Goal: Task Accomplishment & Management: Manage account settings

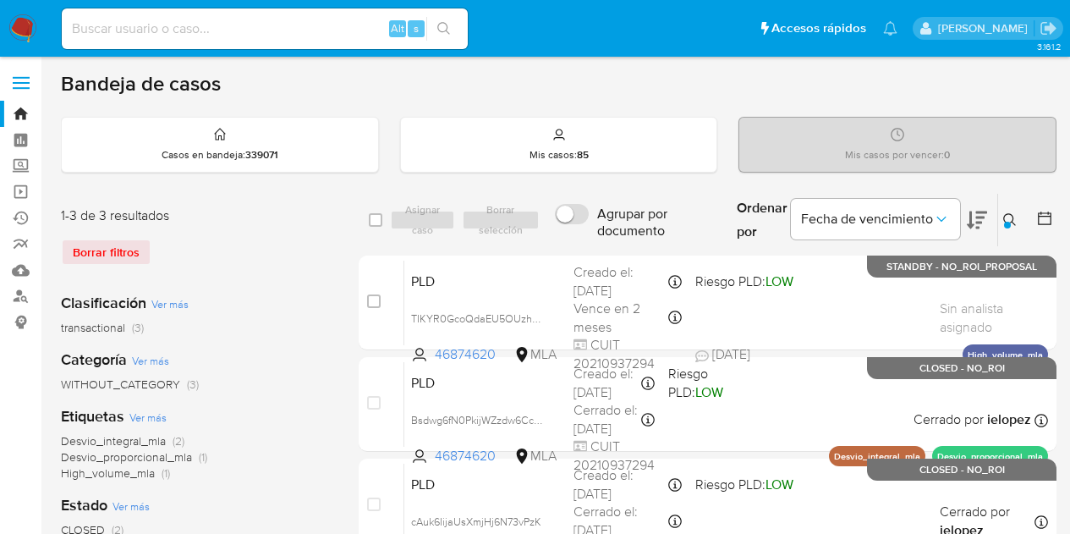
scroll to position [85, 0]
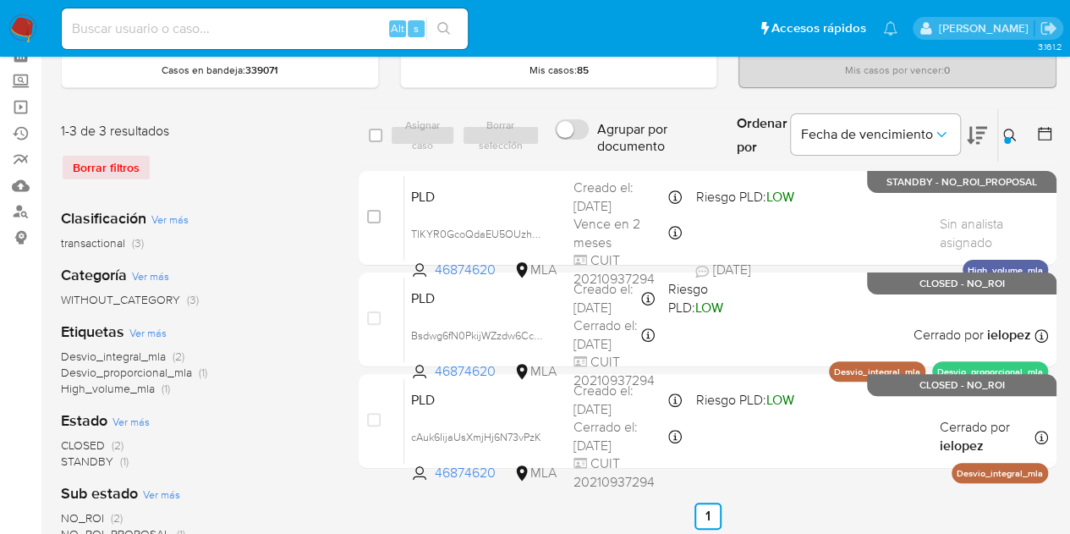
click at [1006, 129] on icon at bounding box center [1010, 136] width 14 height 14
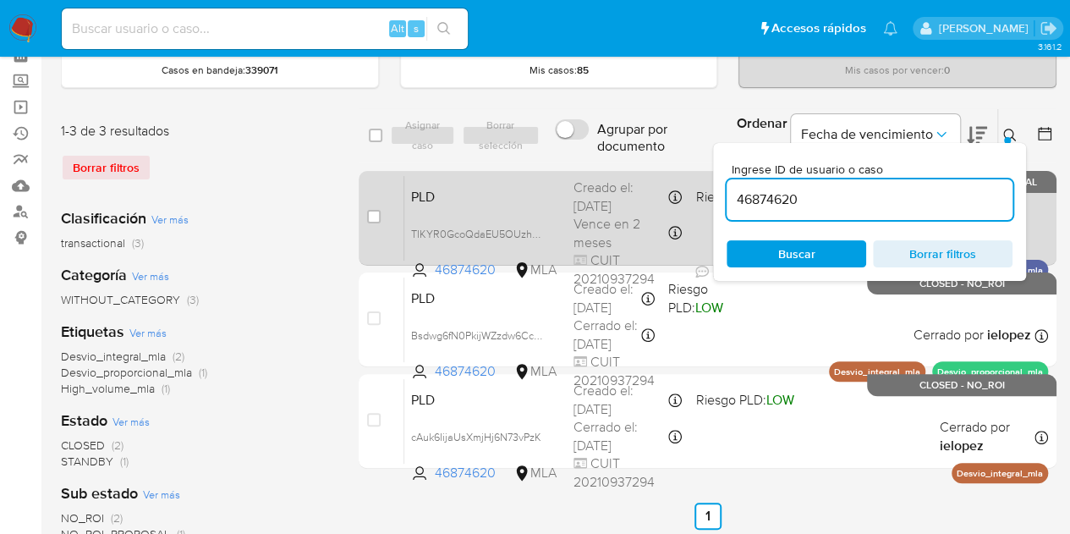
click at [652, 190] on body "Pausado Ver notificaciones Alt s Accesos rápidos Presiona las siguientes teclas…" at bounding box center [535, 418] width 1070 height 1006
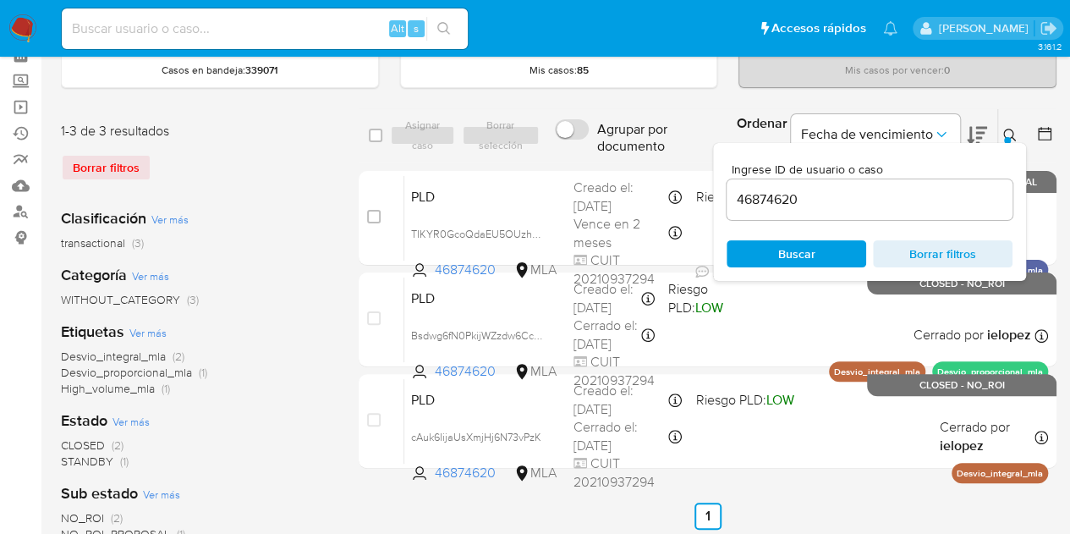
click at [621, 513] on ul "Anterior 1 Siguiente" at bounding box center [708, 515] width 698 height 27
click at [1013, 135] on icon at bounding box center [1010, 136] width 14 height 14
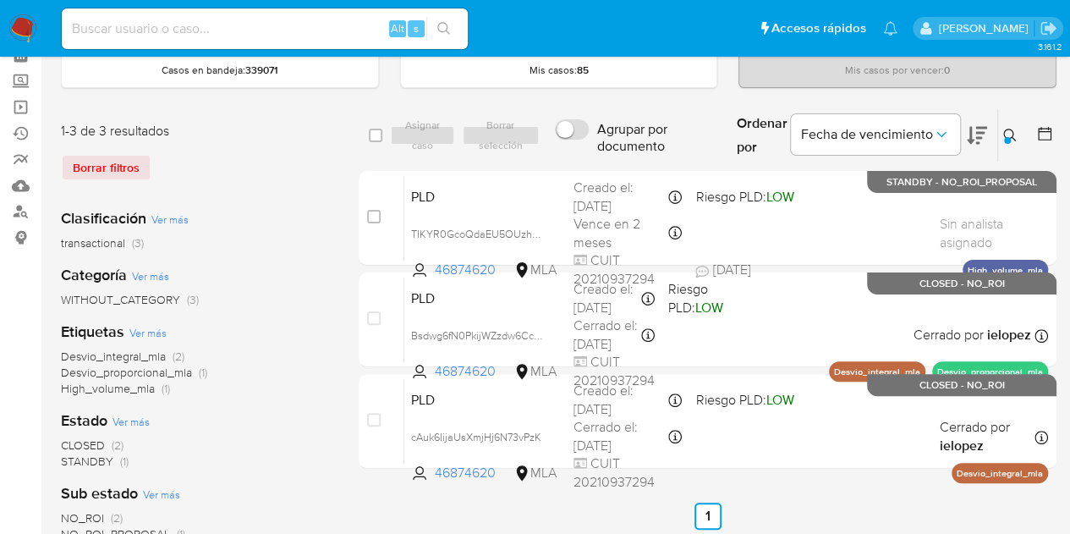
click at [1010, 141] on button at bounding box center [1012, 135] width 28 height 20
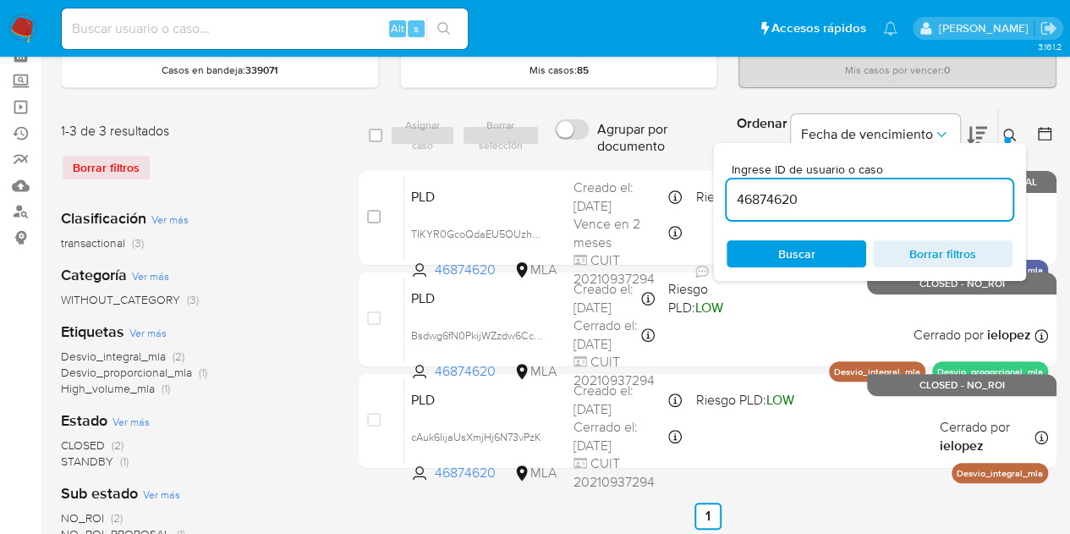
drag, startPoint x: 766, startPoint y: 181, endPoint x: 636, endPoint y: 161, distance: 131.8
click at [636, 161] on div "select-all-cases-checkbox Asignar caso Borrar selección Agrupar por documento O…" at bounding box center [708, 135] width 698 height 55
type input "78987181"
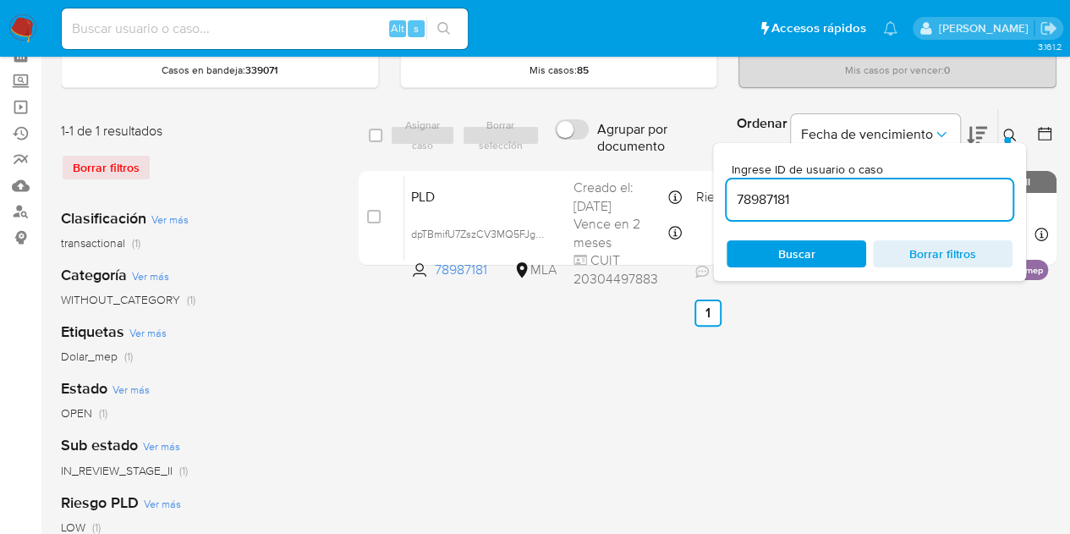
click at [1005, 129] on icon at bounding box center [1010, 136] width 14 height 14
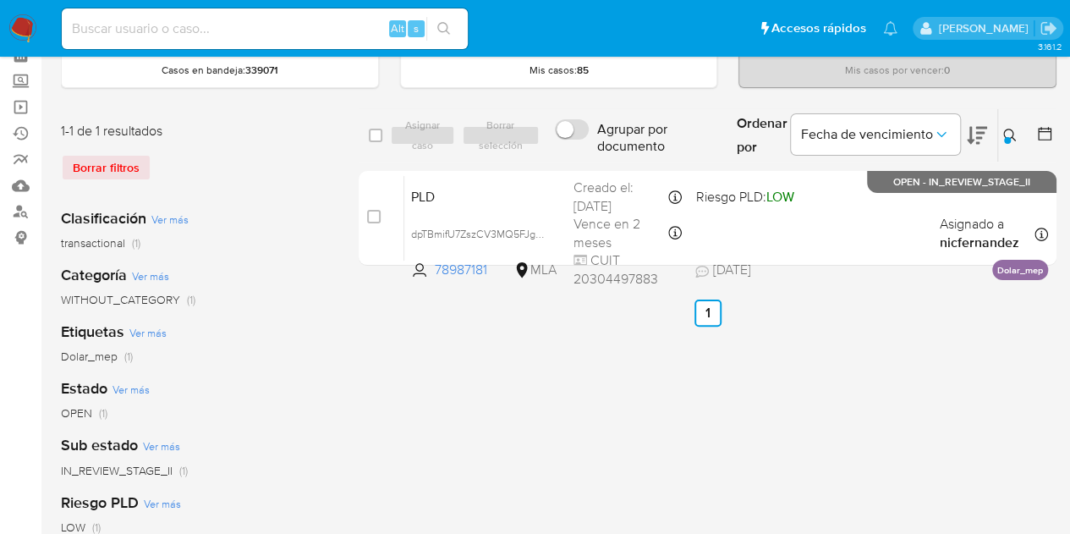
click at [398, 388] on div "select-all-cases-checkbox Asignar caso Borrar selección Agrupar por documento O…" at bounding box center [708, 479] width 698 height 742
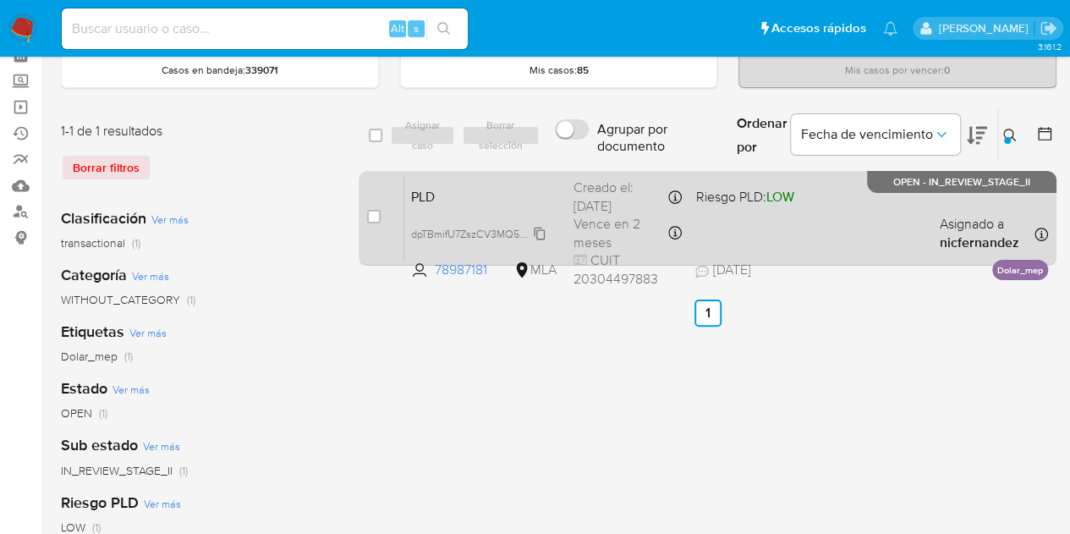
click at [534, 230] on span "dpTBmifU7ZszCV3MQ5FJgUCS" at bounding box center [483, 232] width 145 height 19
click at [477, 197] on span "PLD" at bounding box center [485, 195] width 149 height 22
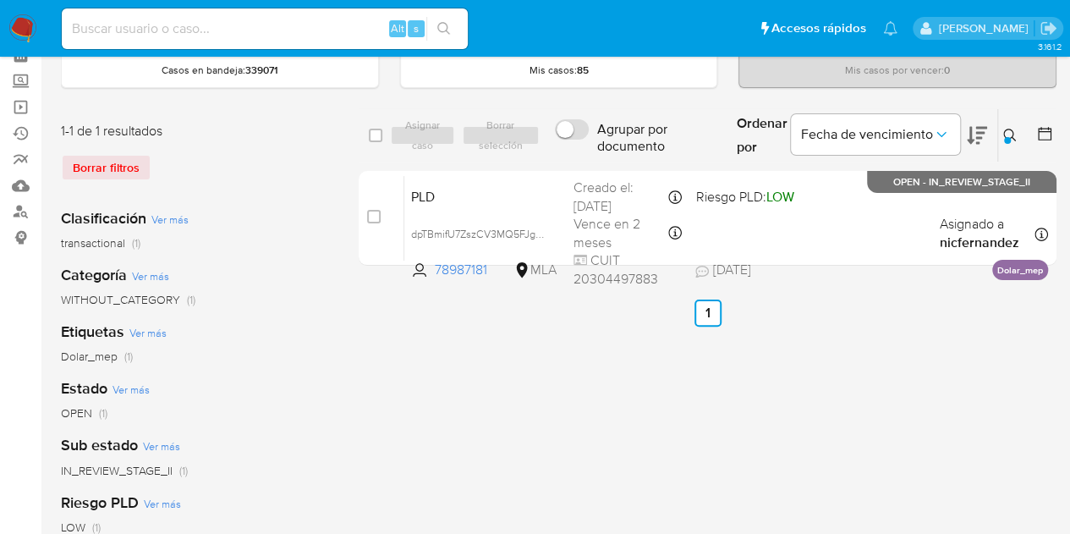
click at [1005, 132] on icon at bounding box center [1010, 136] width 14 height 14
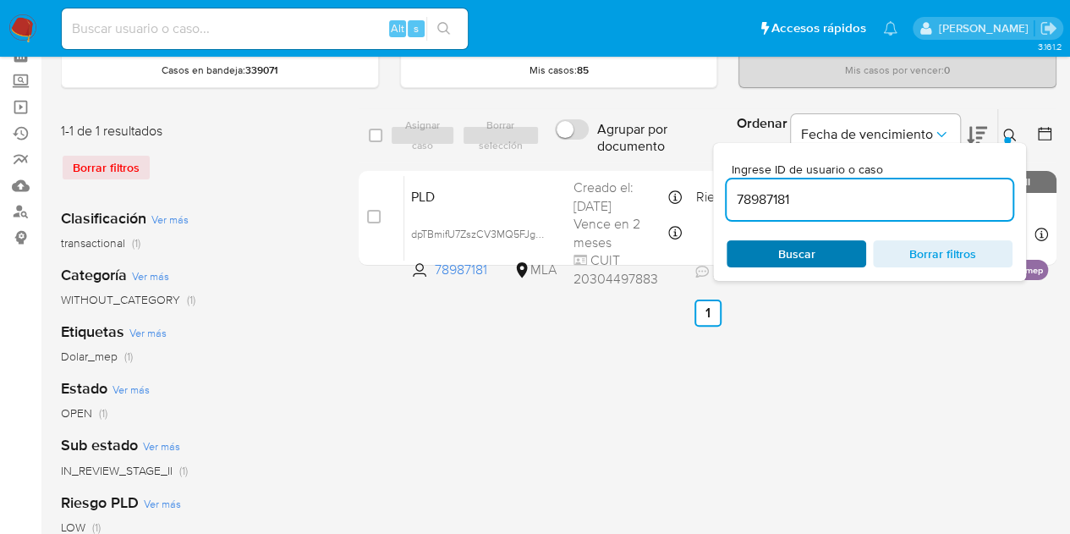
click at [808, 263] on span "Buscar" at bounding box center [796, 253] width 37 height 27
click at [1007, 134] on icon at bounding box center [1010, 136] width 14 height 14
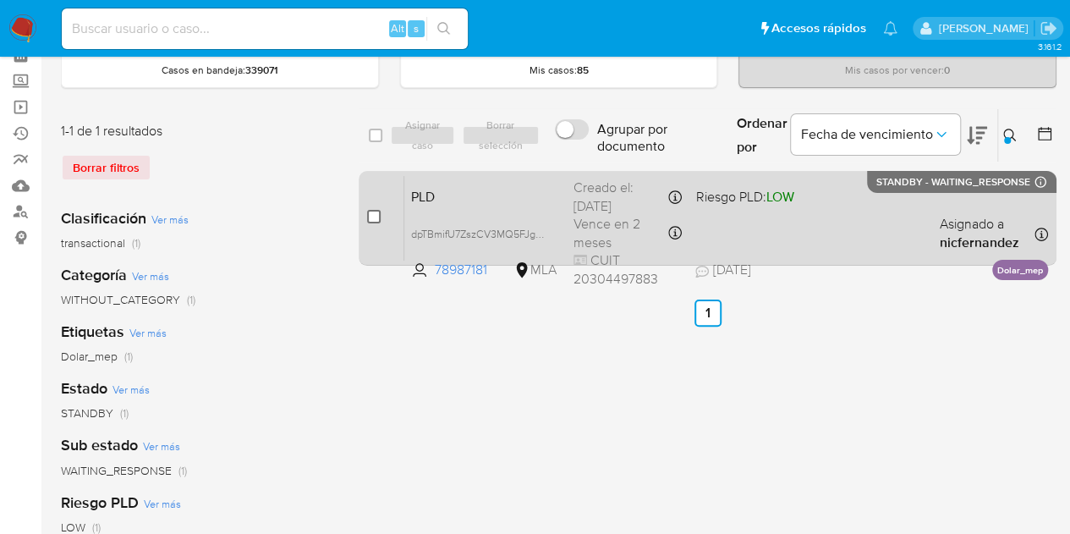
click at [373, 211] on input "checkbox" at bounding box center [374, 217] width 14 height 14
checkbox input "true"
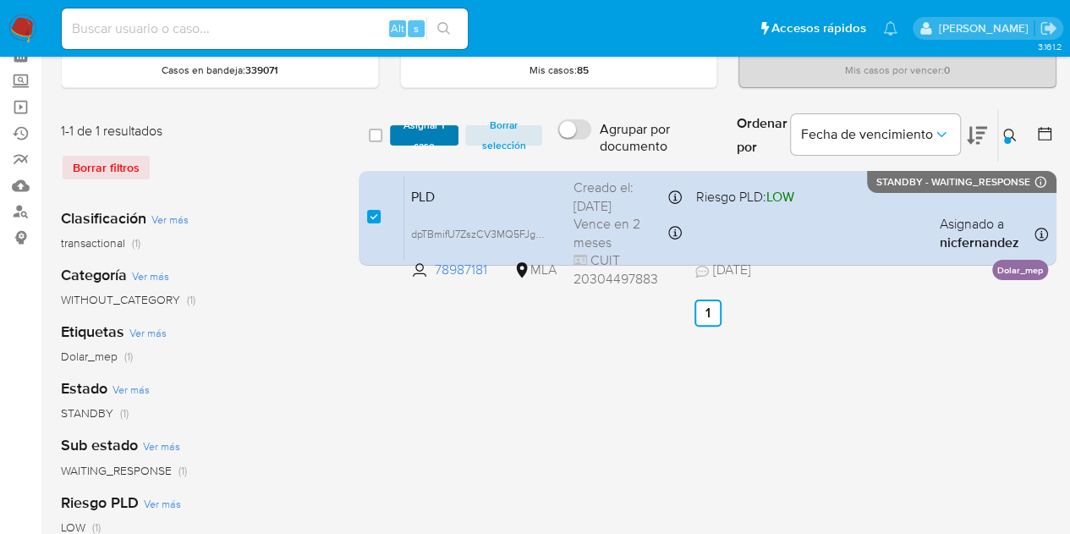
click at [408, 137] on span "Asignar 1 caso" at bounding box center [424, 135] width 52 height 17
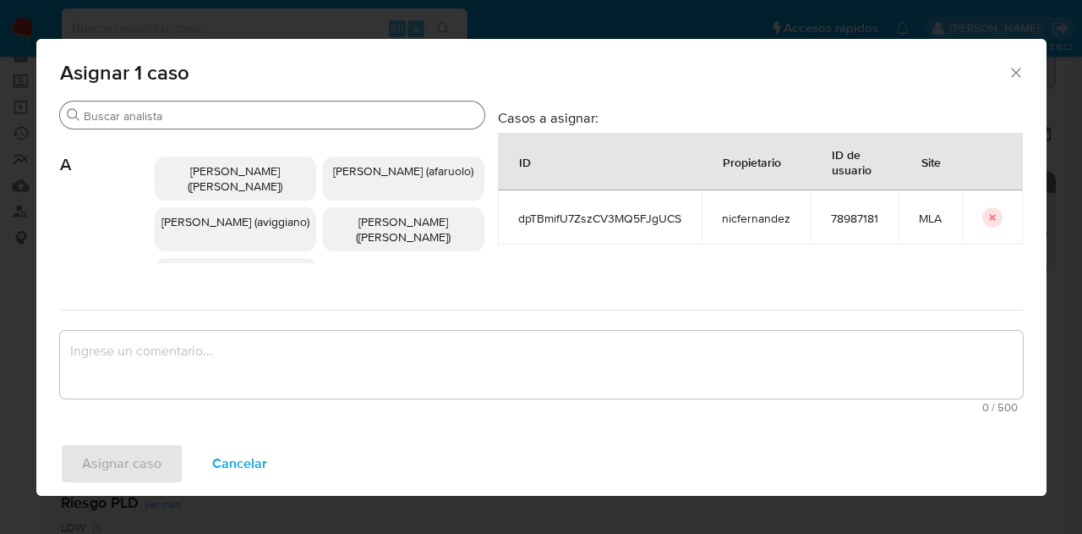
click at [172, 123] on input "Buscar" at bounding box center [281, 115] width 394 height 15
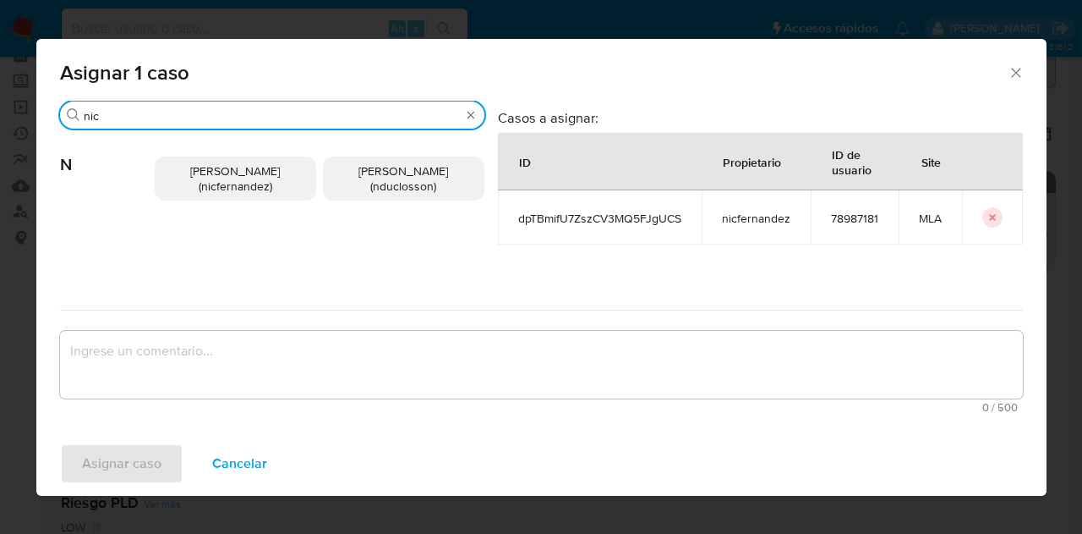
type input "nic"
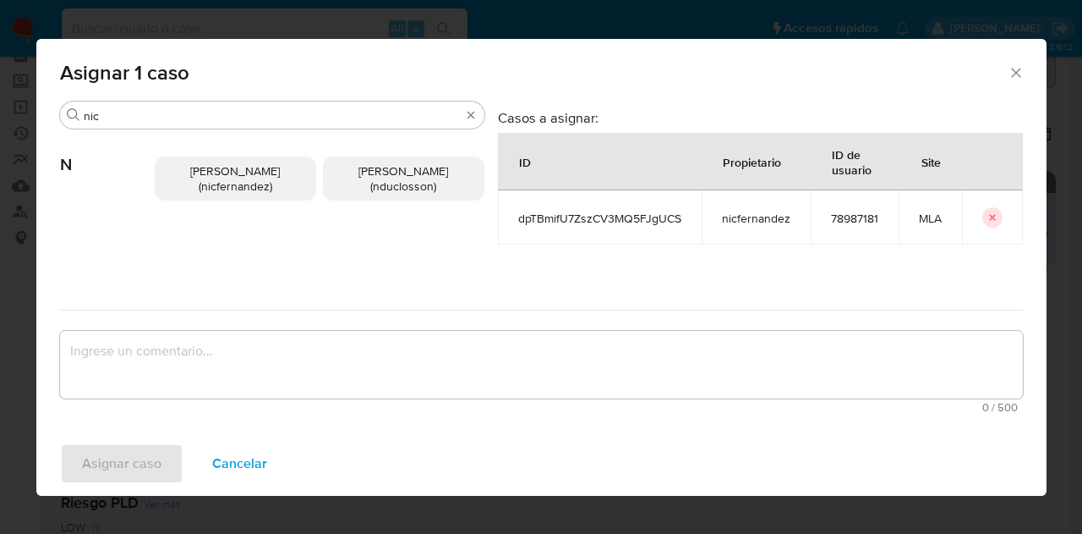
click at [230, 186] on span "[PERSON_NAME] (nicfernandez)" at bounding box center [235, 178] width 90 height 32
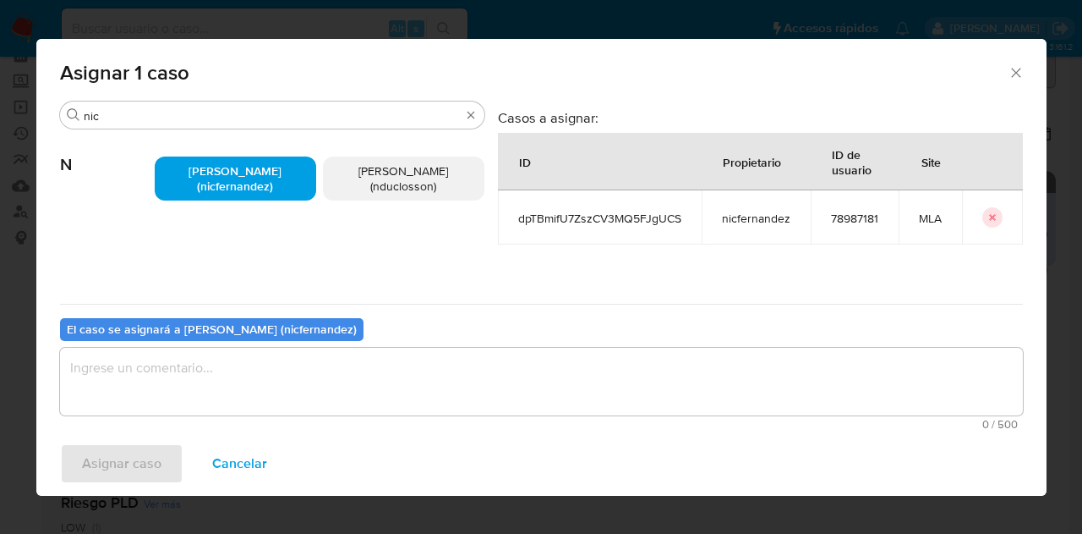
click at [277, 381] on textarea "assign-modal" at bounding box center [541, 382] width 963 height 68
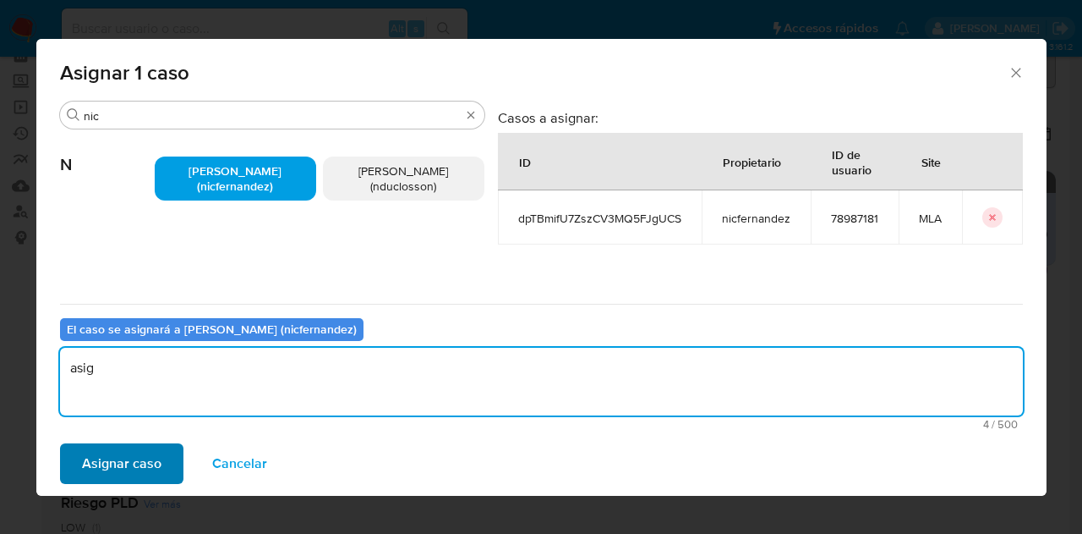
type textarea "asig"
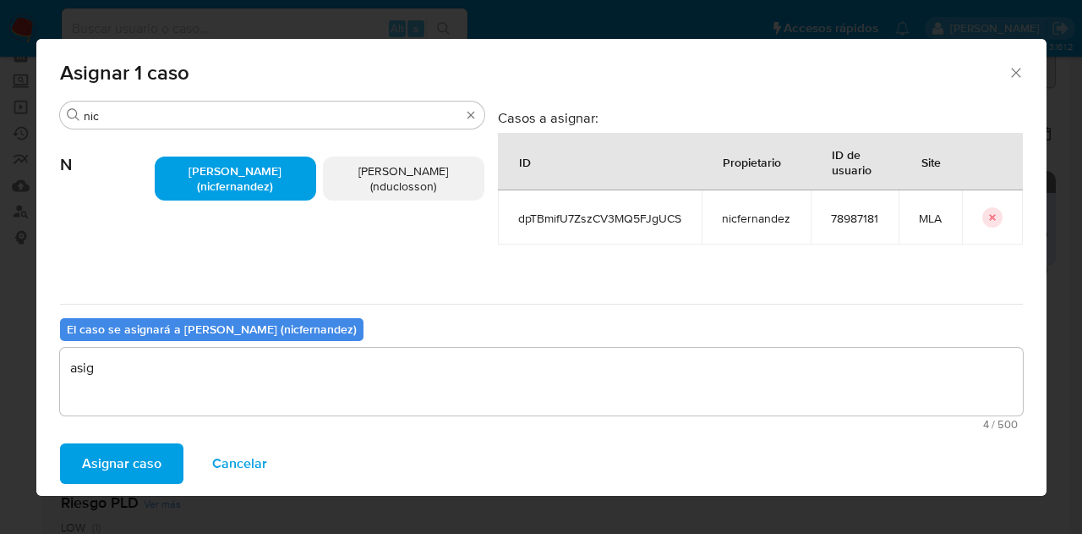
click at [137, 463] on span "Asignar caso" at bounding box center [121, 463] width 79 height 37
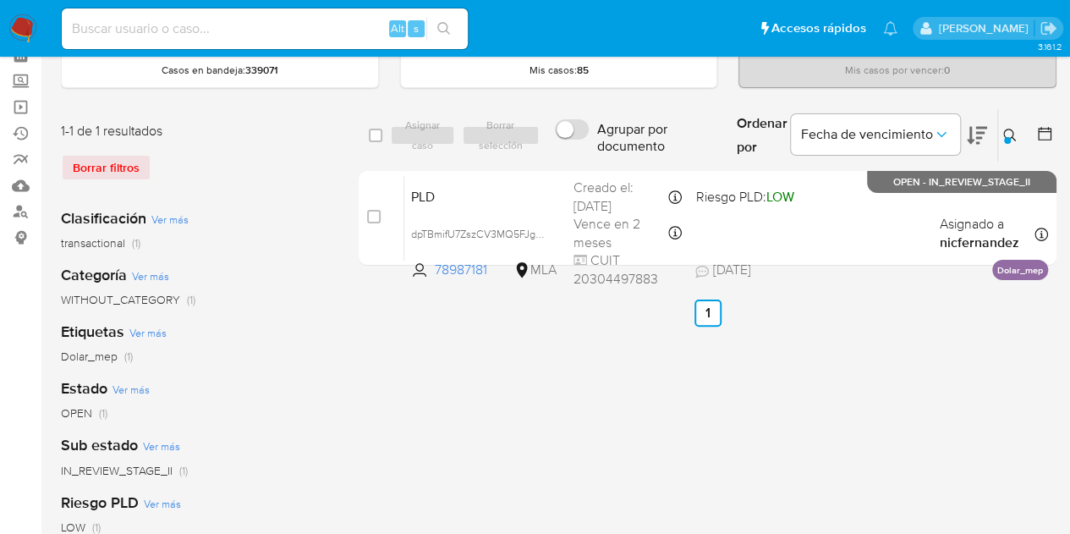
click at [1000, 133] on button at bounding box center [1012, 135] width 28 height 20
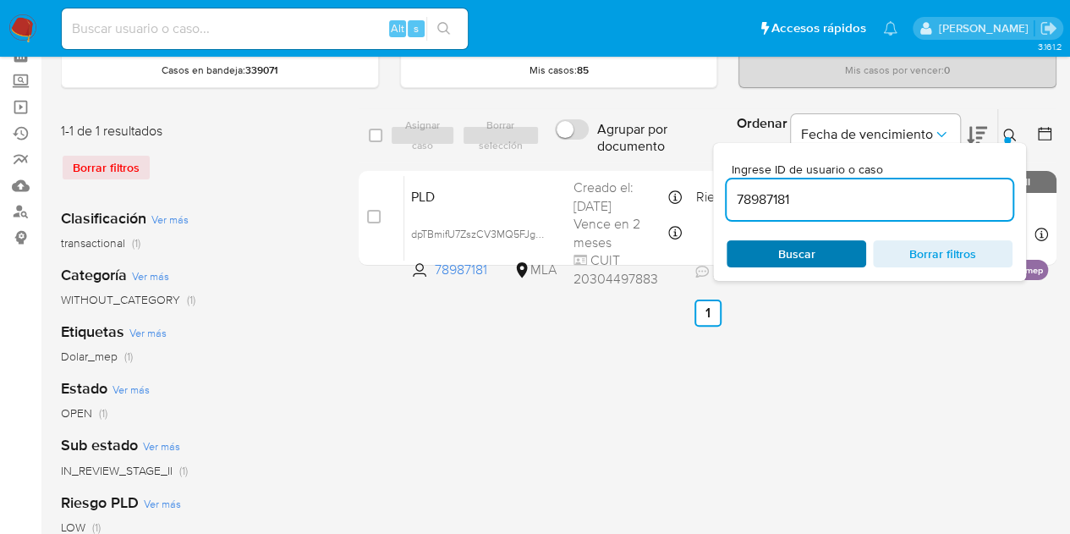
click at [823, 247] on span "Buscar" at bounding box center [796, 254] width 116 height 24
click at [1005, 134] on icon at bounding box center [1010, 136] width 14 height 14
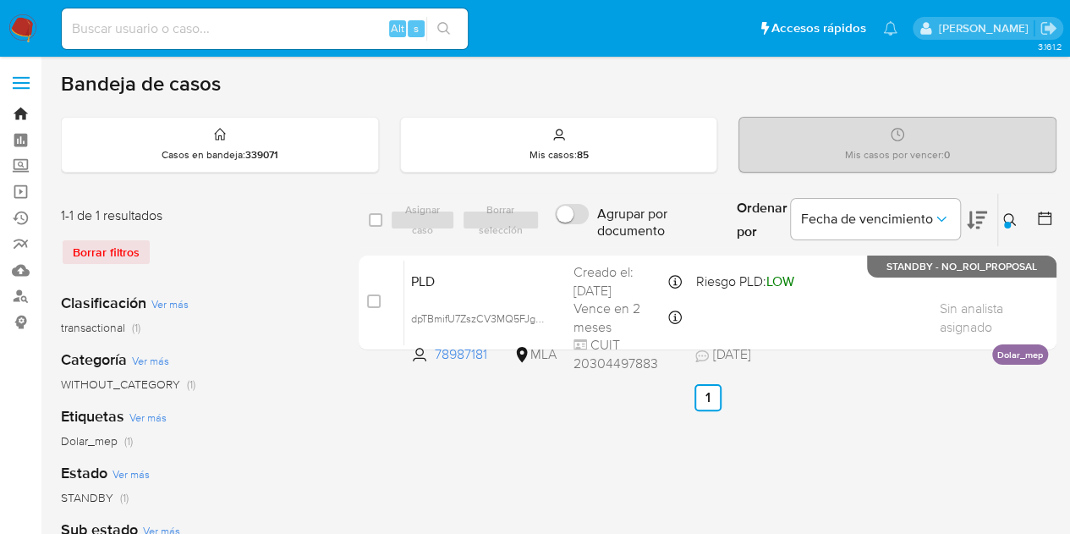
click at [22, 111] on link "Bandeja" at bounding box center [100, 114] width 201 height 26
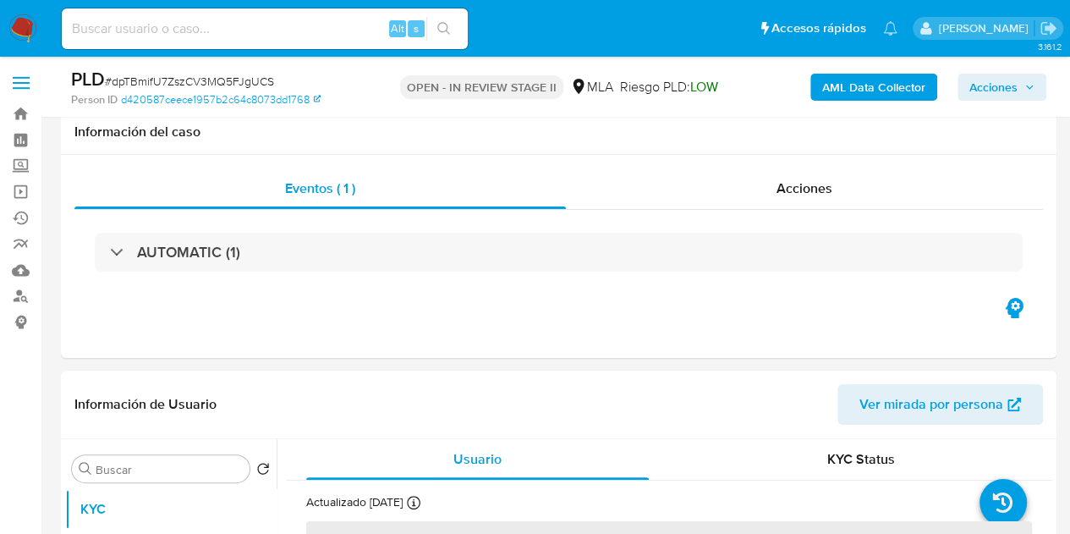
scroll to position [308, 0]
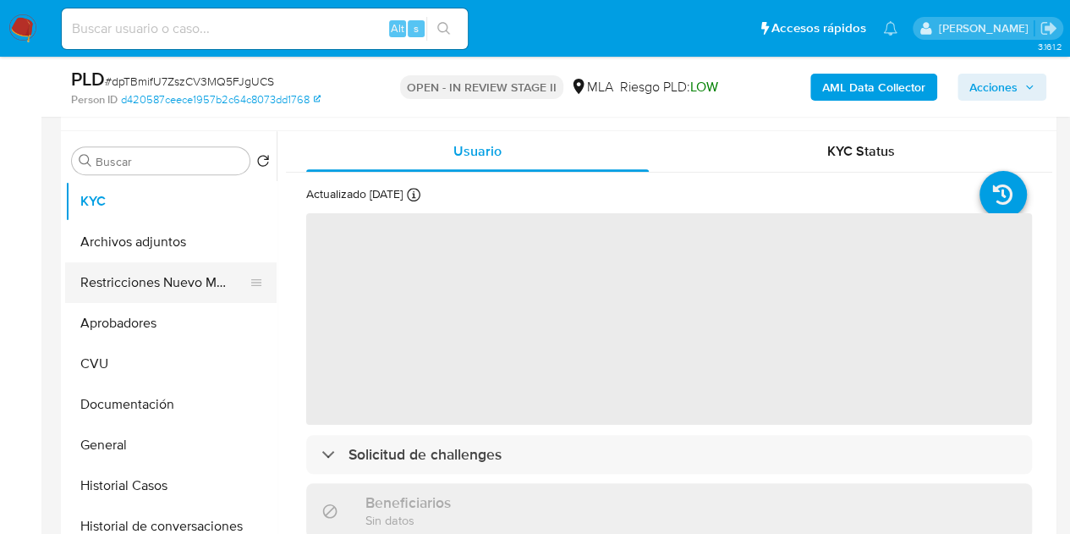
select select "10"
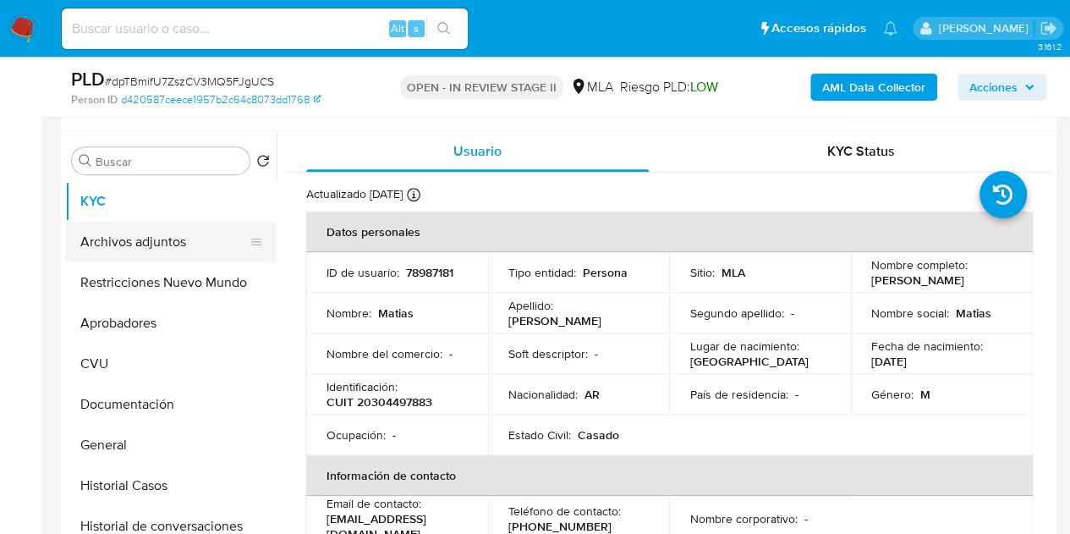
click at [88, 246] on button "Archivos adjuntos" at bounding box center [164, 242] width 198 height 41
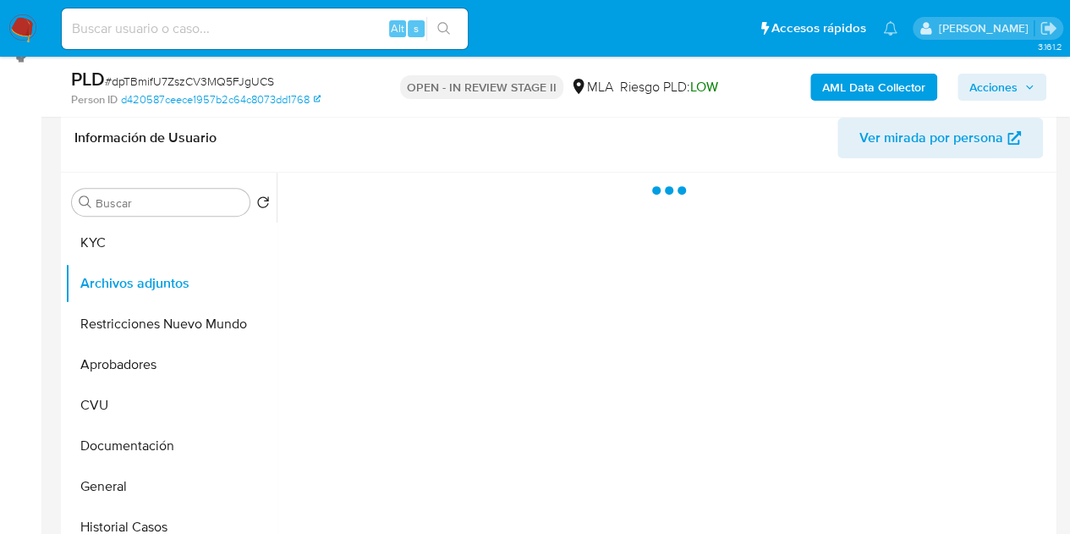
scroll to position [244, 0]
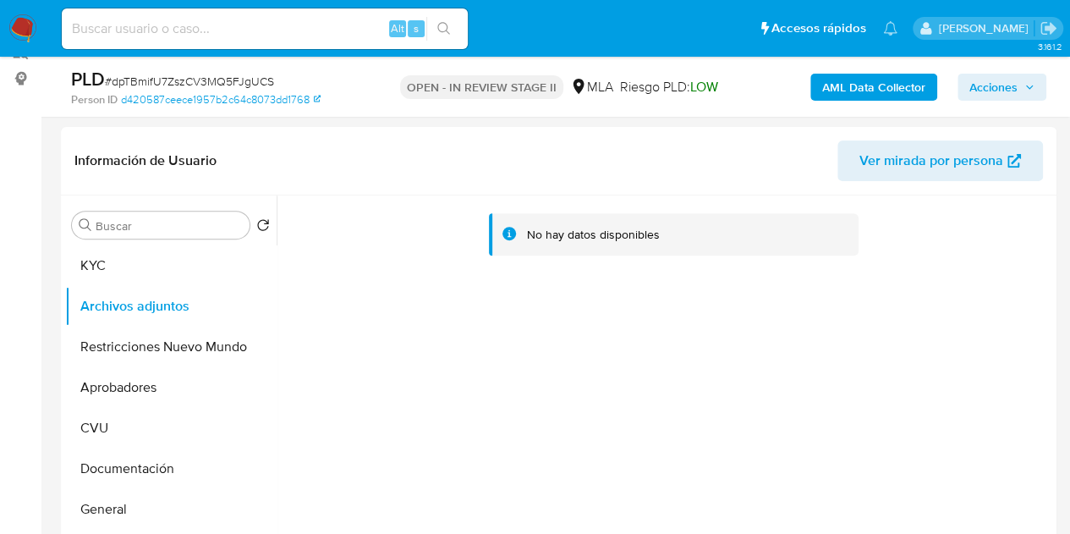
click at [830, 96] on b "AML Data Collector" at bounding box center [873, 87] width 103 height 27
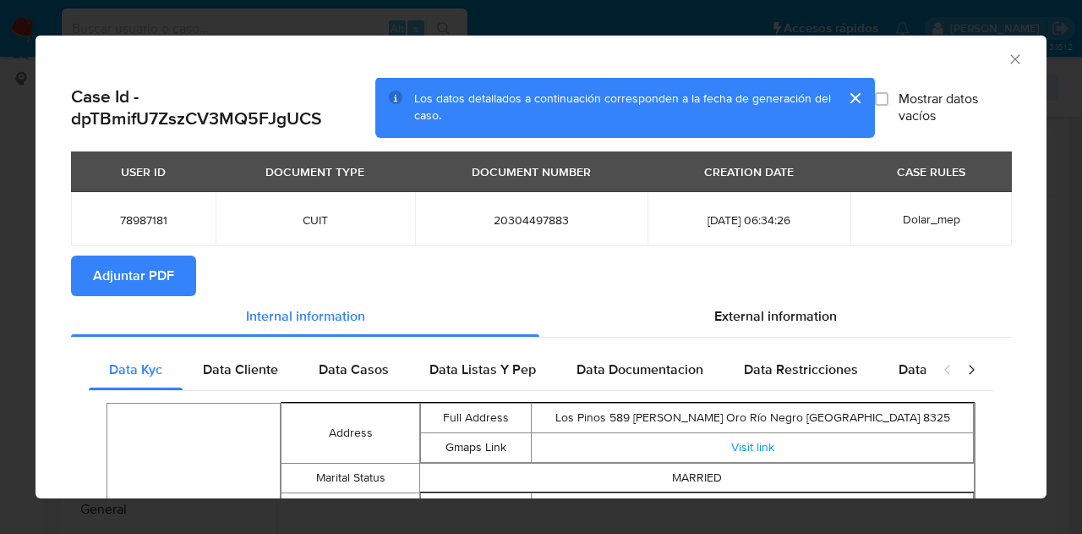
click at [134, 280] on span "Adjuntar PDF" at bounding box center [133, 275] width 81 height 37
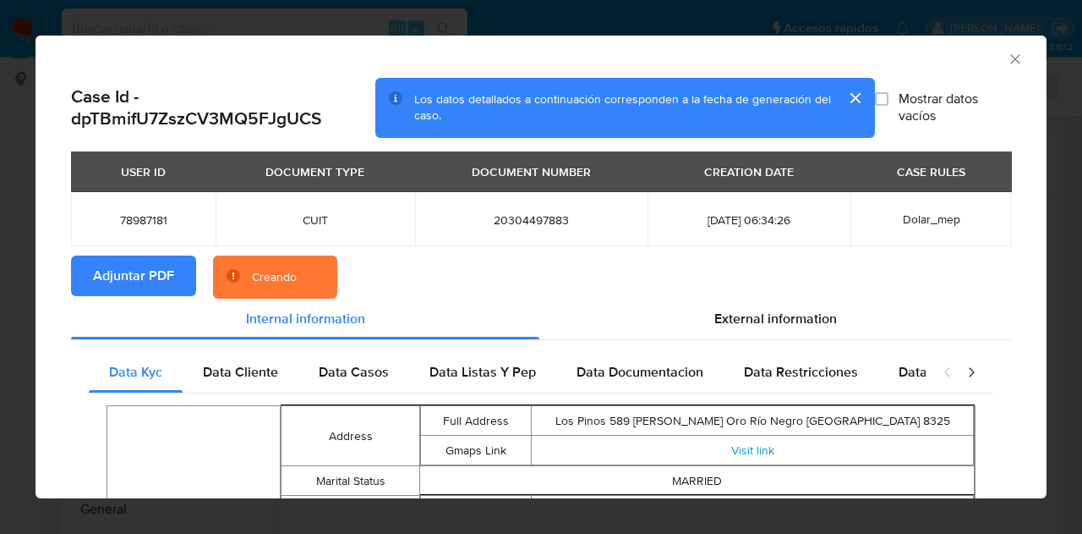
click at [840, 97] on button "cerrar" at bounding box center [855, 98] width 41 height 41
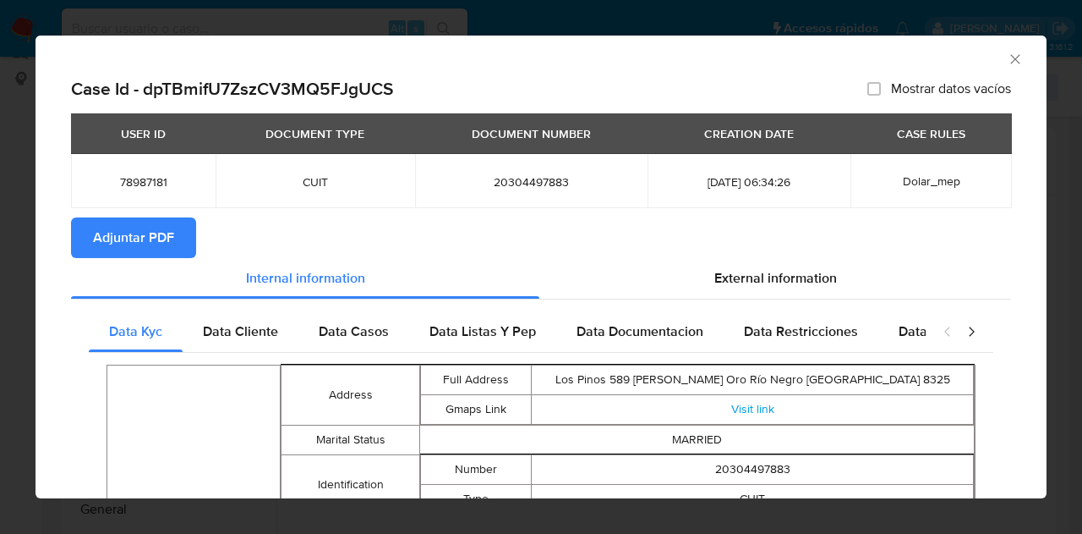
click at [1007, 62] on icon "Cerrar ventana" at bounding box center [1015, 59] width 17 height 17
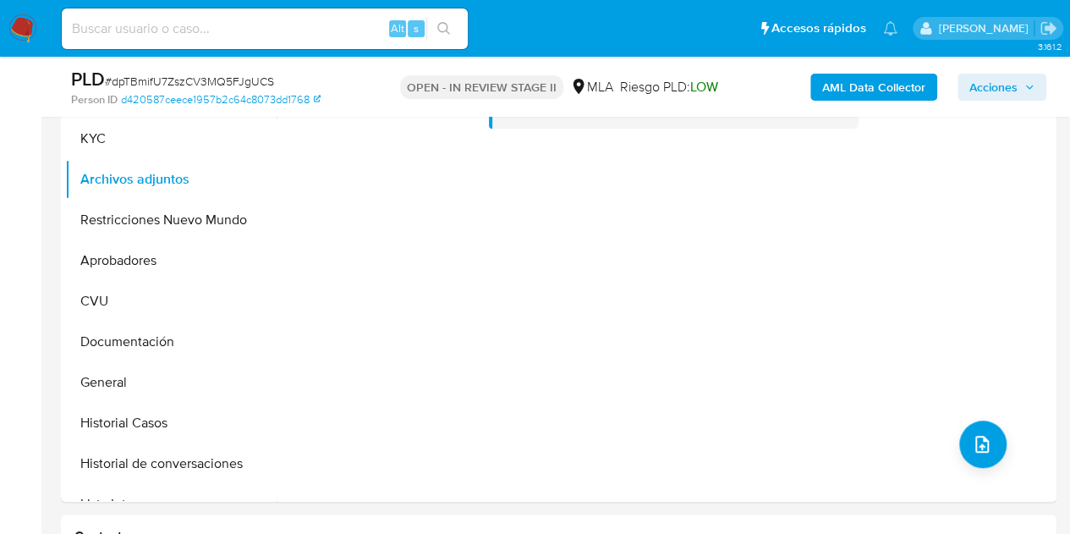
scroll to position [347, 0]
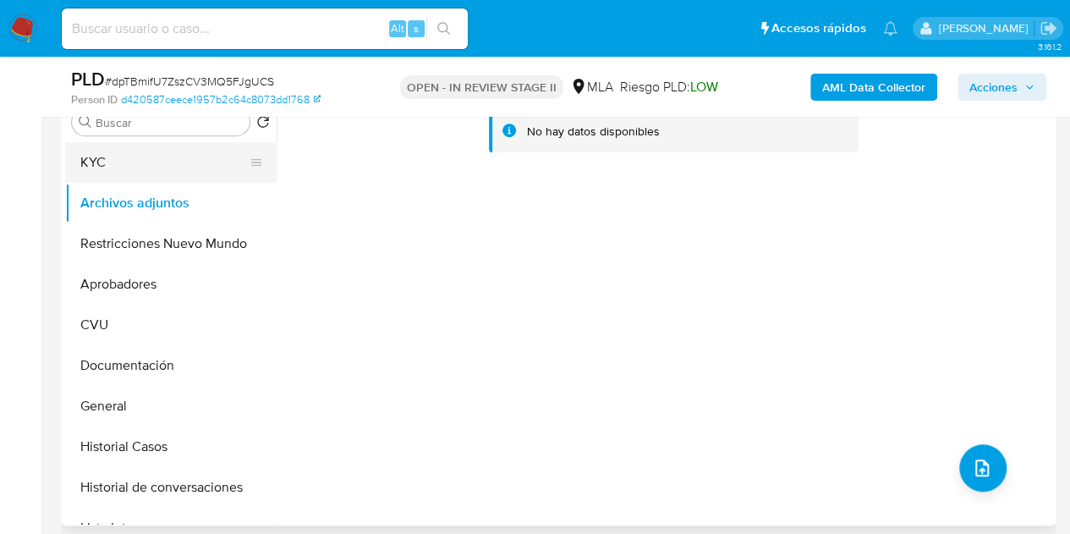
click at [156, 155] on button "KYC" at bounding box center [164, 162] width 198 height 41
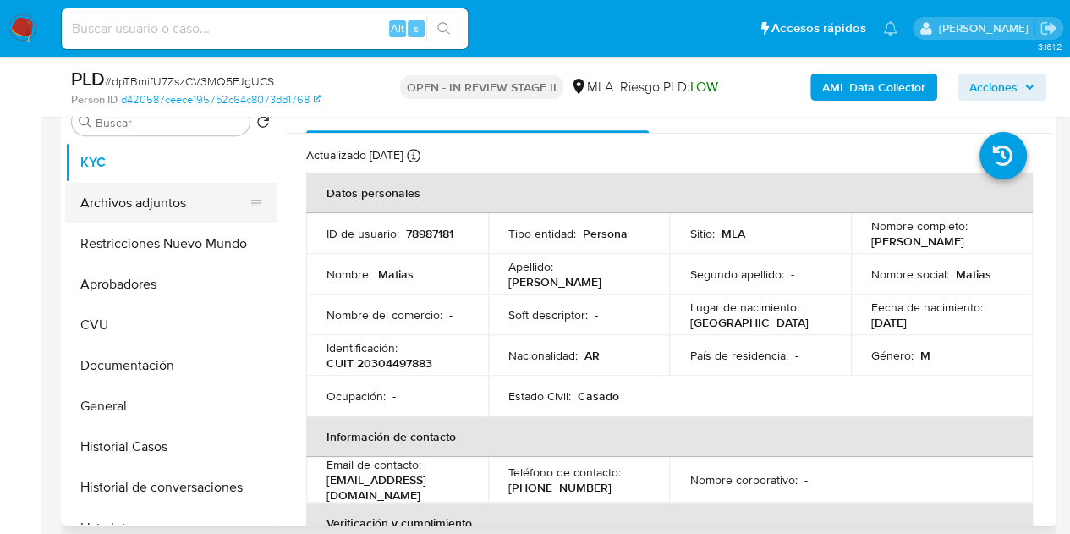
click at [139, 196] on button "Archivos adjuntos" at bounding box center [164, 203] width 198 height 41
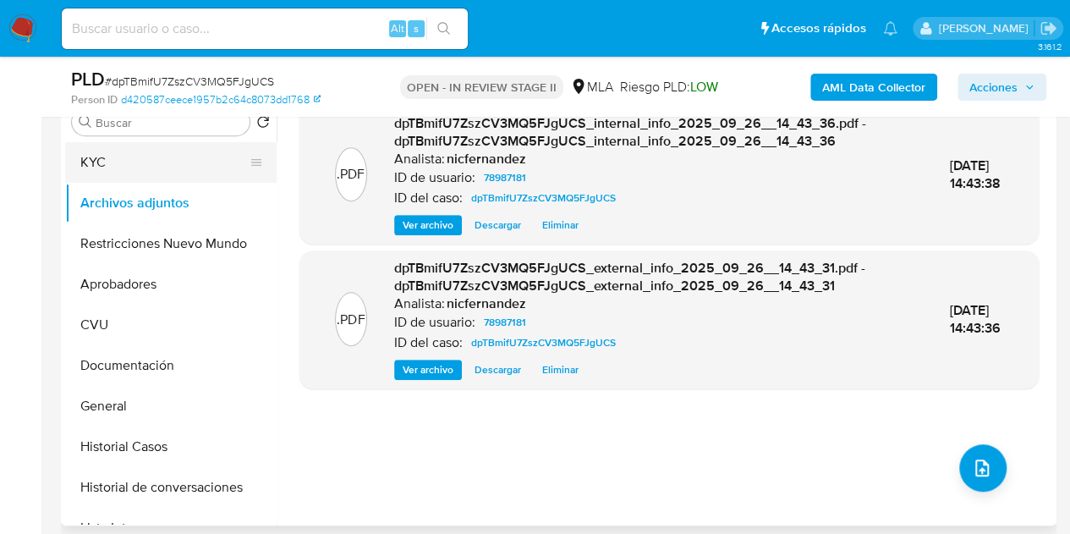
click at [152, 165] on button "KYC" at bounding box center [164, 162] width 198 height 41
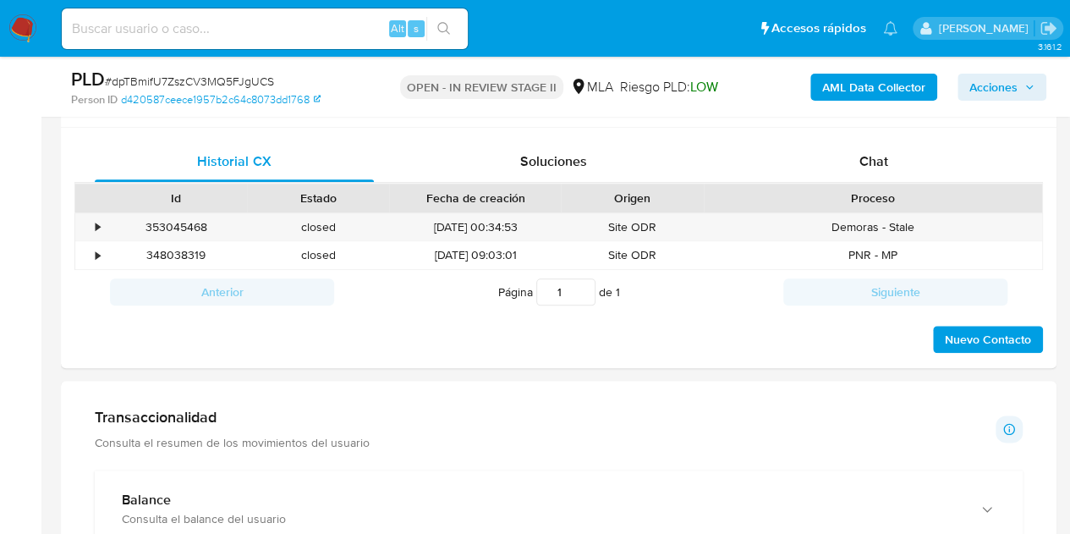
scroll to position [805, 0]
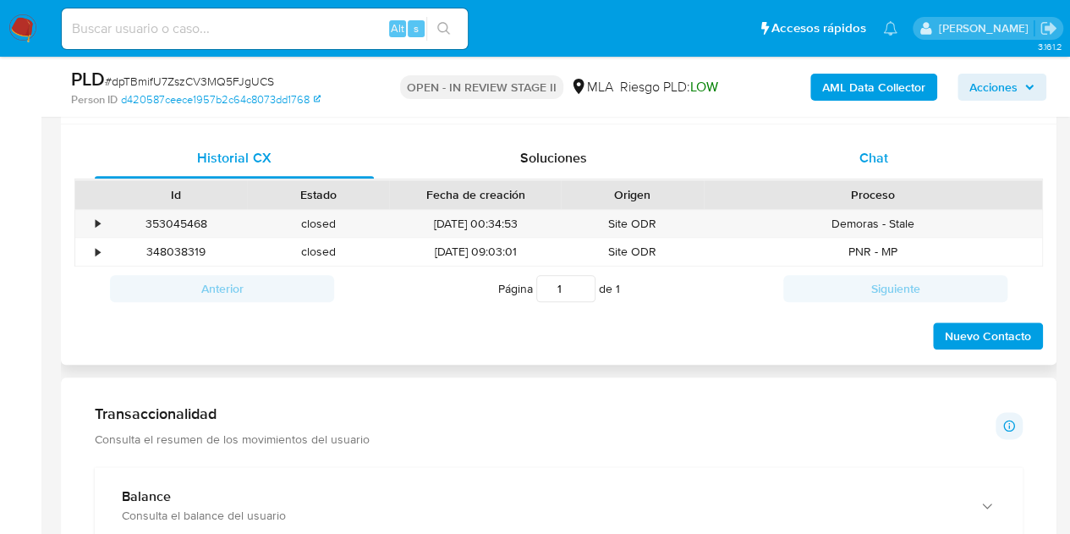
click at [873, 158] on span "Chat" at bounding box center [873, 157] width 29 height 19
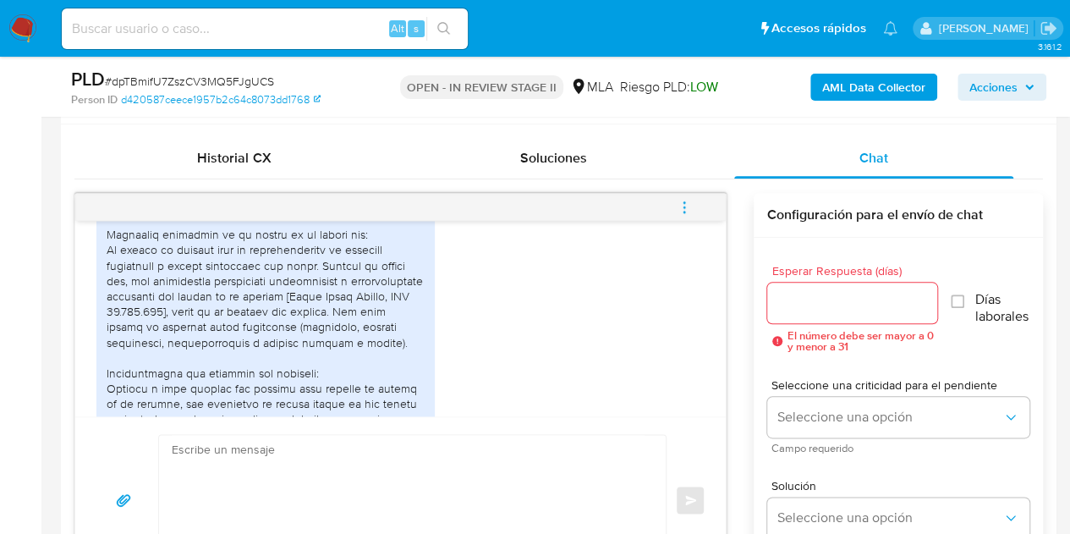
scroll to position [1010, 0]
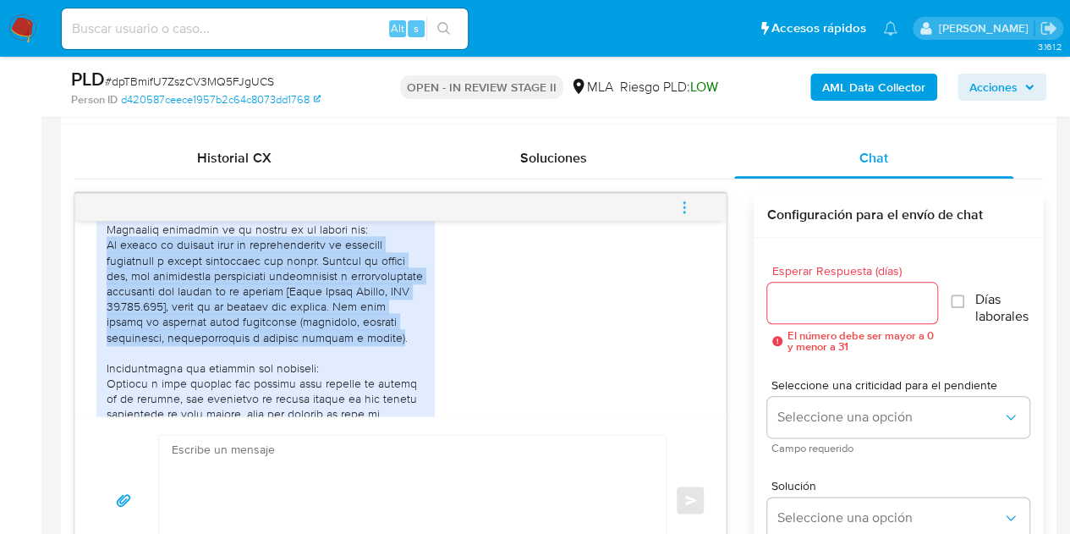
drag, startPoint x: 106, startPoint y: 276, endPoint x: 320, endPoint y: 366, distance: 231.9
click at [320, 366] on div at bounding box center [266, 391] width 318 height 462
drag, startPoint x: 649, startPoint y: 312, endPoint x: 664, endPoint y: 326, distance: 20.4
click at [649, 312] on div "PDF PDF julio 2025.pdf PDF PDF junio 2025.pdf PDF PDF agosto 2025.pdf PDF PDF A…" at bounding box center [400, 423] width 608 height 556
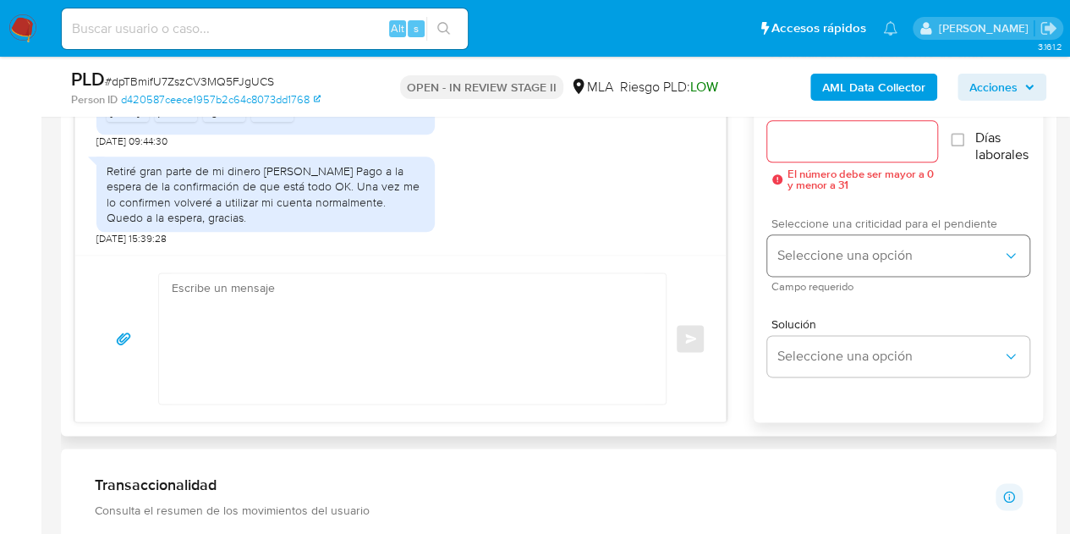
scroll to position [971, 0]
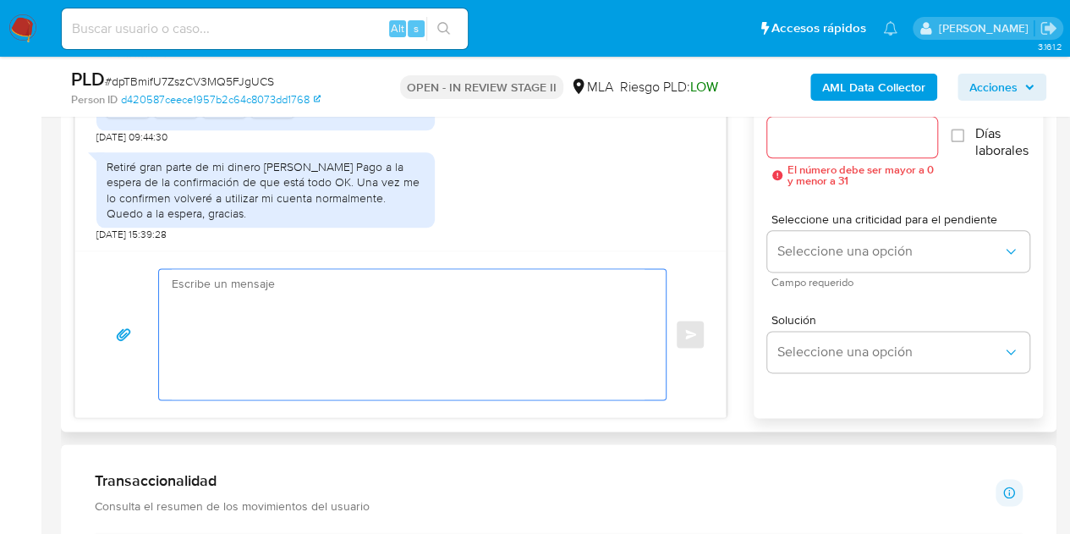
click at [470, 269] on textarea at bounding box center [408, 334] width 473 height 130
paste textarea "Hola, ¡Muchas gracias por tu respuesta! Confirmamos la recepción de la document…"
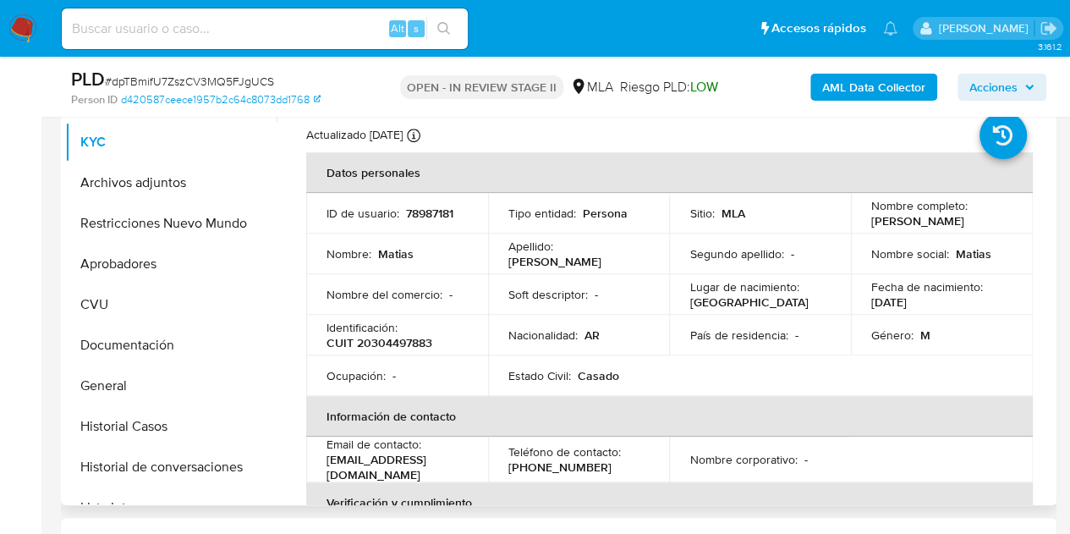
scroll to position [356, 0]
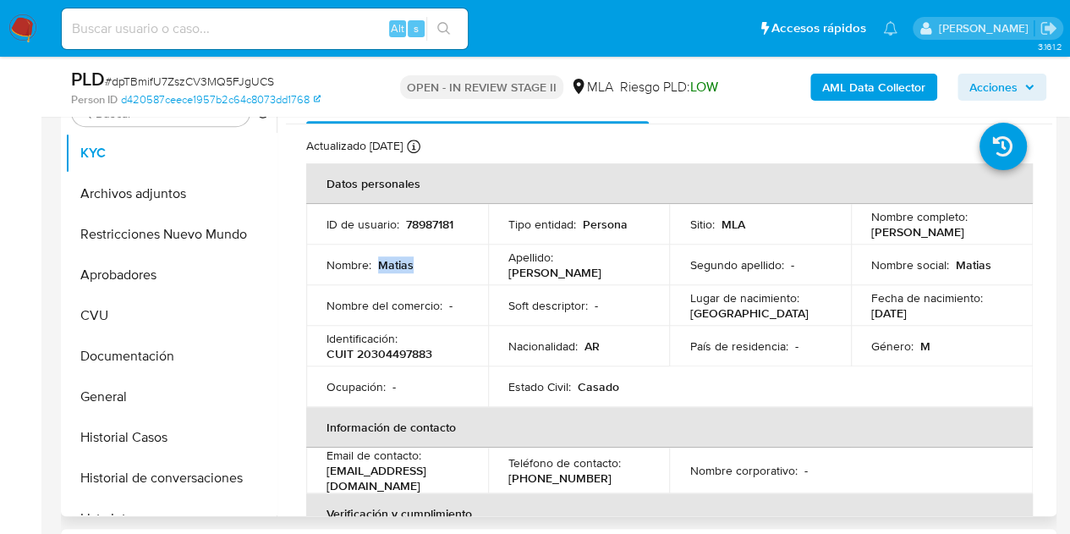
drag, startPoint x: 380, startPoint y: 260, endPoint x: 428, endPoint y: 266, distance: 48.6
click at [428, 266] on div "Nombre : Matias" at bounding box center [396, 264] width 141 height 15
copy p "Matias"
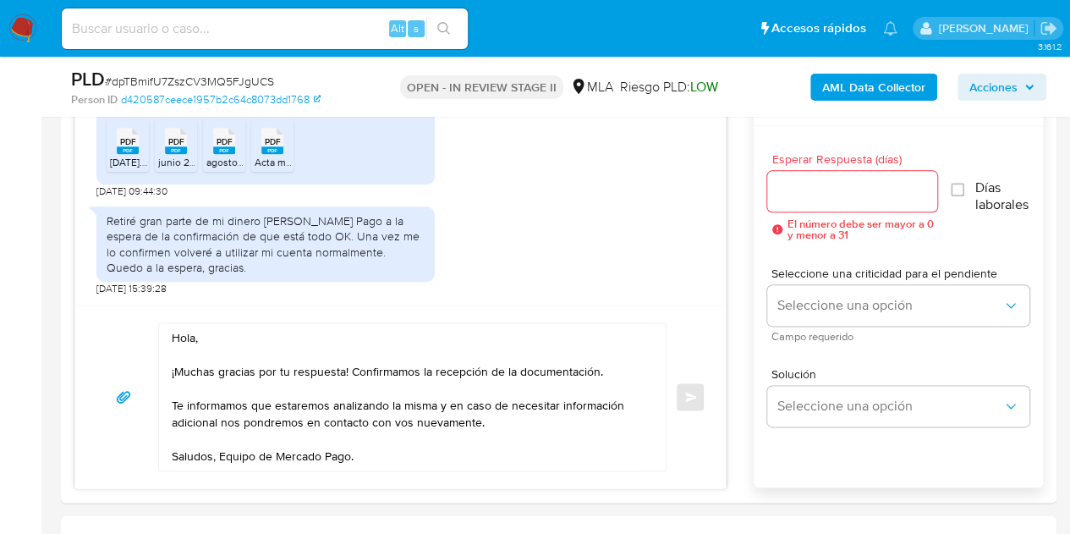
scroll to position [955, 0]
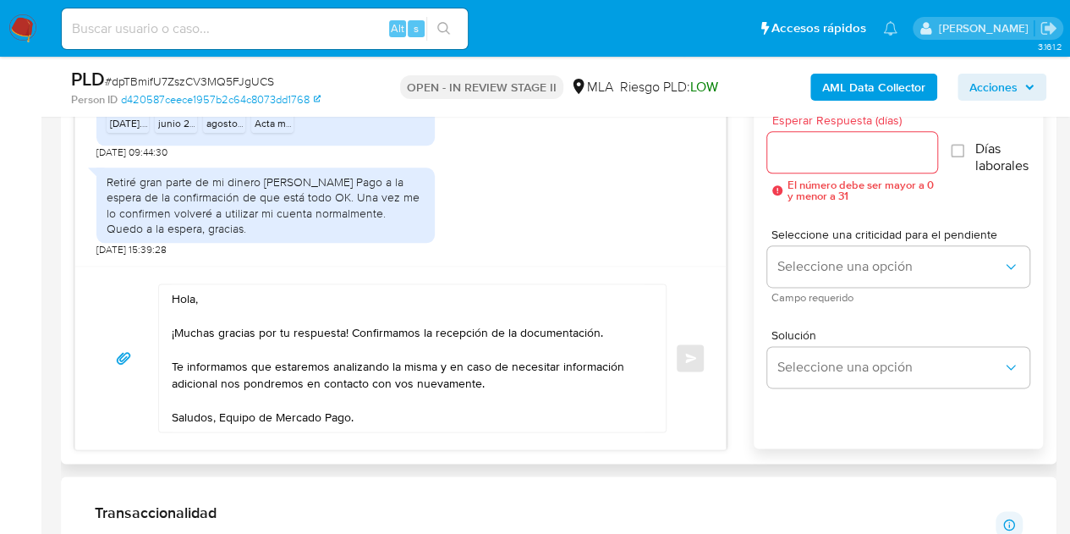
click at [194, 298] on textarea "Hola, ¡Muchas gracias por tu respuesta! Confirmamos la recepción de la document…" at bounding box center [408, 357] width 473 height 147
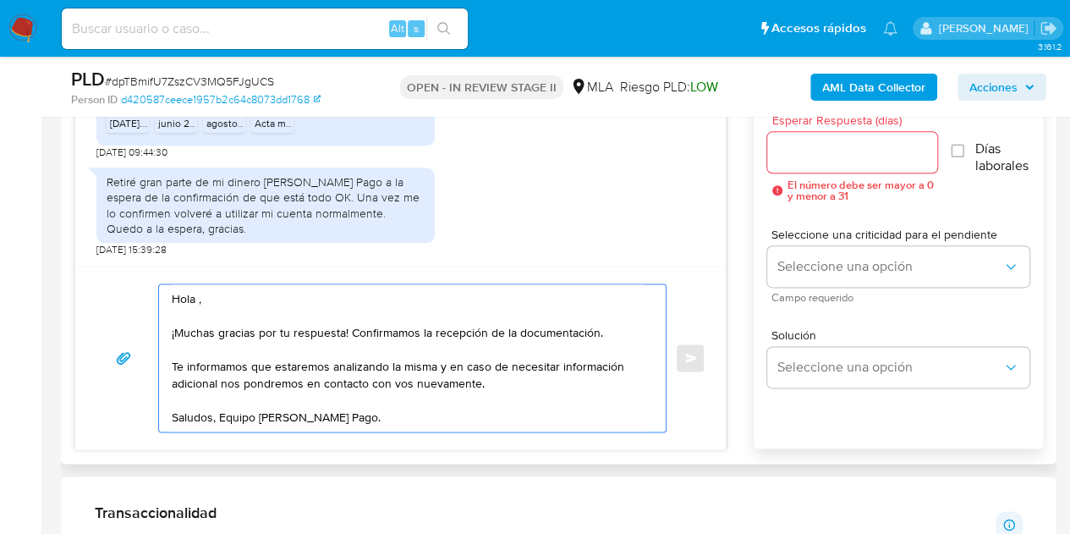
paste textarea "Matias"
click at [304, 301] on textarea "Hola Matias, ¡Muchas gracias por tu respuesta! Confirmamos la recepción de la d…" at bounding box center [408, 357] width 473 height 147
click at [218, 296] on textarea "Hola Matias, ¡Muchas gracias por tu respuesta! Confirmamos la recepción de la d…" at bounding box center [408, 357] width 473 height 147
type textarea "Hola Matías, ¡Muchas gracias por tu respuesta! Confirmamos la recepción de la d…"
click at [834, 136] on div at bounding box center [852, 152] width 171 height 41
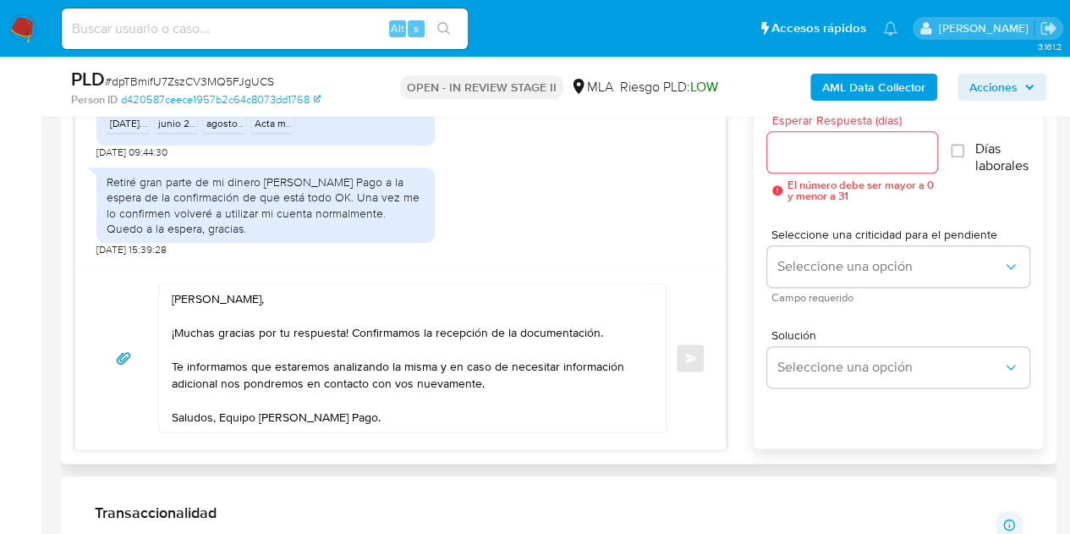
click at [840, 146] on input "Esperar Respuesta (días)" at bounding box center [852, 152] width 171 height 22
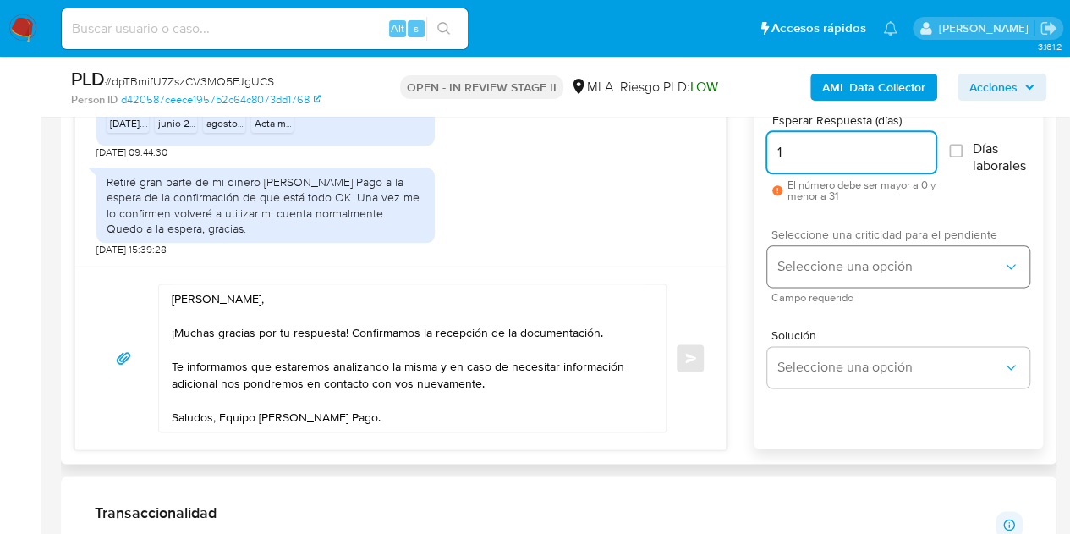
type input "1"
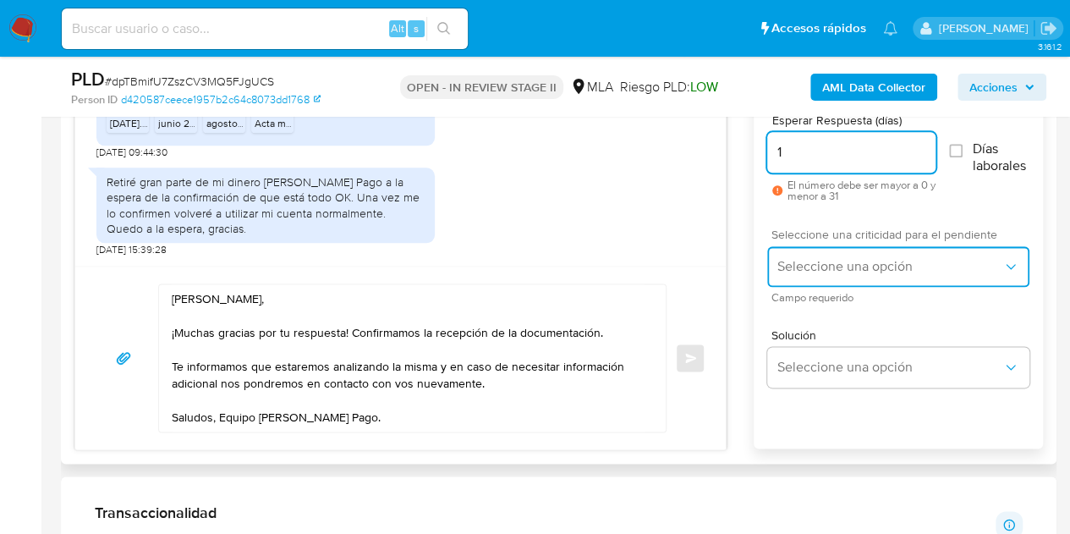
click at [832, 258] on span "Seleccione una opción" at bounding box center [889, 266] width 225 height 17
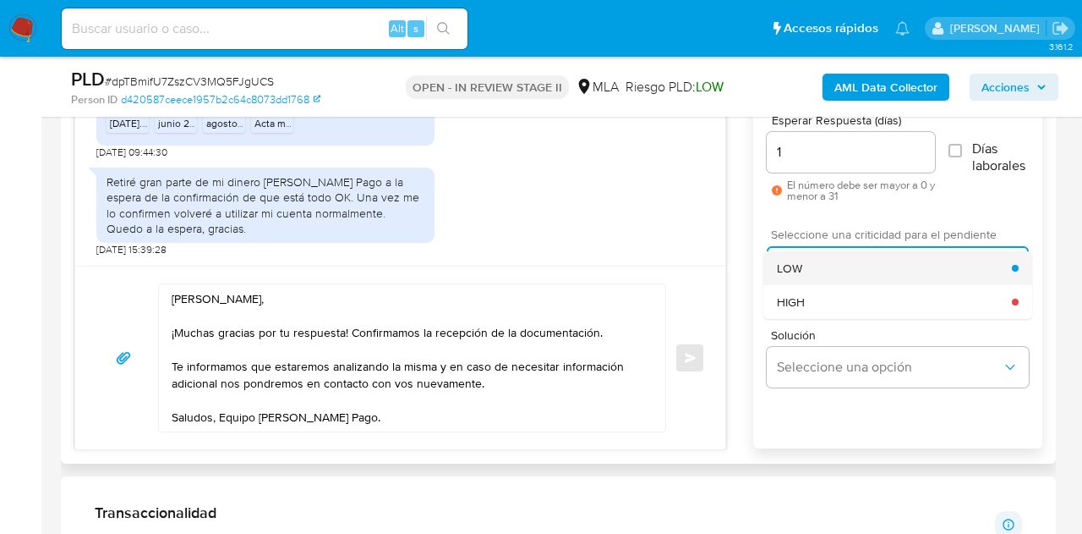
click at [835, 276] on div "LOW" at bounding box center [894, 268] width 235 height 34
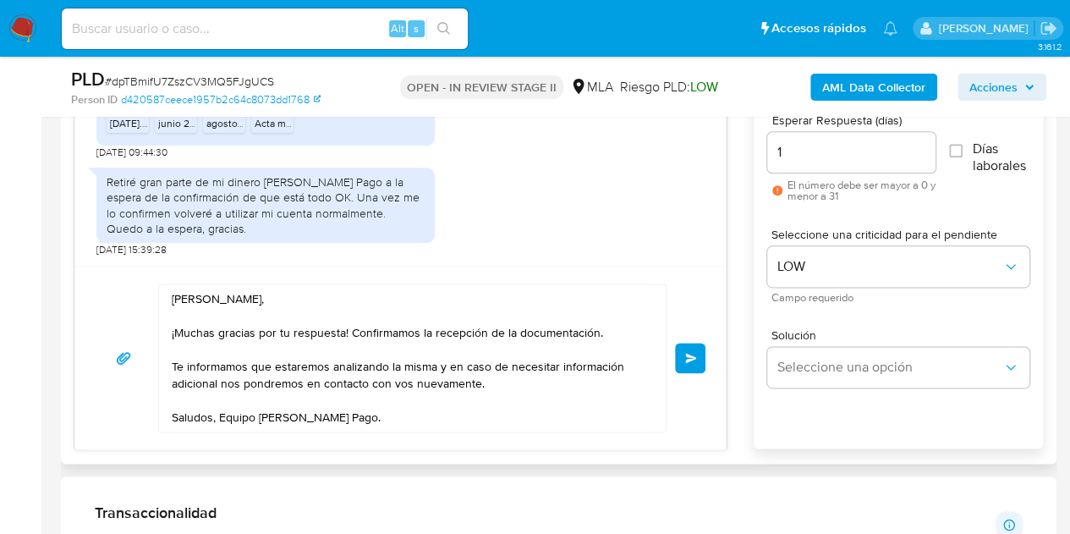
click at [713, 319] on div "Hola Matías, ¡Muchas gracias por tu respuesta! Confirmamos la recepción de la d…" at bounding box center [400, 357] width 650 height 183
click at [491, 381] on textarea "Hola Matías, ¡Muchas gracias por tu respuesta! Confirmamos la recepción de la d…" at bounding box center [408, 357] width 473 height 147
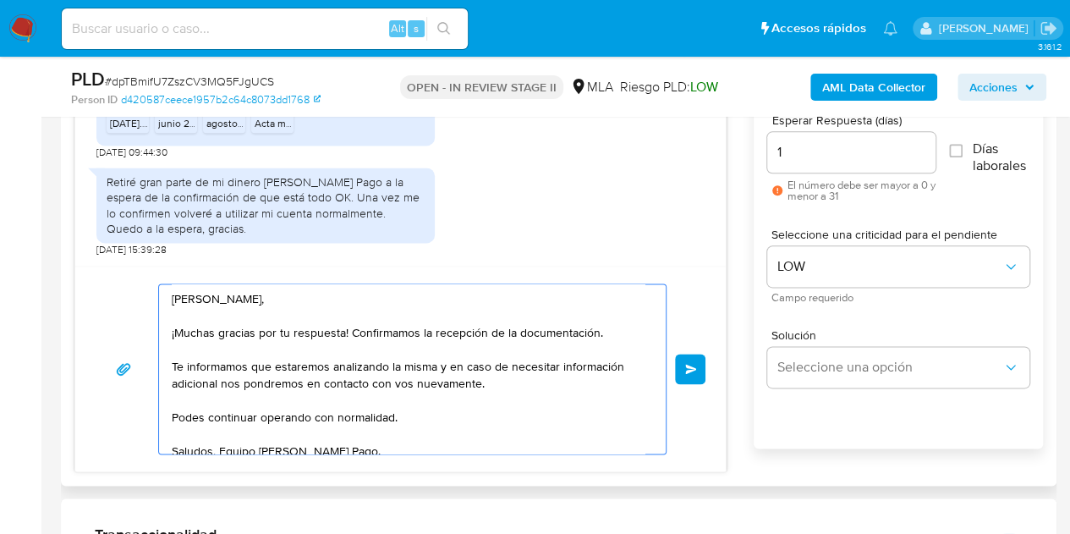
click at [382, 298] on textarea "Hola Matías, ¡Muchas gracias por tu respuesta! Confirmamos la recepción de la d…" at bounding box center [408, 368] width 473 height 169
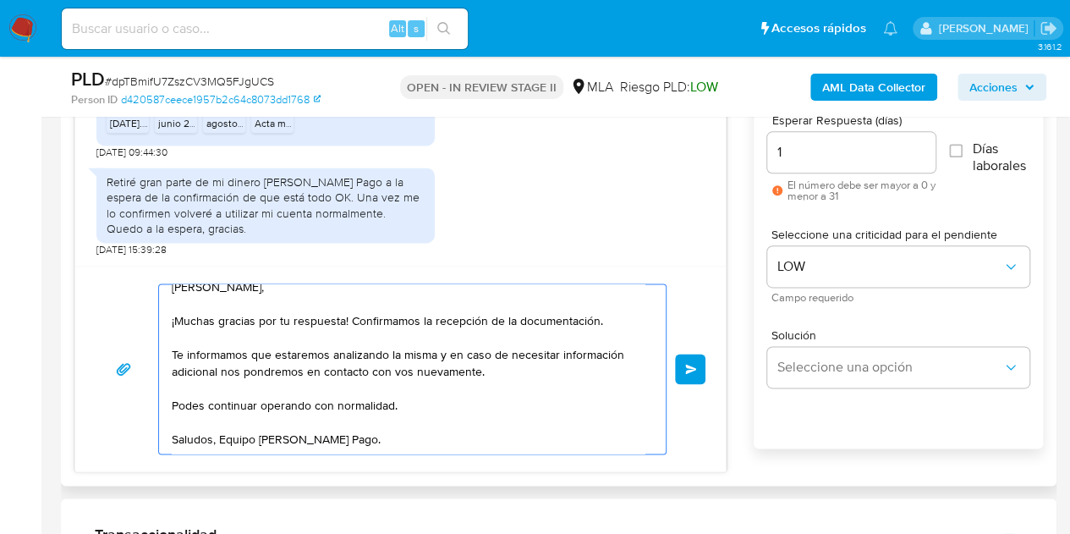
click at [557, 442] on textarea "Hola Matías, ¡Muchas gracias por tu respuesta! Confirmamos la recepción de la d…" at bounding box center [408, 368] width 473 height 169
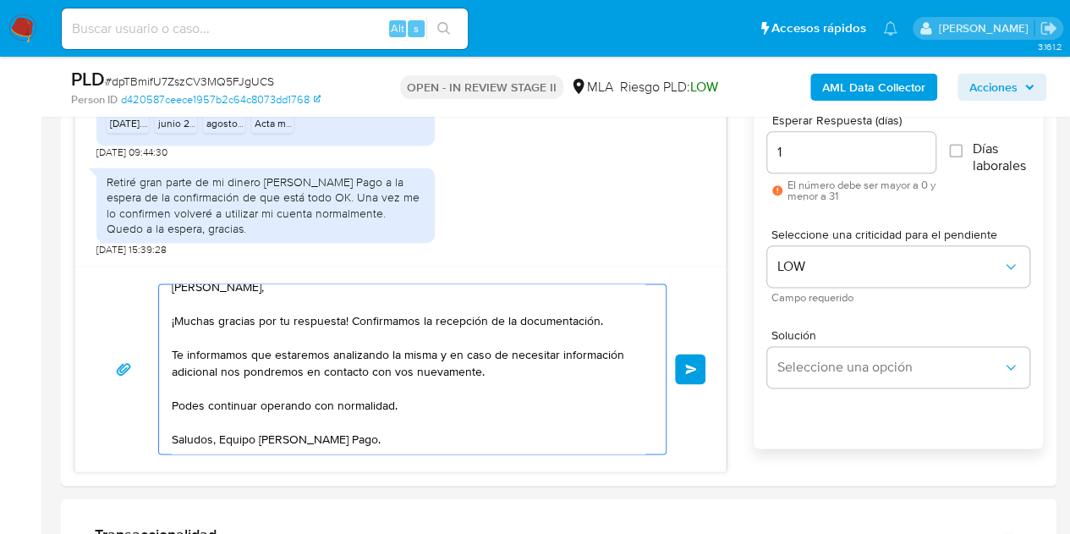
type textarea "Hola Matías, ¡Muchas gracias por tu respuesta! Confirmamos la recepción de la d…"
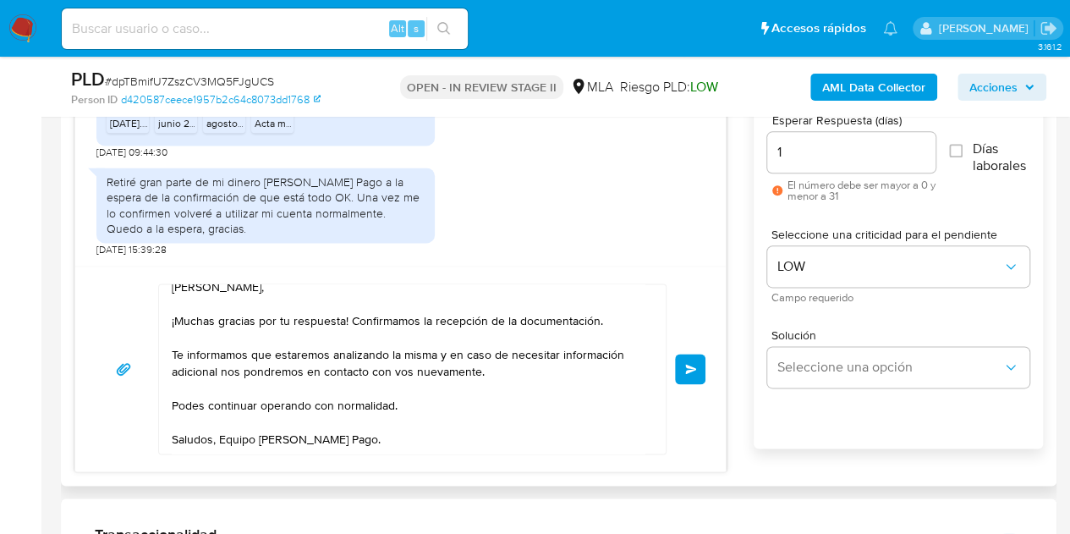
click at [690, 370] on span "Enviar" at bounding box center [691, 369] width 12 height 10
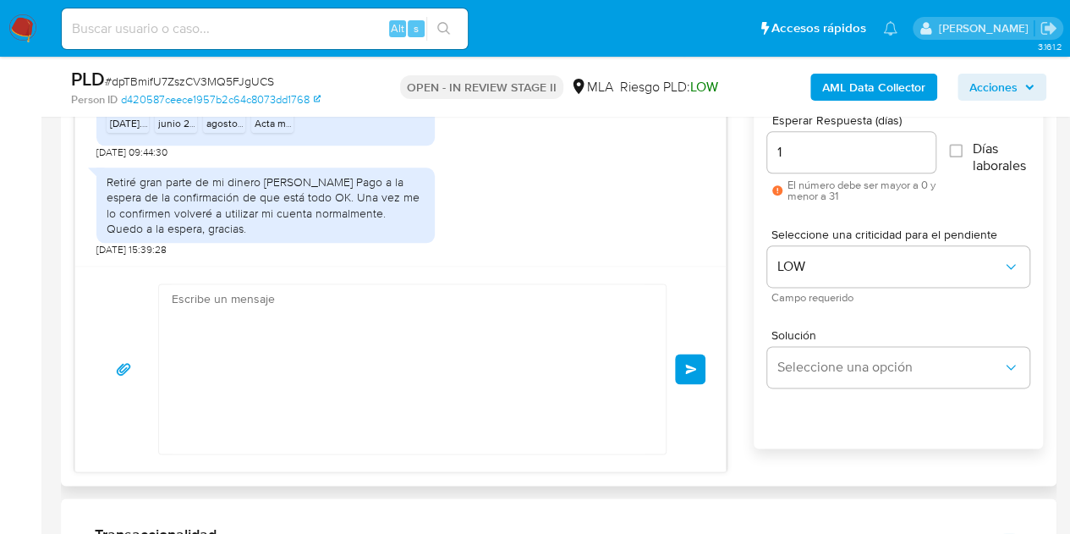
scroll to position [1665, 0]
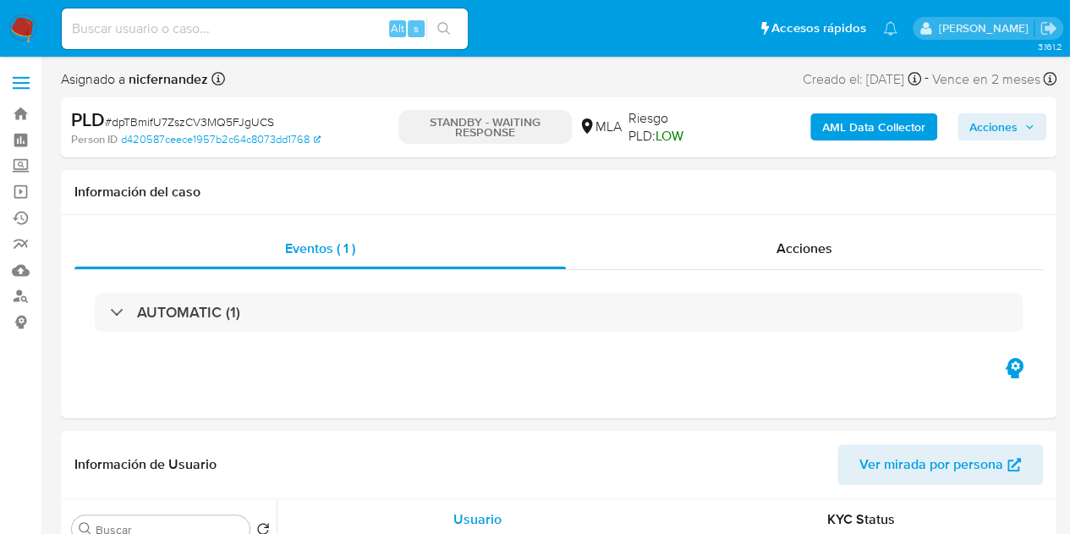
select select "10"
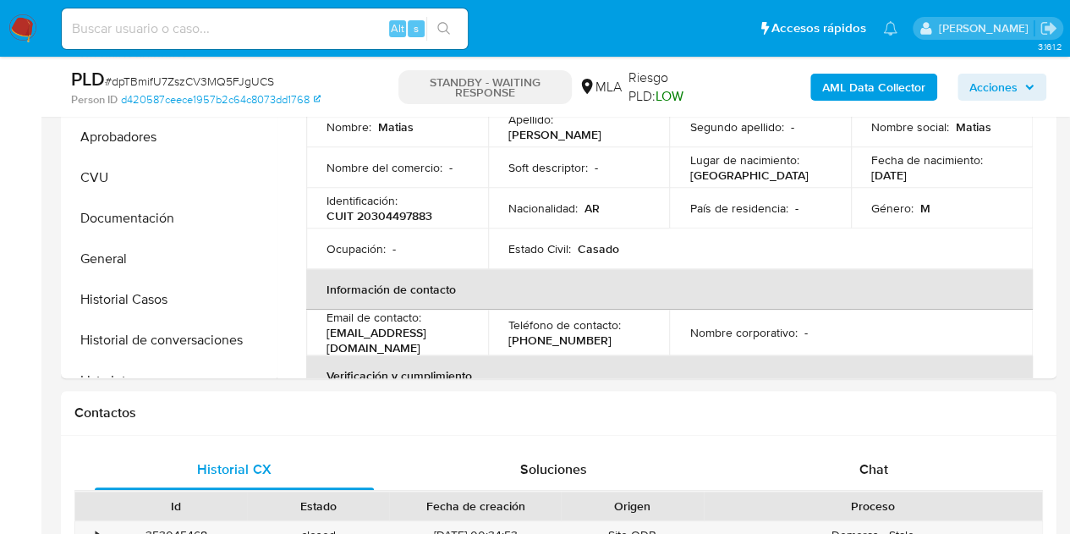
scroll to position [590, 0]
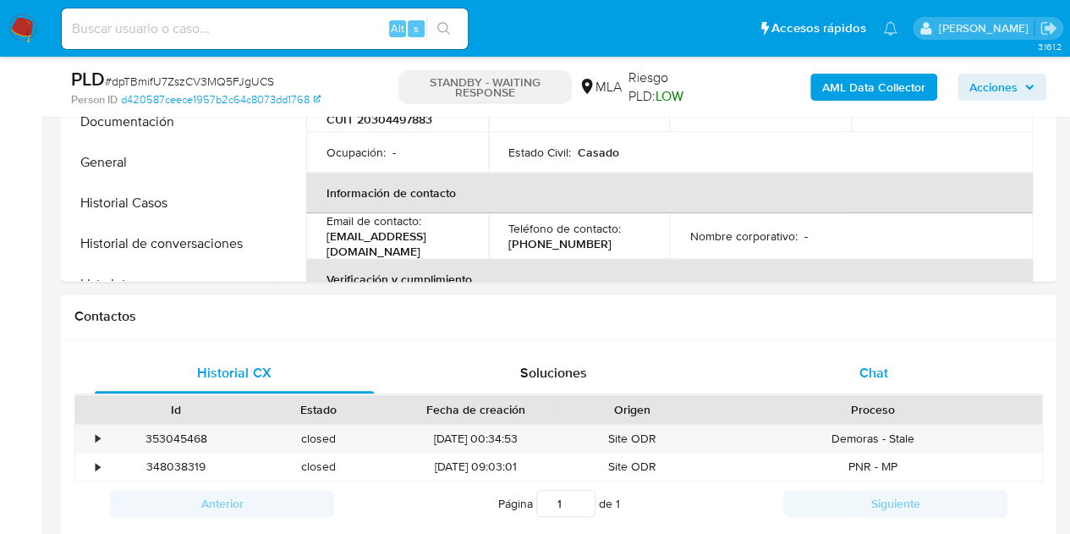
click at [906, 356] on div "Chat" at bounding box center [873, 373] width 279 height 41
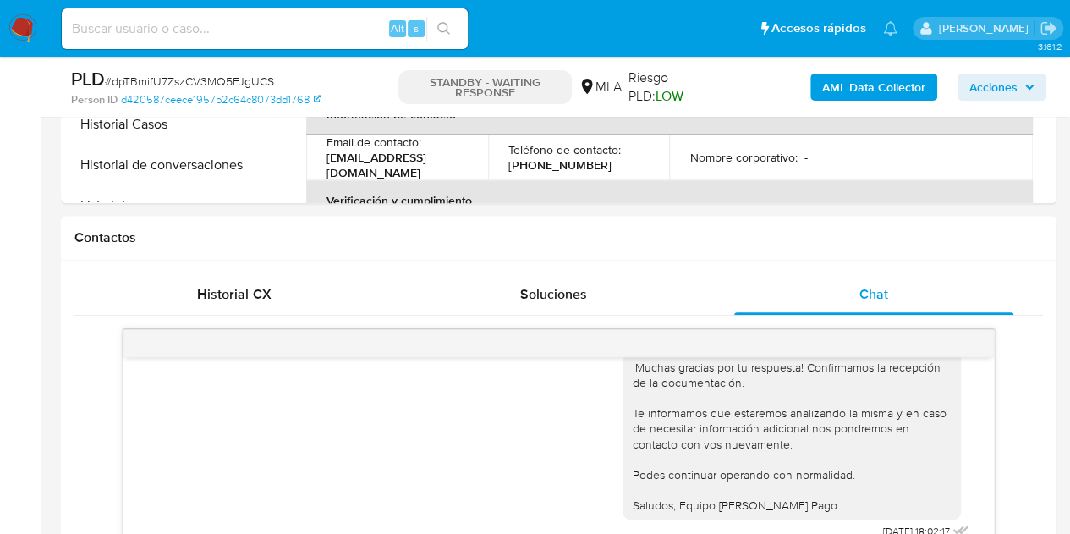
scroll to position [698, 0]
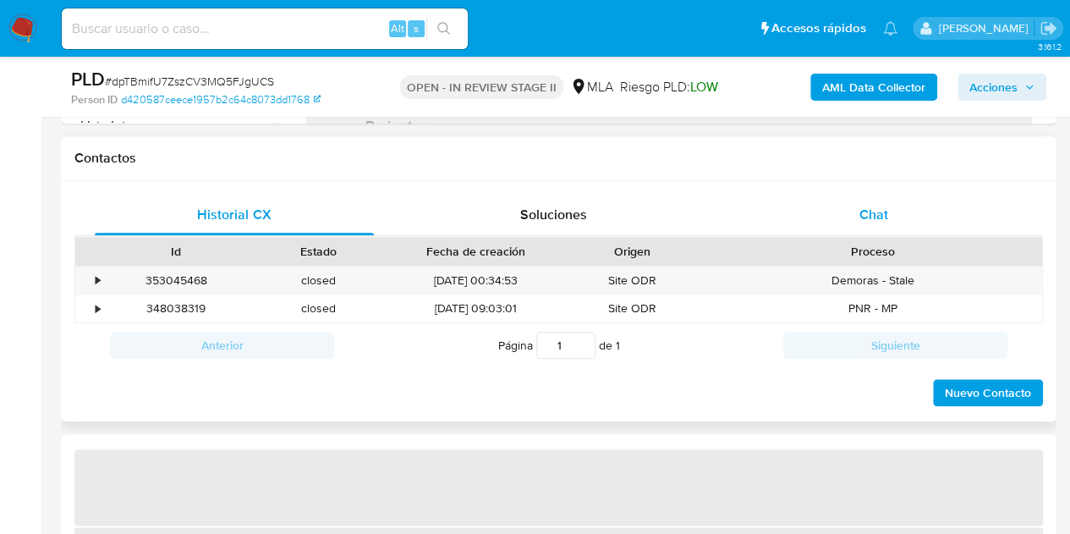
scroll to position [763, 0]
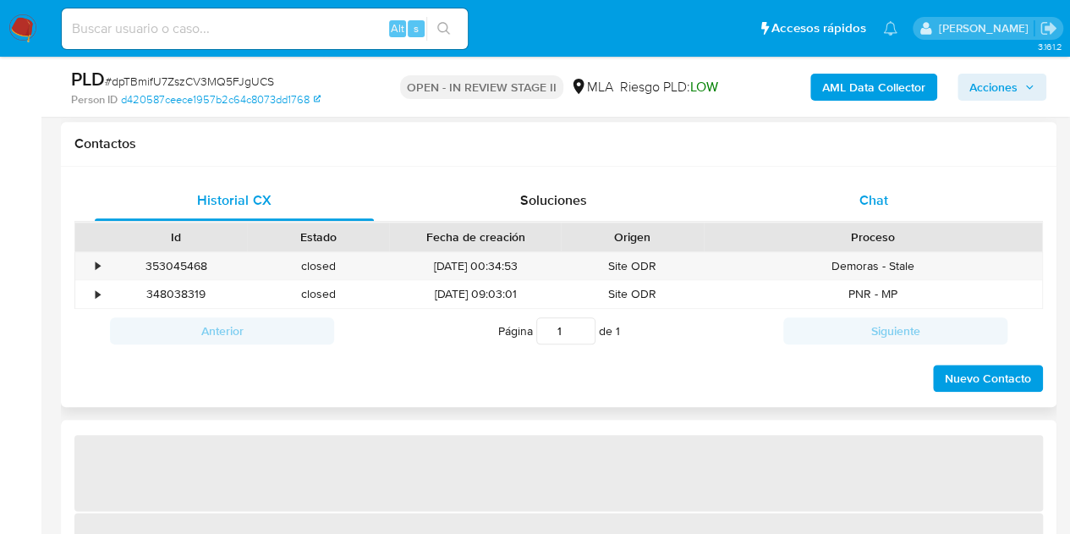
select select "10"
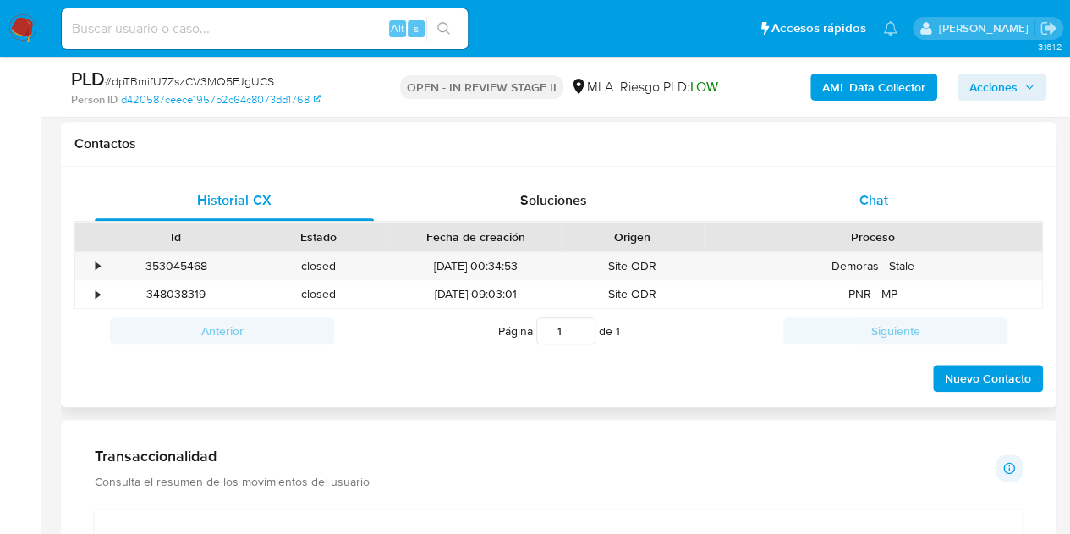
click at [881, 193] on span "Chat" at bounding box center [873, 199] width 29 height 19
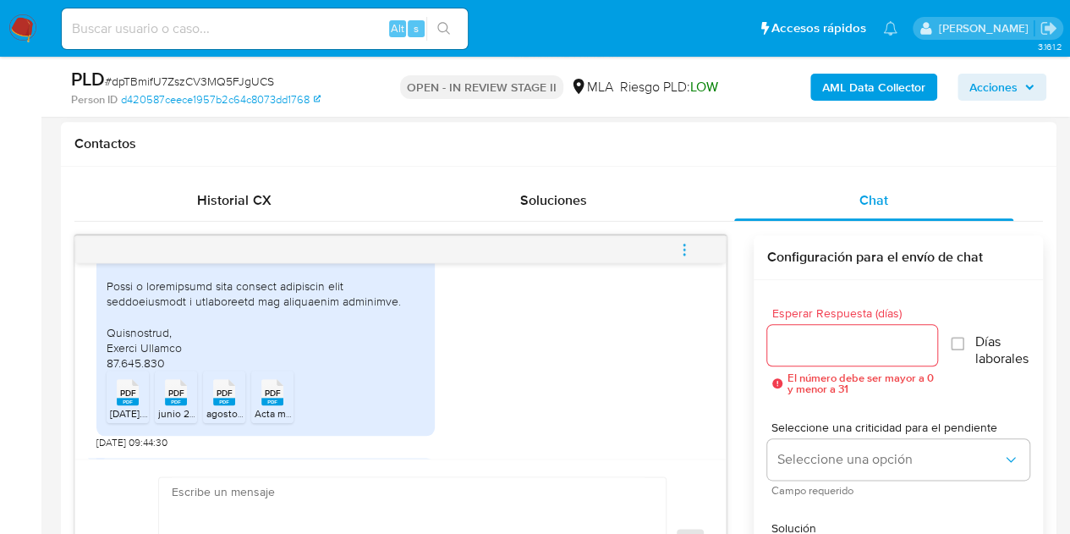
scroll to position [1665, 0]
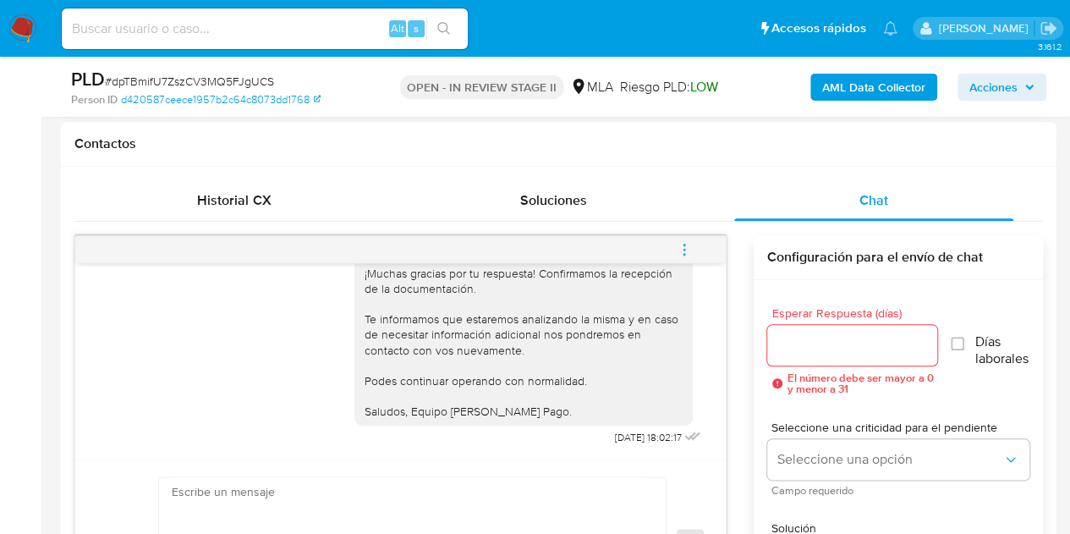
click at [687, 258] on span "menu-action" at bounding box center [683, 249] width 15 height 41
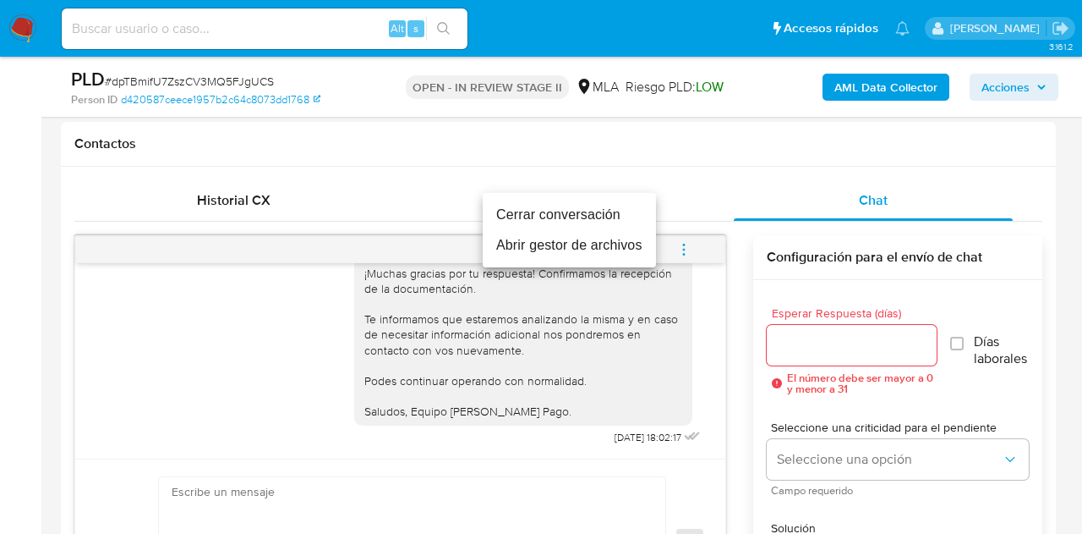
click at [605, 209] on li "Cerrar conversación" at bounding box center [569, 215] width 173 height 30
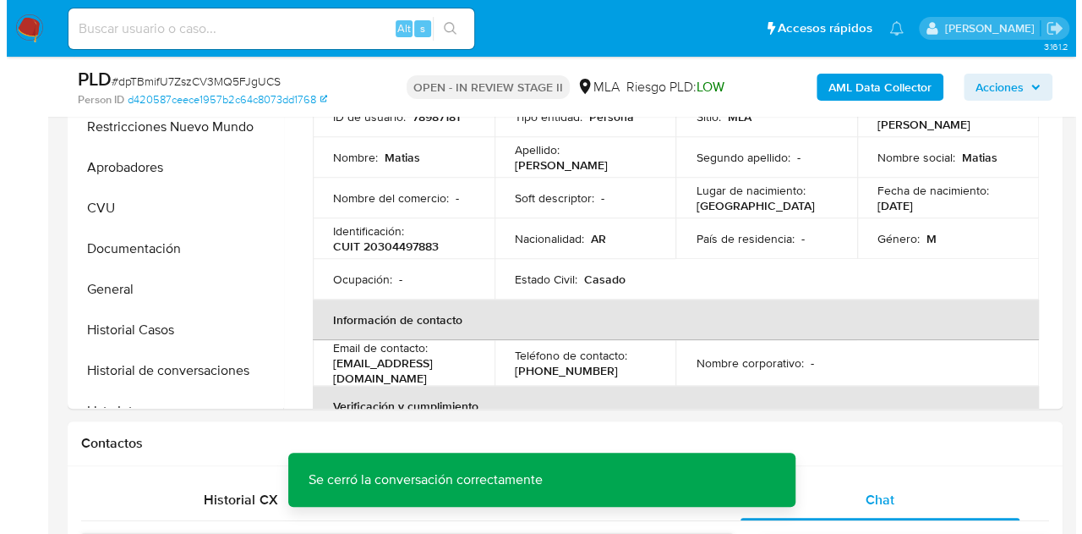
scroll to position [353, 0]
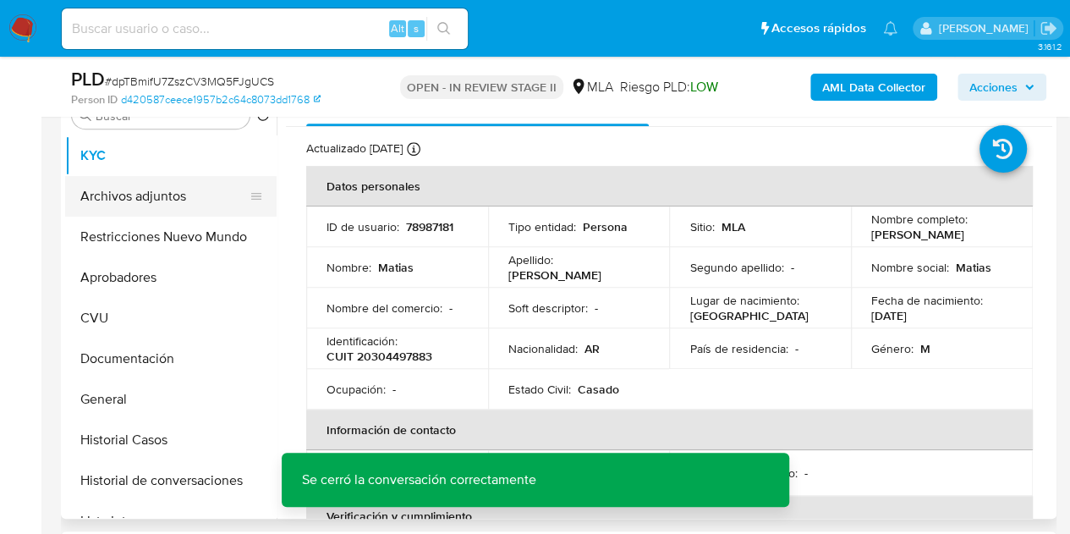
click at [135, 191] on button "Archivos adjuntos" at bounding box center [164, 196] width 198 height 41
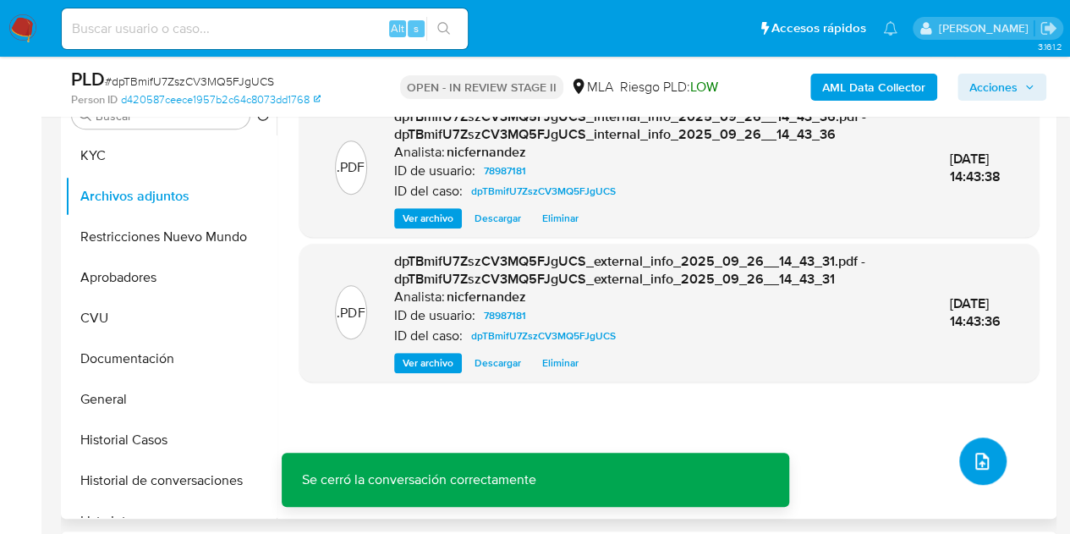
click at [976, 451] on icon "upload-file" at bounding box center [982, 461] width 20 height 20
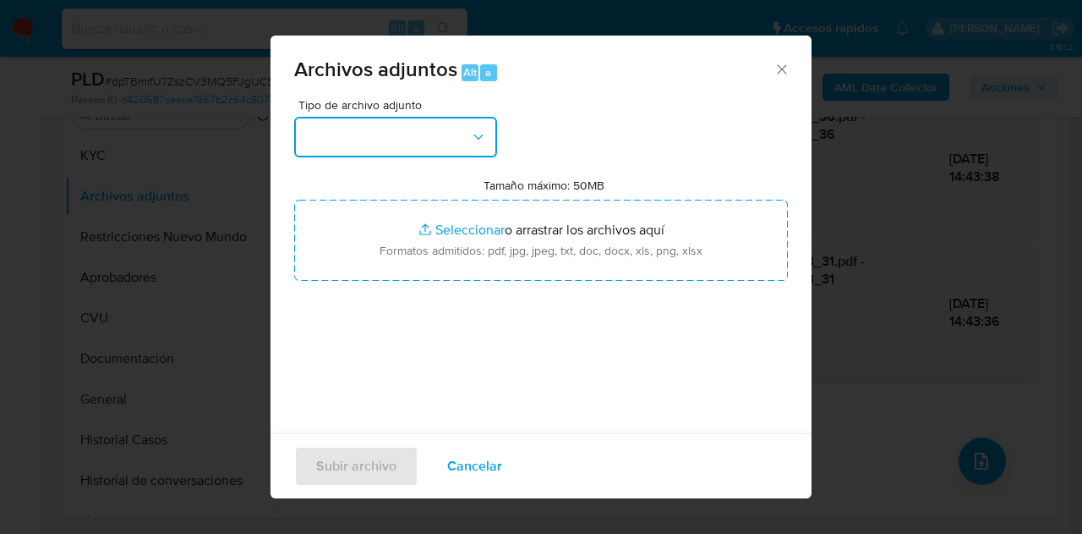
click at [395, 134] on button "button" at bounding box center [395, 137] width 203 height 41
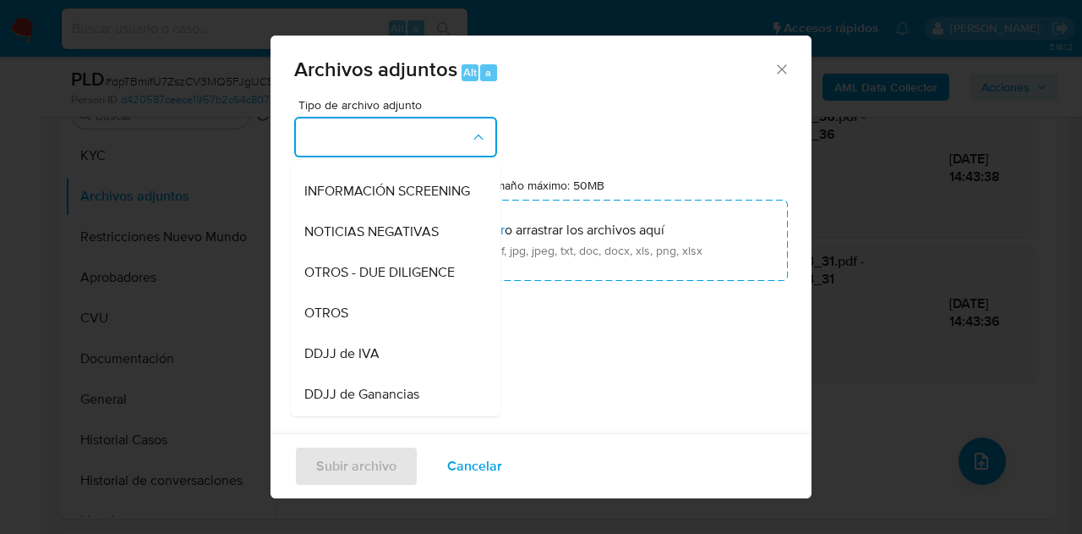
scroll to position [205, 0]
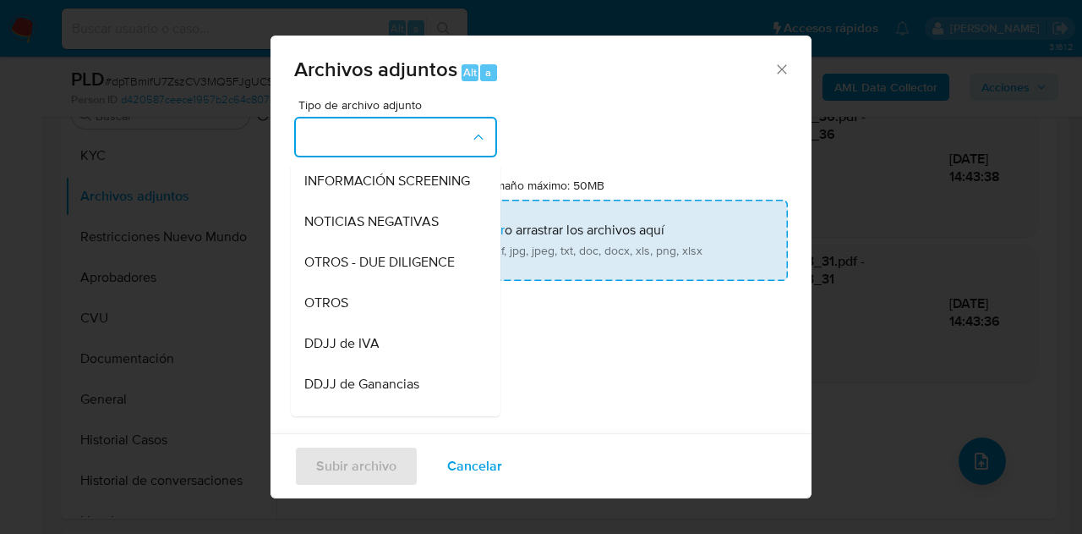
drag, startPoint x: 379, startPoint y: 305, endPoint x: 429, endPoint y: 266, distance: 63.3
click at [379, 306] on div "OTROS" at bounding box center [390, 302] width 172 height 41
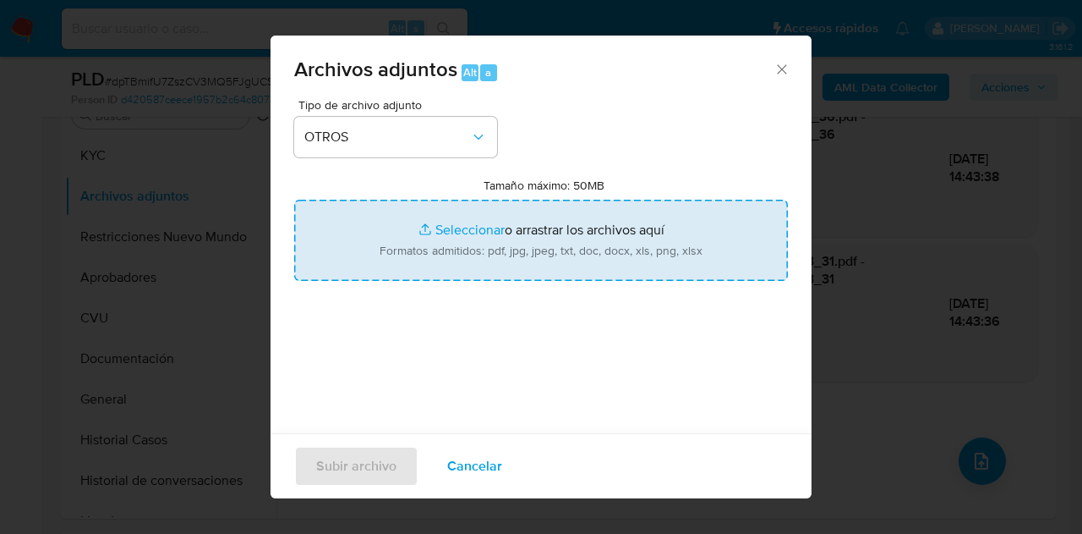
click at [453, 233] on input "Tamaño máximo: 50MB Seleccionar archivos" at bounding box center [541, 240] width 494 height 81
type input "C:\fakepath\NOSIS_Manager_InformeIndividual_27308771607_María Julia Sacchi.pdf"
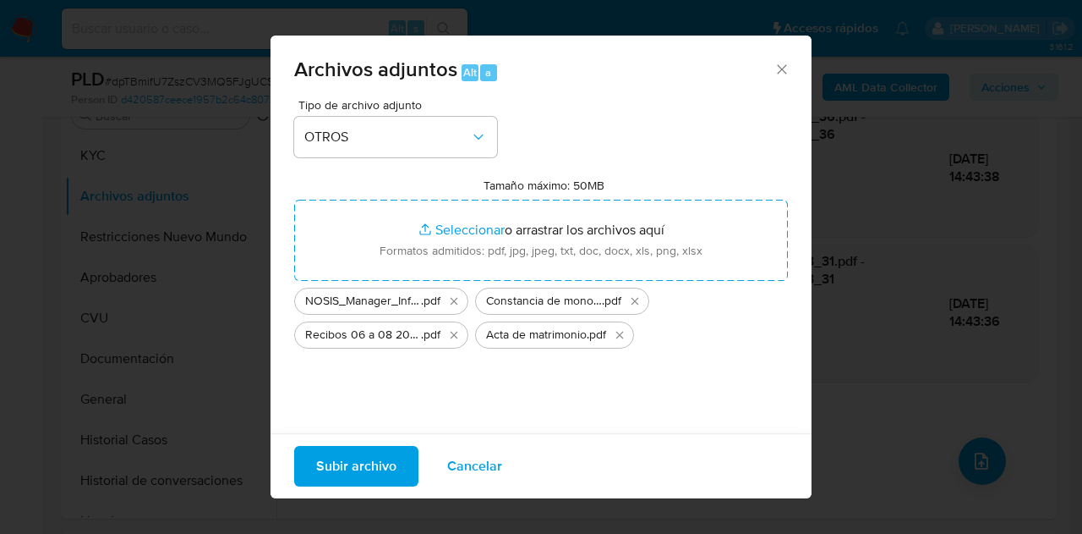
click at [345, 463] on span "Subir archivo" at bounding box center [356, 465] width 80 height 37
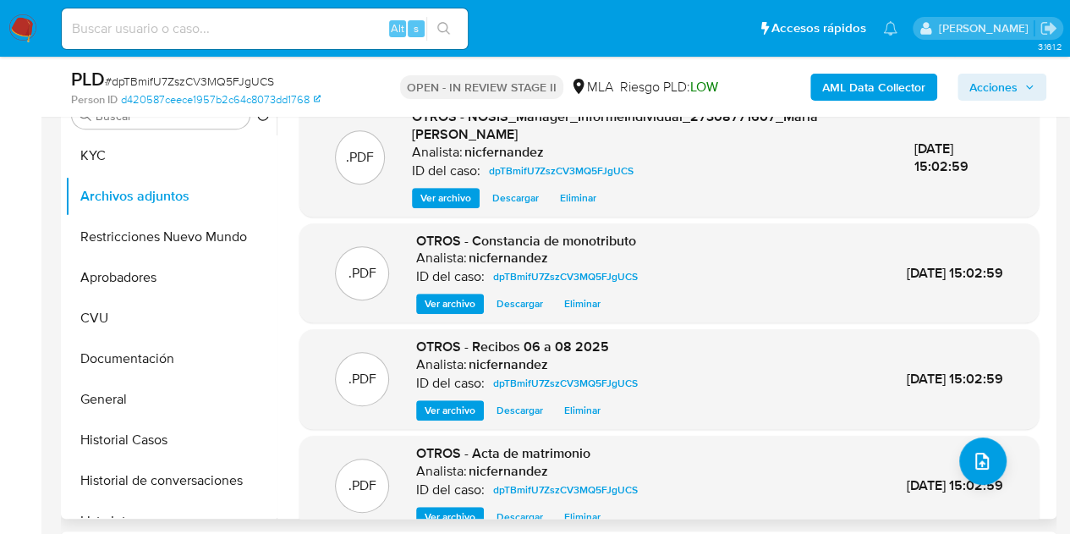
click at [293, 307] on div ".PDF OTROS - NOSIS_Manager_InformeIndividual_27308771607_María Julia Sacchi Ana…" at bounding box center [669, 317] width 766 height 436
click at [976, 457] on icon "upload-file" at bounding box center [982, 461] width 20 height 20
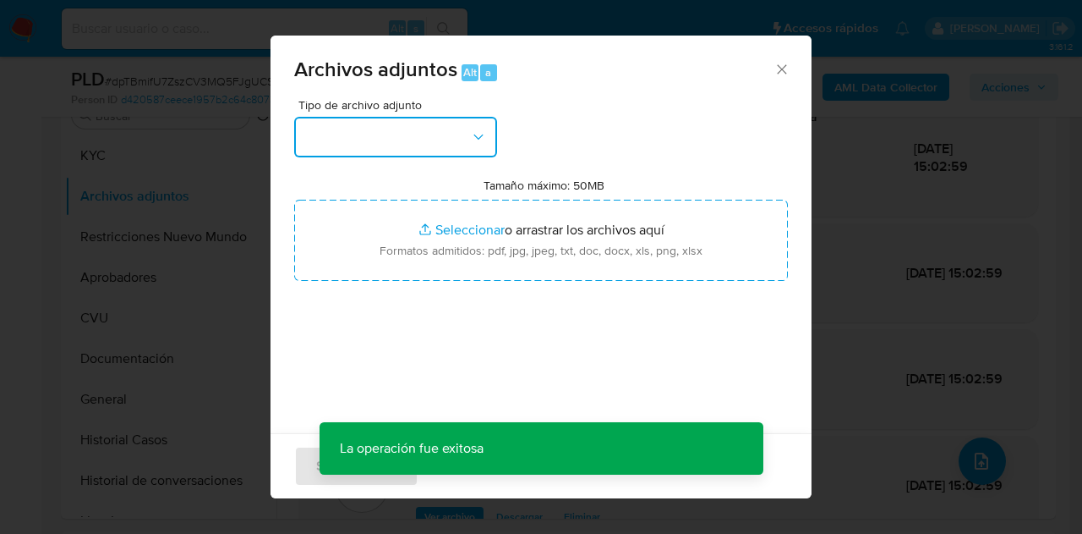
click at [457, 138] on button "button" at bounding box center [395, 137] width 203 height 41
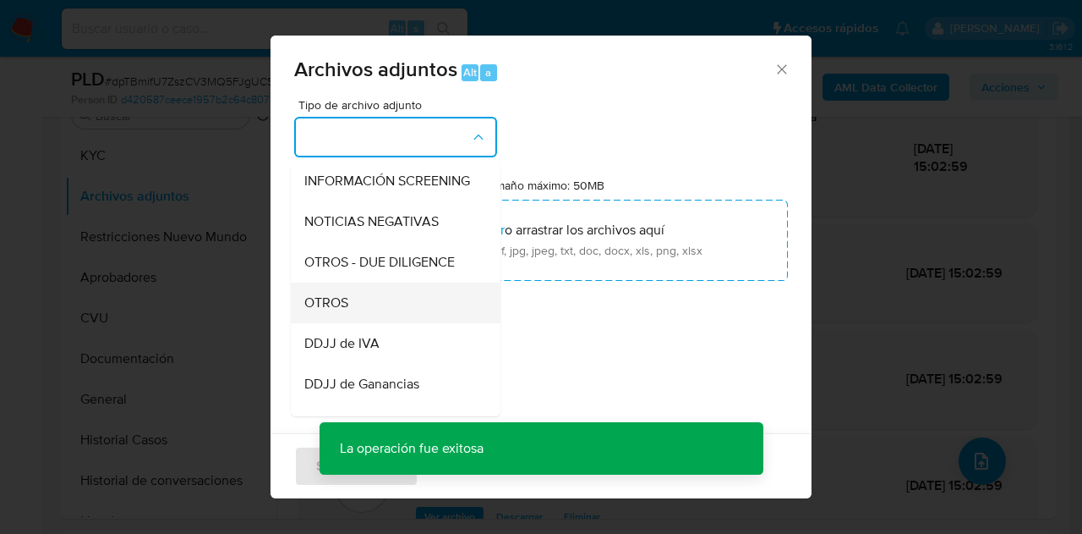
click at [385, 322] on div "OTROS" at bounding box center [390, 302] width 172 height 41
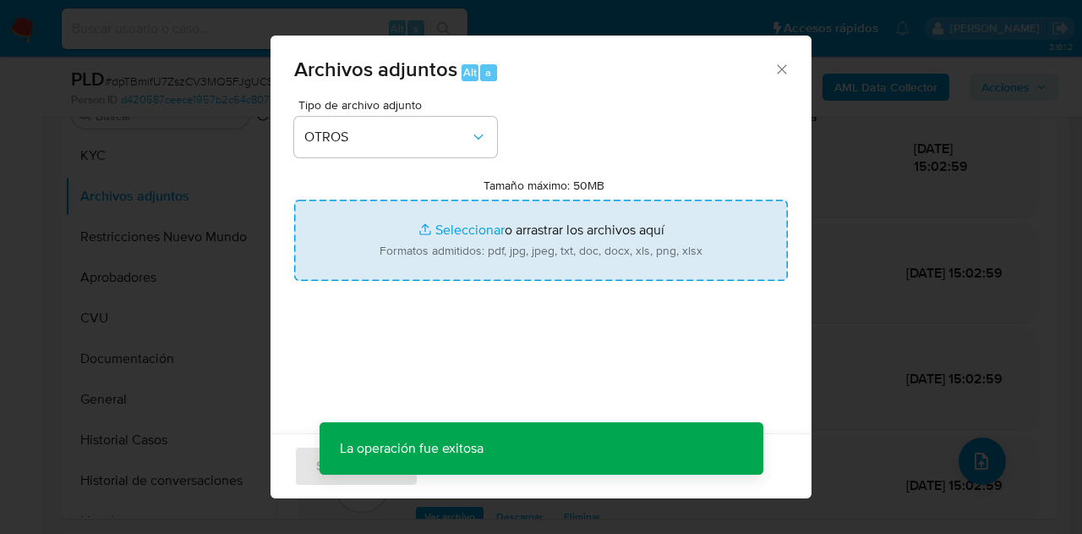
click at [448, 241] on input "Tamaño máximo: 50MB Seleccionar archivos" at bounding box center [541, 240] width 494 height 81
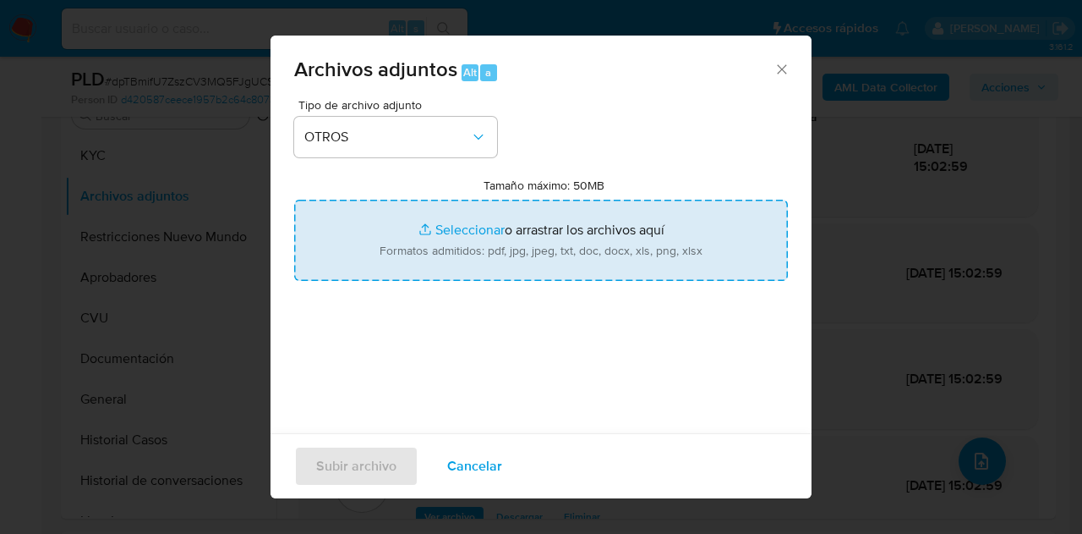
type input "C:\fakepath\Caselog NO ROI dpTBmifU7ZszCV3MQ5FJgUCS.docx"
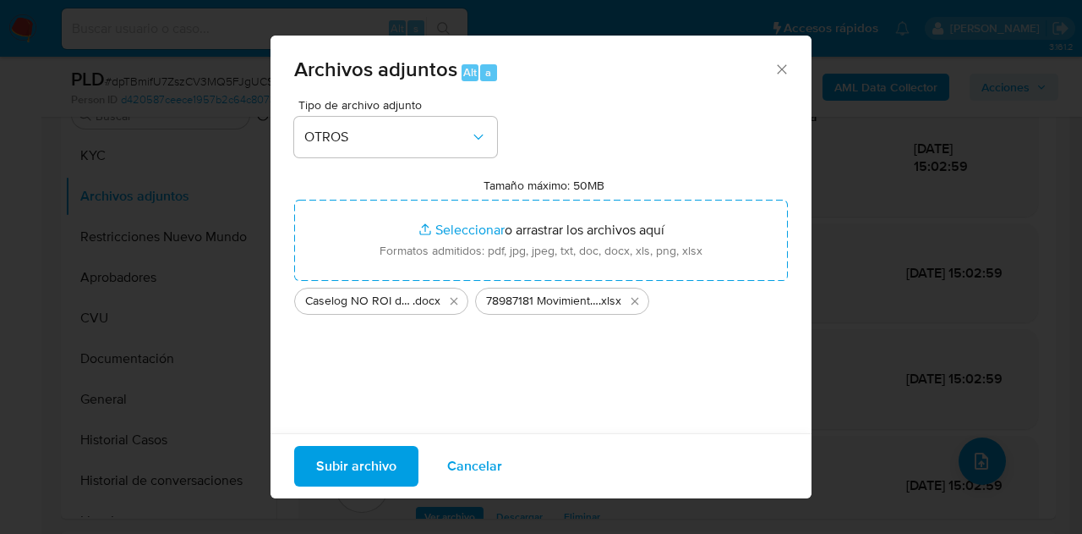
click at [348, 463] on span "Subir archivo" at bounding box center [356, 465] width 80 height 37
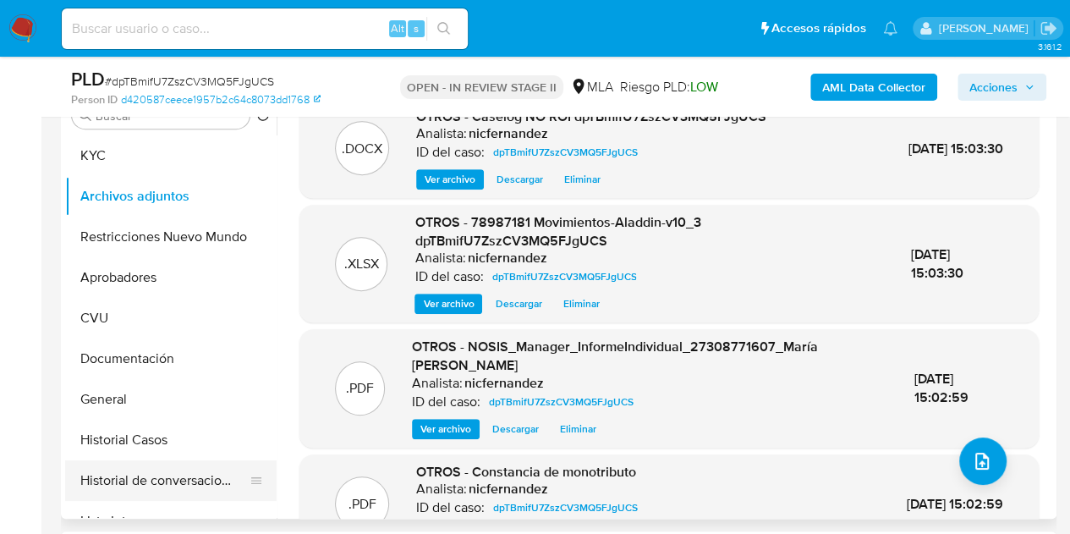
click at [132, 470] on button "Historial de conversaciones" at bounding box center [164, 480] width 198 height 41
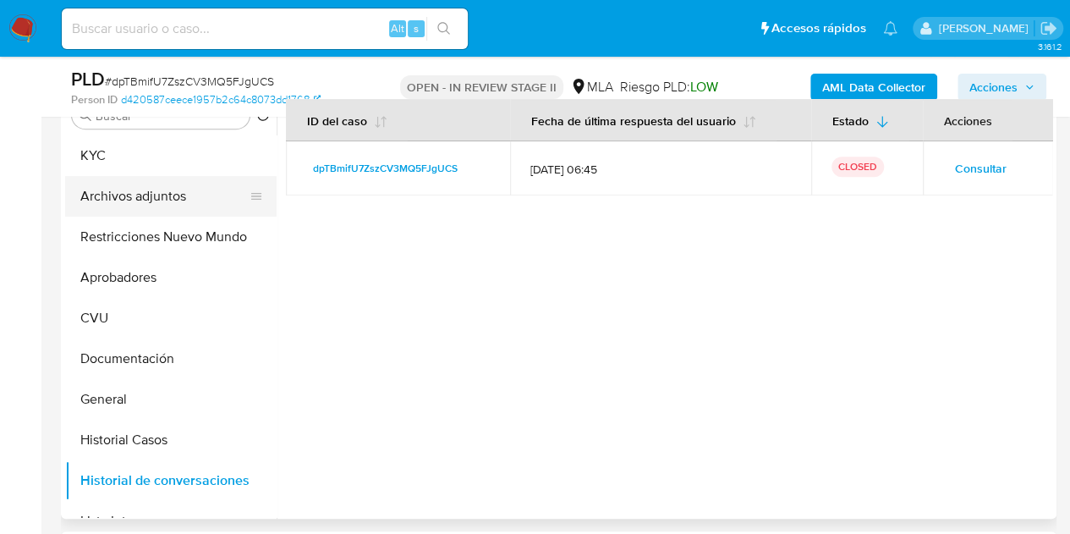
click at [125, 195] on button "Archivos adjuntos" at bounding box center [164, 196] width 198 height 41
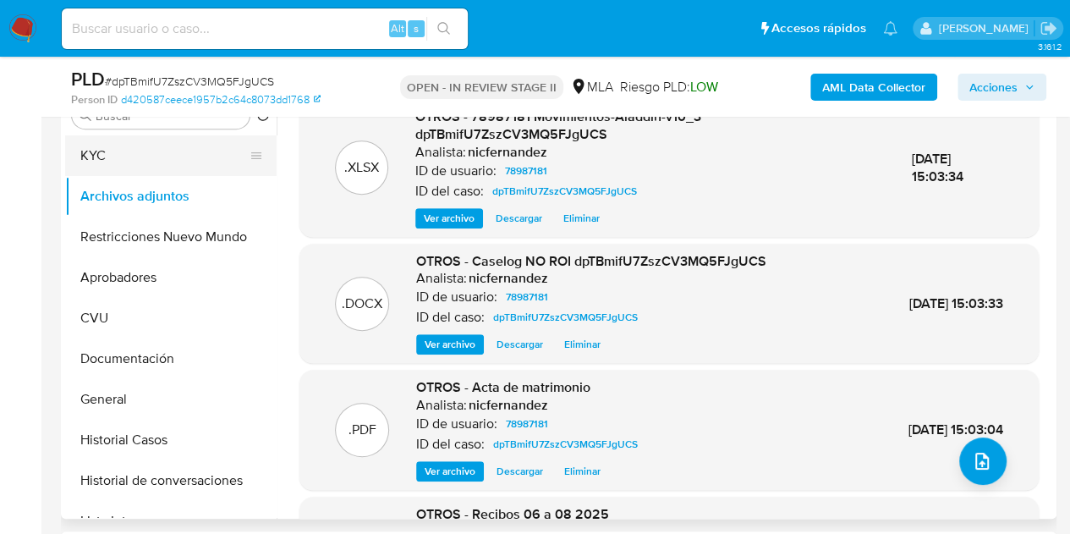
click at [151, 160] on button "KYC" at bounding box center [164, 155] width 198 height 41
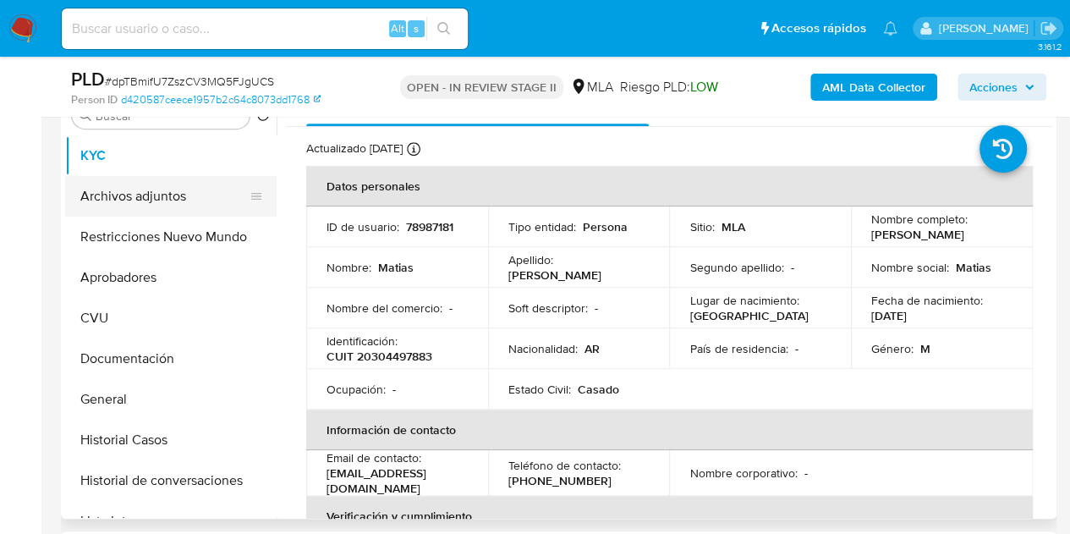
click at [153, 202] on button "Archivos adjuntos" at bounding box center [164, 196] width 198 height 41
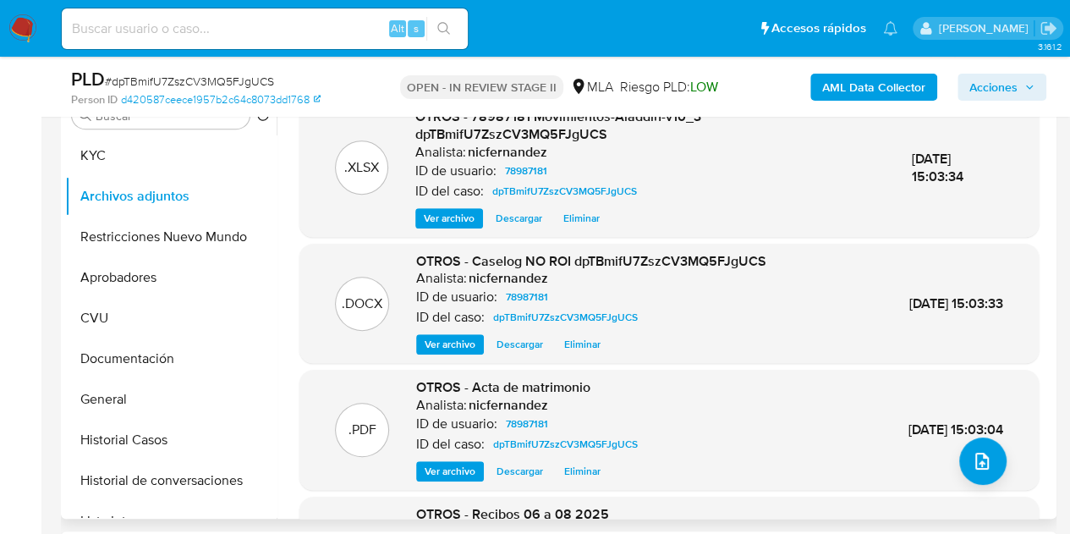
click at [463, 474] on span "Ver archivo" at bounding box center [449, 471] width 51 height 17
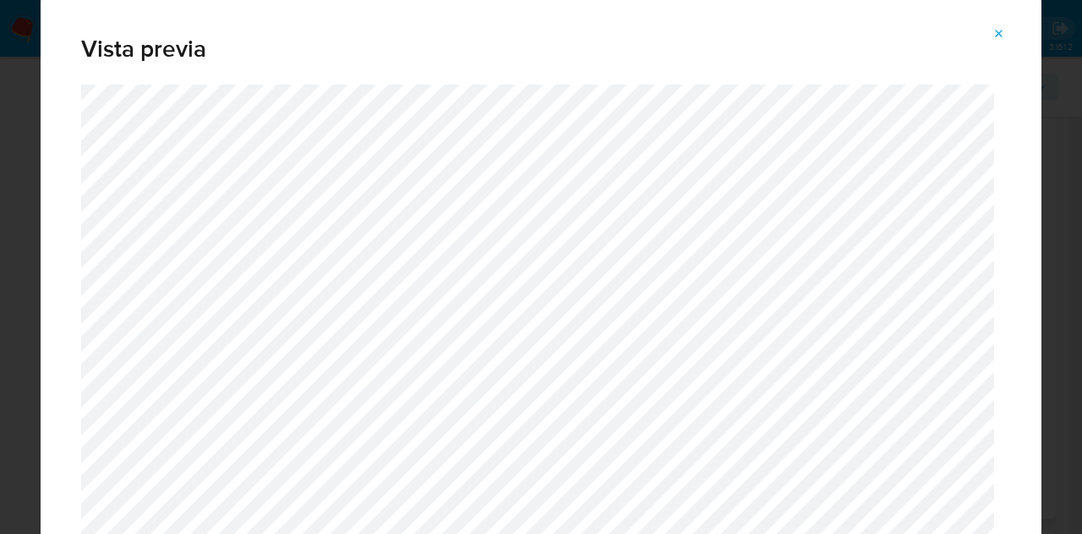
click at [1003, 34] on icon "Attachment preview" at bounding box center [1000, 34] width 14 height 14
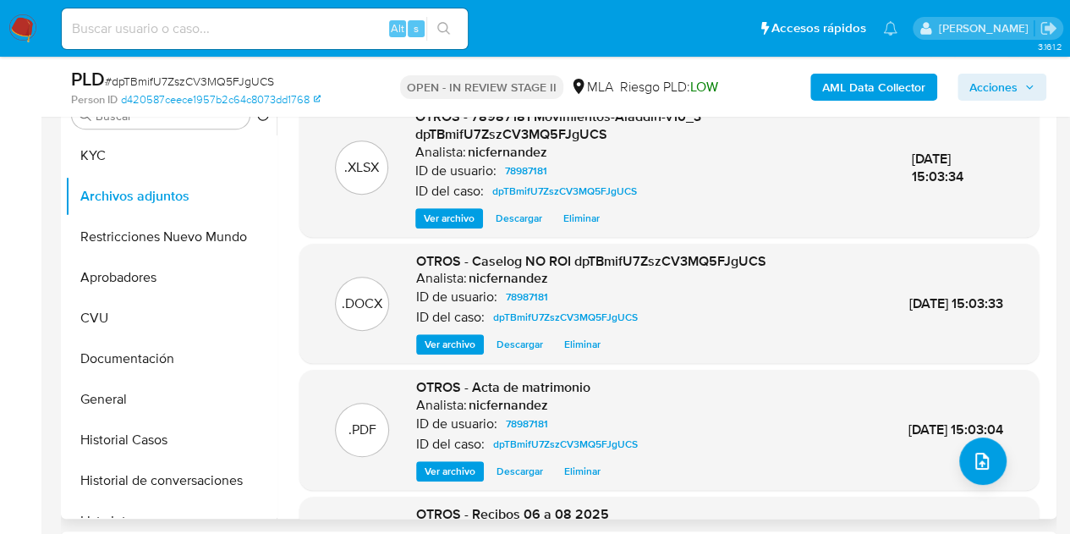
click at [450, 338] on span "Ver archivo" at bounding box center [449, 344] width 51 height 17
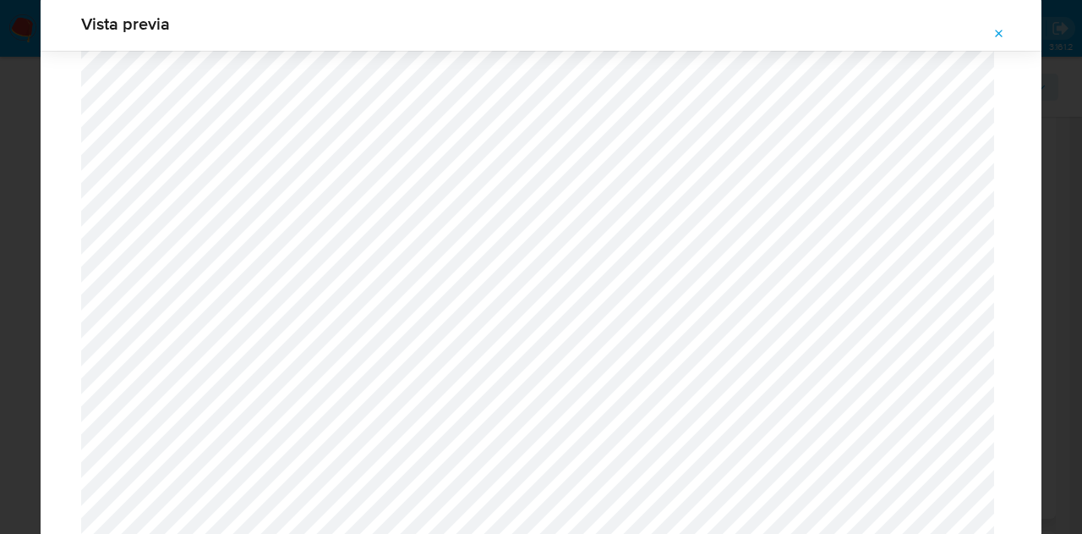
scroll to position [2461, 0]
click at [1005, 35] on icon "Attachment preview" at bounding box center [1000, 34] width 14 height 14
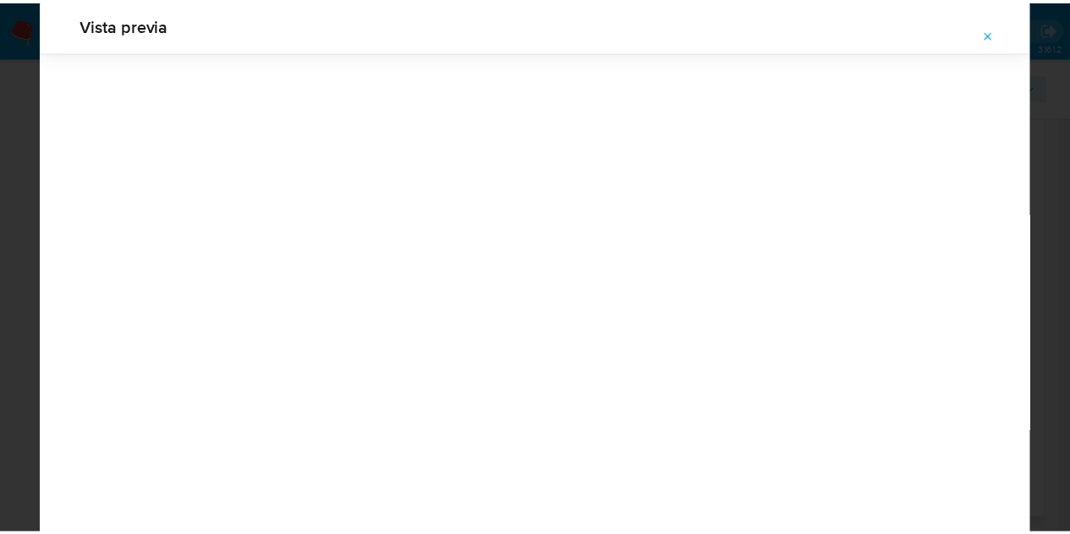
scroll to position [54, 0]
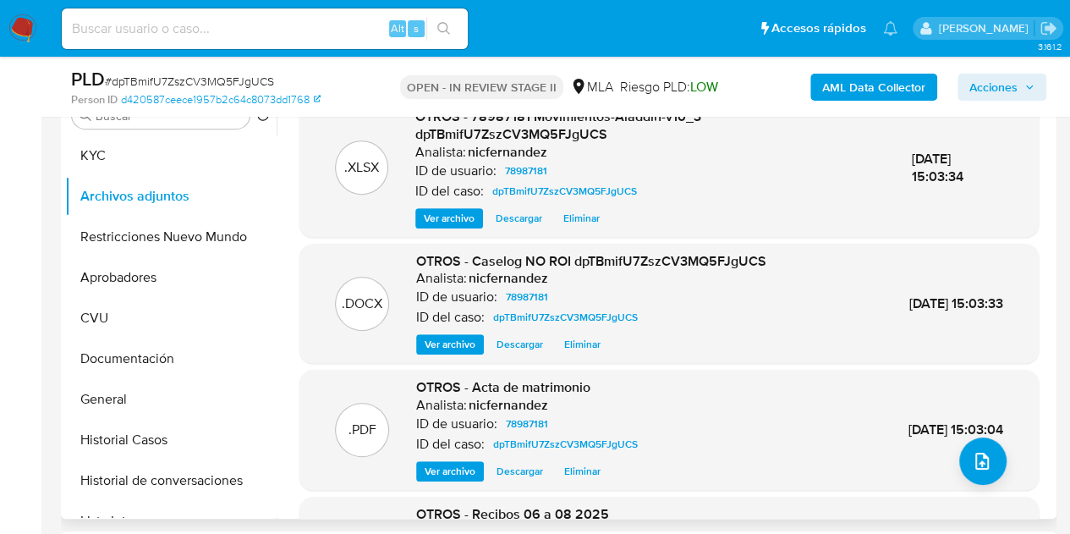
click at [994, 90] on span "Acciones" at bounding box center [993, 87] width 48 height 27
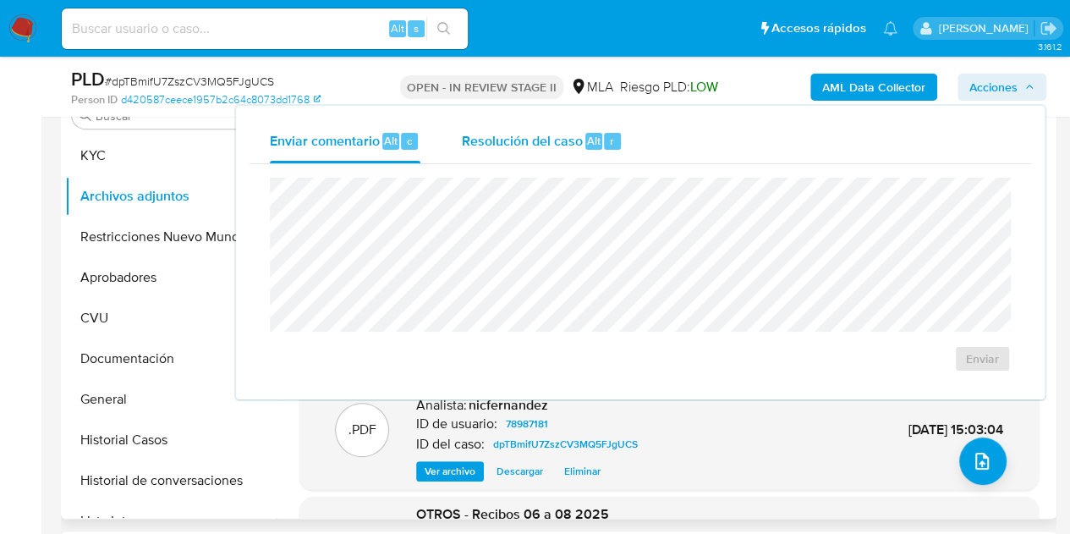
click at [577, 119] on div "Resolución del caso Alt r" at bounding box center [542, 141] width 162 height 44
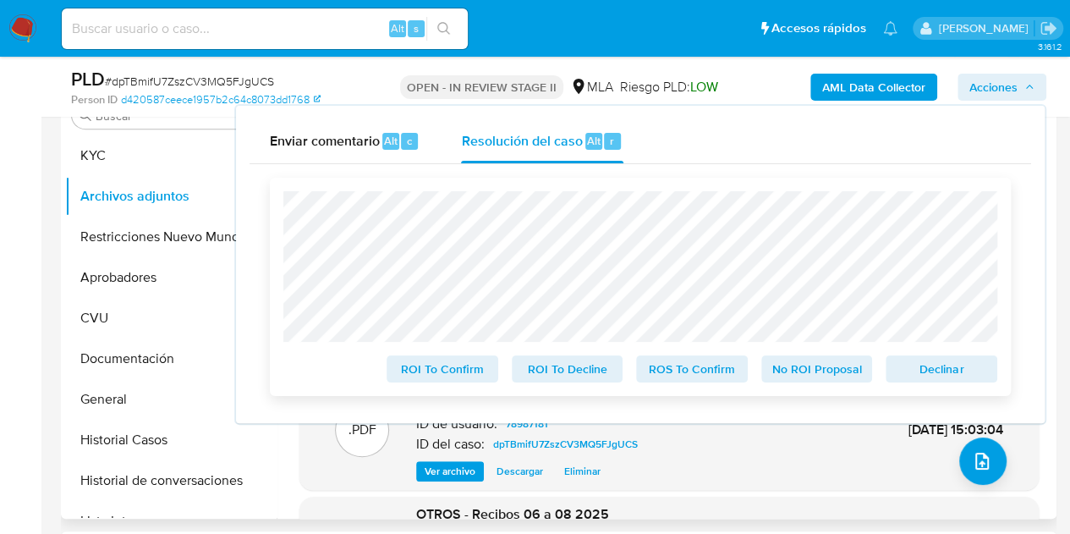
click at [819, 377] on span "No ROI Proposal" at bounding box center [817, 369] width 88 height 24
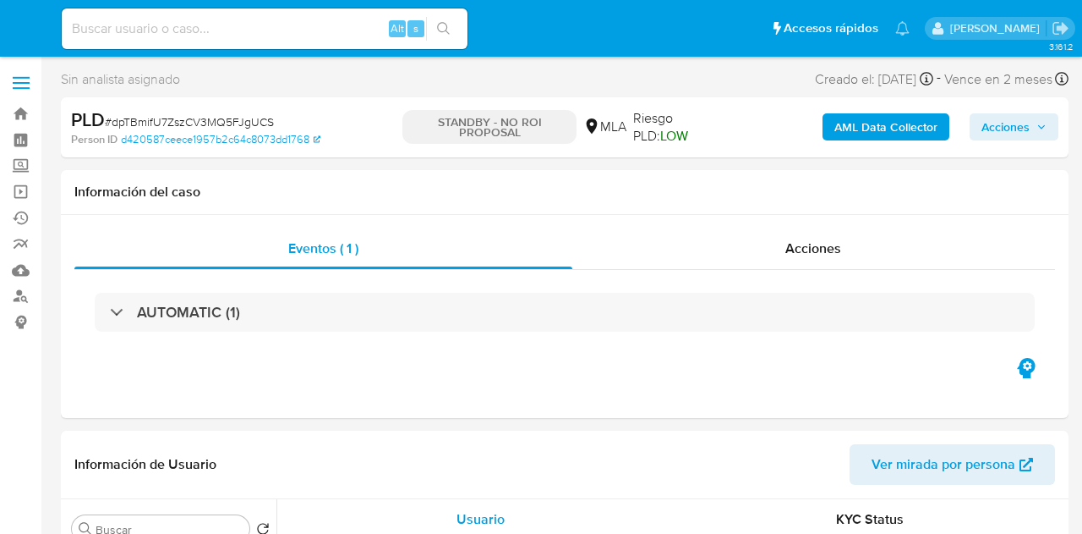
select select "10"
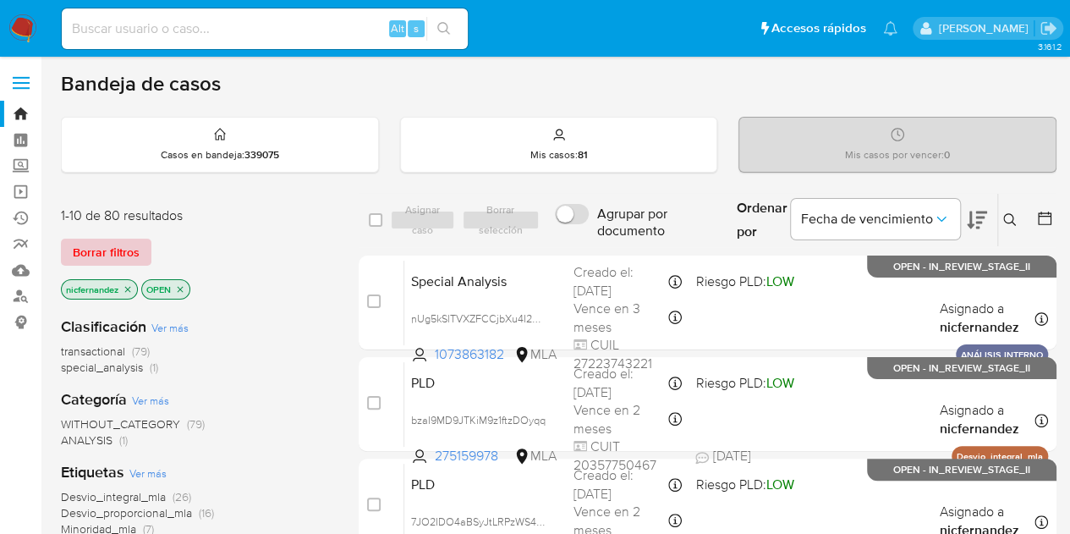
click at [118, 245] on span "Borrar filtros" at bounding box center [106, 252] width 67 height 24
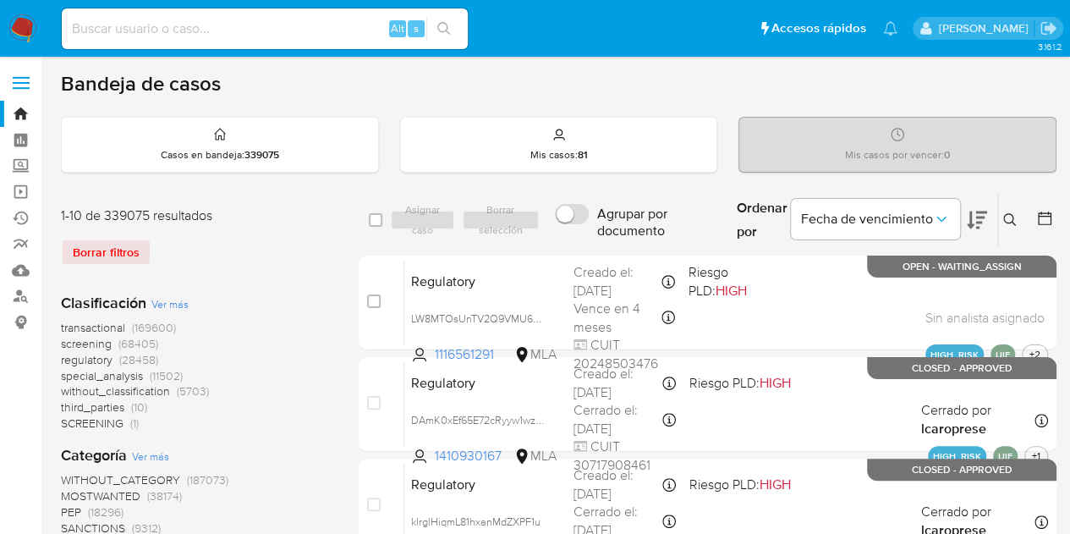
click at [1016, 221] on button at bounding box center [1012, 220] width 28 height 20
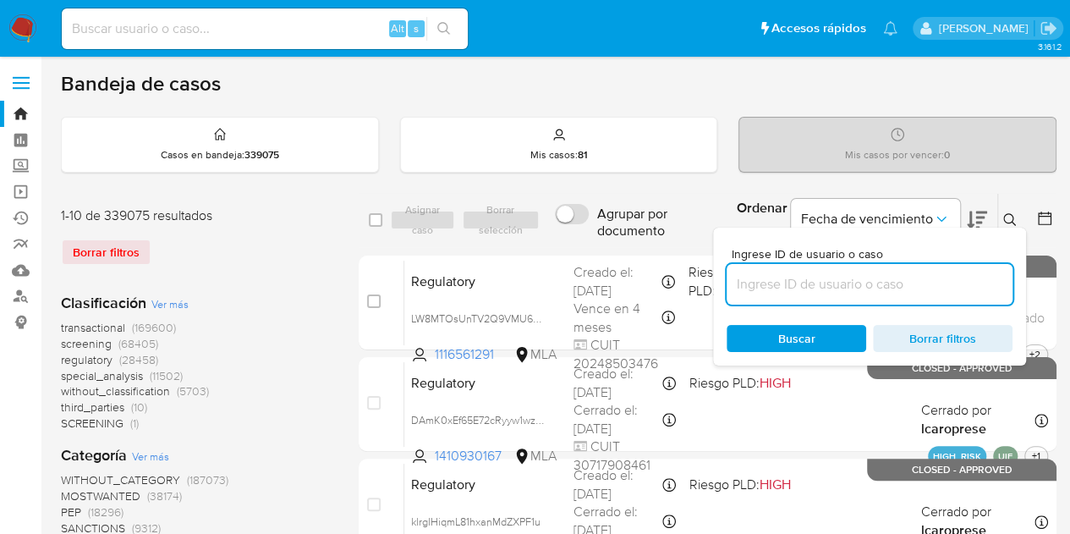
click at [840, 280] on input at bounding box center [869, 284] width 286 height 22
type input "51024319"
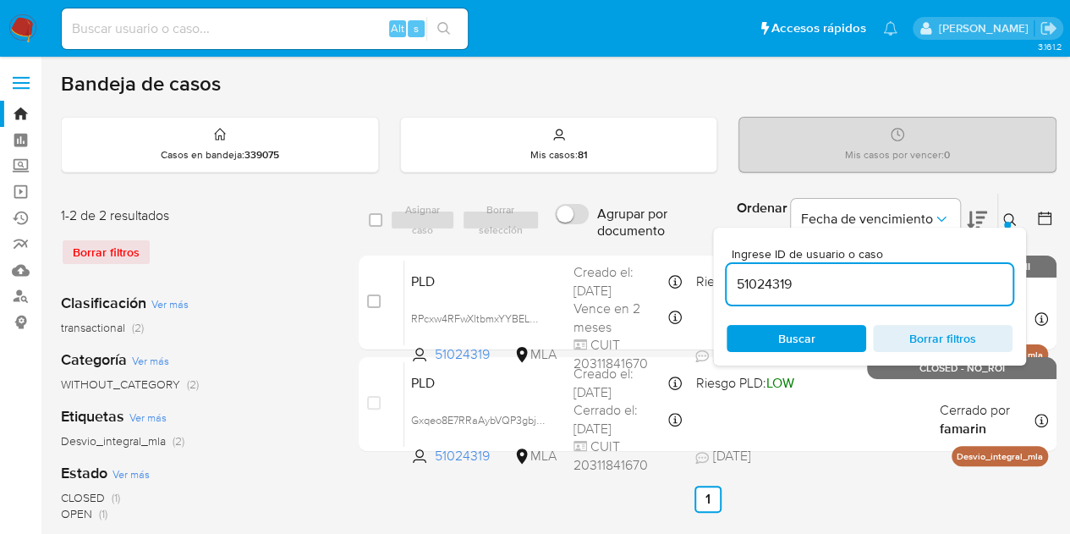
click at [1008, 229] on div "Ingrese ID de usuario o caso 51024319 Buscar Borrar filtros" at bounding box center [869, 296] width 313 height 138
click at [1009, 218] on icon at bounding box center [1010, 220] width 14 height 14
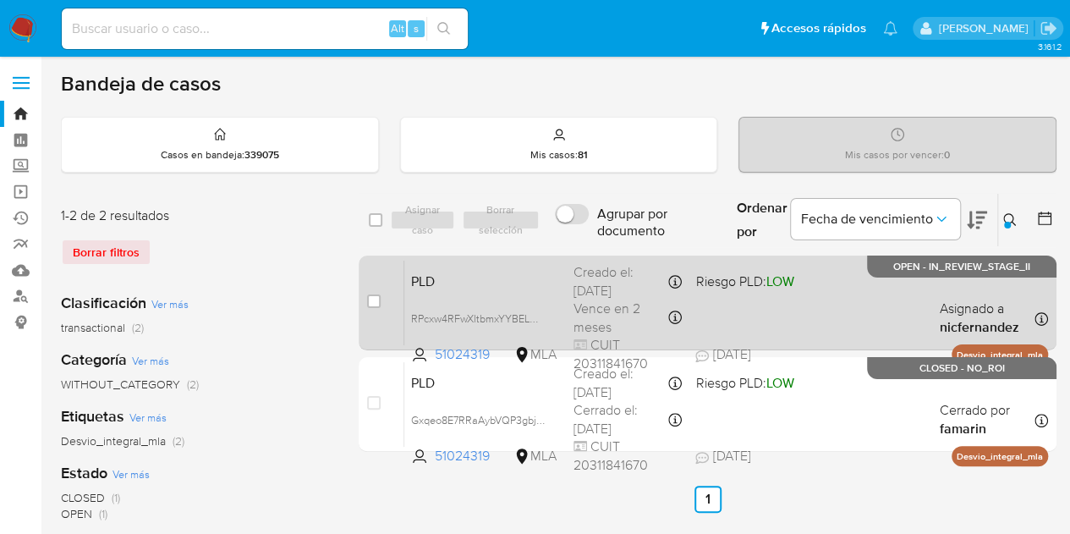
click at [495, 290] on div "PLD RPcxw4RFwXltbmxYYBELQhKq 51024319 MLA Riesgo PLD: LOW Creado el: [DATE] Cre…" at bounding box center [725, 302] width 643 height 85
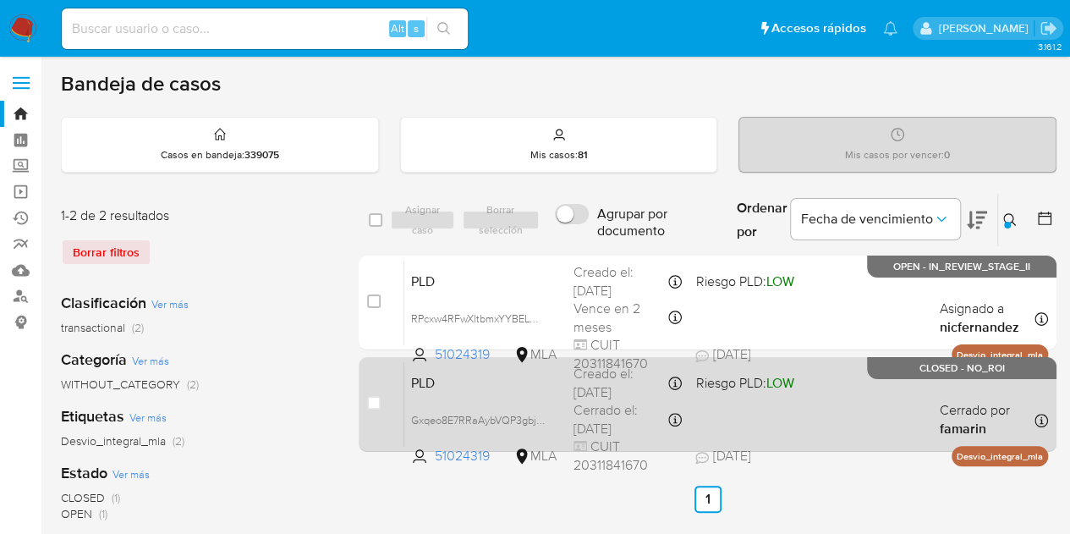
click at [501, 403] on div "PLD Gxqeo8E7RRaAybVQP3gbjgk1 51024319 MLA Riesgo PLD: LOW Creado el: [DATE] Cre…" at bounding box center [725, 403] width 643 height 85
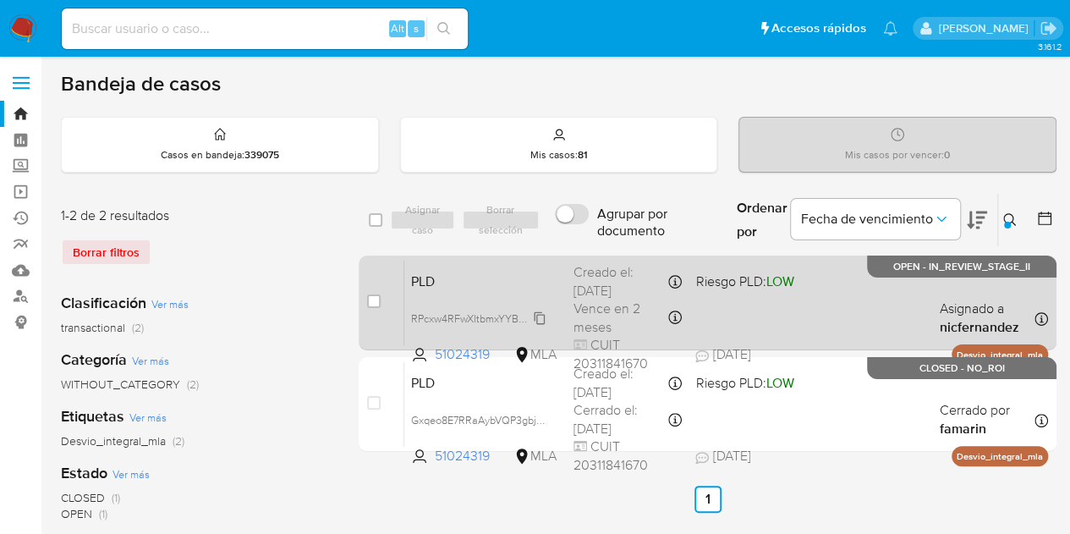
click at [539, 319] on span "RPcxw4RFwXltbmxYYBELQhKq" at bounding box center [483, 317] width 145 height 19
click at [546, 288] on span "PLD" at bounding box center [485, 280] width 149 height 22
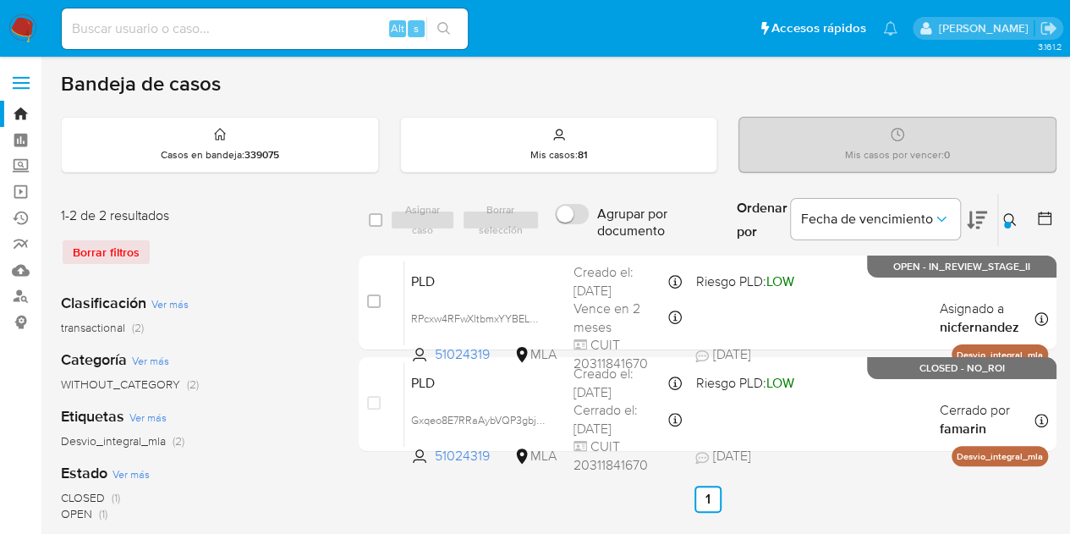
click at [1009, 218] on icon at bounding box center [1010, 220] width 14 height 14
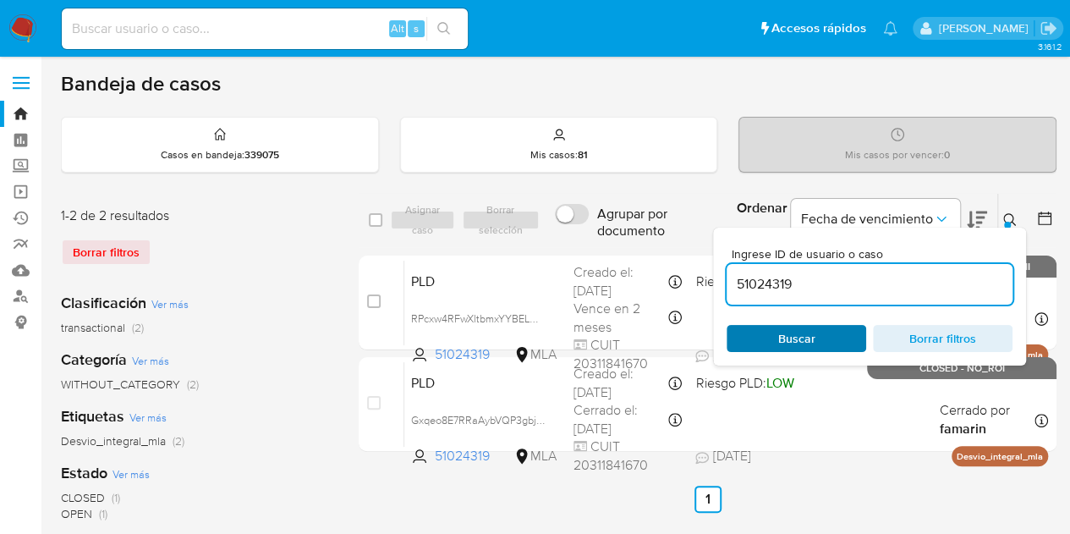
click at [822, 337] on span "Buscar" at bounding box center [796, 338] width 116 height 24
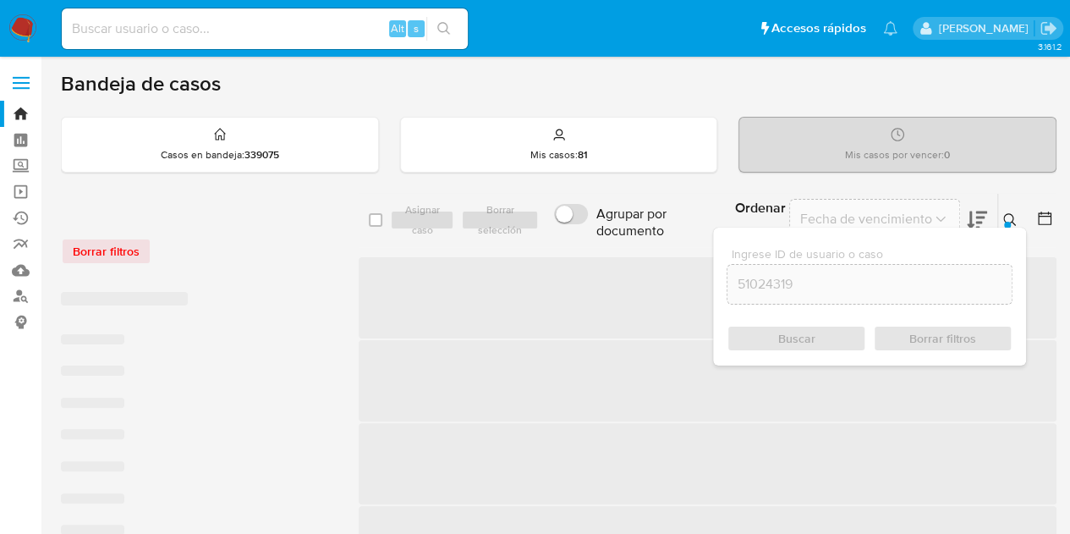
click at [1015, 216] on icon at bounding box center [1010, 220] width 14 height 14
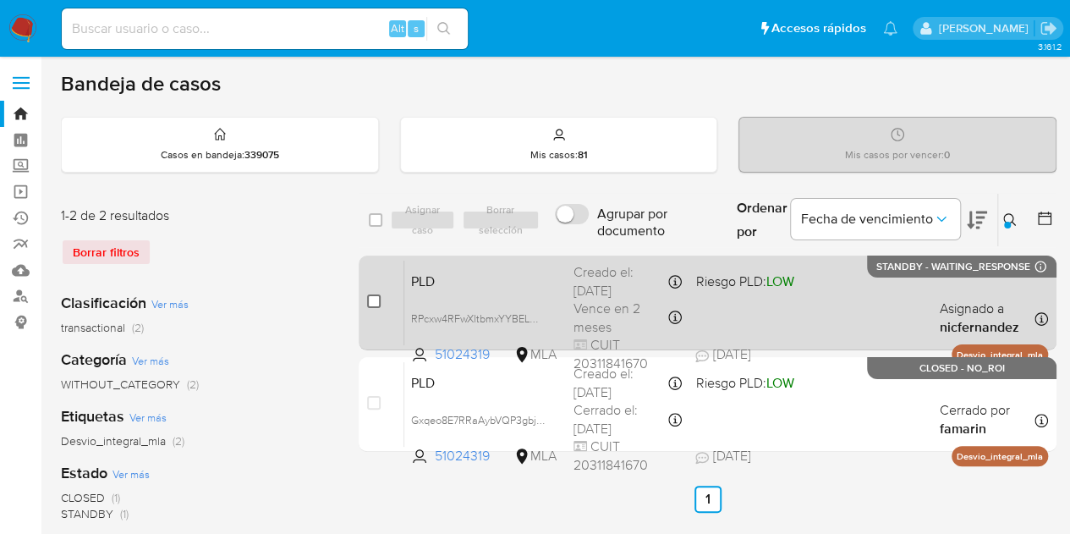
click at [373, 300] on input "checkbox" at bounding box center [374, 301] width 14 height 14
checkbox input "true"
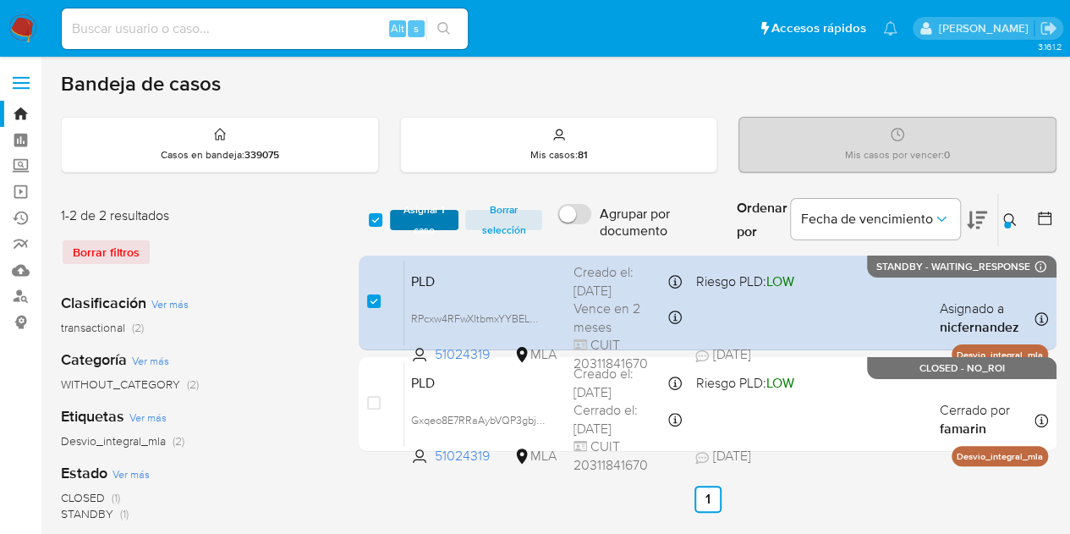
click at [419, 227] on span "Asignar 1 caso" at bounding box center [424, 219] width 52 height 17
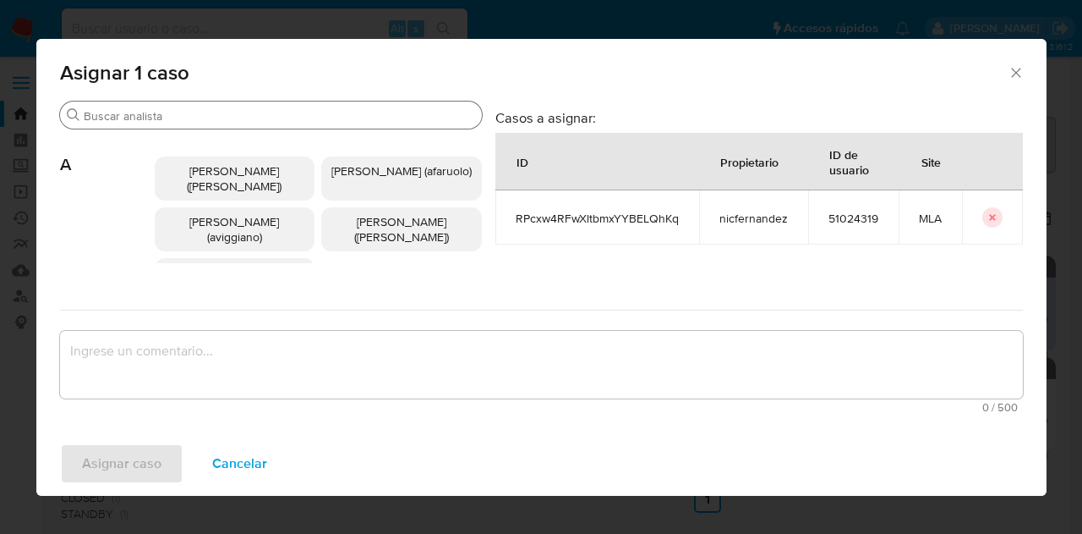
click at [176, 124] on div "Buscar" at bounding box center [271, 114] width 422 height 27
click at [170, 101] on div "Buscar A Abril Karina Medzovich (amedzovich) Agostina Dinora Faruolo (afaruolo)…" at bounding box center [271, 202] width 422 height 203
click at [172, 115] on input "Buscar" at bounding box center [279, 115] width 391 height 15
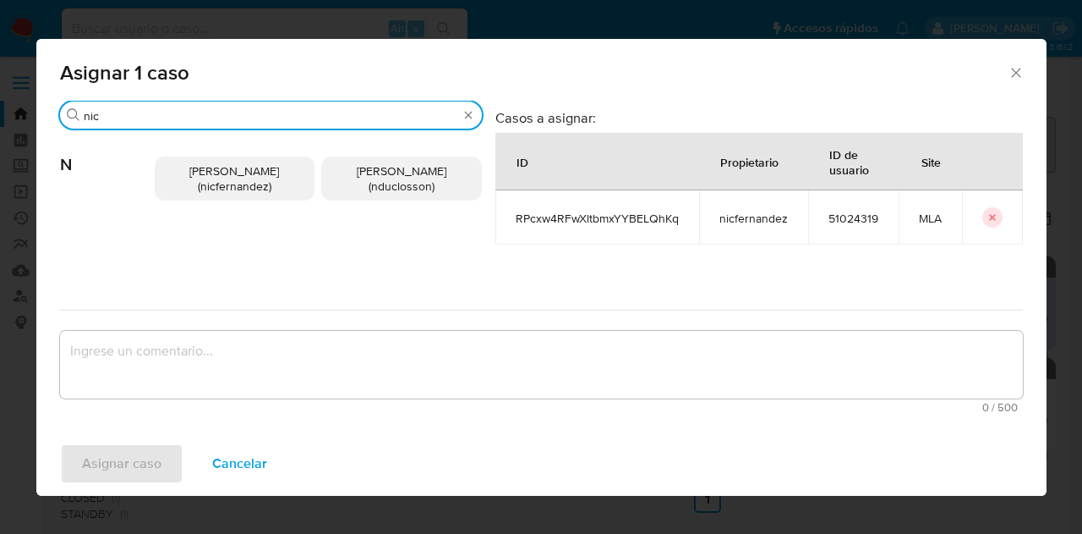
type input "nic"
drag, startPoint x: 194, startPoint y: 167, endPoint x: 260, endPoint y: 351, distance: 195.8
click at [194, 167] on span "Nicolas Fernandez Allen (nicfernandez)" at bounding box center [234, 178] width 90 height 32
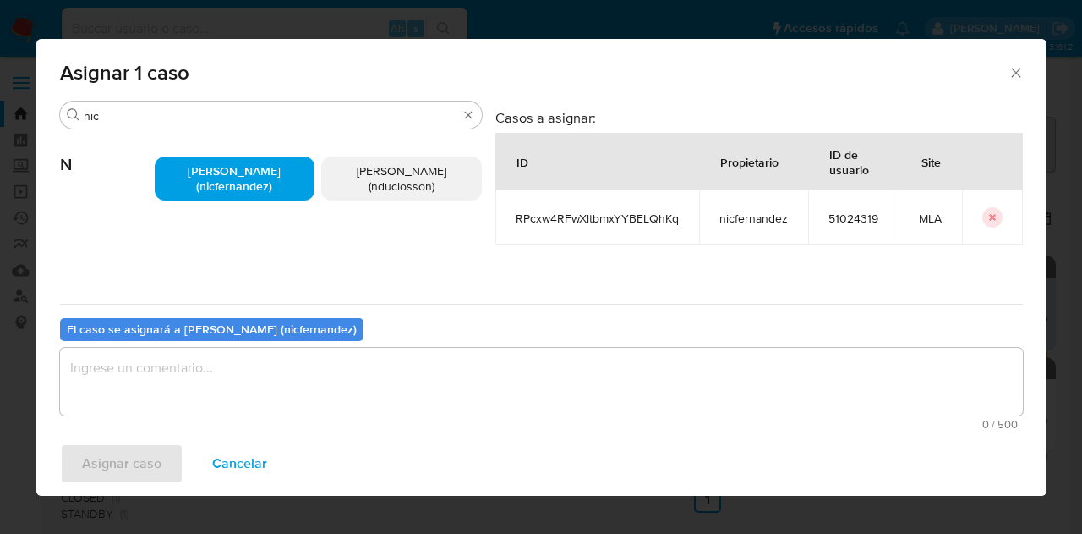
click at [272, 396] on textarea "assign-modal" at bounding box center [541, 382] width 963 height 68
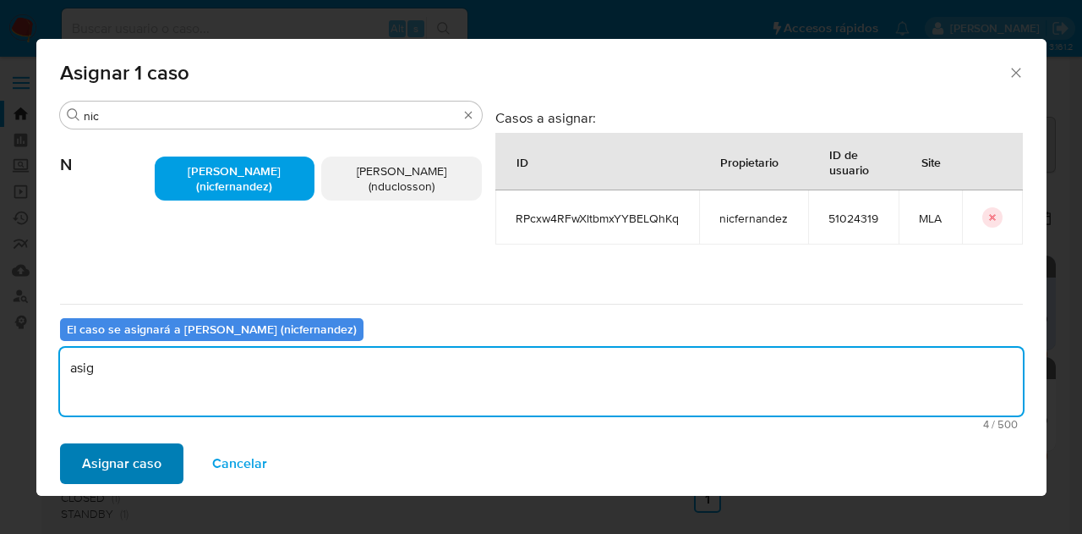
type textarea "asig"
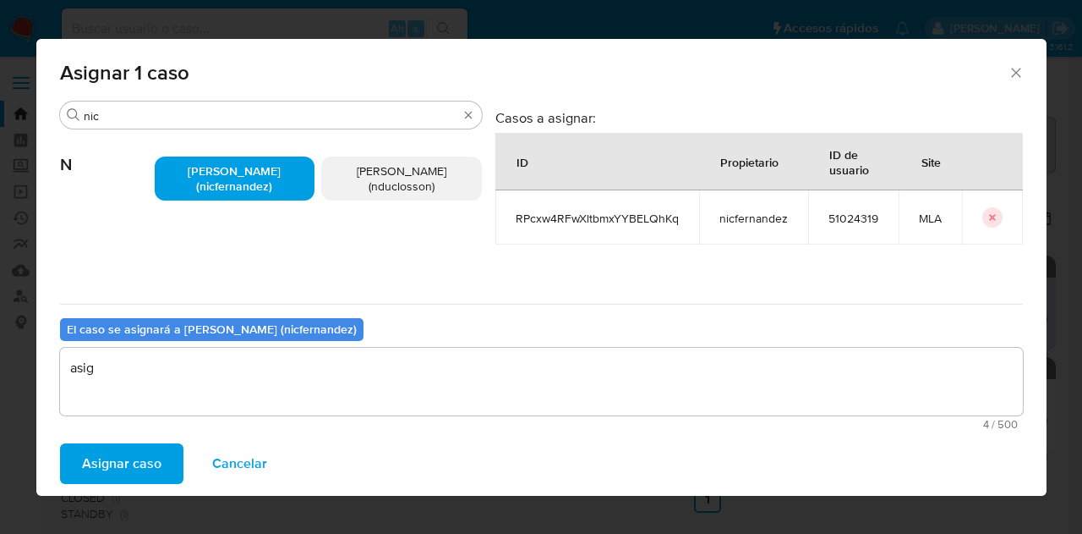
click at [130, 449] on span "Asignar caso" at bounding box center [121, 463] width 79 height 37
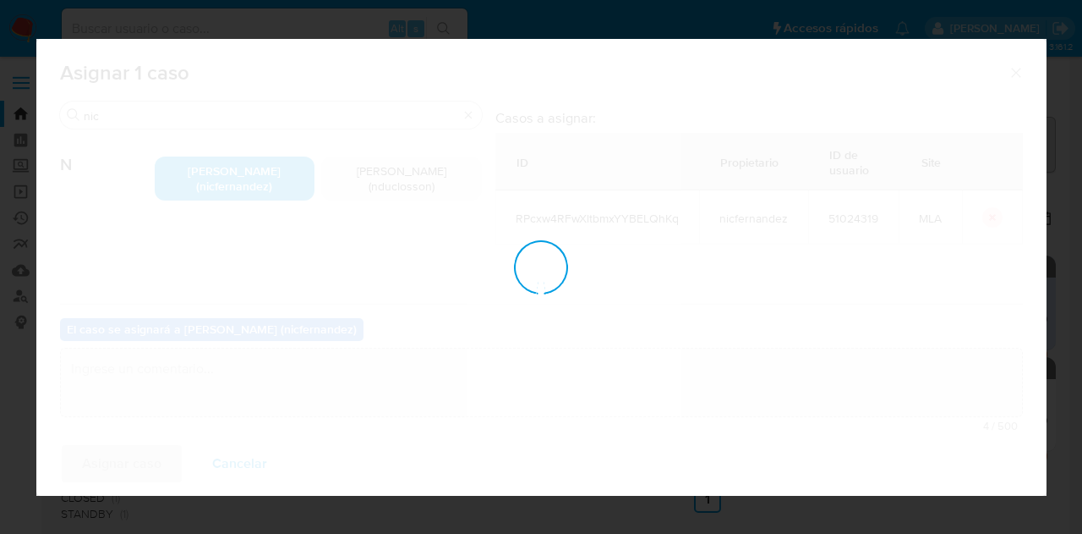
checkbox input "false"
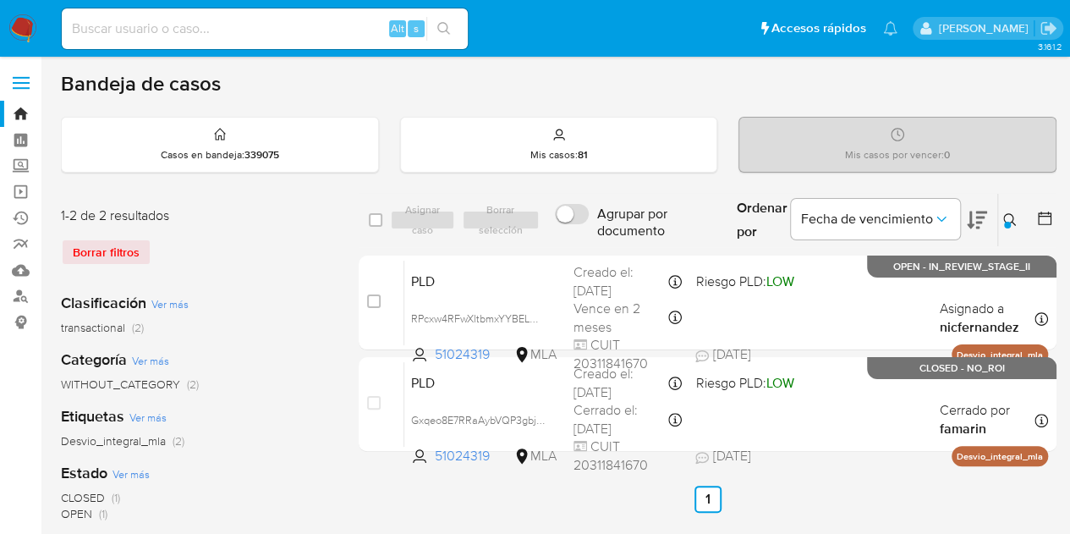
click at [1008, 216] on icon at bounding box center [1010, 220] width 14 height 14
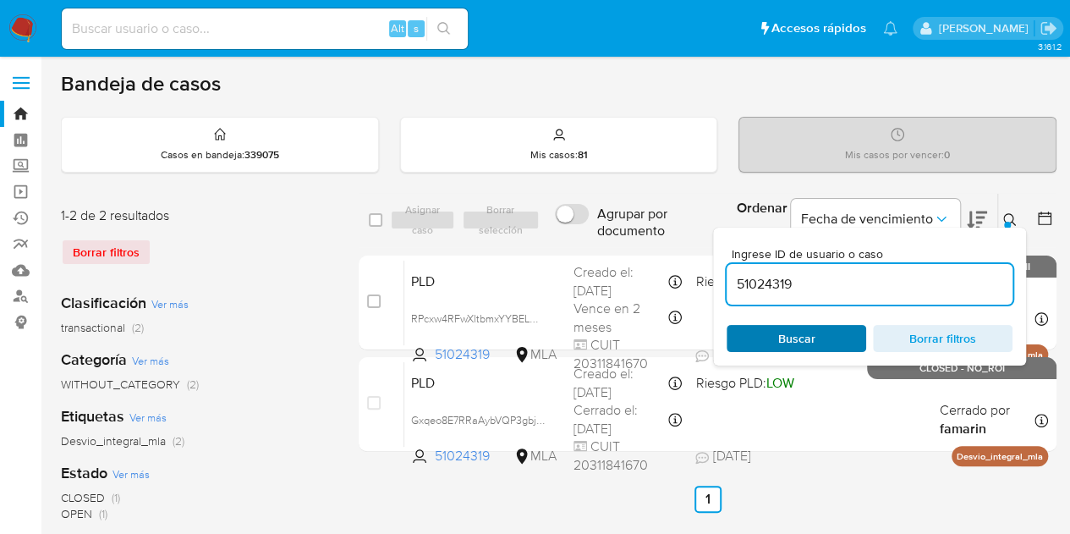
click at [807, 331] on span "Buscar" at bounding box center [796, 338] width 37 height 27
click at [1006, 219] on icon at bounding box center [1010, 220] width 14 height 14
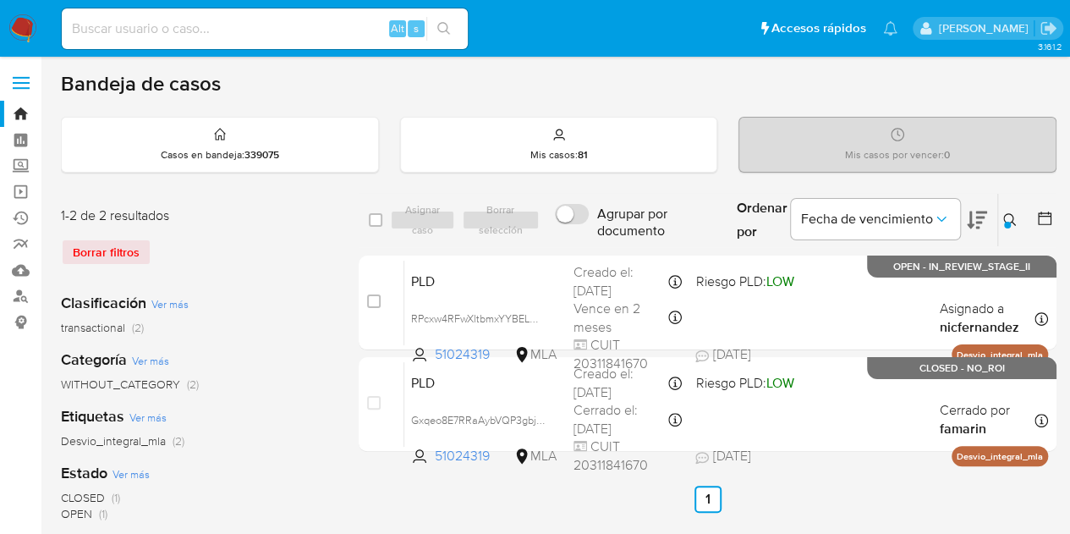
click at [1005, 213] on icon at bounding box center [1009, 219] width 13 height 13
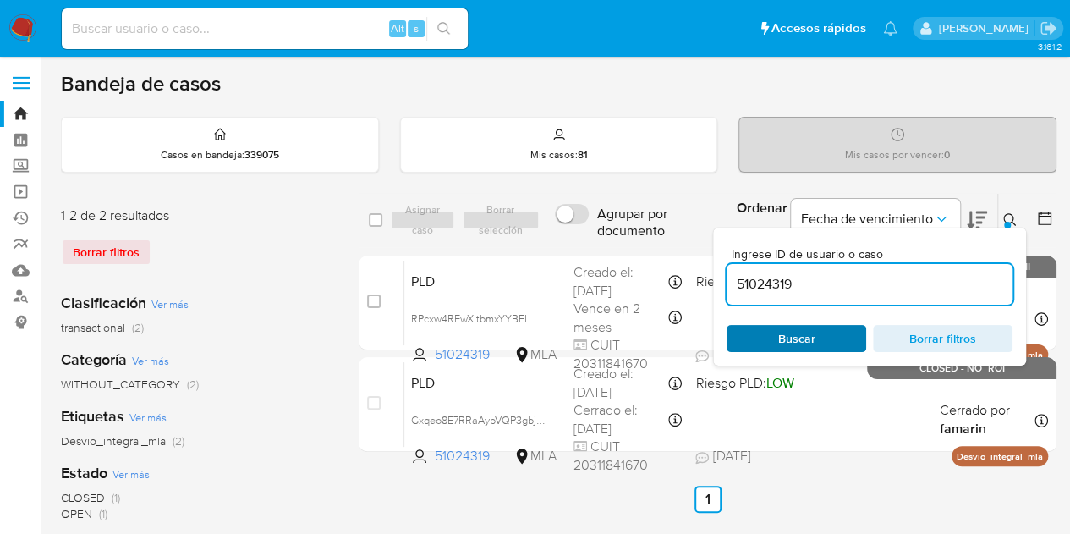
click at [835, 344] on span "Buscar" at bounding box center [796, 338] width 116 height 24
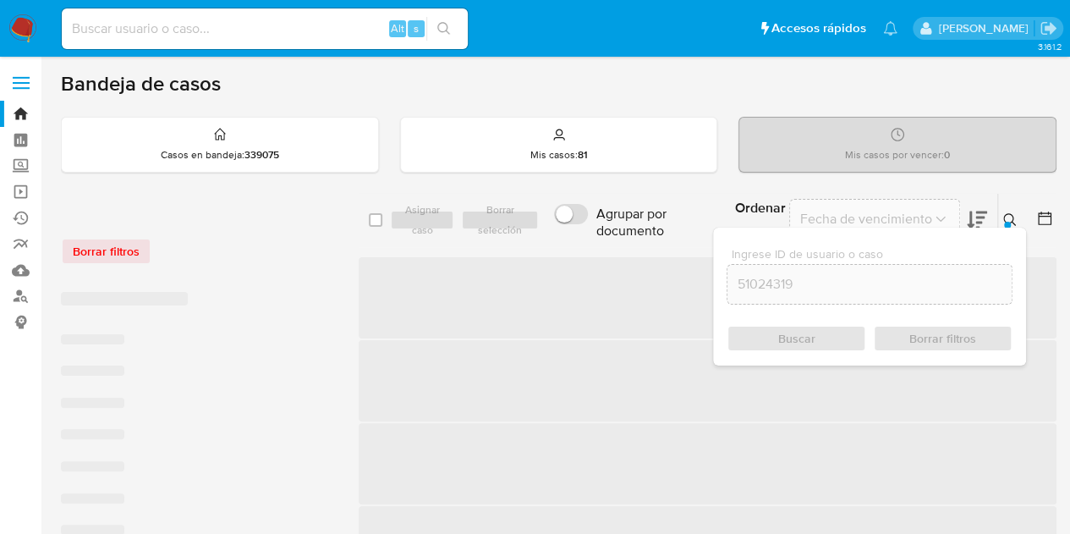
click at [1014, 215] on icon at bounding box center [1010, 220] width 14 height 14
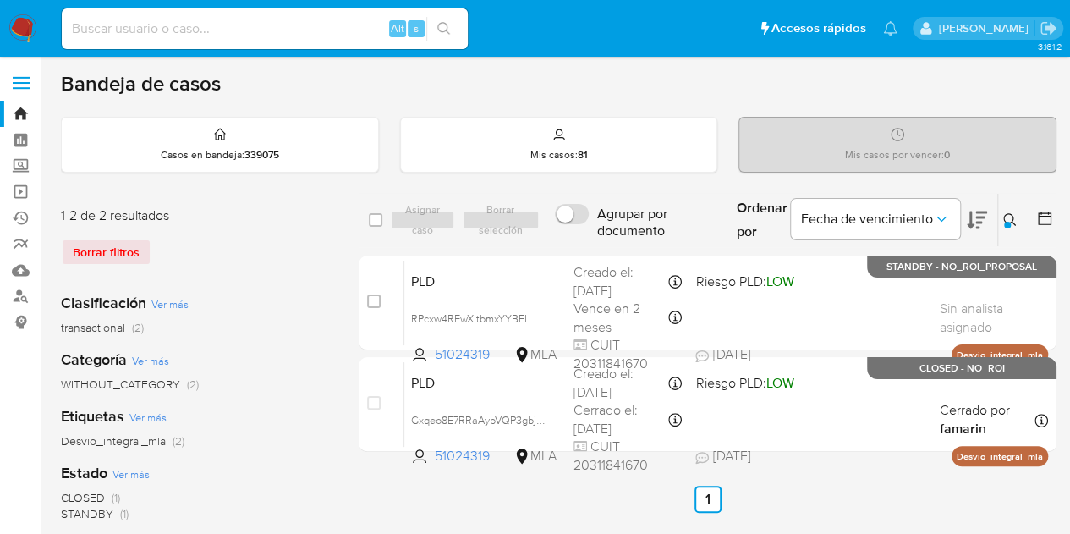
click at [1014, 215] on icon at bounding box center [1010, 220] width 14 height 14
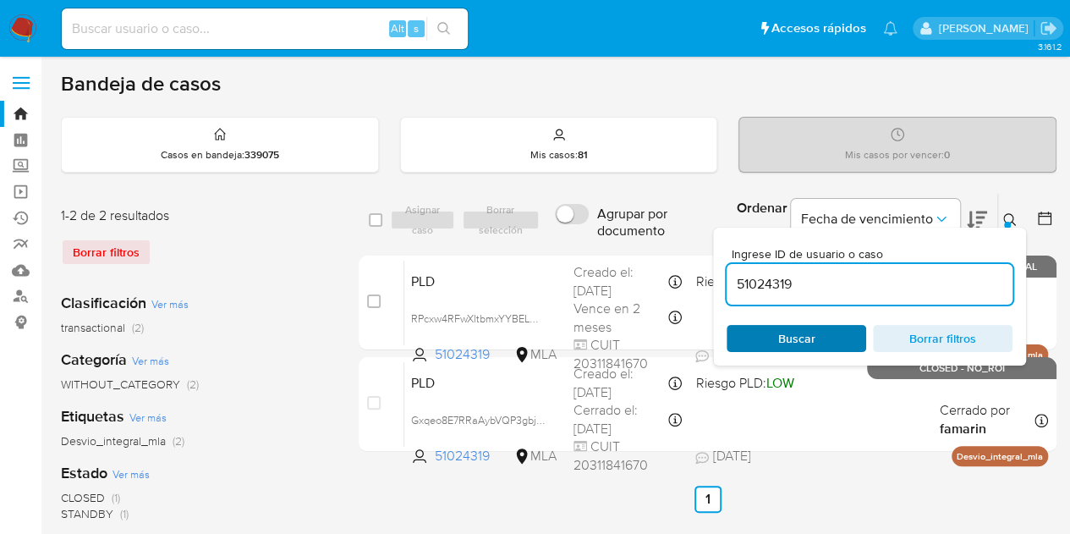
click at [791, 347] on span "Buscar" at bounding box center [796, 338] width 37 height 27
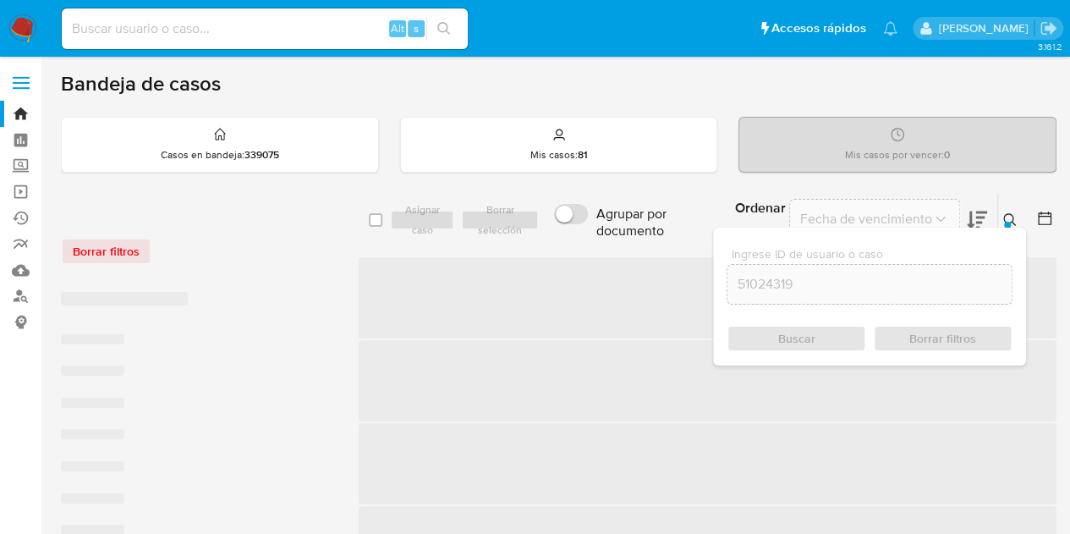
click at [1006, 219] on icon at bounding box center [1010, 220] width 14 height 14
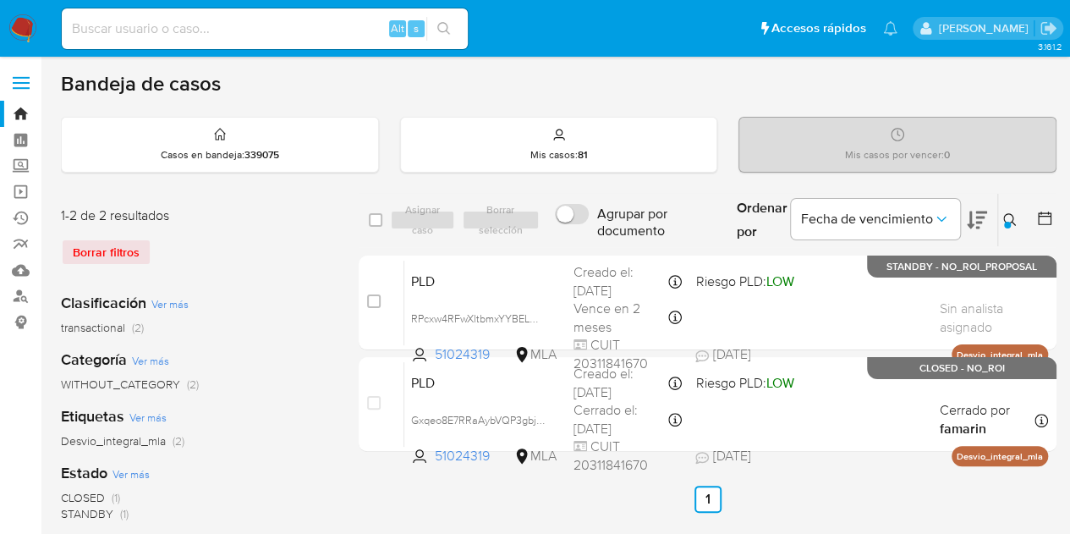
click at [1010, 222] on div at bounding box center [1007, 225] width 7 height 7
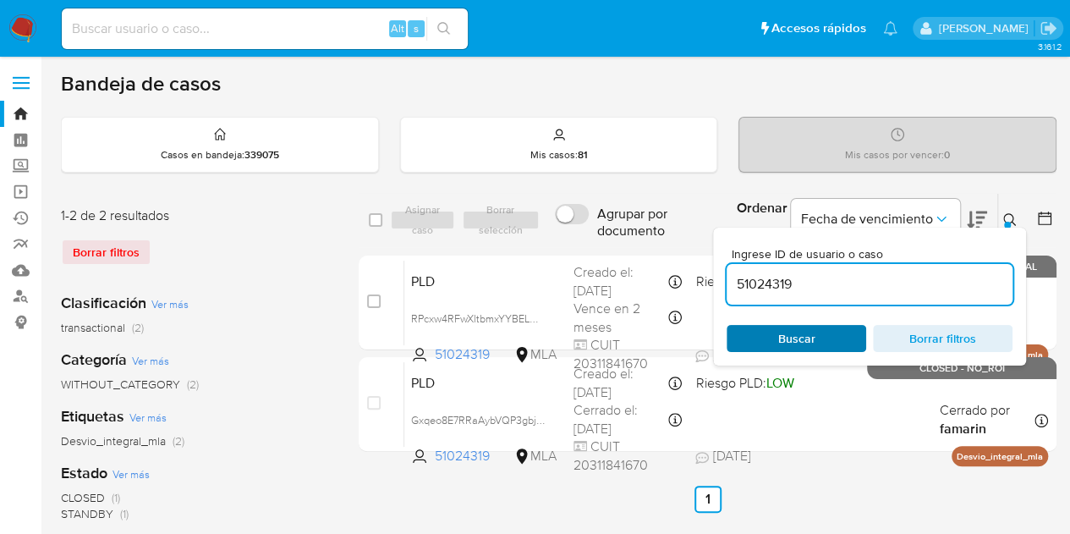
click at [821, 332] on span "Buscar" at bounding box center [796, 338] width 116 height 24
click at [1011, 222] on icon at bounding box center [1010, 220] width 14 height 14
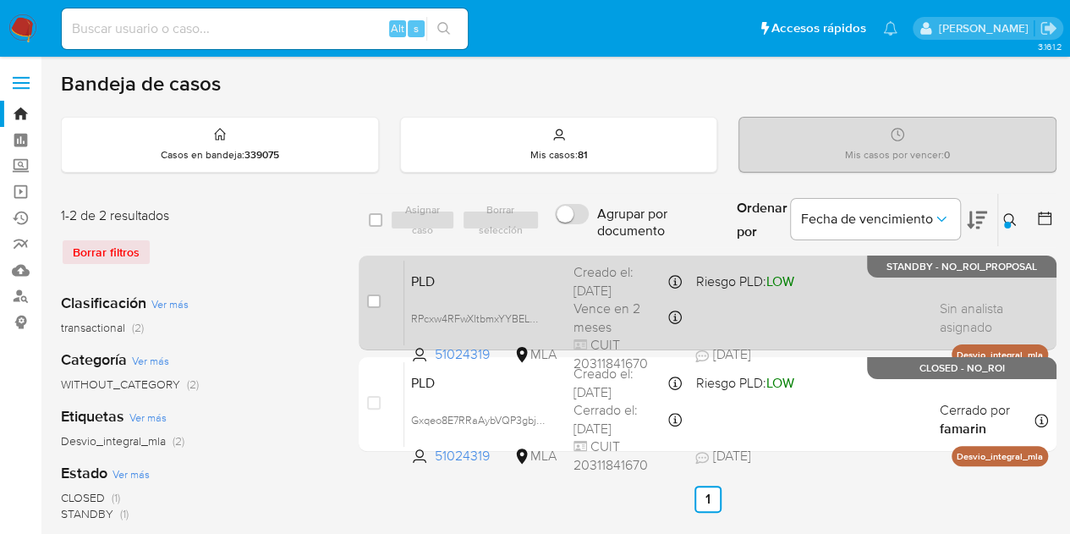
click at [474, 297] on div "PLD RPcxw4RFwXltbmxYYBELQhKq 51024319 MLA Riesgo PLD: LOW Creado el: 12/09/2025…" at bounding box center [725, 302] width 643 height 85
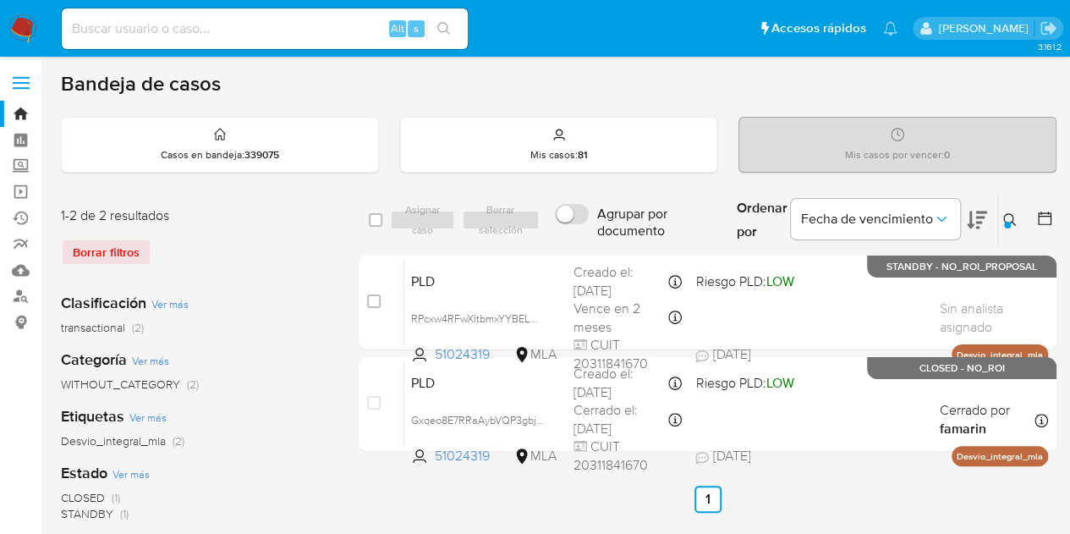
click at [1016, 218] on icon at bounding box center [1010, 220] width 14 height 14
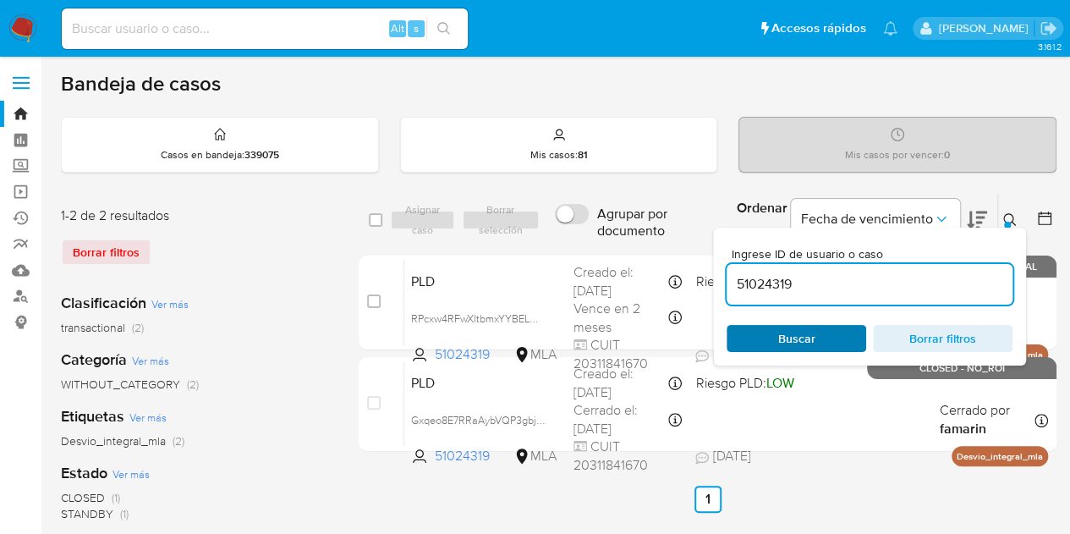
click at [837, 331] on span "Buscar" at bounding box center [796, 338] width 116 height 24
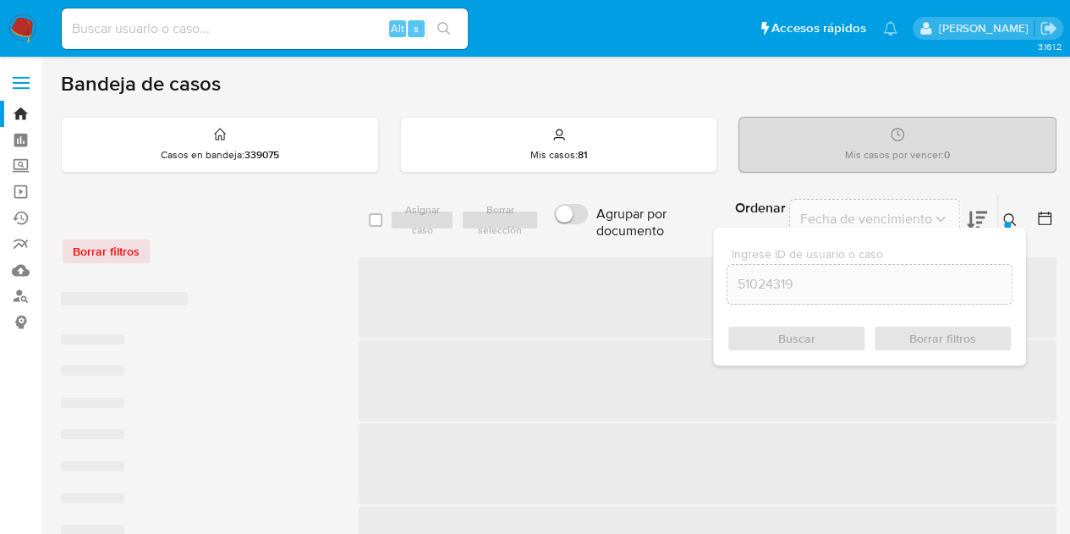
drag, startPoint x: 1006, startPoint y: 219, endPoint x: 521, endPoint y: 400, distance: 518.0
click at [1005, 219] on icon at bounding box center [1010, 220] width 14 height 14
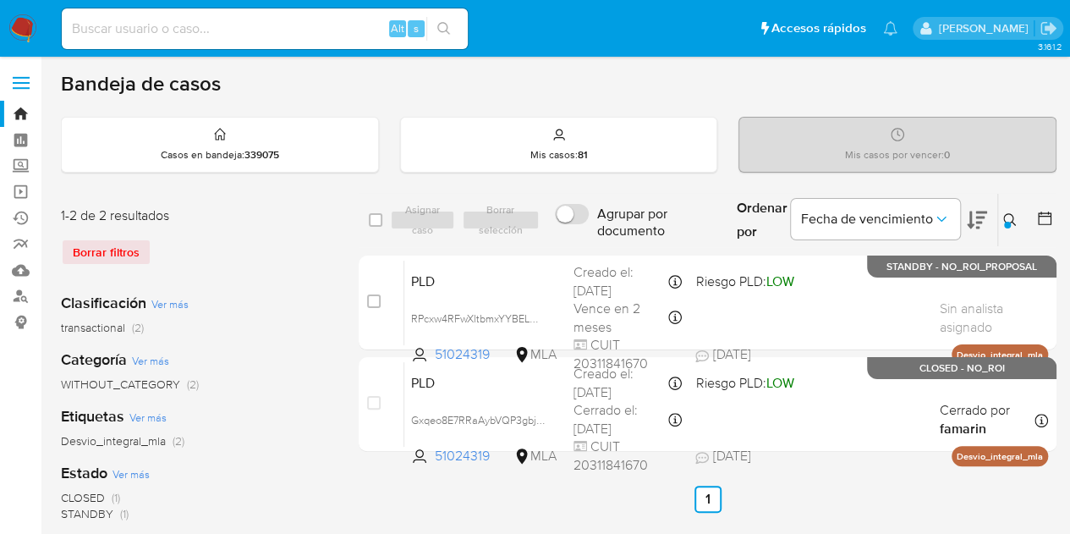
click at [362, 503] on ul "Anterior 1 Siguiente" at bounding box center [708, 498] width 698 height 27
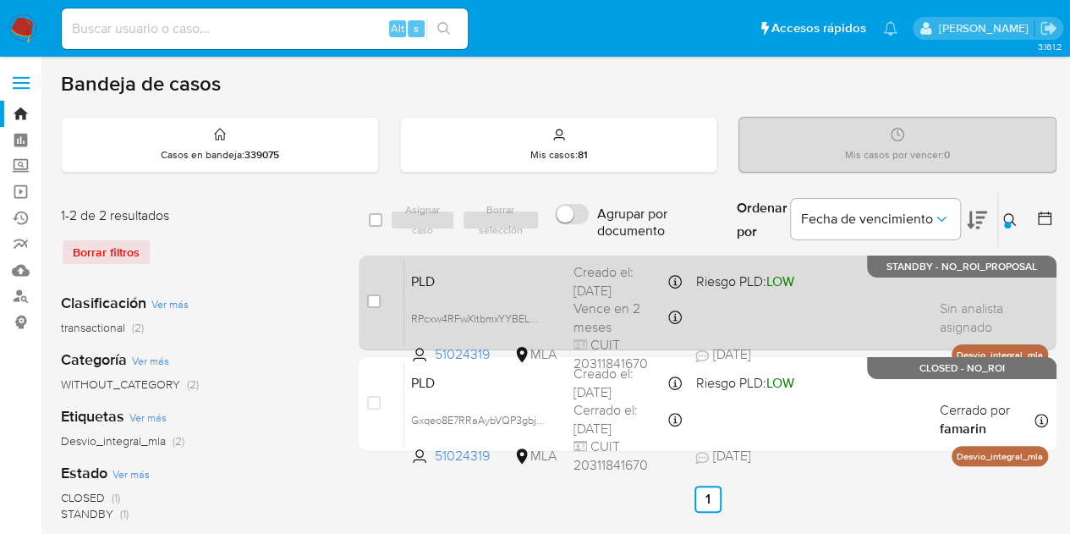
click at [531, 289] on div "PLD RPcxw4RFwXltbmxYYBELQhKq 51024319 MLA Riesgo PLD: LOW Creado el: 12/09/2025…" at bounding box center [725, 302] width 643 height 85
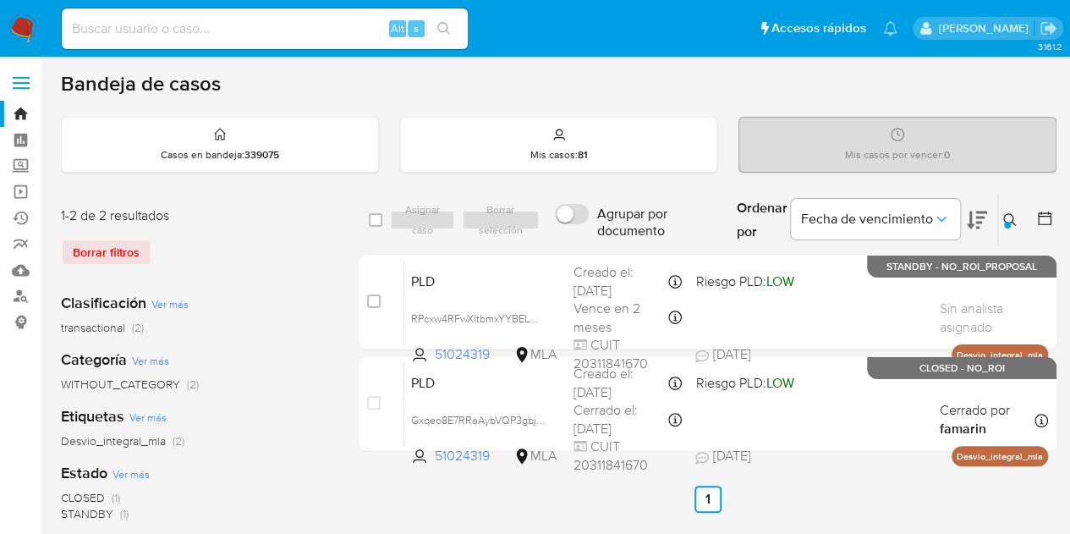
click at [1009, 218] on icon at bounding box center [1010, 220] width 14 height 14
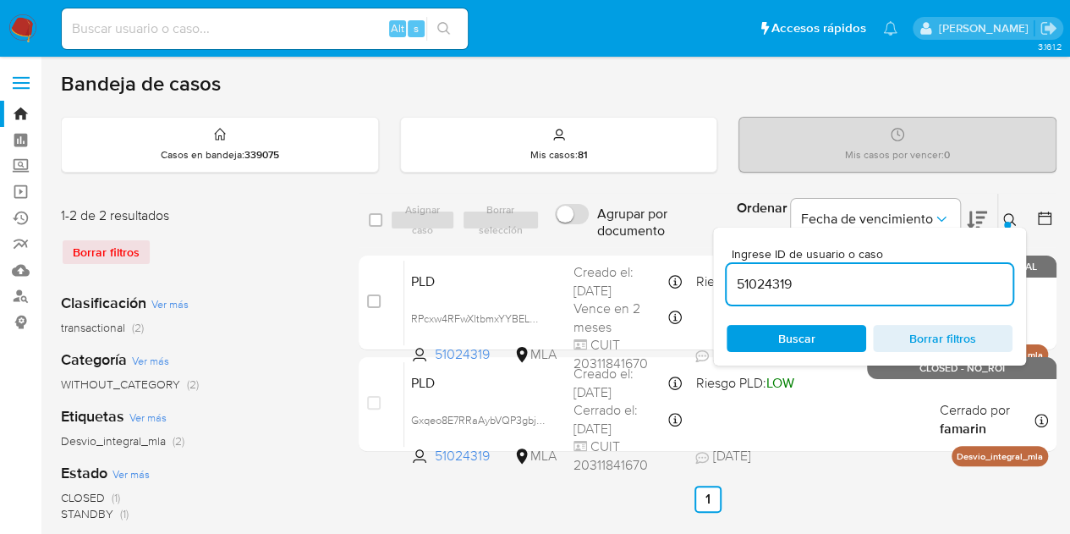
drag, startPoint x: 890, startPoint y: 285, endPoint x: 600, endPoint y: 247, distance: 292.5
click at [605, 247] on div "select-all-cases-checkbox Asignar caso Borrar selección Agrupar por documento O…" at bounding box center [708, 326] width 698 height 266
type input "78896948"
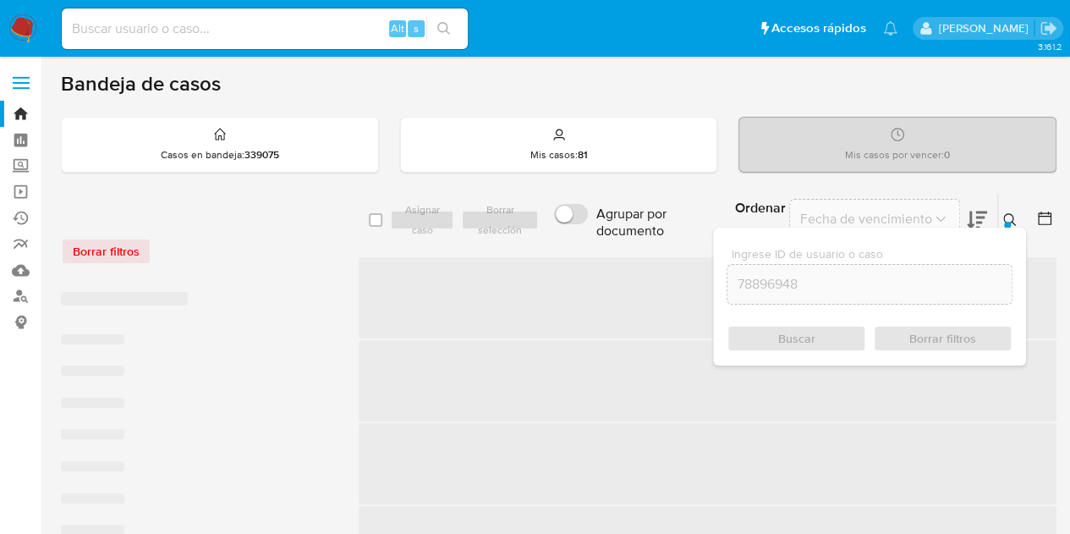
click at [1013, 221] on icon at bounding box center [1010, 220] width 14 height 14
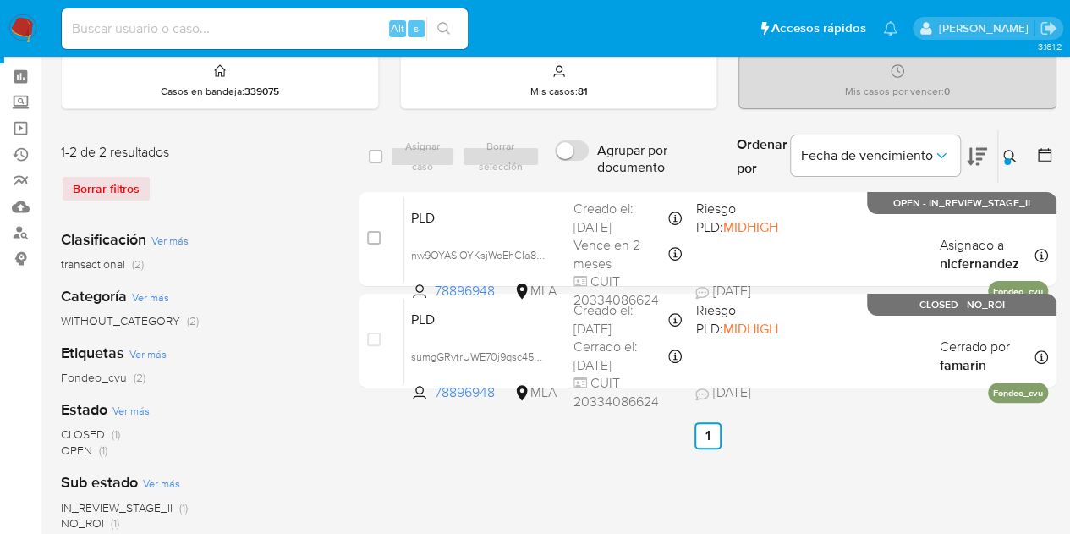
scroll to position [71, 0]
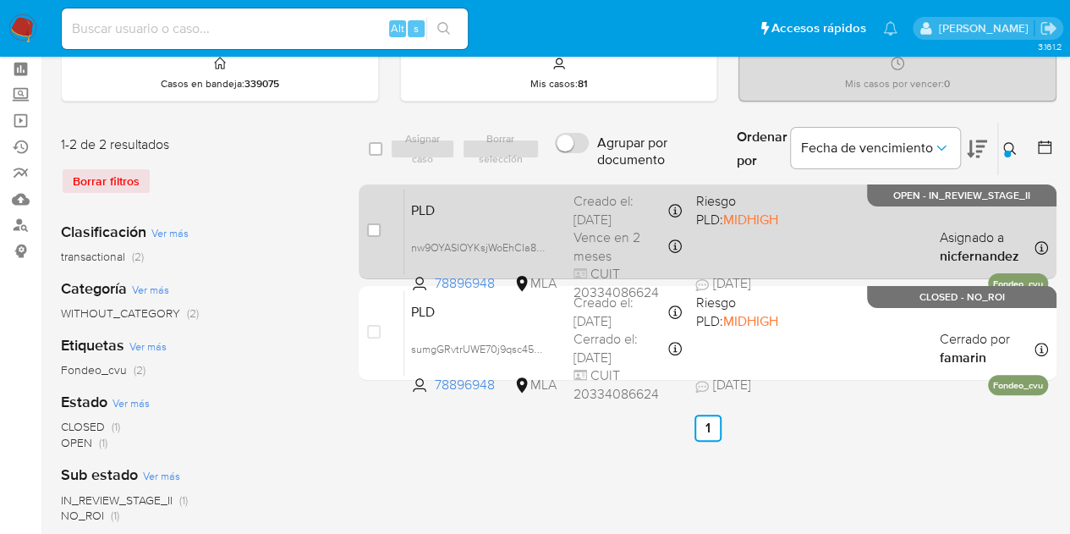
click at [534, 212] on span "PLD" at bounding box center [485, 209] width 149 height 22
click at [539, 246] on span "nw9OYASlOYKsjWoEhCIa8oAi" at bounding box center [481, 246] width 140 height 19
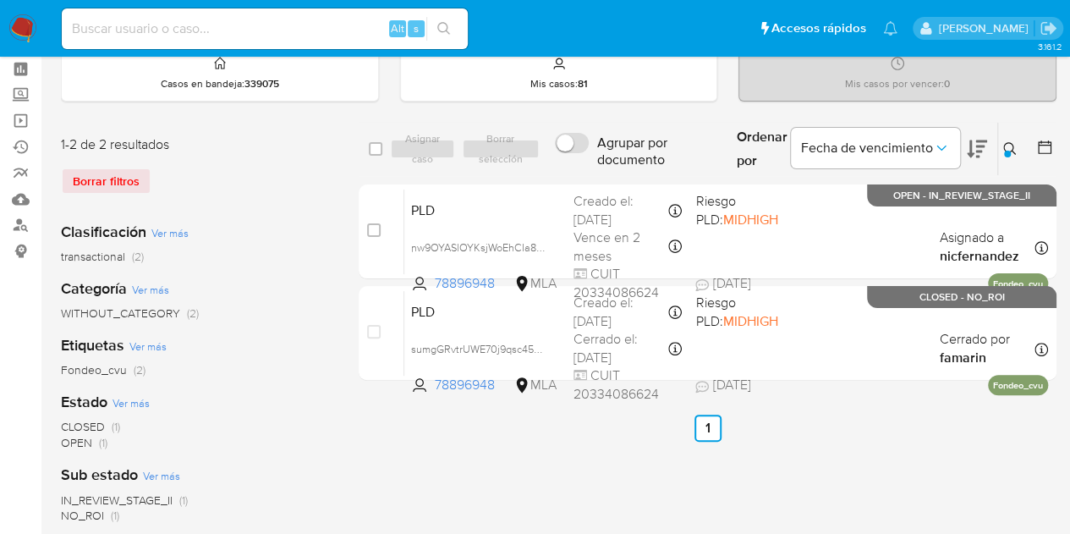
click at [1009, 151] on div at bounding box center [1007, 154] width 7 height 7
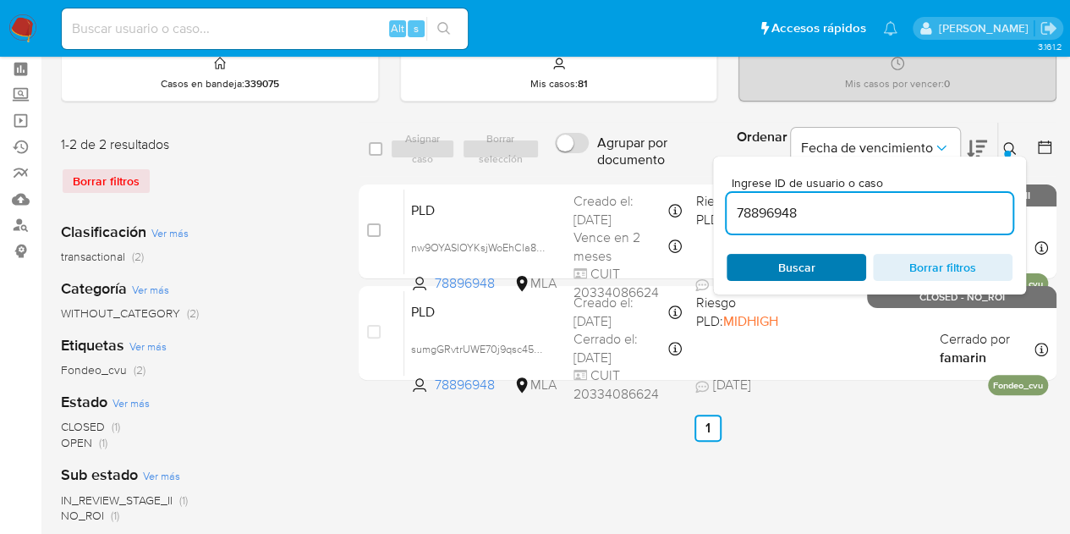
click at [815, 260] on span "Buscar" at bounding box center [796, 267] width 116 height 24
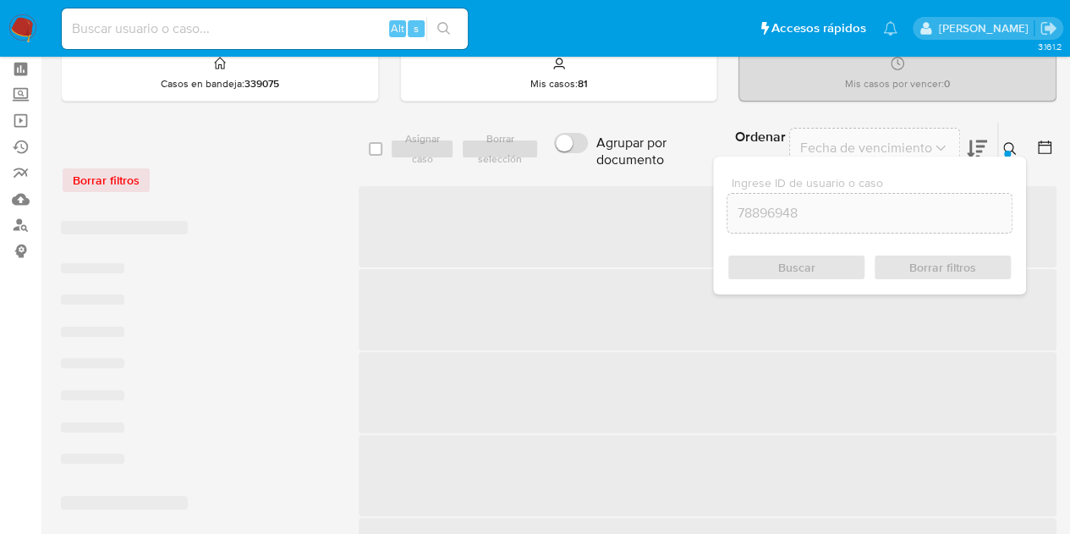
click at [1009, 139] on button at bounding box center [1012, 149] width 28 height 20
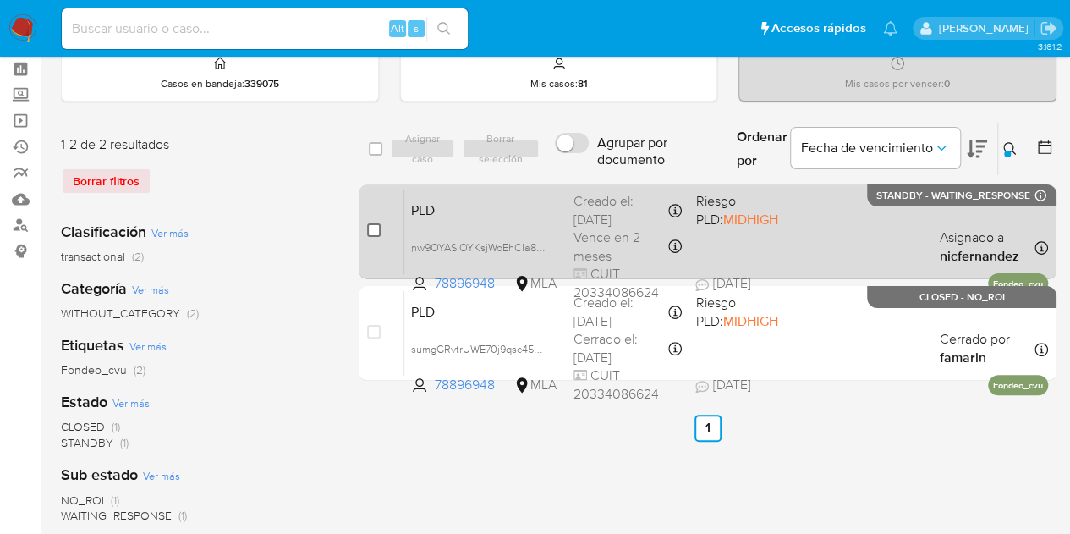
click at [374, 229] on input "checkbox" at bounding box center [374, 230] width 14 height 14
checkbox input "true"
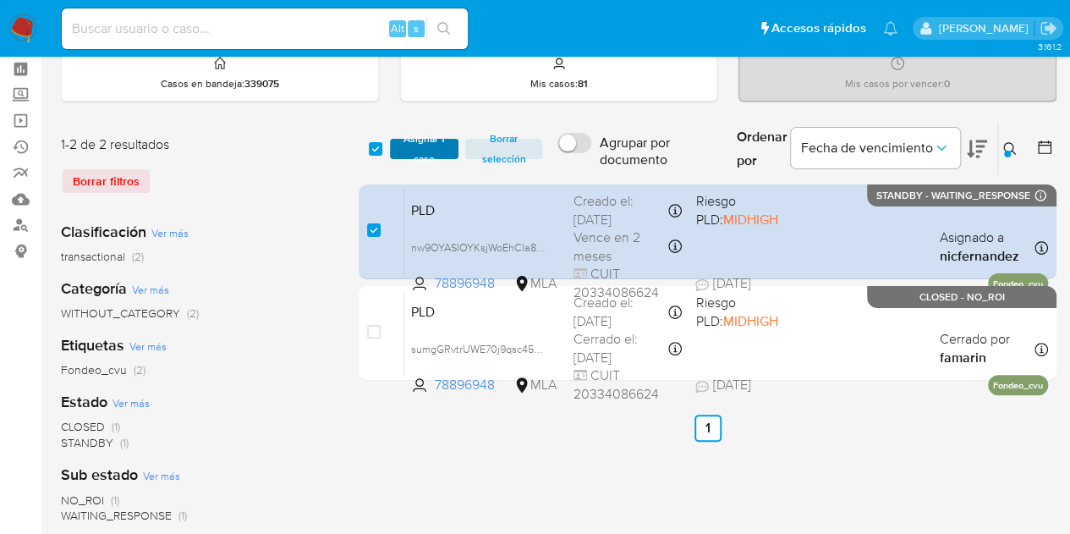
click at [423, 151] on span "Asignar 1 caso" at bounding box center [424, 148] width 52 height 17
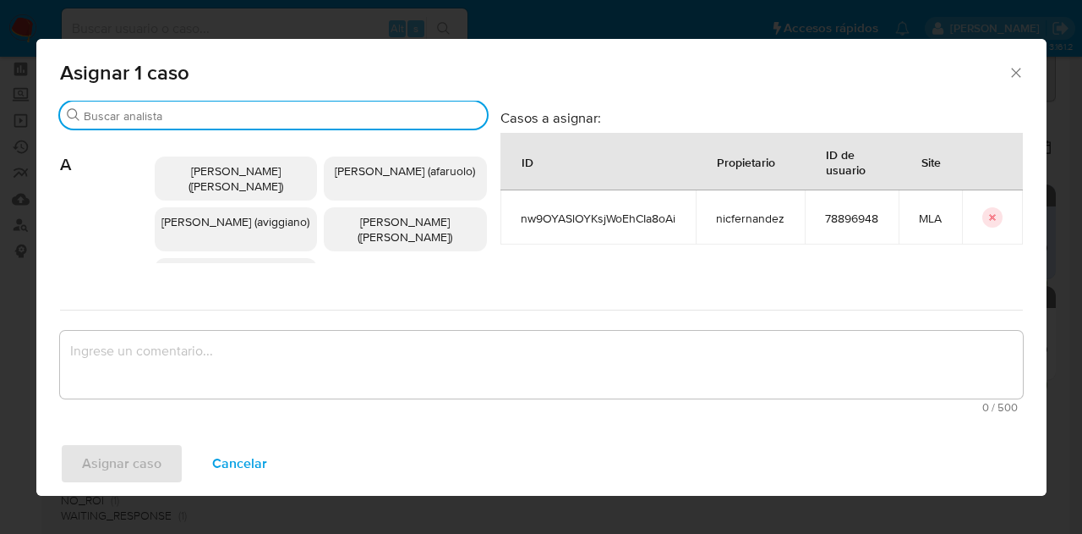
click at [237, 117] on input "Buscar" at bounding box center [282, 115] width 397 height 15
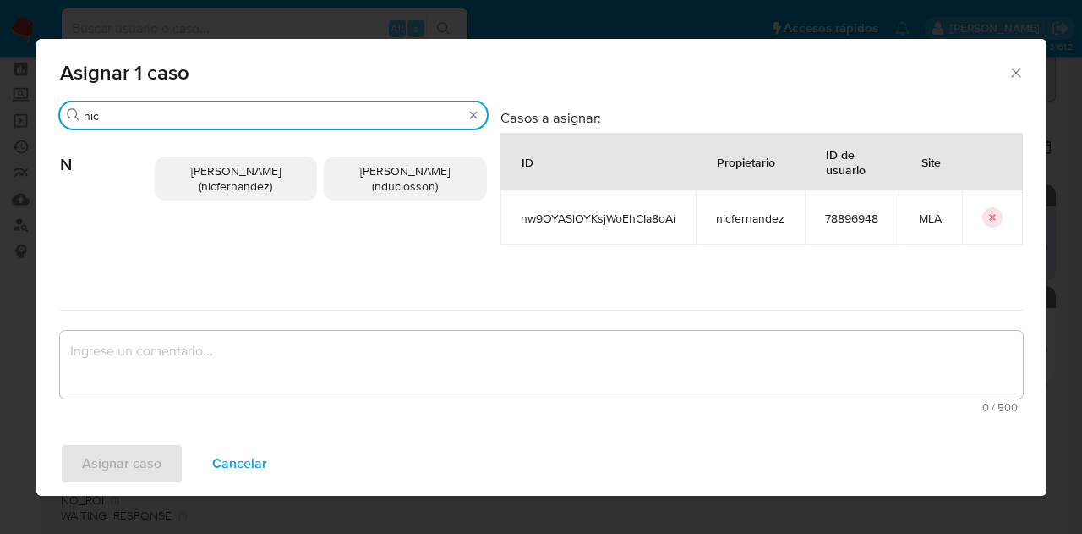
type input "nic"
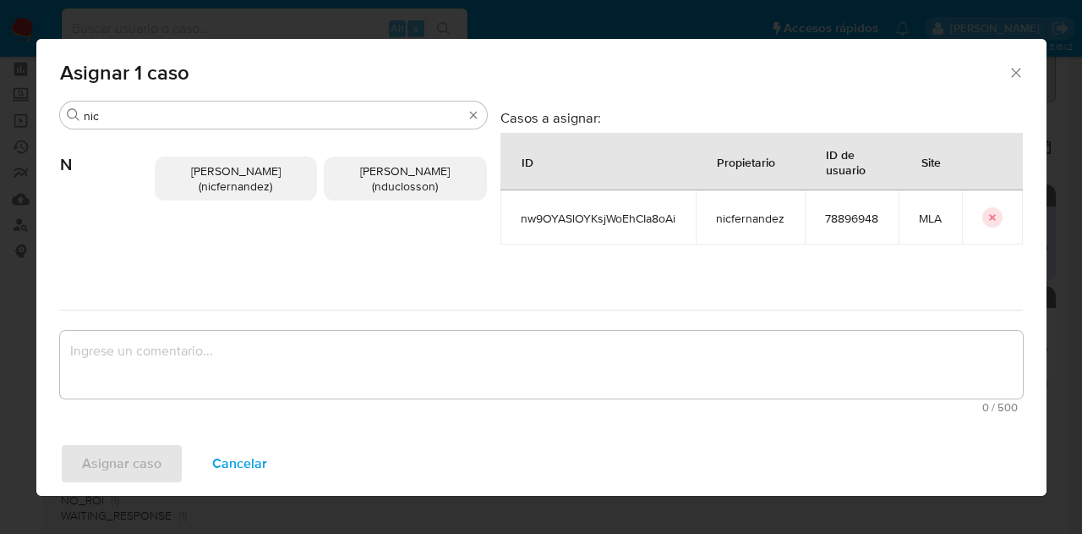
click at [242, 155] on div "Nicolas Fernandez Allen (nicfernandez) Nicolas Martin Duclosson (nduclosson)" at bounding box center [321, 178] width 332 height 98
click at [245, 178] on span "Nicolas Fernandez Allen (nicfernandez)" at bounding box center [236, 178] width 90 height 32
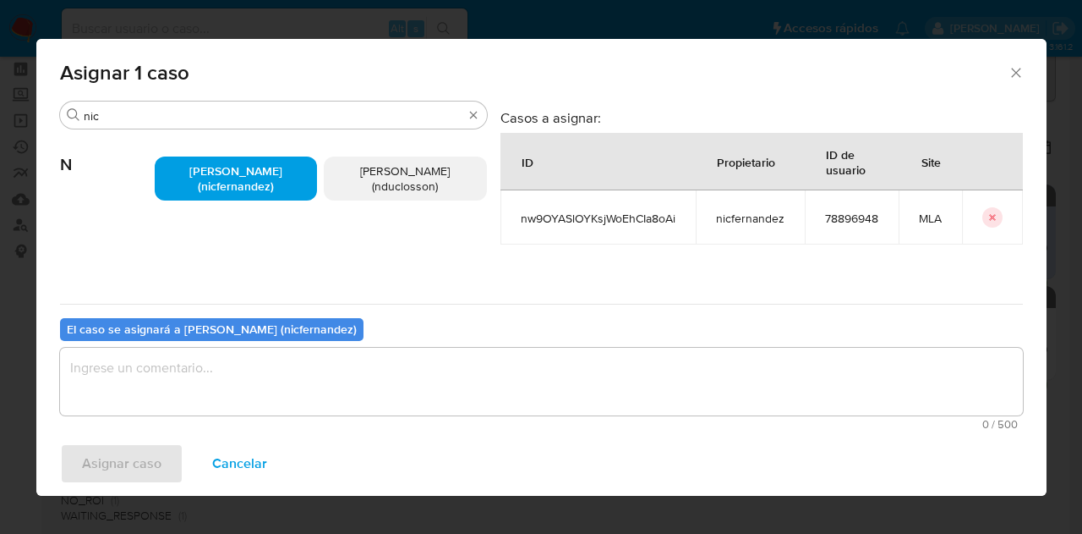
drag, startPoint x: 303, startPoint y: 456, endPoint x: 303, endPoint y: 413, distance: 42.3
click at [306, 446] on div "Asignar caso Cancelar" at bounding box center [541, 463] width 1010 height 64
click at [299, 393] on textarea "assign-modal" at bounding box center [541, 382] width 963 height 68
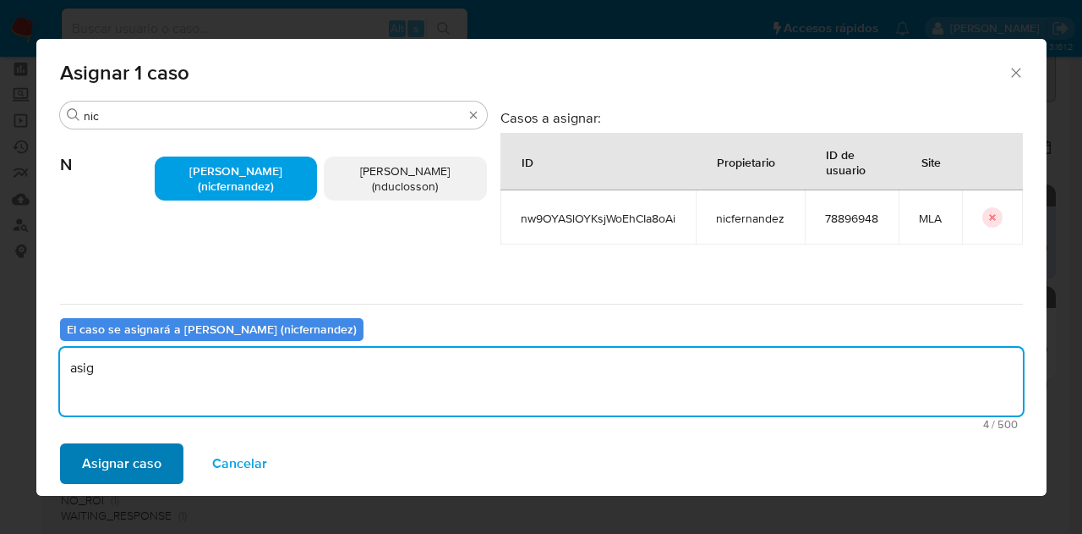
type textarea "asig"
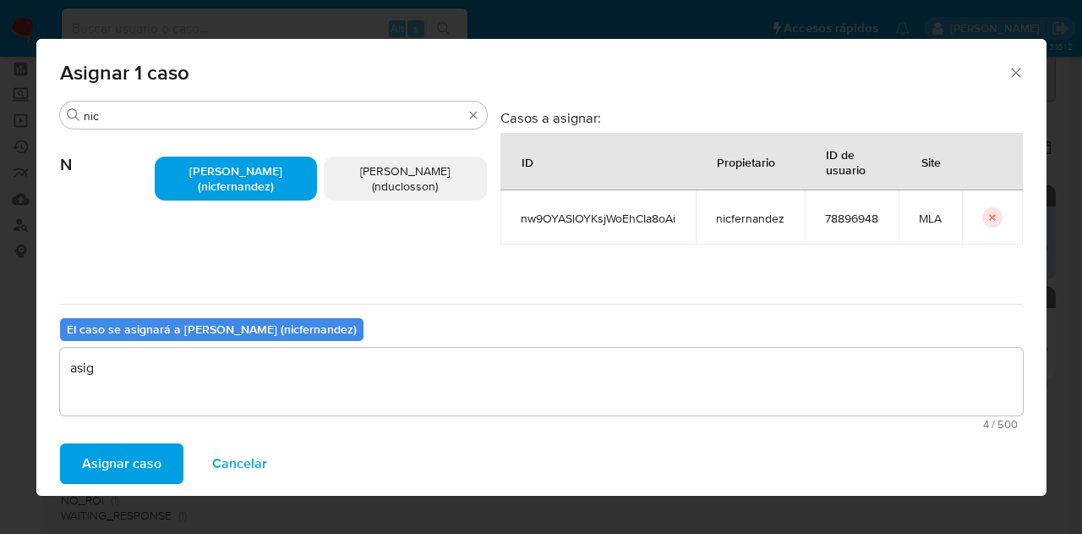
click at [125, 445] on span "Asignar caso" at bounding box center [121, 463] width 79 height 37
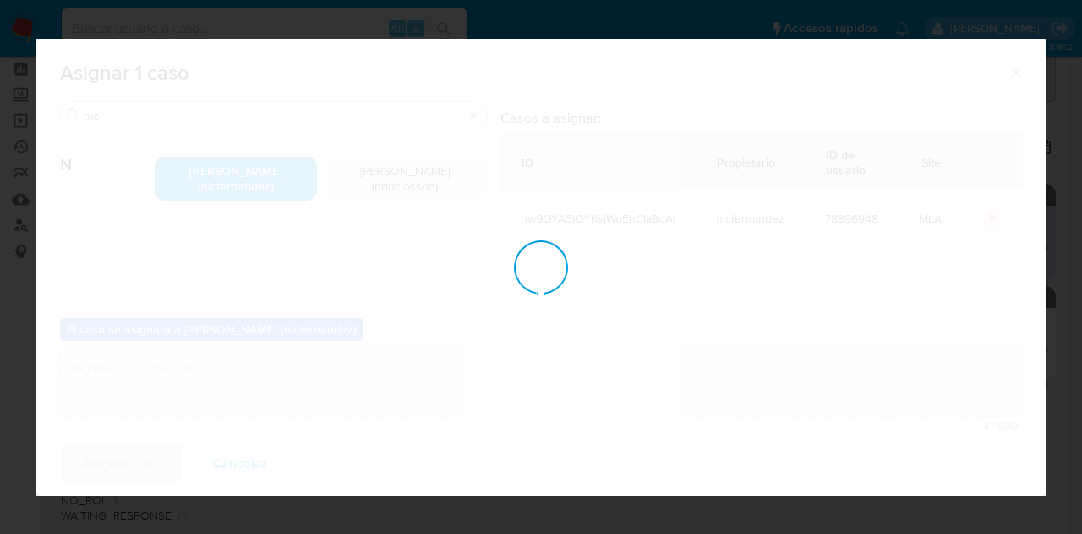
checkbox input "false"
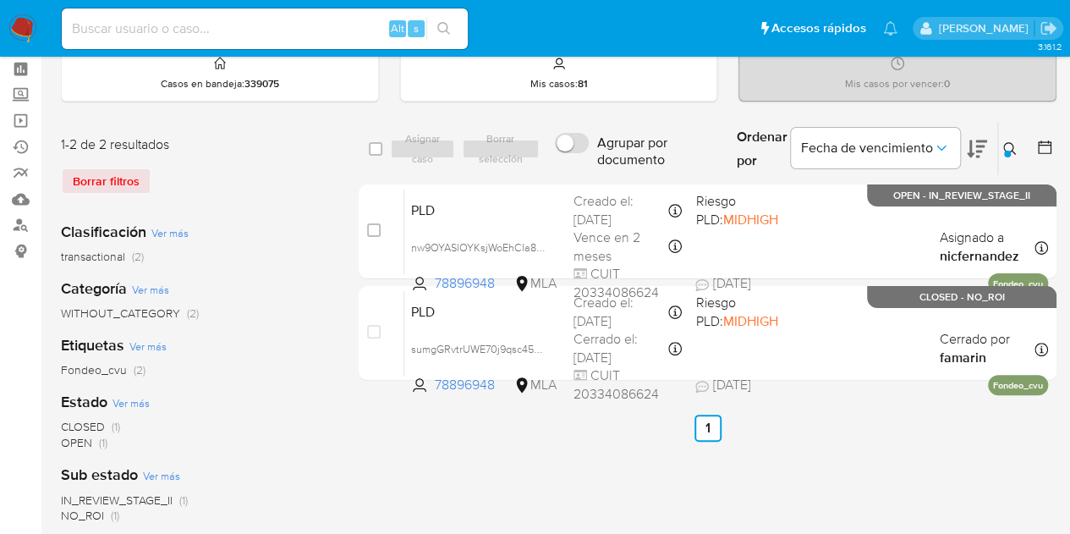
click at [1005, 143] on icon at bounding box center [1010, 149] width 14 height 14
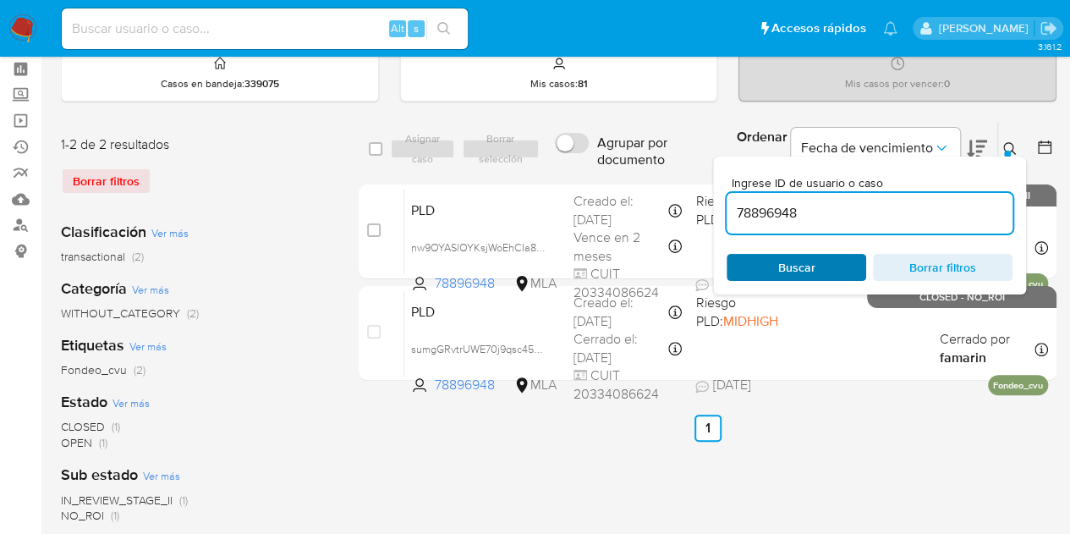
click at [782, 262] on span "Buscar" at bounding box center [796, 267] width 37 height 27
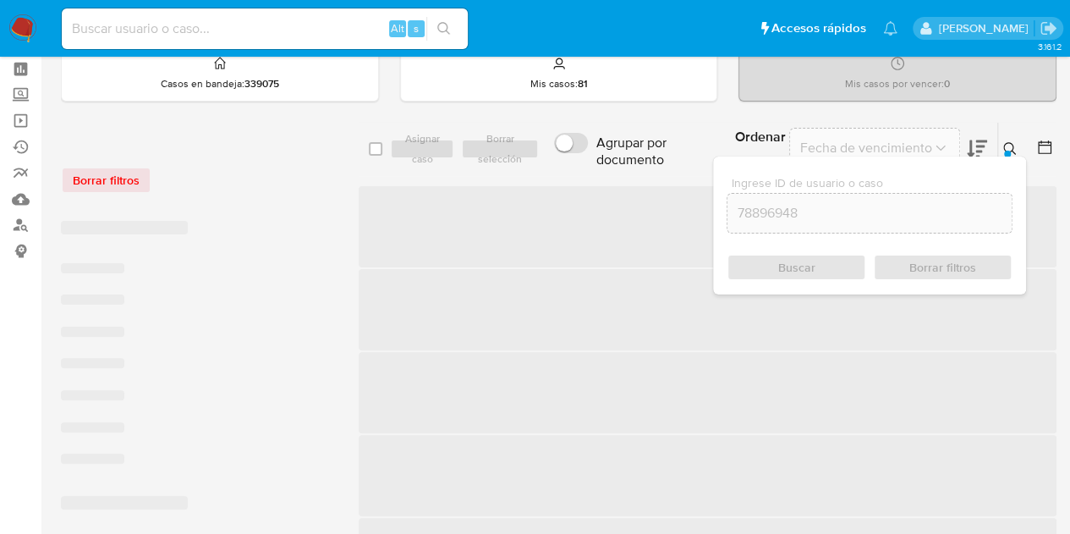
drag, startPoint x: 1014, startPoint y: 141, endPoint x: 862, endPoint y: 175, distance: 155.9
click at [1012, 142] on icon at bounding box center [1010, 149] width 14 height 14
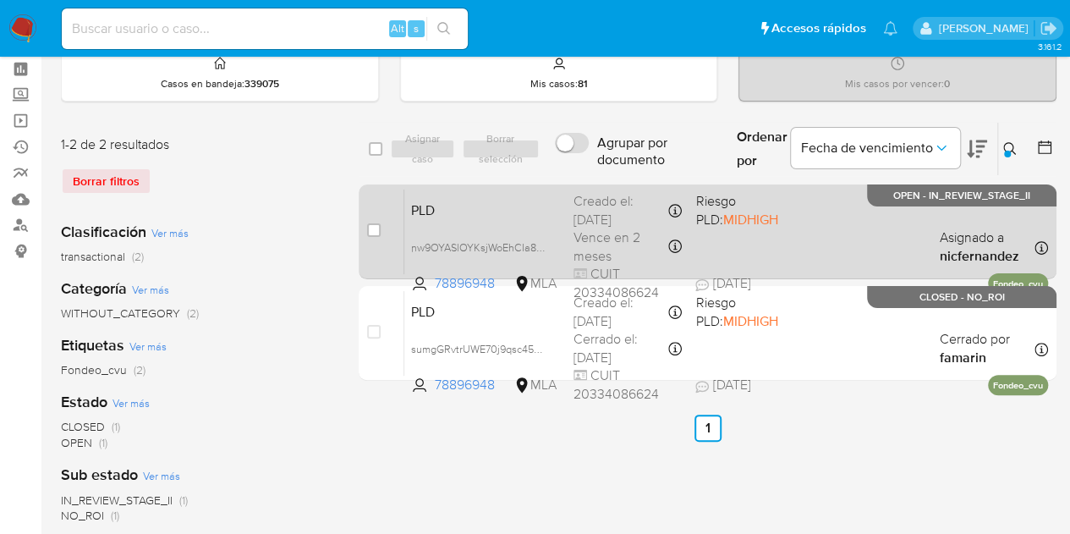
click at [483, 213] on span "PLD" at bounding box center [485, 209] width 149 height 22
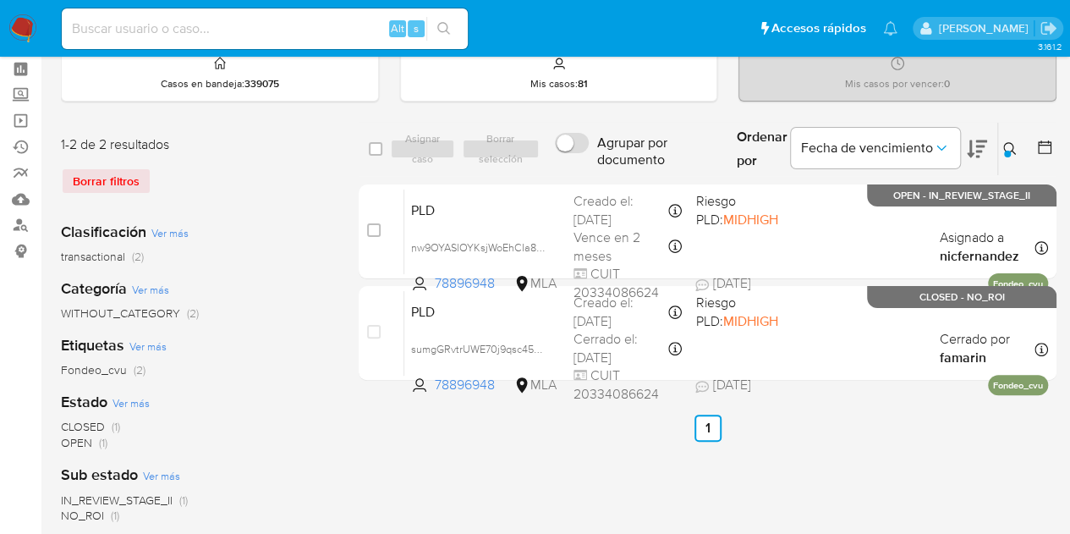
click at [1007, 135] on div "Ingrese ID de usuario o caso 78896948 Buscar Borrar filtros" at bounding box center [1011, 149] width 29 height 52
click at [1009, 151] on div at bounding box center [1007, 154] width 7 height 7
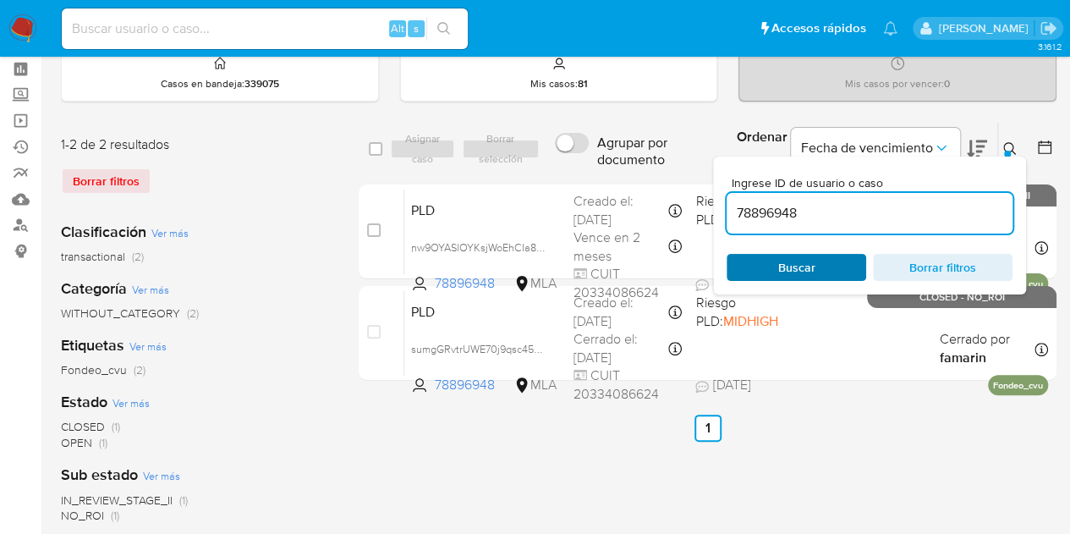
click at [824, 273] on span "Buscar" at bounding box center [796, 267] width 116 height 24
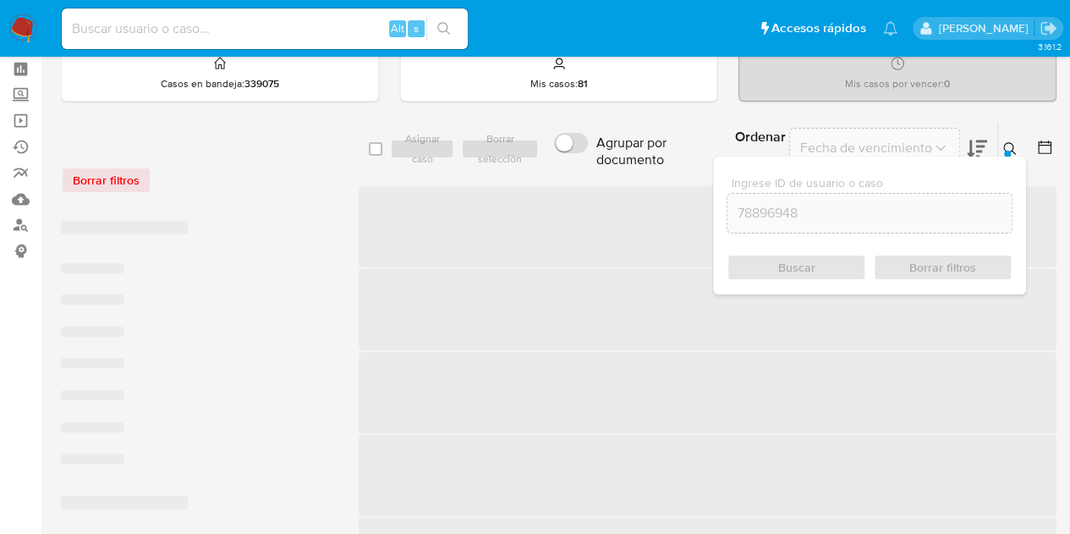
click at [1005, 151] on div at bounding box center [1007, 154] width 7 height 7
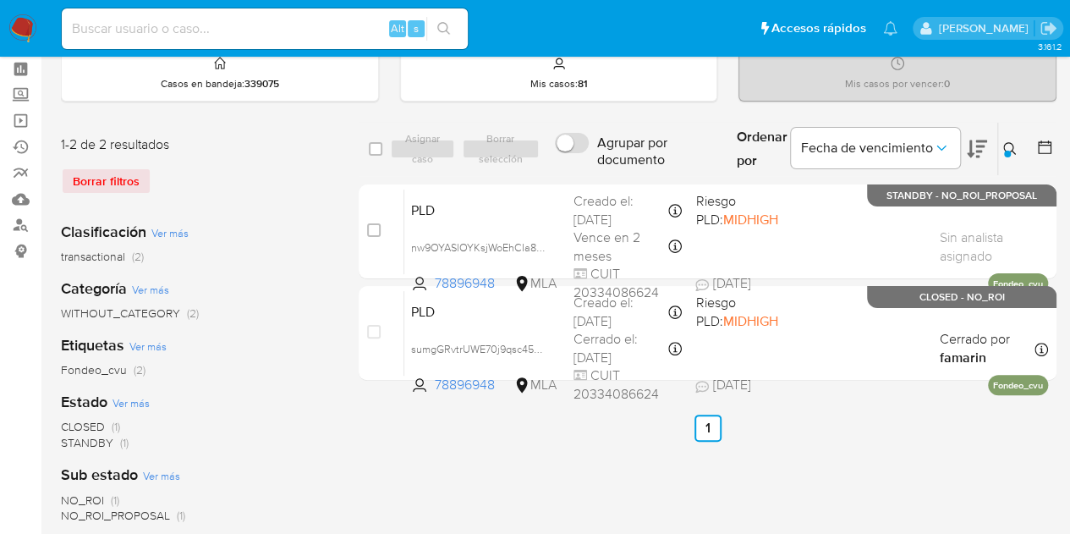
click at [1010, 151] on icon at bounding box center [1010, 149] width 14 height 14
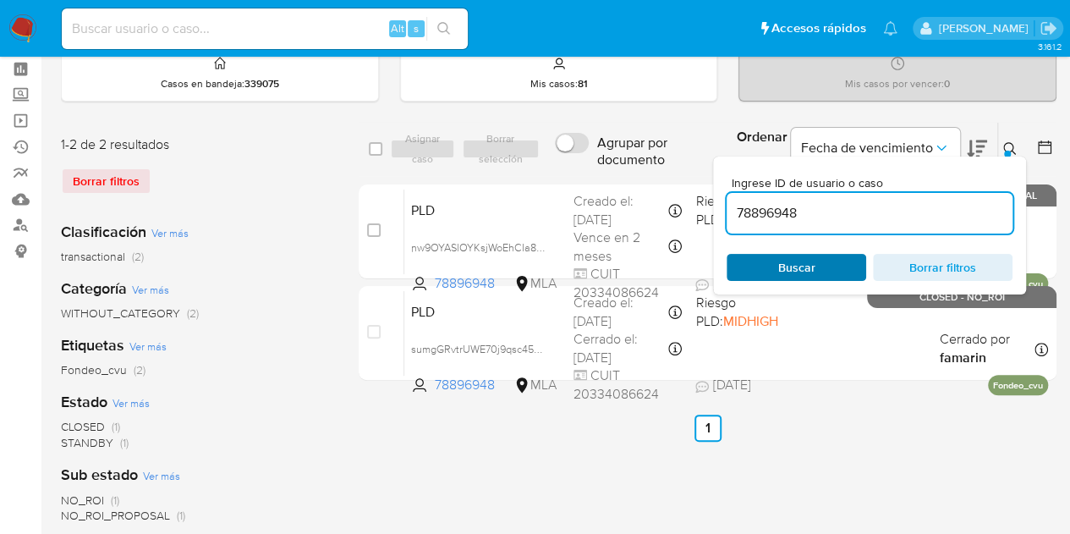
click at [837, 261] on span "Buscar" at bounding box center [796, 267] width 116 height 24
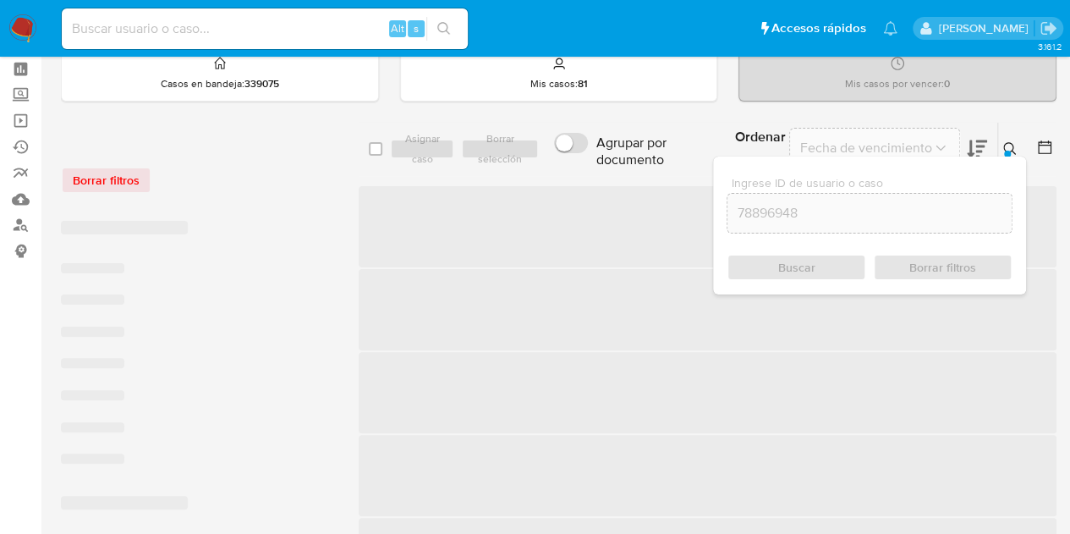
click at [1014, 145] on icon at bounding box center [1010, 149] width 14 height 14
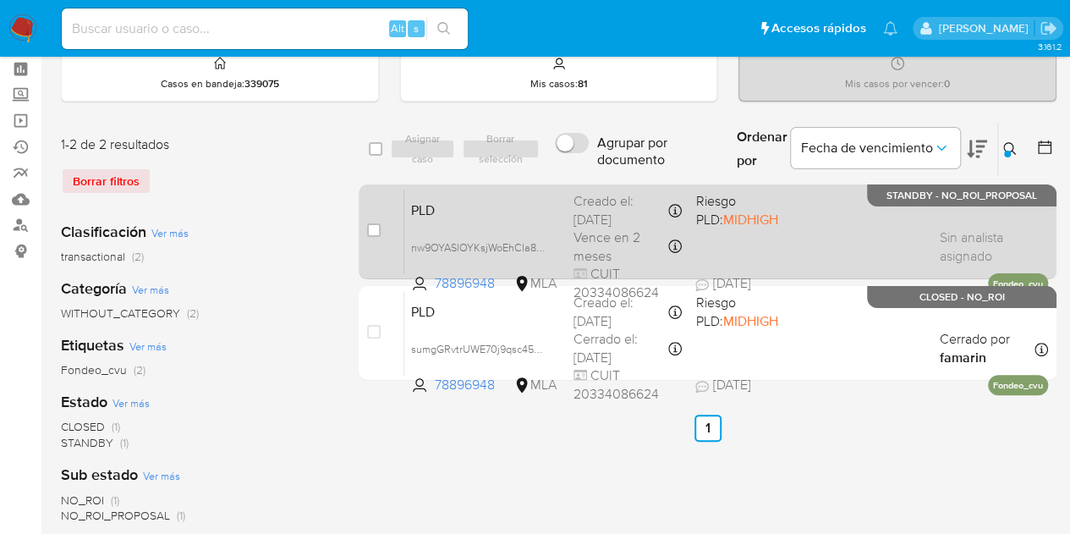
click at [474, 216] on span "PLD" at bounding box center [485, 209] width 149 height 22
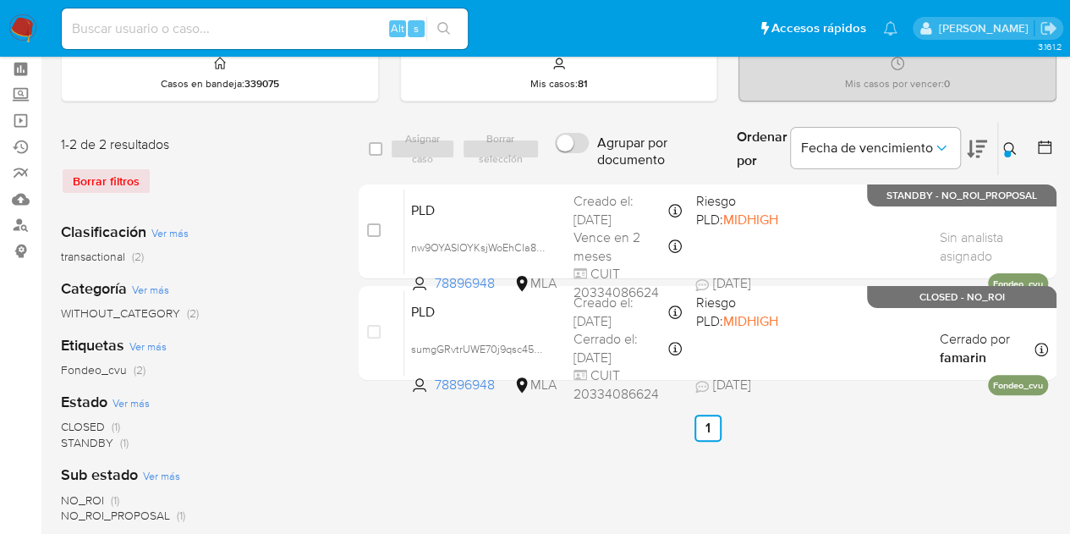
click at [1012, 147] on icon at bounding box center [1009, 148] width 13 height 13
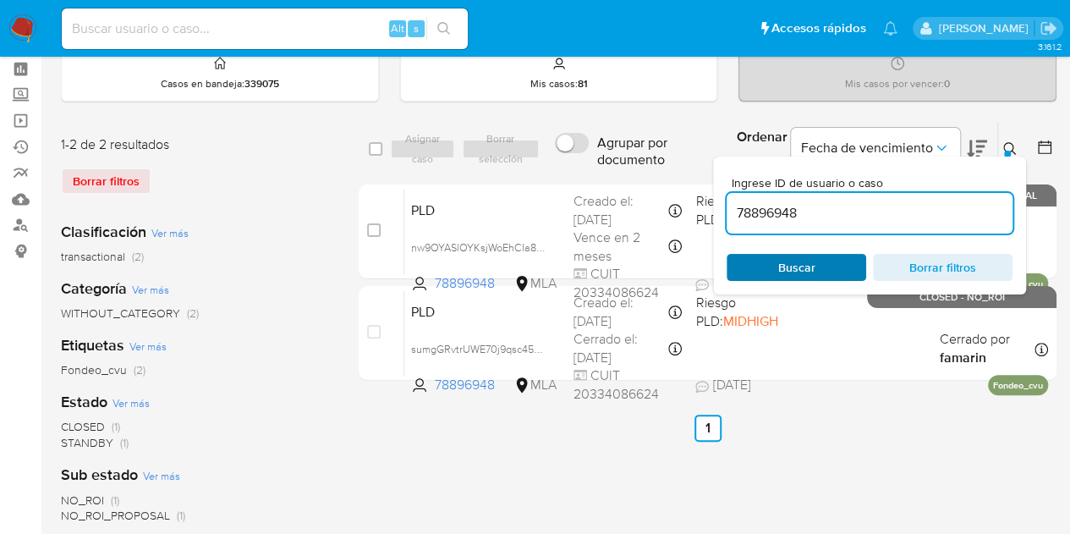
click at [836, 266] on span "Buscar" at bounding box center [796, 267] width 116 height 24
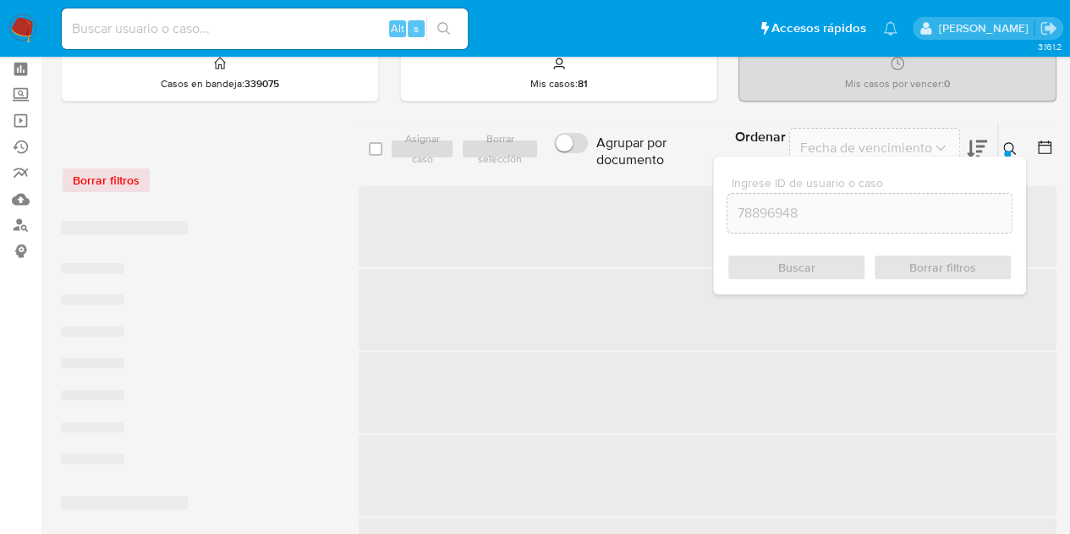
click at [1008, 146] on icon at bounding box center [1010, 149] width 14 height 14
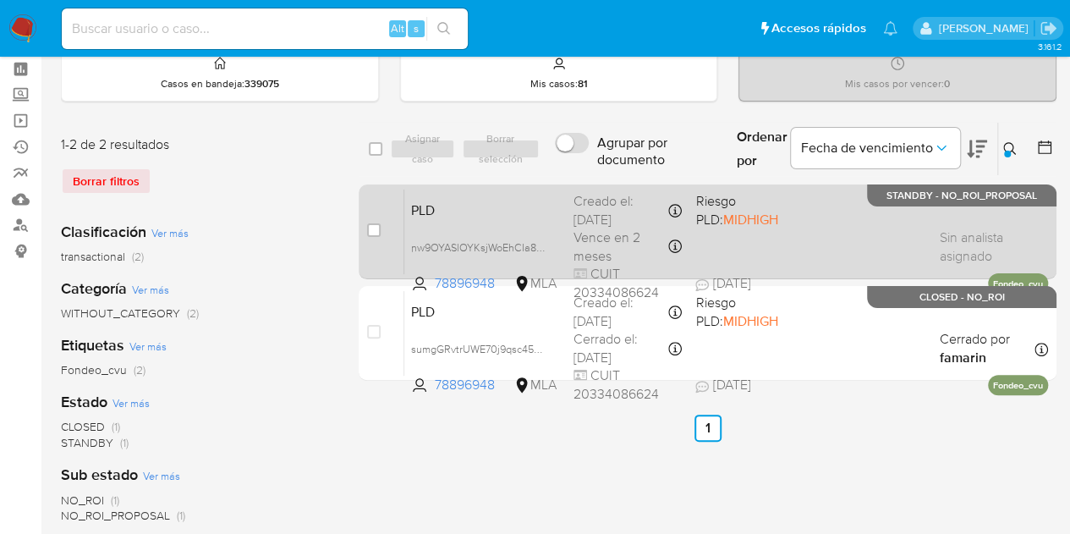
click at [461, 198] on span "PLD" at bounding box center [485, 209] width 149 height 22
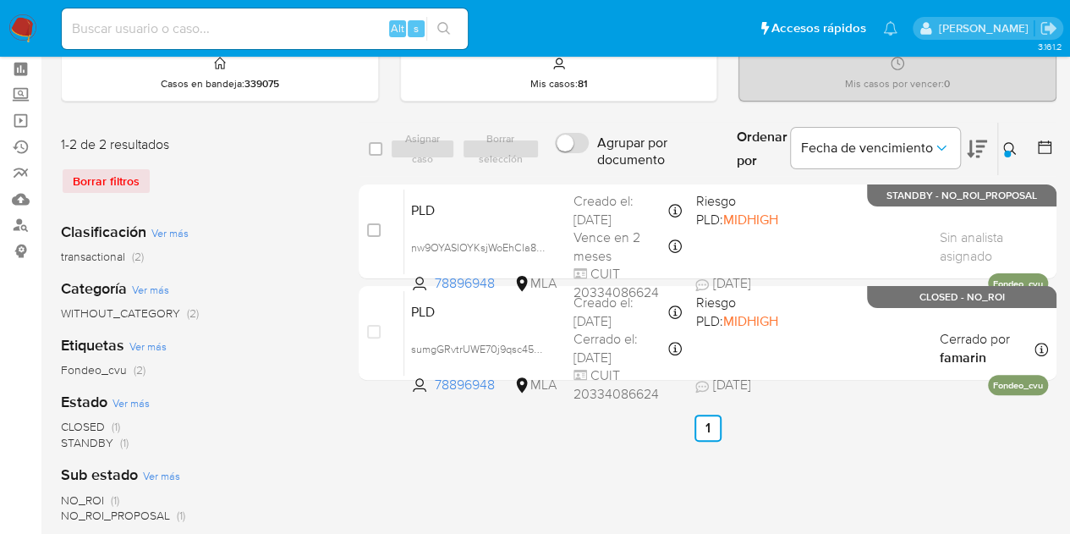
click at [999, 142] on button at bounding box center [1012, 149] width 28 height 20
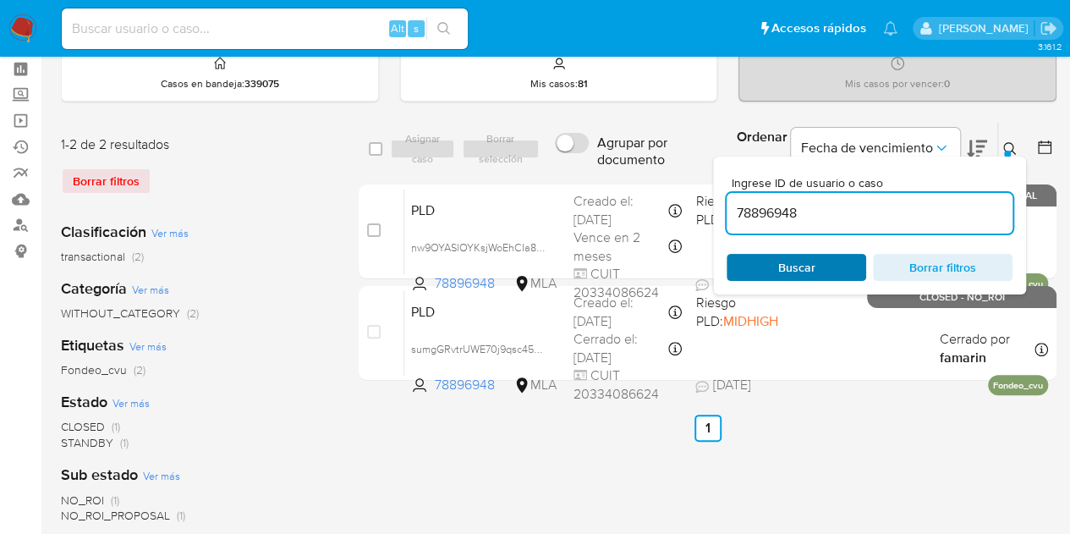
click at [835, 259] on span "Buscar" at bounding box center [796, 267] width 116 height 24
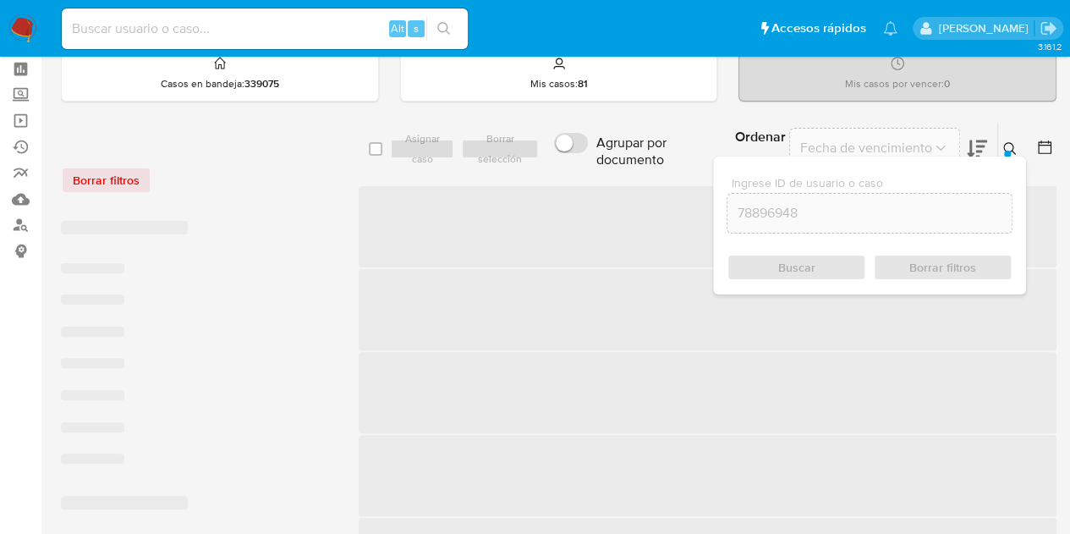
click at [1011, 149] on icon at bounding box center [1009, 148] width 13 height 13
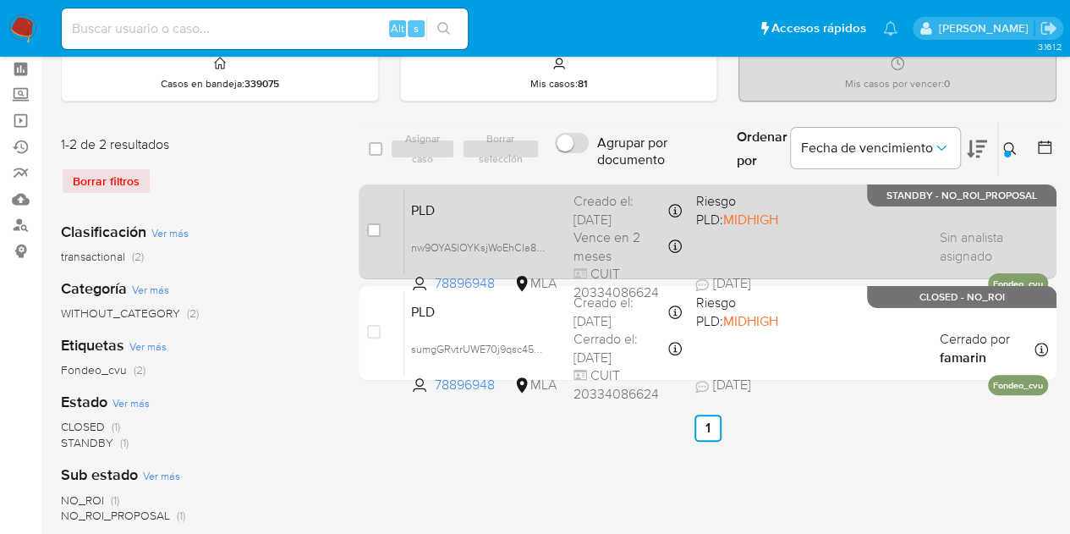
click at [553, 211] on span "PLD" at bounding box center [485, 209] width 149 height 22
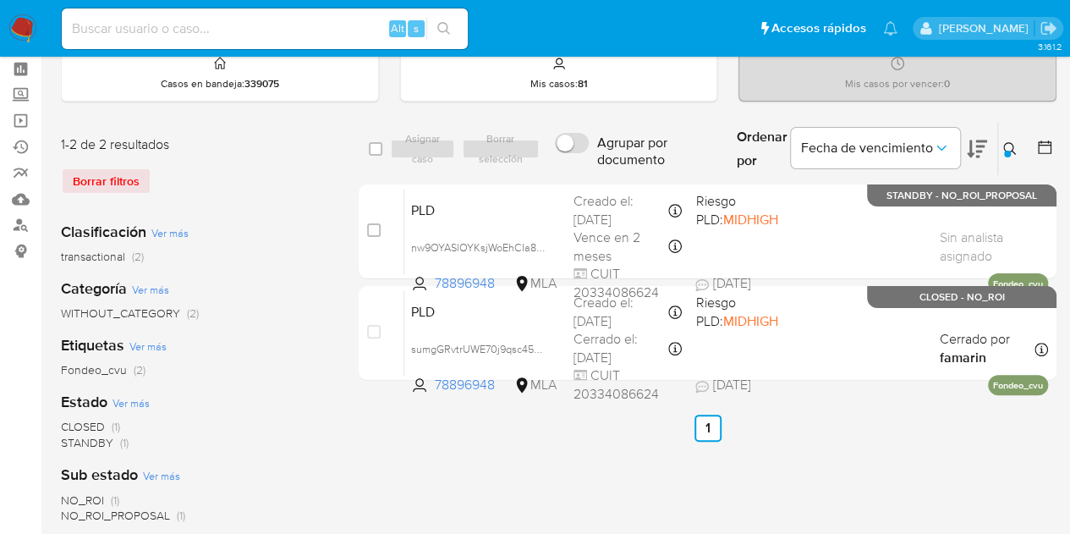
scroll to position [0, 0]
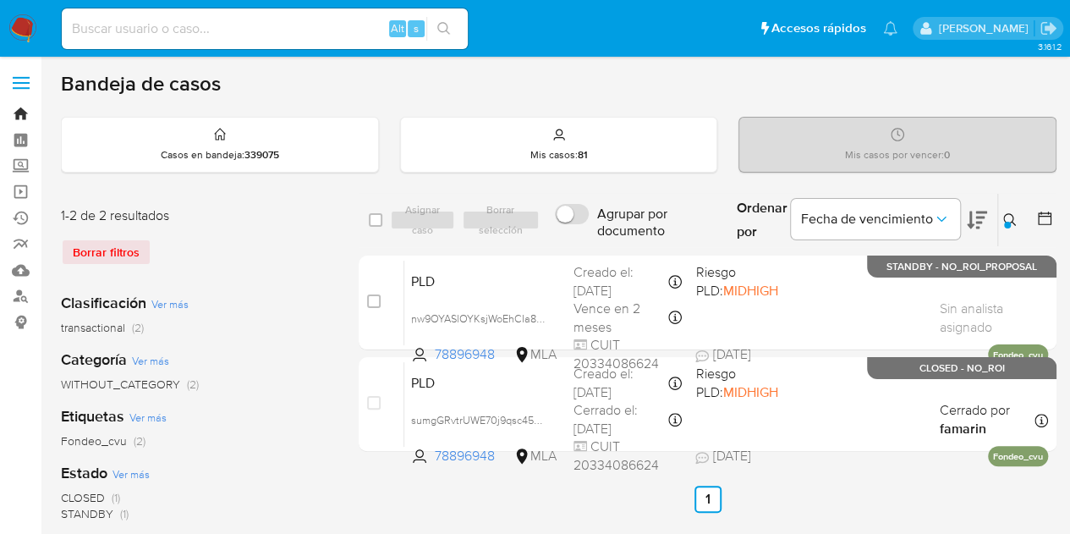
click at [14, 115] on link "Bandeja" at bounding box center [100, 114] width 201 height 26
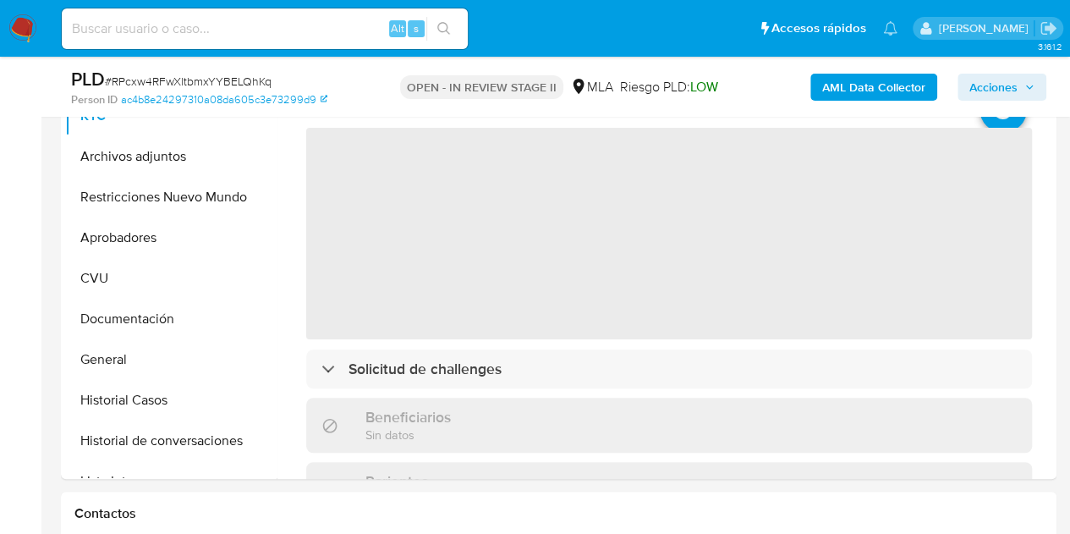
scroll to position [361, 0]
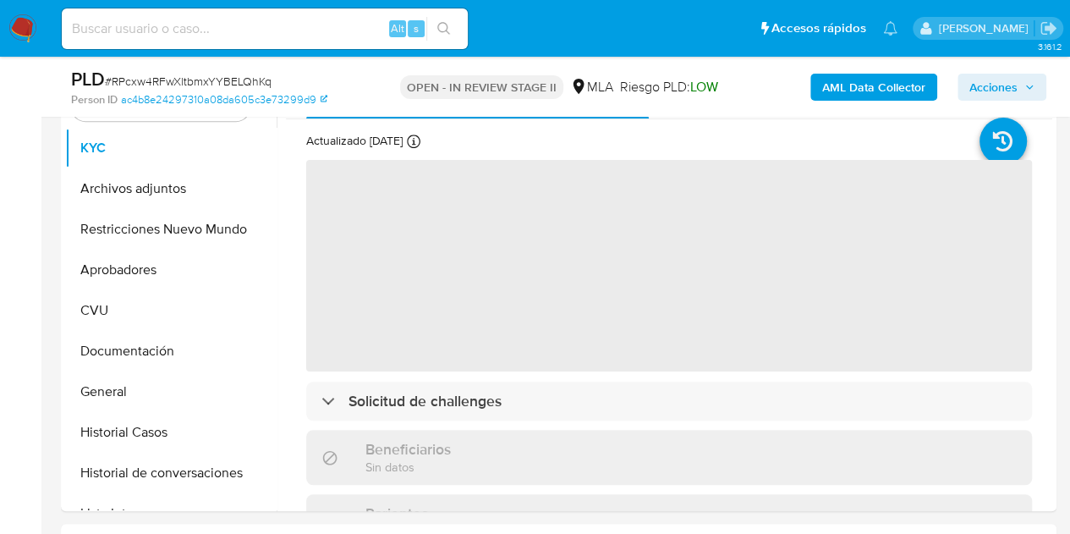
select select "10"
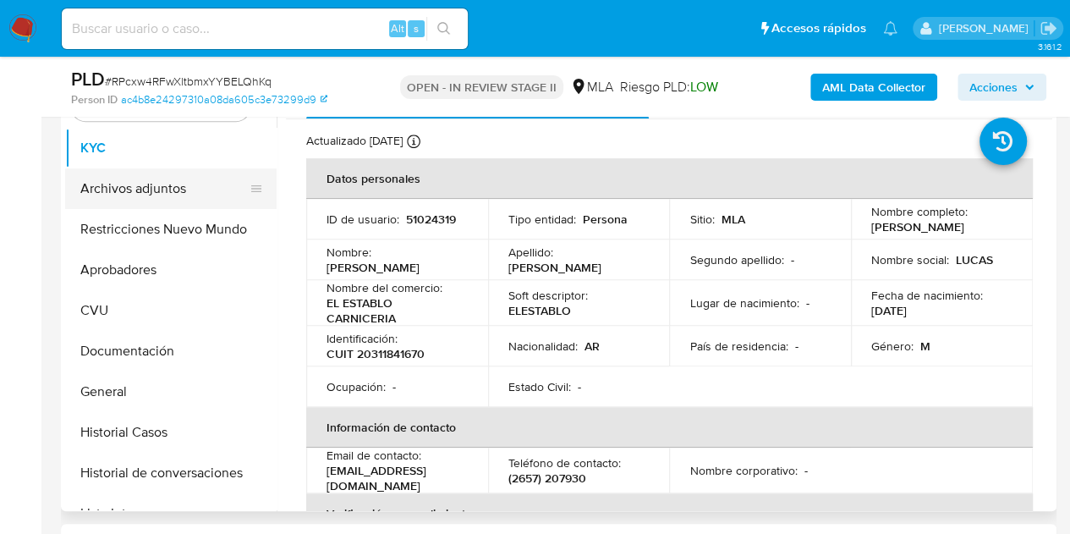
click at [139, 190] on button "Archivos adjuntos" at bounding box center [164, 188] width 198 height 41
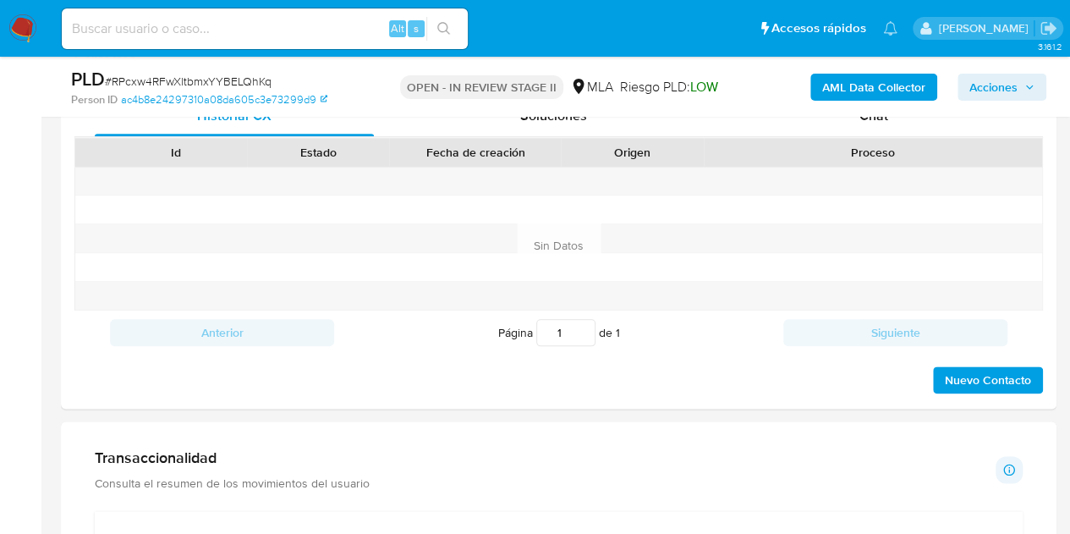
scroll to position [797, 0]
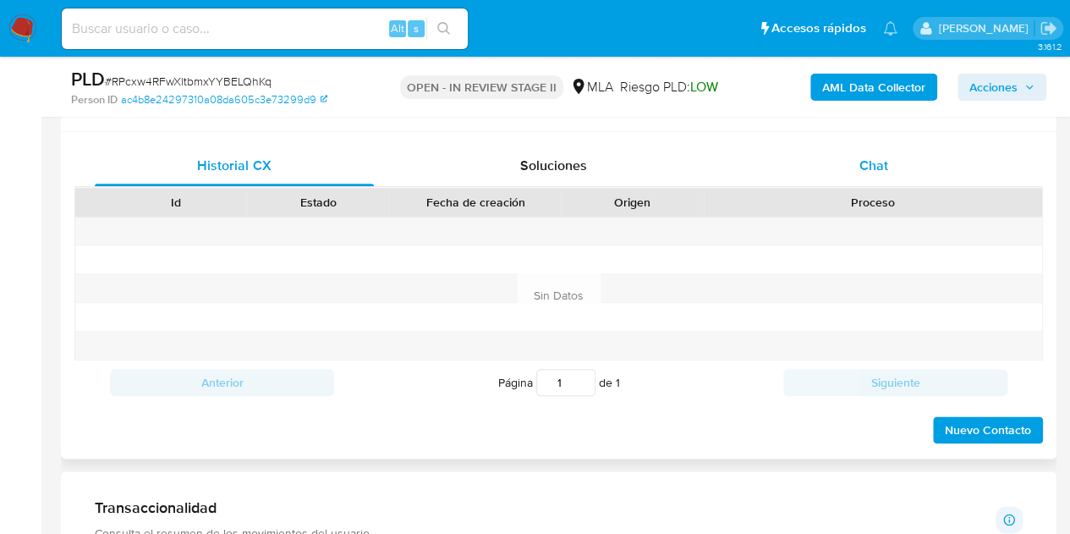
click at [903, 169] on div "Chat" at bounding box center [873, 165] width 279 height 41
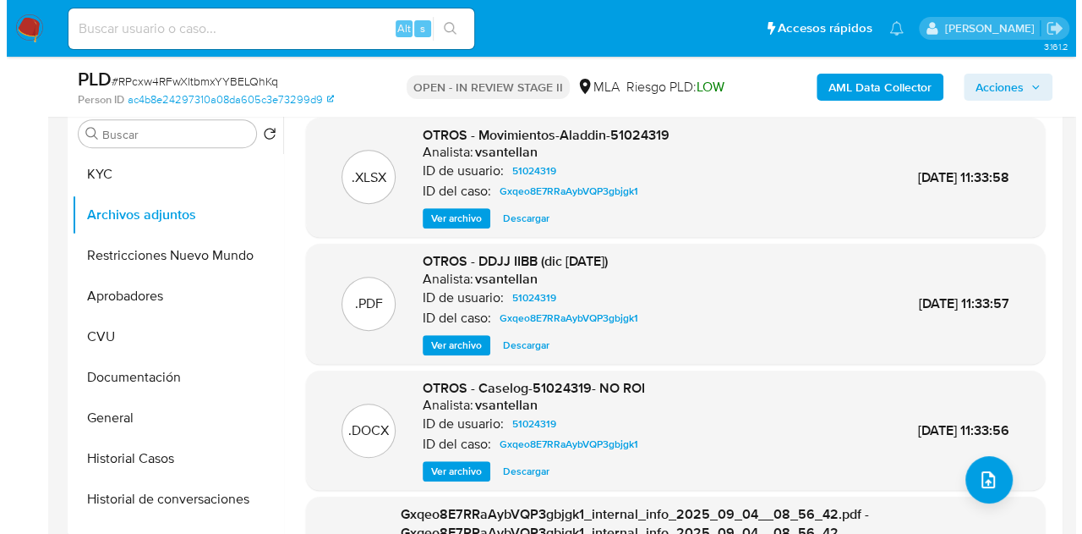
scroll to position [324, 0]
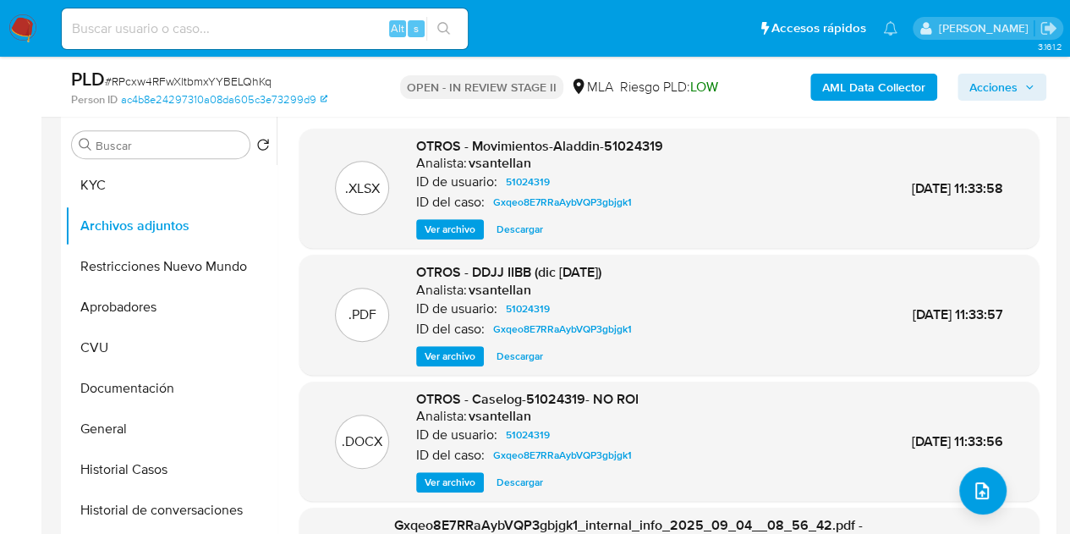
click at [446, 478] on span "Ver archivo" at bounding box center [449, 482] width 51 height 17
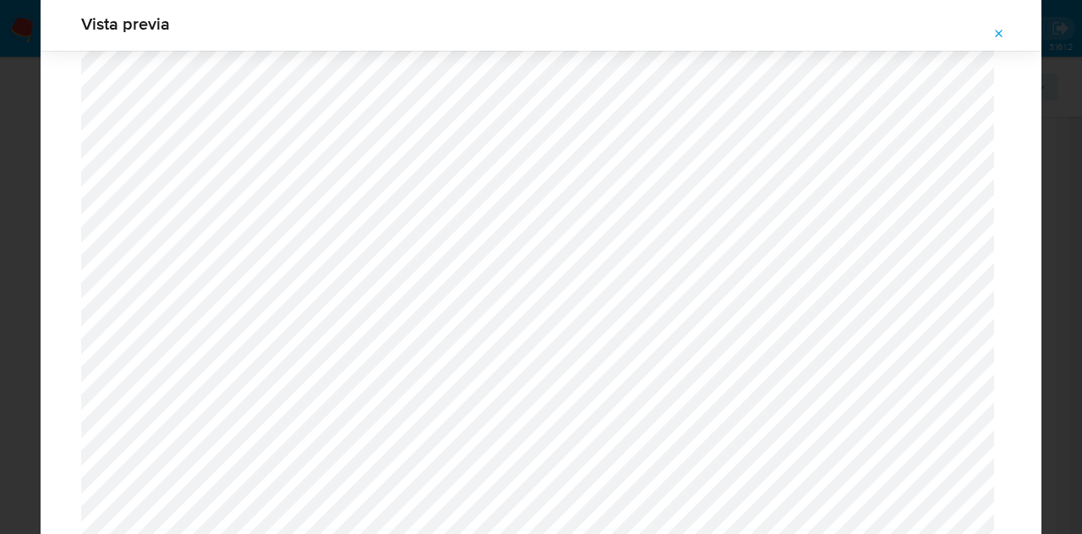
scroll to position [351, 0]
click at [999, 31] on icon "Attachment preview" at bounding box center [1000, 34] width 14 height 14
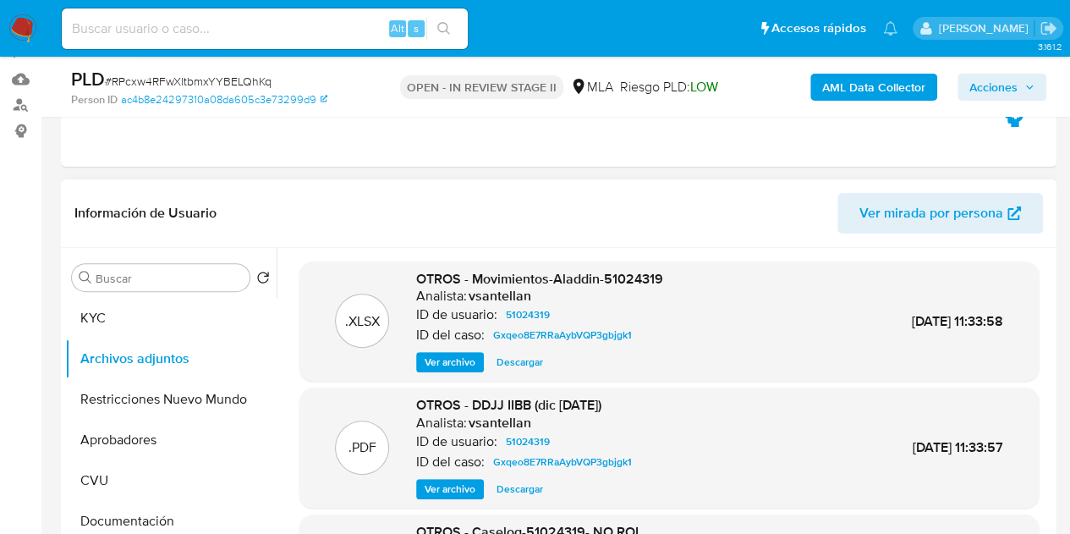
scroll to position [188, 0]
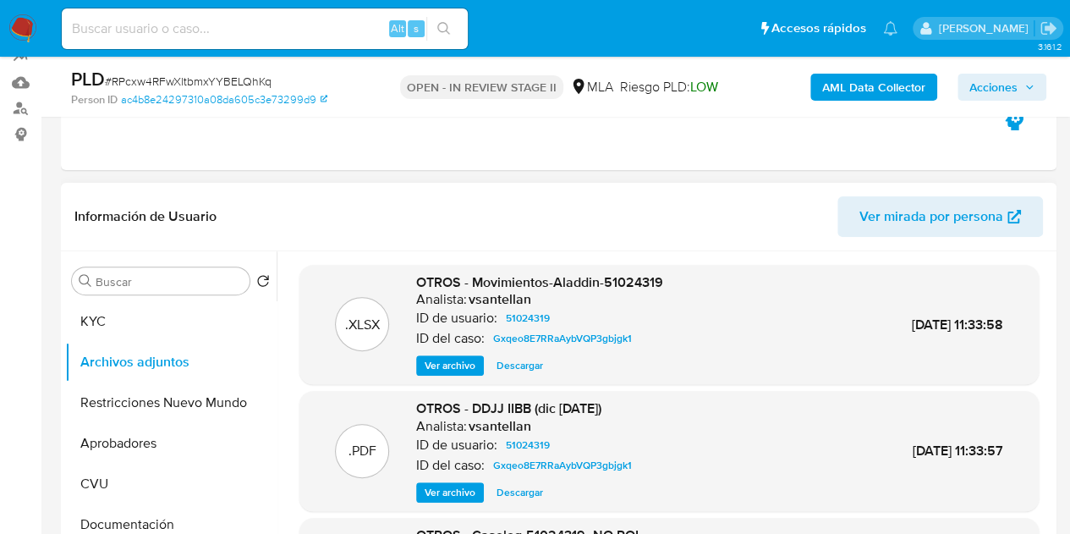
click at [958, 216] on span "Ver mirada por persona" at bounding box center [931, 216] width 144 height 41
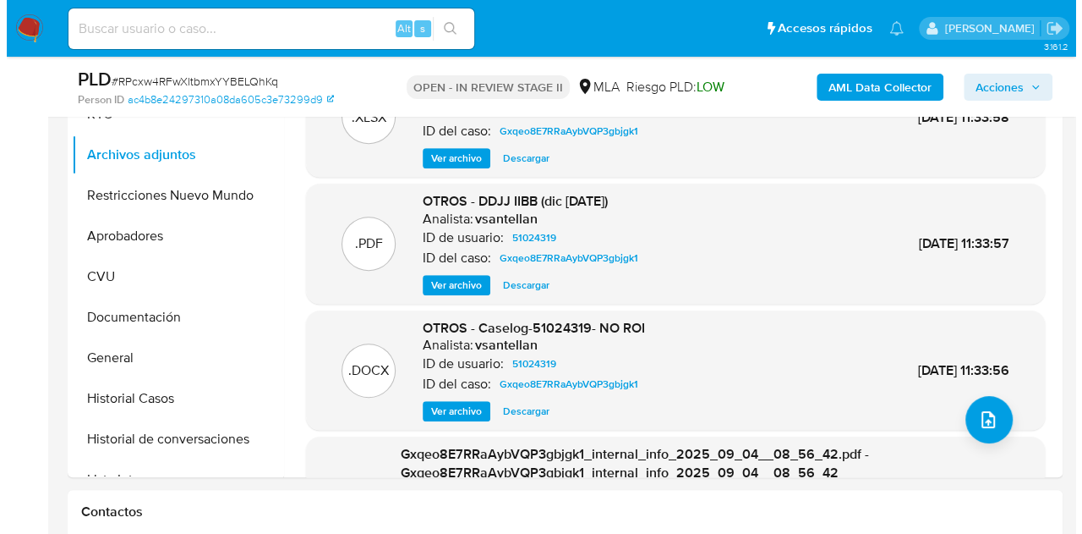
scroll to position [406, 0]
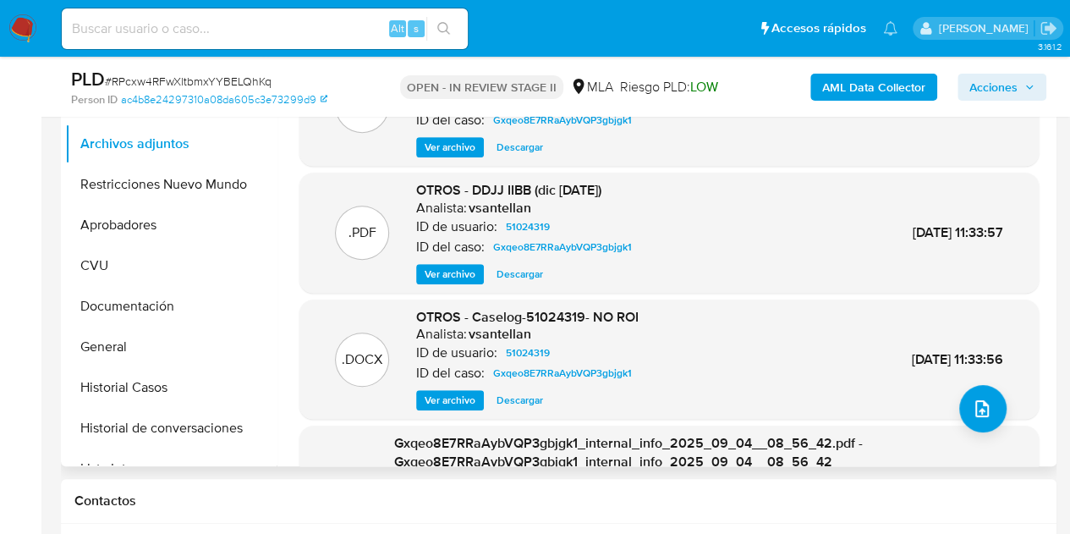
click at [449, 403] on span "Ver archivo" at bounding box center [449, 399] width 51 height 17
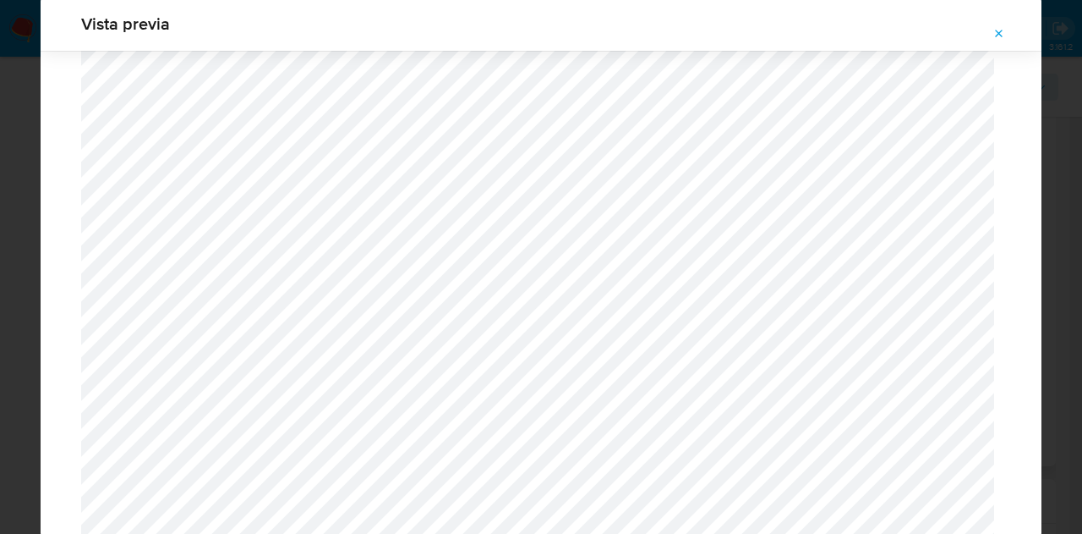
scroll to position [1603, 0]
click at [994, 20] on button "Attachment preview" at bounding box center [999, 33] width 37 height 27
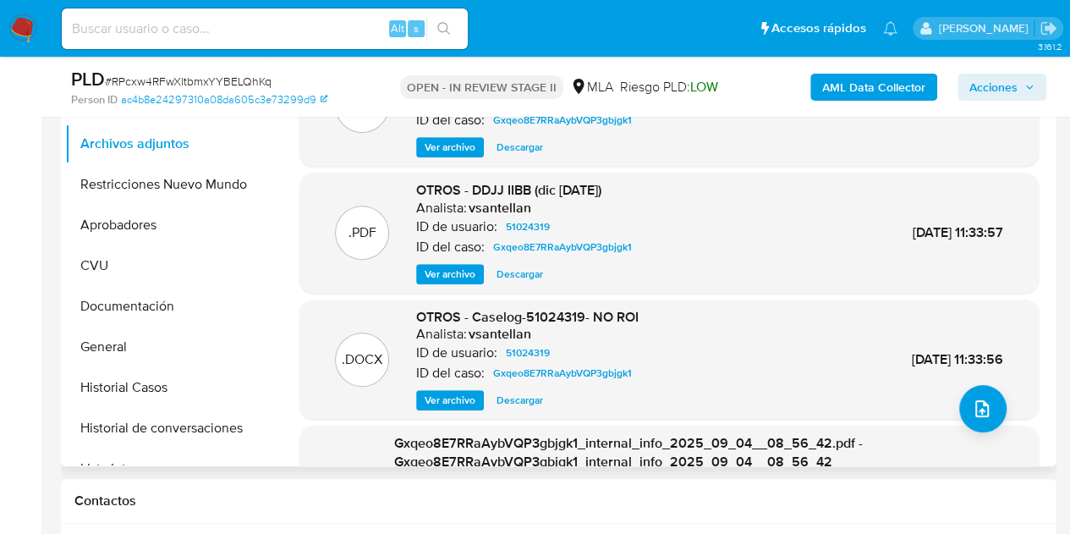
click at [438, 407] on span "Ver archivo" at bounding box center [449, 399] width 51 height 17
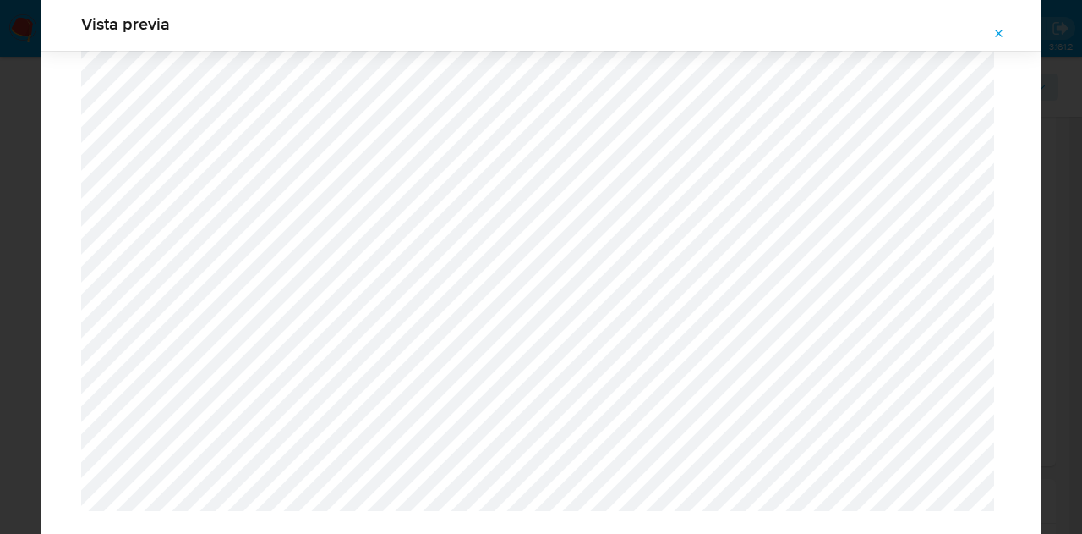
scroll to position [1723, 0]
click at [999, 27] on icon "Attachment preview" at bounding box center [1000, 34] width 14 height 14
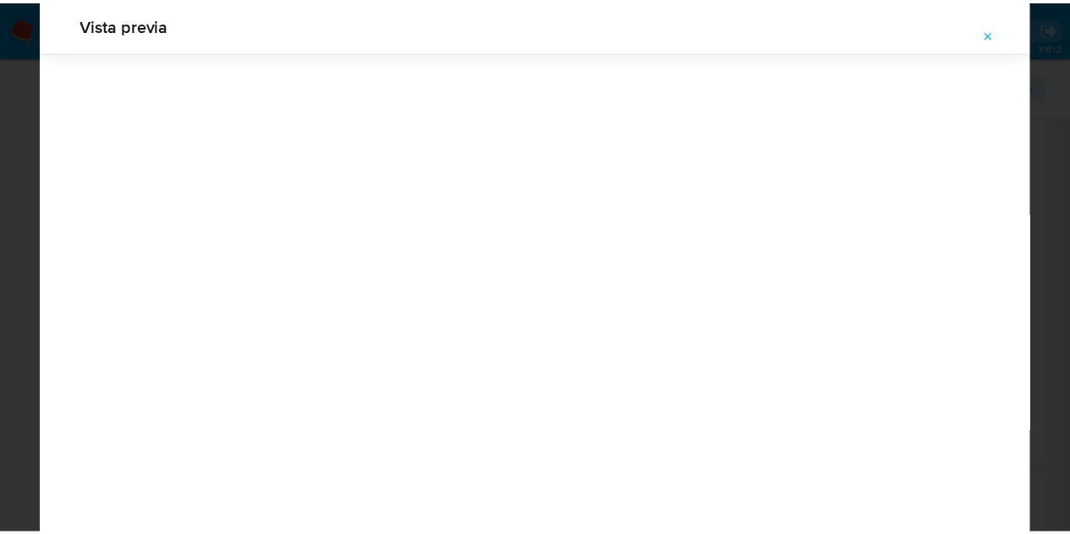
scroll to position [54, 0]
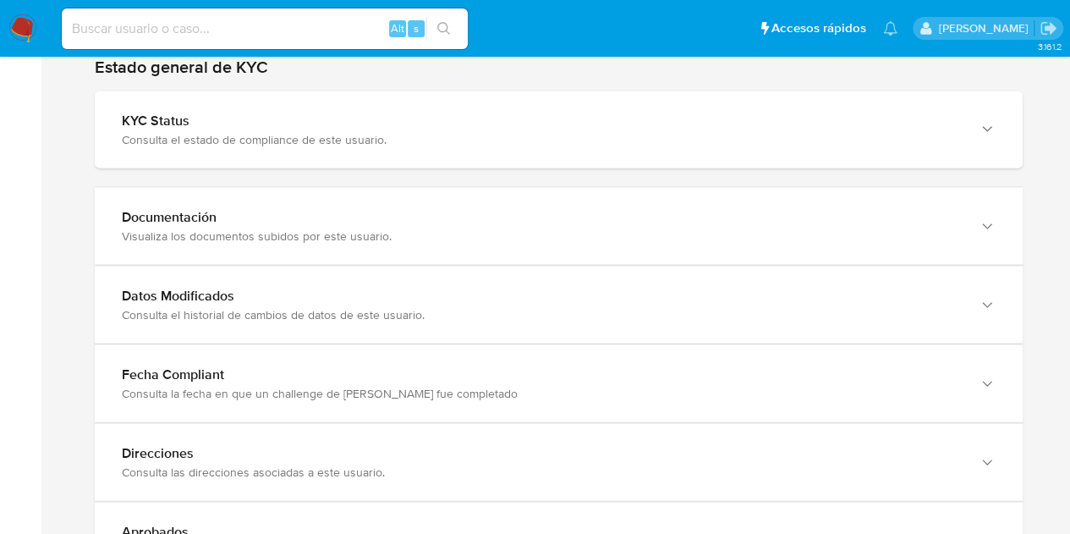
scroll to position [1696, 0]
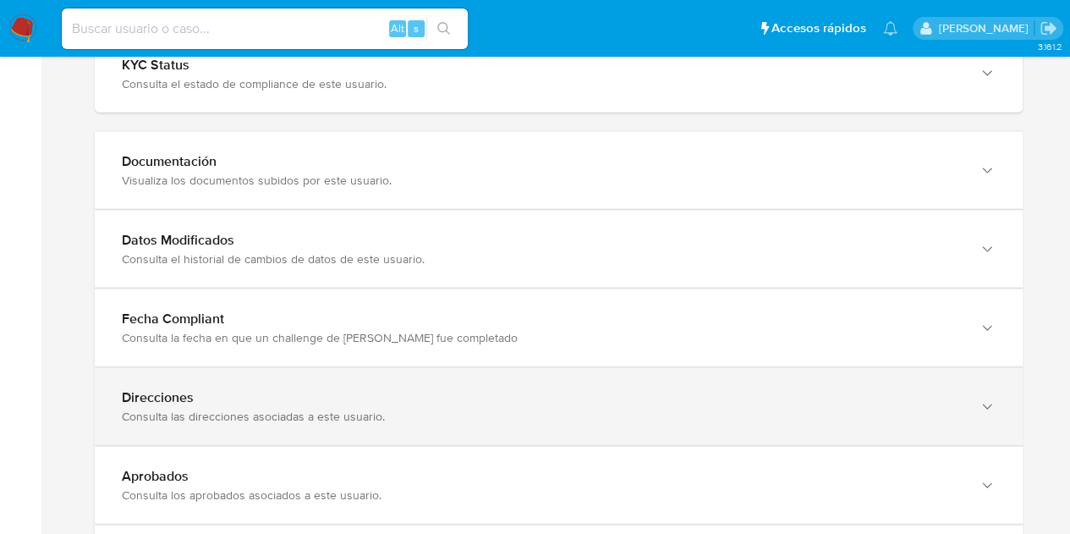
click at [952, 381] on div "Direcciones Consulta las direcciones asociadas a este usuario." at bounding box center [559, 406] width 928 height 77
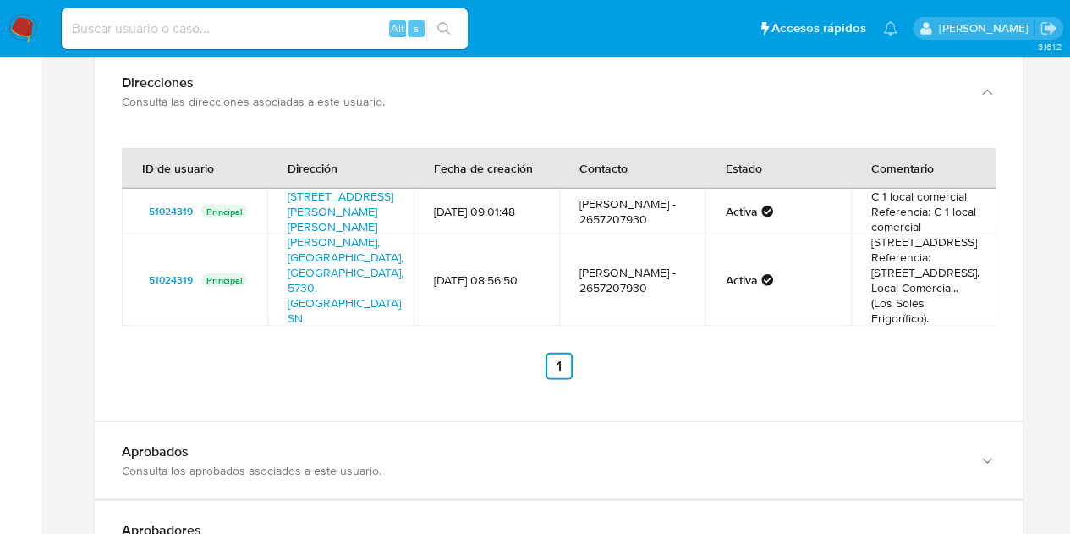
scroll to position [2018, 0]
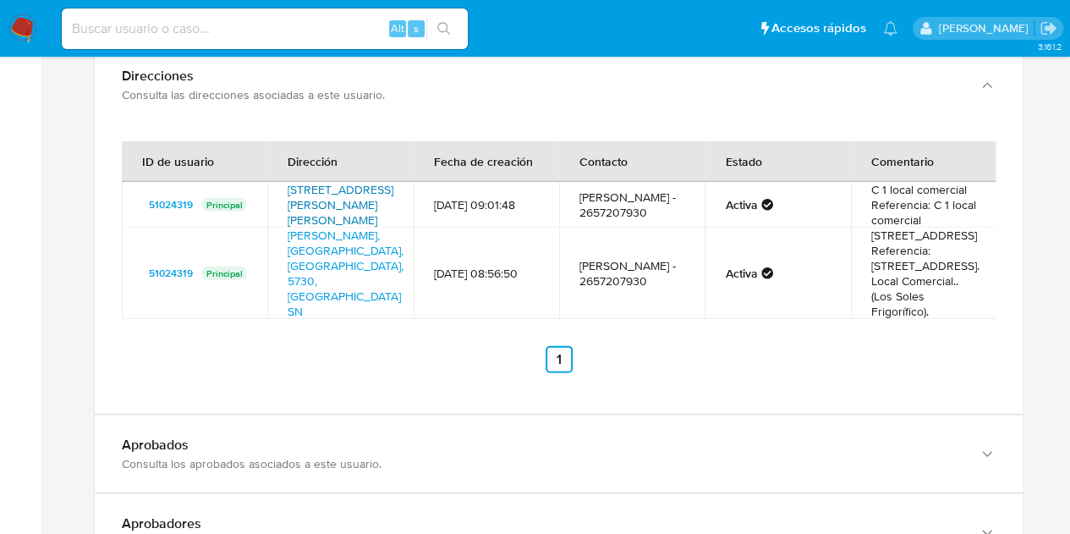
click at [330, 202] on link "[STREET_ADDRESS][PERSON_NAME][PERSON_NAME]" at bounding box center [340, 204] width 106 height 47
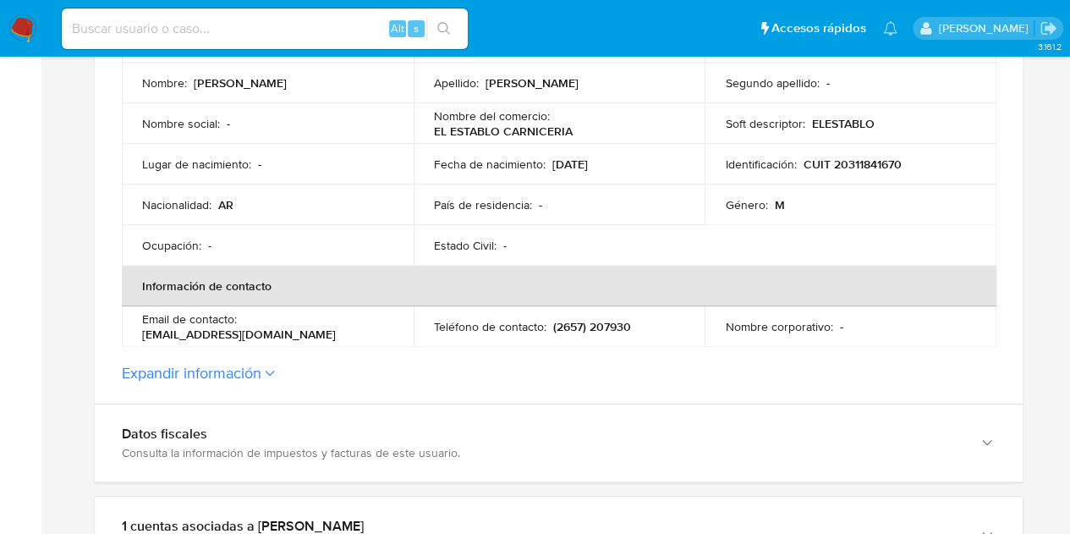
scroll to position [414, 0]
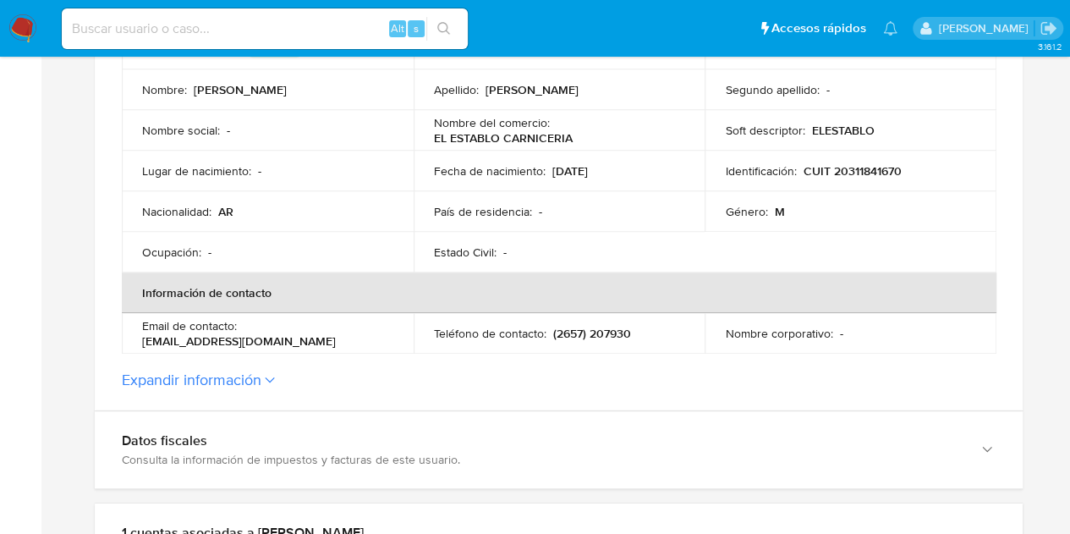
drag, startPoint x: 432, startPoint y: 140, endPoint x: 591, endPoint y: 143, distance: 159.0
click at [587, 143] on td "Nombre del comercio : EL ESTABLO CARNICERIA" at bounding box center [559, 130] width 292 height 41
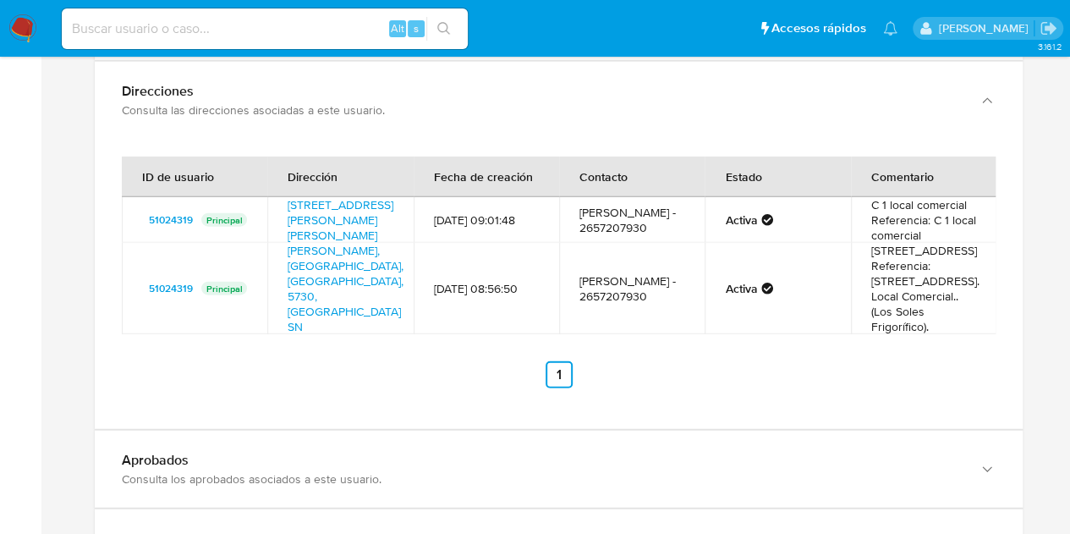
scroll to position [2055, 0]
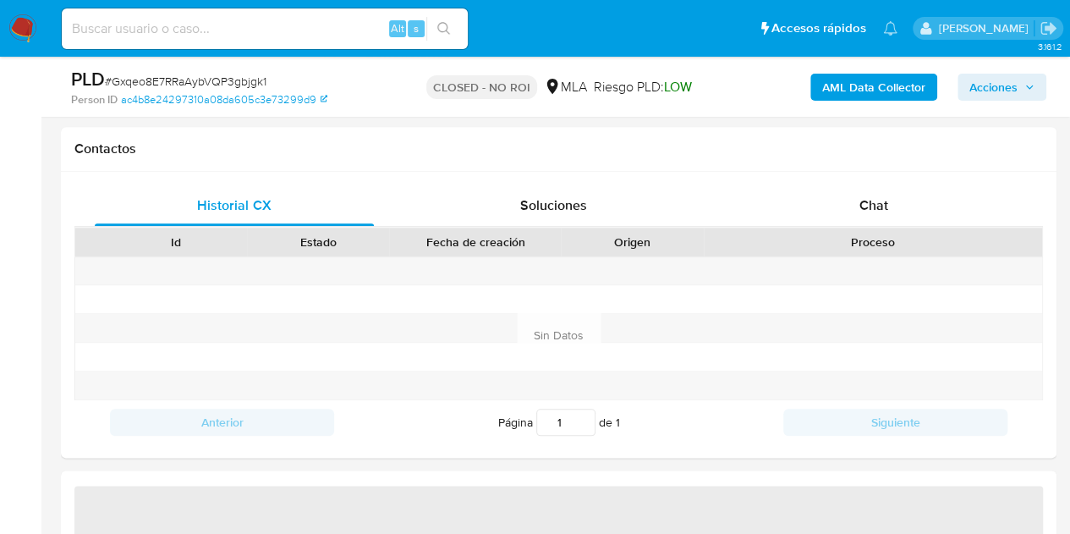
scroll to position [798, 0]
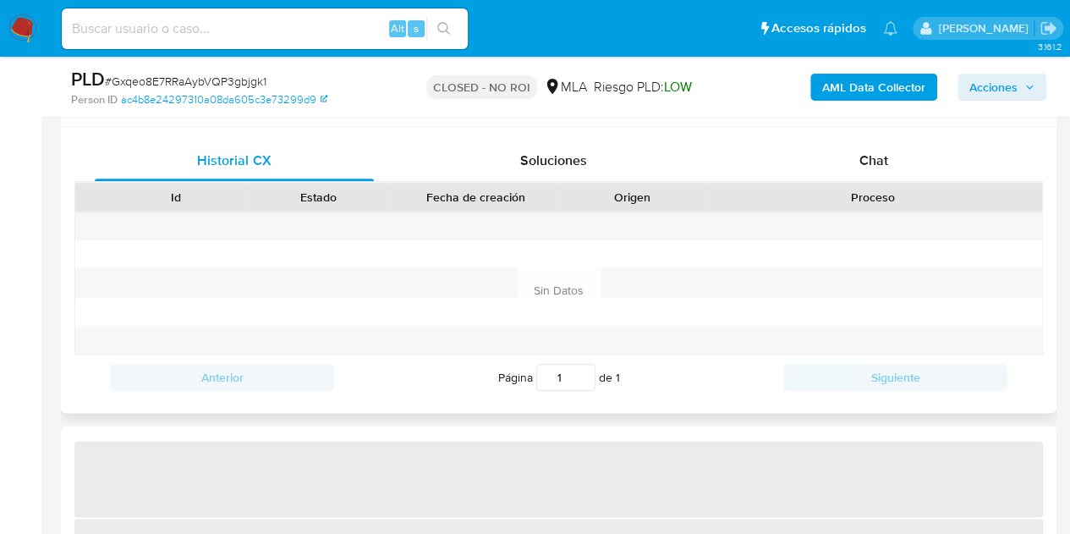
select select "10"
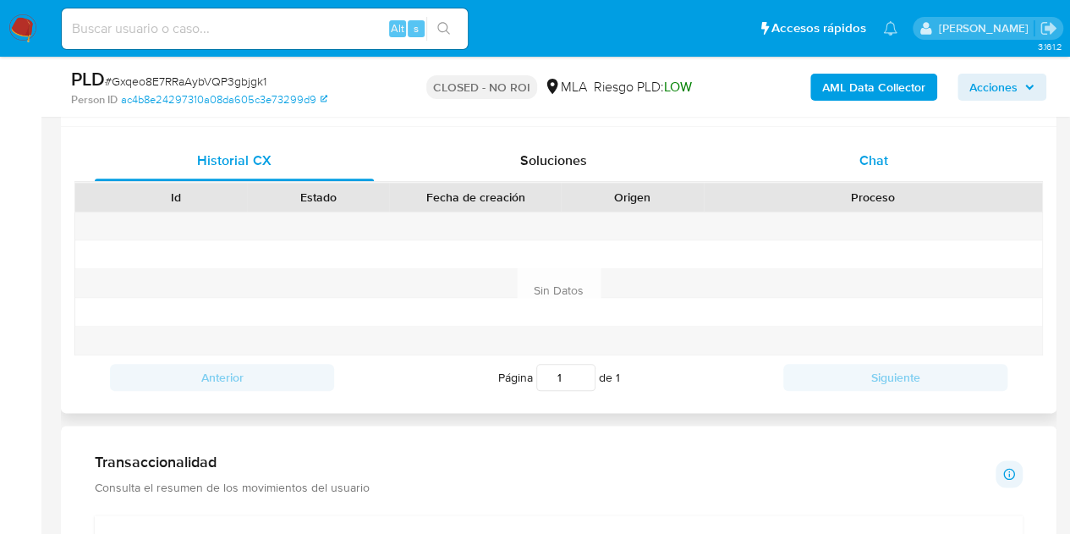
click at [910, 159] on div "Chat" at bounding box center [873, 160] width 279 height 41
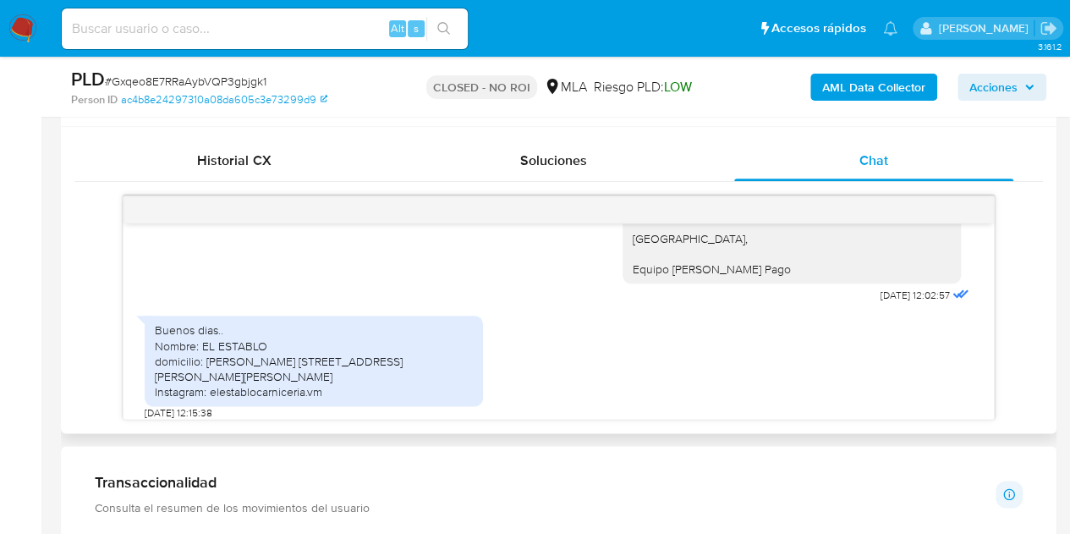
scroll to position [1414, 0]
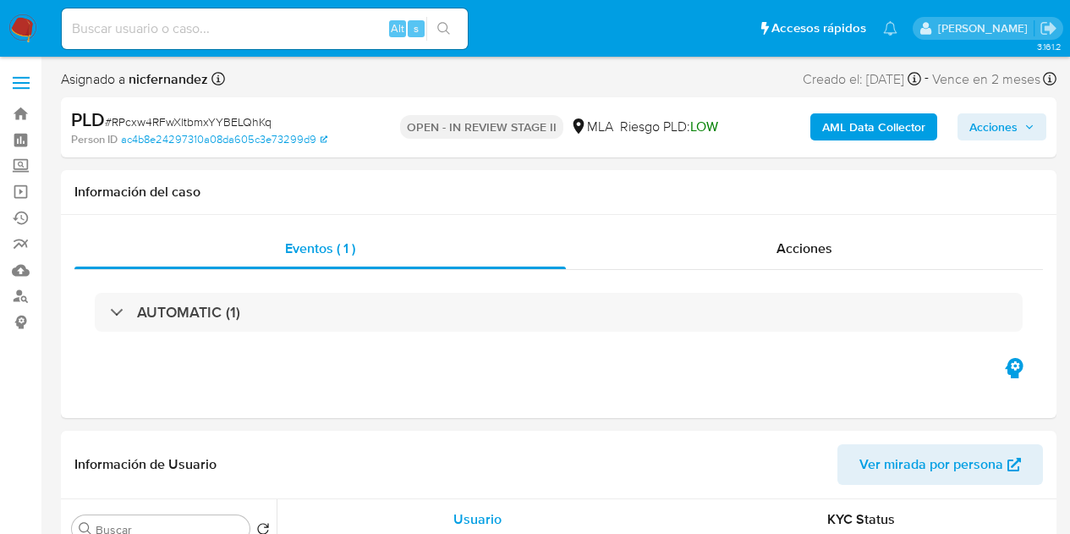
select select "10"
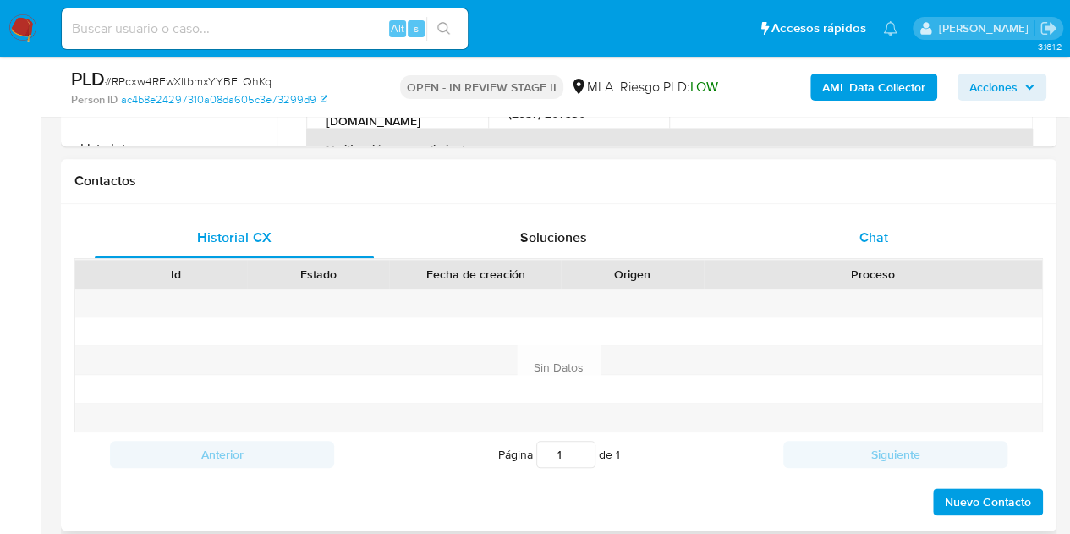
scroll to position [722, 0]
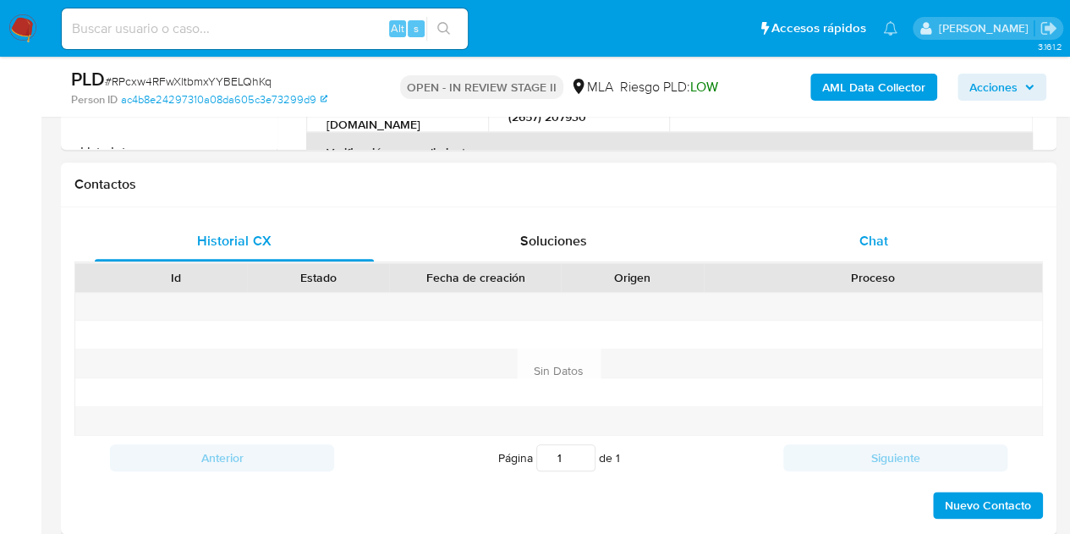
click at [874, 234] on span "Chat" at bounding box center [873, 240] width 29 height 19
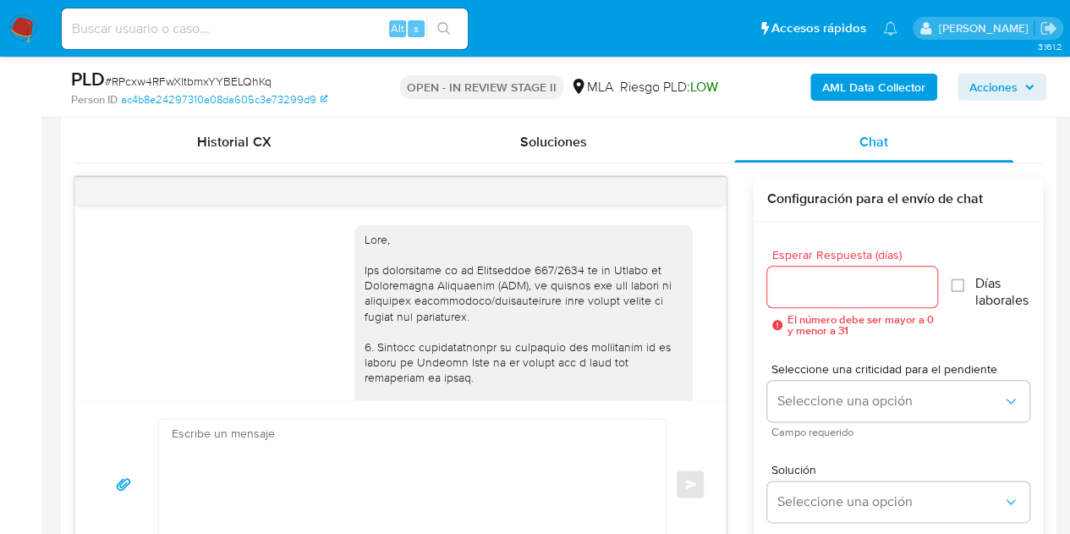
scroll to position [1174, 0]
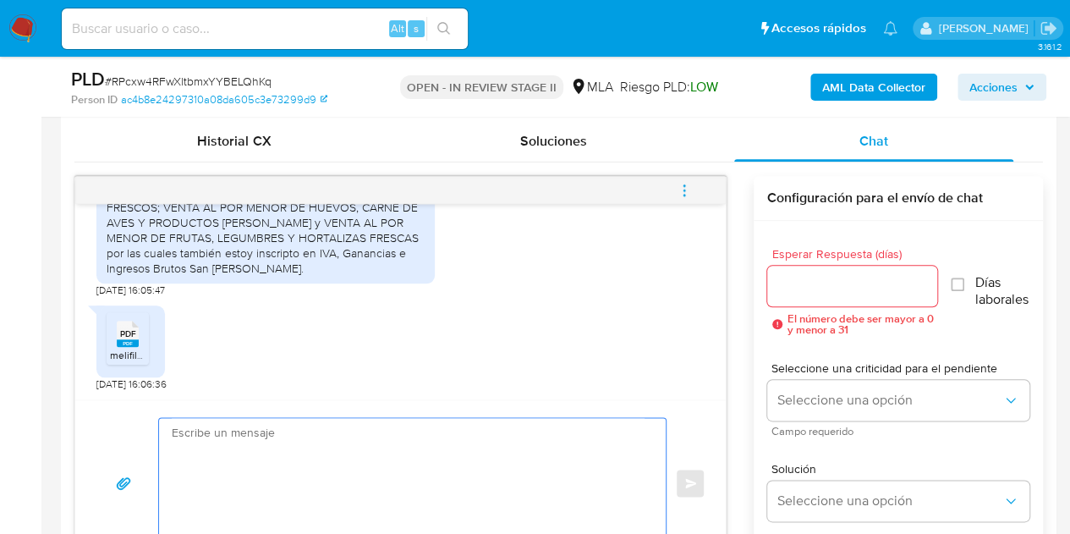
click at [379, 495] on textarea at bounding box center [408, 483] width 473 height 130
paste textarea "Hola, ¡Muchas gracias por tu respuesta! Confirmamos la recepción de la document…"
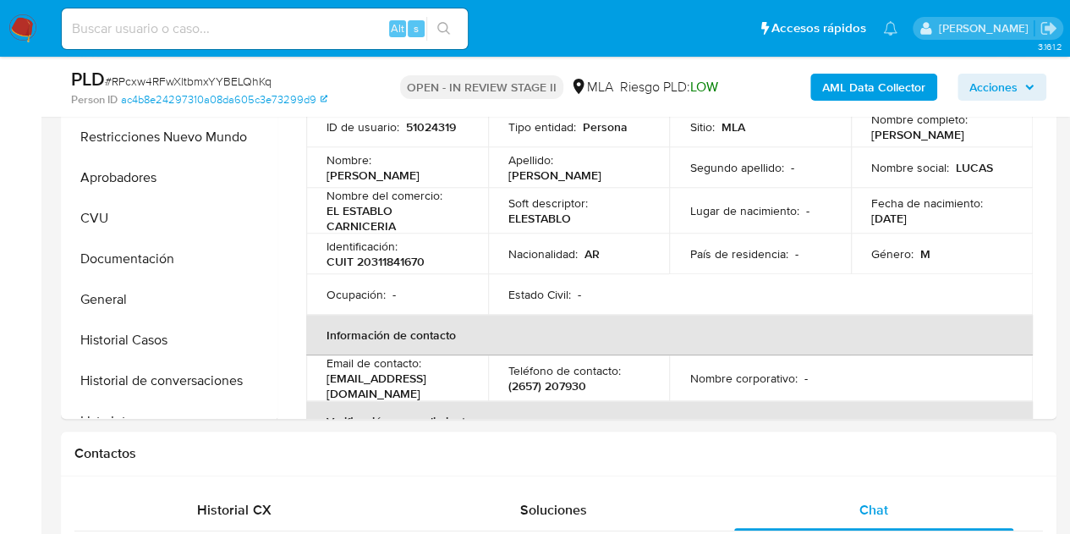
scroll to position [411, 0]
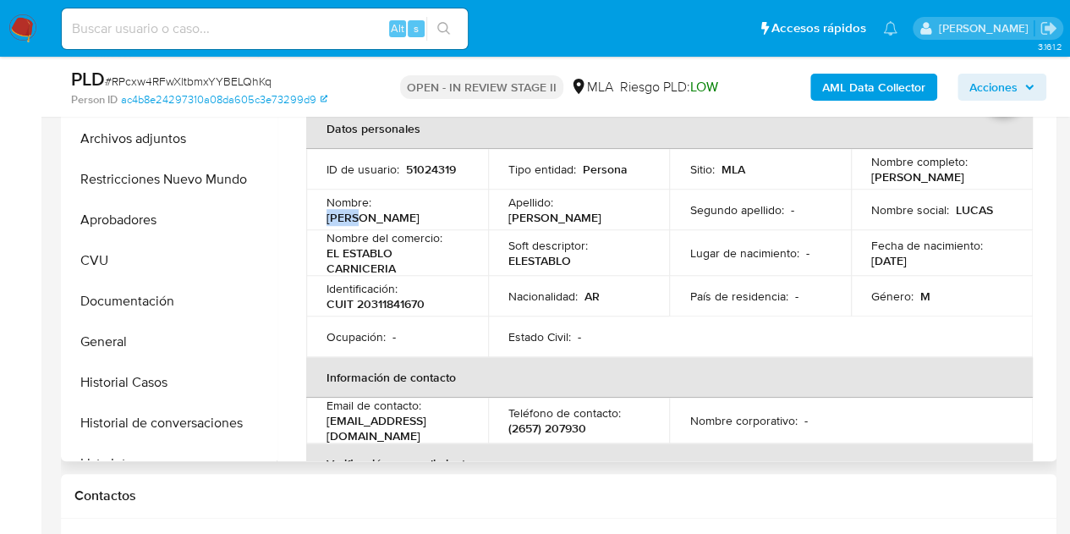
drag, startPoint x: 377, startPoint y: 212, endPoint x: 408, endPoint y: 212, distance: 30.4
click at [408, 212] on p "Lucas Eleazar" at bounding box center [372, 217] width 93 height 15
copy p "Lucas"
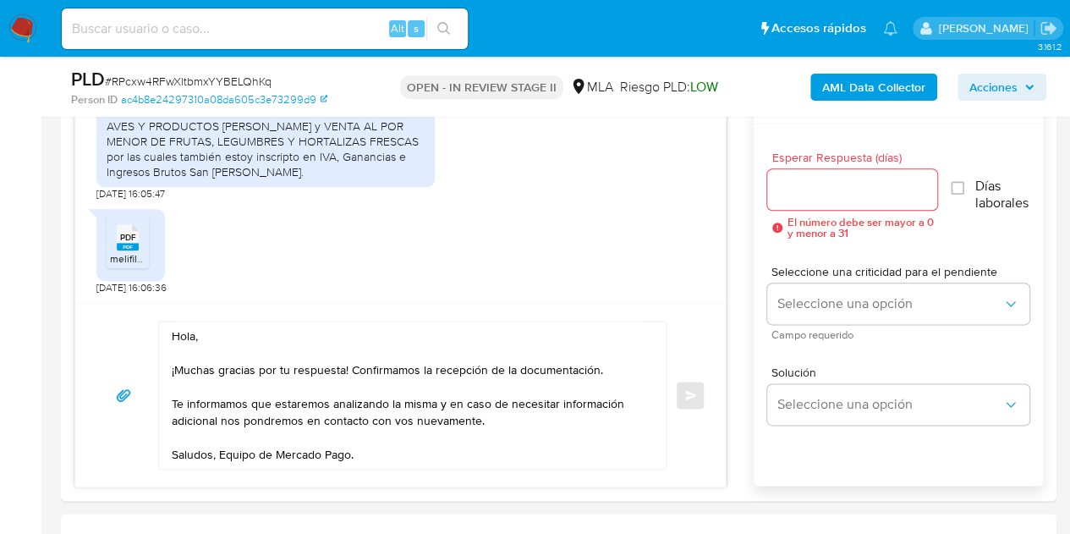
scroll to position [1000, 0]
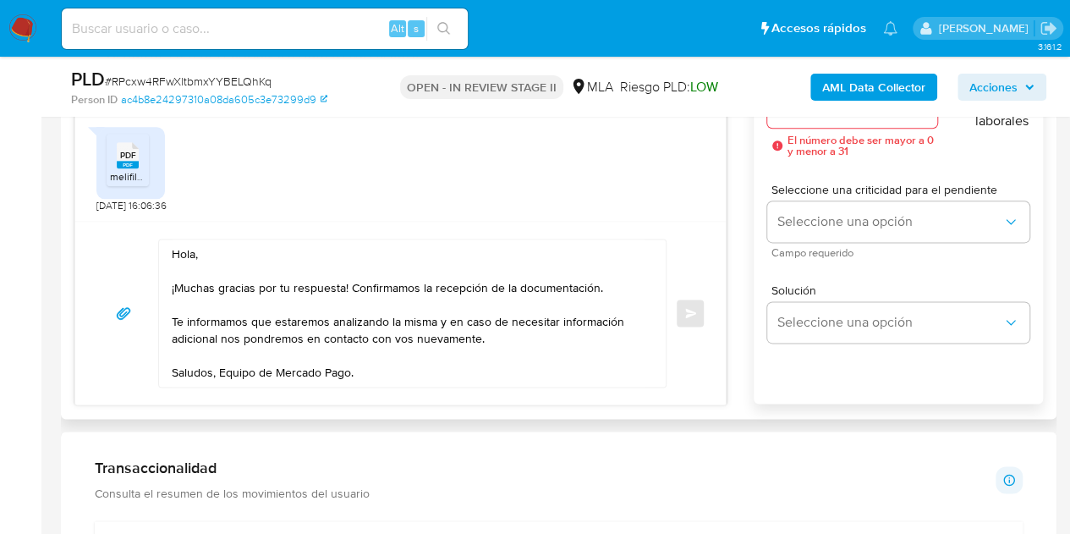
click at [195, 257] on textarea "Hola, ¡Muchas gracias por tu respuesta! Confirmamos la recepción de la document…" at bounding box center [408, 312] width 473 height 147
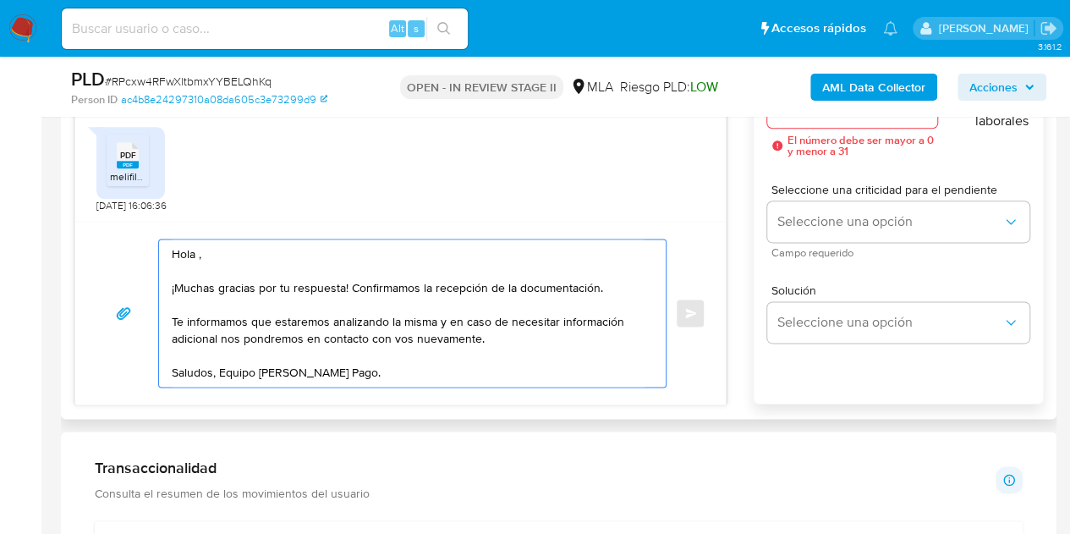
paste textarea "Lucas"
click at [278, 258] on textarea "Hola Lucas, ¡Muchas gracias por tu respuesta! Confirmamos la recepción de la do…" at bounding box center [408, 312] width 473 height 147
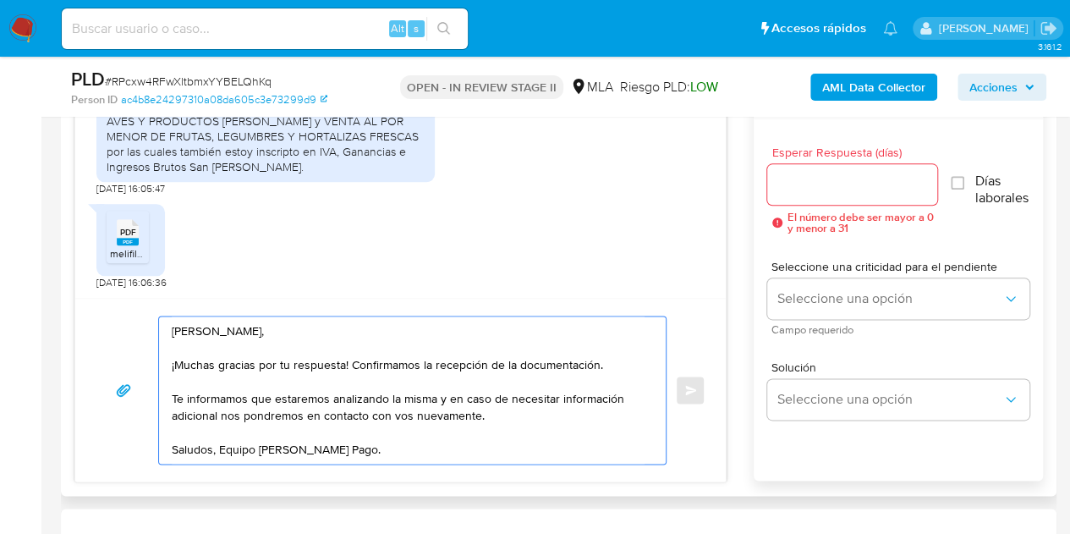
type textarea "Hola Lucas, ¡Muchas gracias por tu respuesta! Confirmamos la recepción de la do…"
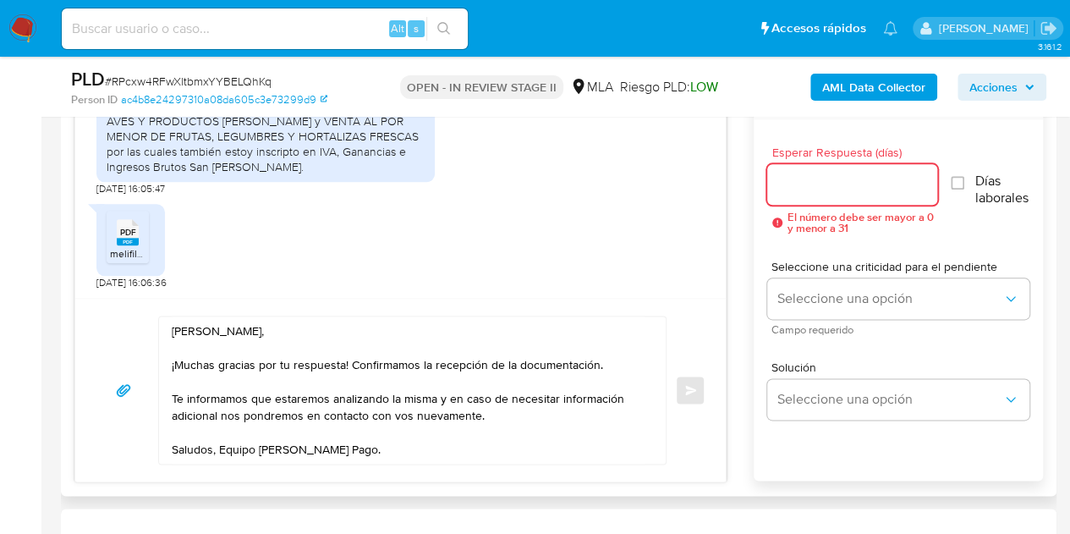
click at [804, 189] on input "Esperar Respuesta (días)" at bounding box center [852, 184] width 171 height 22
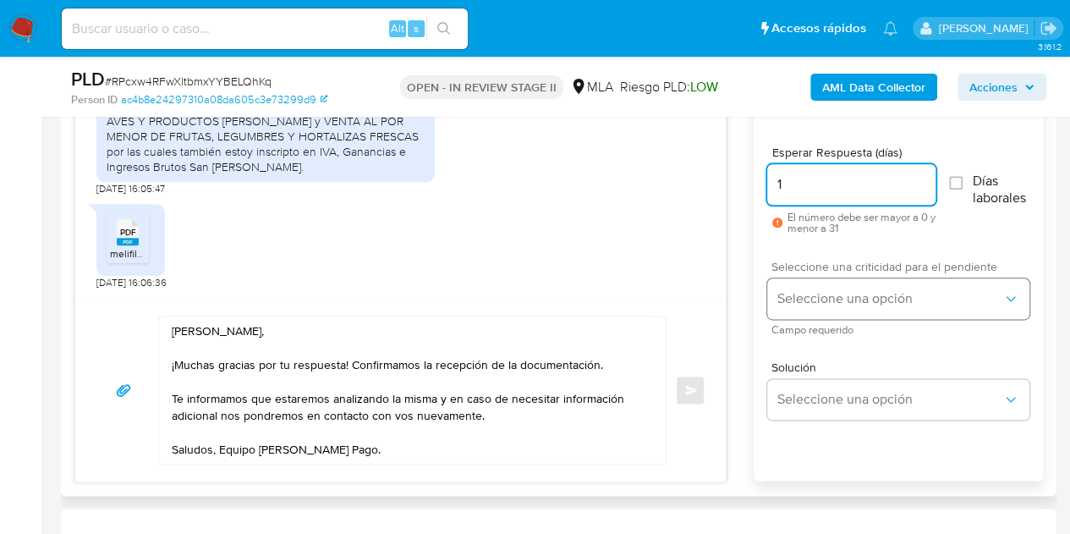
type input "1"
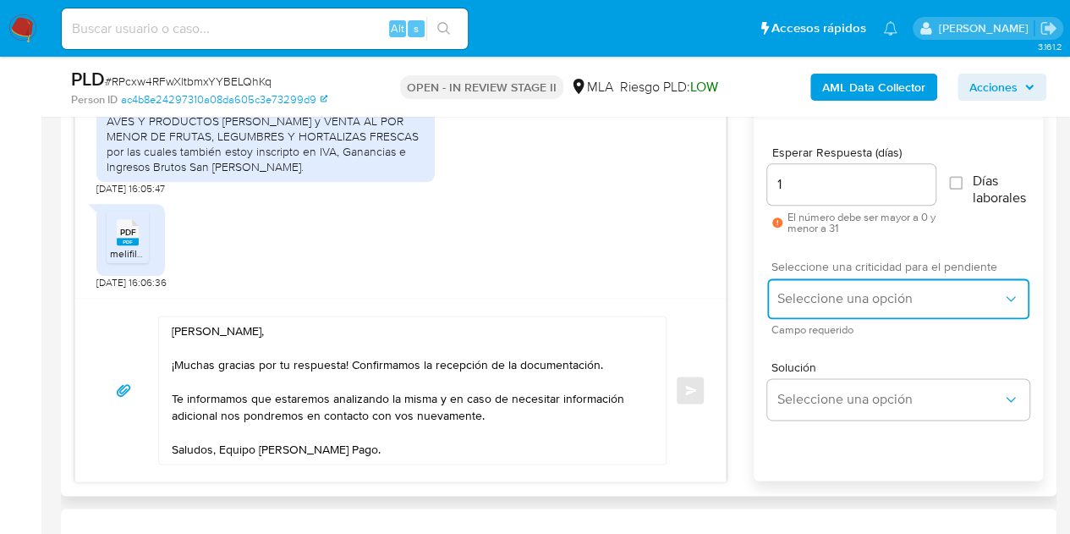
click at [820, 287] on button "Seleccione una opción" at bounding box center [898, 298] width 262 height 41
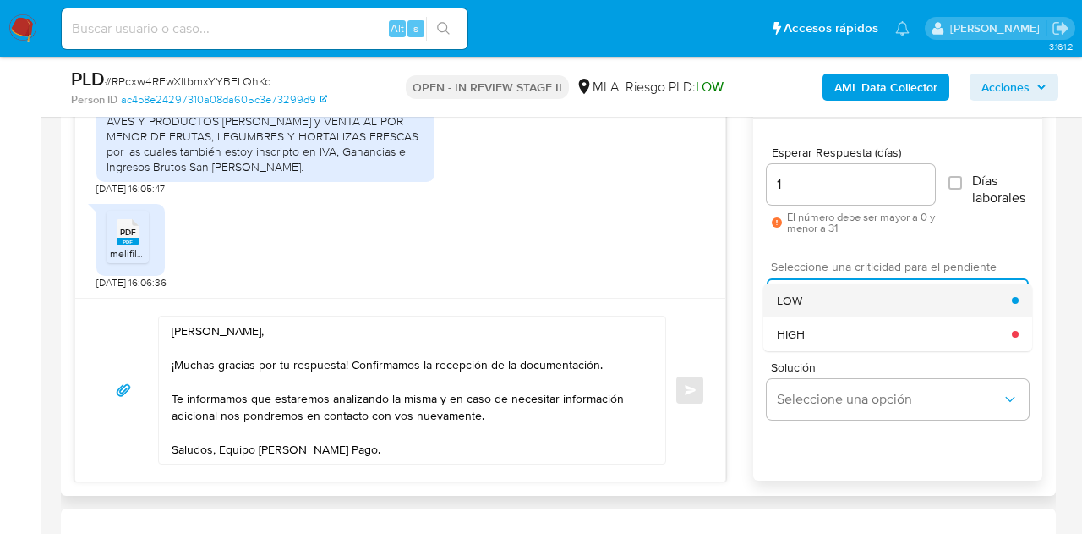
click at [819, 298] on div "LOW" at bounding box center [894, 300] width 235 height 34
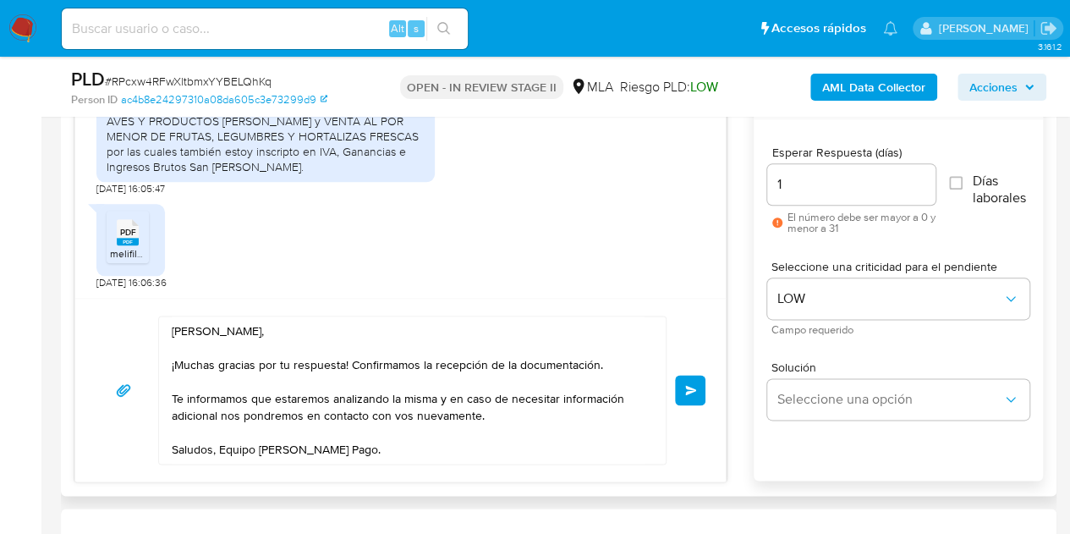
click at [682, 347] on div "Hola Lucas, ¡Muchas gracias por tu respuesta! Confirmamos la recepción de la do…" at bounding box center [401, 389] width 610 height 149
click at [698, 380] on button "Enviar" at bounding box center [690, 390] width 30 height 30
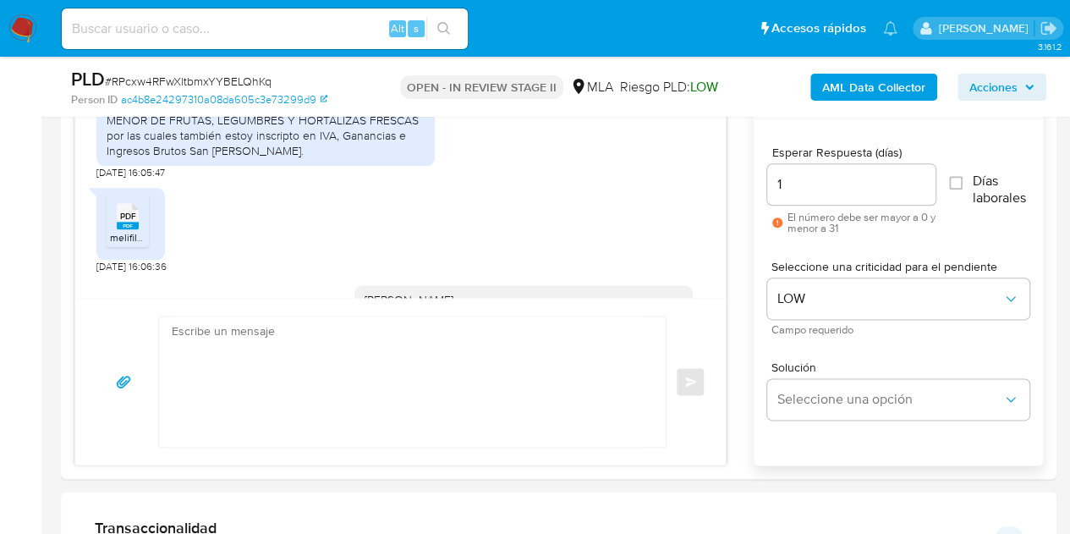
scroll to position [1377, 0]
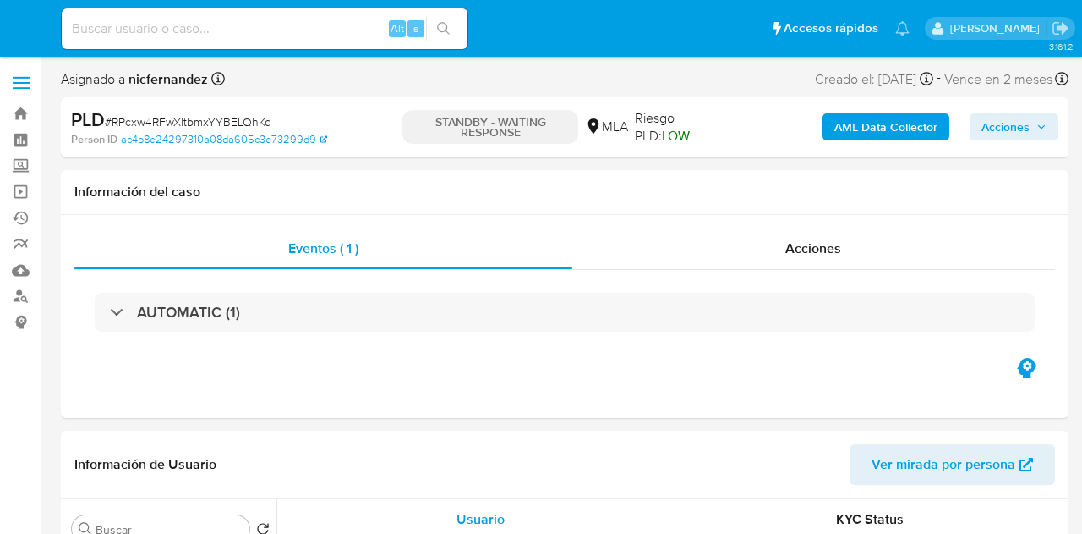
select select "10"
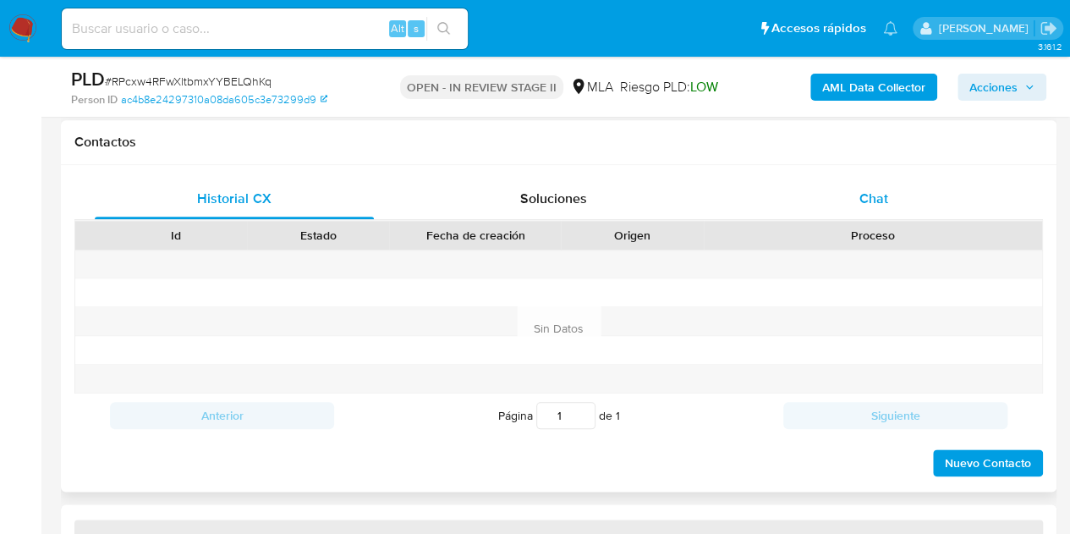
scroll to position [768, 0]
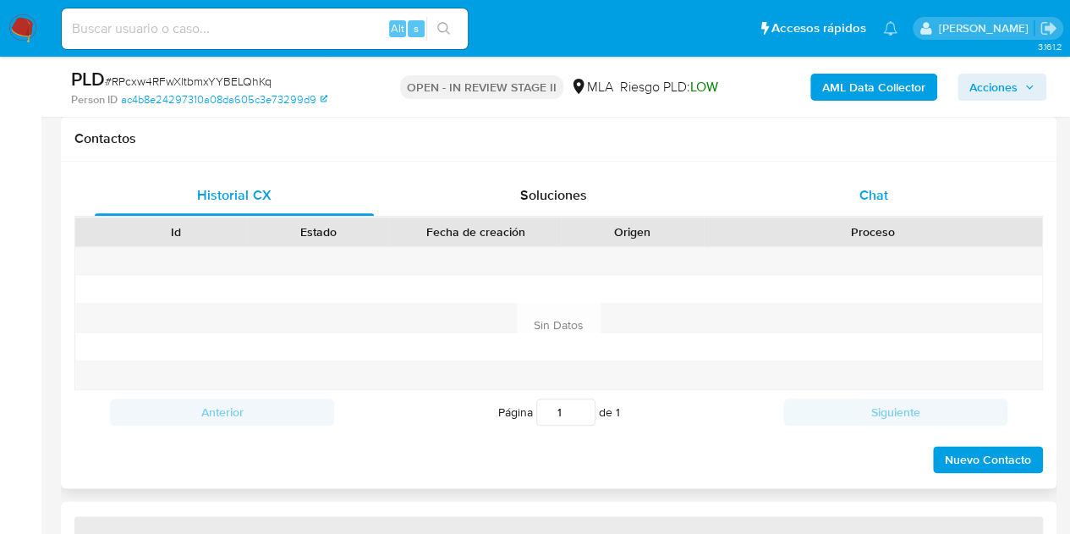
select select "10"
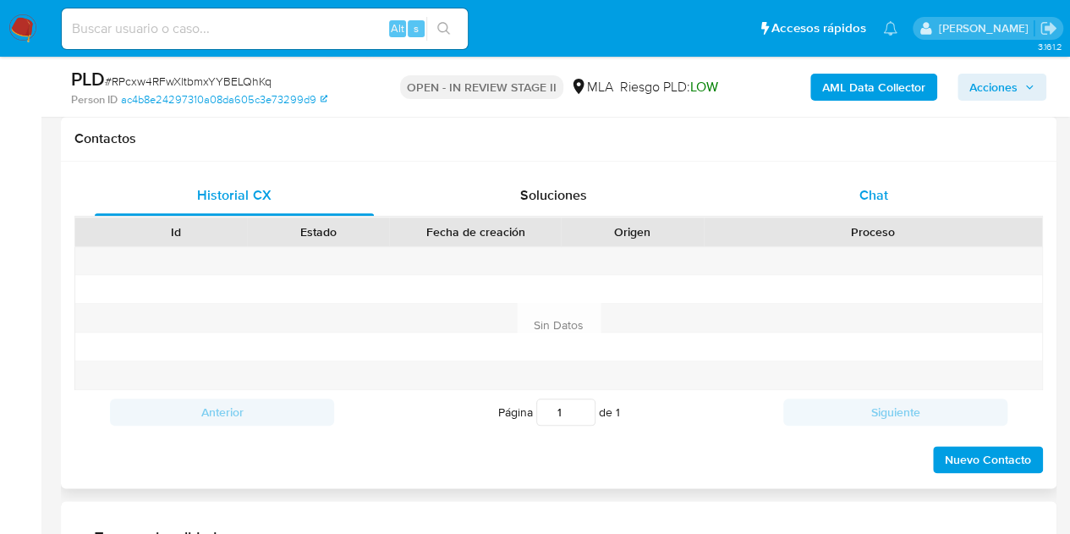
click at [881, 178] on div "Chat" at bounding box center [873, 195] width 279 height 41
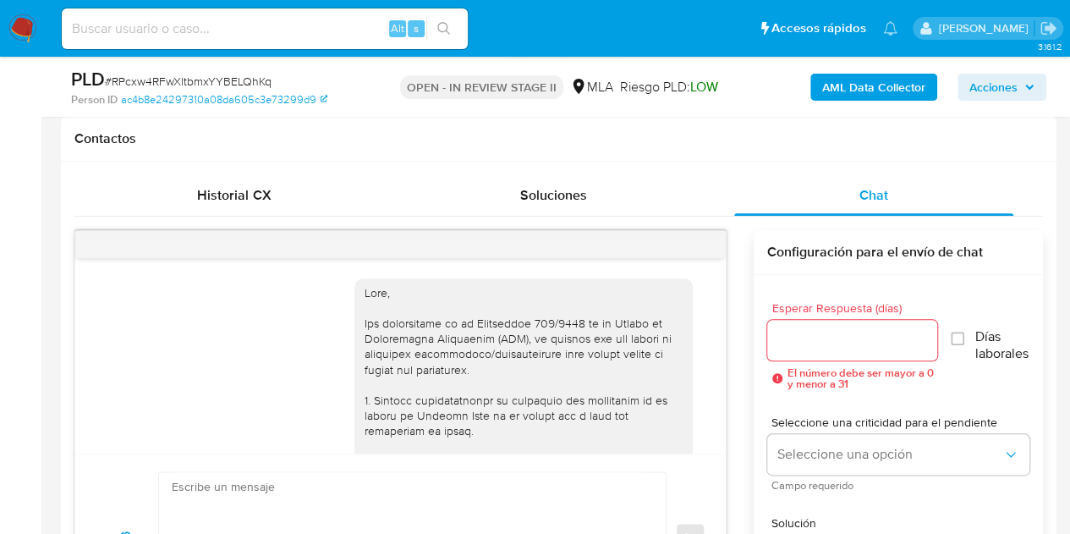
scroll to position [1377, 0]
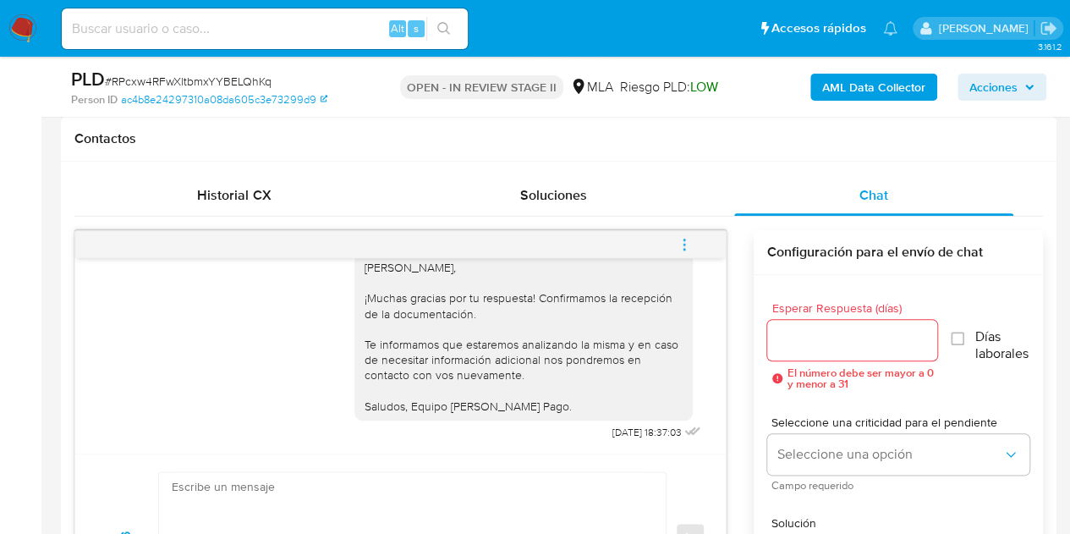
click at [685, 252] on span "menu-action" at bounding box center [683, 244] width 15 height 41
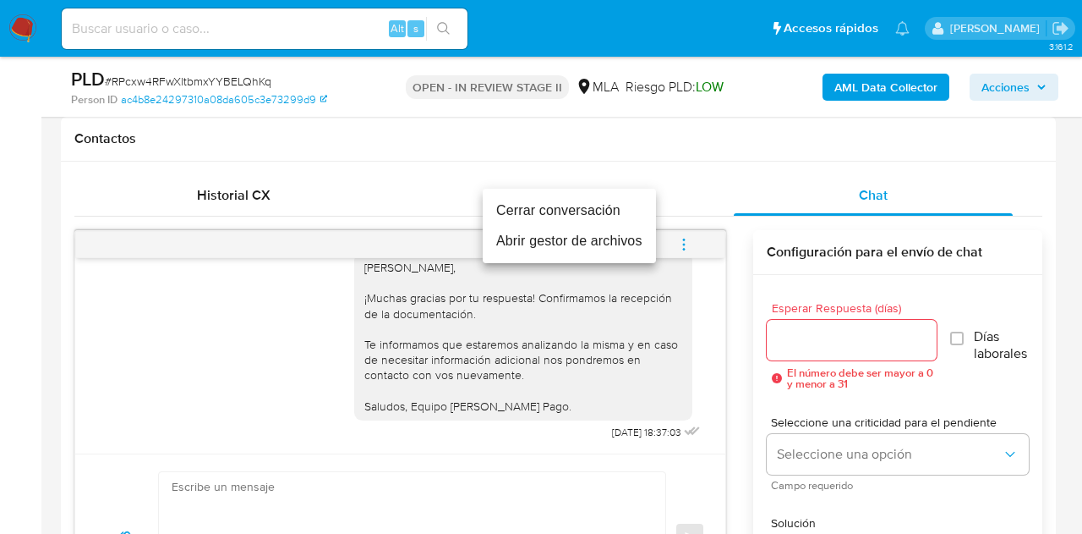
click at [619, 216] on li "Cerrar conversación" at bounding box center [569, 210] width 173 height 30
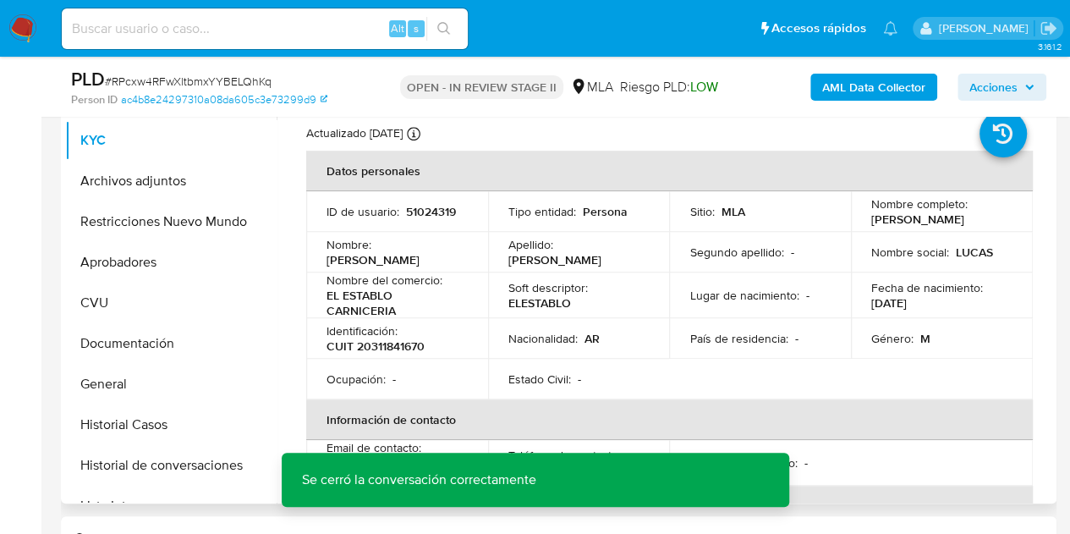
scroll to position [337, 0]
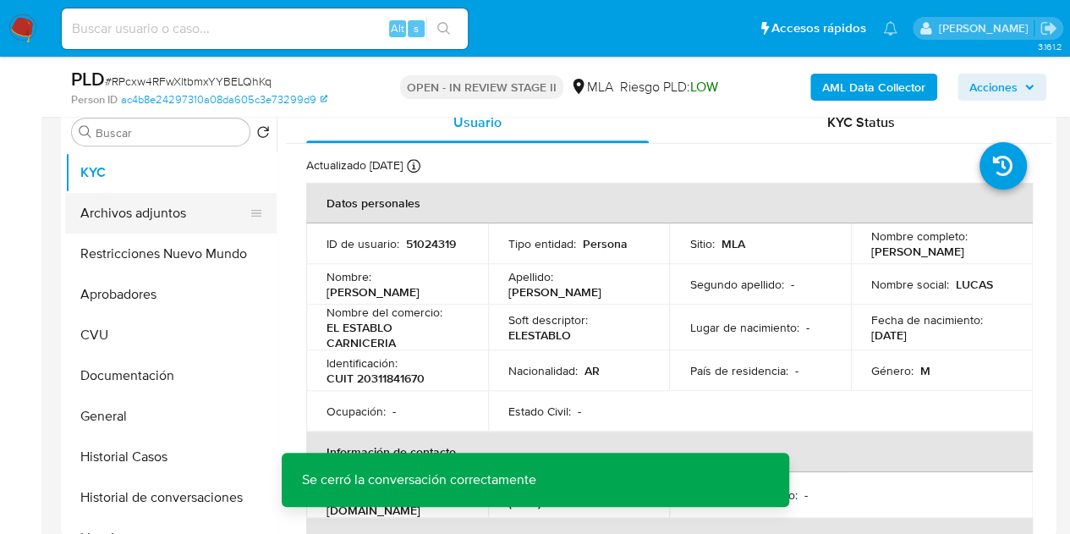
click at [134, 203] on button "Archivos adjuntos" at bounding box center [164, 213] width 198 height 41
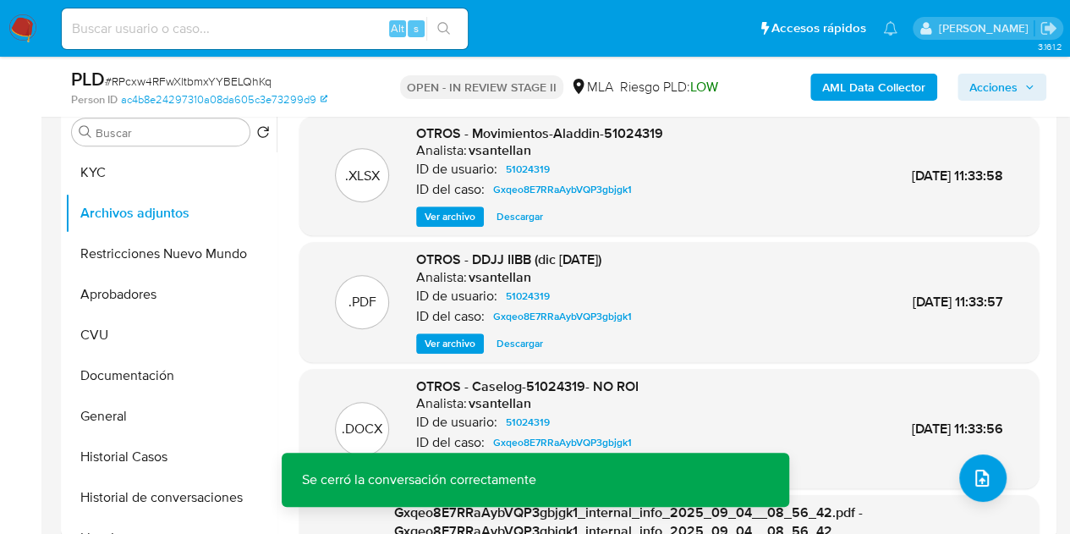
scroll to position [299, 0]
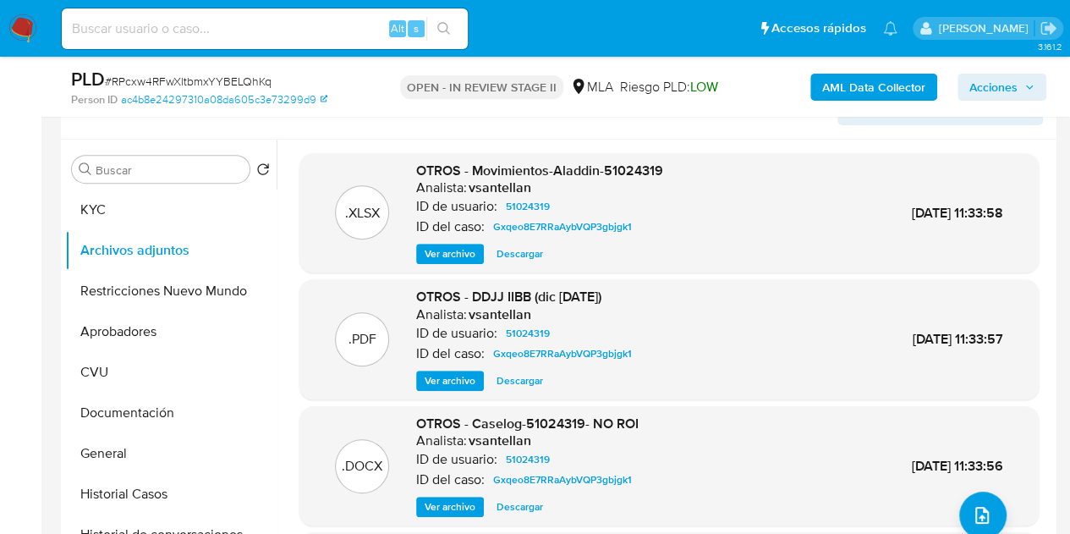
click at [845, 101] on div "AML Data Collector Acciones" at bounding box center [885, 87] width 320 height 40
click at [844, 97] on b "AML Data Collector" at bounding box center [873, 87] width 103 height 27
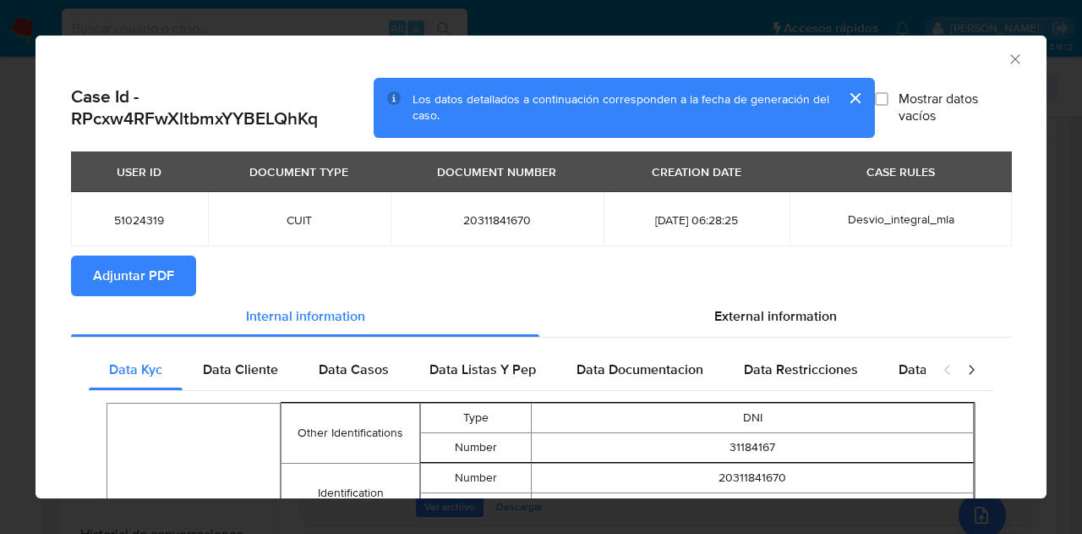
click at [152, 276] on span "Adjuntar PDF" at bounding box center [133, 275] width 81 height 37
click at [441, 270] on section "Adjuntar PDF" at bounding box center [541, 275] width 940 height 41
click at [994, 60] on div "AML Data Collector" at bounding box center [541, 57] width 1011 height 42
click at [1007, 61] on icon "Cerrar ventana" at bounding box center [1015, 59] width 17 height 17
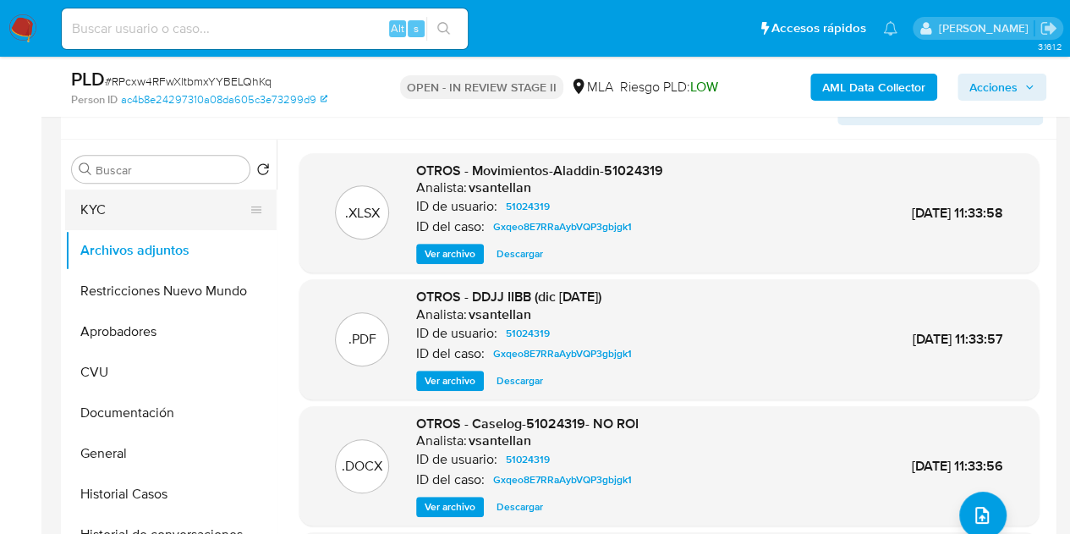
click at [158, 205] on button "KYC" at bounding box center [164, 209] width 198 height 41
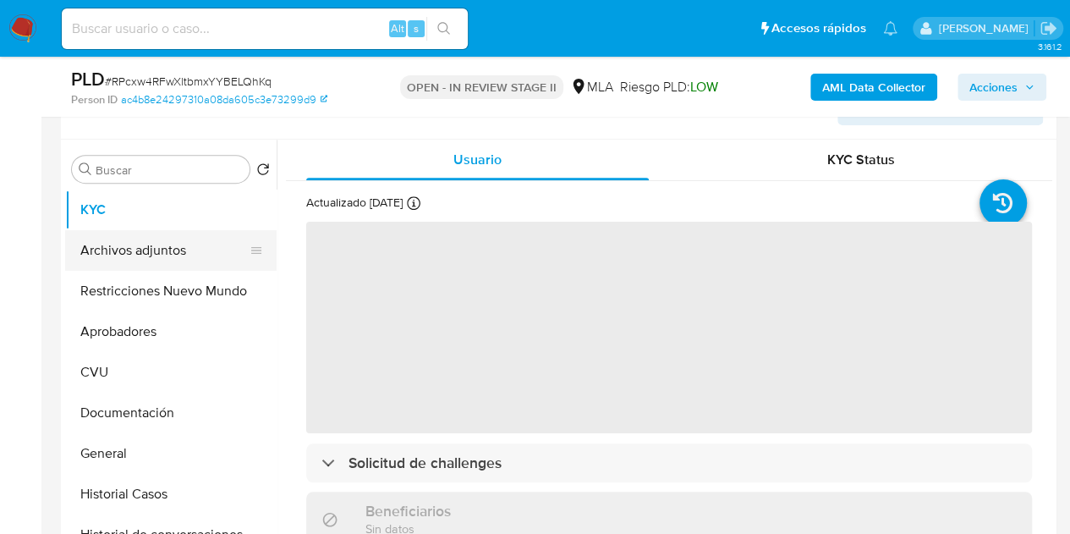
click at [144, 266] on button "Archivos adjuntos" at bounding box center [164, 250] width 198 height 41
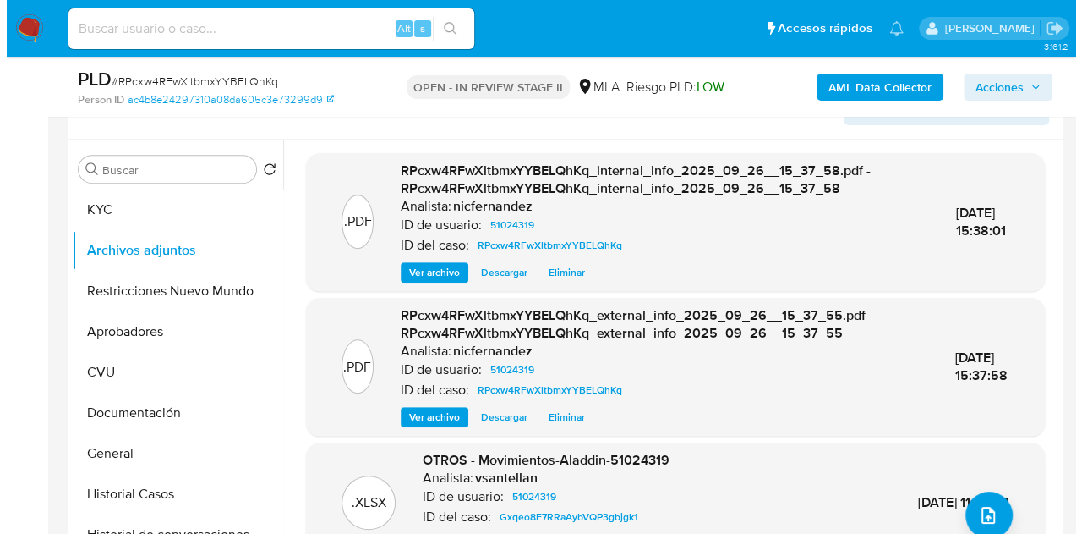
scroll to position [333, 0]
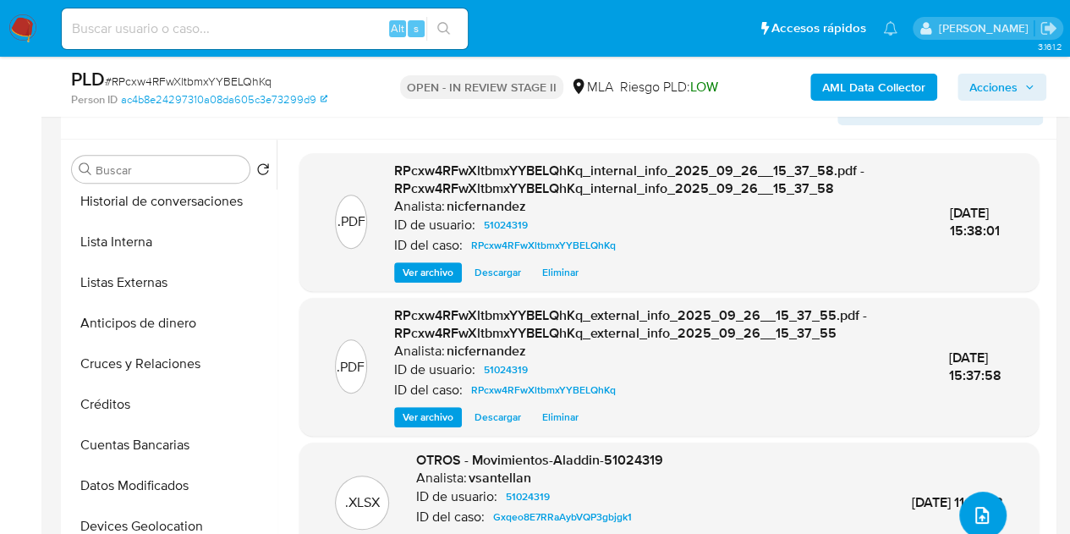
click at [981, 510] on icon "upload-file" at bounding box center [982, 515] width 20 height 20
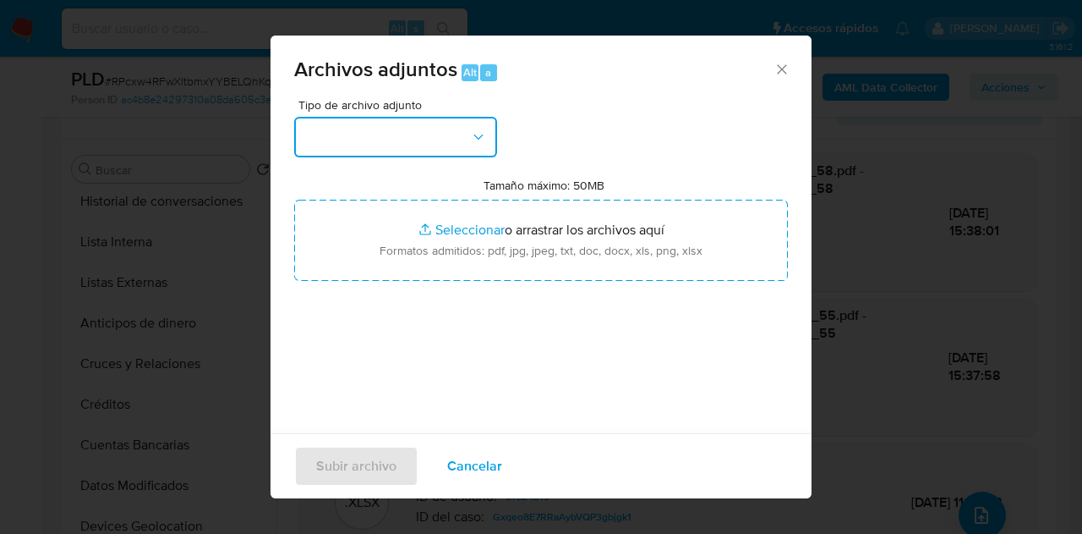
click at [474, 145] on button "button" at bounding box center [395, 137] width 203 height 41
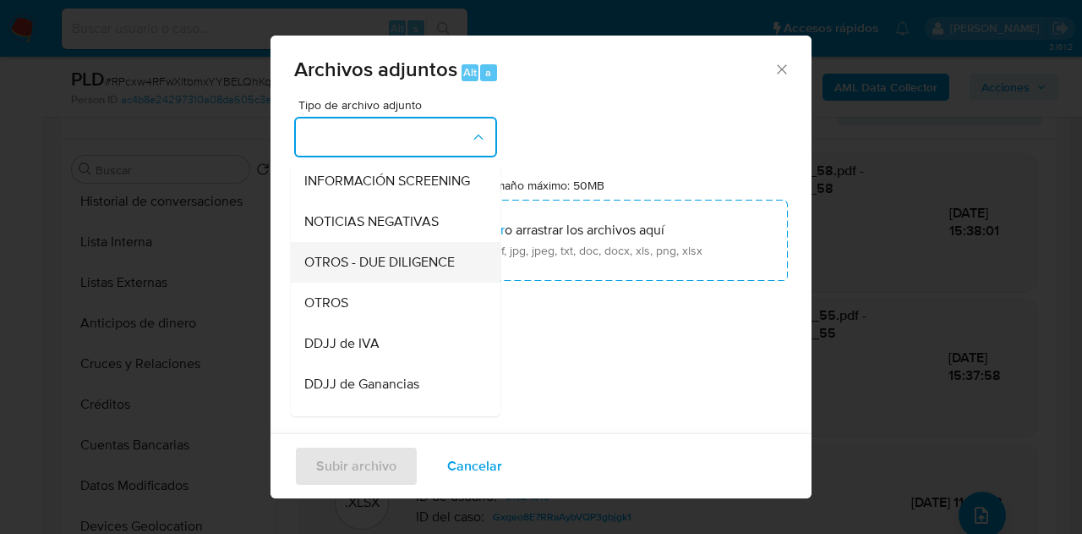
scroll to position [212, 0]
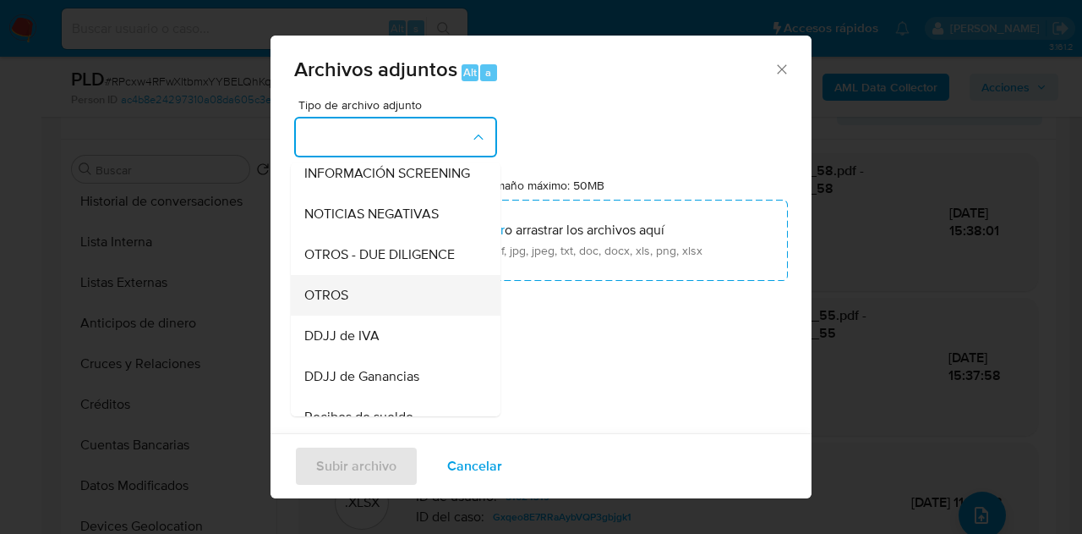
click at [390, 315] on div "OTROS" at bounding box center [390, 295] width 172 height 41
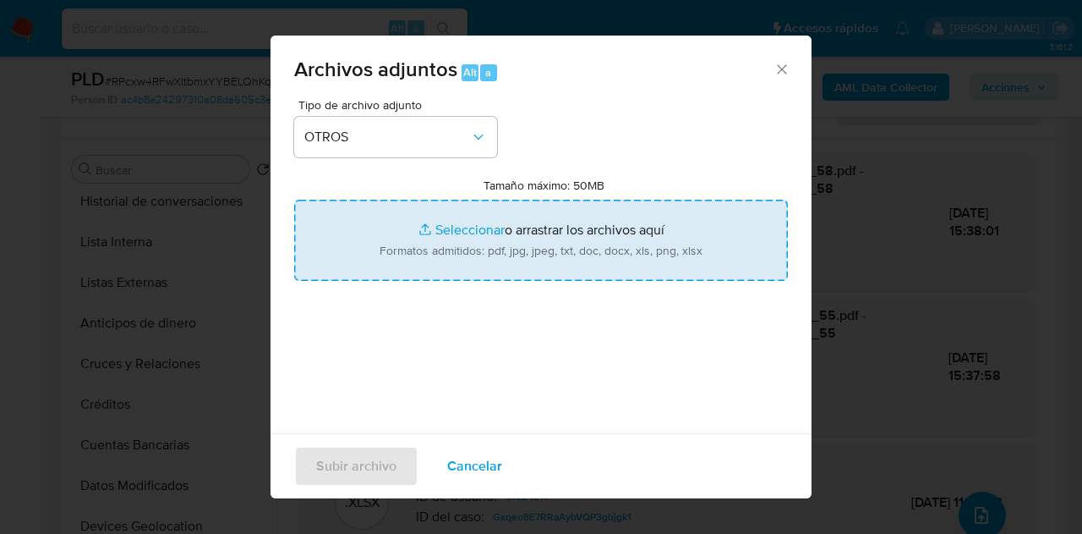
click at [465, 229] on input "Tamaño máximo: 50MB Seleccionar archivos" at bounding box center [541, 240] width 494 height 81
type input "C:\fakepath\IIBB 02 a 07 2025.pdf"
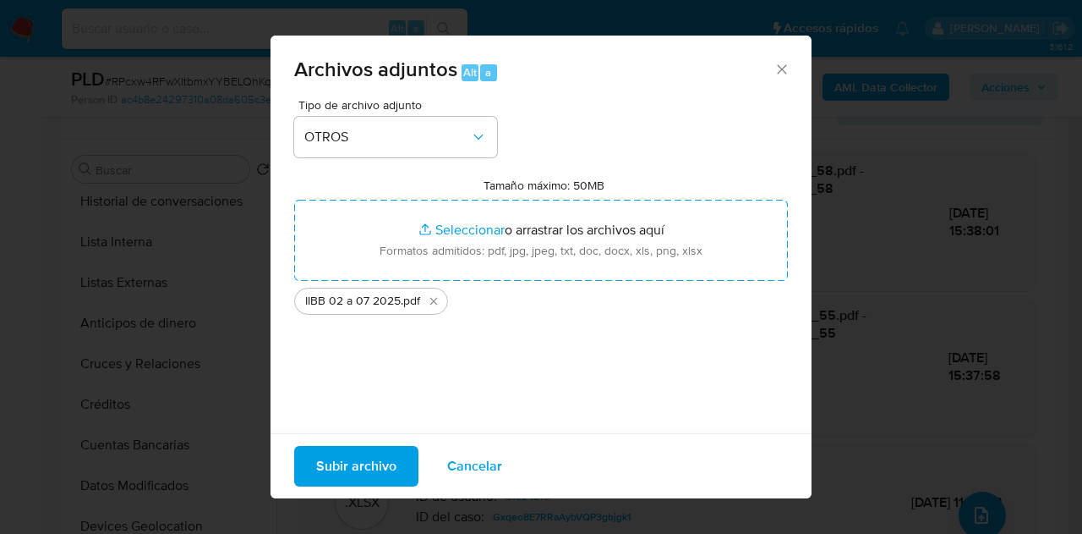
click at [360, 456] on span "Subir archivo" at bounding box center [356, 465] width 80 height 37
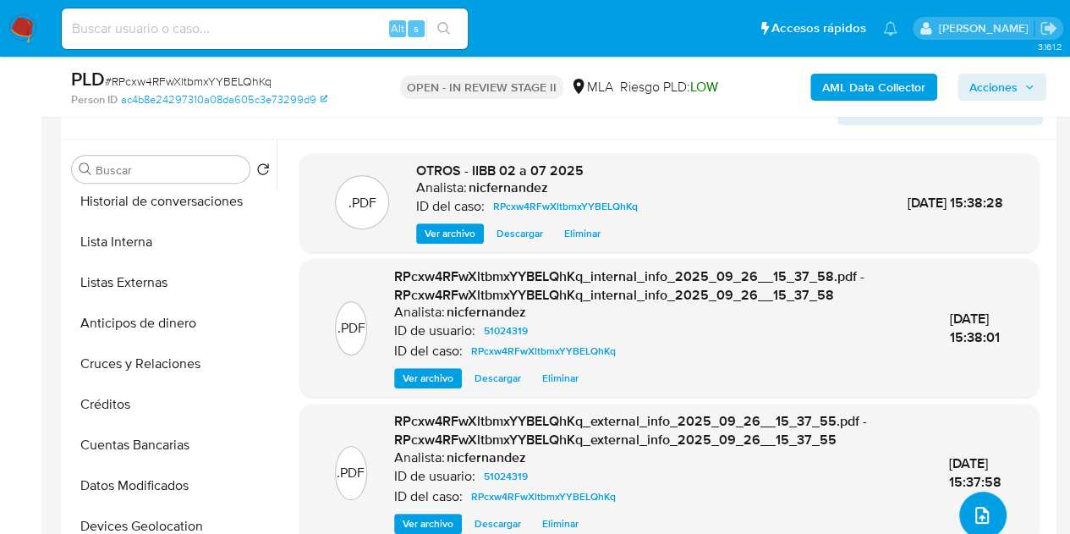
click at [996, 504] on button "upload-file" at bounding box center [982, 514] width 47 height 47
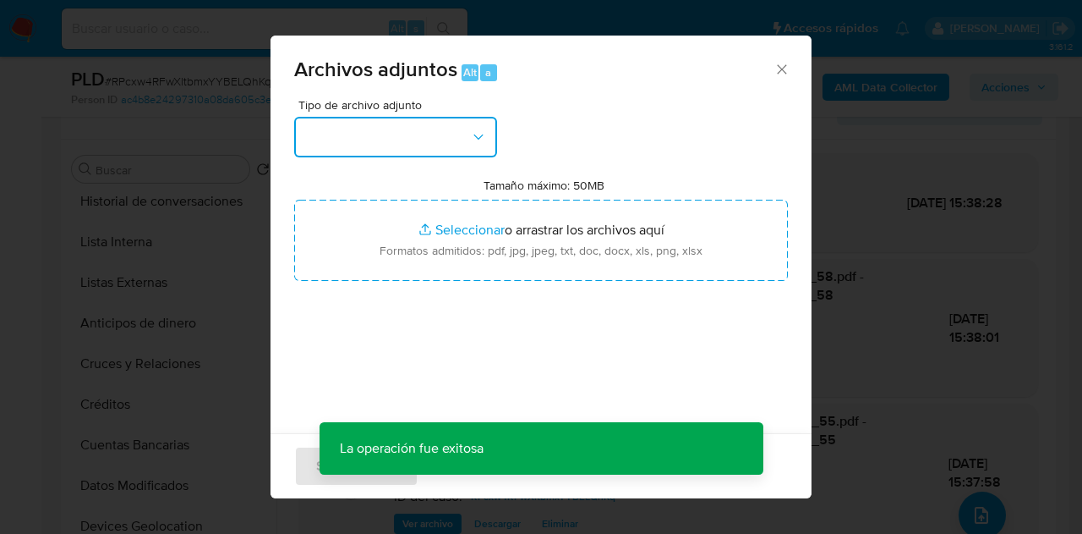
click at [485, 139] on icon "button" at bounding box center [478, 137] width 17 height 17
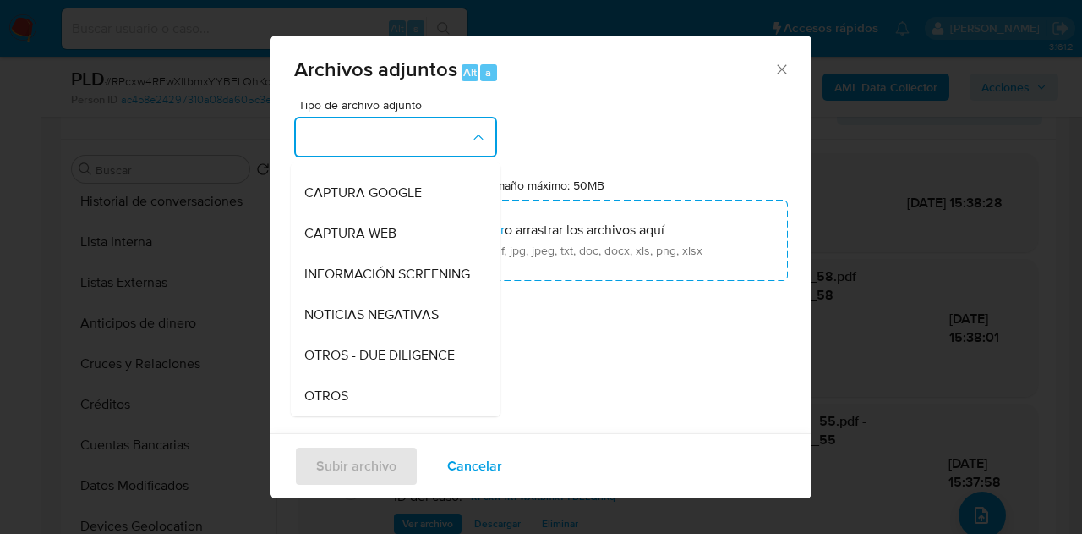
scroll to position [114, 0]
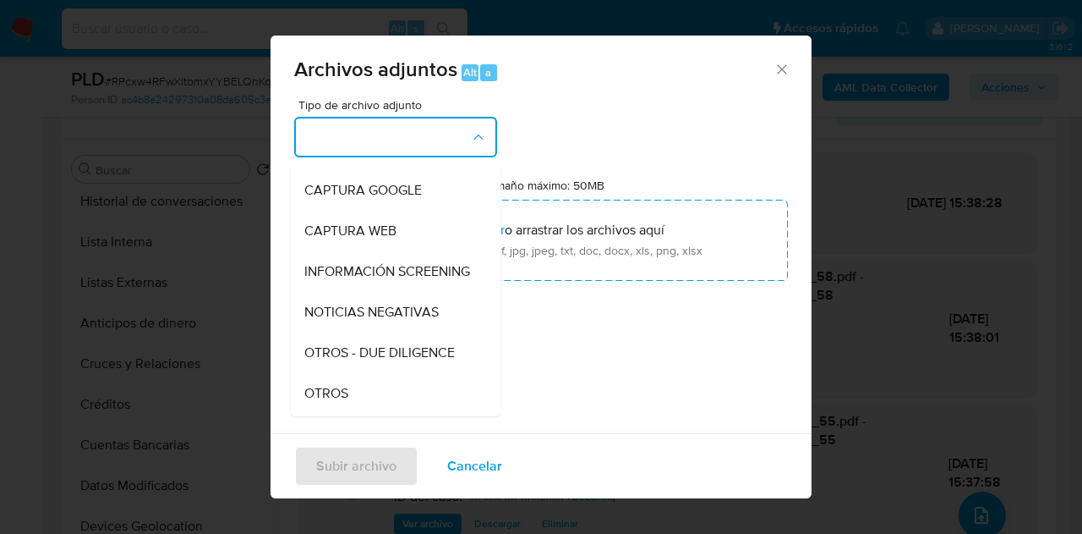
click at [572, 159] on div "Tipo de archivo adjunto IDENTIFICACIÓN INGRESOS CAPTURA BUREAU CAPTURA GOOGLE C…" at bounding box center [541, 298] width 494 height 399
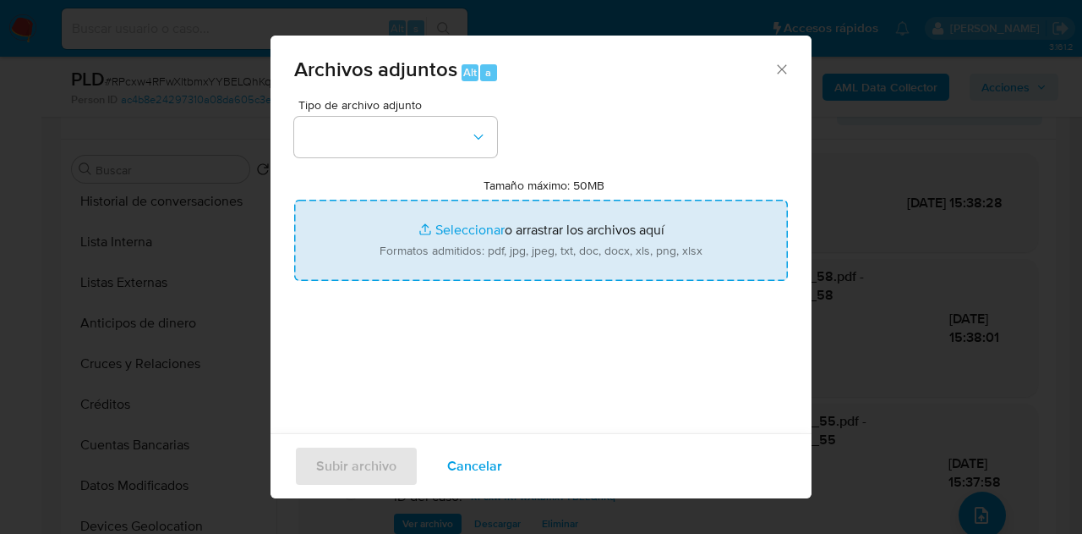
click at [421, 246] on input "Tamaño máximo: 50MB Seleccionar archivos" at bounding box center [541, 240] width 494 height 81
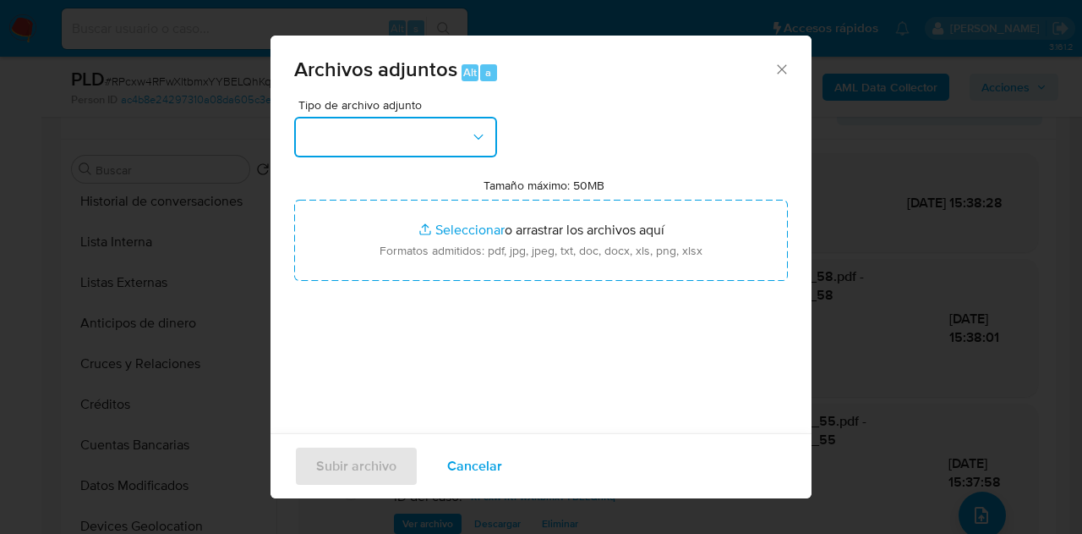
click at [413, 148] on button "button" at bounding box center [395, 137] width 203 height 41
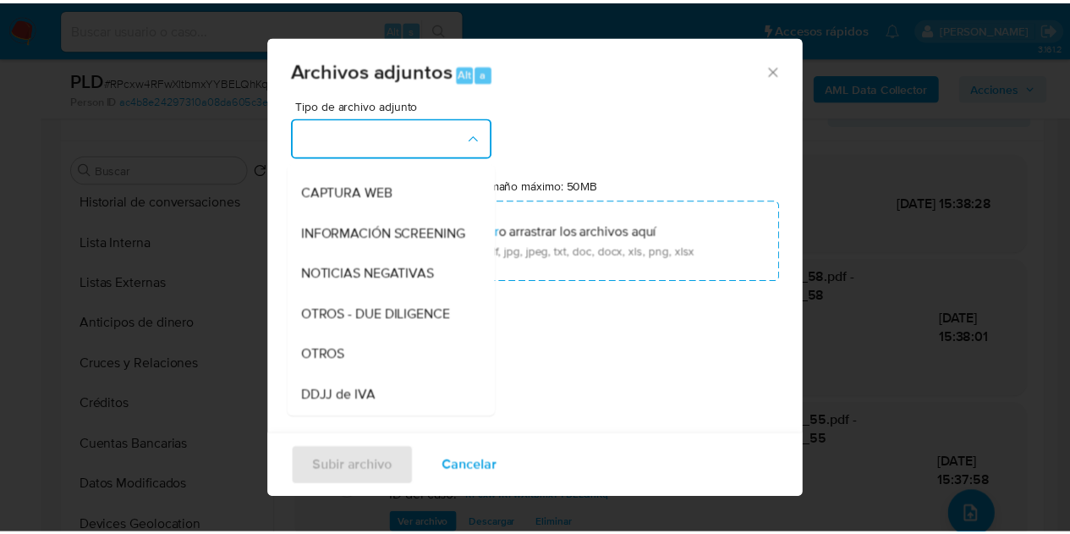
scroll to position [207, 0]
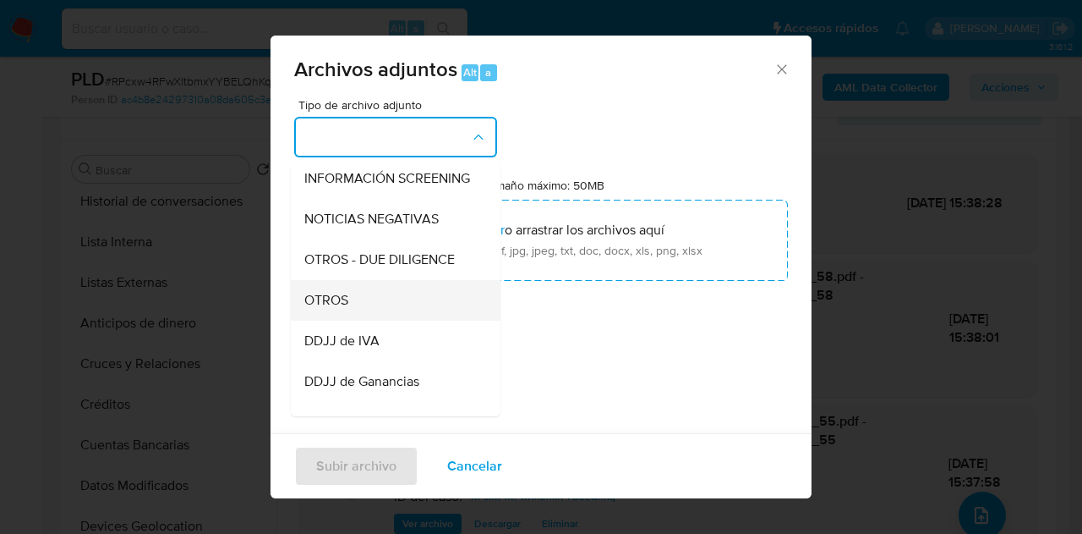
click at [371, 315] on div "OTROS" at bounding box center [390, 300] width 172 height 41
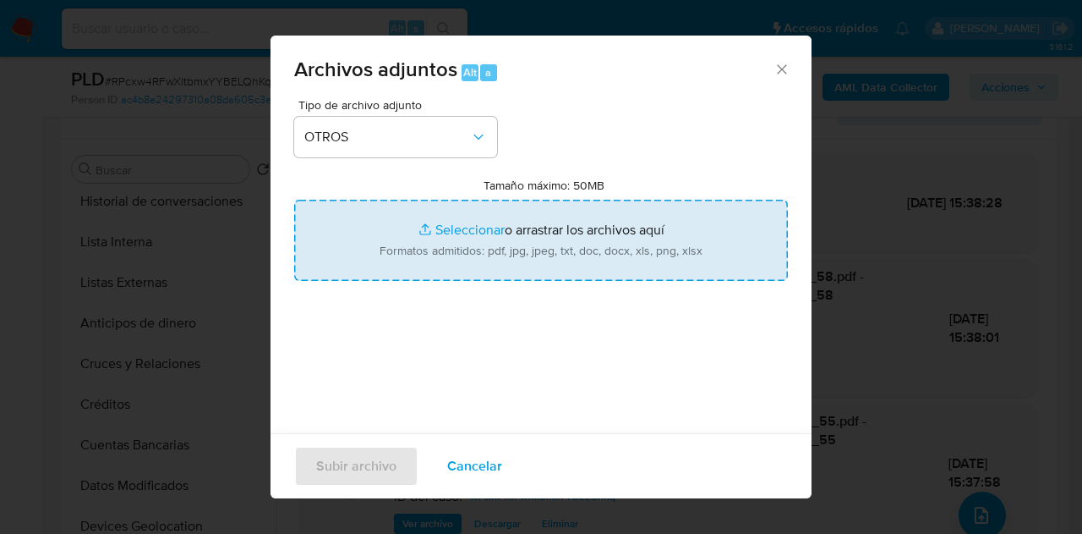
click at [406, 217] on input "Tamaño máximo: 50MB Seleccionar archivos" at bounding box center [541, 240] width 494 height 81
type input "C:\fakepath\Caselog NO ROI RPcxw4RFwXltbmxYYBELQhKq.docx"
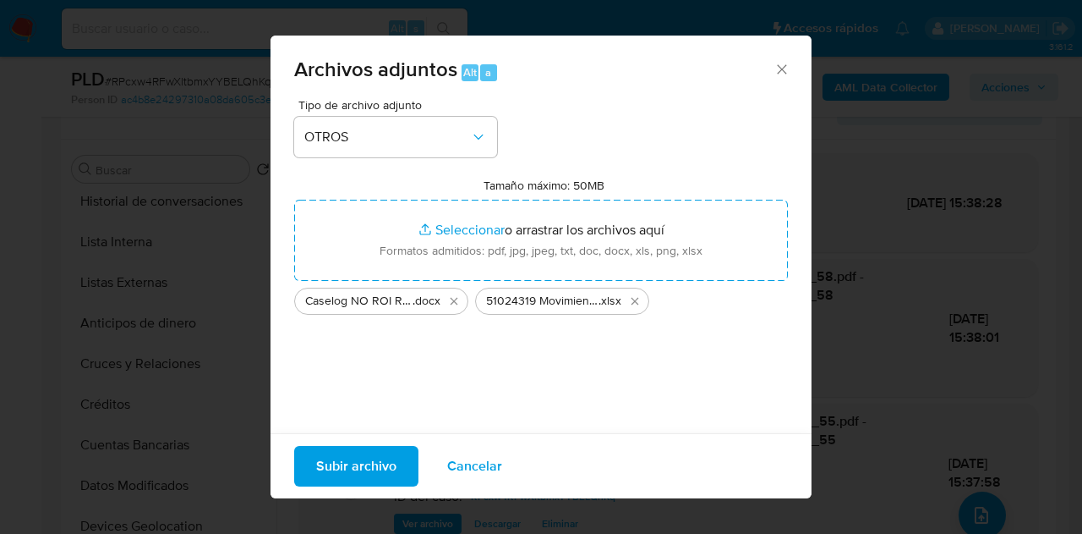
click at [345, 465] on span "Subir archivo" at bounding box center [356, 465] width 80 height 37
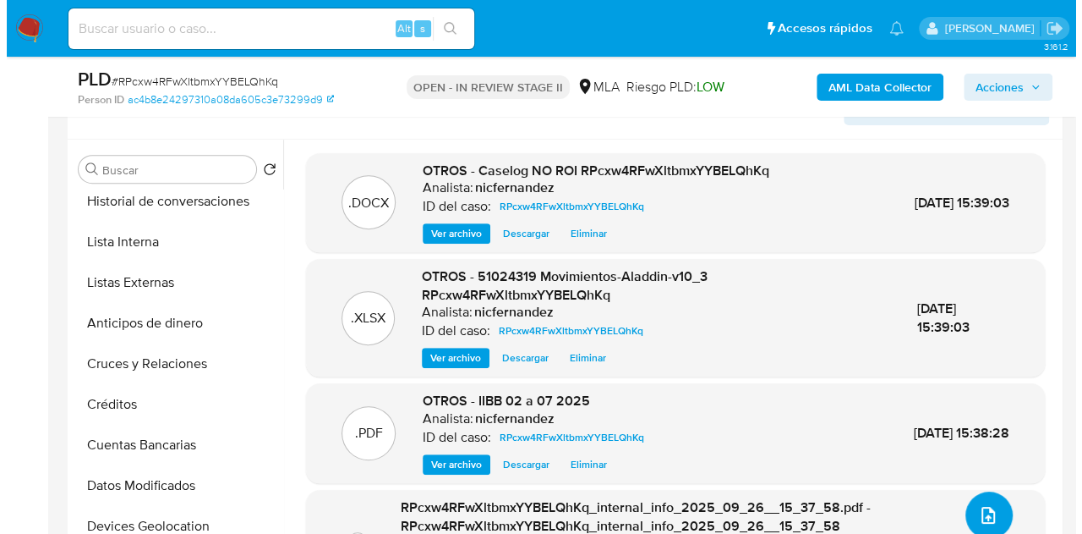
scroll to position [0, 0]
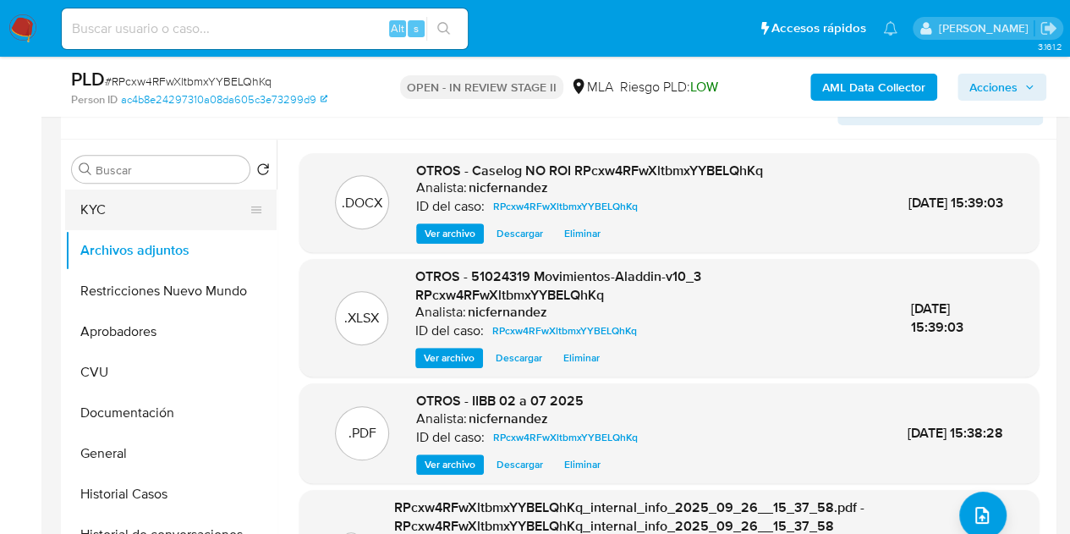
click at [130, 217] on button "KYC" at bounding box center [164, 209] width 198 height 41
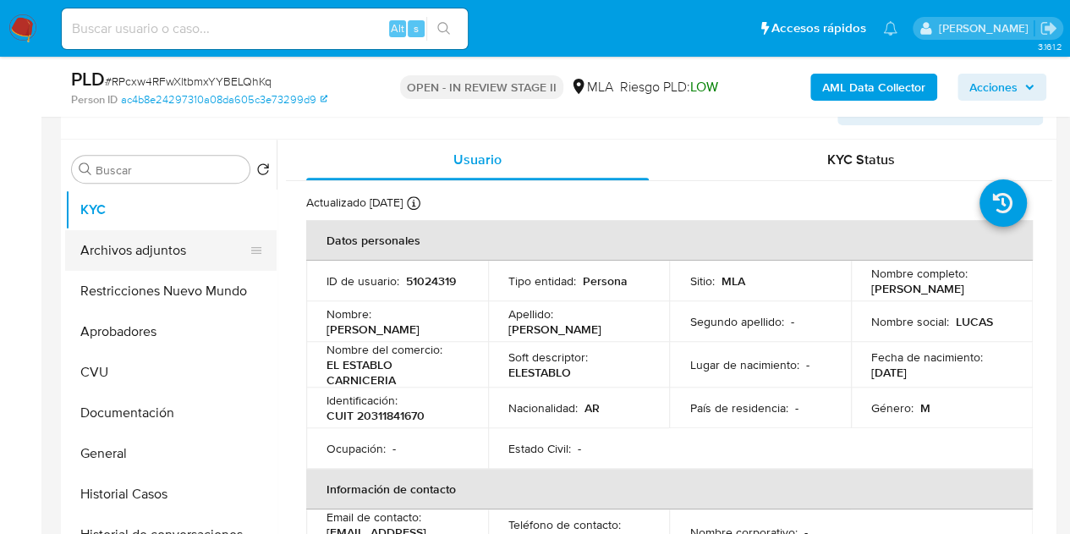
click at [161, 248] on button "Archivos adjuntos" at bounding box center [164, 250] width 198 height 41
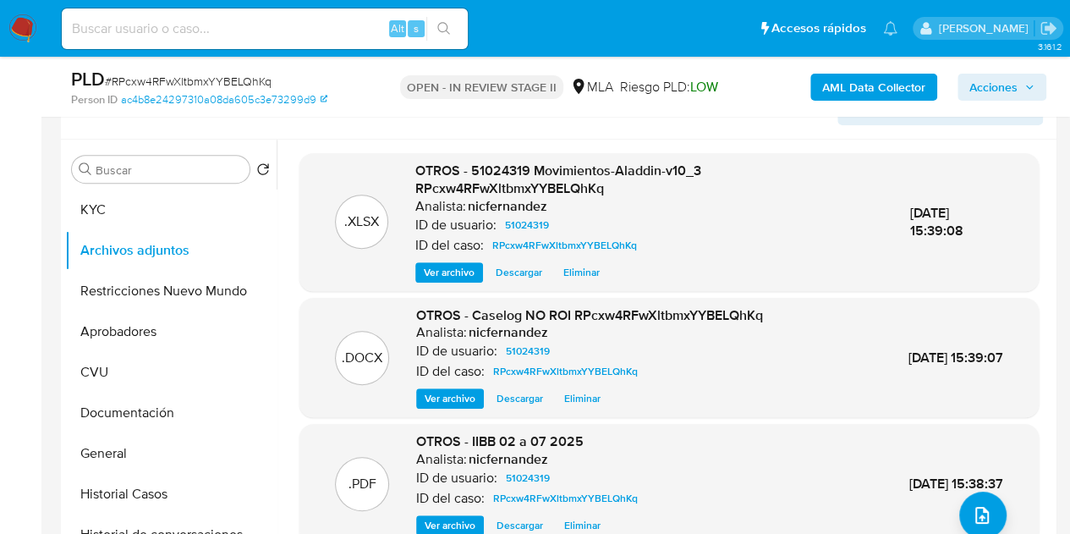
click at [435, 395] on span "Ver archivo" at bounding box center [449, 398] width 51 height 17
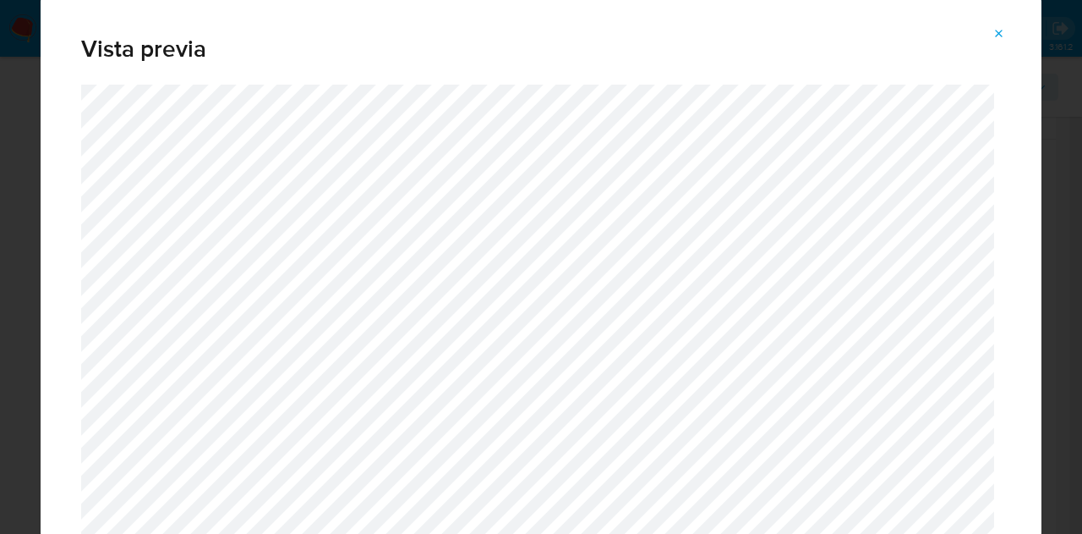
click at [994, 41] on span "Attachment preview" at bounding box center [1000, 34] width 14 height 24
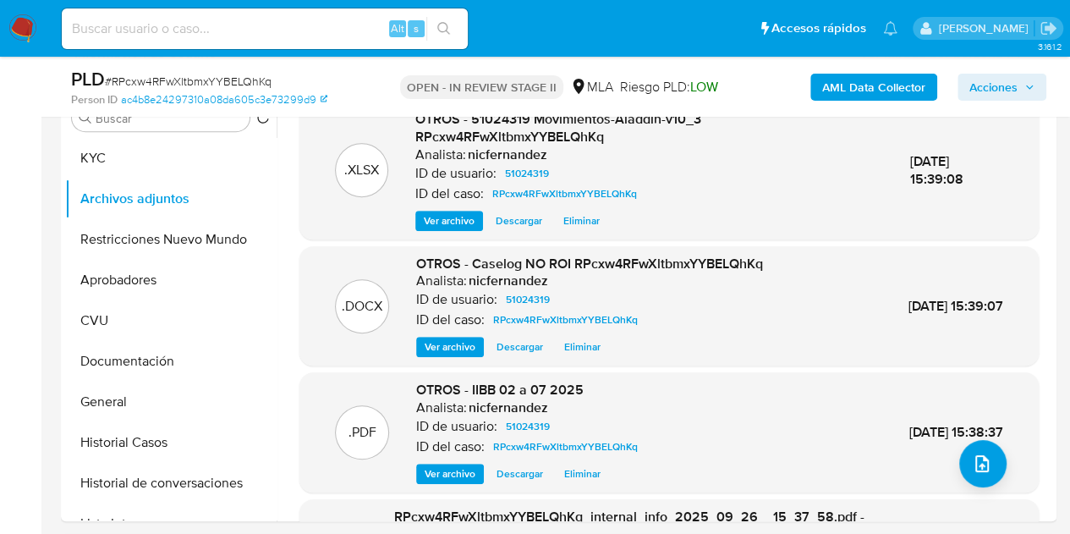
click at [446, 474] on span "Ver archivo" at bounding box center [449, 473] width 51 height 17
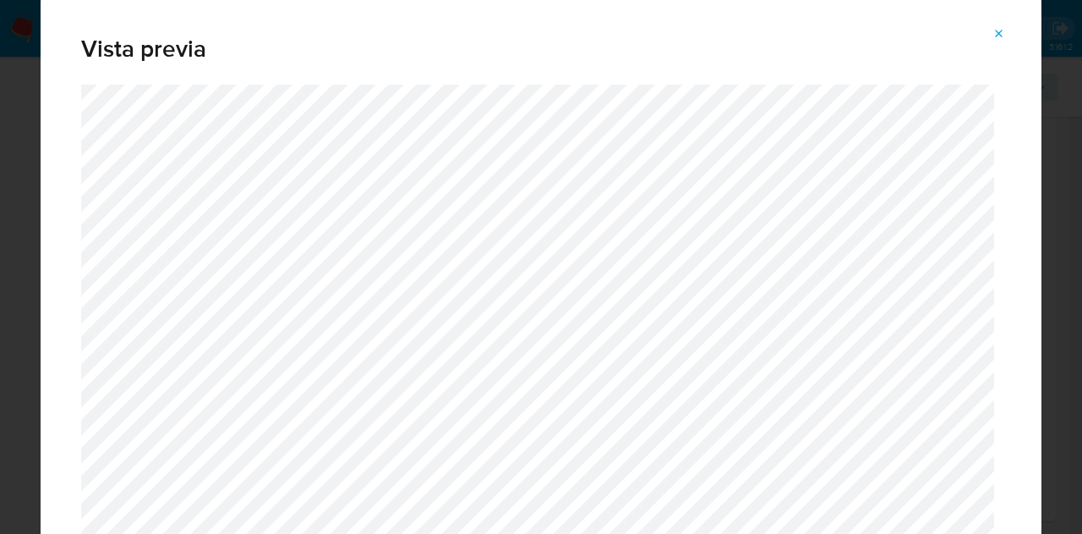
drag, startPoint x: 989, startPoint y: 14, endPoint x: 999, endPoint y: 19, distance: 10.2
click at [994, 17] on div "Vista previa" at bounding box center [541, 41] width 1001 height 88
click at [999, 25] on span "Attachment preview" at bounding box center [1000, 34] width 14 height 24
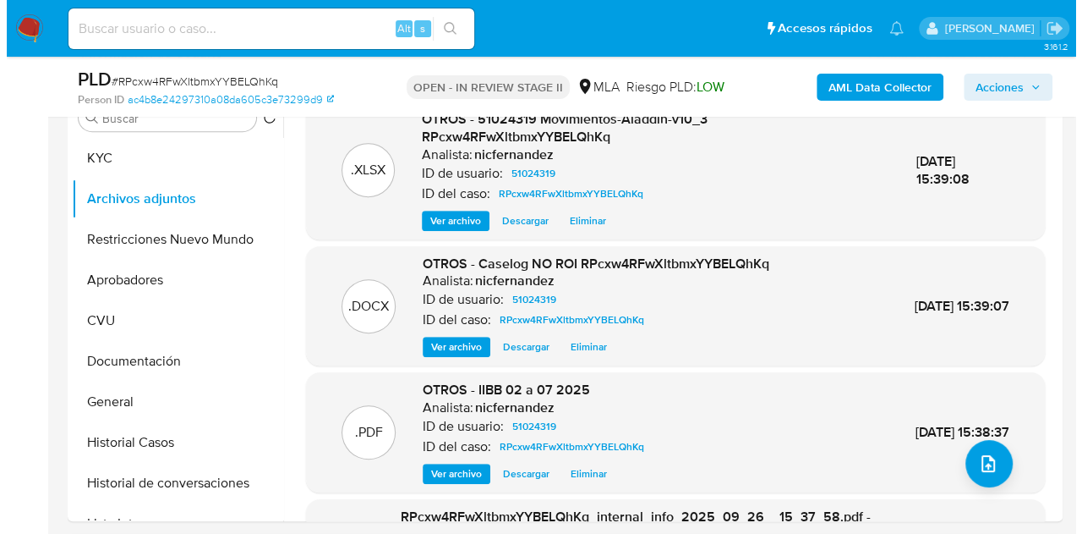
scroll to position [275, 0]
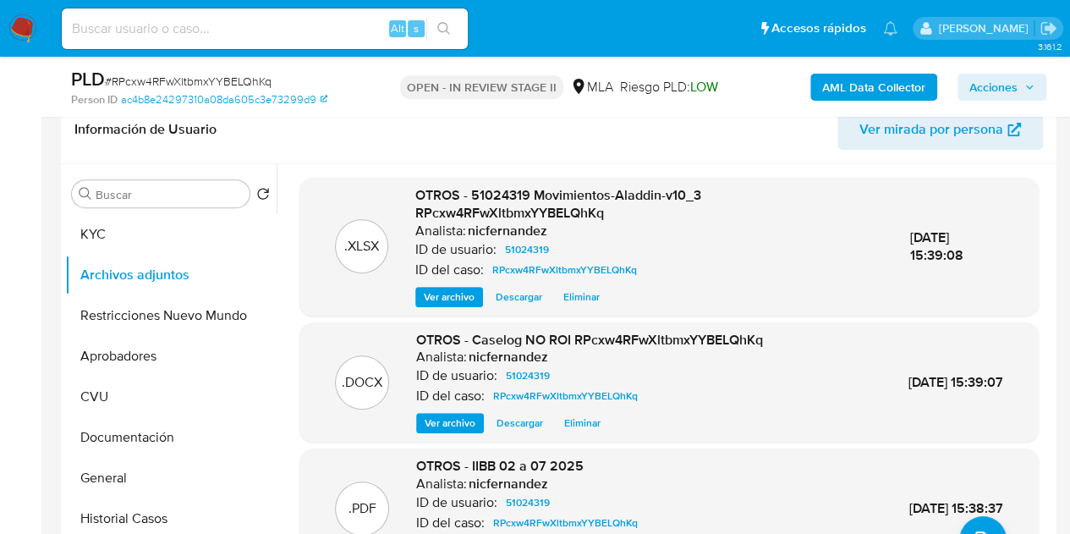
click at [439, 415] on span "Ver archivo" at bounding box center [449, 422] width 51 height 17
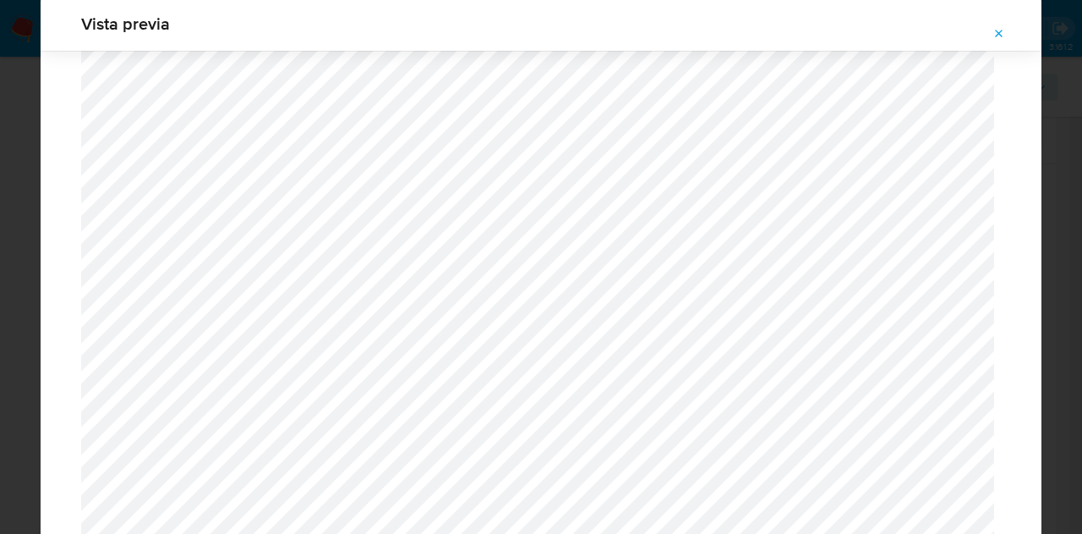
click at [1001, 33] on icon "Attachment preview" at bounding box center [1000, 34] width 14 height 14
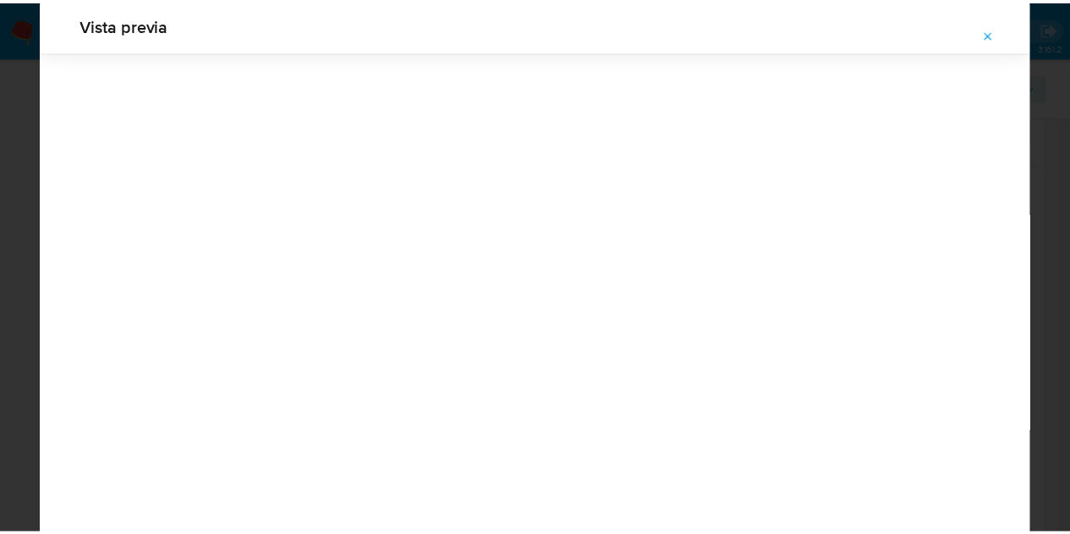
scroll to position [54, 0]
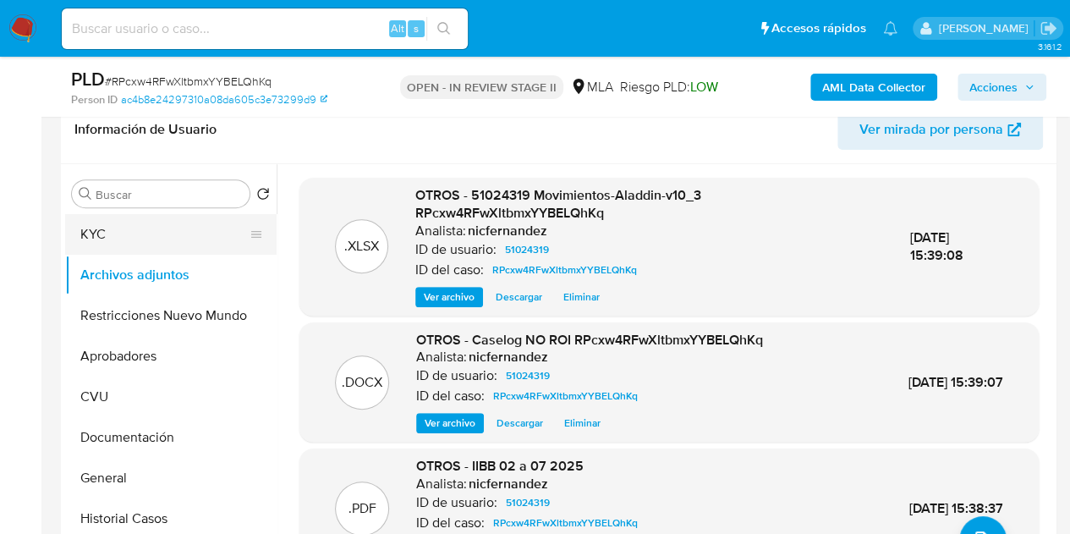
click at [166, 242] on button "KYC" at bounding box center [164, 234] width 198 height 41
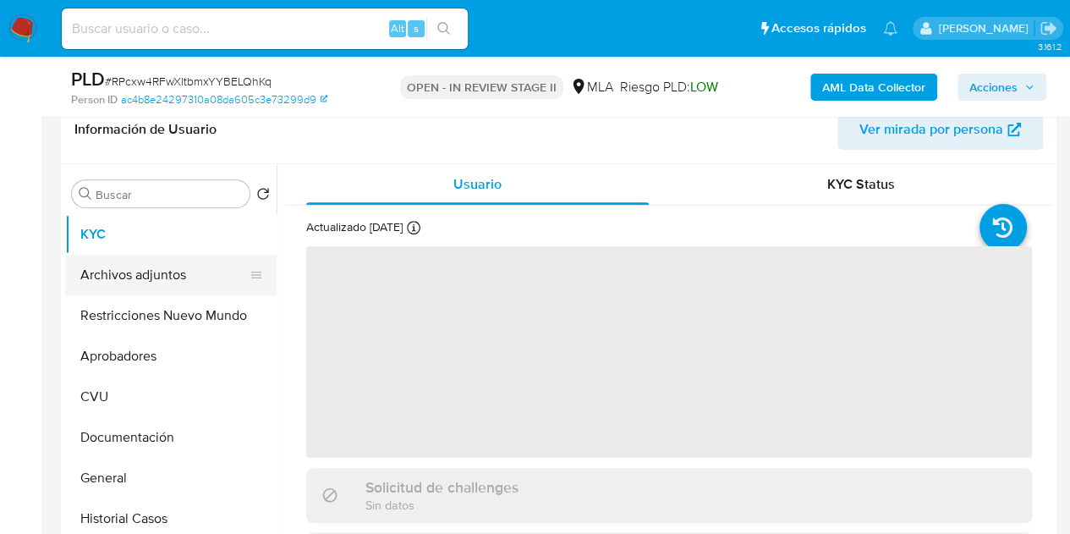
click at [157, 272] on button "Archivos adjuntos" at bounding box center [164, 275] width 198 height 41
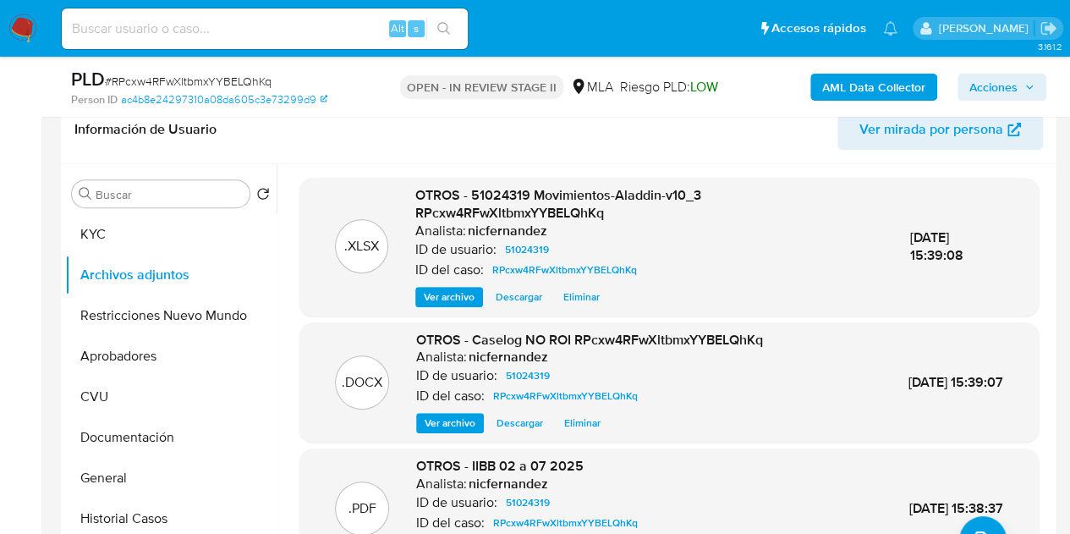
click at [452, 243] on p "ID de usuario:" at bounding box center [455, 249] width 81 height 17
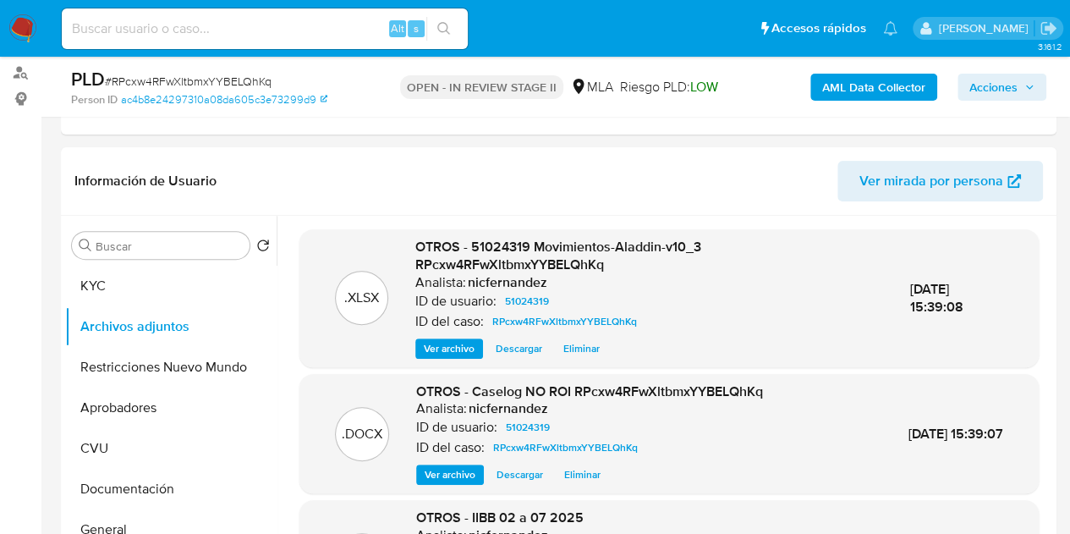
scroll to position [216, 0]
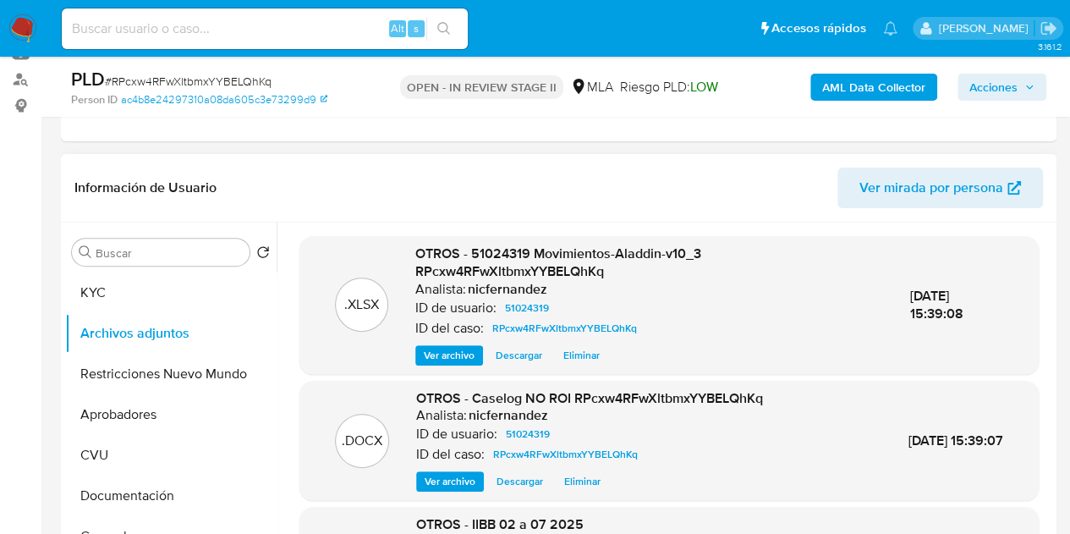
click at [469, 255] on span "OTROS - 51024319 Movimientos-Aladdin-v10_3 RPcxw4RFwXltbmxYYBELQhKq" at bounding box center [558, 263] width 286 height 38
click at [436, 255] on span "OTROS - 51024319 Movimientos-Aladdin-v10_3 RPcxw4RFwXltbmxYYBELQhKq" at bounding box center [558, 263] width 286 height 38
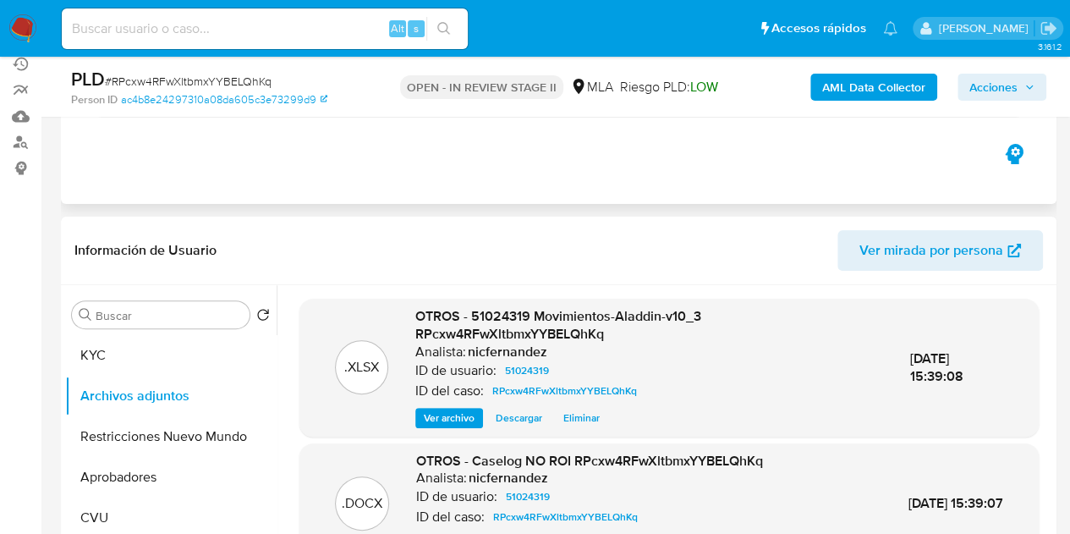
scroll to position [147, 0]
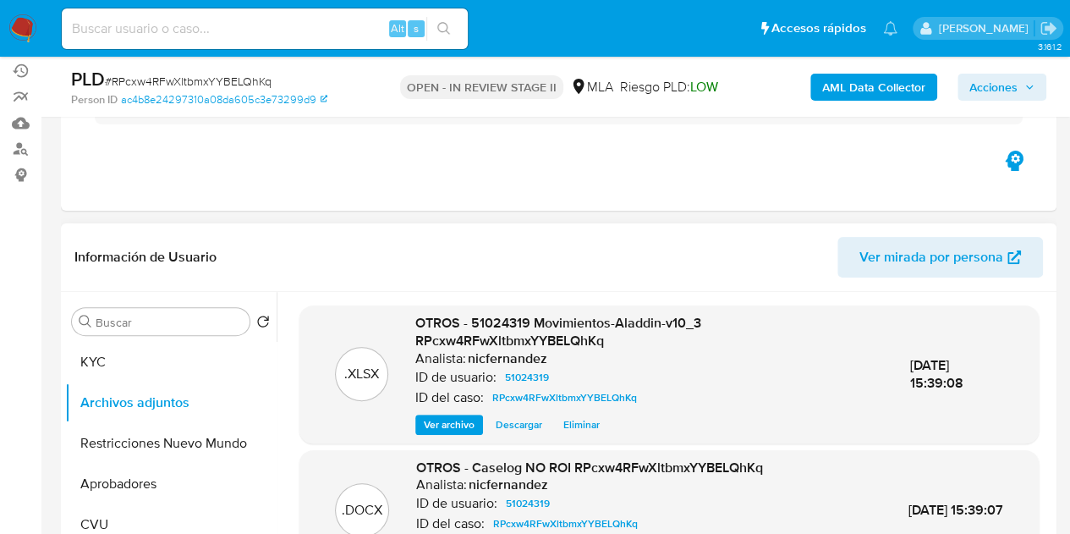
click at [420, 269] on header "Información de Usuario Ver mirada por persona" at bounding box center [558, 257] width 968 height 41
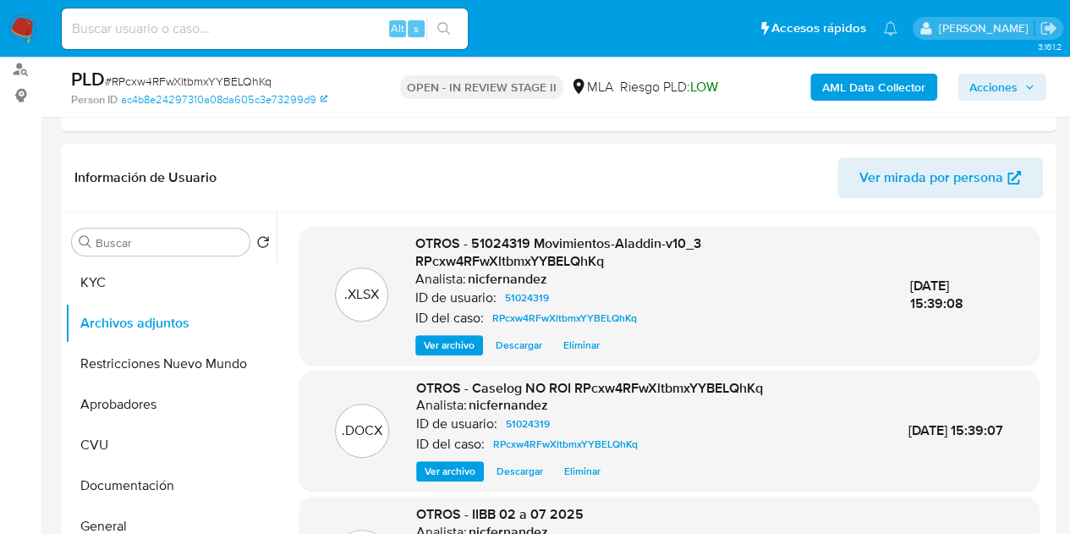
scroll to position [252, 0]
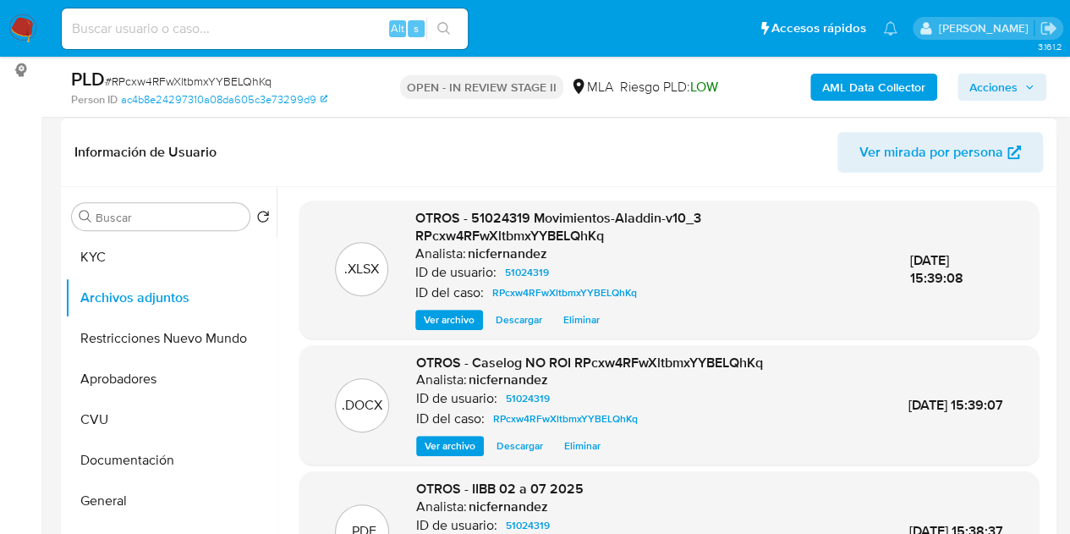
click at [428, 445] on span "Ver archivo" at bounding box center [449, 445] width 51 height 17
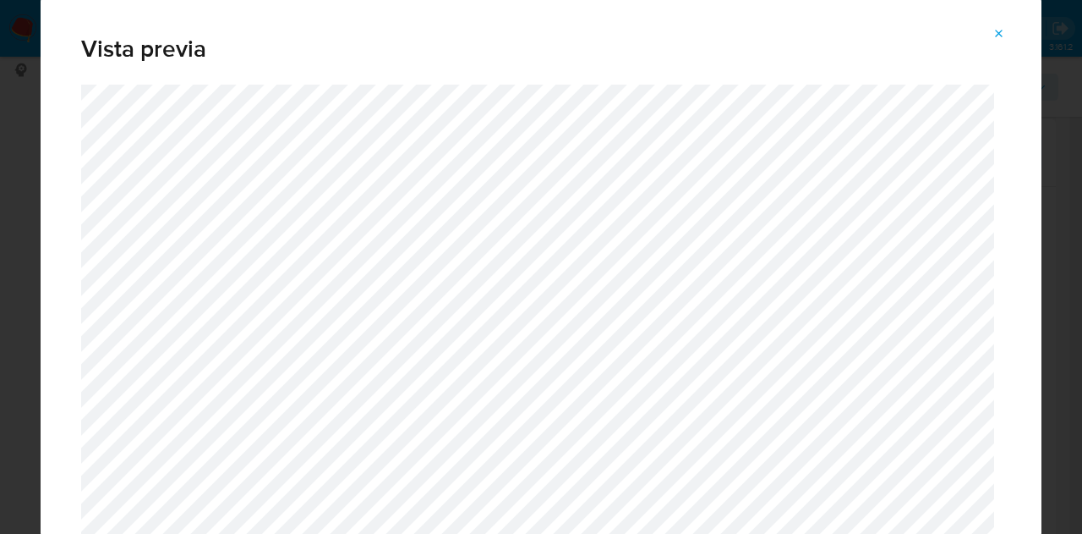
click at [1000, 29] on icon "Attachment preview" at bounding box center [1000, 34] width 14 height 14
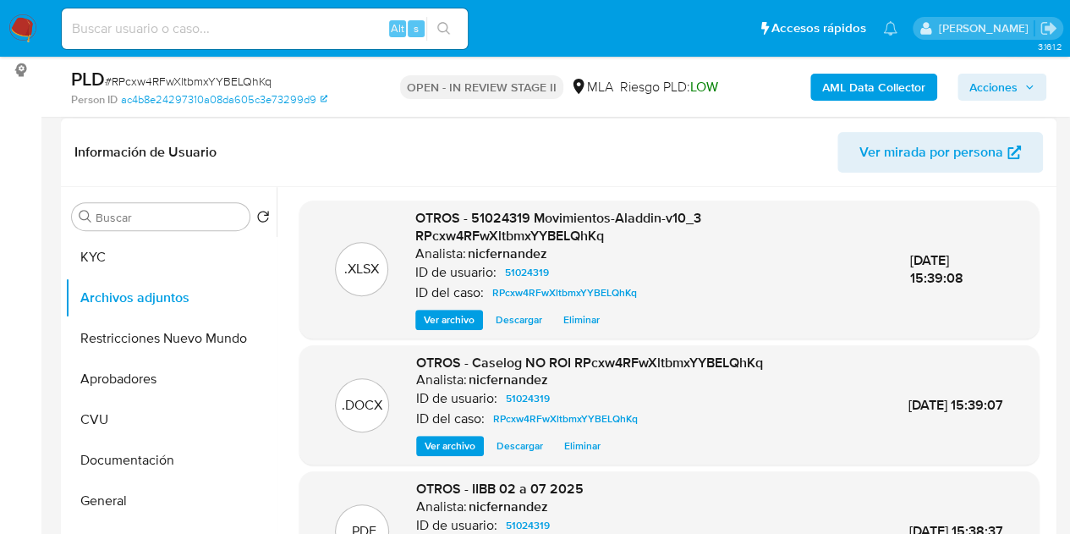
scroll to position [186, 0]
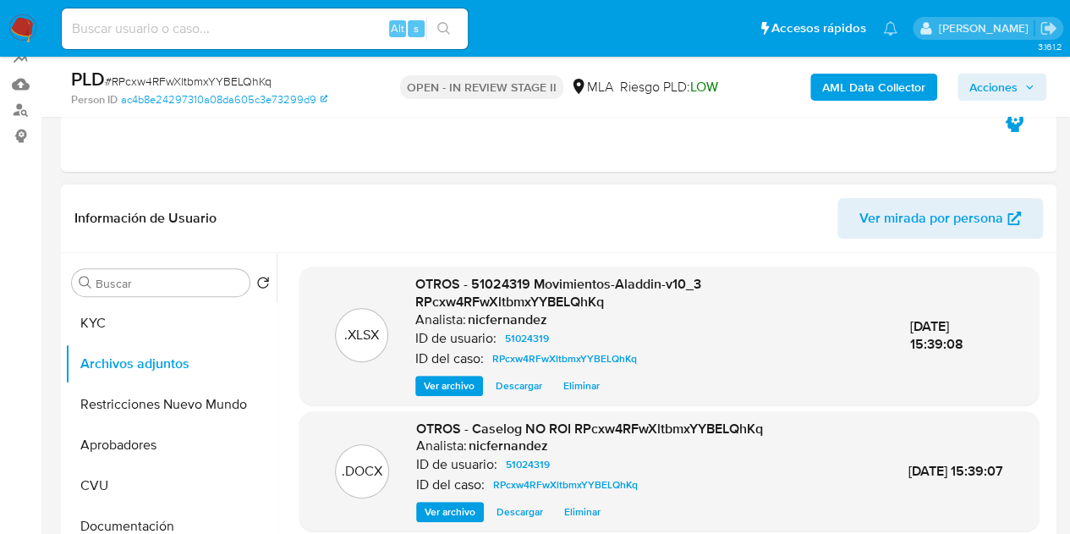
click at [434, 259] on div ".XLSX OTROS - 51024319 Movimientos-Aladdin-v10_3 RPcxw4RFwXltbmxYYBELQhKq Anali…" at bounding box center [663, 469] width 775 height 433
click at [987, 87] on span "Acciones" at bounding box center [993, 87] width 48 height 27
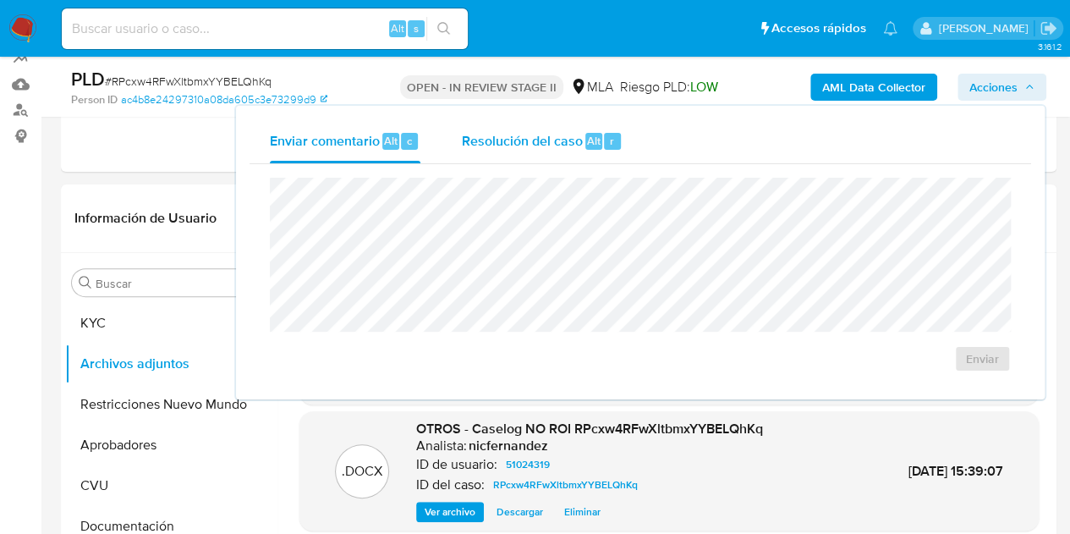
drag, startPoint x: 558, startPoint y: 146, endPoint x: 563, endPoint y: 162, distance: 16.0
click at [560, 152] on div "Resolución del caso Alt r" at bounding box center [542, 141] width 162 height 44
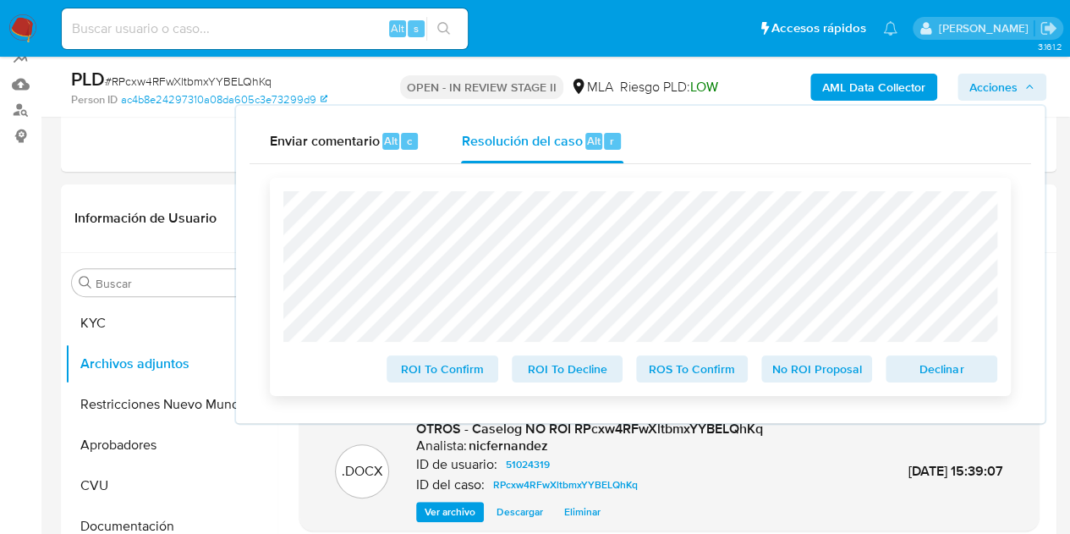
click at [805, 376] on span "No ROI Proposal" at bounding box center [817, 369] width 88 height 24
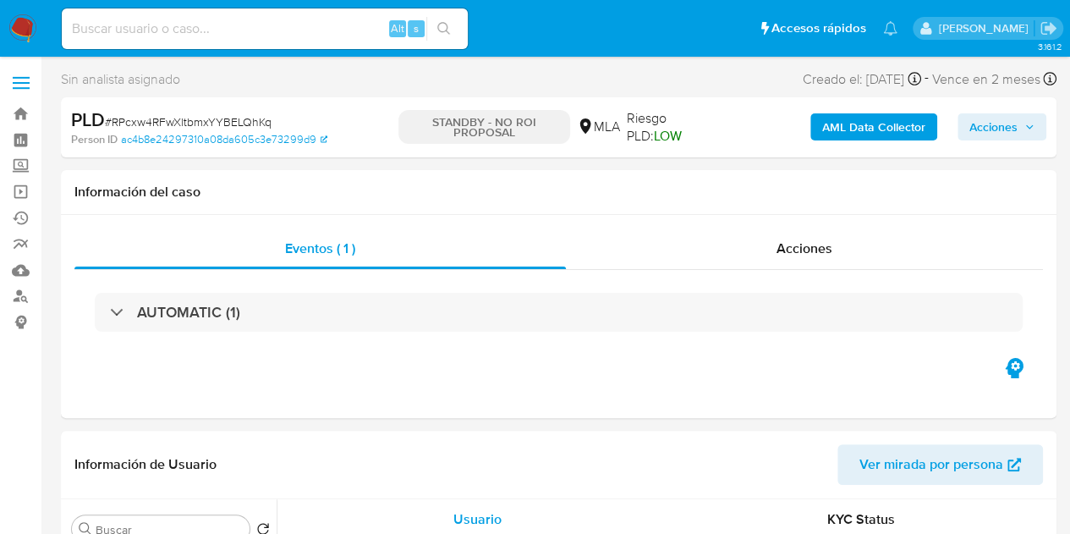
select select "10"
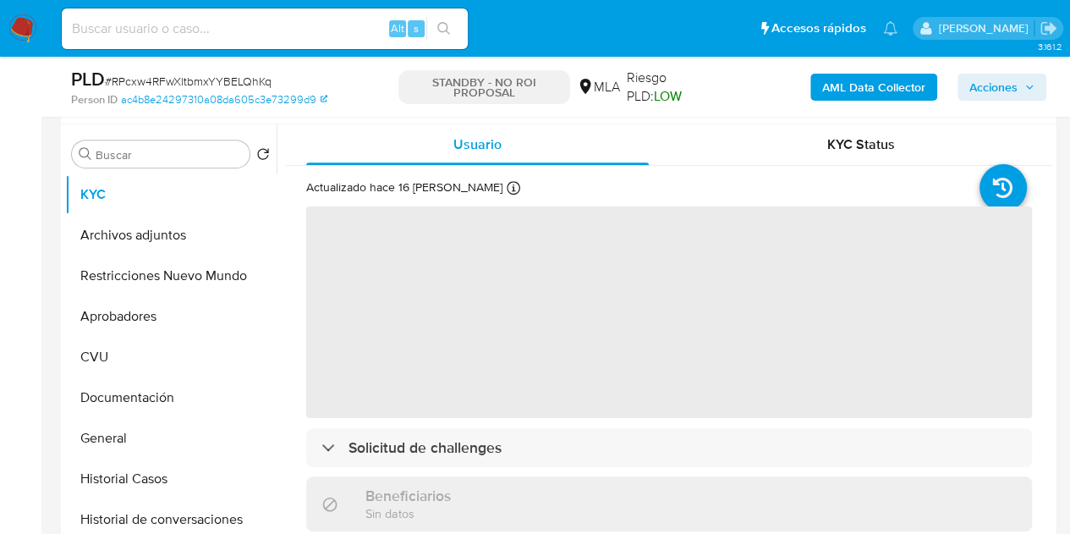
scroll to position [323, 0]
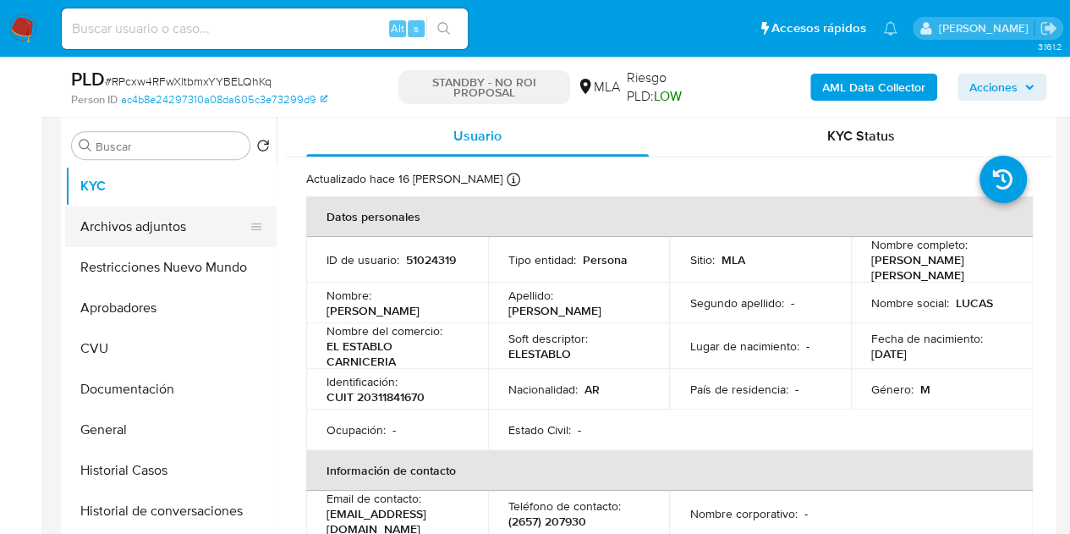
click at [144, 231] on button "Archivos adjuntos" at bounding box center [164, 226] width 198 height 41
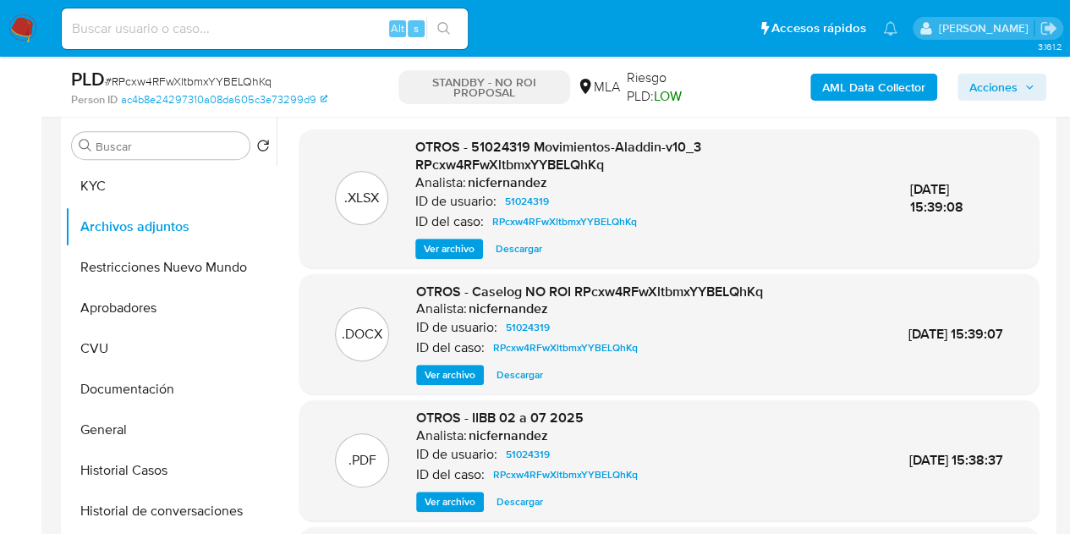
click at [441, 371] on span "Ver archivo" at bounding box center [449, 374] width 51 height 17
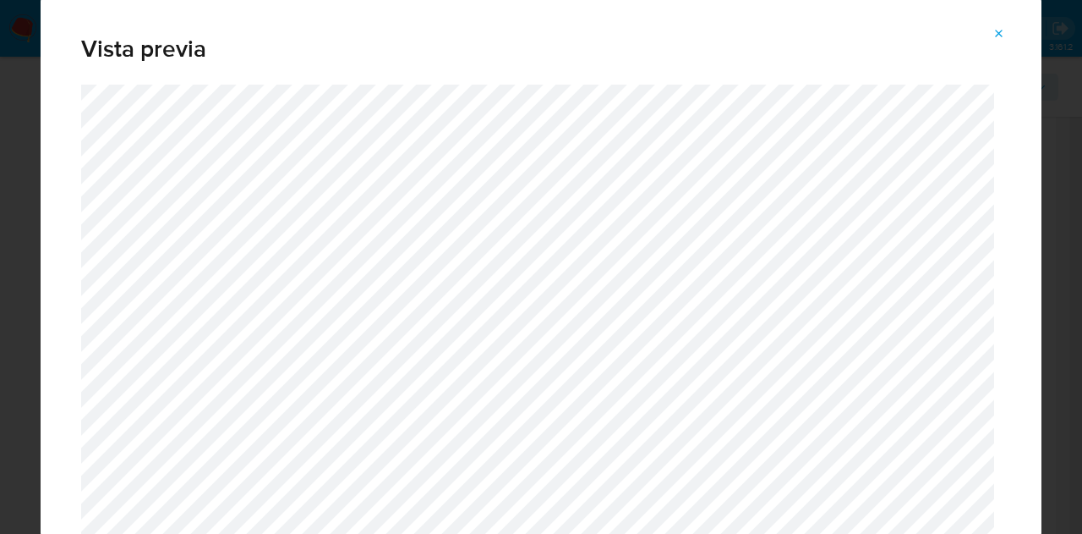
click at [1001, 37] on icon "Attachment preview" at bounding box center [1000, 34] width 14 height 14
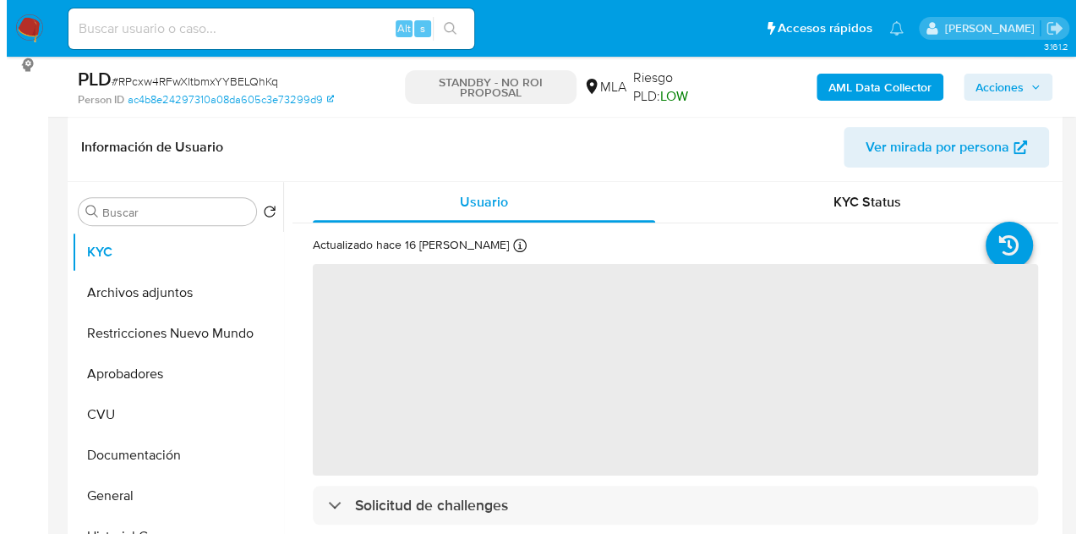
scroll to position [323, 0]
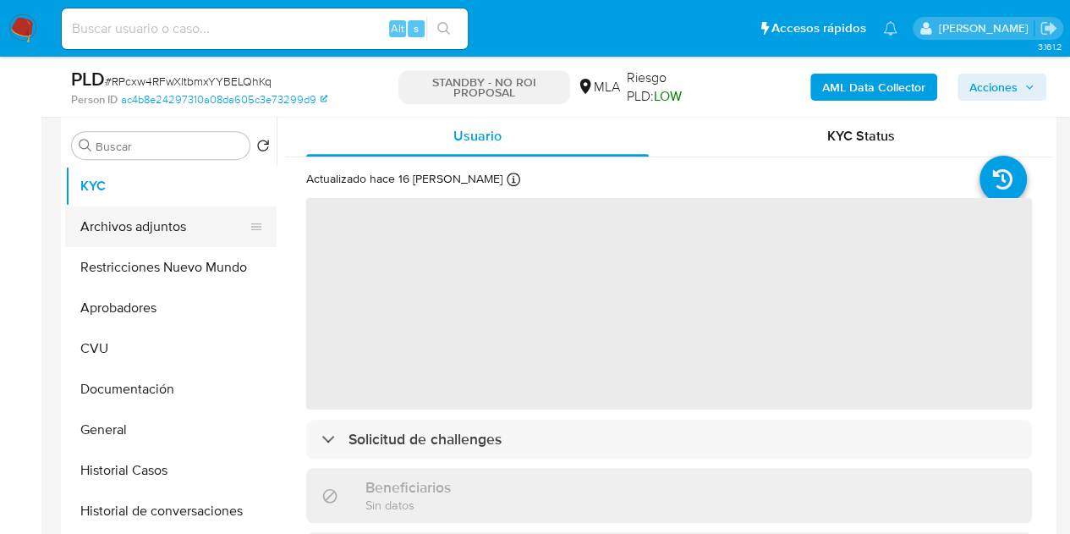
select select "10"
click at [122, 225] on button "Archivos adjuntos" at bounding box center [164, 226] width 198 height 41
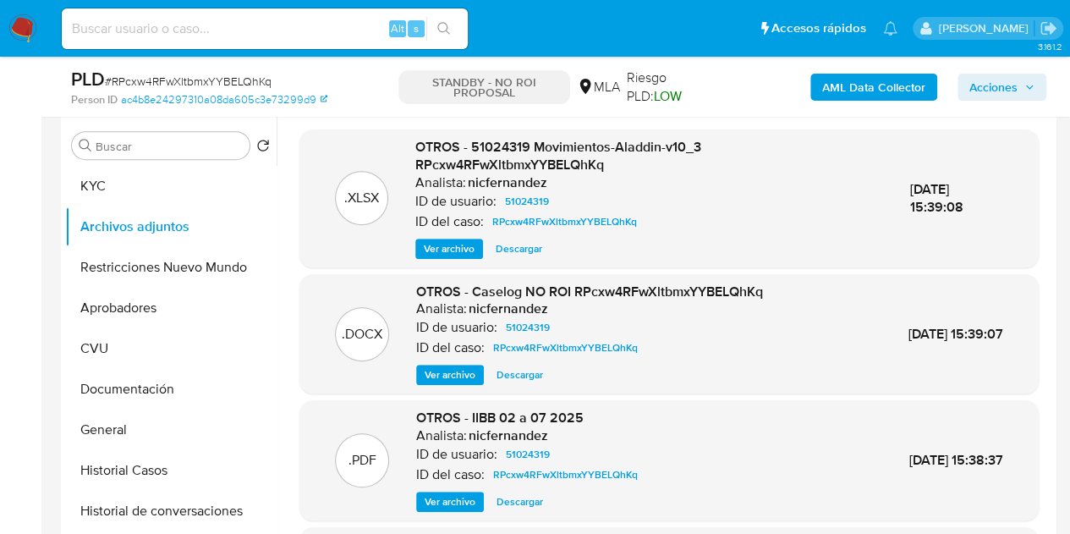
click at [452, 370] on span "Ver archivo" at bounding box center [449, 374] width 51 height 17
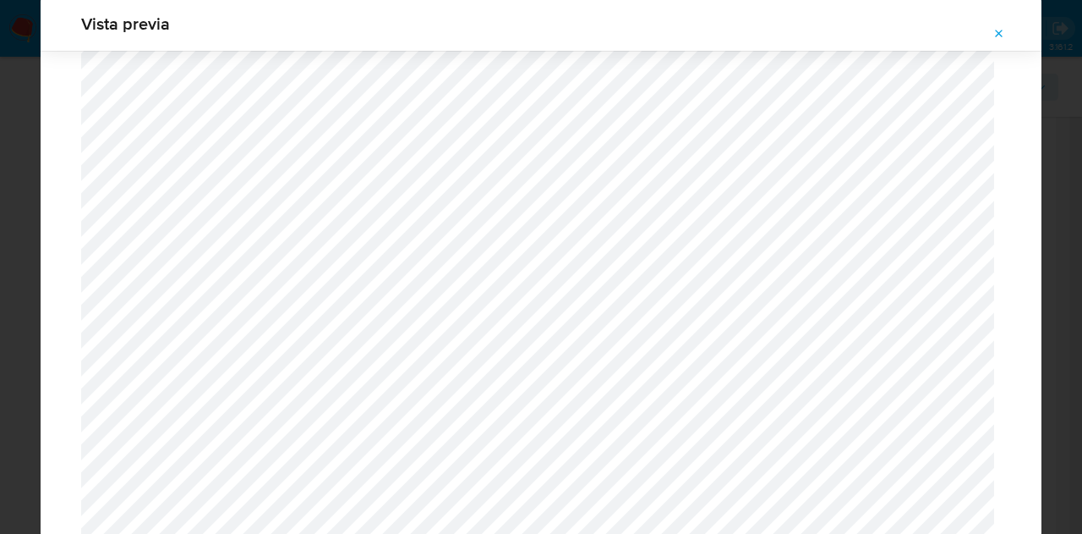
click at [1006, 32] on button "Attachment preview" at bounding box center [999, 33] width 37 height 27
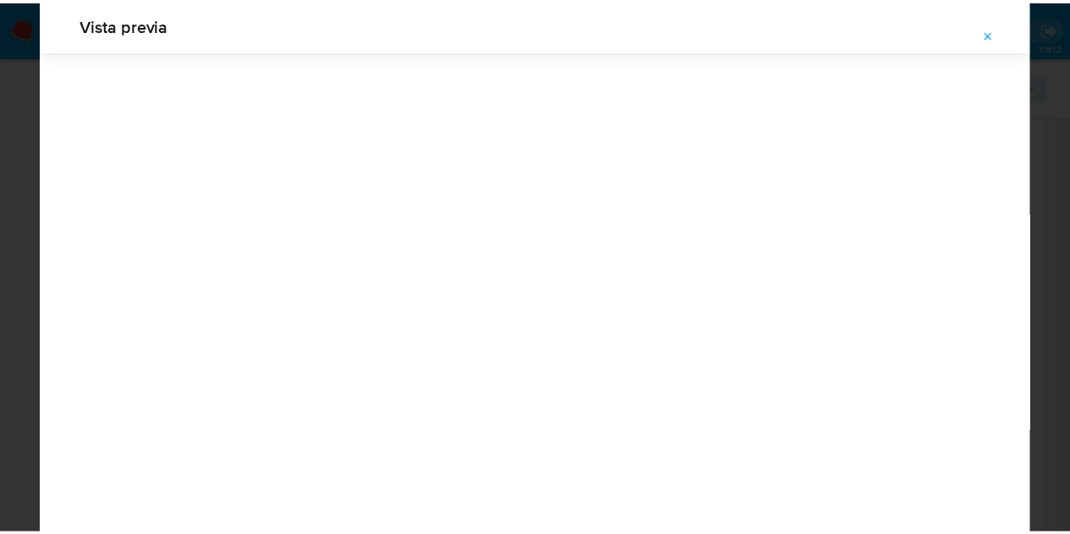
scroll to position [54, 0]
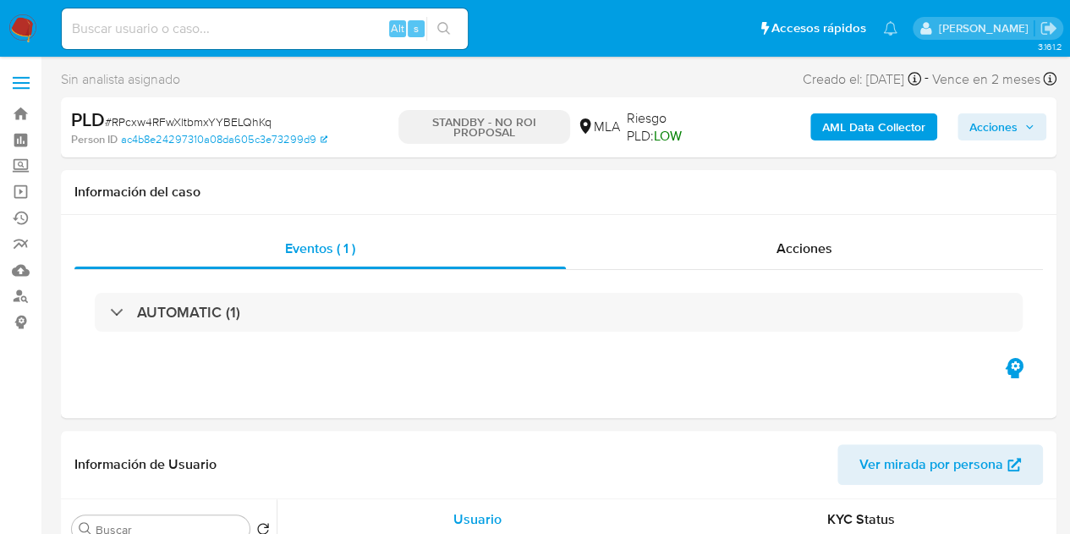
select select "10"
click at [770, 253] on div "Acciones" at bounding box center [804, 248] width 477 height 41
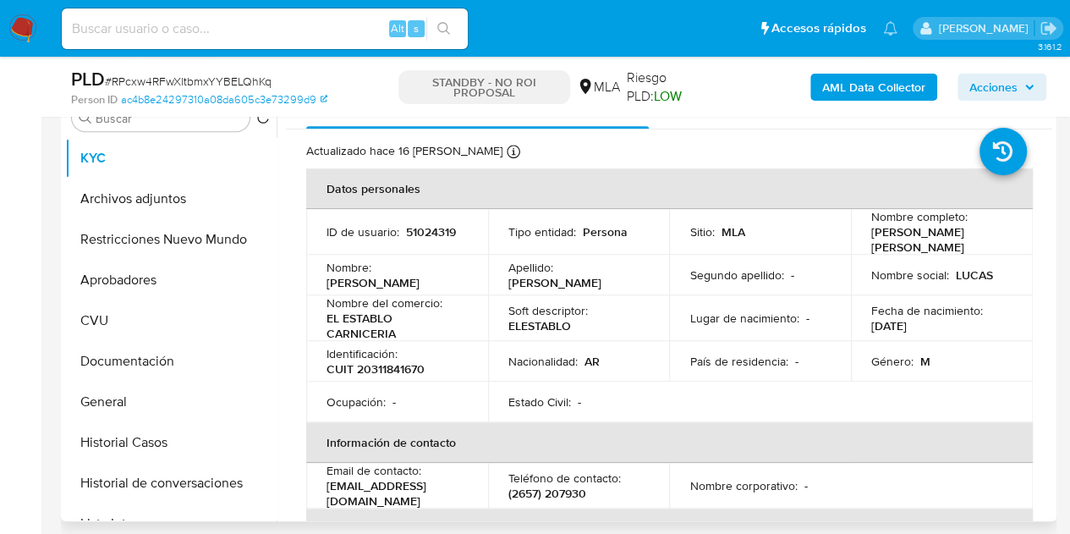
scroll to position [485, 0]
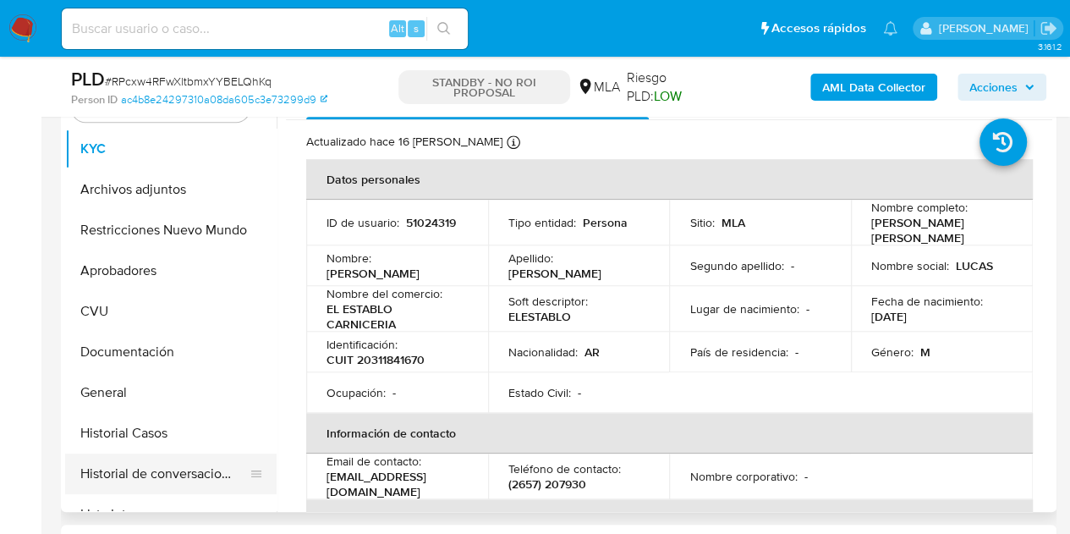
click at [171, 478] on button "Historial de conversaciones" at bounding box center [164, 473] width 198 height 41
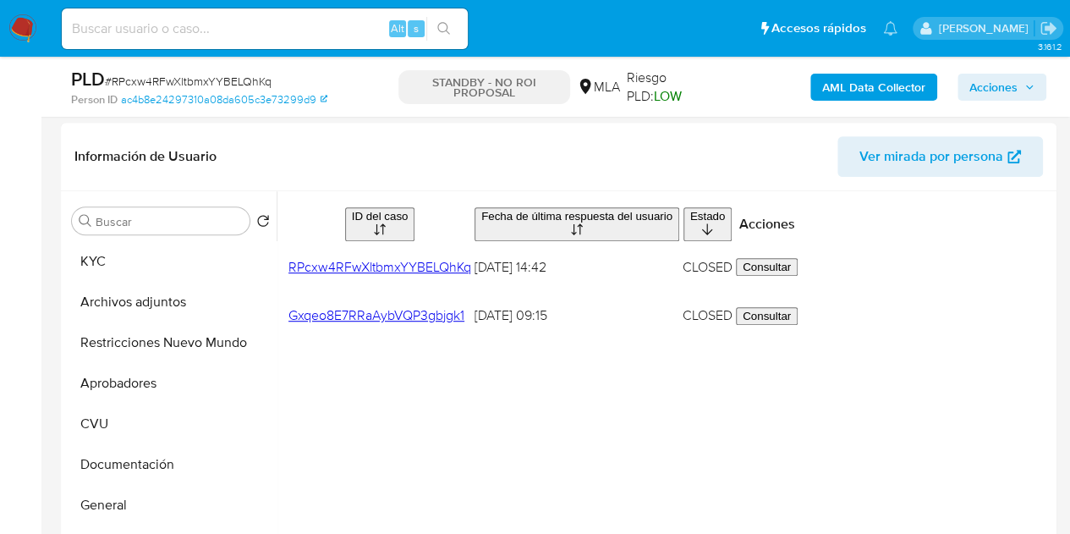
scroll to position [379, 0]
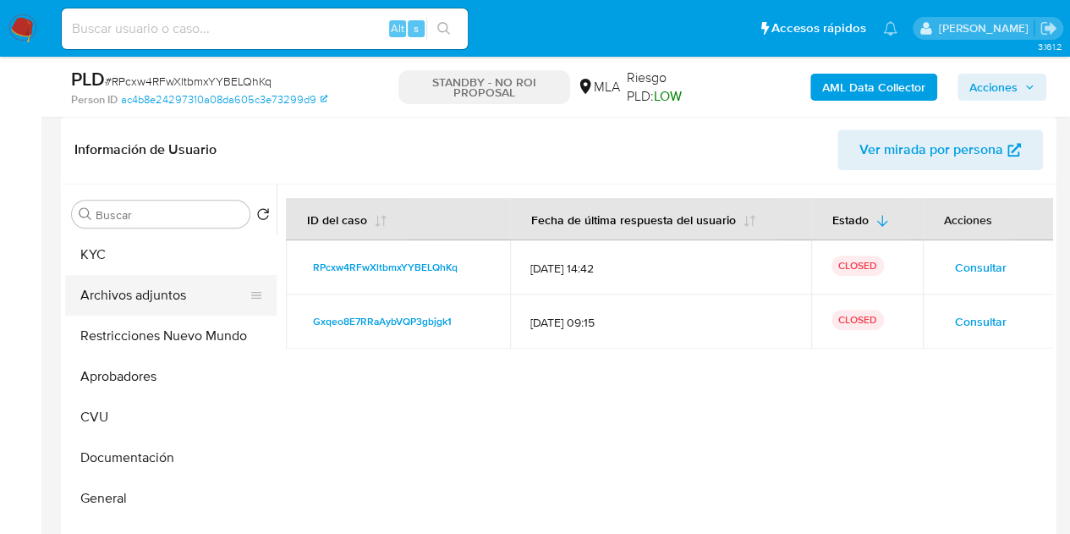
click at [141, 285] on button "Archivos adjuntos" at bounding box center [164, 295] width 198 height 41
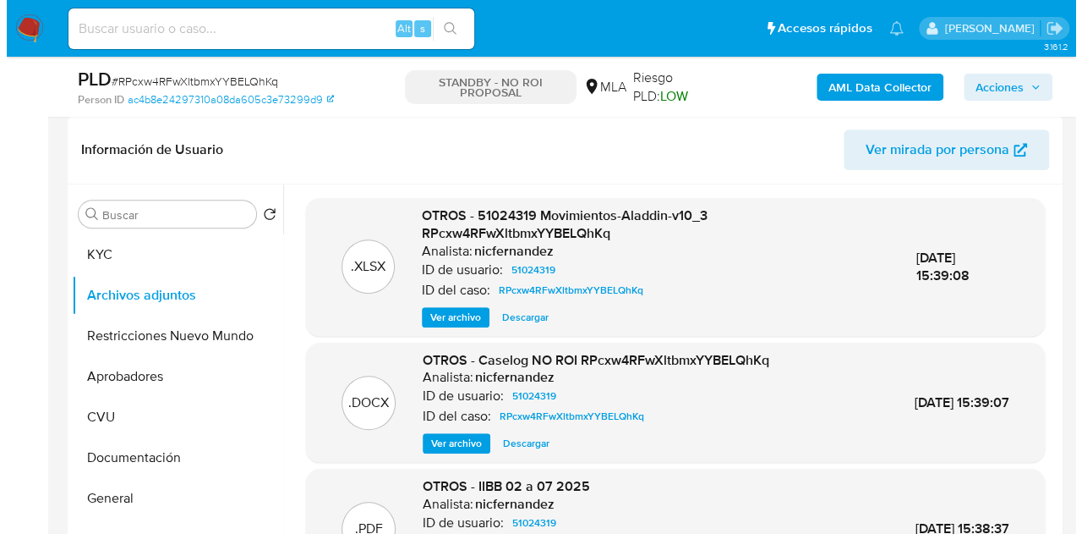
scroll to position [512, 0]
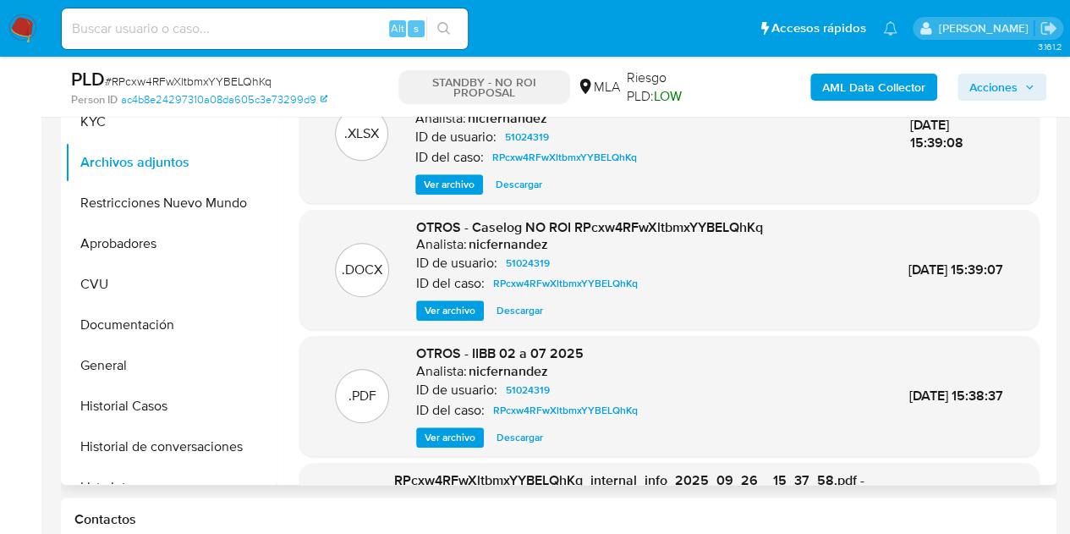
click at [445, 308] on span "Ver archivo" at bounding box center [449, 310] width 51 height 17
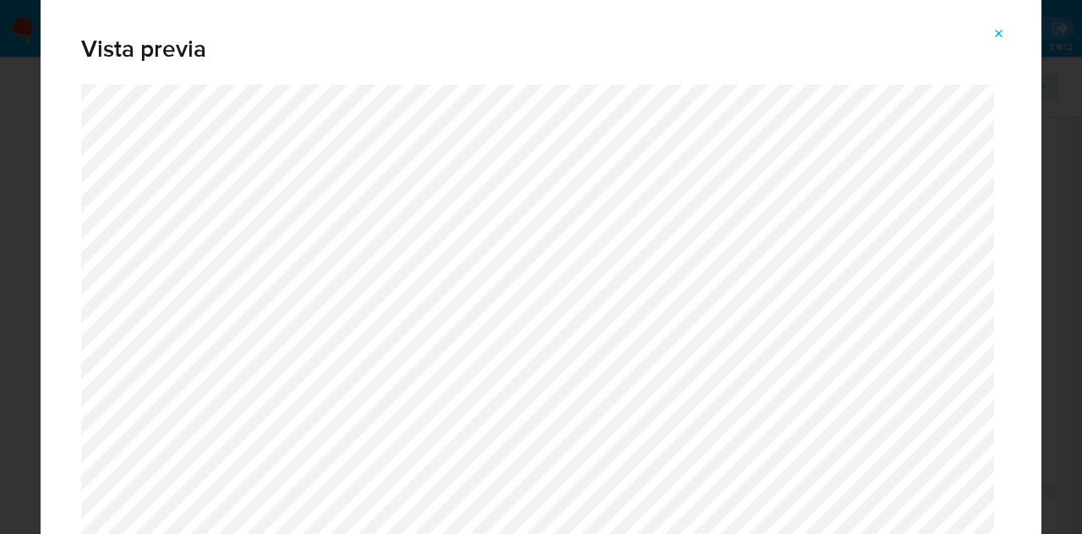
drag, startPoint x: 1042, startPoint y: 41, endPoint x: 1040, endPoint y: 116, distance: 75.3
click at [1040, 116] on div "Vista previa" at bounding box center [541, 267] width 1082 height 534
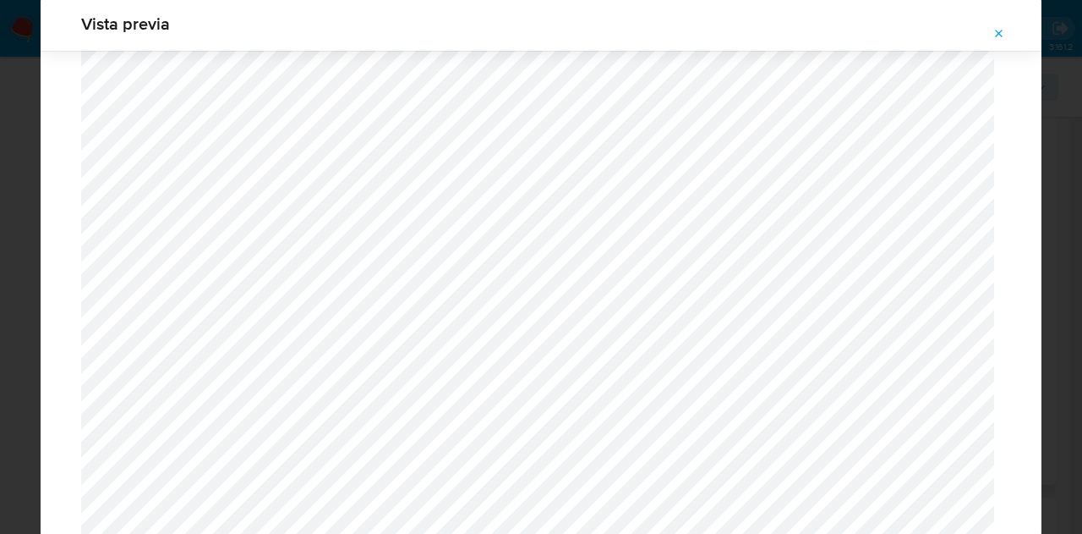
scroll to position [2313, 0]
click at [993, 28] on icon "Attachment preview" at bounding box center [1000, 34] width 14 height 14
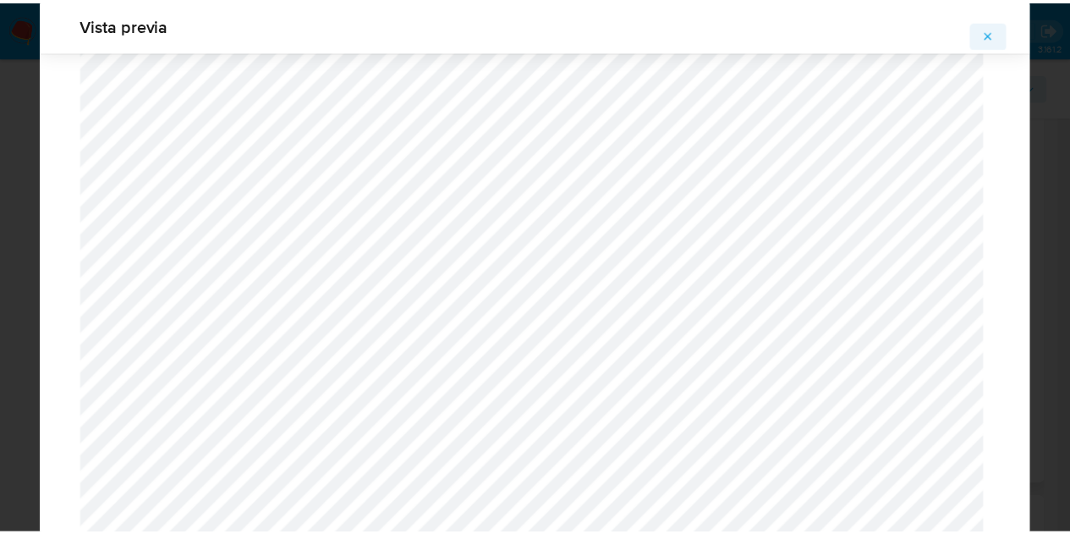
scroll to position [54, 0]
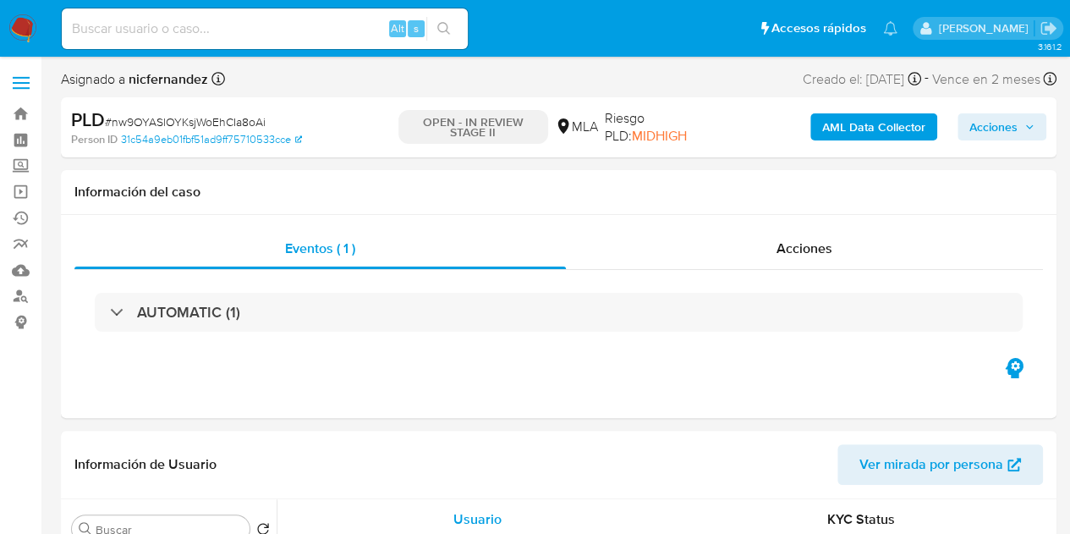
select select "10"
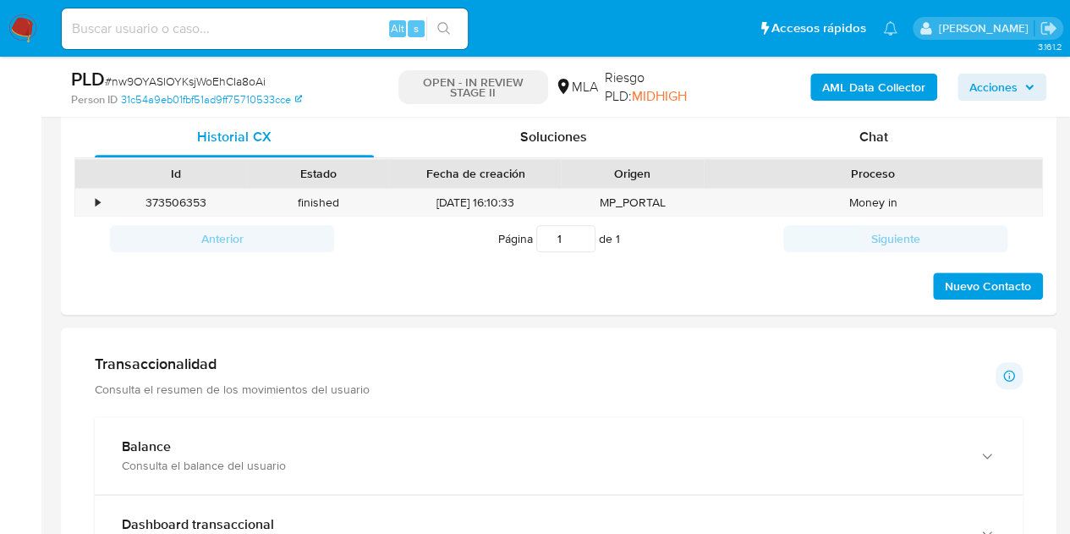
scroll to position [835, 0]
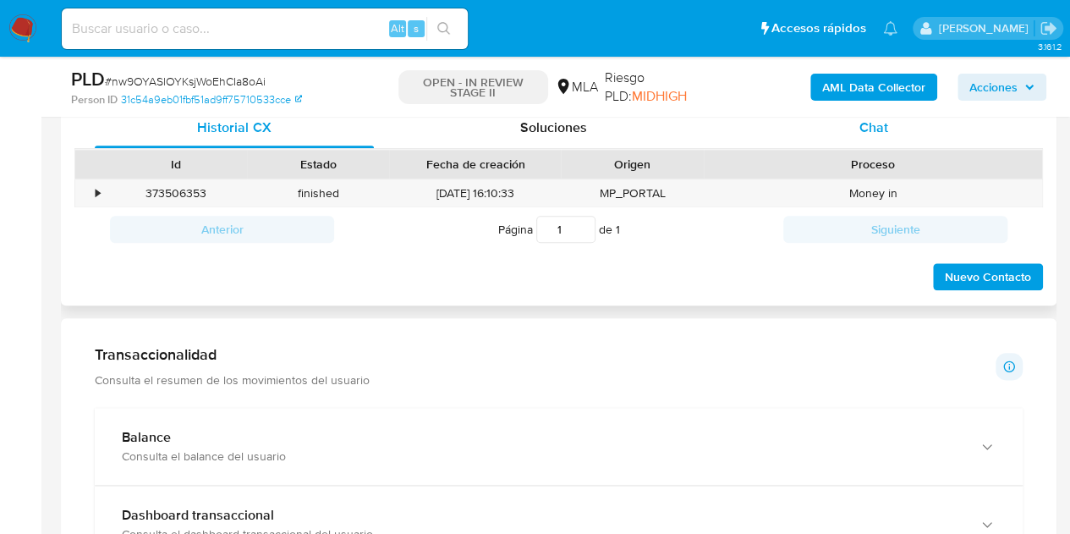
click at [879, 145] on div "Chat" at bounding box center [873, 127] width 279 height 41
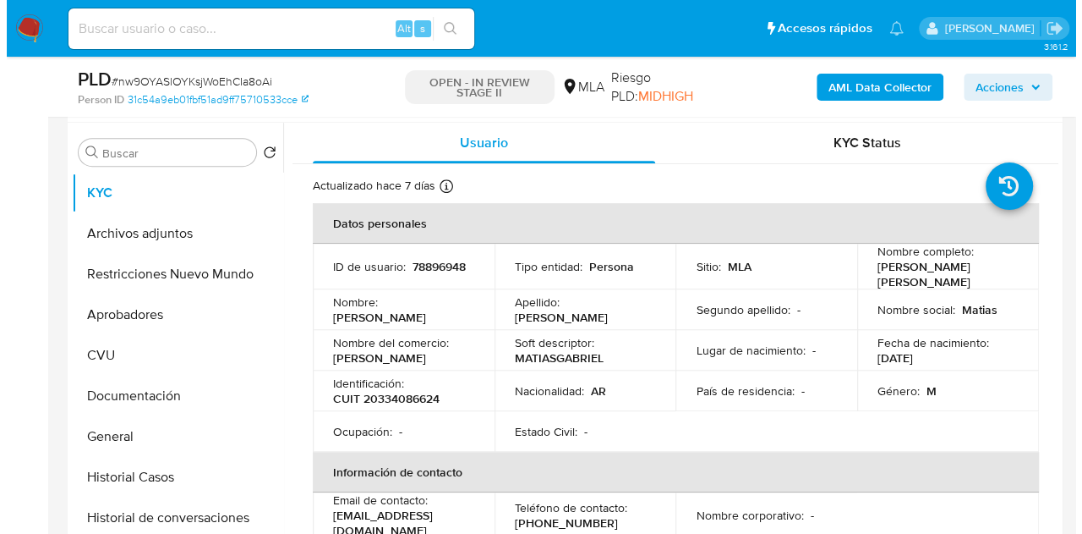
scroll to position [309, 0]
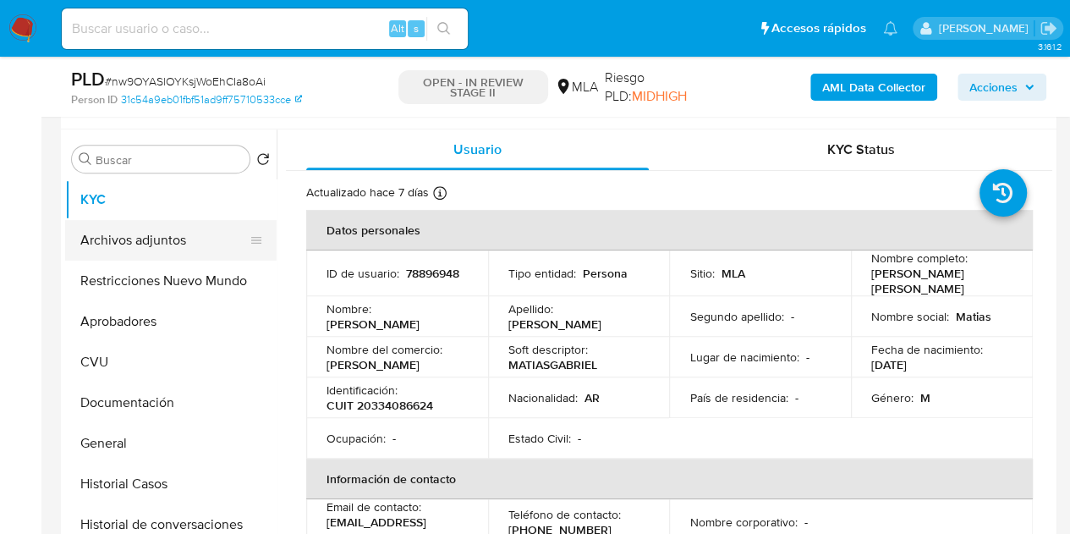
click at [156, 225] on button "Archivos adjuntos" at bounding box center [164, 240] width 198 height 41
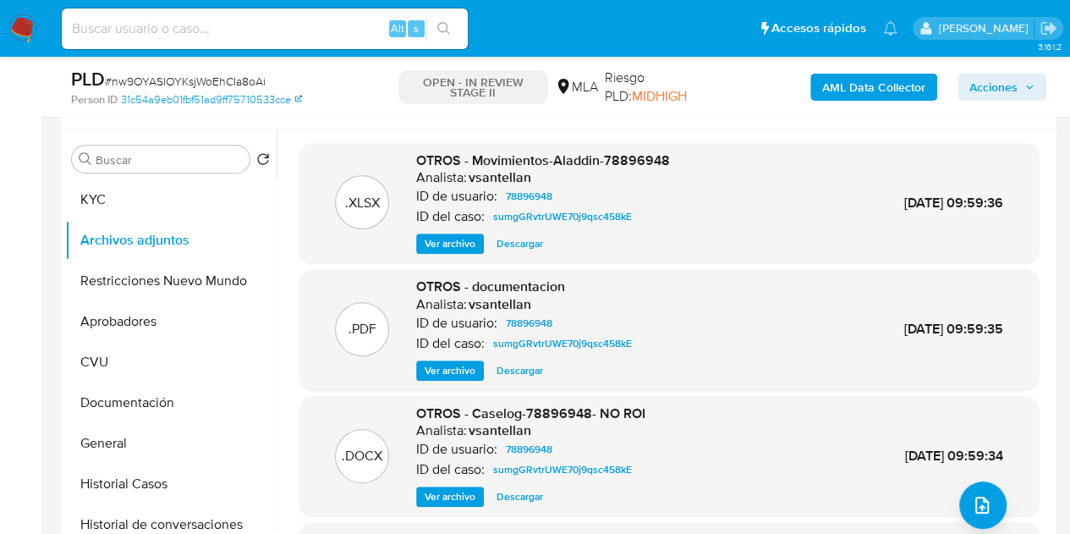
click at [448, 490] on span "Ver archivo" at bounding box center [449, 496] width 51 height 17
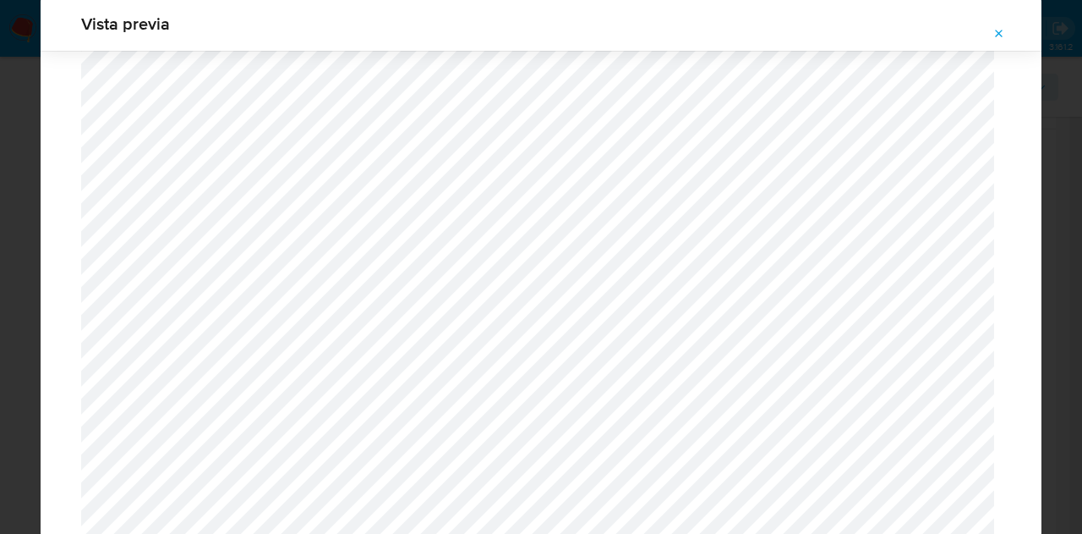
scroll to position [1525, 0]
click at [1001, 27] on icon "Attachment preview" at bounding box center [1000, 34] width 14 height 14
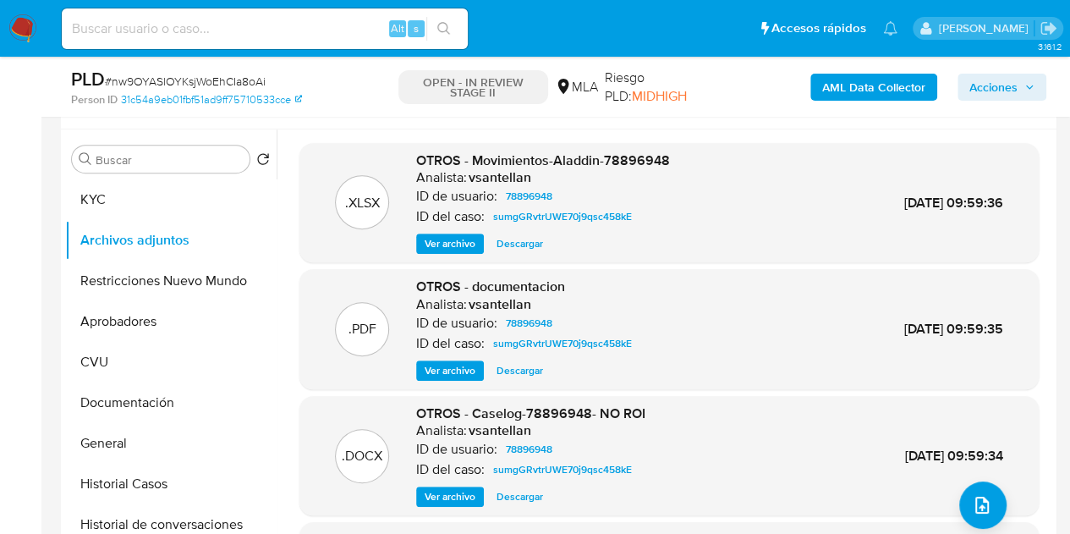
click at [452, 364] on span "Ver archivo" at bounding box center [449, 370] width 51 height 17
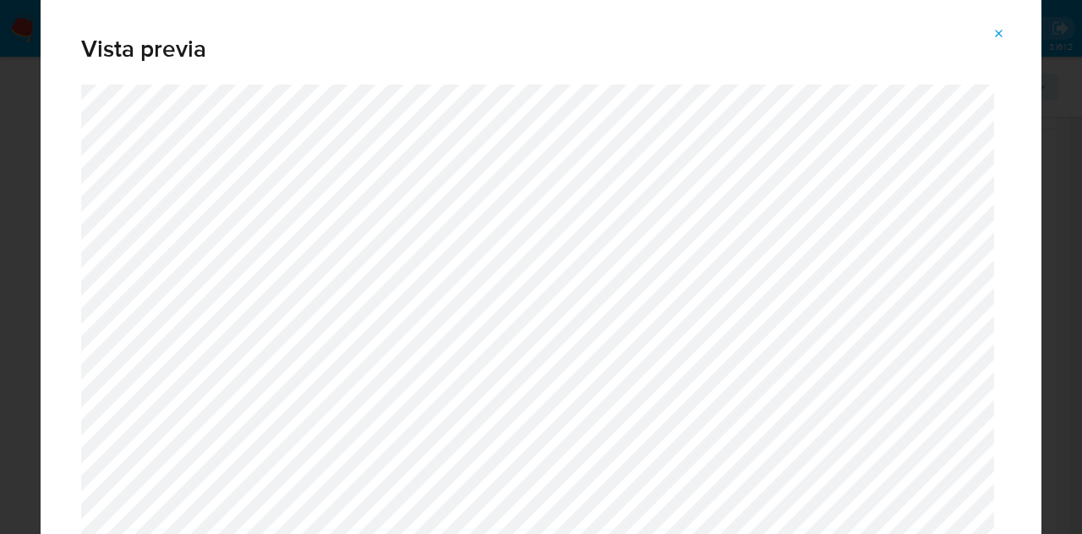
click at [1002, 27] on icon "Attachment preview" at bounding box center [1000, 34] width 14 height 14
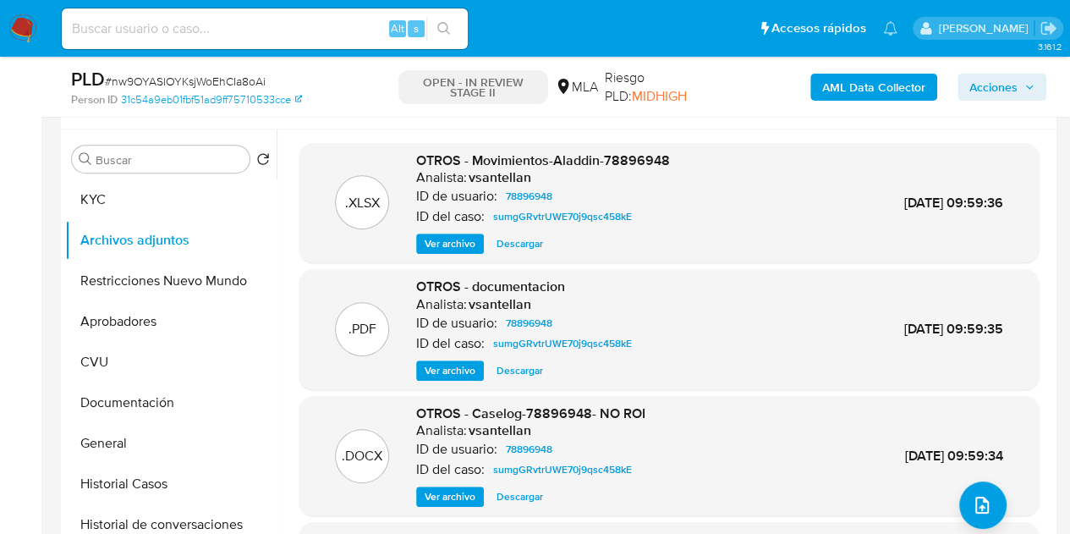
click at [438, 488] on span "Ver archivo" at bounding box center [449, 496] width 51 height 17
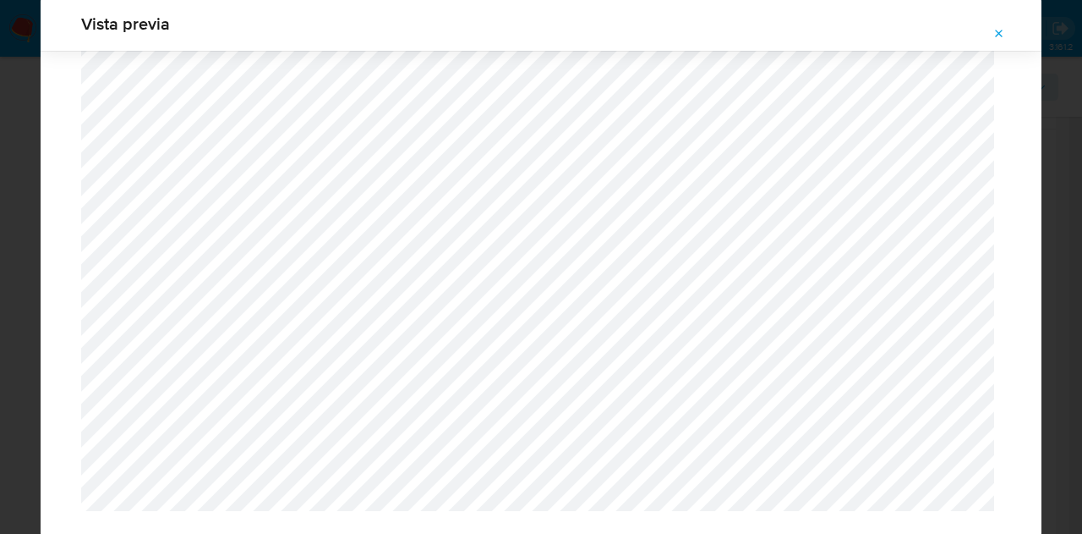
scroll to position [1614, 0]
click at [1010, 28] on button "Attachment preview" at bounding box center [999, 33] width 37 height 27
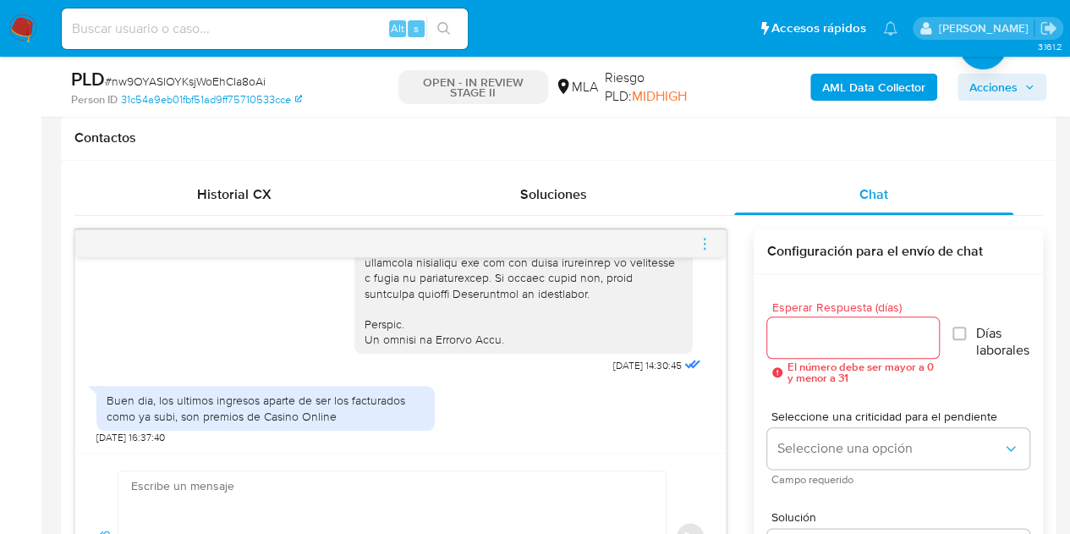
scroll to position [835, 0]
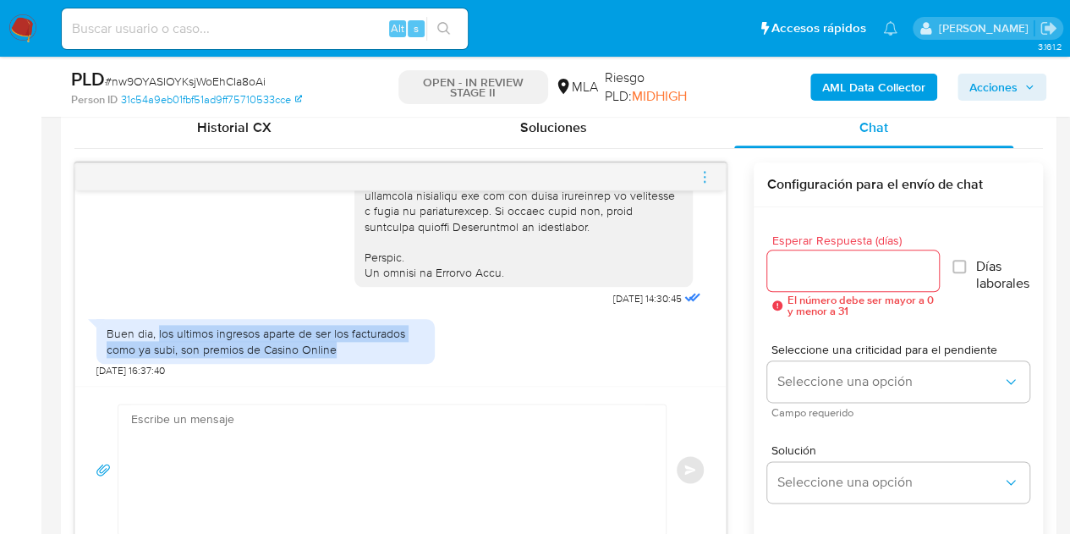
drag, startPoint x: 161, startPoint y: 331, endPoint x: 338, endPoint y: 348, distance: 178.4
click at [338, 348] on div "Buen dia, los ultimos ingresos aparte de ser los facturados como ya subi, son p…" at bounding box center [266, 341] width 318 height 30
click at [466, 370] on div "Buen dia, los ultimos ingresos aparte de ser los facturados como ya subi, son p…" at bounding box center [400, 343] width 608 height 67
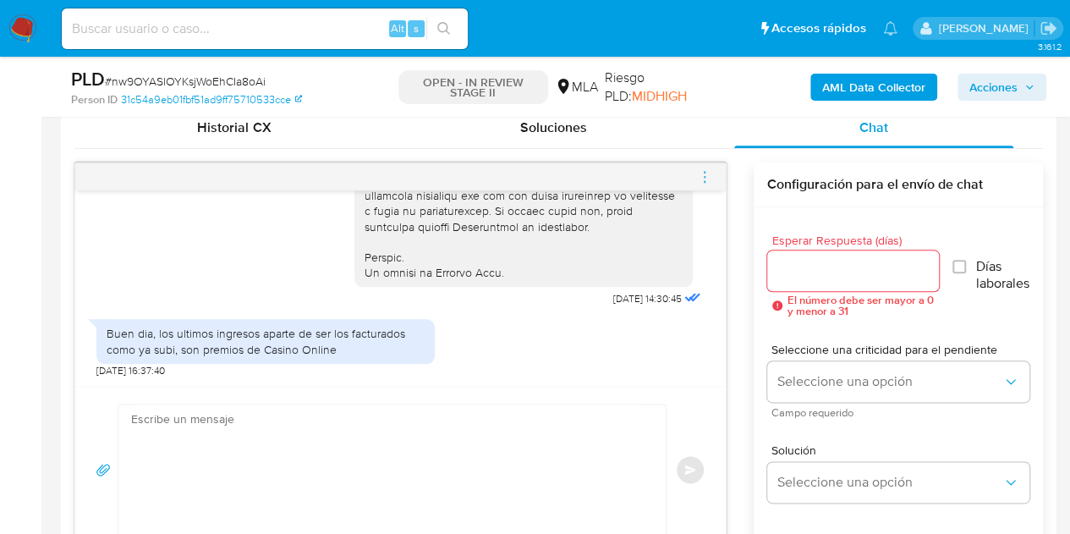
click at [431, 468] on textarea at bounding box center [387, 469] width 513 height 130
paste textarea "Hola, ¡Muchas gracias por tu respuesta! Confirmamos la recepción de la document…"
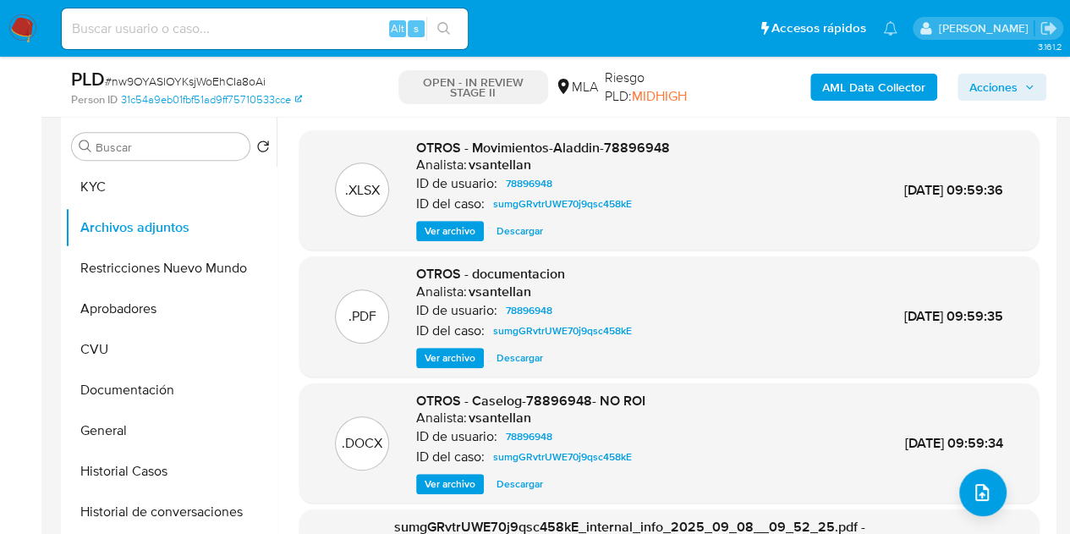
scroll to position [326, 0]
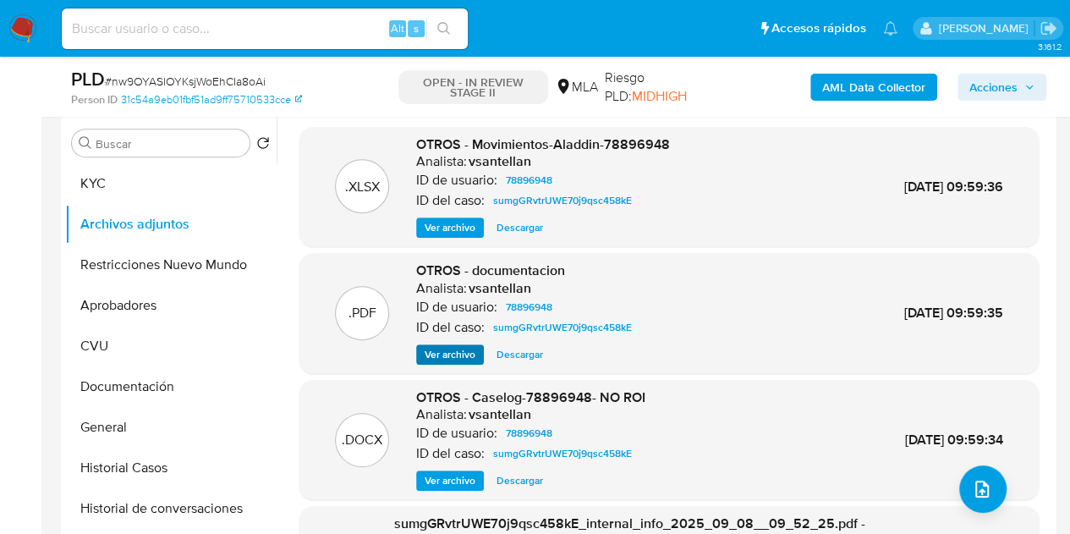
type textarea "Hola, ¡Muchas gracias por tu respuesta! Confirmamos la recepción de la document…"
click at [441, 353] on span "Ver archivo" at bounding box center [449, 354] width 51 height 17
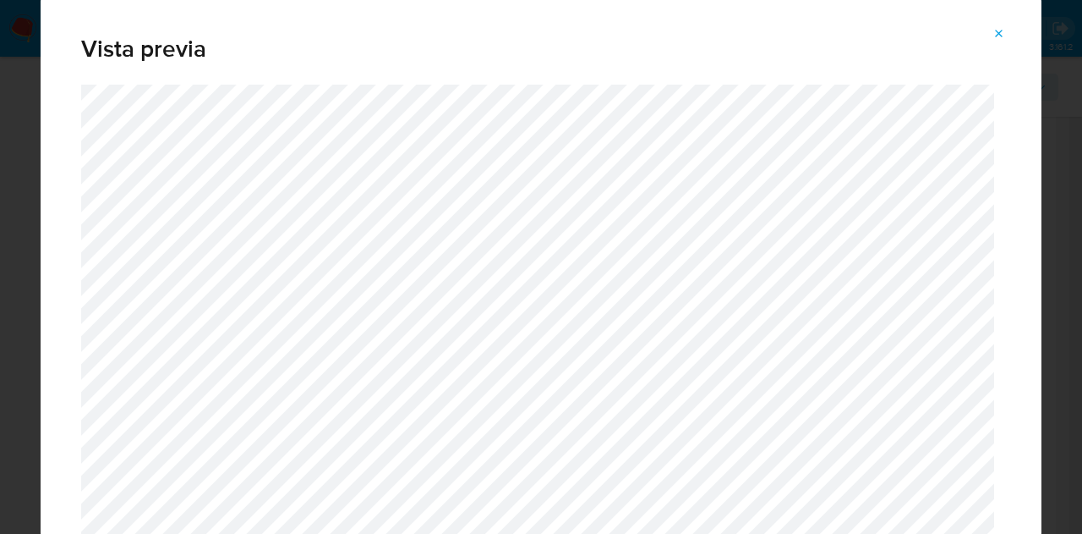
click at [999, 31] on icon "Attachment preview" at bounding box center [1000, 34] width 14 height 14
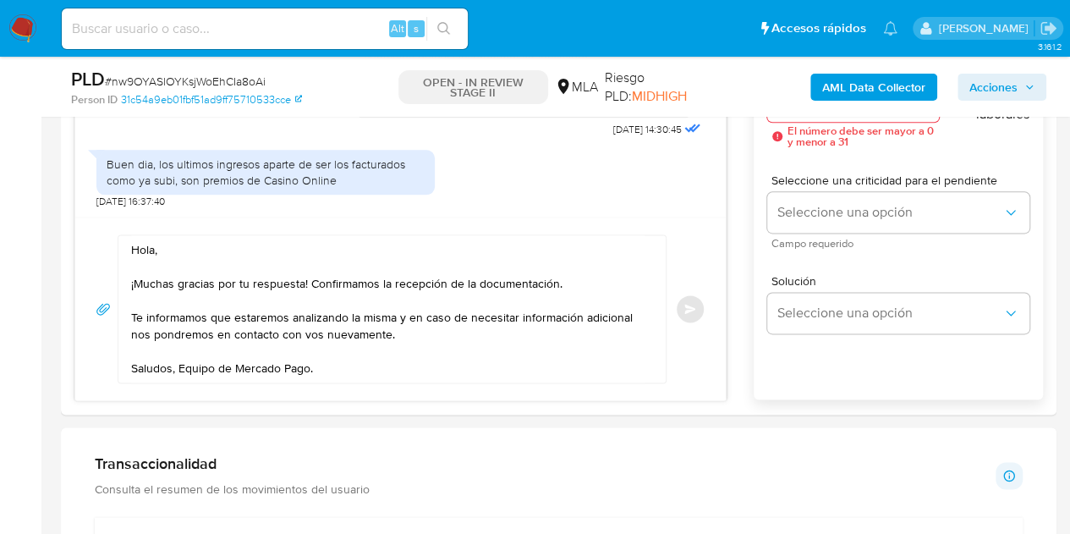
scroll to position [961, 0]
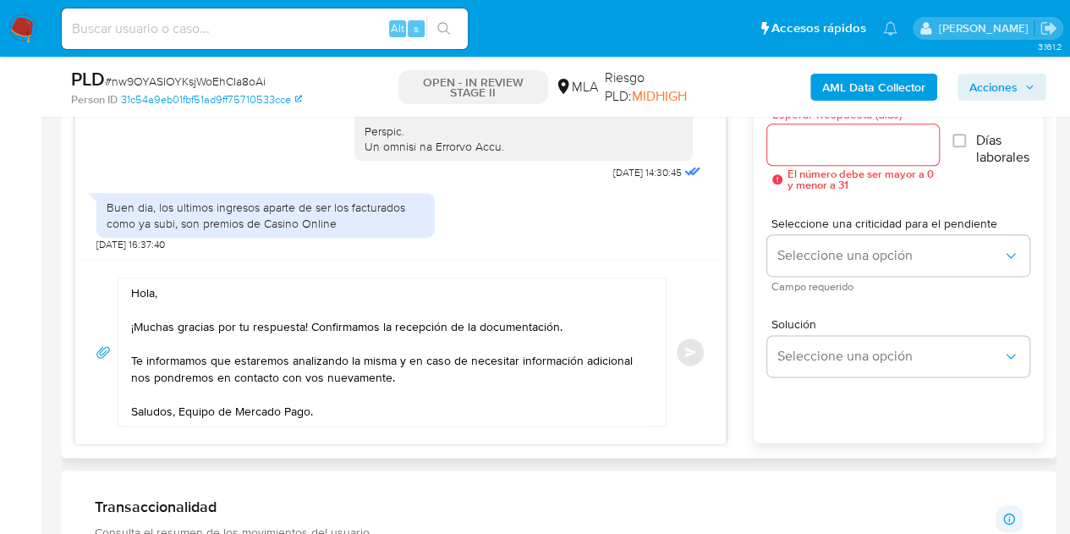
click at [846, 156] on div at bounding box center [853, 144] width 172 height 41
click at [839, 150] on input "Esperar Respuesta (días)" at bounding box center [853, 145] width 172 height 22
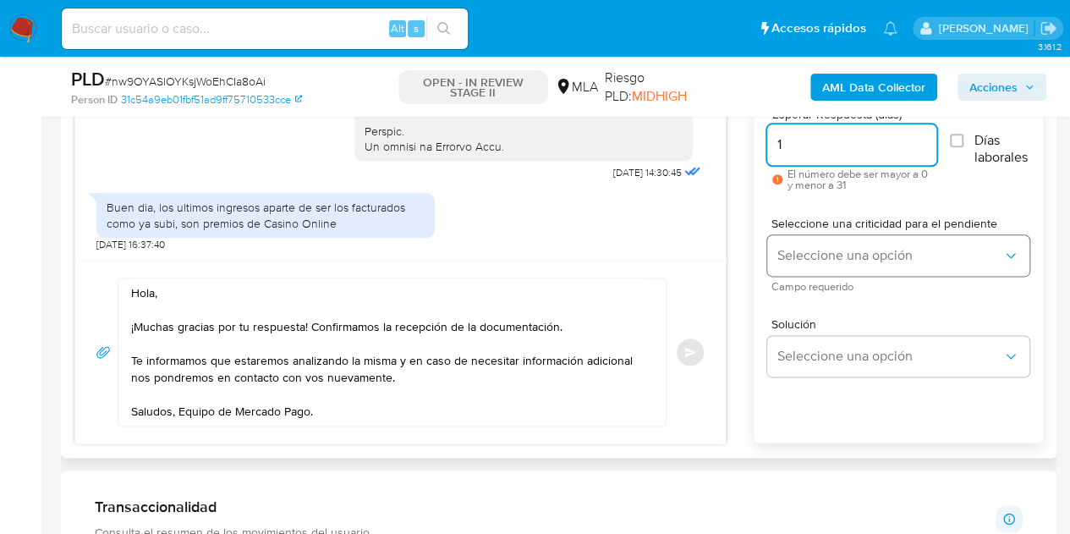
type input "1"
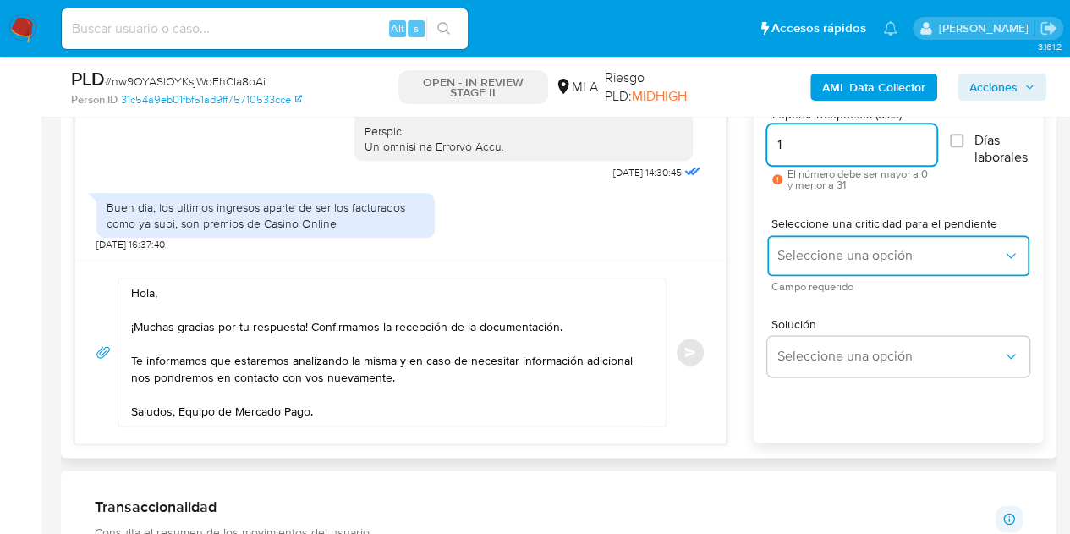
click at [815, 251] on span "Seleccione una opción" at bounding box center [889, 255] width 225 height 17
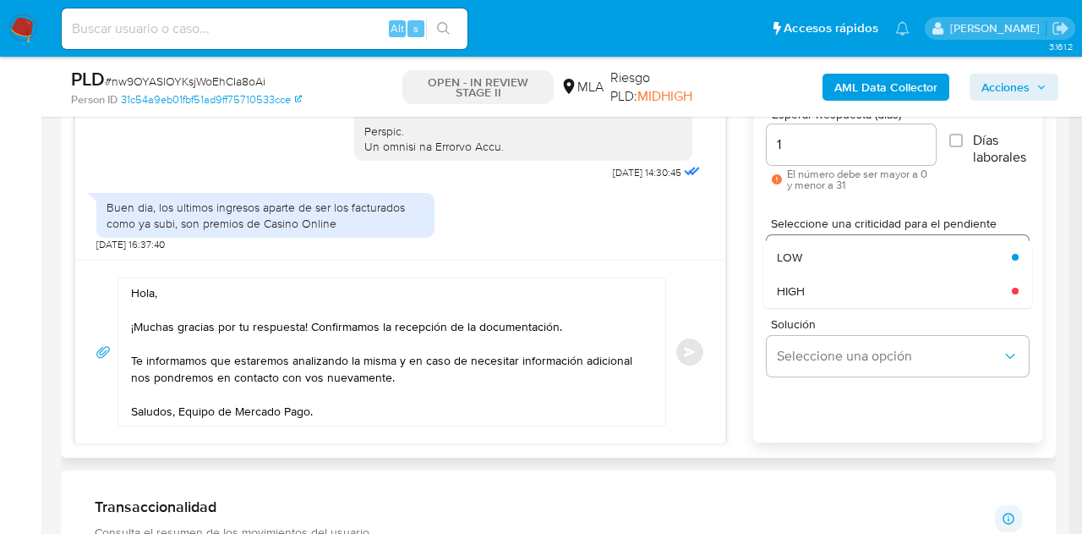
click at [813, 253] on div "LOW" at bounding box center [889, 257] width 225 height 34
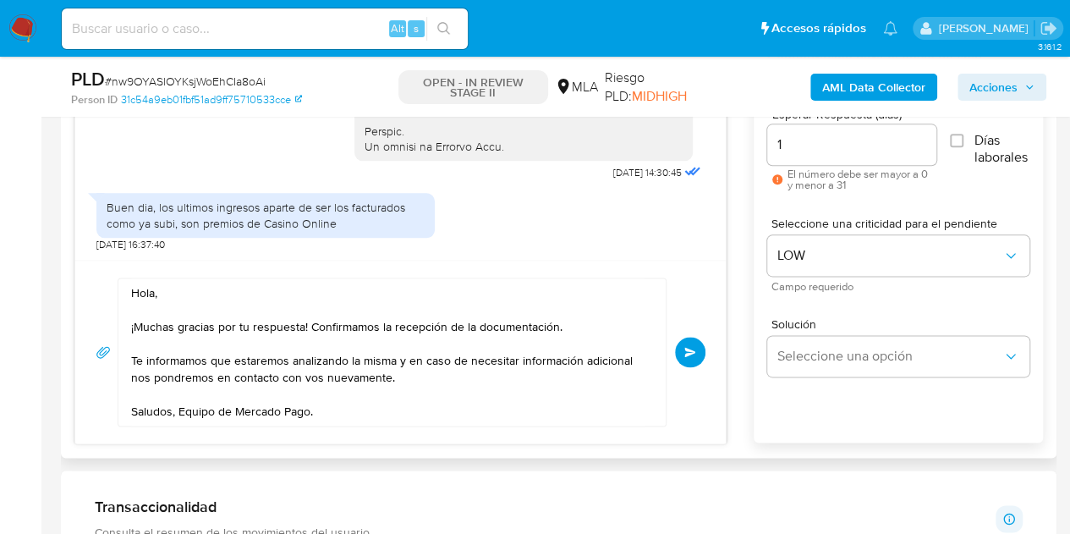
click at [695, 347] on span "Enviar" at bounding box center [690, 352] width 12 height 10
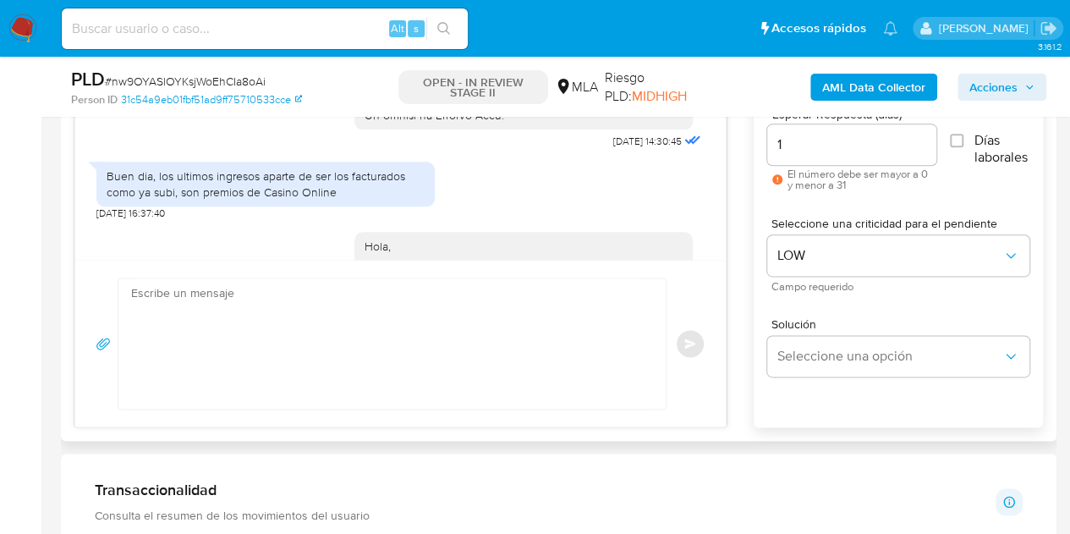
scroll to position [1048, 0]
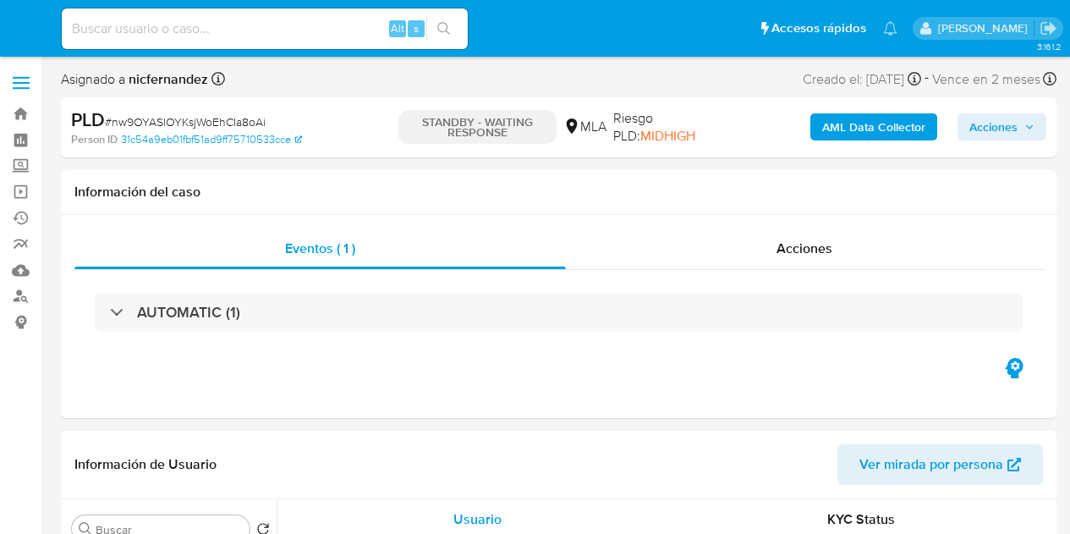
select select "10"
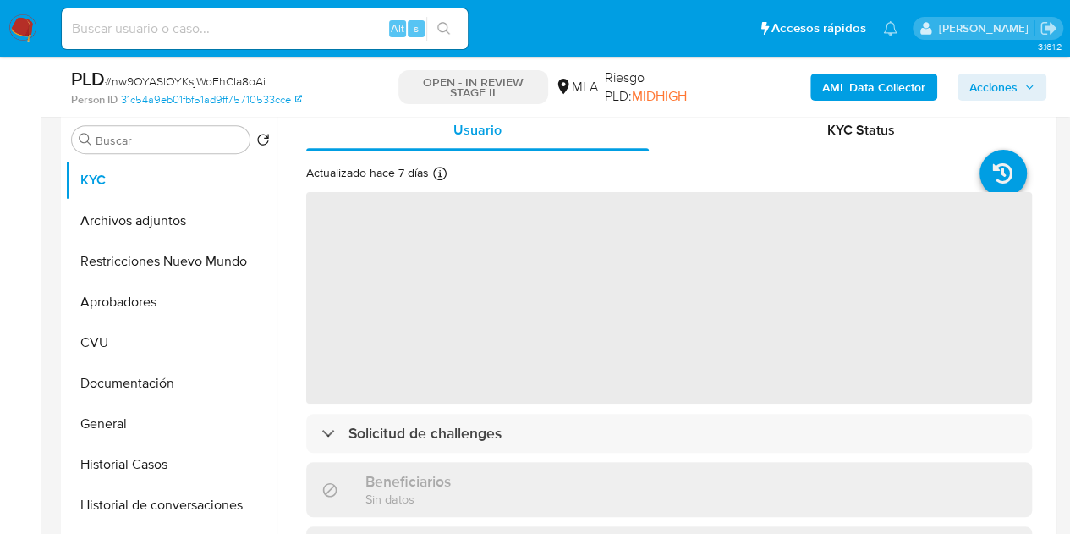
scroll to position [333, 0]
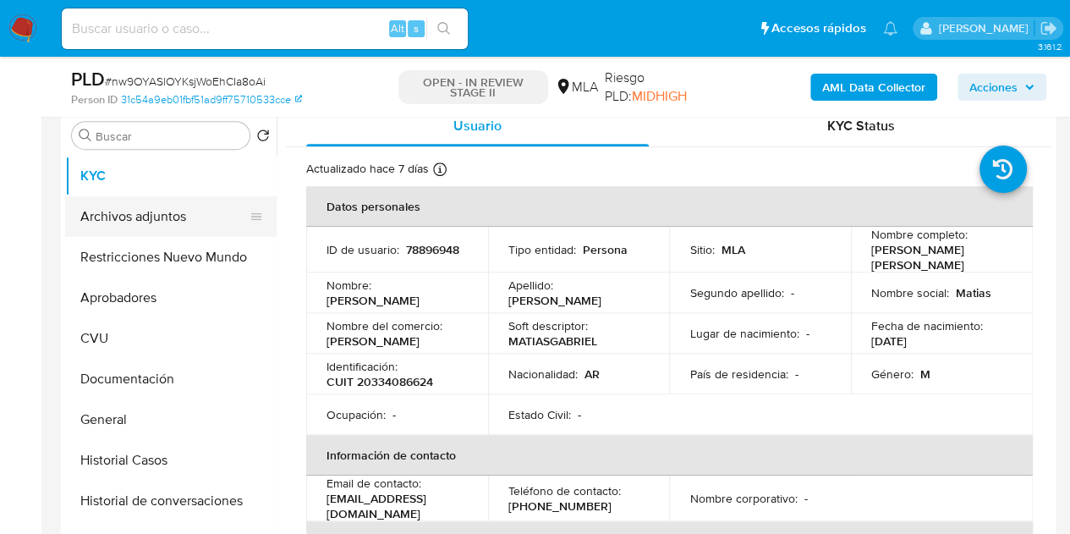
click at [132, 212] on button "Archivos adjuntos" at bounding box center [164, 216] width 198 height 41
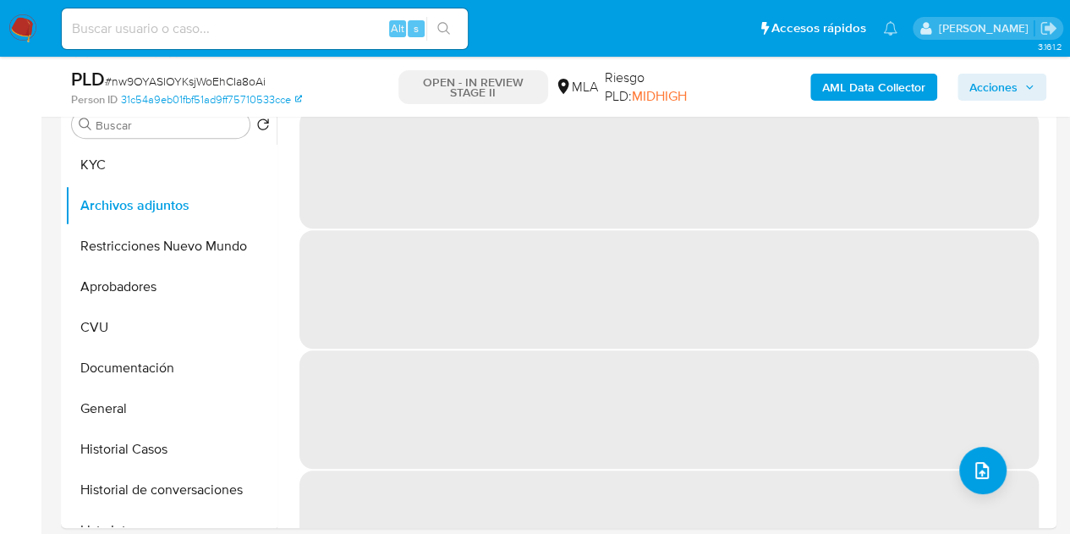
scroll to position [311, 0]
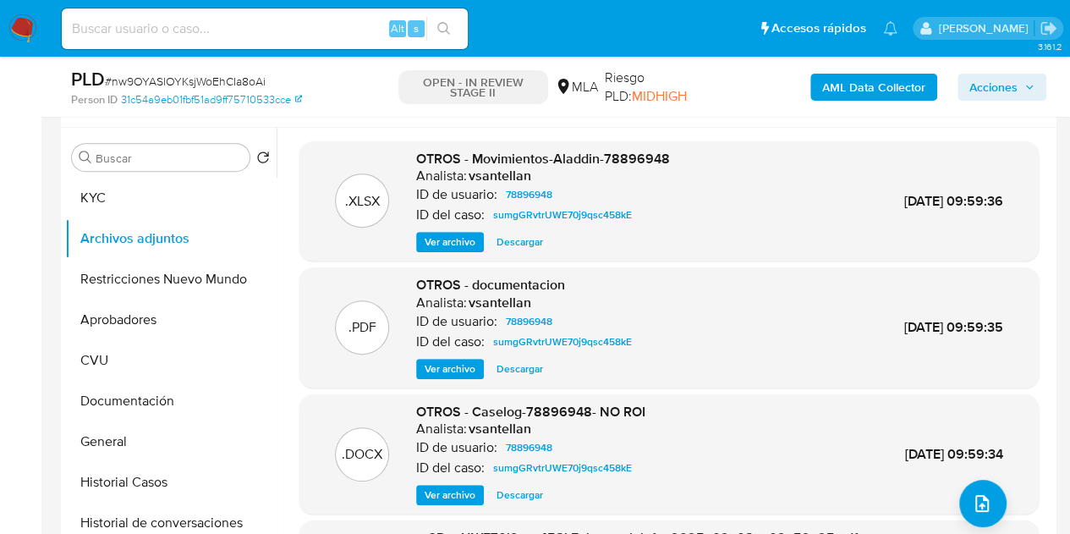
click at [857, 87] on b "AML Data Collector" at bounding box center [873, 87] width 103 height 27
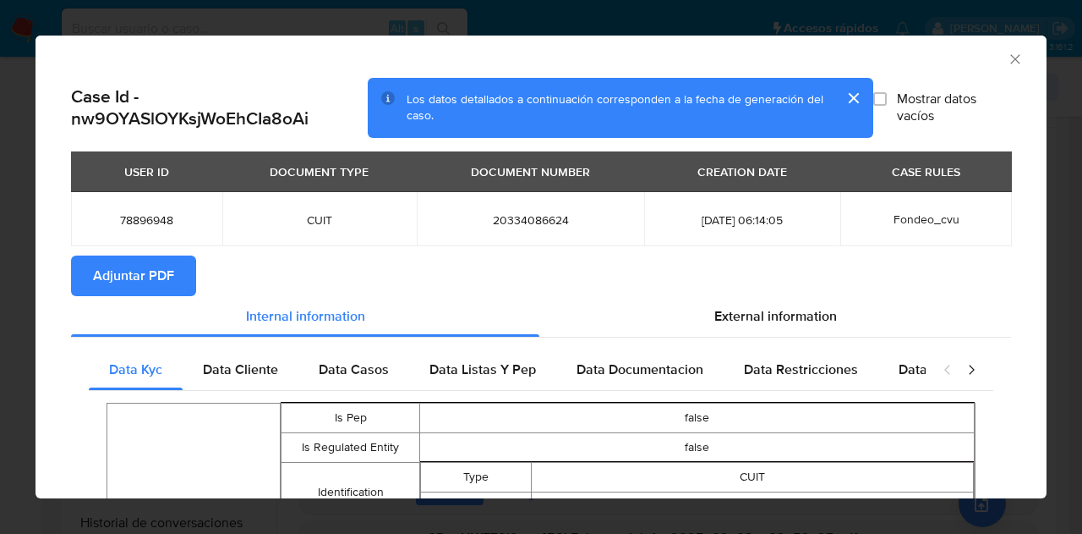
click at [171, 265] on span "Adjuntar PDF" at bounding box center [133, 275] width 81 height 37
click at [1007, 55] on icon "Cerrar ventana" at bounding box center [1015, 59] width 17 height 17
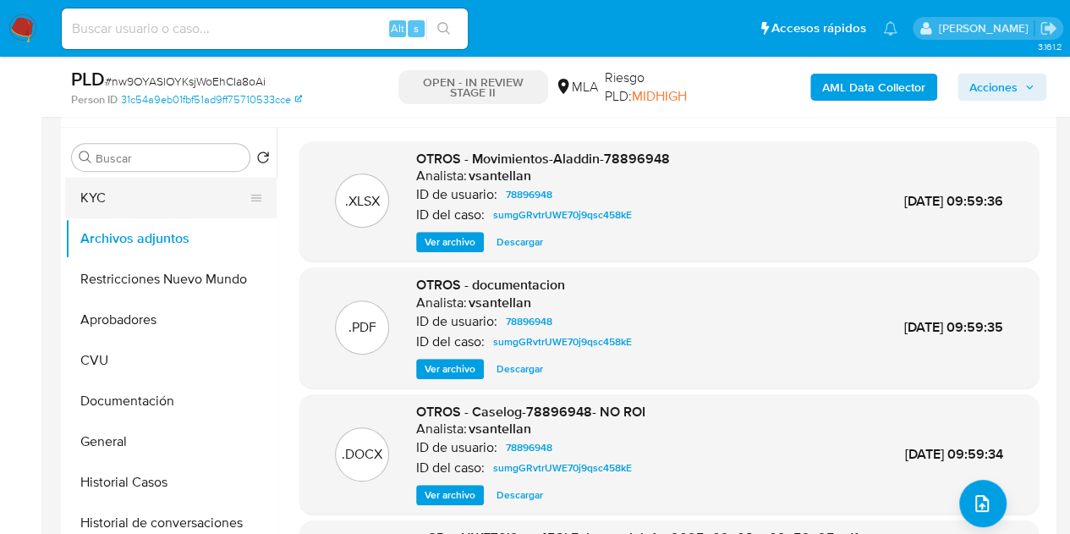
click at [152, 200] on button "KYC" at bounding box center [164, 198] width 198 height 41
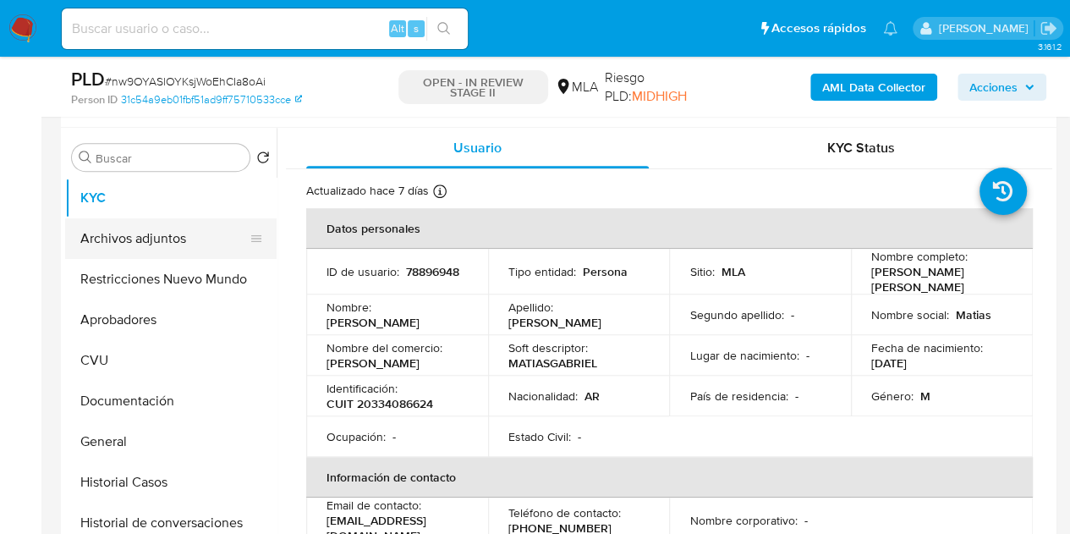
click at [152, 246] on button "Archivos adjuntos" at bounding box center [164, 238] width 198 height 41
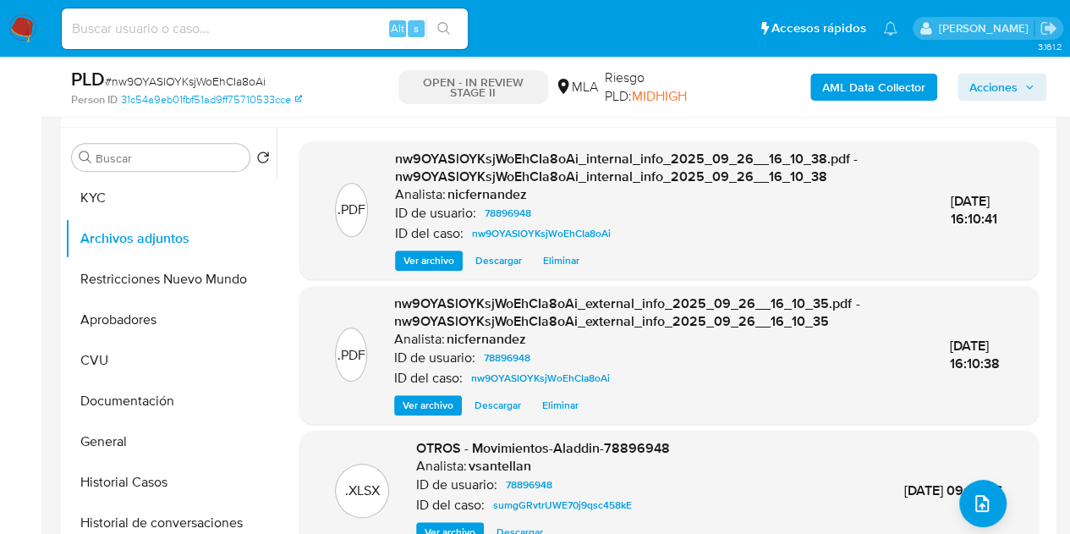
click at [289, 478] on div ".PDF nw9OYASlOYKsjWoEhCIa8oAi_internal_info_2025_09_26__16_10_38.pdf - nw9OYASl…" at bounding box center [669, 436] width 766 height 590
click at [413, 244] on div "nw9OYASlOYKsjWoEhCIa8oAi_internal_info_2025_09_26__16_10_38.pdf - nw9OYASlOYKsj…" at bounding box center [659, 210] width 529 height 121
click at [412, 244] on div "nw9OYASlOYKsjWoEhCIa8oAi_internal_info_2025_09_26__16_10_38.pdf - nw9OYASlOYKsj…" at bounding box center [659, 210] width 529 height 121
click at [418, 255] on span "Ver archivo" at bounding box center [428, 260] width 51 height 17
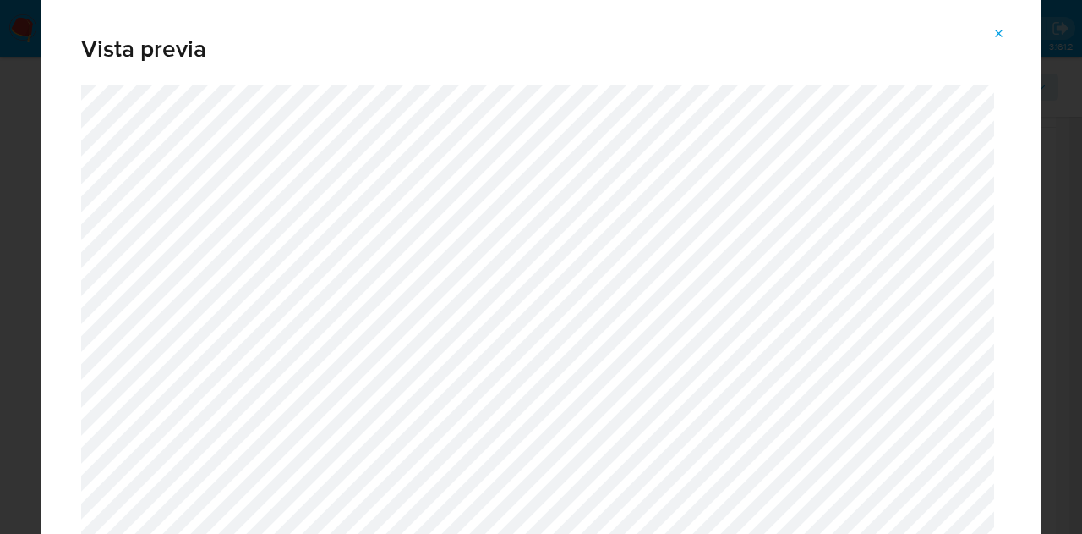
click at [999, 43] on span "Attachment preview" at bounding box center [1000, 34] width 14 height 24
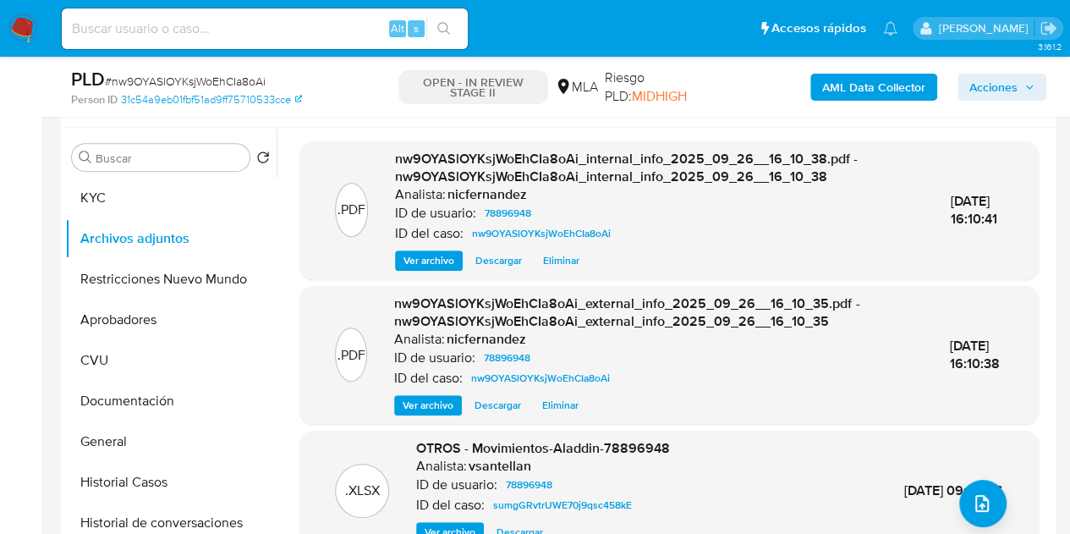
click at [849, 388] on div "nw9OYASlOYKsjWoEhCIa8oAi_external_info_2025_09_26__16_10_35.pdf - nw9OYASlOYKsj…" at bounding box center [658, 354] width 528 height 121
click at [315, 487] on div ".XLSX OTROS - Movimientos-Aladdin-78896948 Analista: vsantellan ID de usuario: …" at bounding box center [669, 490] width 722 height 103
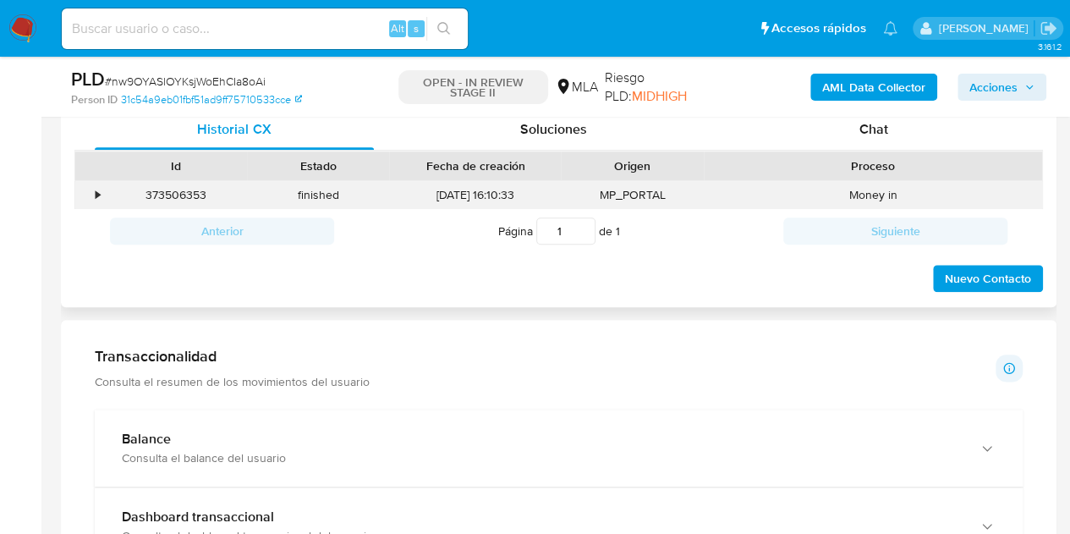
scroll to position [843, 0]
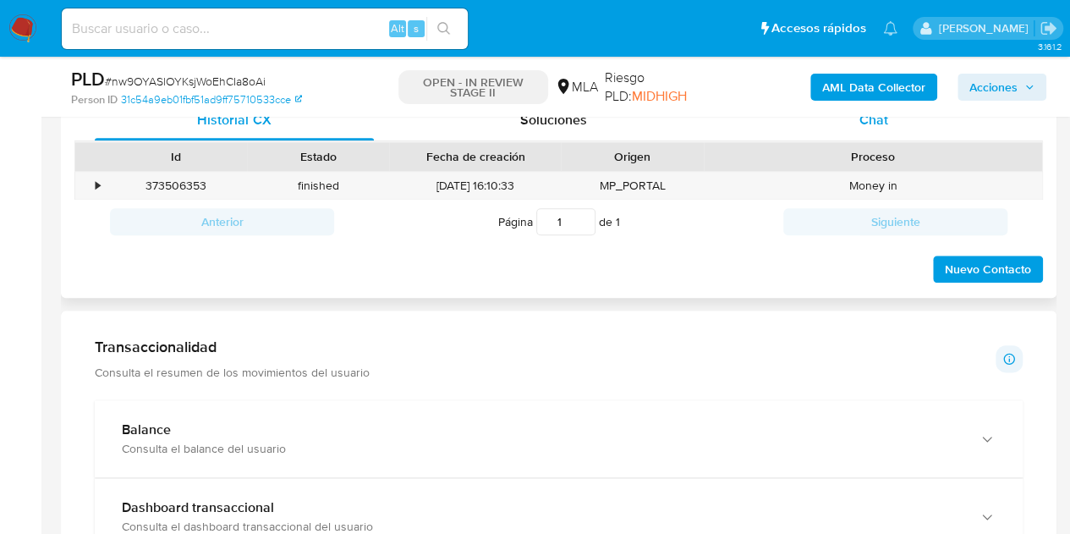
click at [872, 127] on span "Chat" at bounding box center [873, 119] width 29 height 19
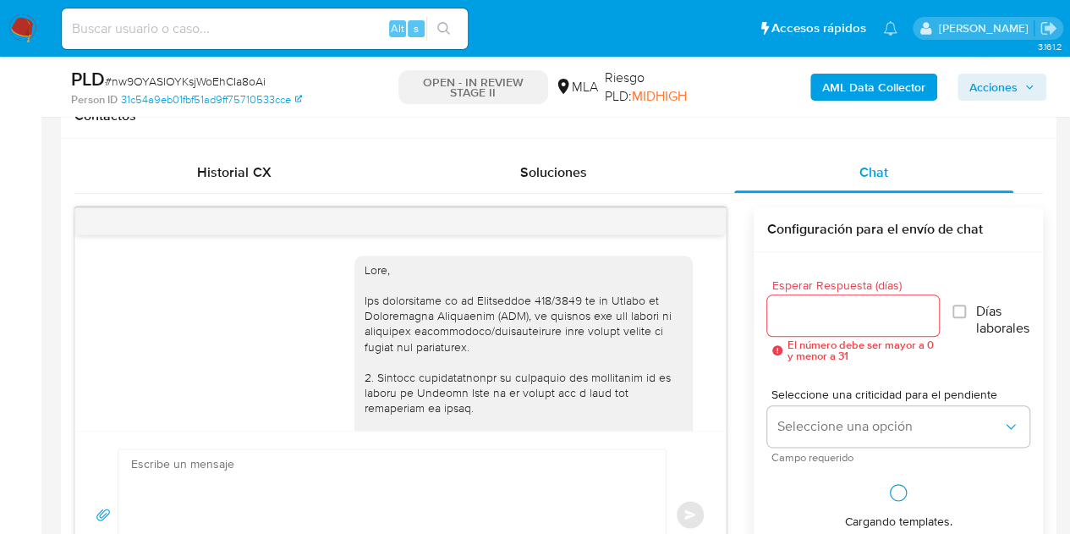
scroll to position [1048, 0]
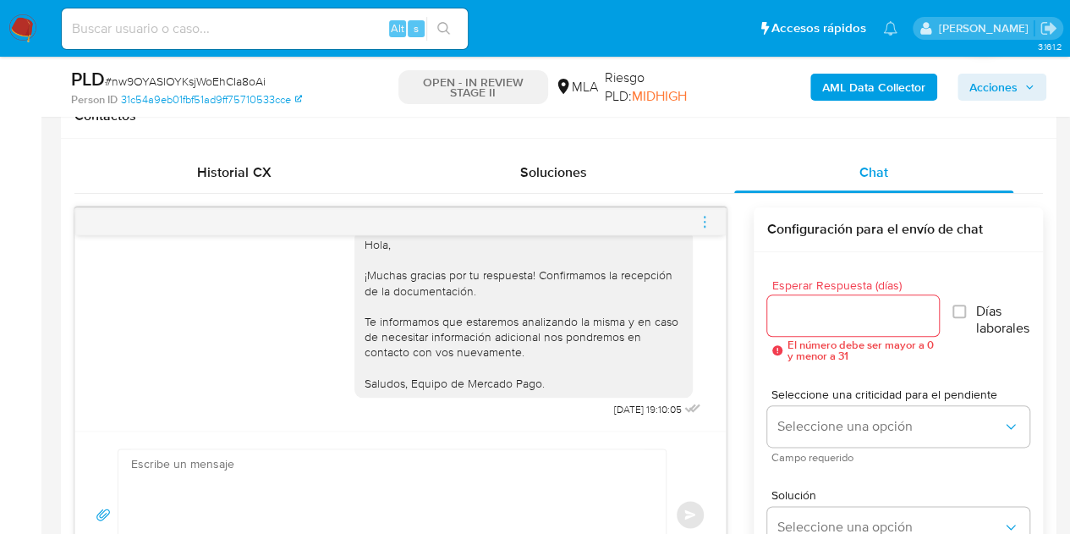
click at [705, 216] on icon "menu-action" at bounding box center [704, 221] width 15 height 15
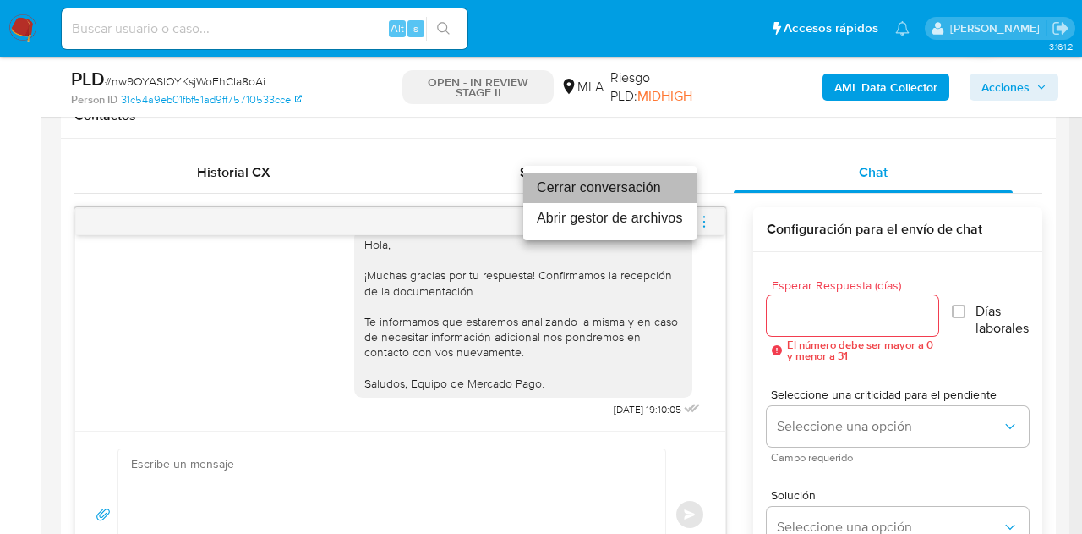
click at [655, 190] on li "Cerrar conversación" at bounding box center [609, 187] width 173 height 30
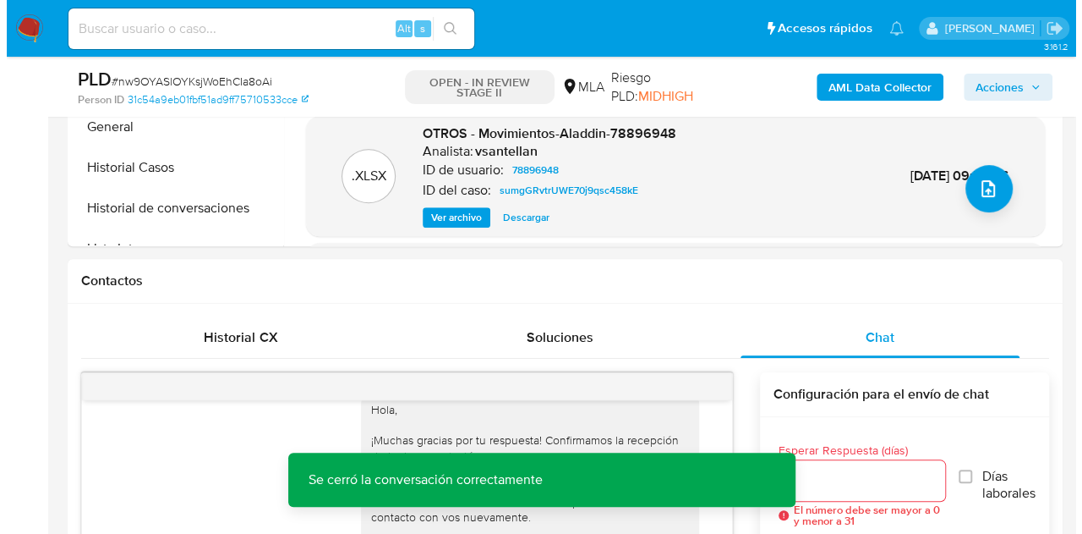
scroll to position [545, 0]
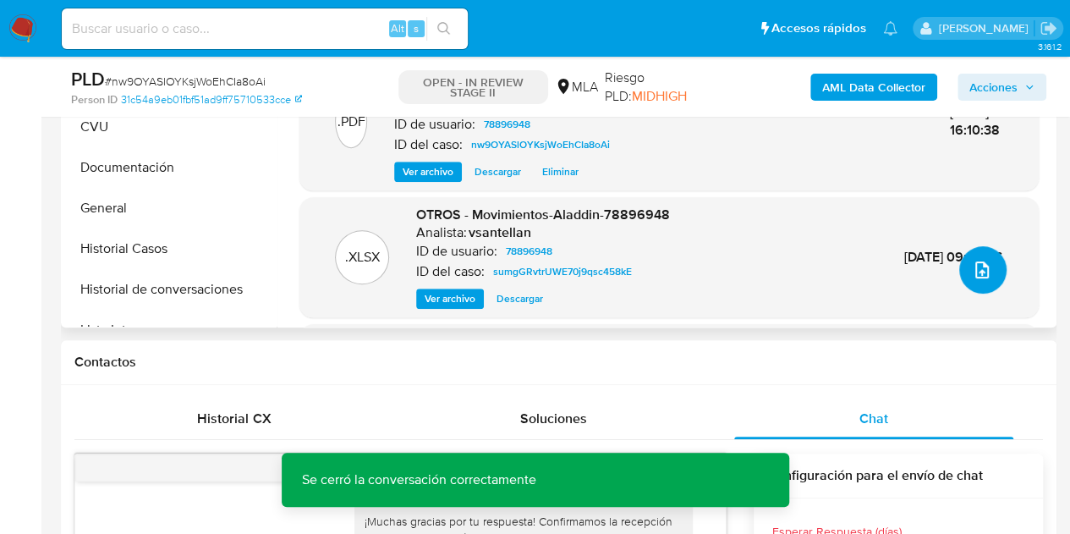
click at [962, 263] on button "upload-file" at bounding box center [982, 269] width 47 height 47
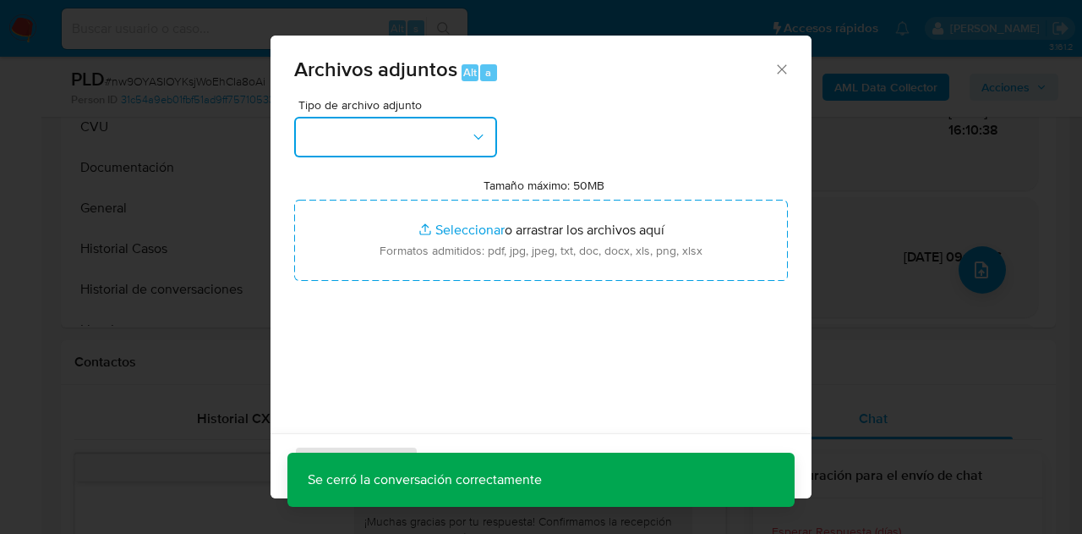
click at [458, 144] on button "button" at bounding box center [395, 137] width 203 height 41
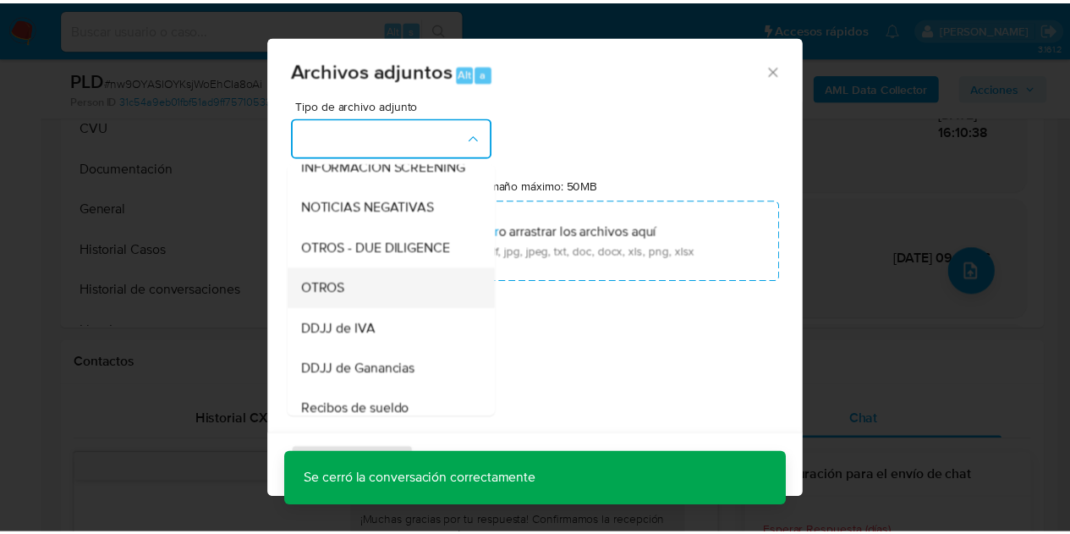
scroll to position [222, 0]
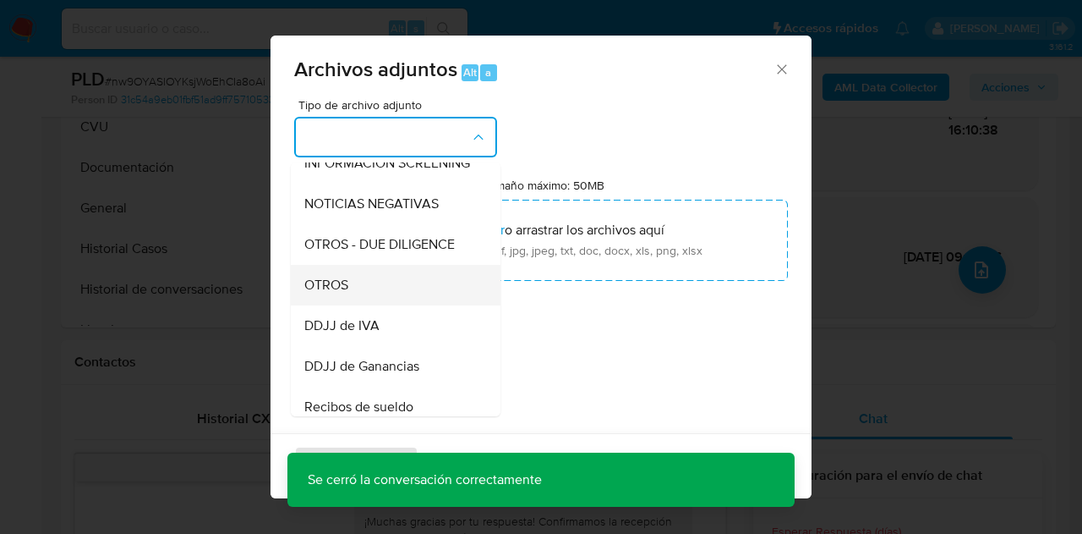
click at [384, 305] on div "OTROS" at bounding box center [390, 285] width 172 height 41
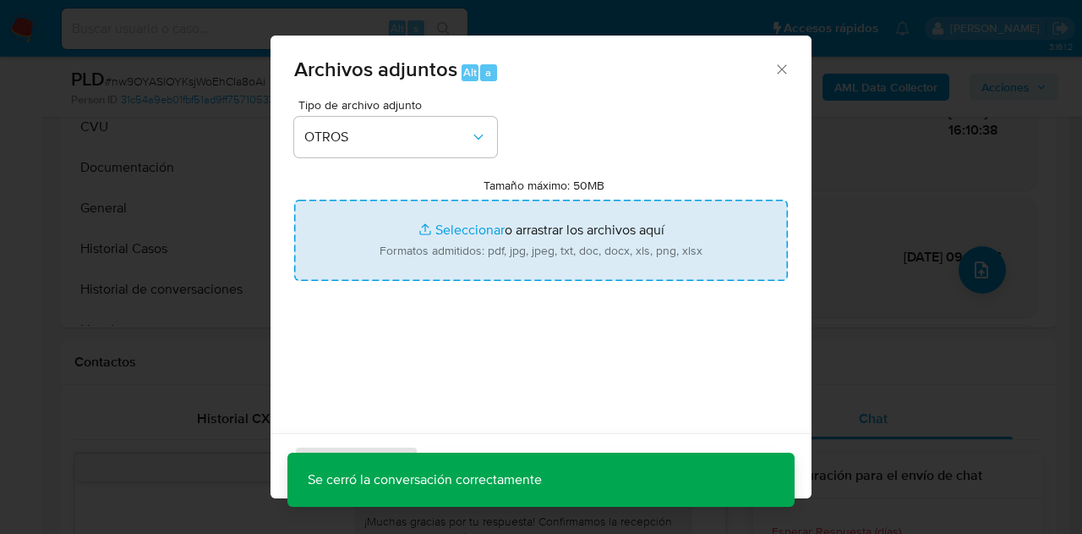
click at [463, 245] on input "Tamaño máximo: 50MB Seleccionar archivos" at bounding box center [541, 240] width 494 height 81
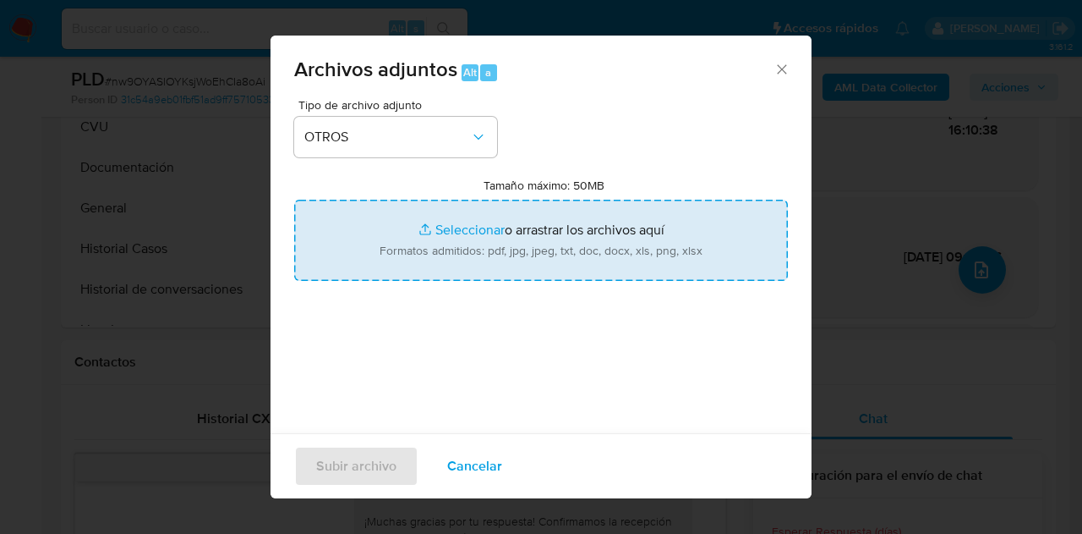
type input "C:\fakepath\Caselog NO ROI nw9OYASlOYKsjWoEhCIa8oAi.docx"
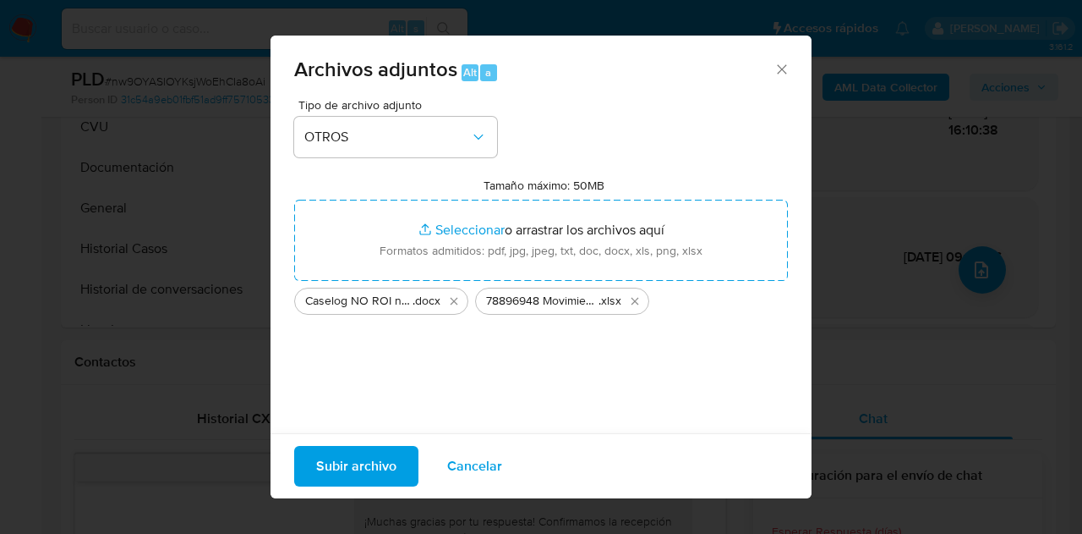
click at [343, 463] on span "Subir archivo" at bounding box center [356, 465] width 80 height 37
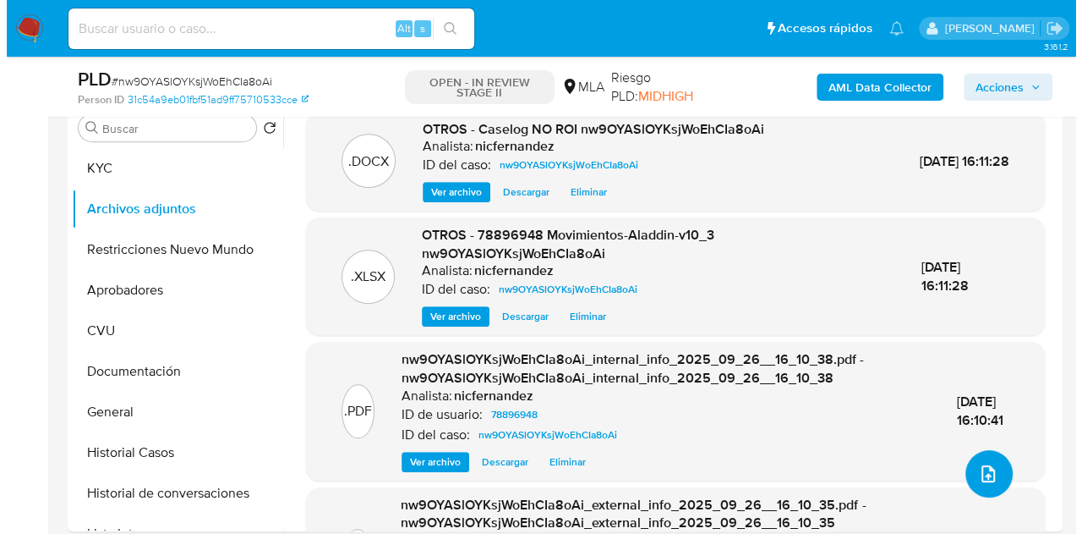
scroll to position [330, 0]
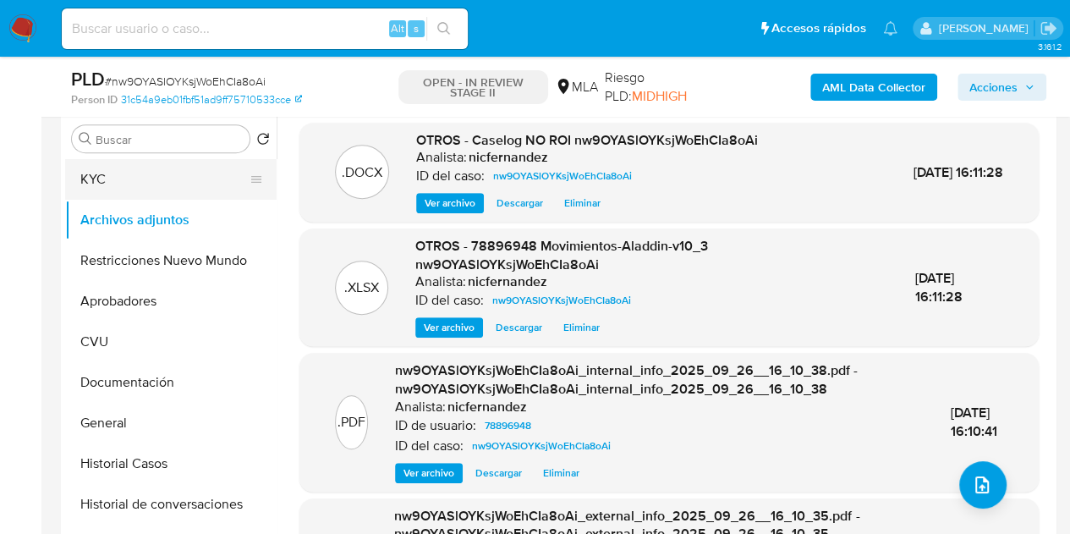
click at [167, 176] on button "KYC" at bounding box center [164, 179] width 198 height 41
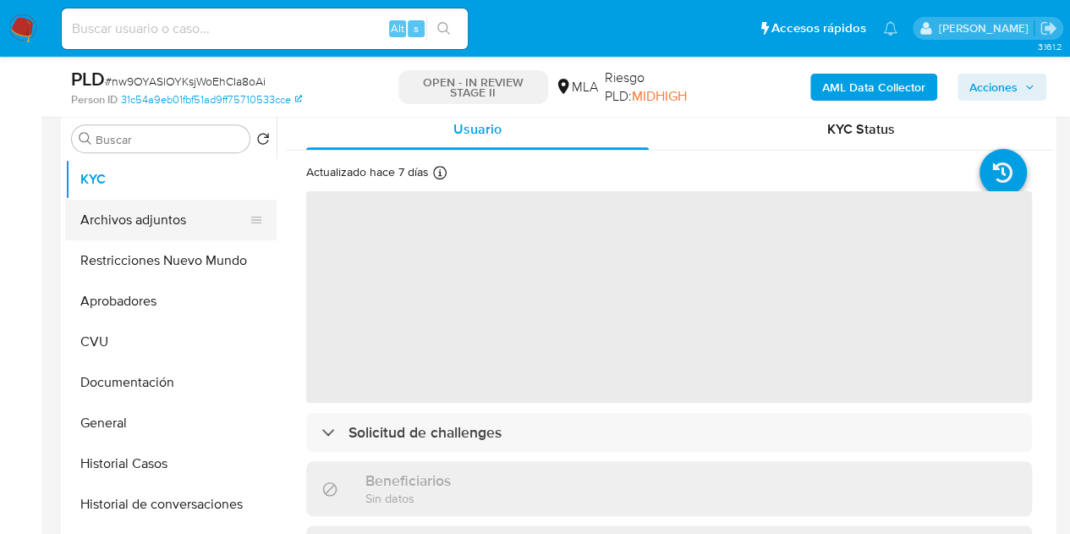
click at [151, 220] on button "Archivos adjuntos" at bounding box center [164, 220] width 198 height 41
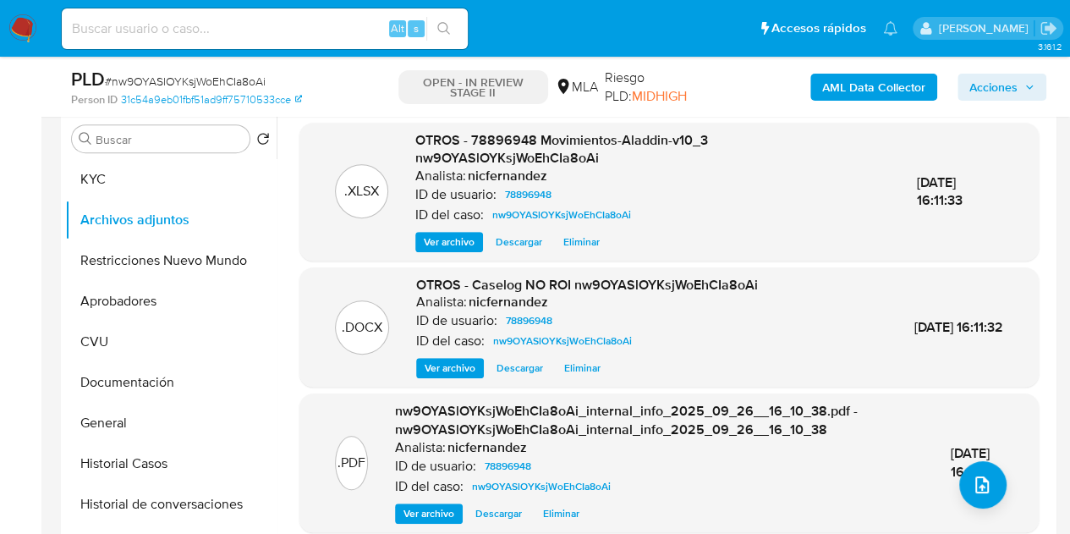
click at [436, 359] on span "Ver archivo" at bounding box center [449, 367] width 51 height 17
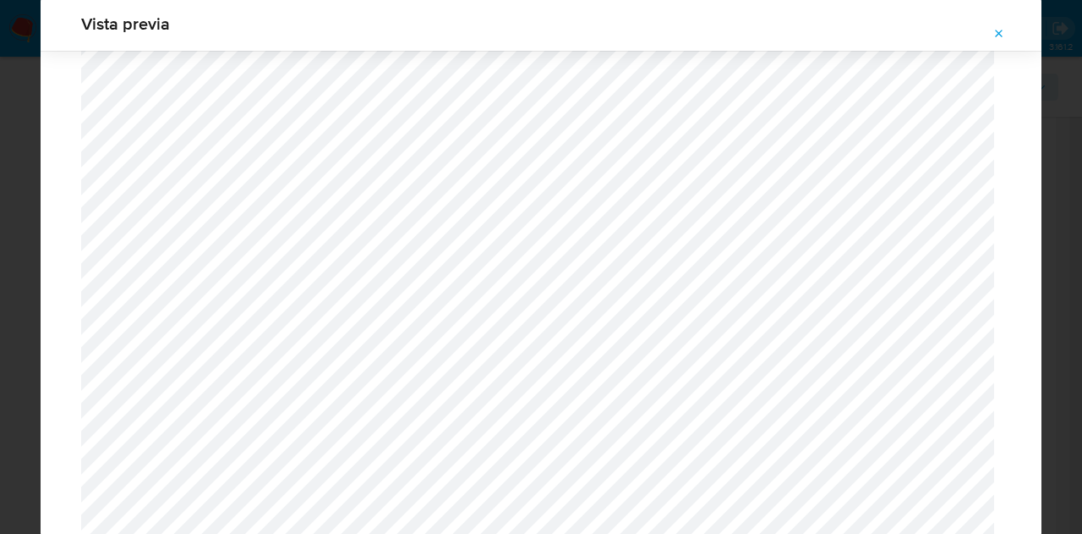
scroll to position [2423, 0]
click at [994, 29] on icon "Attachment preview" at bounding box center [1000, 34] width 14 height 14
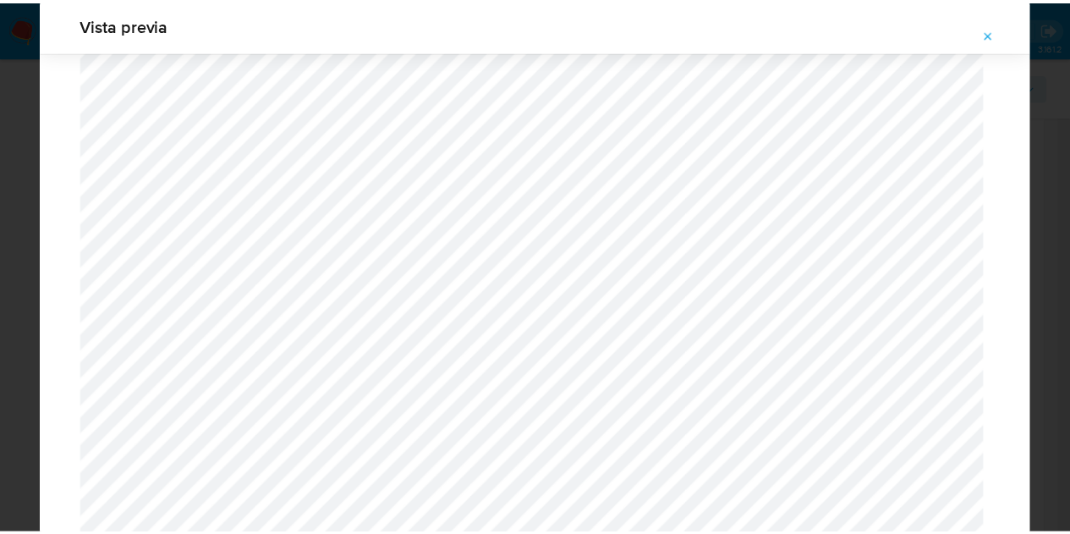
scroll to position [54, 0]
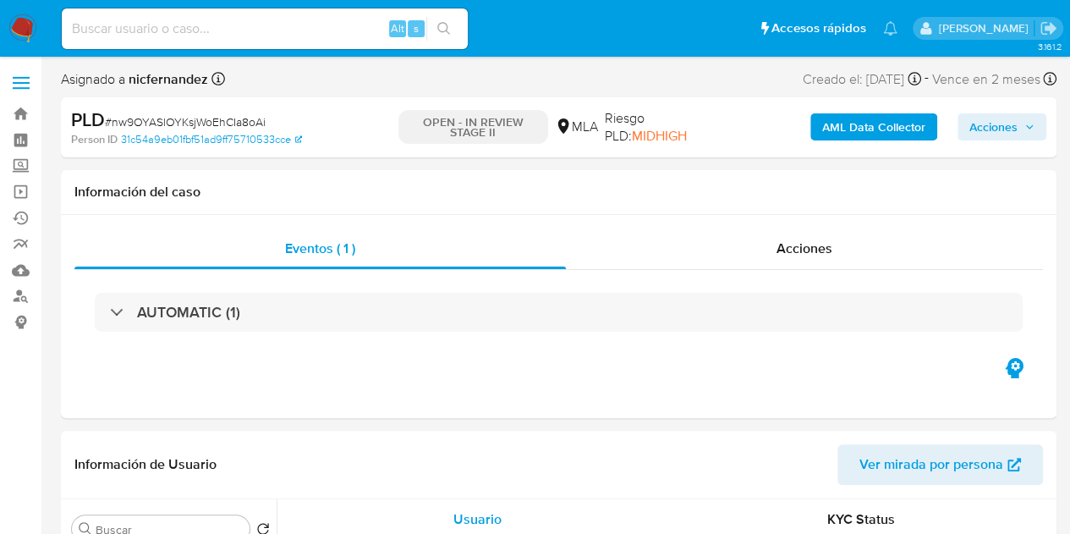
select select "10"
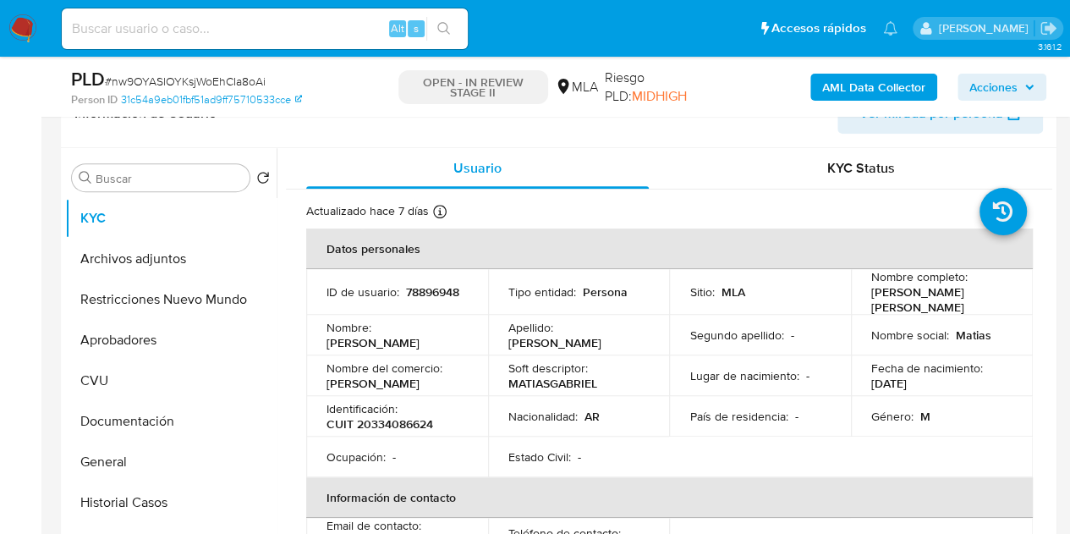
scroll to position [307, 0]
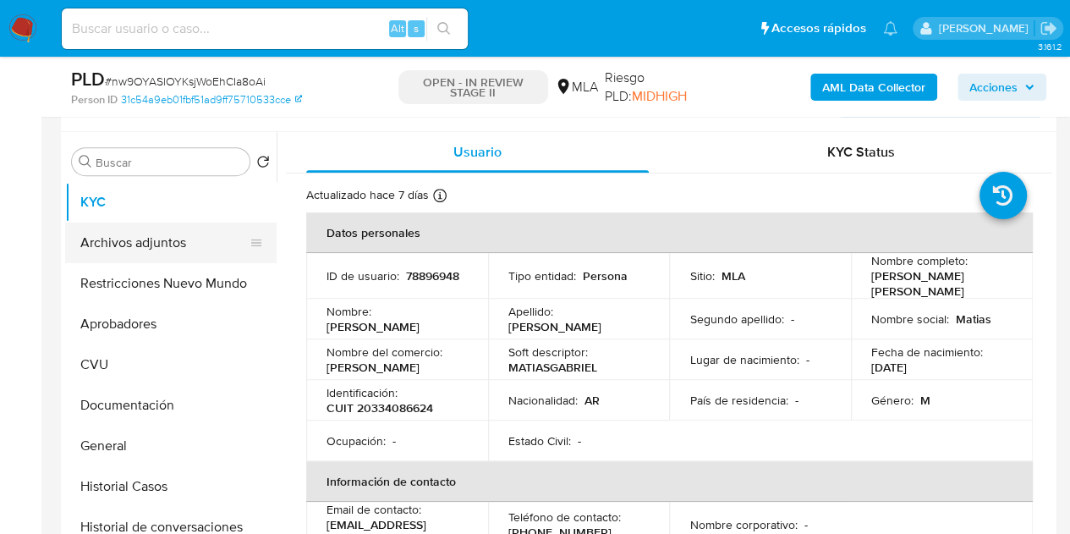
click at [149, 237] on button "Archivos adjuntos" at bounding box center [164, 242] width 198 height 41
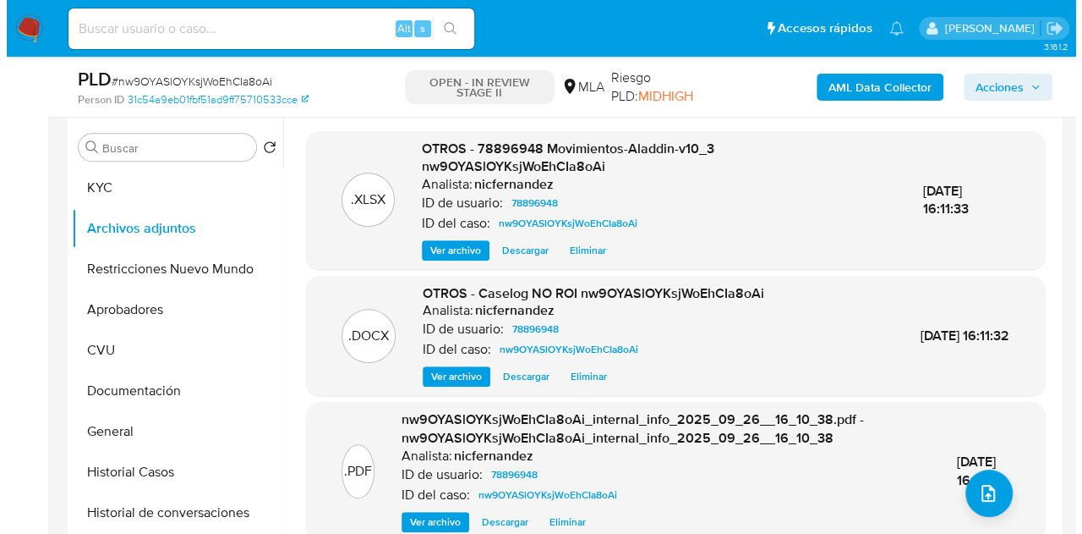
scroll to position [279, 0]
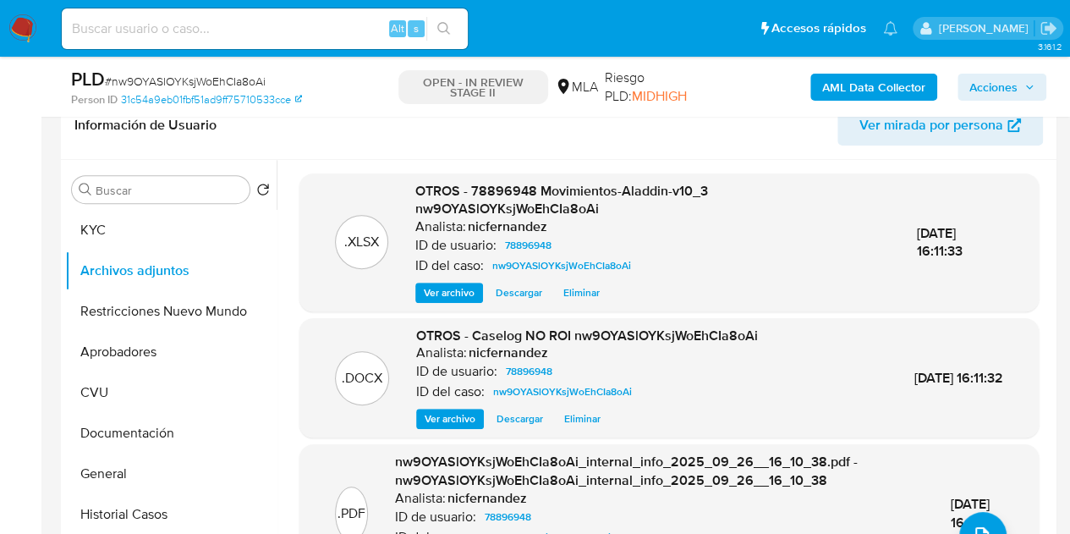
click at [451, 413] on span "Ver archivo" at bounding box center [449, 418] width 51 height 17
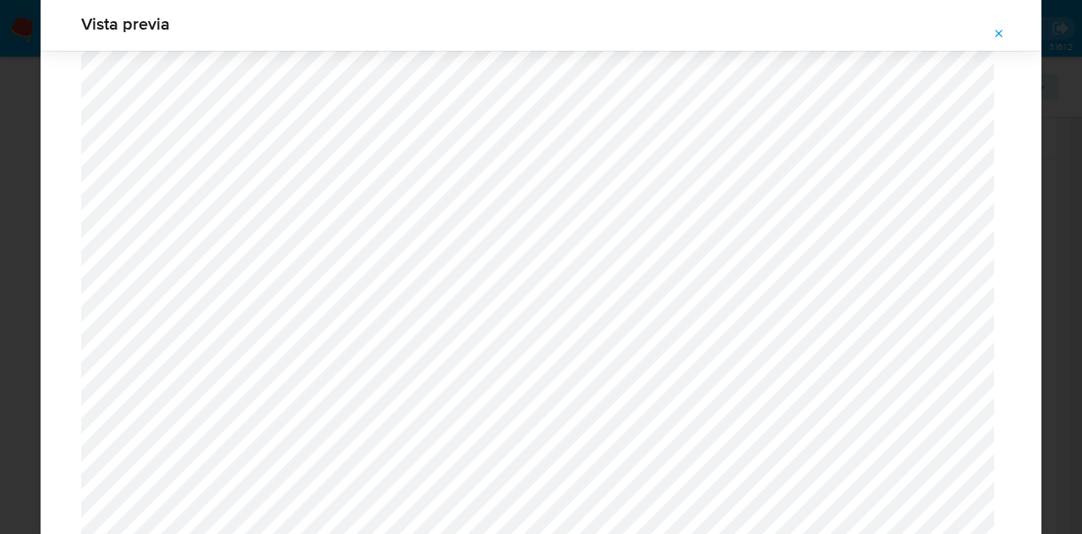
scroll to position [2205, 0]
drag, startPoint x: 998, startPoint y: 36, endPoint x: 881, endPoint y: 226, distance: 222.5
click at [999, 36] on icon "Attachment preview" at bounding box center [1000, 34] width 14 height 14
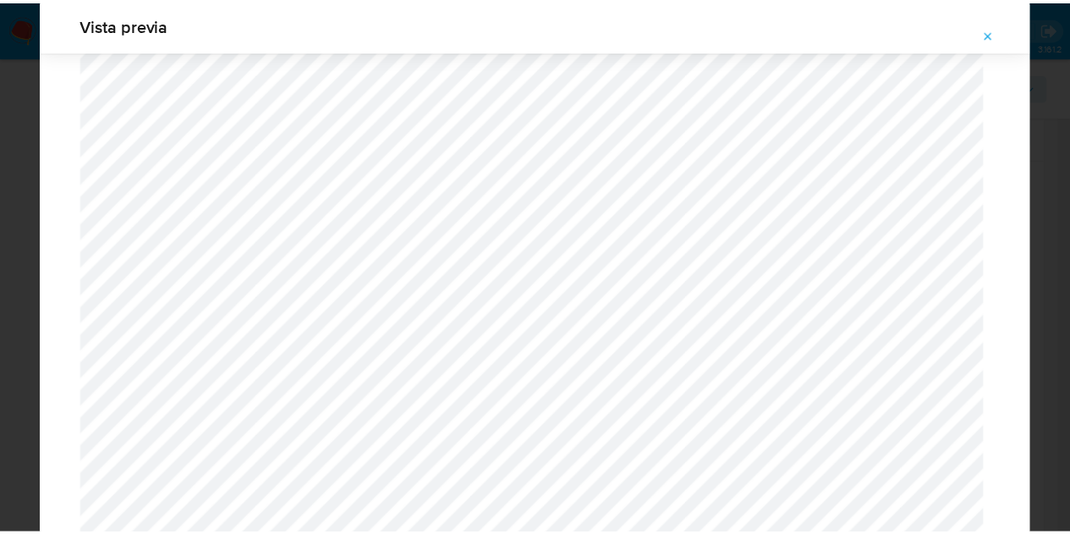
scroll to position [54, 0]
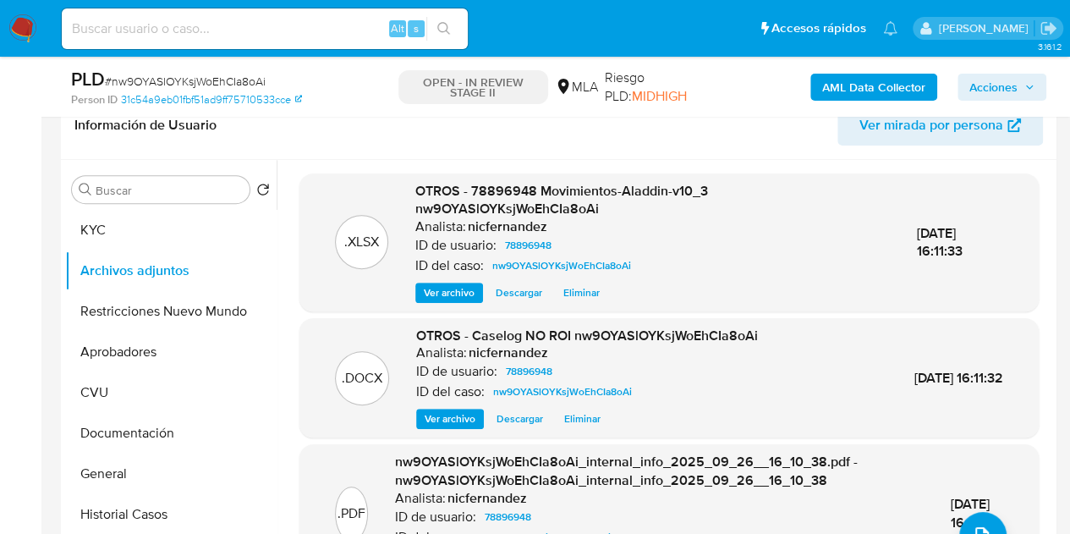
click at [992, 88] on span "Acciones" at bounding box center [993, 87] width 48 height 27
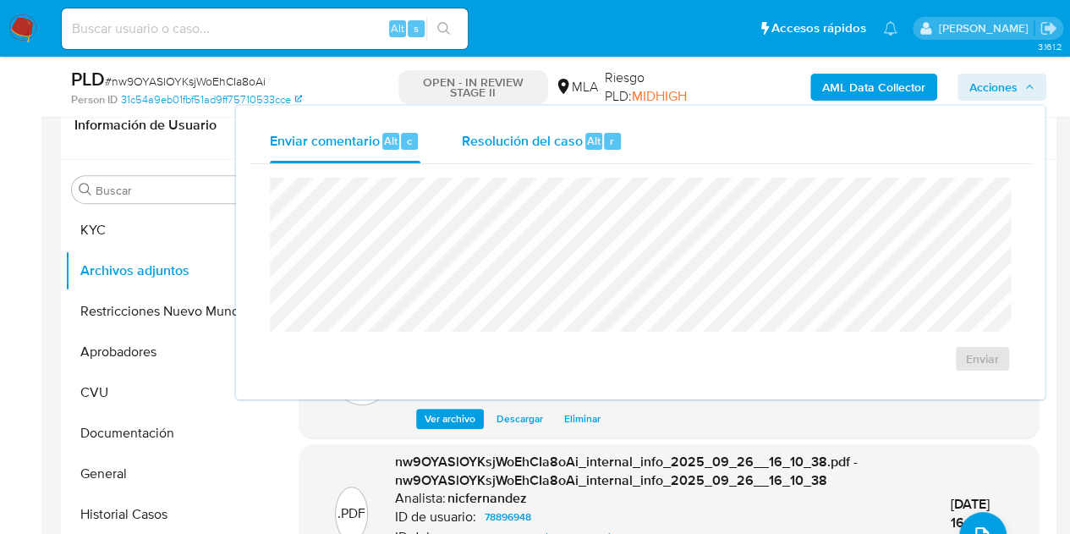
click at [581, 131] on div "Resolución del caso Alt r" at bounding box center [542, 141] width 162 height 44
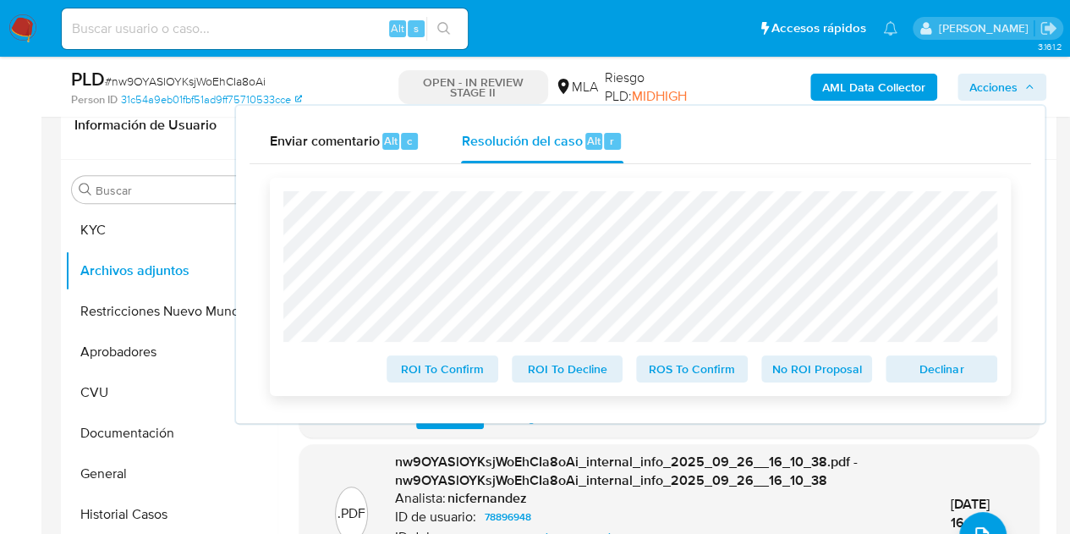
click at [819, 370] on span "No ROI Proposal" at bounding box center [817, 369] width 88 height 24
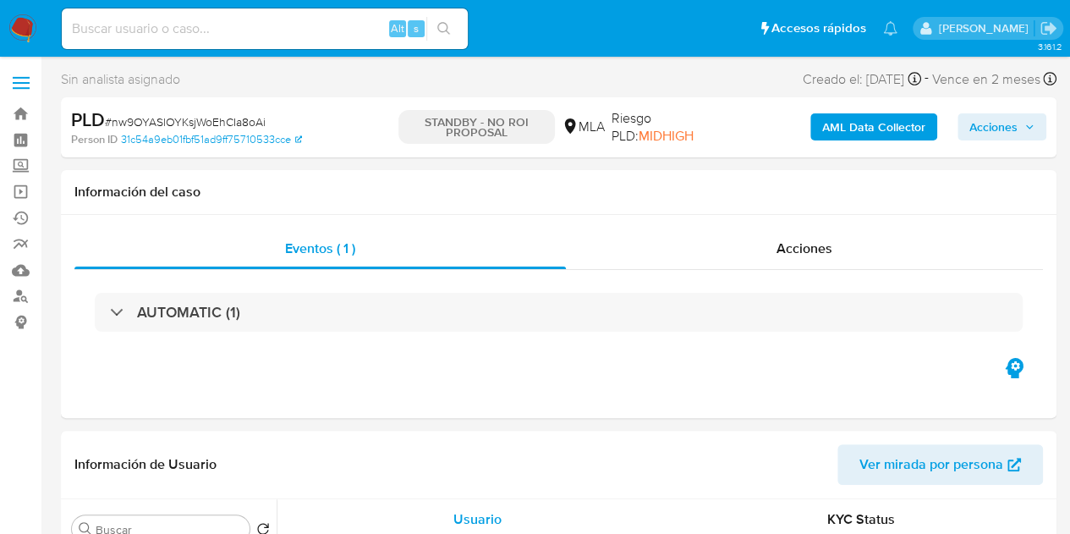
select select "10"
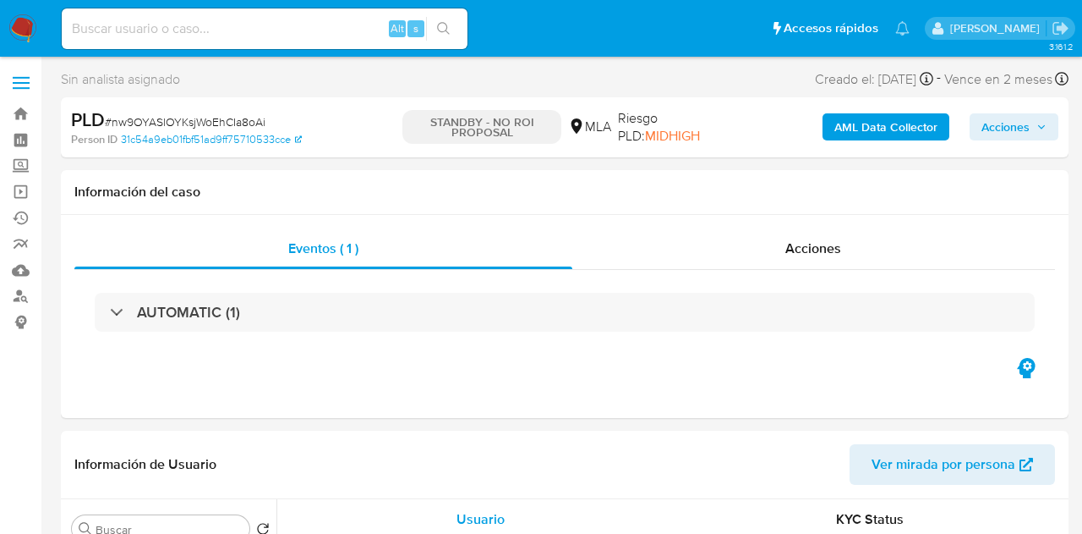
select select "10"
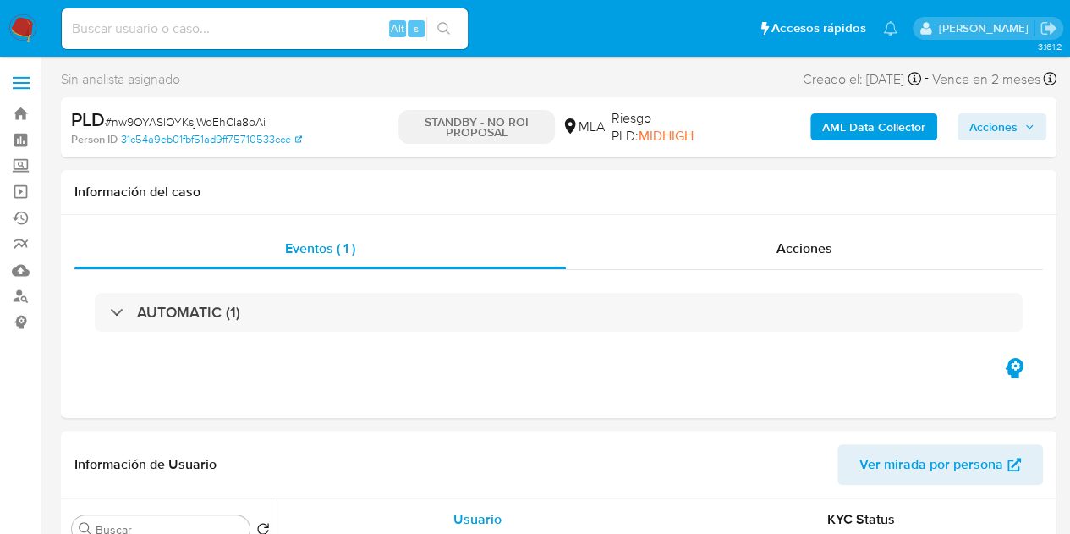
select select "10"
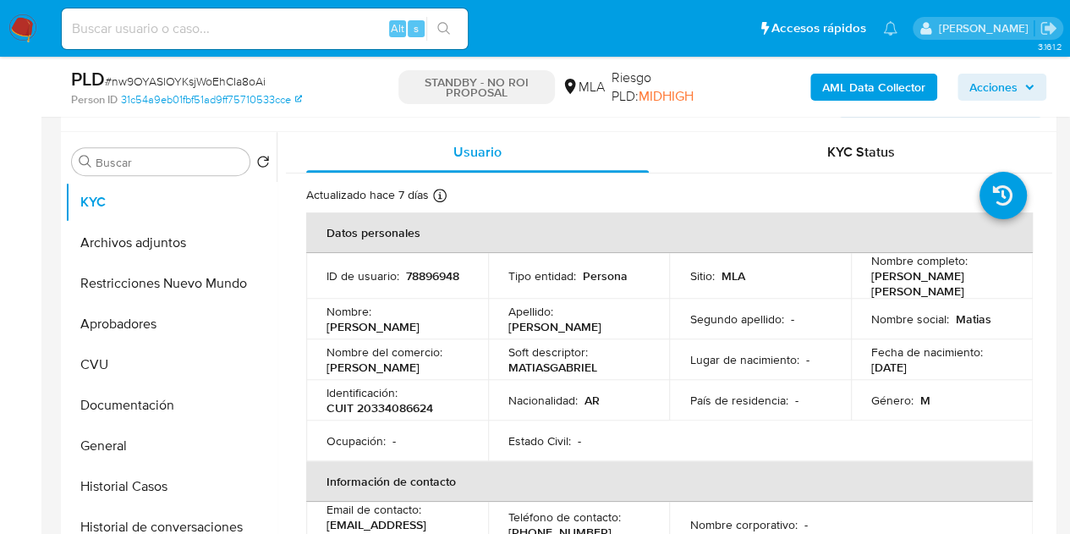
scroll to position [348, 0]
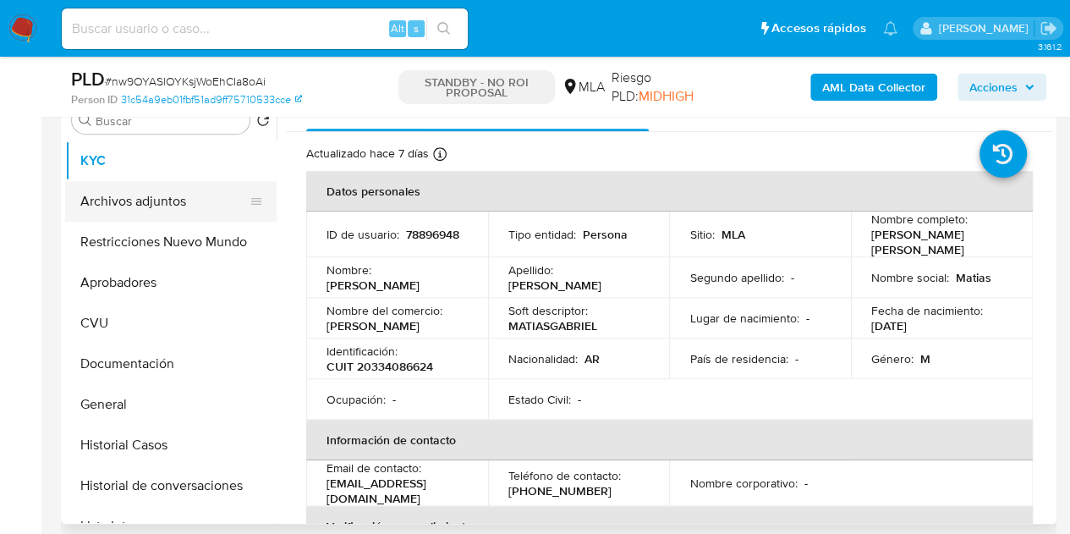
click at [112, 191] on button "Archivos adjuntos" at bounding box center [164, 201] width 198 height 41
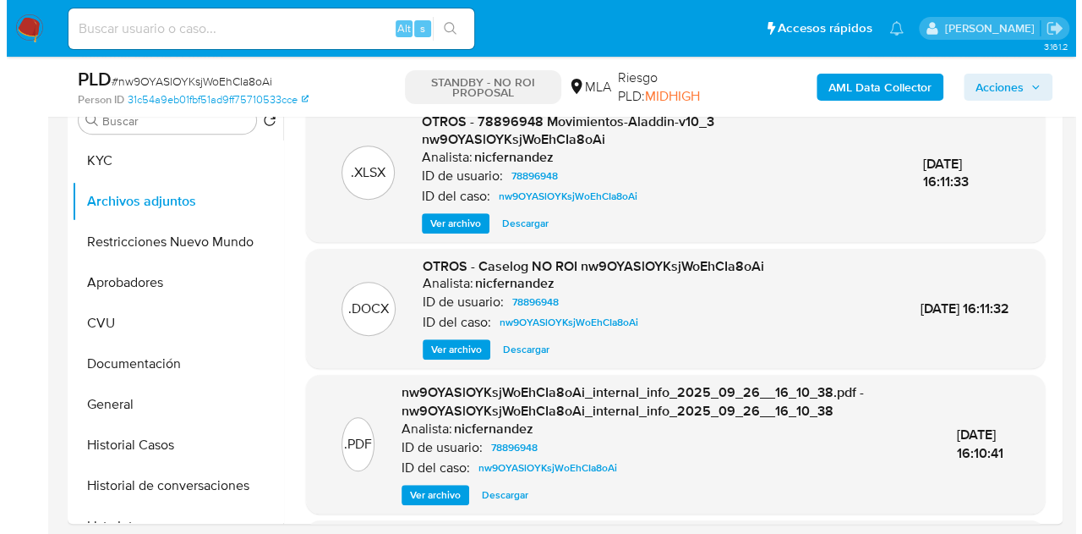
scroll to position [300, 0]
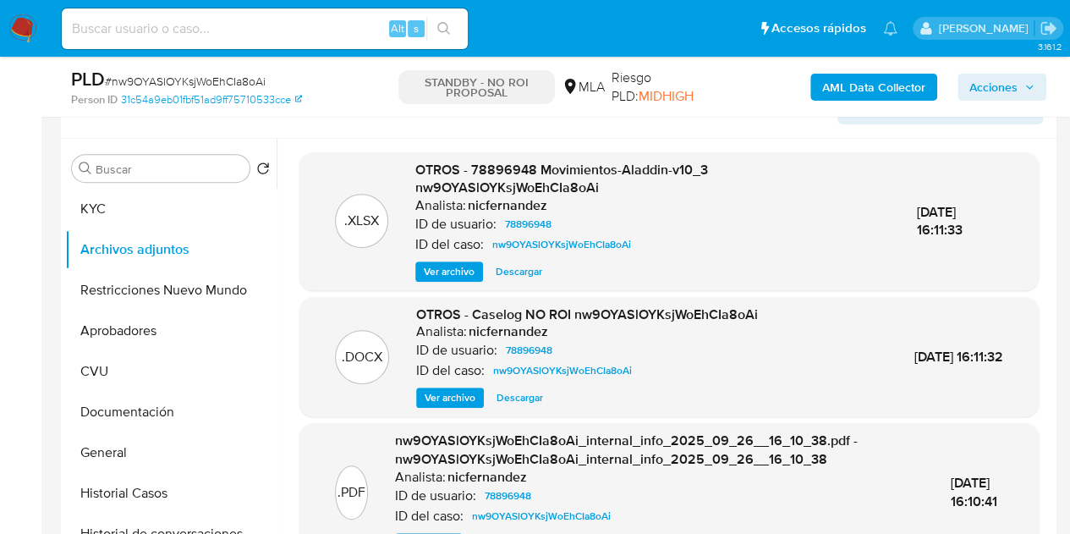
click at [457, 397] on span "Ver archivo" at bounding box center [449, 397] width 51 height 17
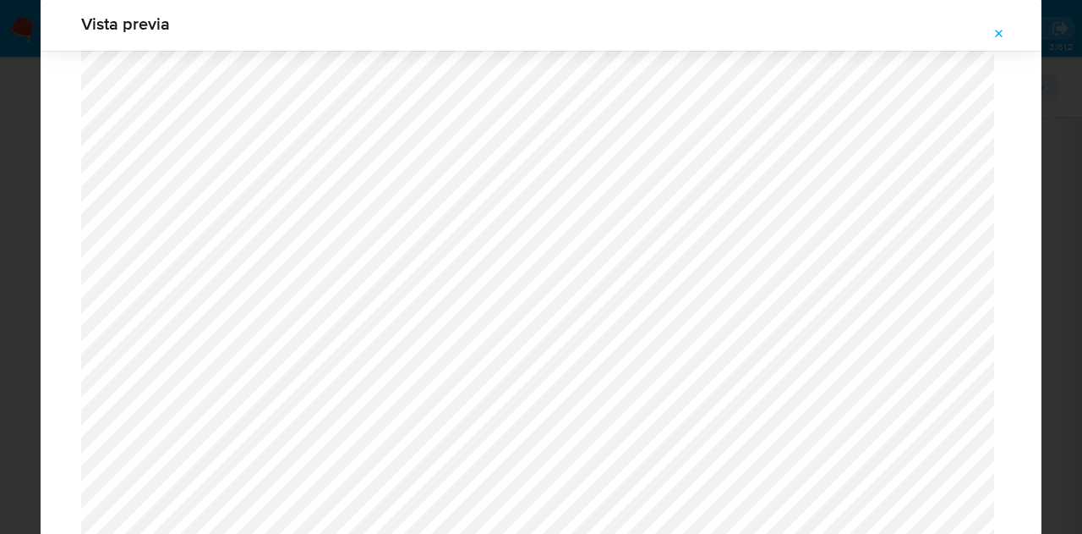
scroll to position [2661, 0]
click at [996, 38] on icon "Attachment preview" at bounding box center [1000, 34] width 14 height 14
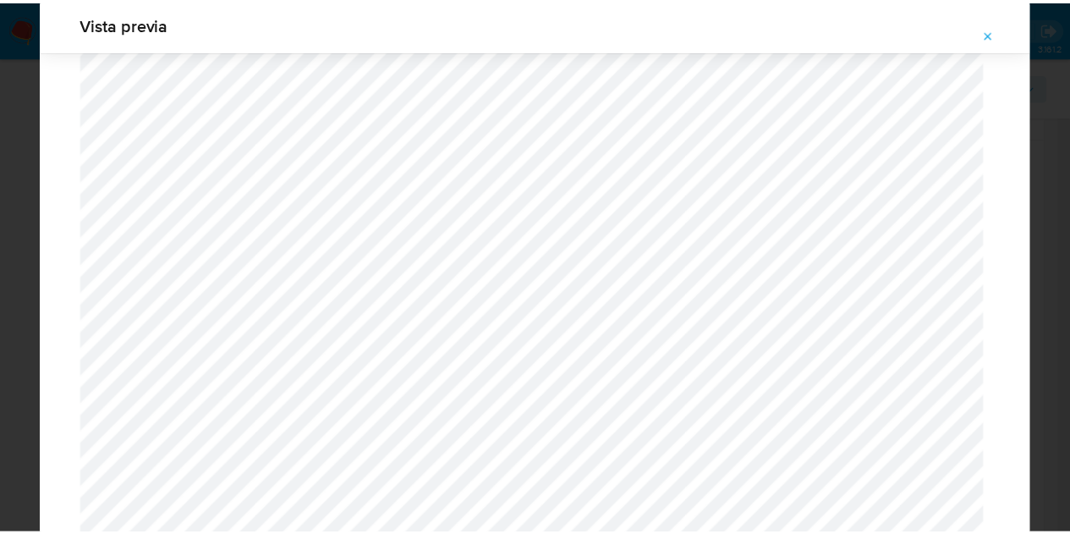
scroll to position [54, 0]
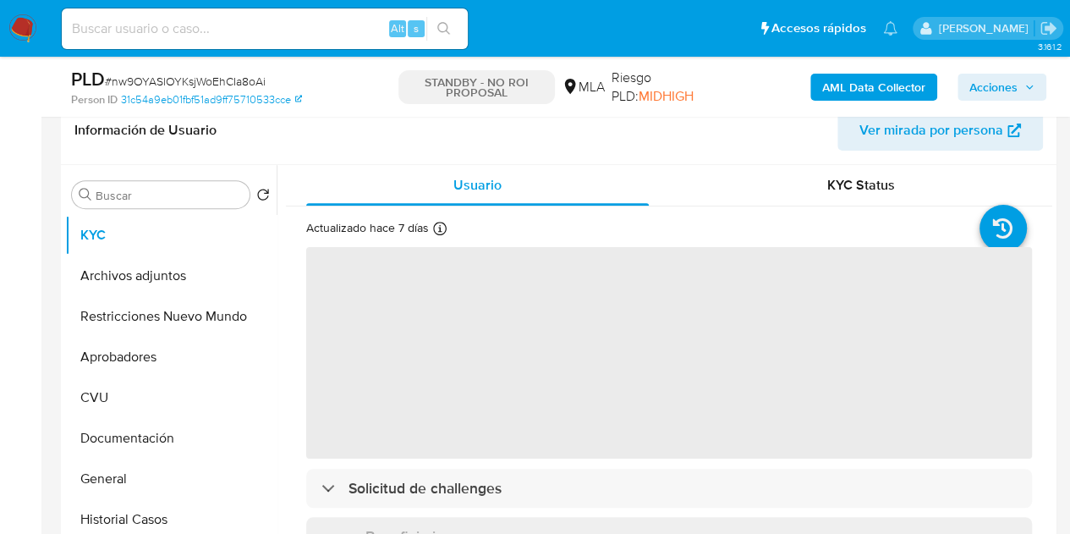
scroll to position [253, 0]
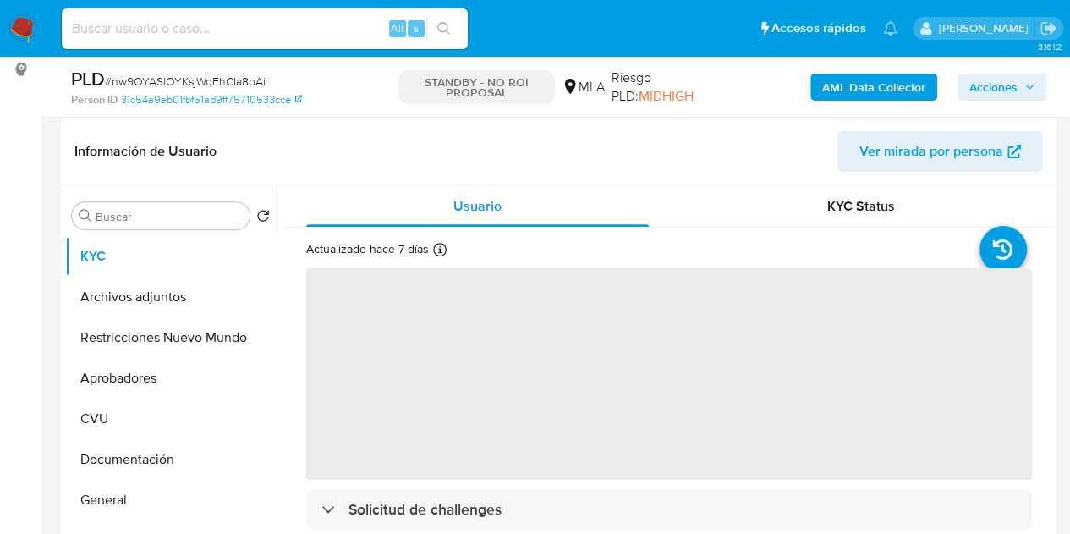
select select "10"
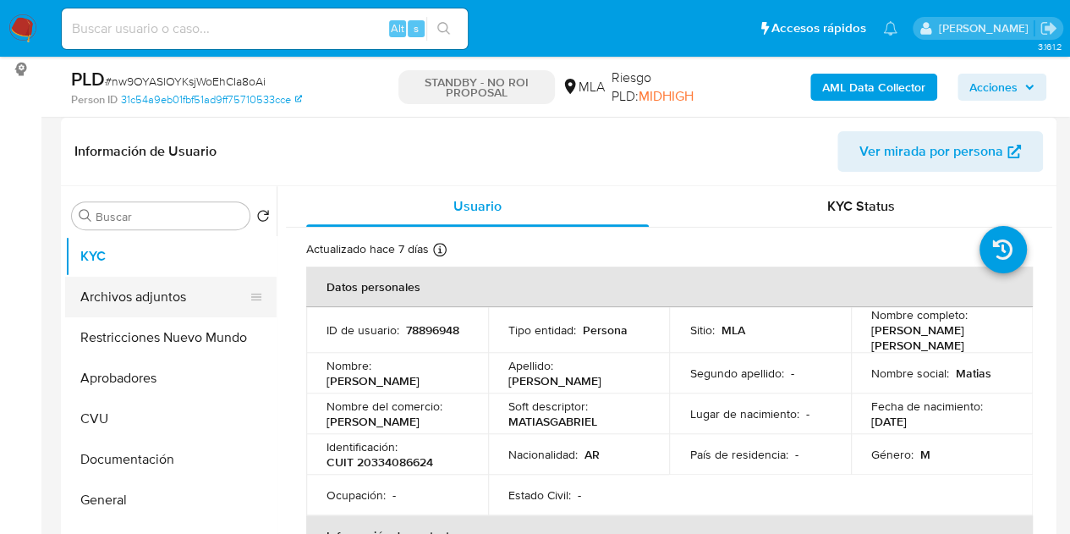
click at [151, 290] on button "Archivos adjuntos" at bounding box center [164, 296] width 198 height 41
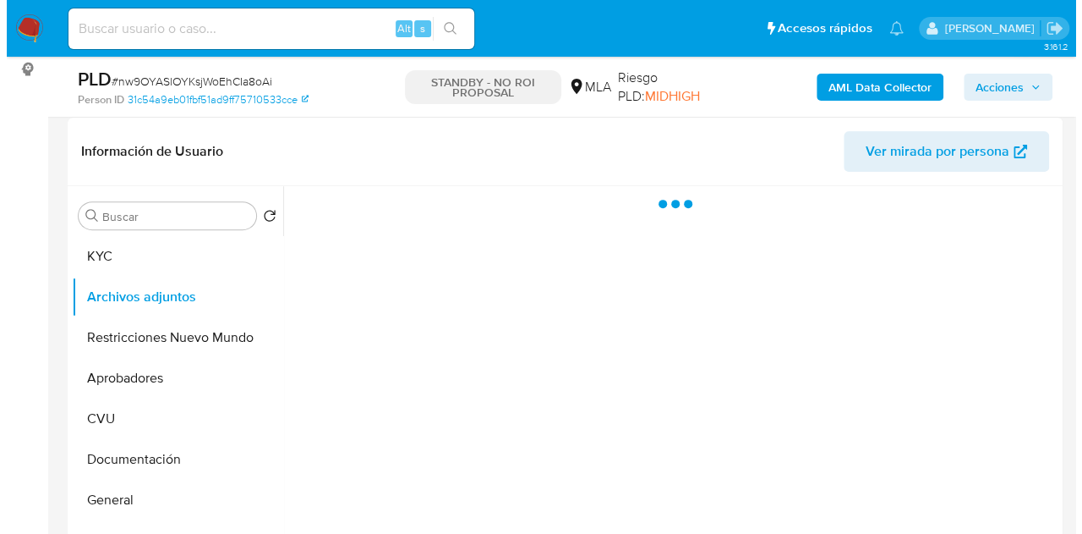
scroll to position [335, 0]
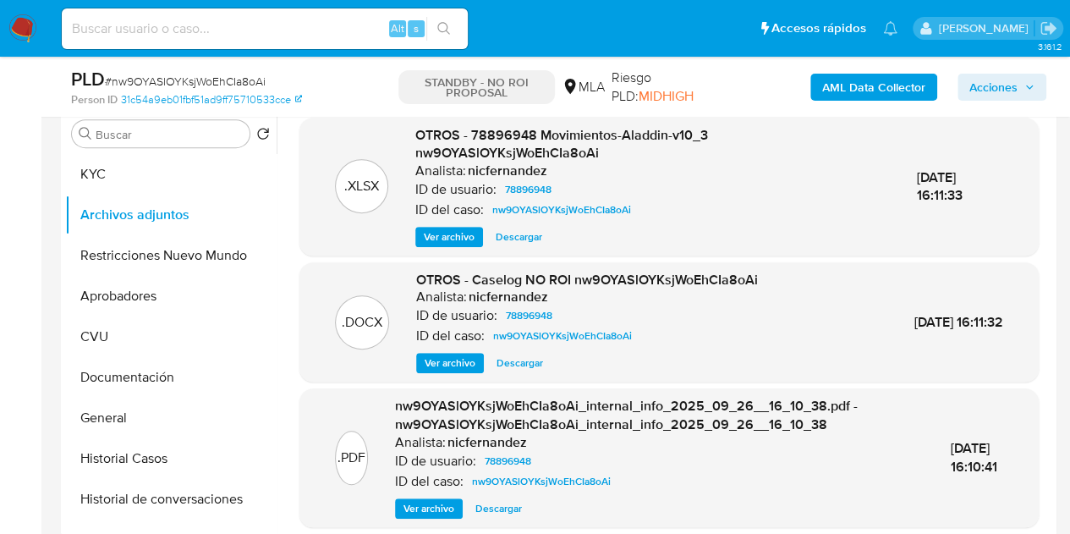
click at [451, 361] on span "Ver archivo" at bounding box center [449, 362] width 51 height 17
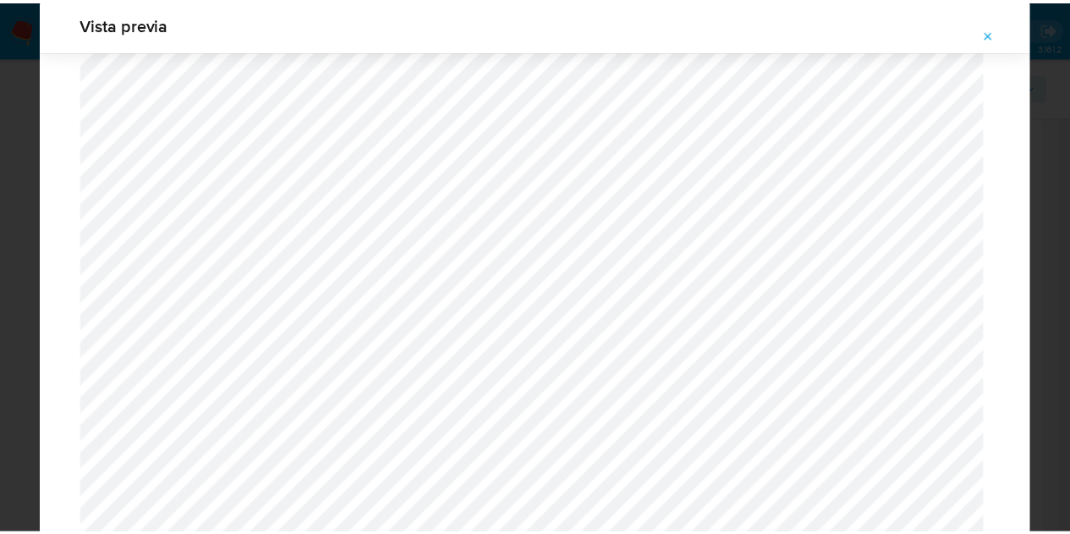
scroll to position [0, 0]
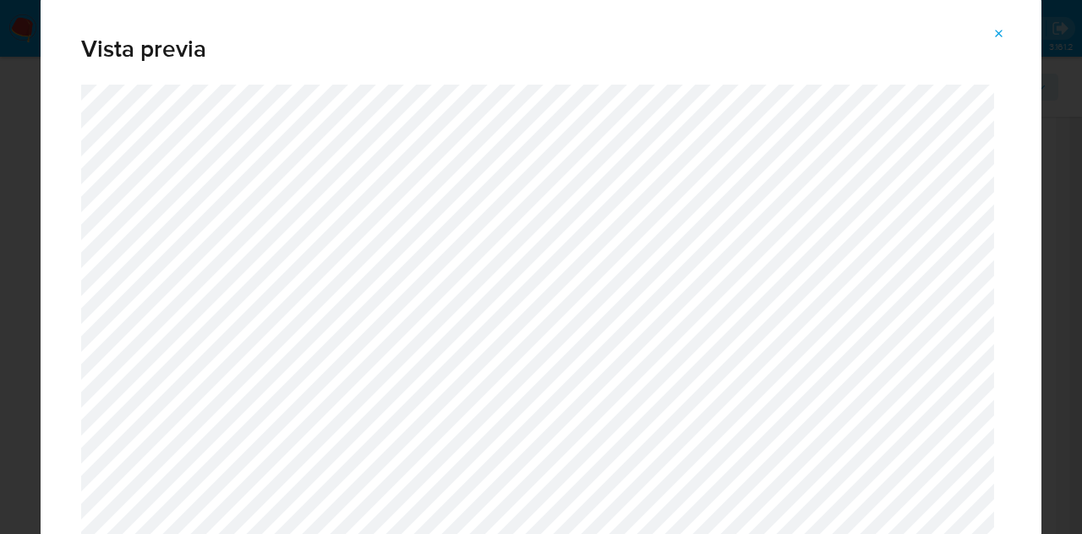
click at [994, 22] on span "Attachment preview" at bounding box center [1000, 34] width 14 height 24
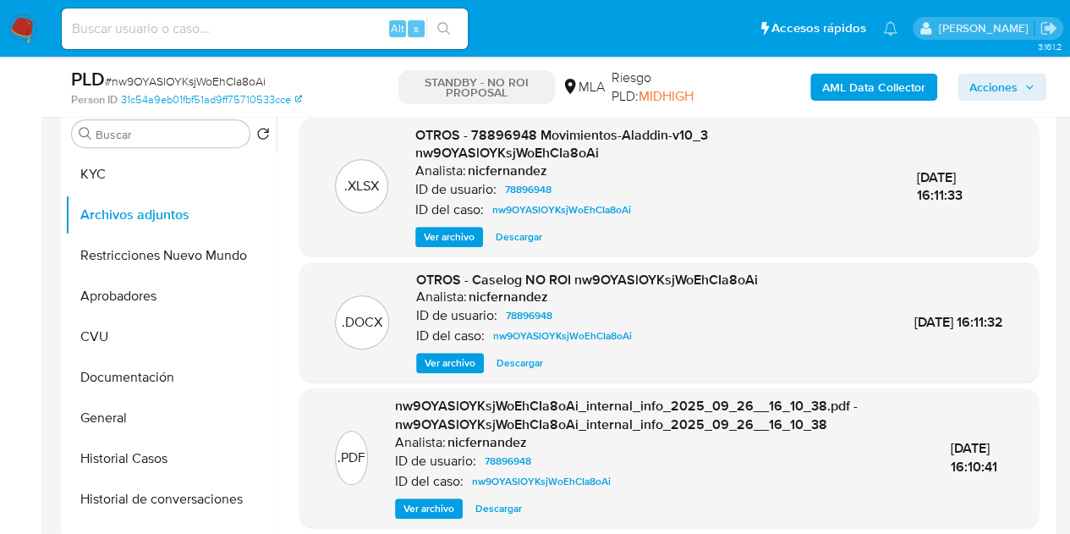
scroll to position [315, 0]
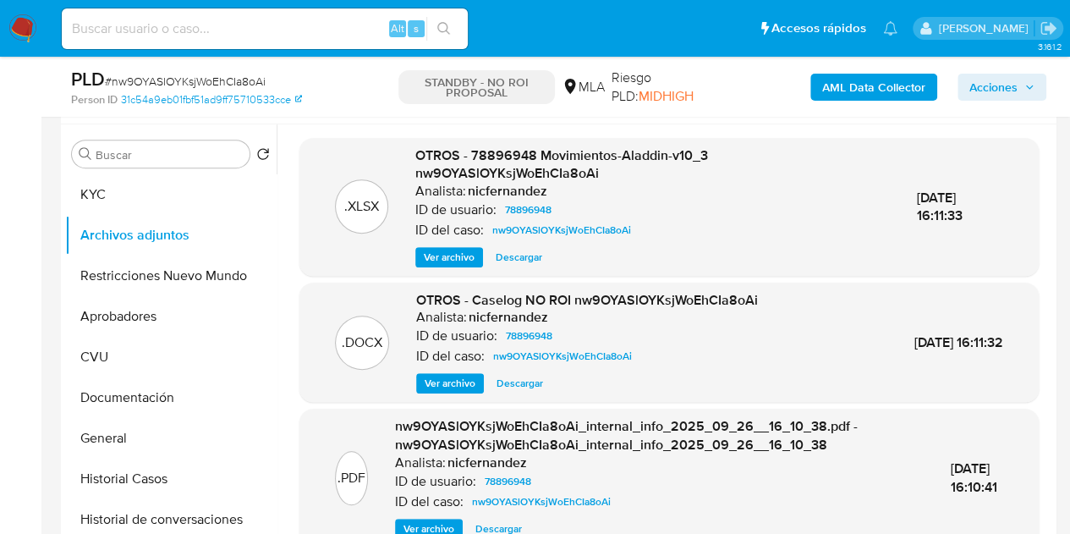
click at [451, 379] on span "Ver archivo" at bounding box center [449, 383] width 51 height 17
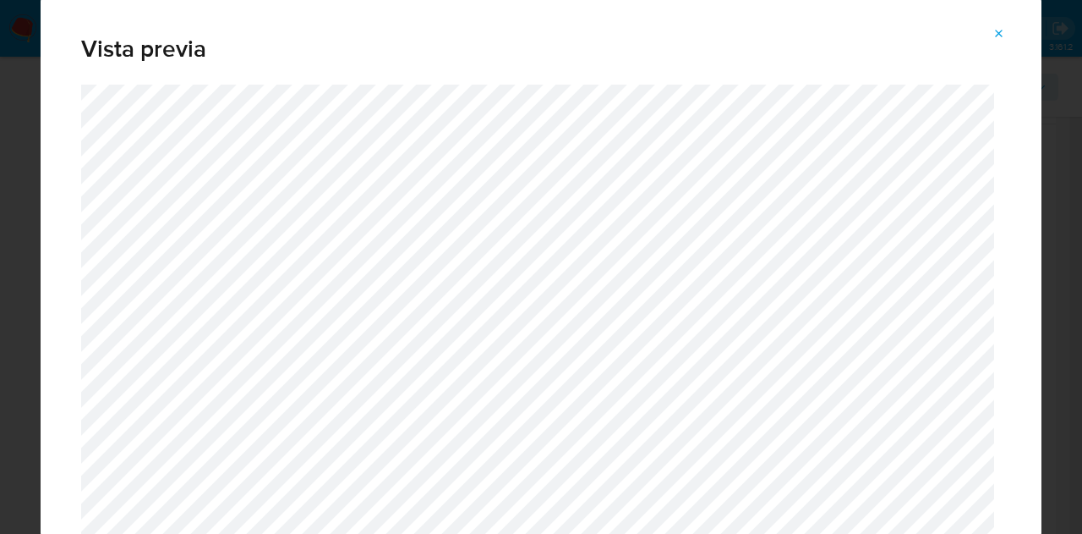
click at [1005, 35] on icon "Attachment preview" at bounding box center [1000, 34] width 14 height 14
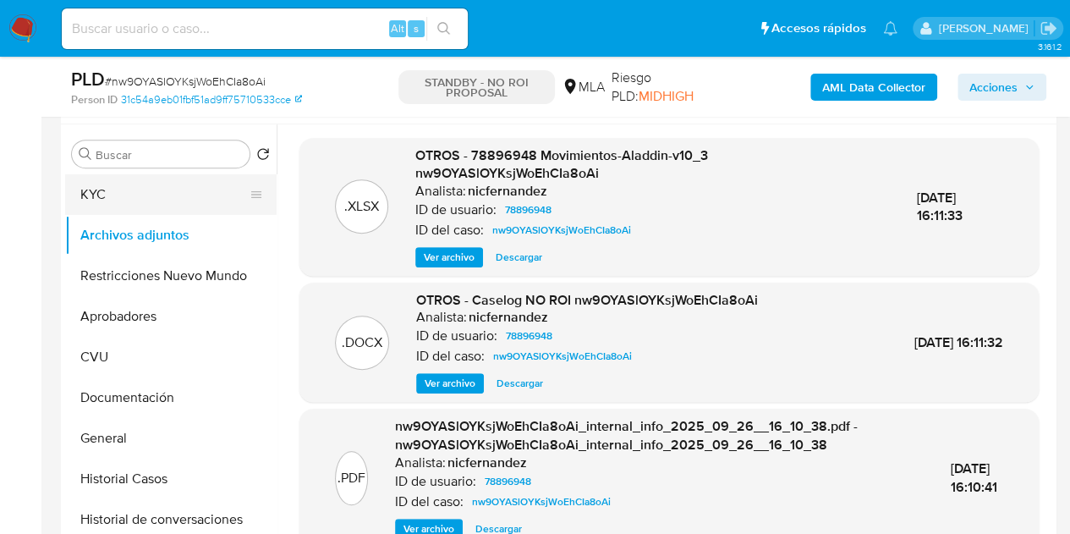
click at [141, 200] on button "KYC" at bounding box center [164, 194] width 198 height 41
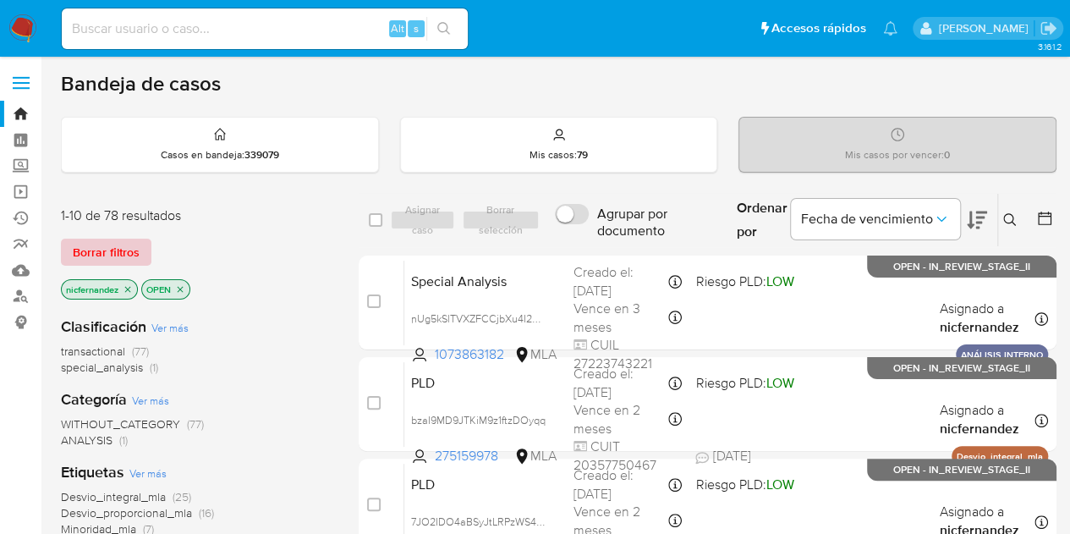
click at [116, 243] on span "Borrar filtros" at bounding box center [106, 252] width 67 height 24
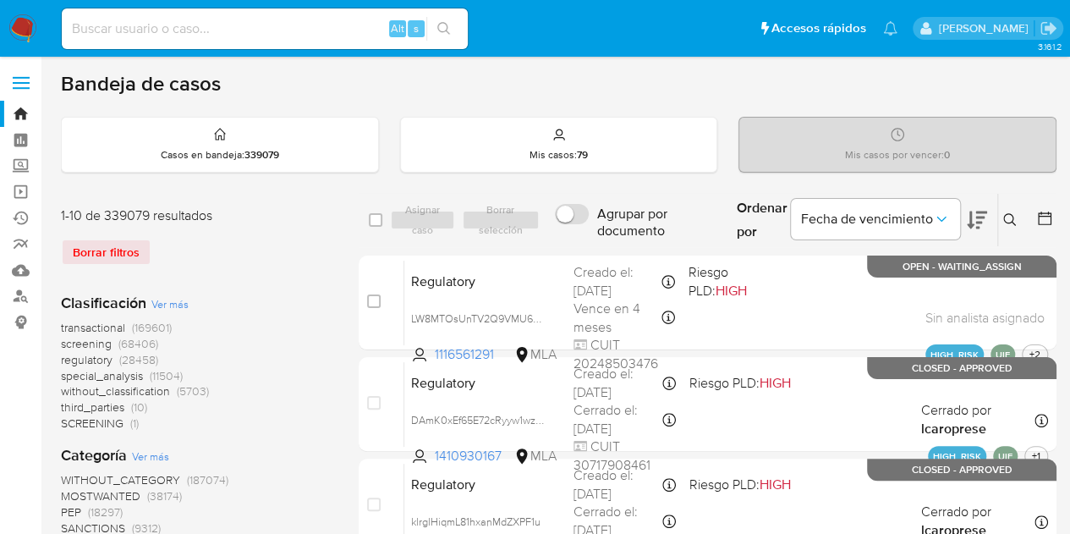
click at [1013, 222] on icon at bounding box center [1009, 219] width 13 height 13
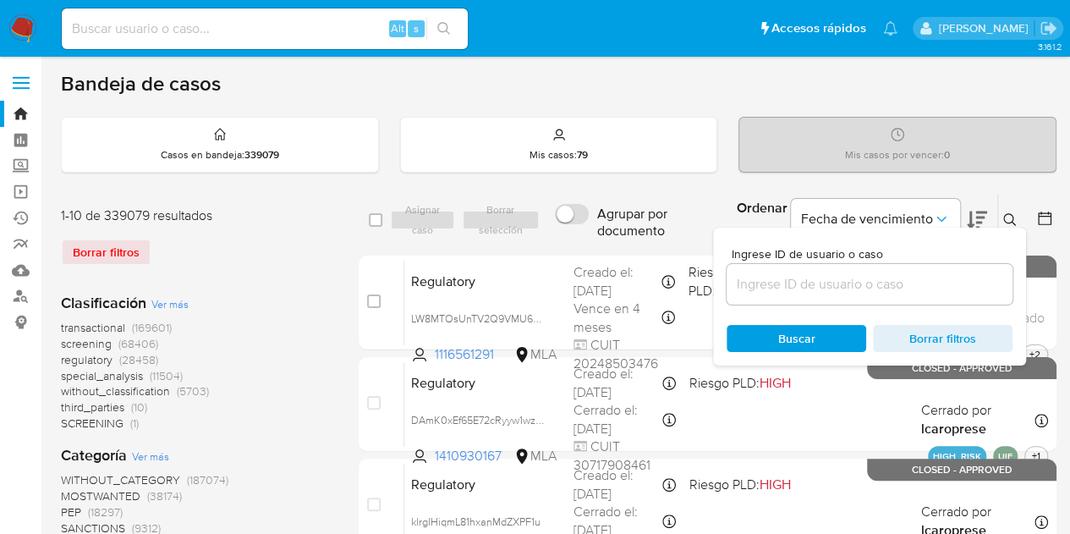
click at [820, 286] on input at bounding box center [869, 284] width 286 height 22
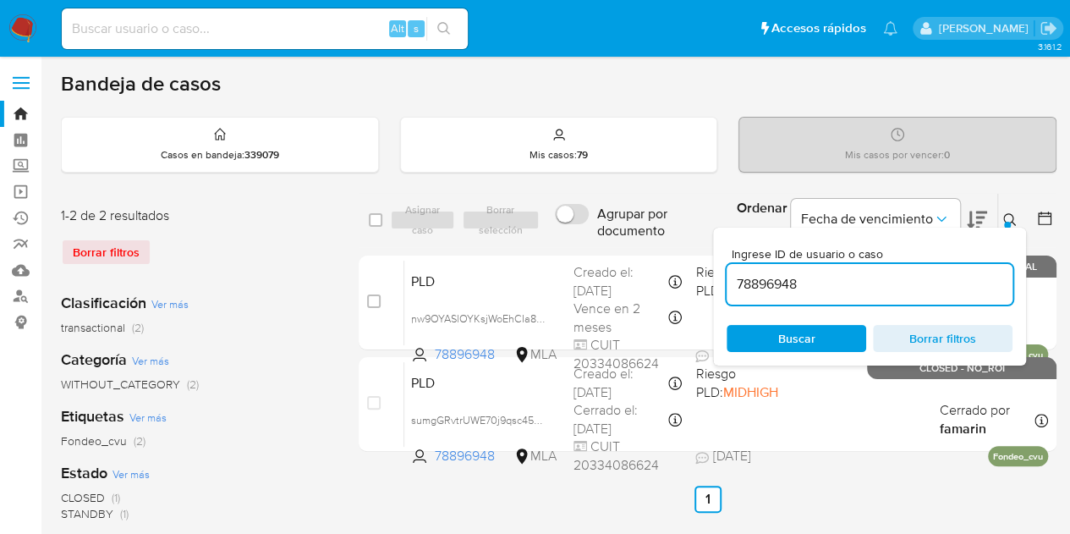
click at [1016, 210] on button at bounding box center [1012, 220] width 28 height 20
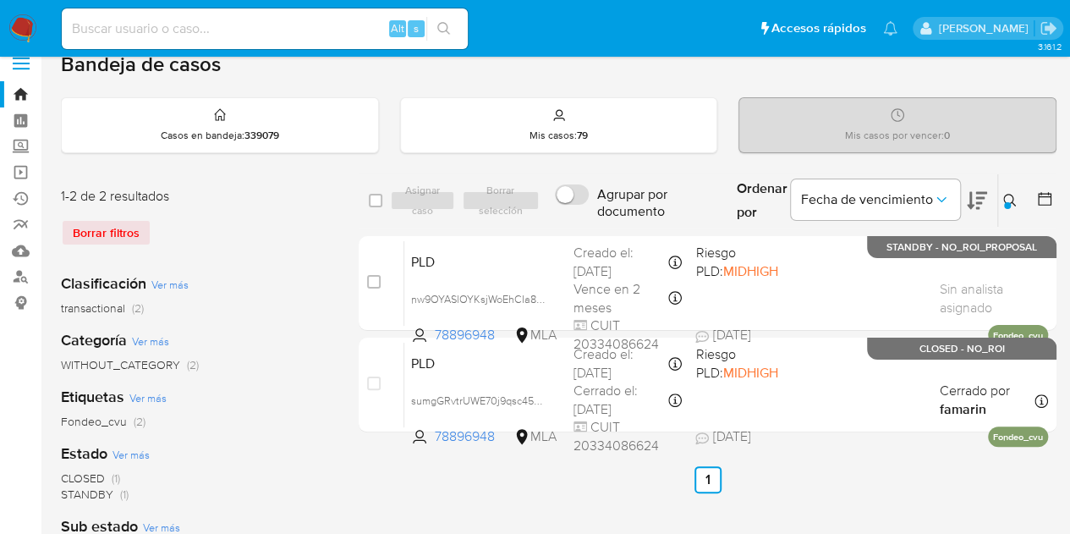
scroll to position [46, 0]
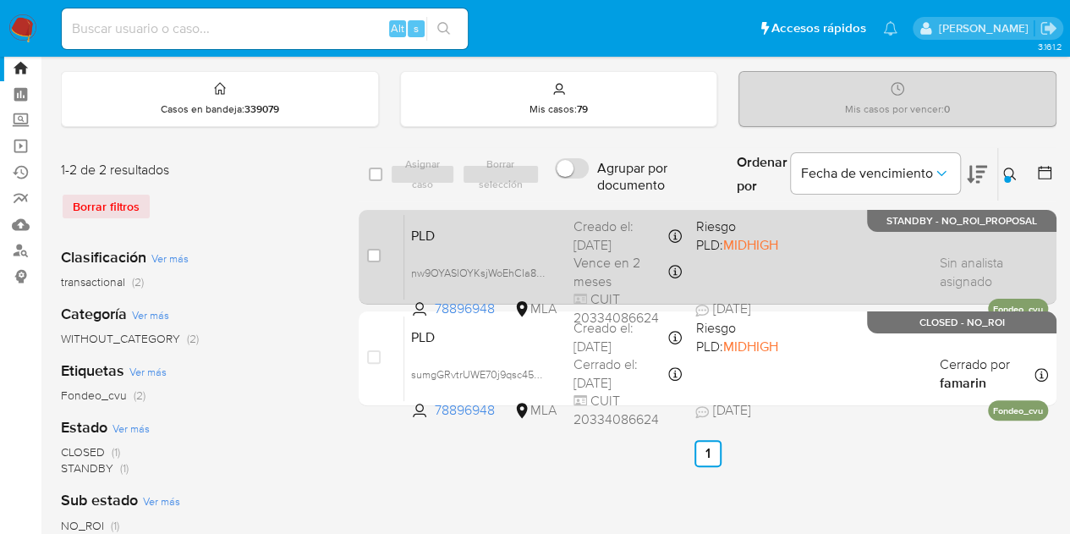
click at [568, 235] on div "PLD nw9OYASlOYKsjWoEhCIa8oAi 78896948 MLA Riesgo PLD: MIDHIGH Creado el: 12/09/…" at bounding box center [725, 256] width 643 height 85
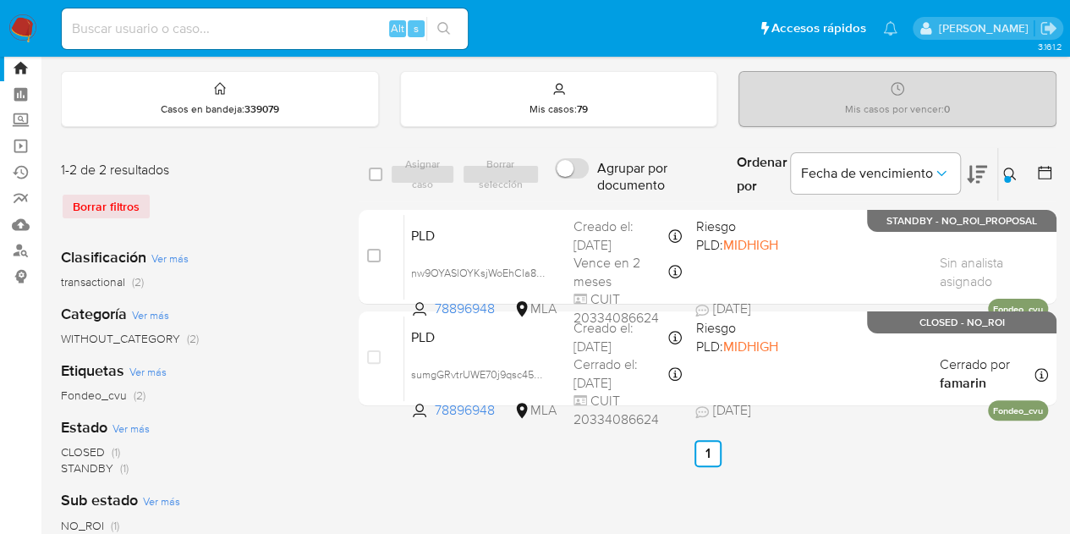
click at [1006, 176] on div at bounding box center [1007, 179] width 7 height 7
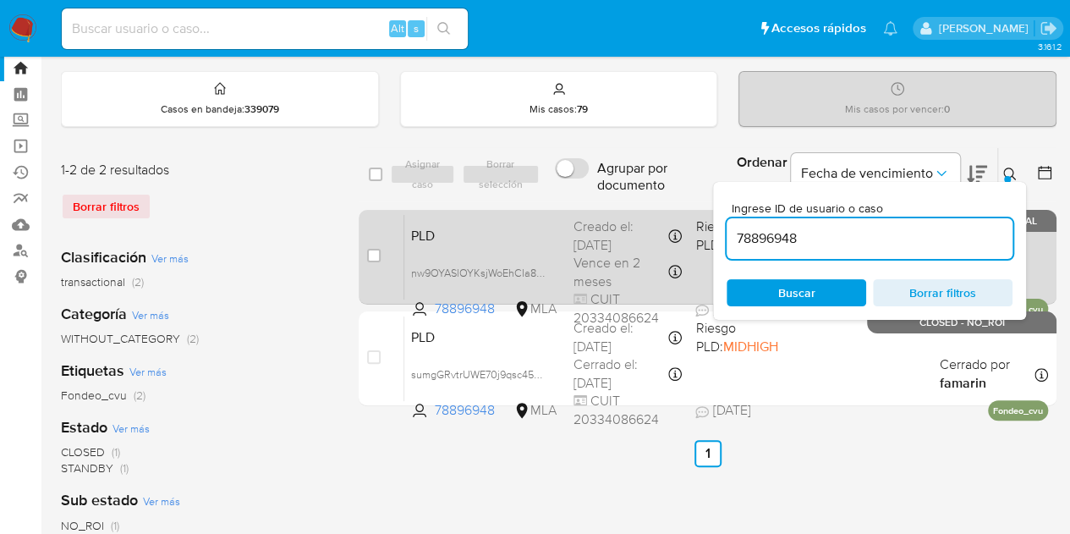
drag, startPoint x: 898, startPoint y: 236, endPoint x: 620, endPoint y: 225, distance: 278.4
click at [620, 225] on div "select-all-cases-checkbox Asignar caso Borrar selección Agrupar por documento O…" at bounding box center [708, 280] width 698 height 266
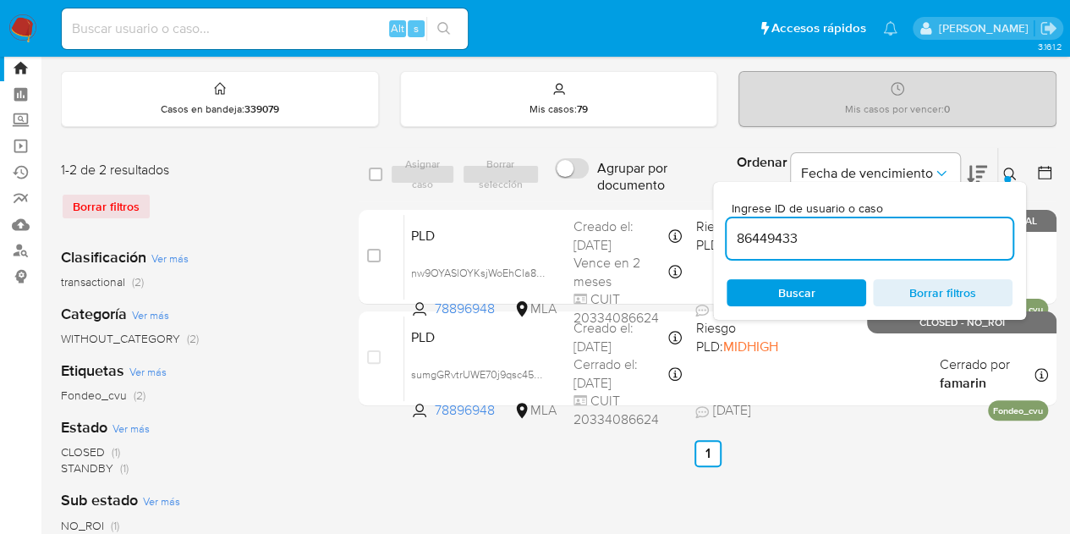
type input "86449433"
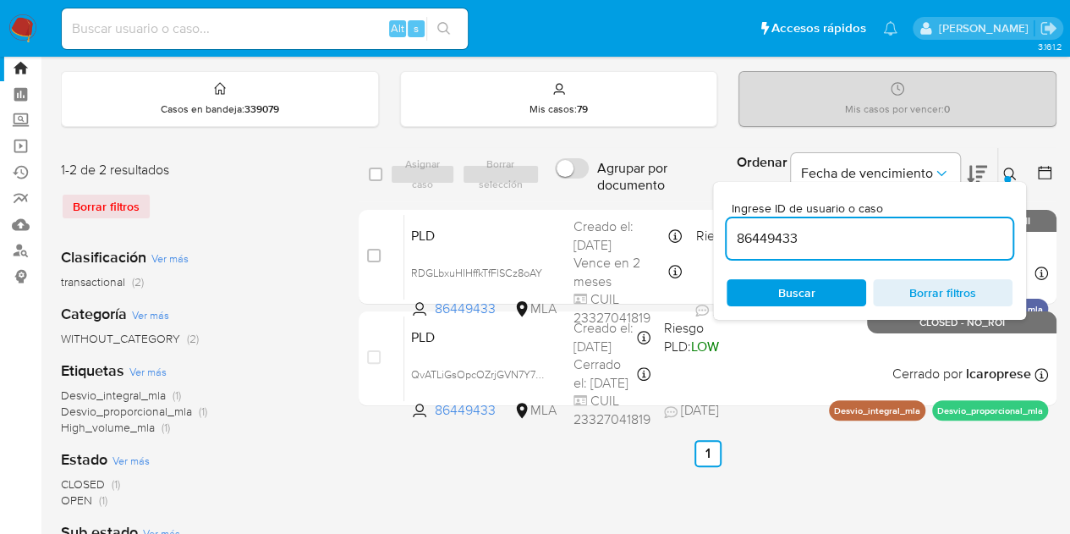
click at [1005, 172] on icon at bounding box center [1010, 174] width 14 height 14
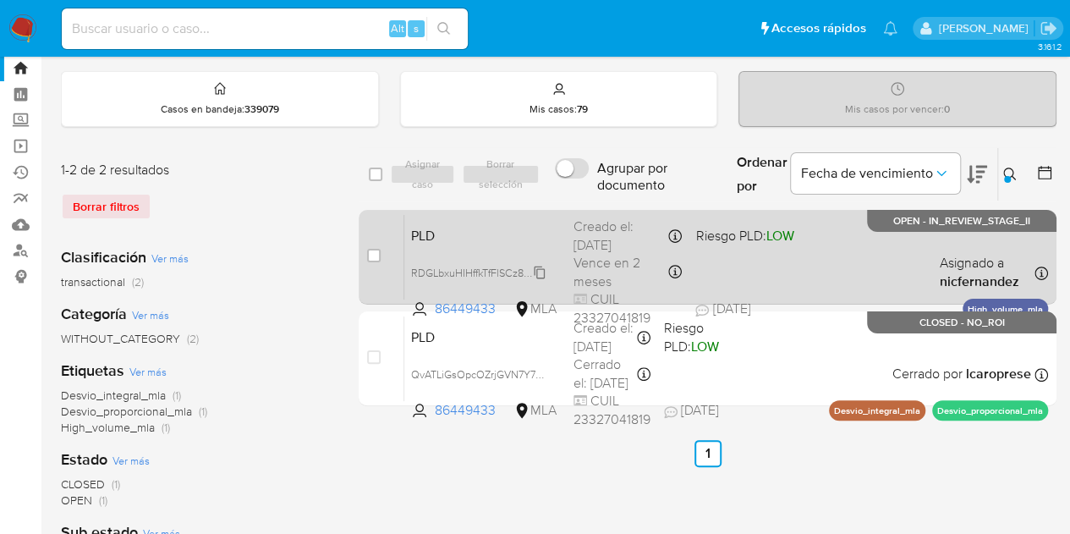
click at [539, 273] on span "RDGLbxuHIHffkTfFlSCz8oAY" at bounding box center [476, 271] width 131 height 19
click at [546, 244] on div "PLD RDGLbxuHIHffkTfFlSCz8oAY 86449433 MLA Riesgo PLD: LOW Creado el: 12/09/2025…" at bounding box center [725, 256] width 643 height 85
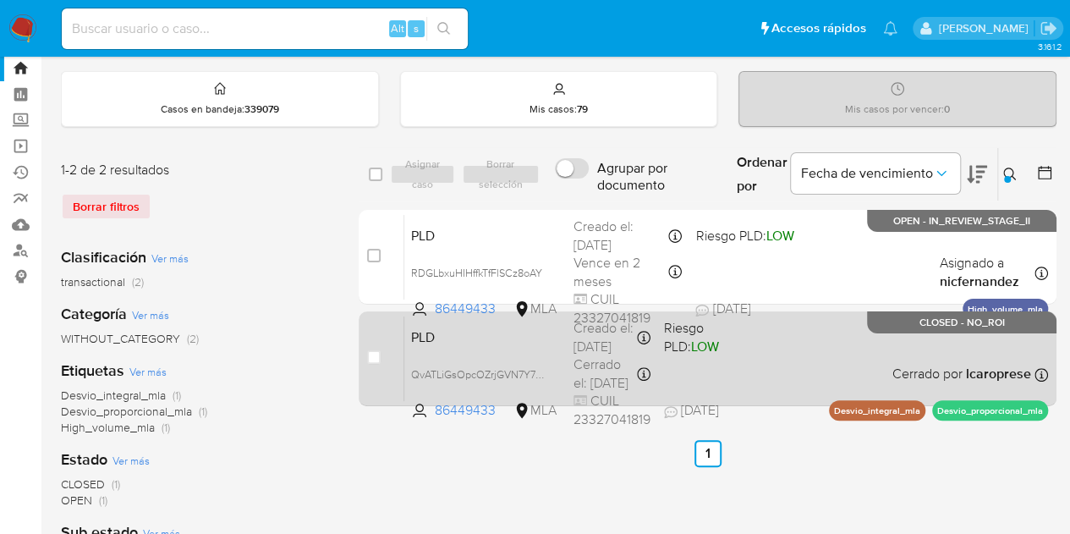
click at [494, 336] on span "PLD" at bounding box center [485, 336] width 149 height 22
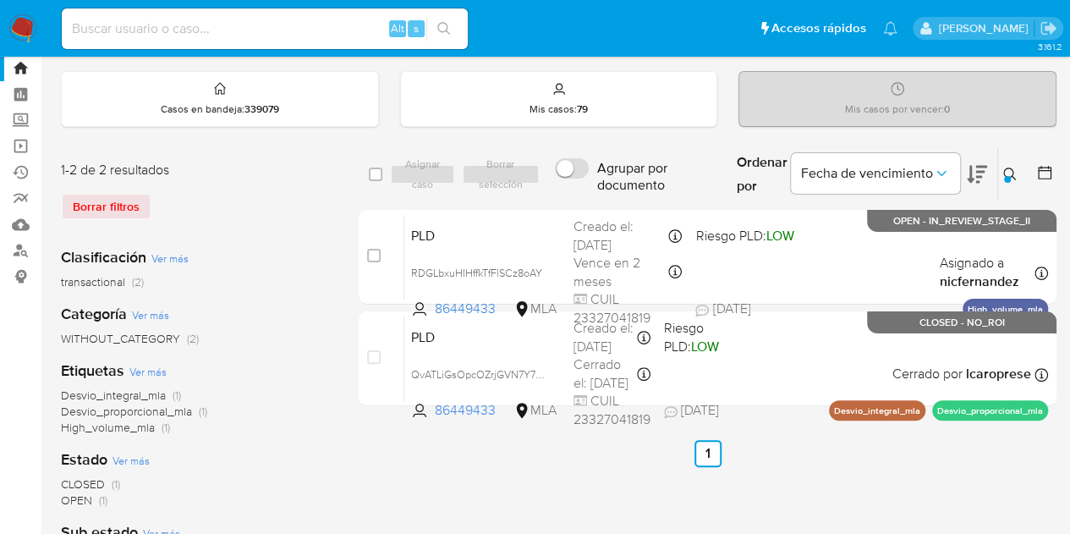
click at [1016, 167] on icon at bounding box center [1010, 174] width 14 height 14
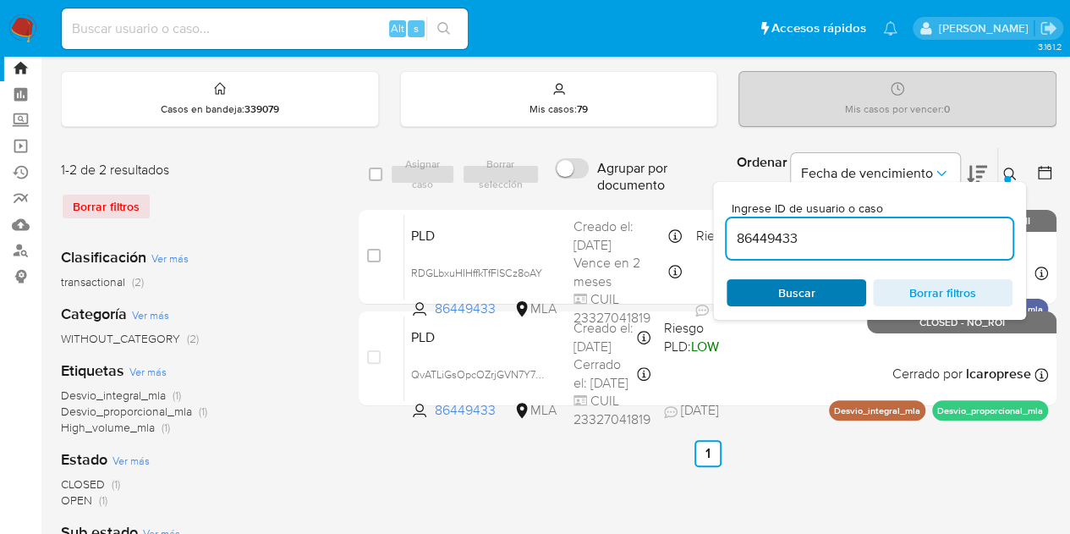
click at [764, 288] on span "Buscar" at bounding box center [796, 293] width 116 height 24
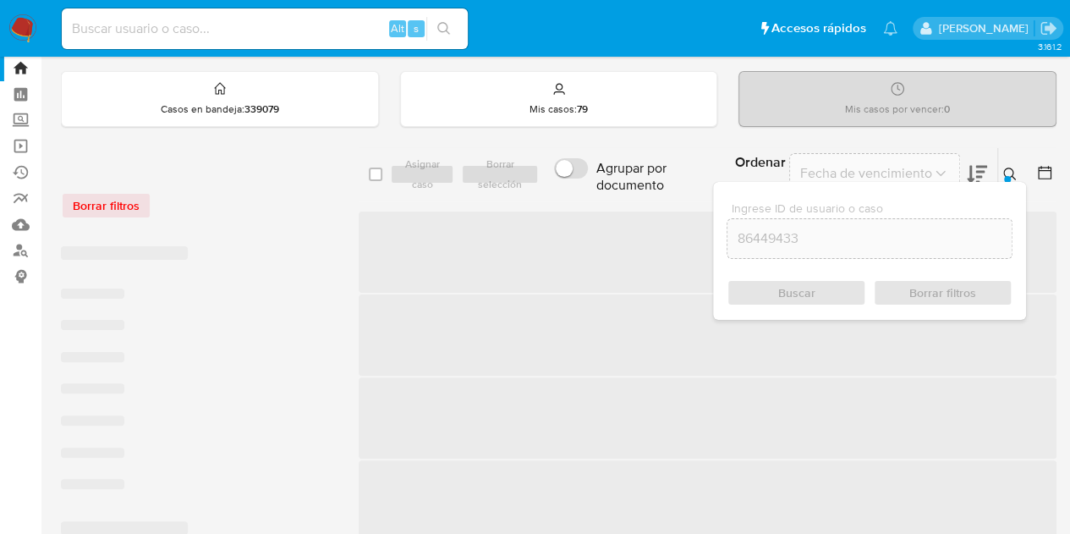
click at [1006, 176] on div at bounding box center [1007, 179] width 7 height 7
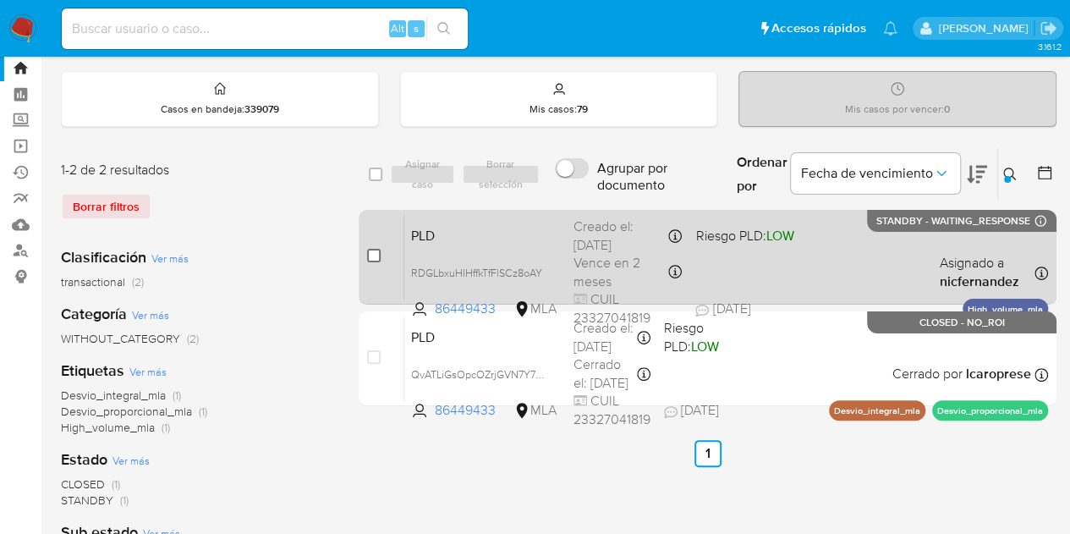
click at [376, 258] on input "checkbox" at bounding box center [374, 256] width 14 height 14
checkbox input "true"
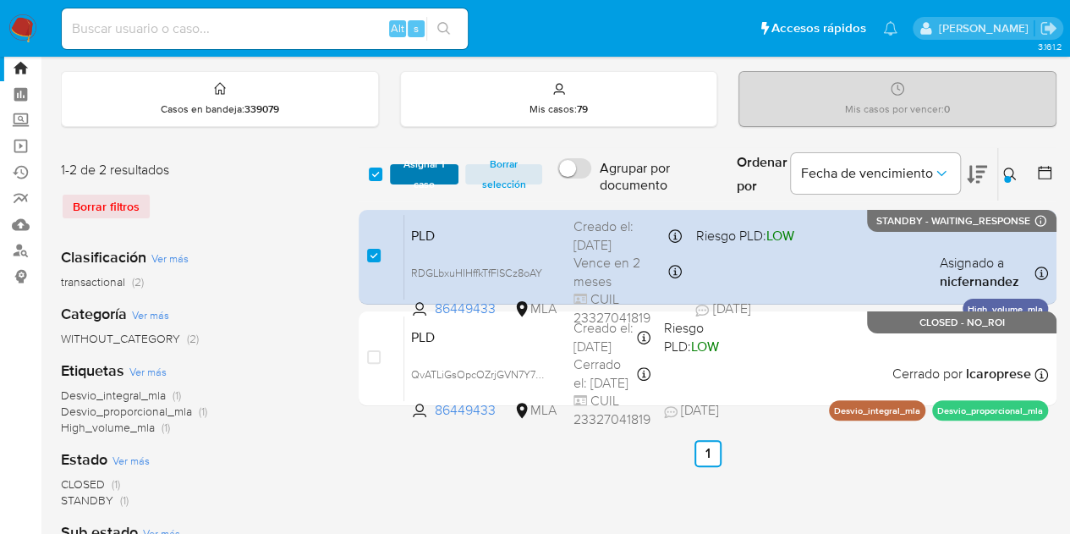
click at [418, 170] on span "Asignar 1 caso" at bounding box center [424, 174] width 52 height 17
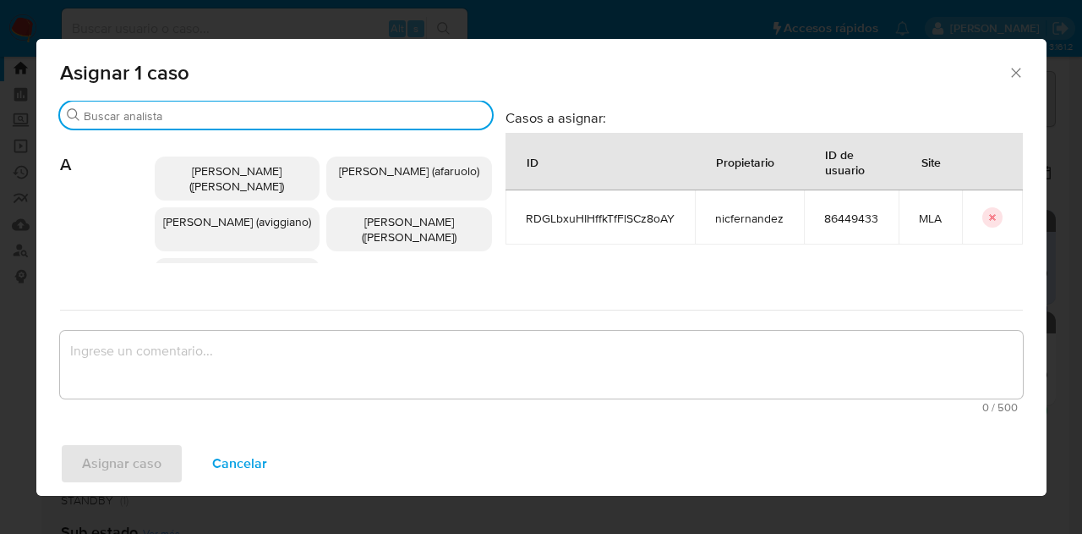
click at [162, 108] on input "Buscar" at bounding box center [285, 115] width 402 height 15
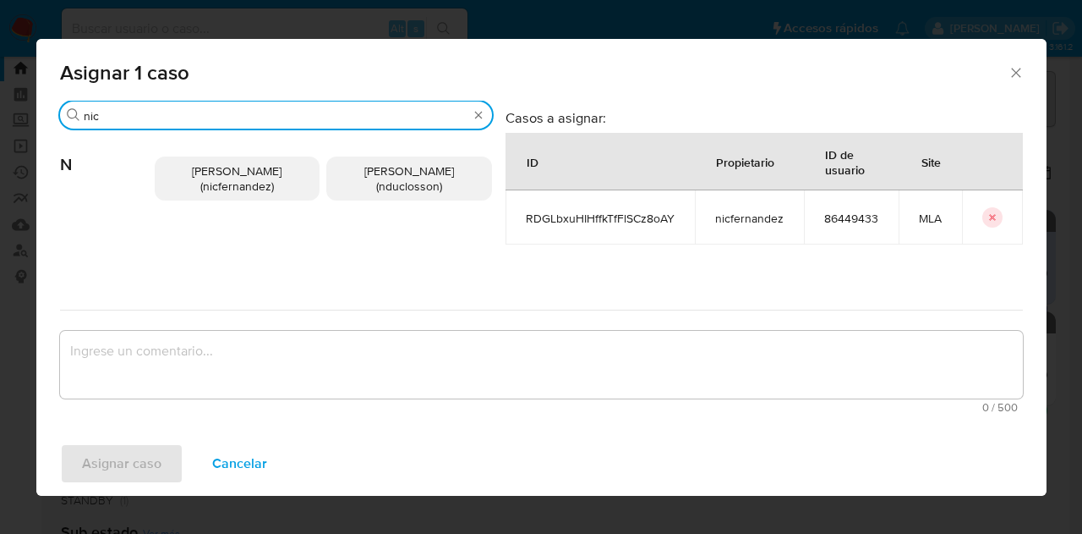
type input "nic"
click at [256, 200] on div "Nicolas Fernandez Allen (nicfernandez) Nicolas Martin Duclosson (nduclosson)" at bounding box center [323, 178] width 337 height 98
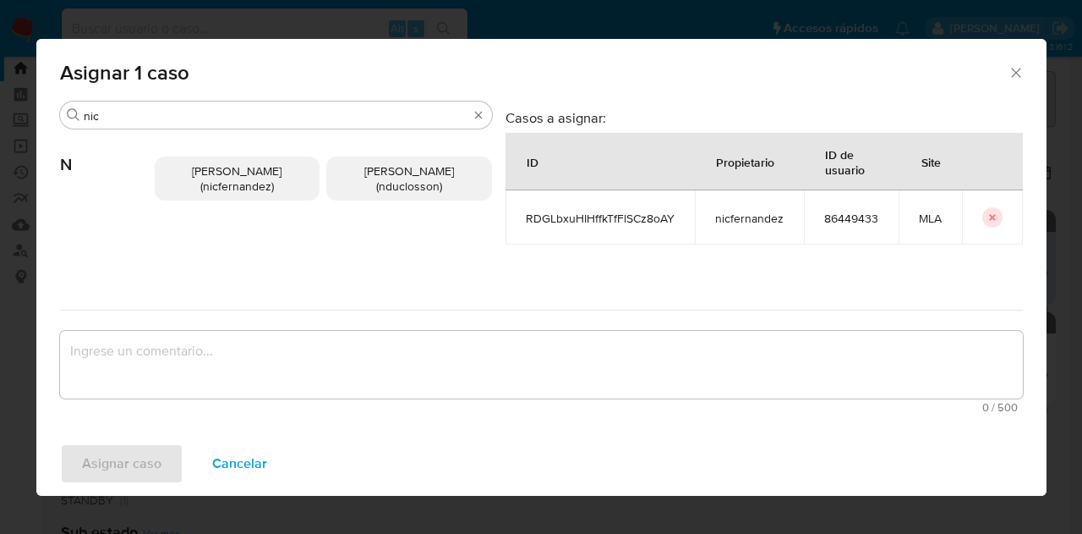
click at [235, 173] on span "Nicolas Fernandez Allen (nicfernandez)" at bounding box center [237, 178] width 90 height 32
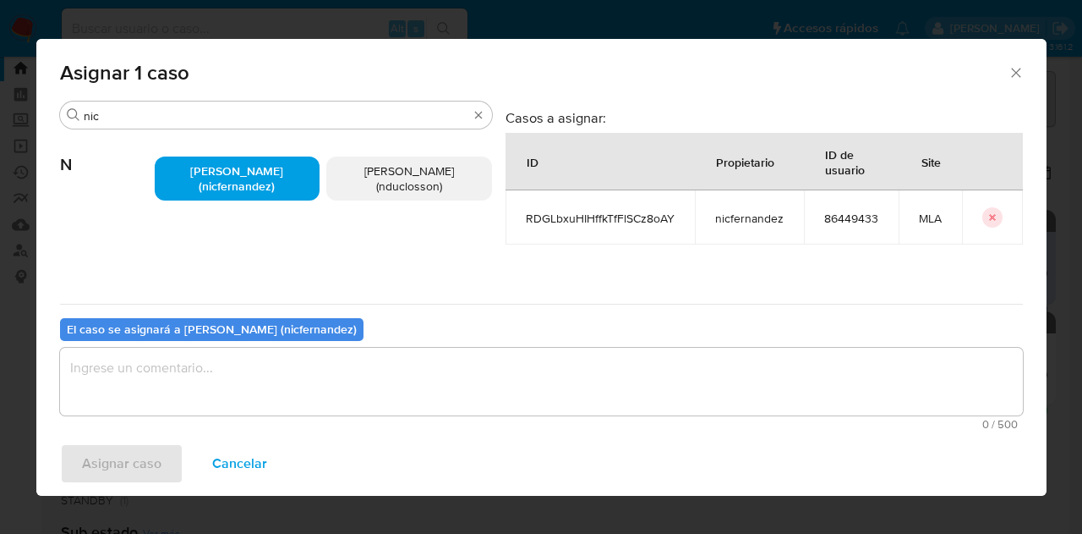
click at [245, 358] on textarea "assign-modal" at bounding box center [541, 382] width 963 height 68
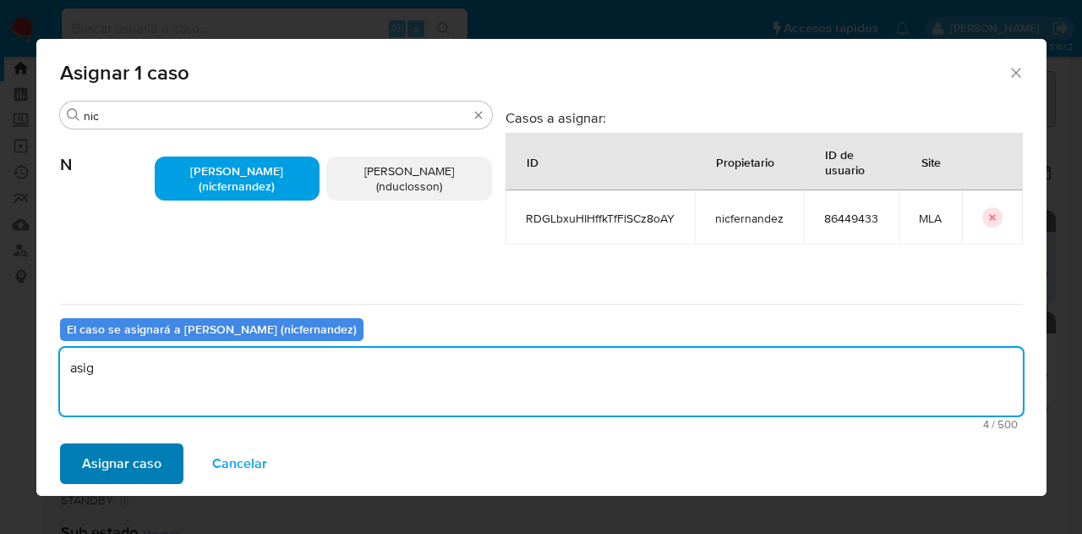
type textarea "asig"
click at [145, 462] on span "Asignar caso" at bounding box center [121, 463] width 79 height 37
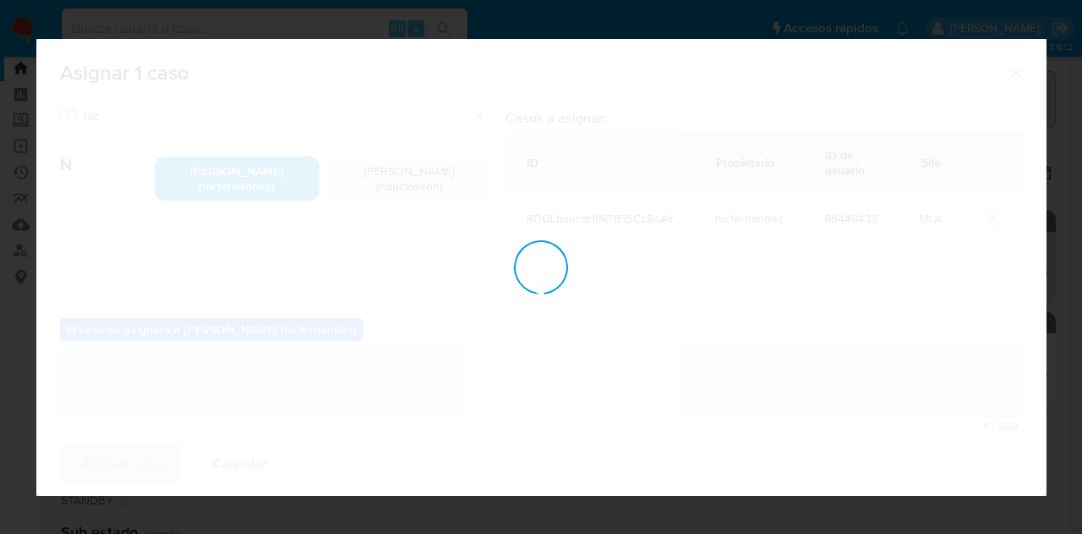
checkbox input "false"
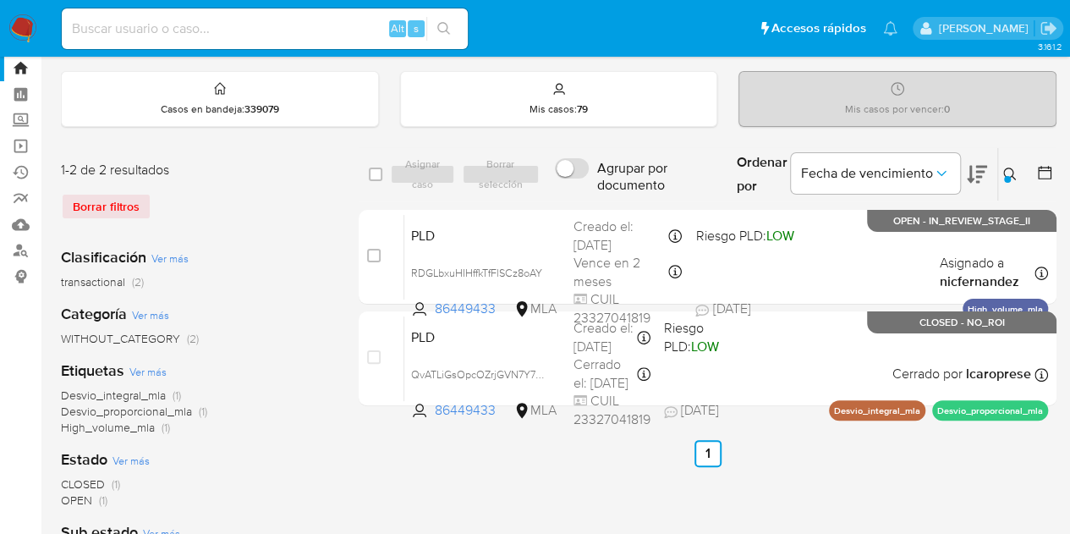
click at [1000, 175] on button at bounding box center [1012, 174] width 28 height 20
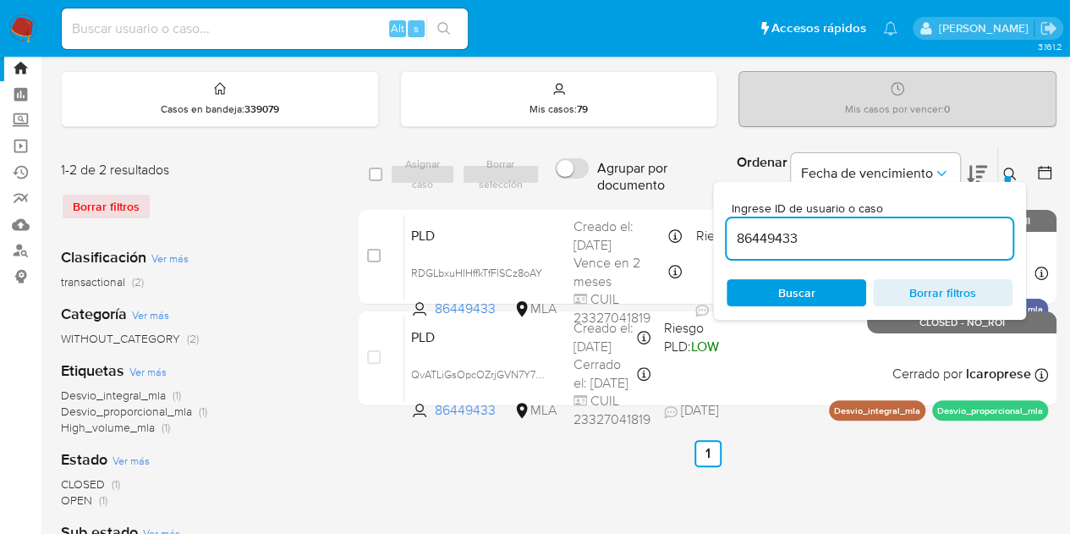
click at [827, 276] on div "Ingrese ID de usuario o caso 86449433 Buscar Borrar filtros" at bounding box center [869, 251] width 313 height 138
click at [820, 298] on span "Buscar" at bounding box center [796, 293] width 116 height 24
click at [1004, 168] on icon at bounding box center [1009, 173] width 13 height 13
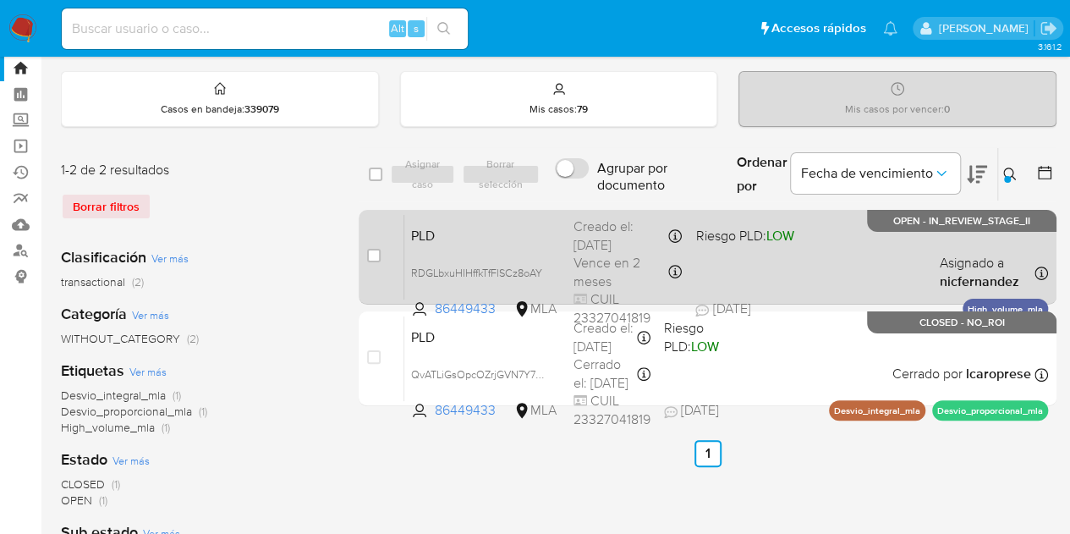
click at [472, 243] on span "PLD" at bounding box center [485, 234] width 149 height 22
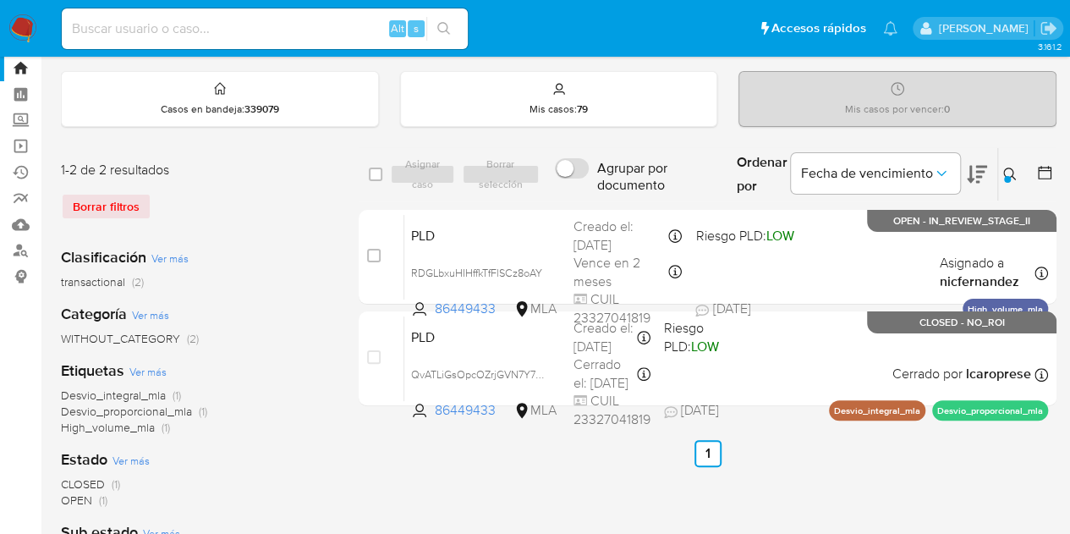
click at [1011, 174] on icon at bounding box center [1009, 173] width 13 height 13
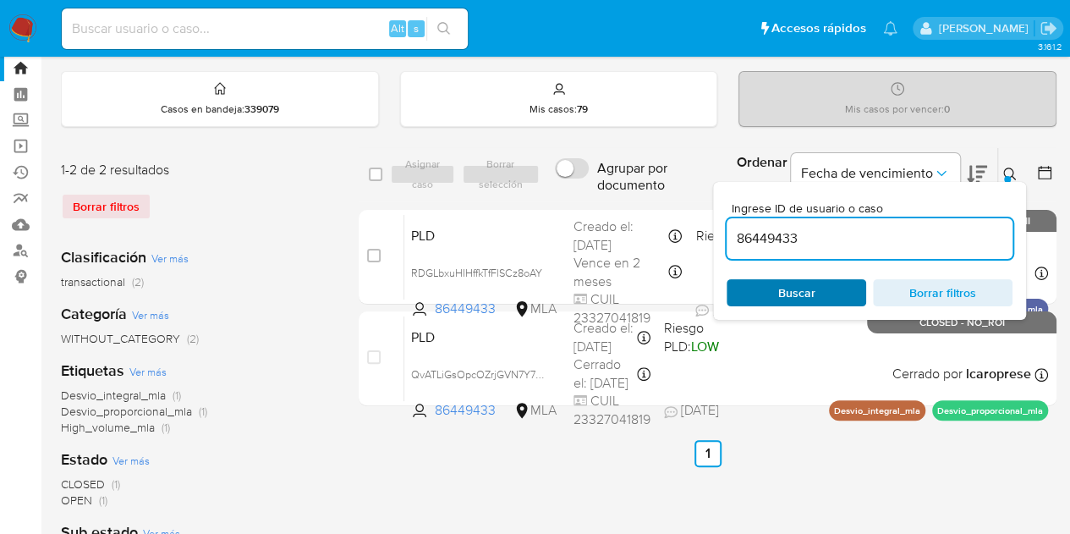
click at [807, 287] on span "Buscar" at bounding box center [796, 292] width 37 height 27
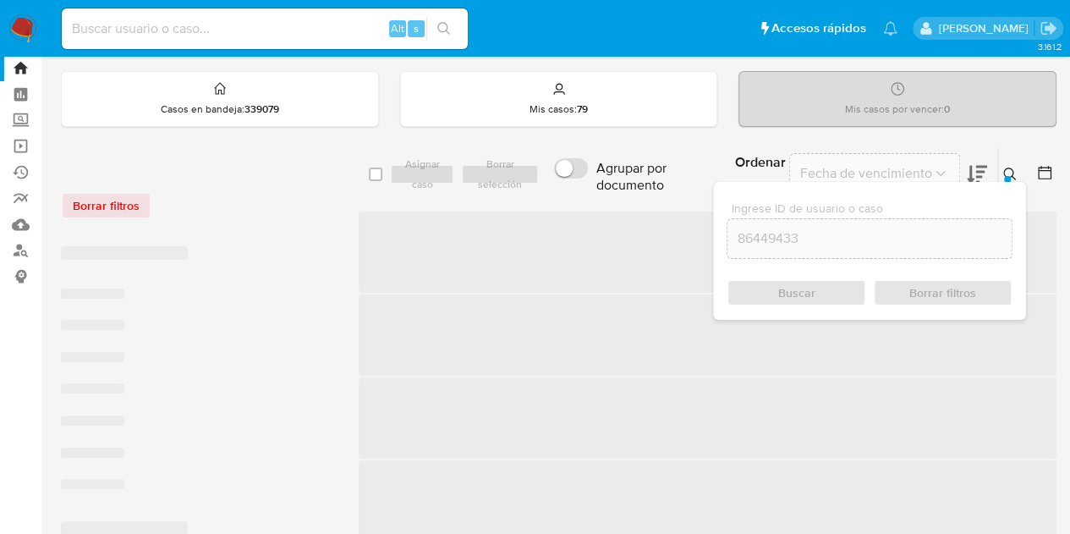
click at [1009, 167] on icon at bounding box center [1009, 173] width 13 height 13
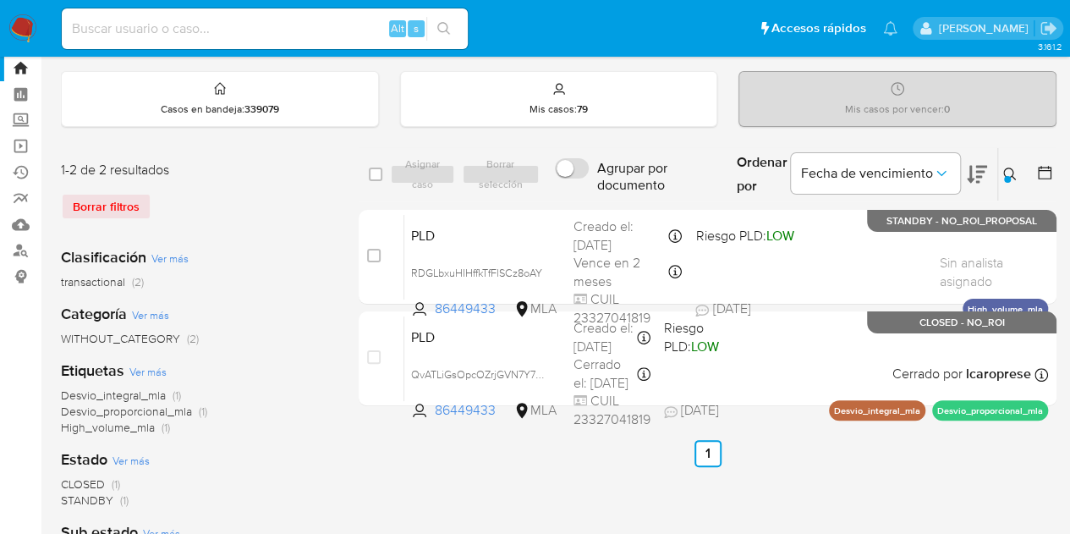
click at [1009, 167] on icon at bounding box center [1009, 173] width 13 height 13
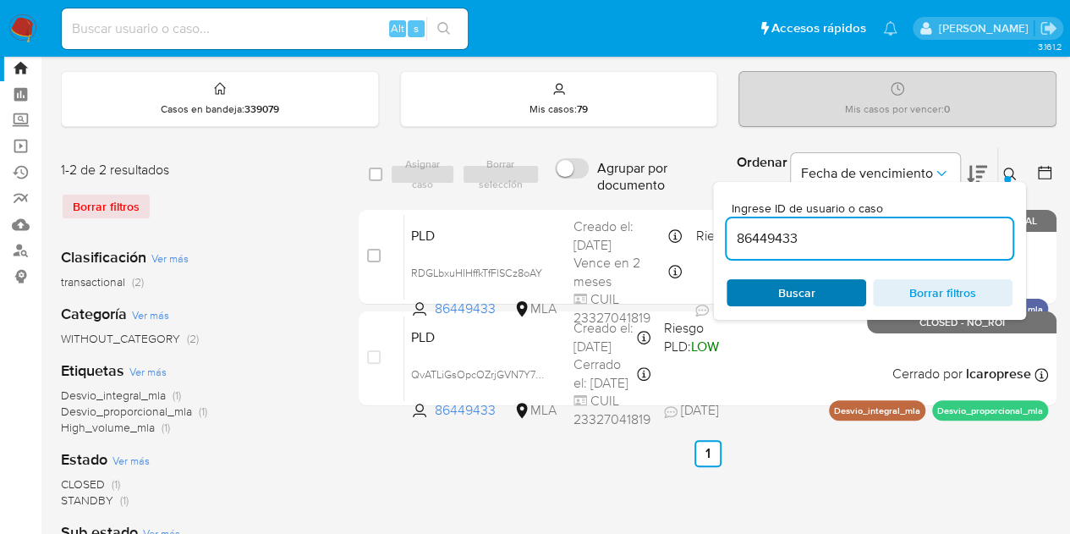
click at [810, 295] on span "Buscar" at bounding box center [796, 292] width 37 height 27
click at [1007, 172] on icon at bounding box center [1010, 174] width 14 height 14
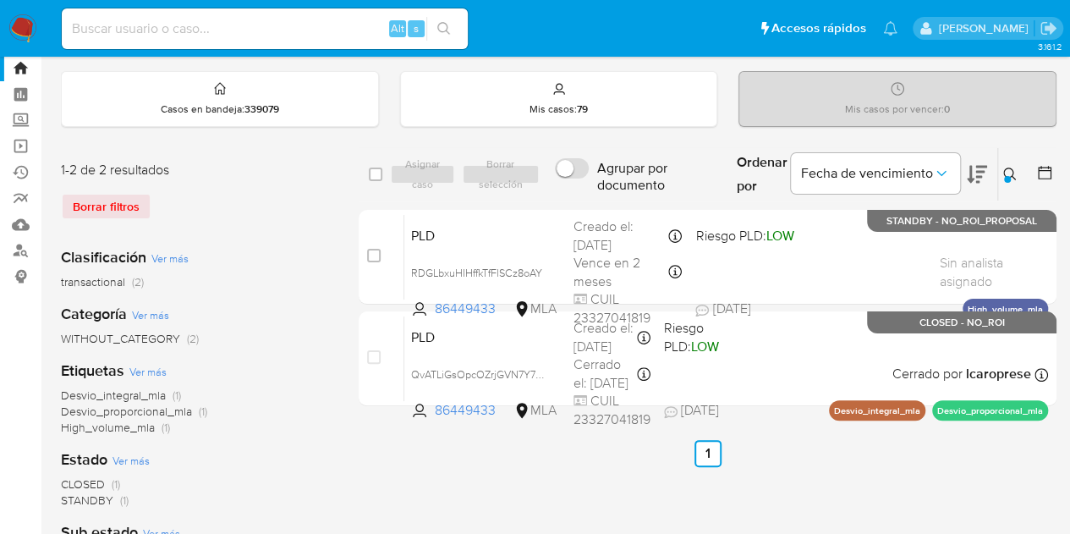
click at [1005, 168] on icon at bounding box center [1009, 173] width 13 height 13
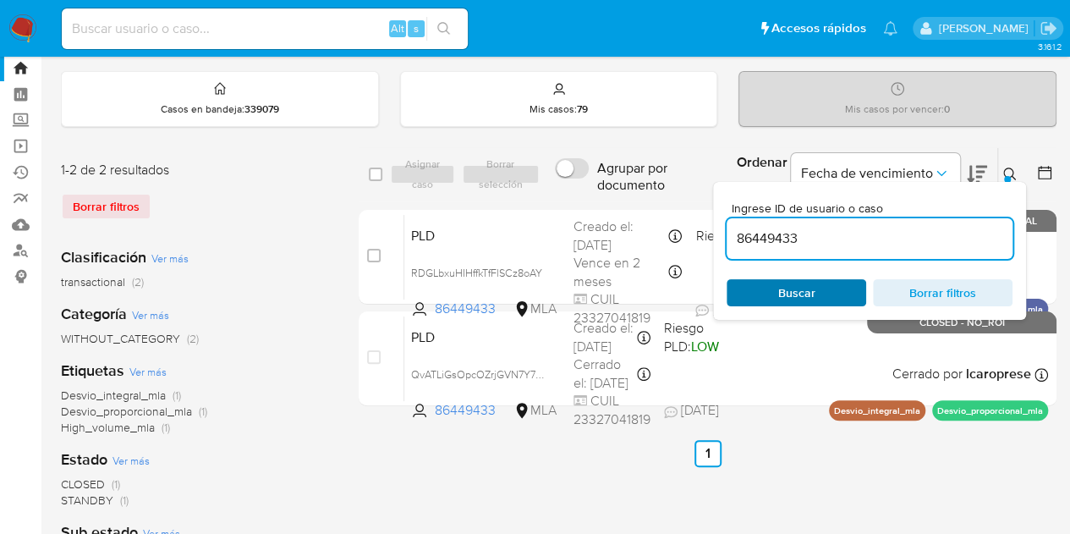
click at [819, 281] on span "Buscar" at bounding box center [796, 293] width 116 height 24
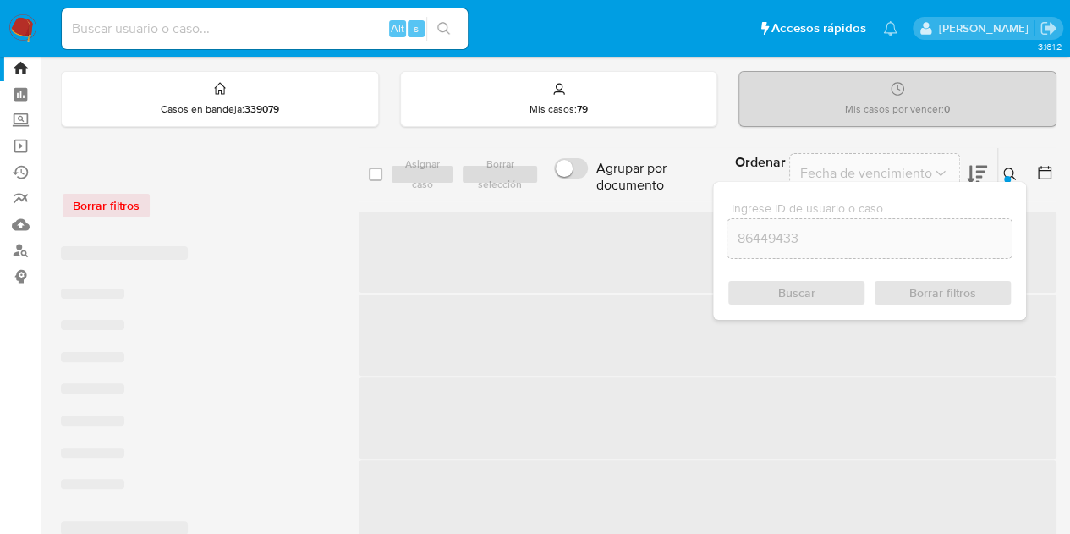
click at [1010, 173] on icon at bounding box center [1010, 174] width 14 height 14
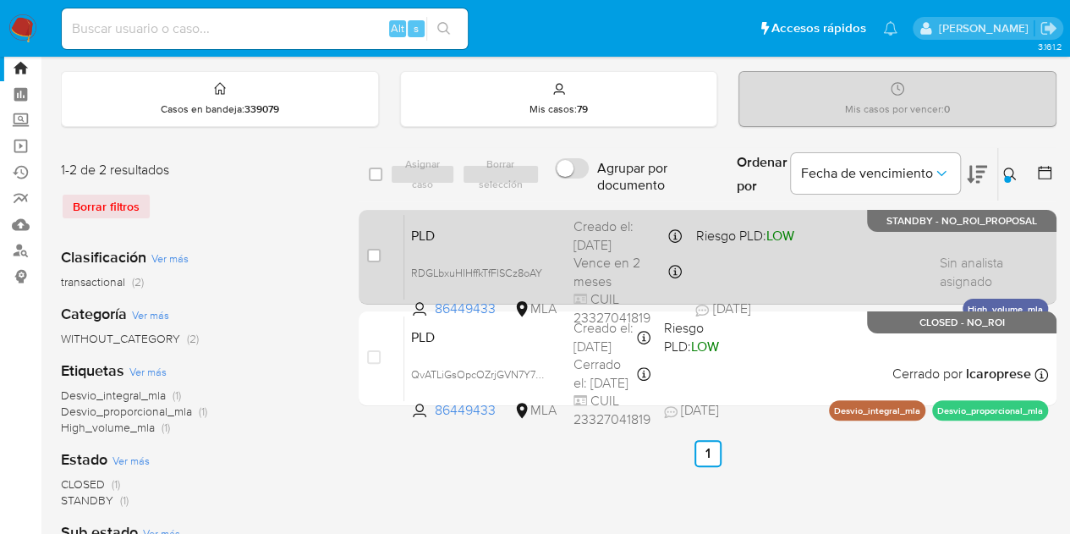
click at [510, 224] on span "PLD" at bounding box center [485, 234] width 149 height 22
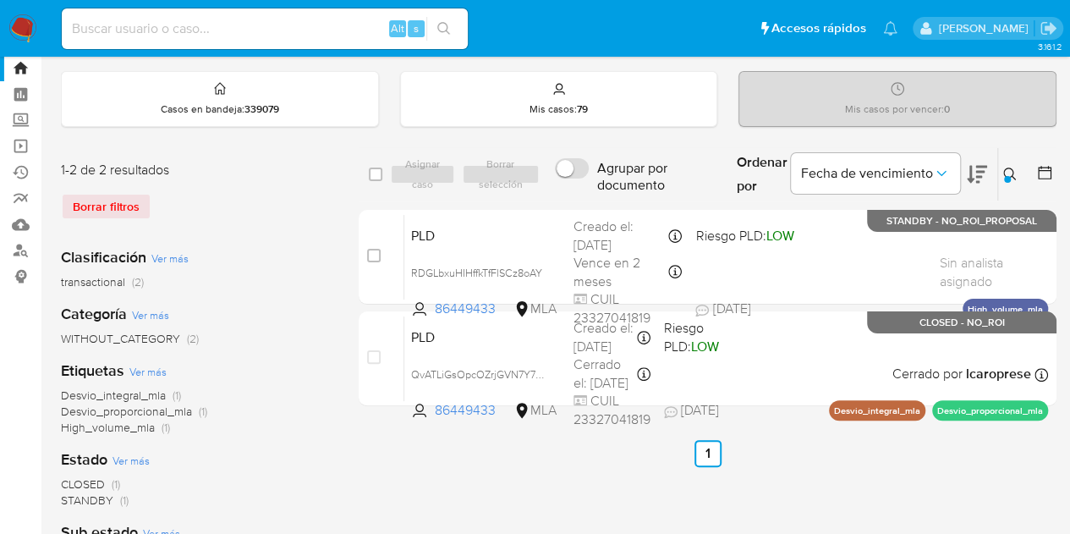
click at [1005, 168] on icon at bounding box center [1010, 174] width 14 height 14
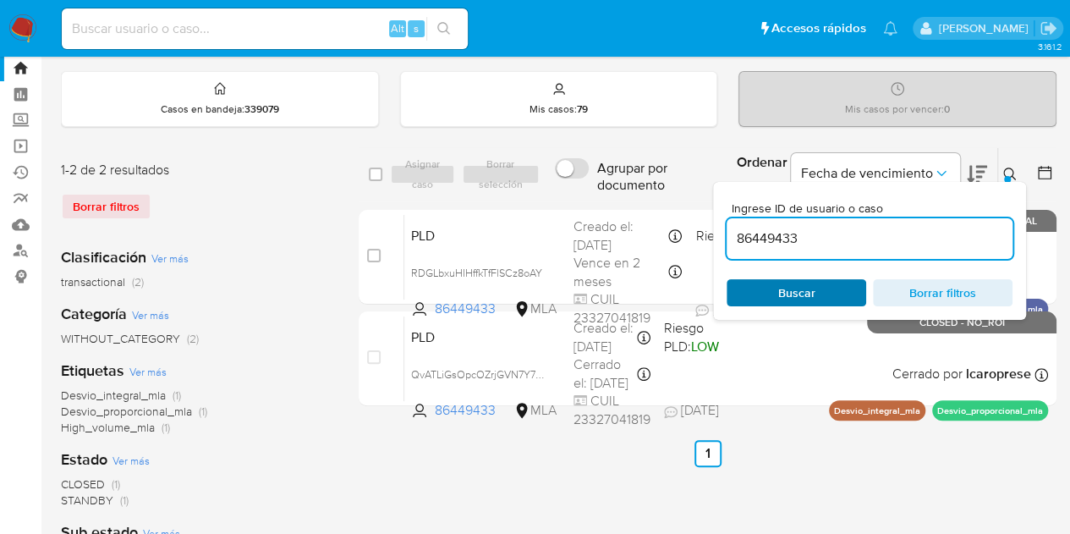
click at [813, 288] on span "Buscar" at bounding box center [796, 293] width 116 height 24
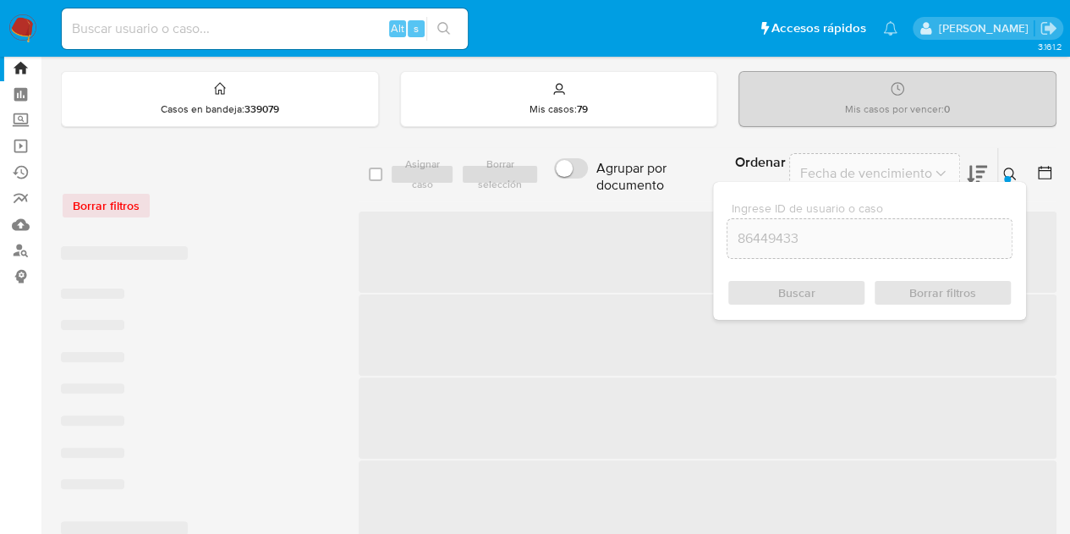
click at [1010, 170] on icon at bounding box center [1010, 174] width 14 height 14
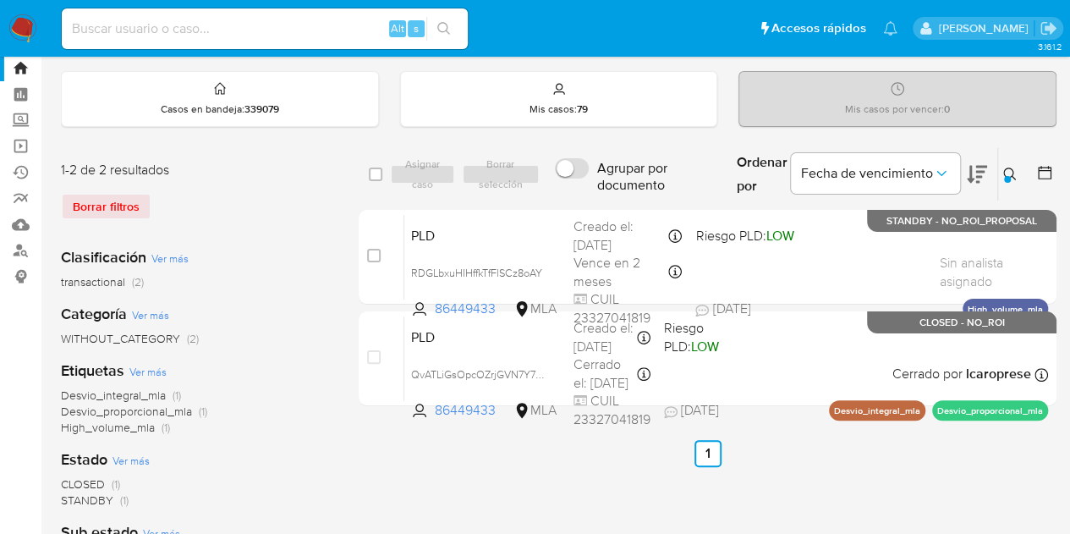
click at [1015, 175] on icon at bounding box center [1010, 174] width 14 height 14
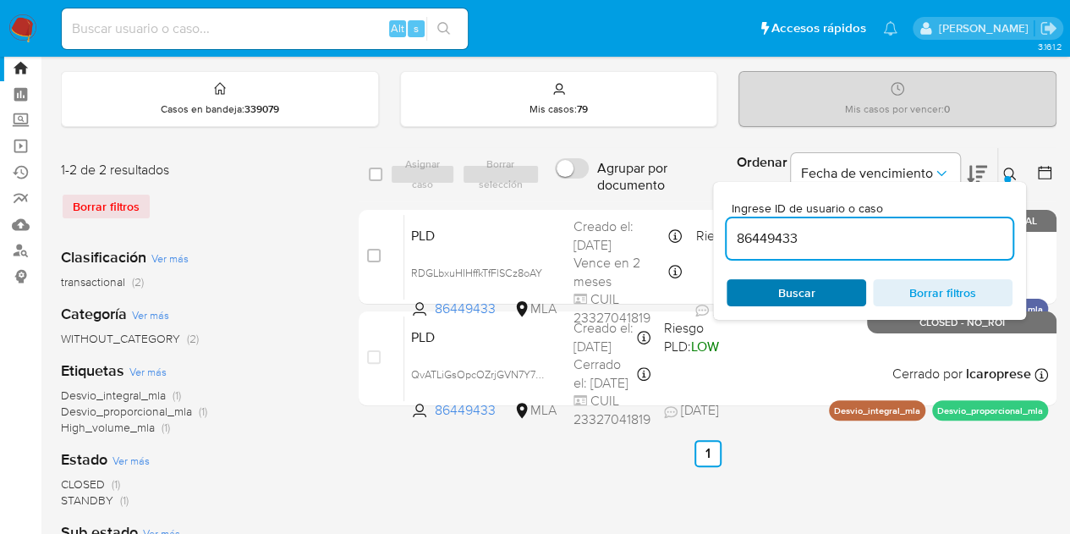
click at [823, 285] on span "Buscar" at bounding box center [796, 293] width 116 height 24
click at [1013, 174] on icon at bounding box center [1010, 174] width 14 height 14
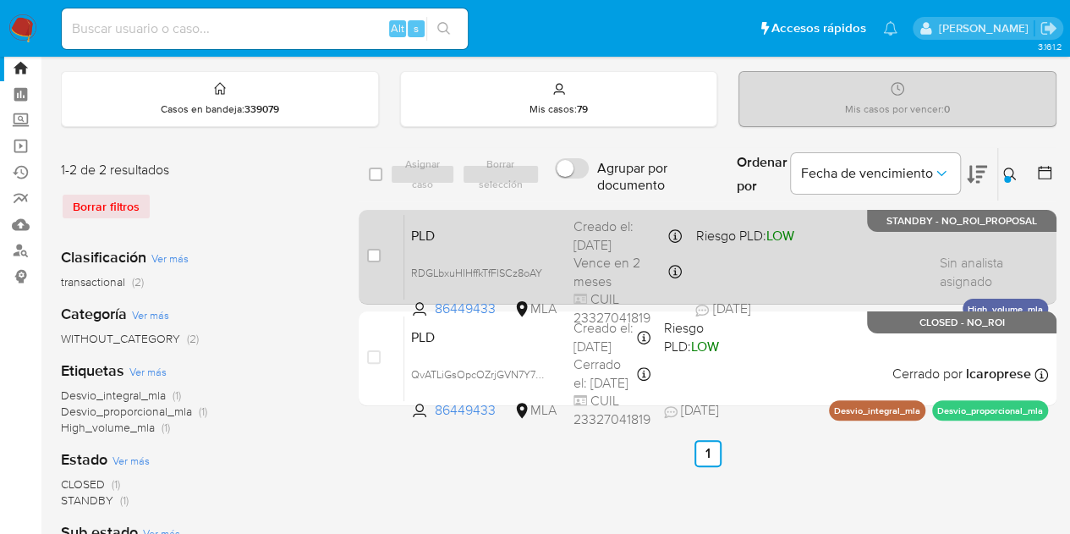
click at [500, 223] on span "PLD" at bounding box center [485, 234] width 149 height 22
click at [504, 248] on div "PLD RDGLbxuHIHffkTfFlSCz8oAY 86449433 MLA Riesgo PLD: LOW Creado el: 12/09/2025…" at bounding box center [725, 256] width 643 height 85
click at [492, 238] on span "PLD" at bounding box center [485, 234] width 149 height 22
click at [459, 219] on div "PLD RDGLbxuHIHffkTfFlSCz8oAY 86449433 MLA Riesgo PLD: LOW Creado el: 12/09/2025…" at bounding box center [725, 256] width 643 height 85
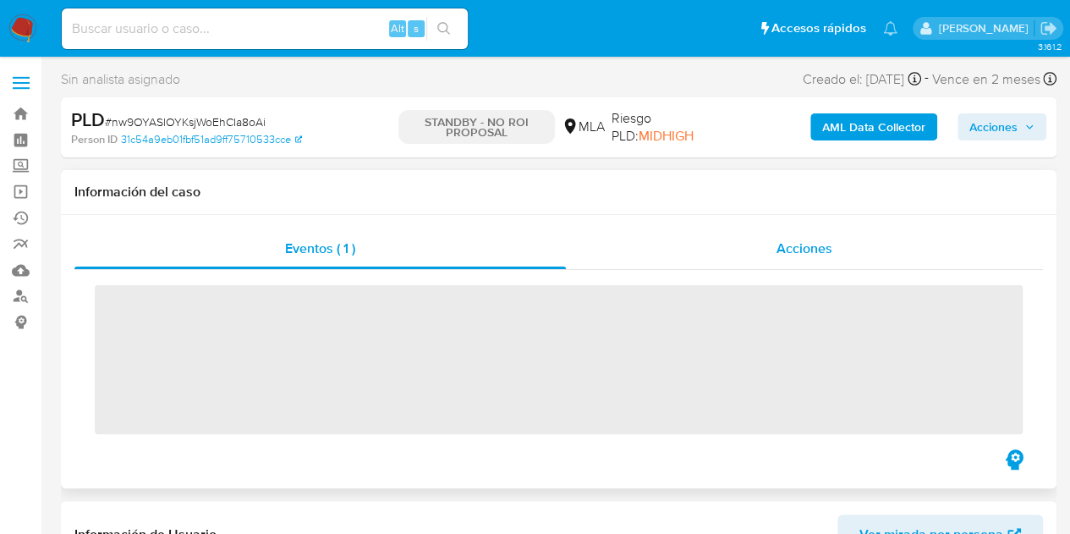
click at [793, 248] on span "Acciones" at bounding box center [804, 247] width 56 height 19
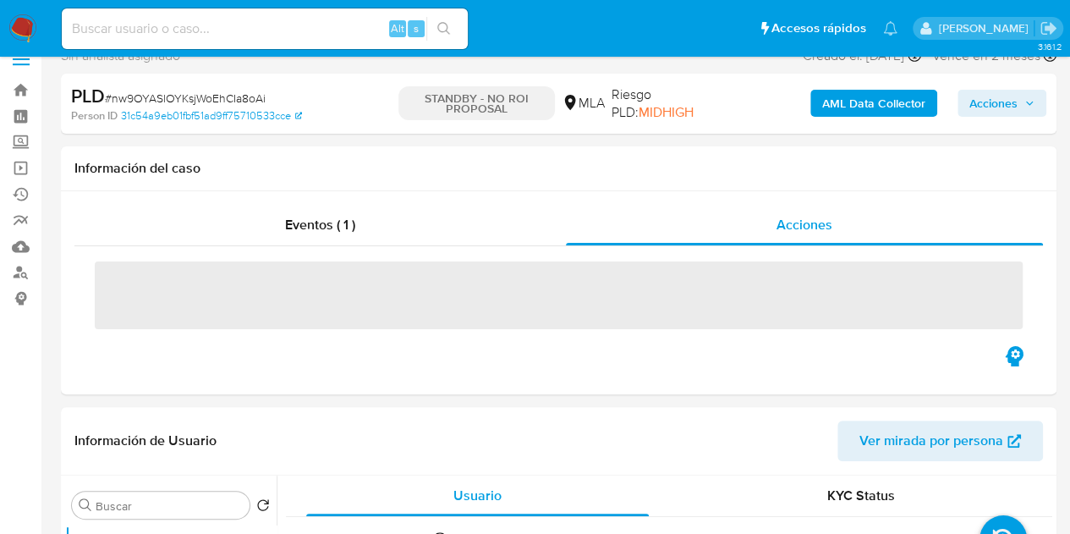
select select "10"
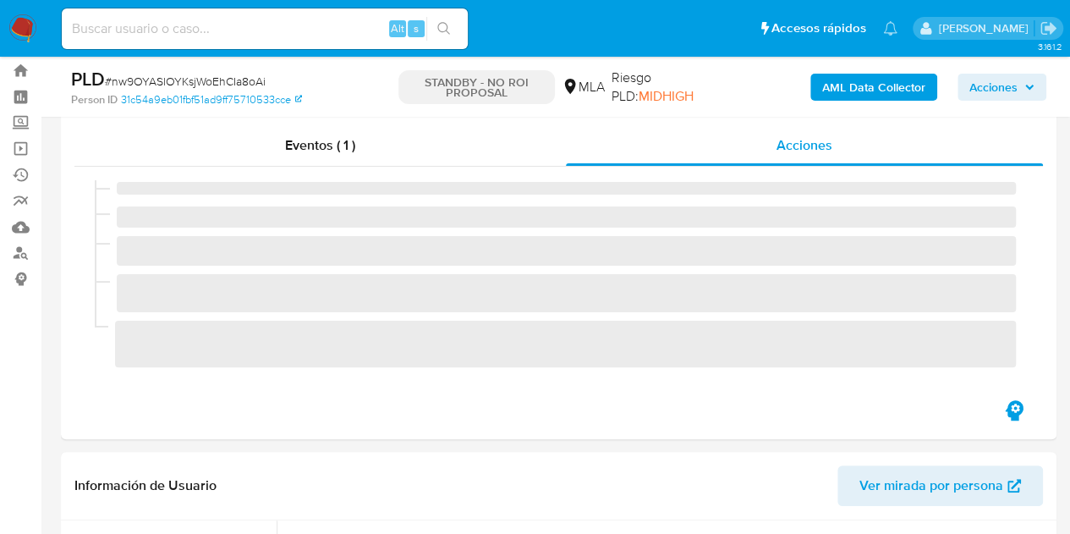
scroll to position [32, 0]
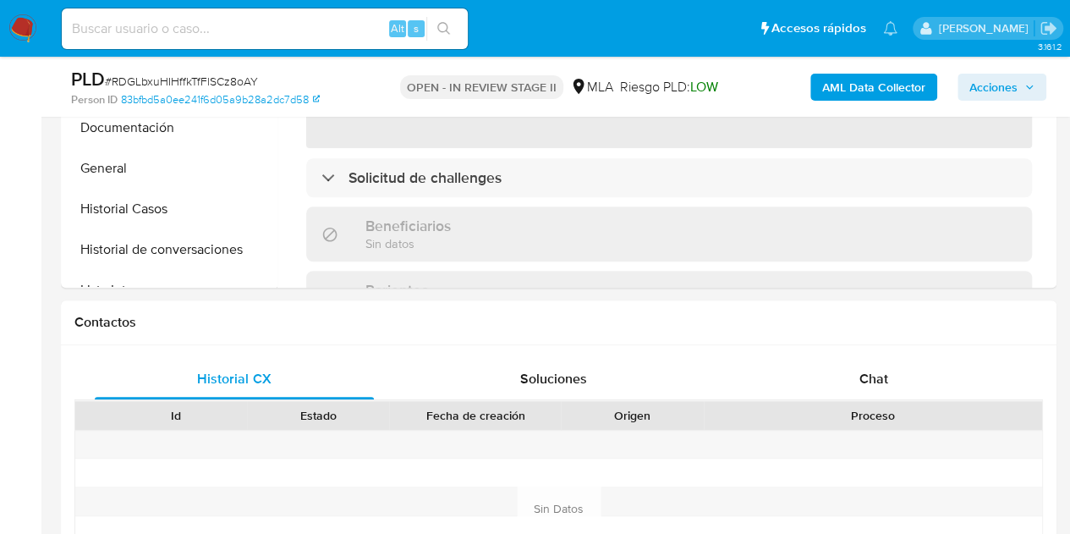
select select "10"
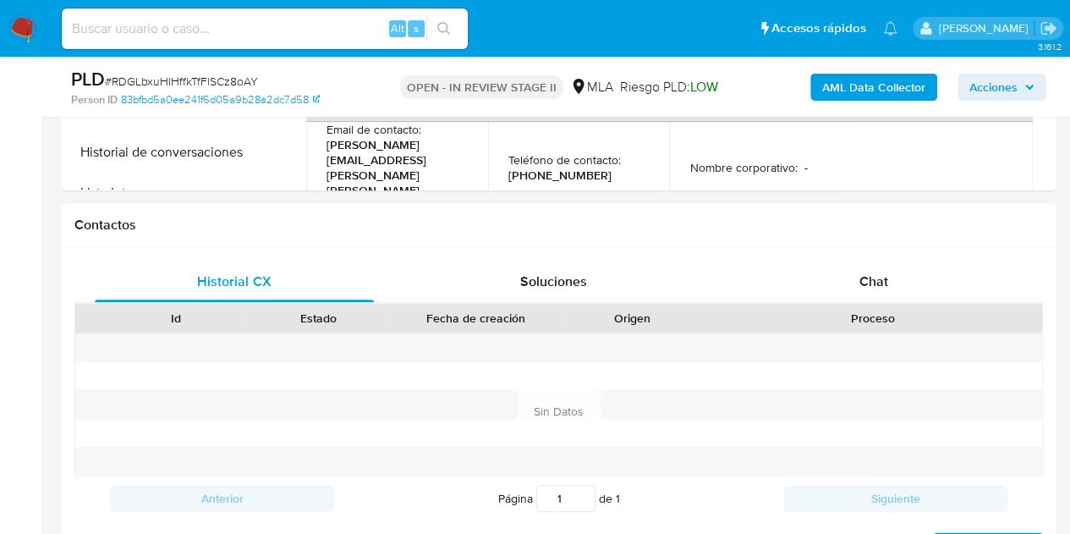
scroll to position [692, 0]
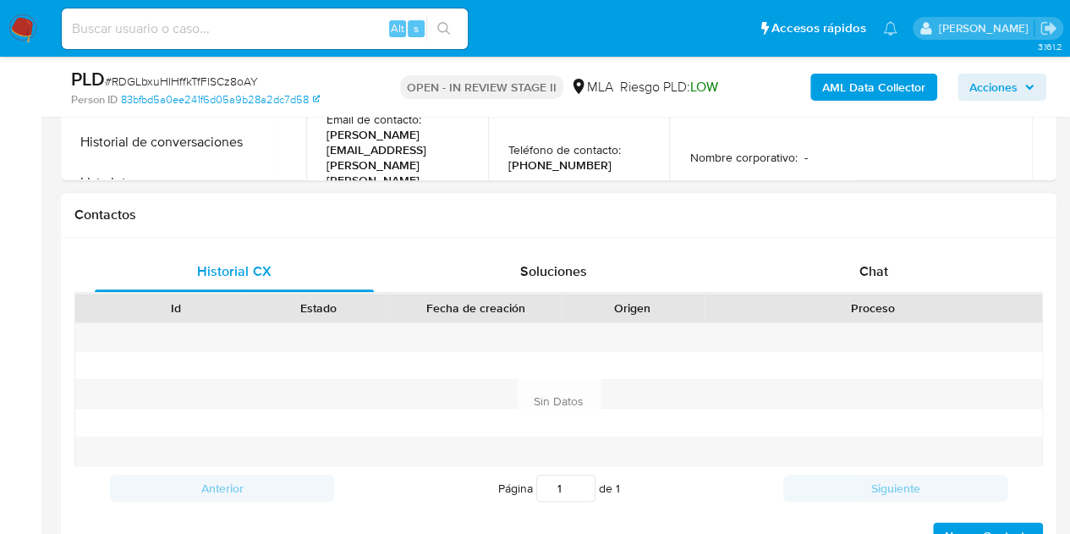
click at [900, 294] on div "Proceso" at bounding box center [873, 307] width 338 height 29
click at [894, 279] on div "Chat" at bounding box center [873, 271] width 279 height 41
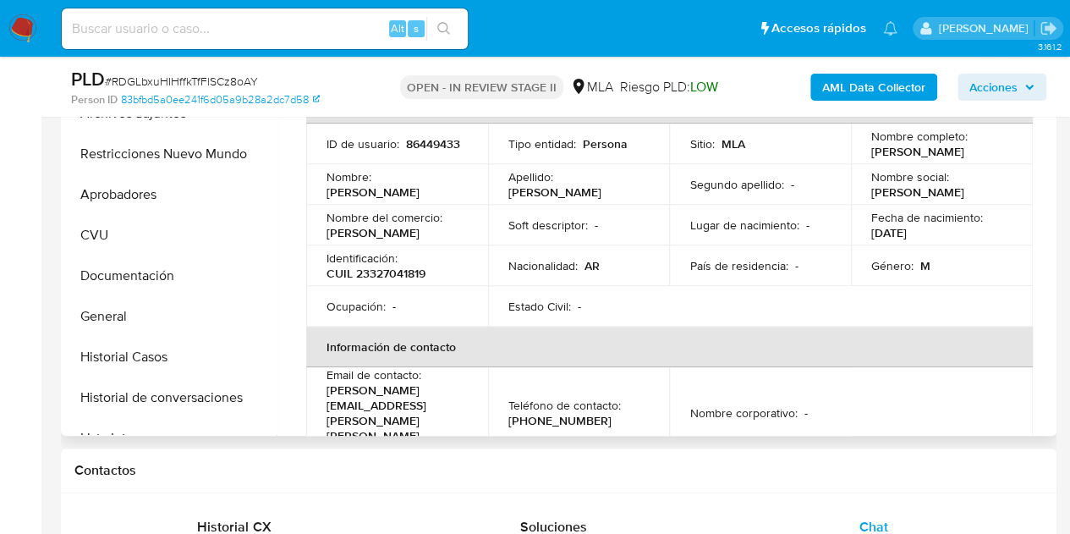
scroll to position [401, 0]
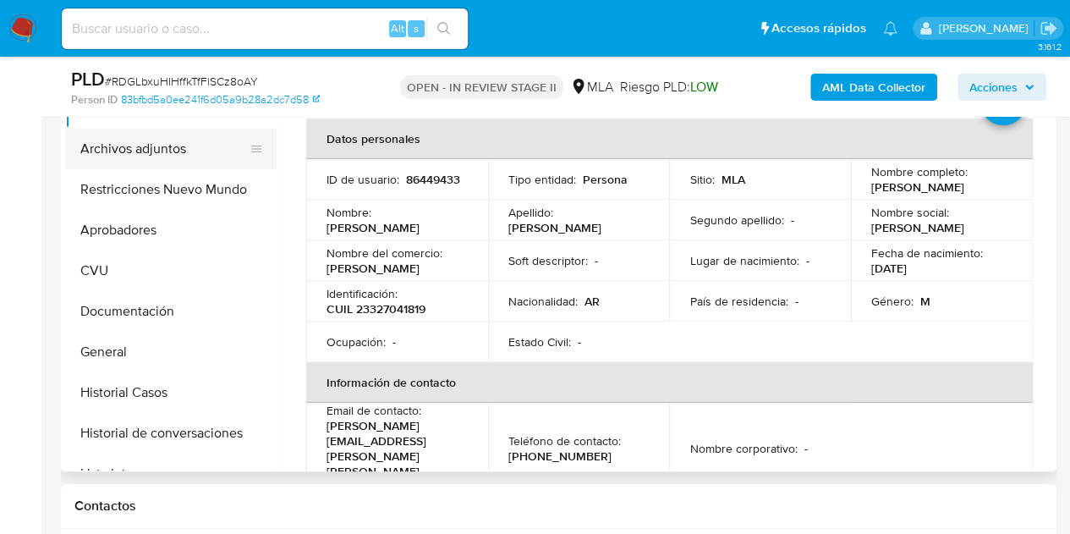
click at [127, 145] on button "Archivos adjuntos" at bounding box center [164, 149] width 198 height 41
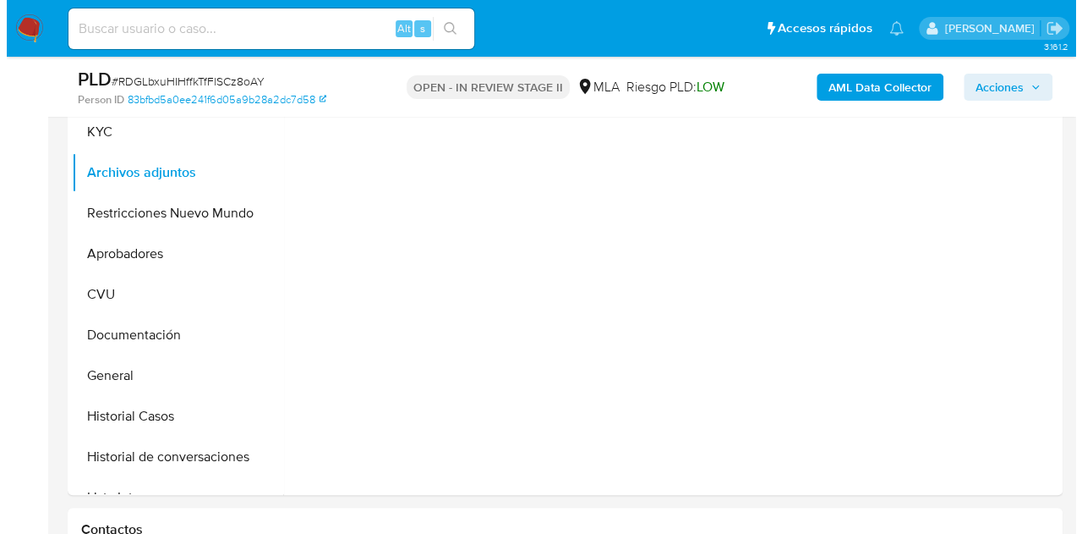
scroll to position [335, 0]
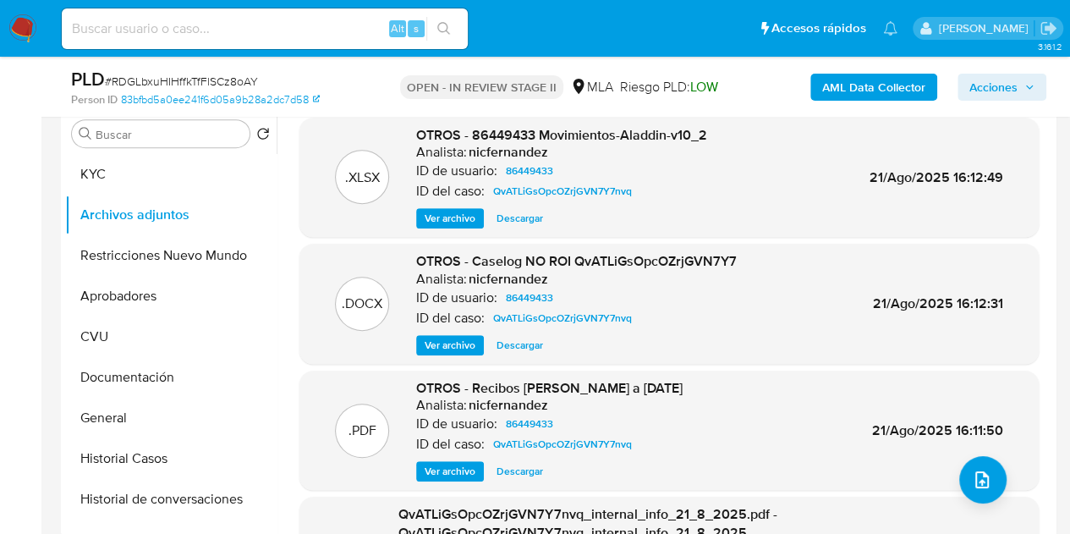
click at [452, 337] on span "Ver archivo" at bounding box center [449, 345] width 51 height 17
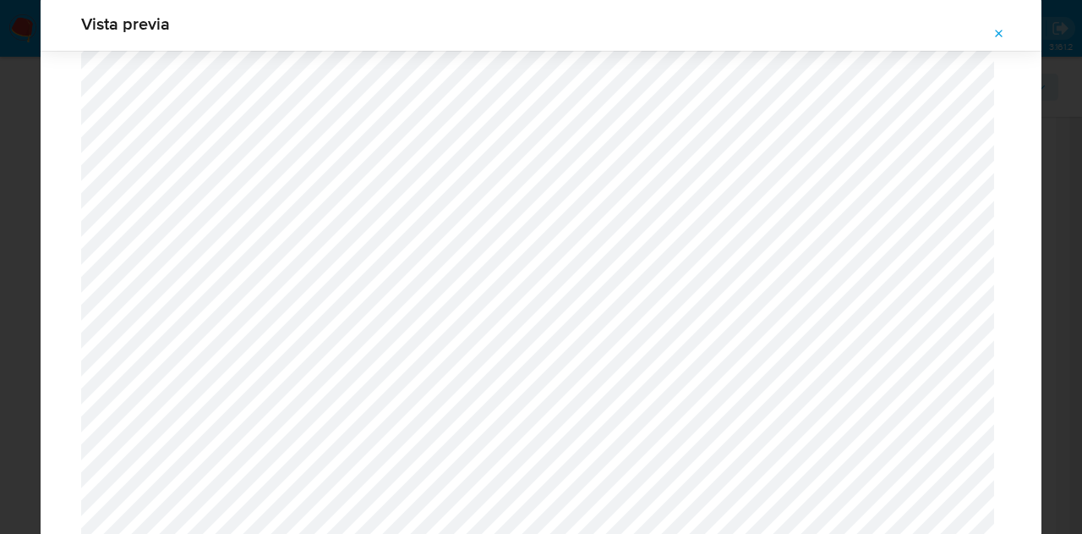
scroll to position [1979, 0]
click at [997, 25] on span "Attachment preview" at bounding box center [1000, 34] width 14 height 24
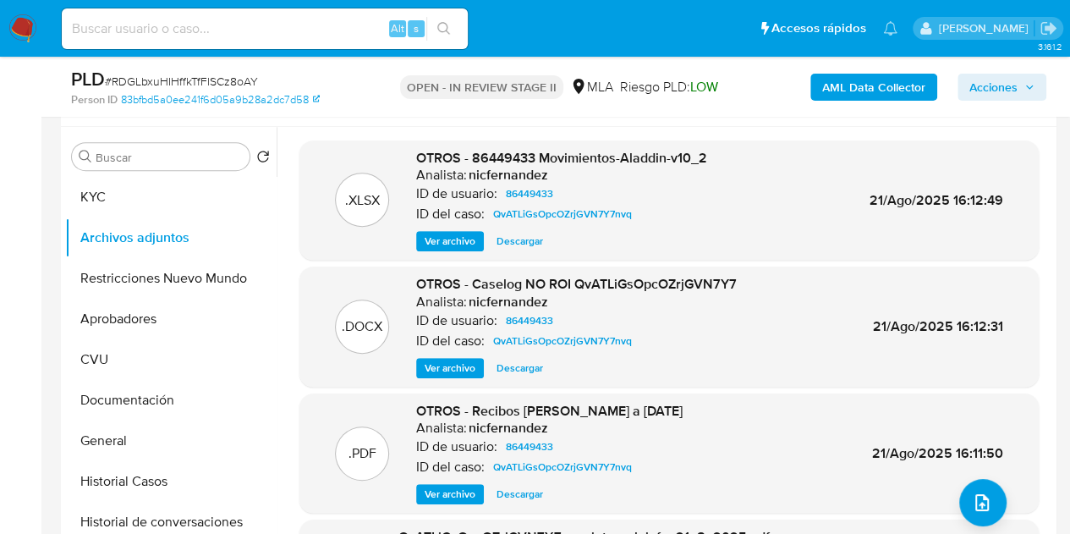
scroll to position [304, 0]
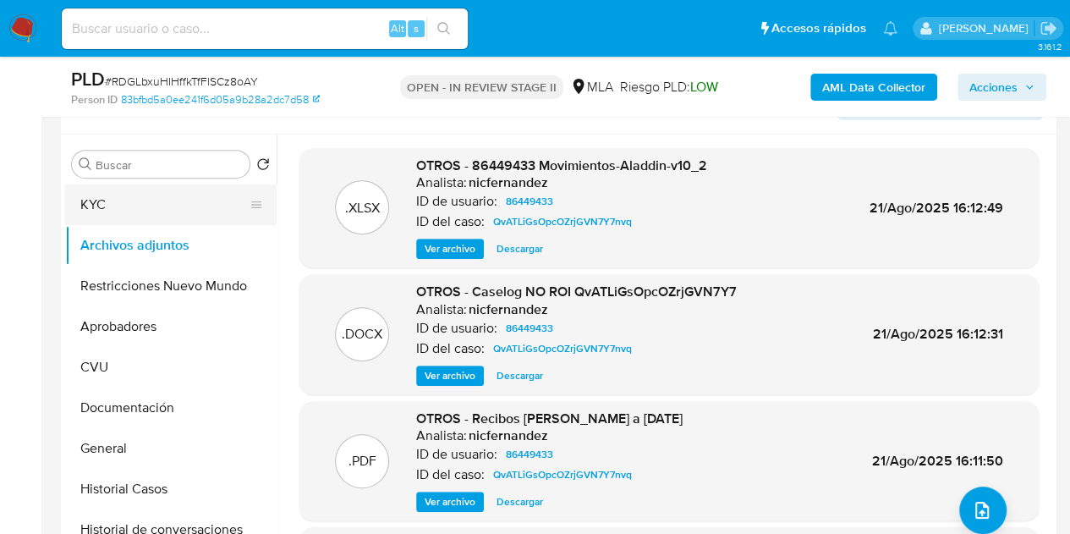
click at [151, 198] on button "KYC" at bounding box center [164, 204] width 198 height 41
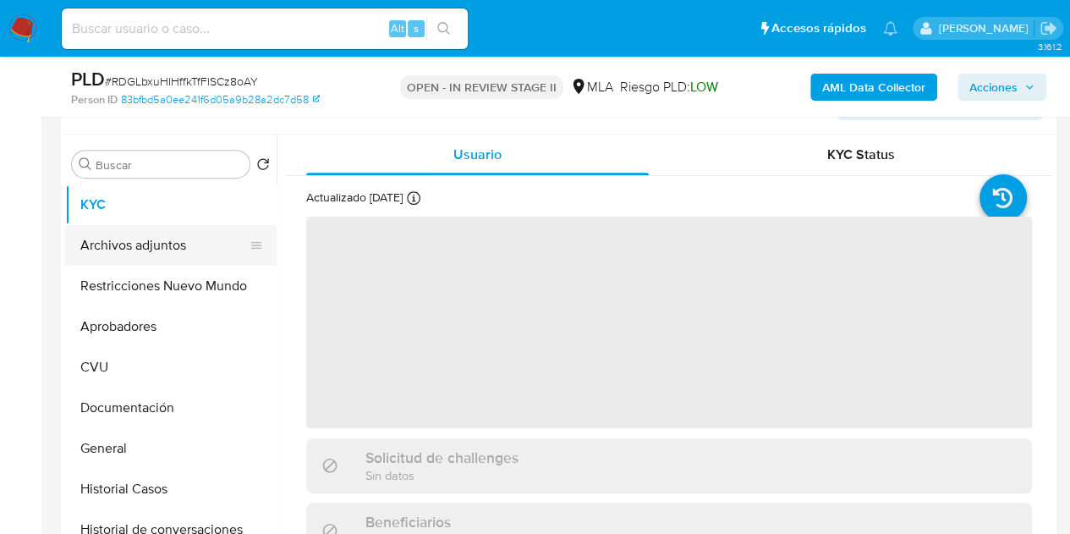
click at [150, 249] on button "Archivos adjuntos" at bounding box center [164, 245] width 198 height 41
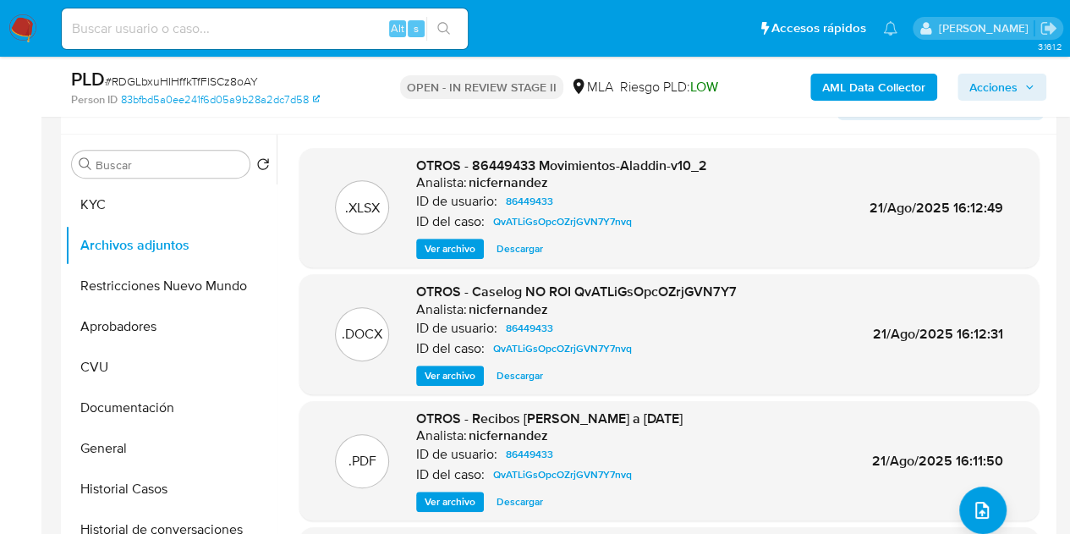
click at [484, 182] on h6 "nicfernandez" at bounding box center [507, 182] width 79 height 17
click at [858, 94] on b "AML Data Collector" at bounding box center [873, 87] width 103 height 27
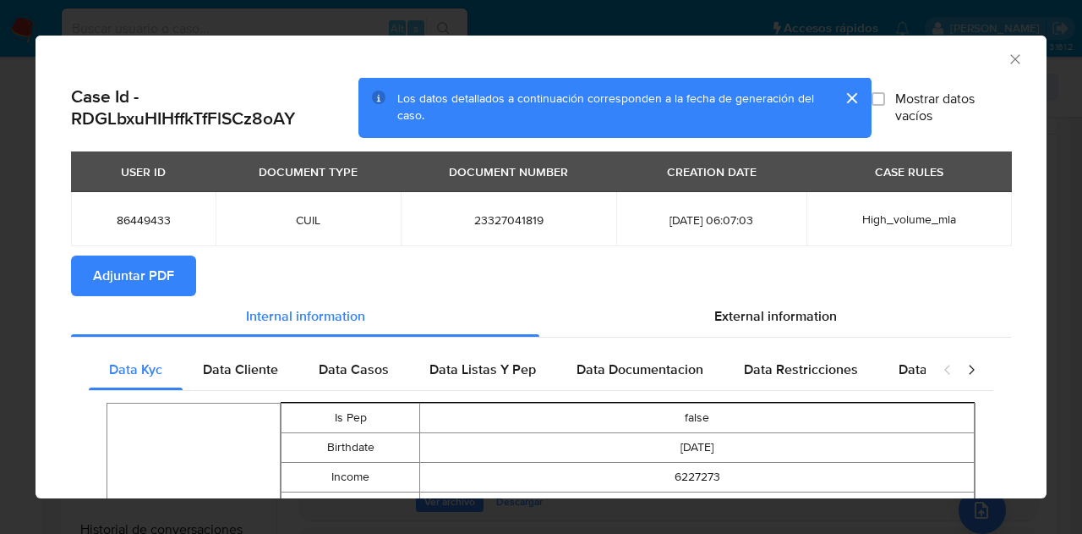
click at [166, 271] on span "Adjuntar PDF" at bounding box center [133, 275] width 81 height 37
click at [1014, 57] on div "AML Data Collector" at bounding box center [541, 57] width 1011 height 42
click at [1007, 56] on icon "Cerrar ventana" at bounding box center [1015, 59] width 17 height 17
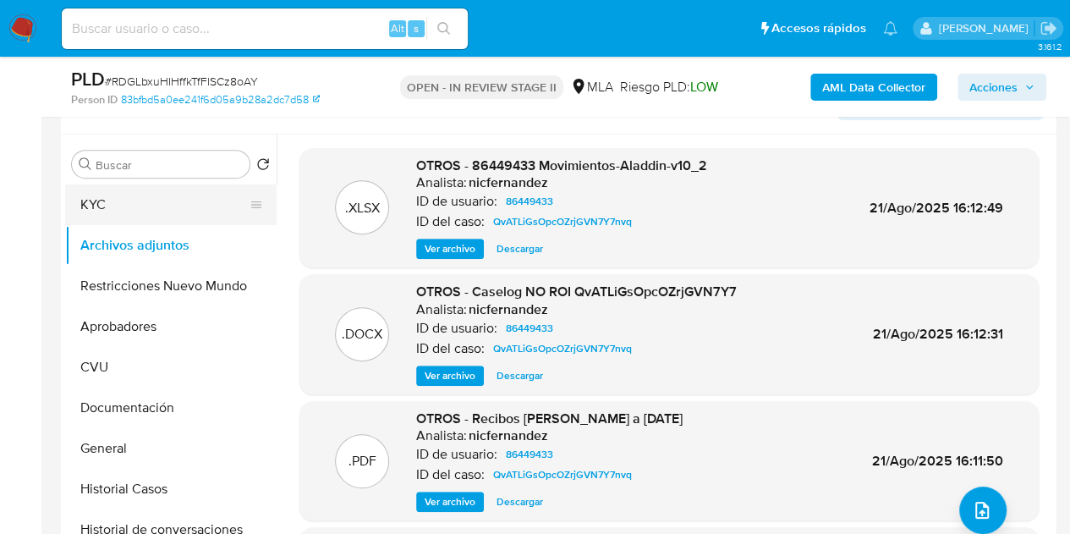
click at [162, 221] on button "KYC" at bounding box center [164, 204] width 198 height 41
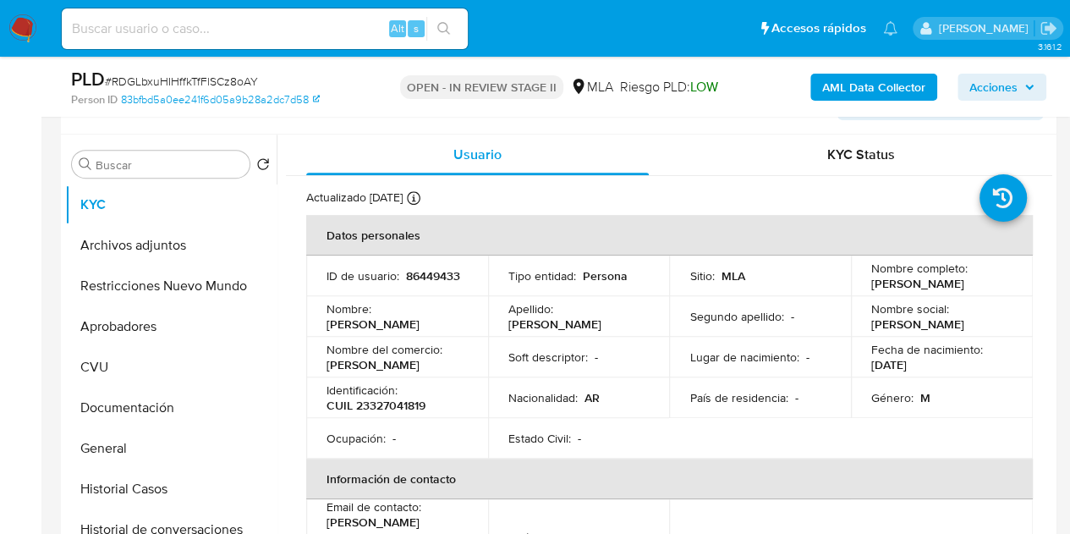
drag, startPoint x: 379, startPoint y: 313, endPoint x: 453, endPoint y: 324, distance: 75.2
click at [419, 324] on p "[PERSON_NAME]" at bounding box center [372, 323] width 93 height 15
copy p "[PERSON_NAME]"
click at [419, 324] on p "[PERSON_NAME]" at bounding box center [372, 323] width 93 height 15
click at [139, 236] on button "Archivos adjuntos" at bounding box center [164, 245] width 198 height 41
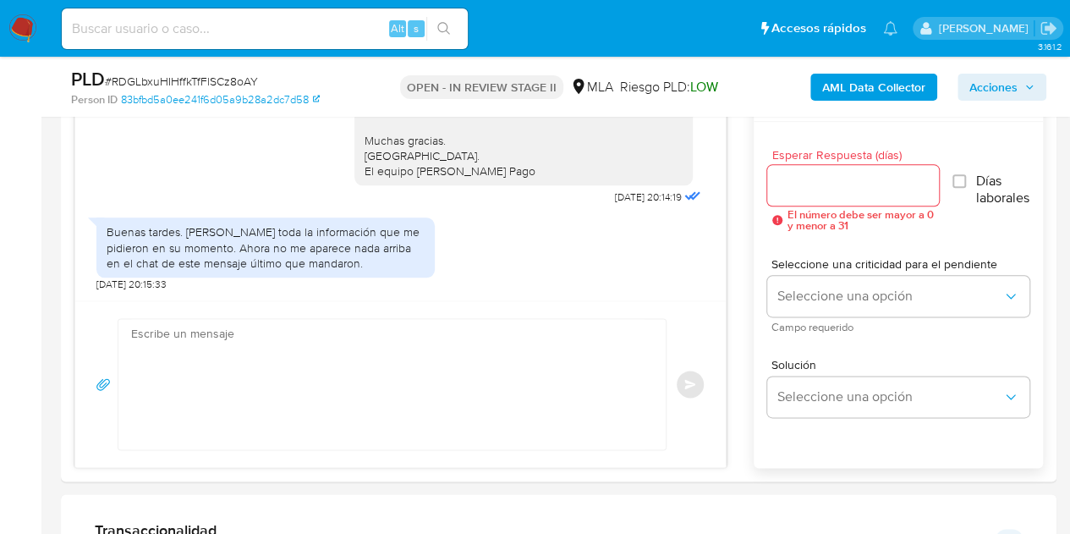
scroll to position [868, 0]
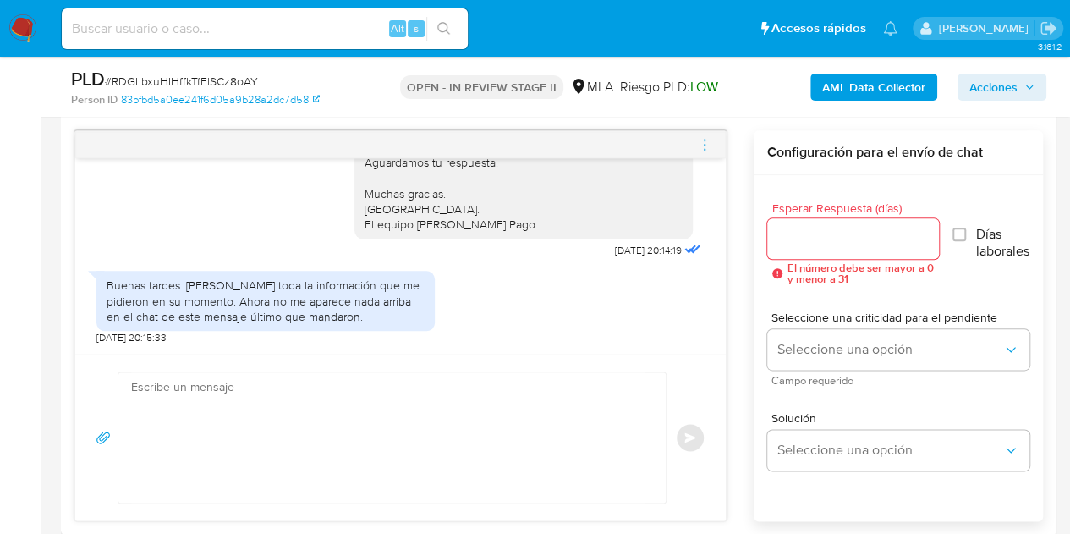
click at [402, 412] on textarea at bounding box center [387, 437] width 513 height 130
paste textarea "[PERSON_NAME], ¡Muchas gracias por tu respuesta! Confirmamos la recepción de la…"
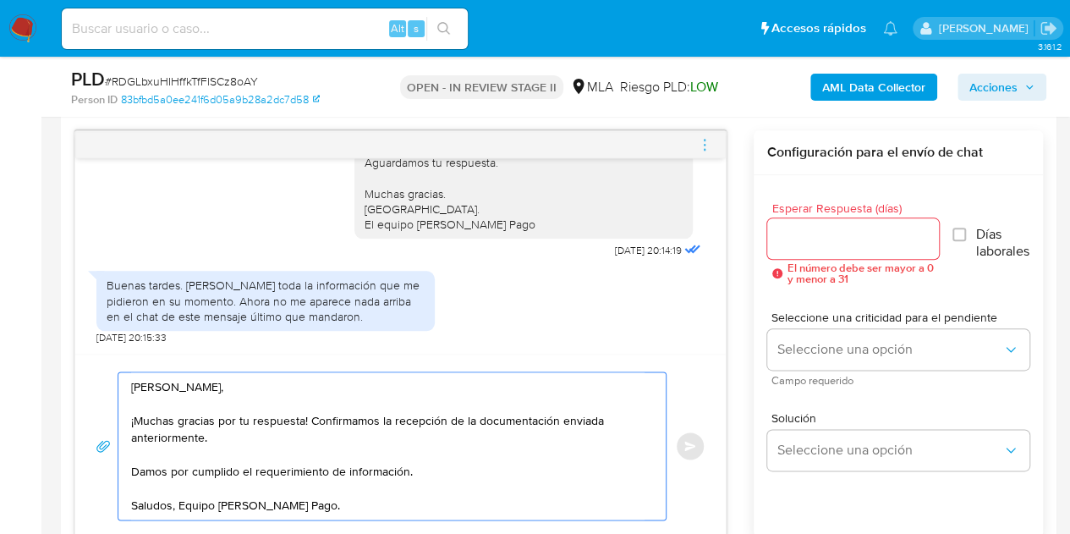
type textarea "Hola Rodrigo Martin, ¡Muchas gracias por tu respuesta! Confirmamos la recepción…"
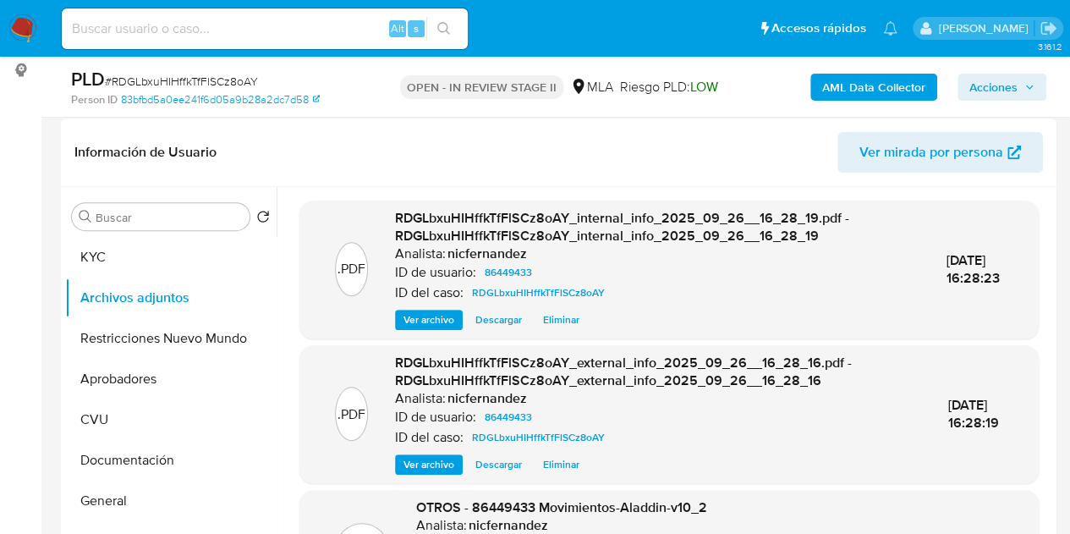
scroll to position [342, 0]
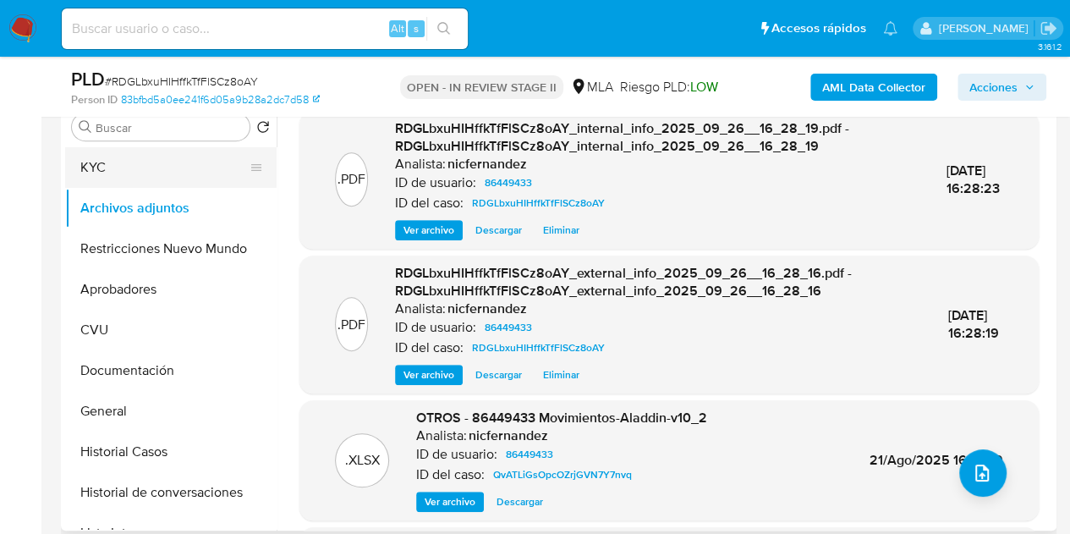
click at [115, 168] on button "KYC" at bounding box center [164, 167] width 198 height 41
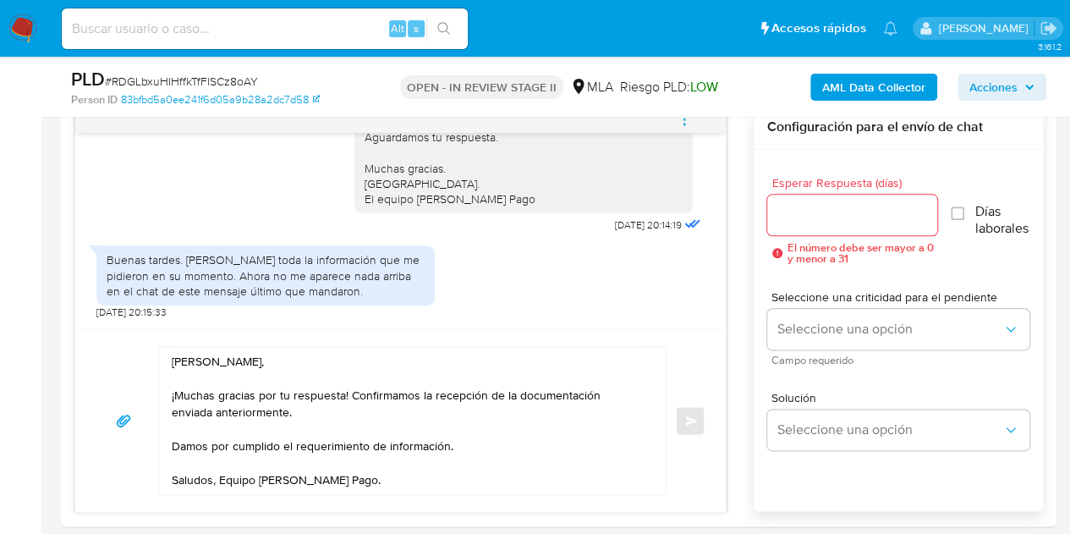
scroll to position [906, 0]
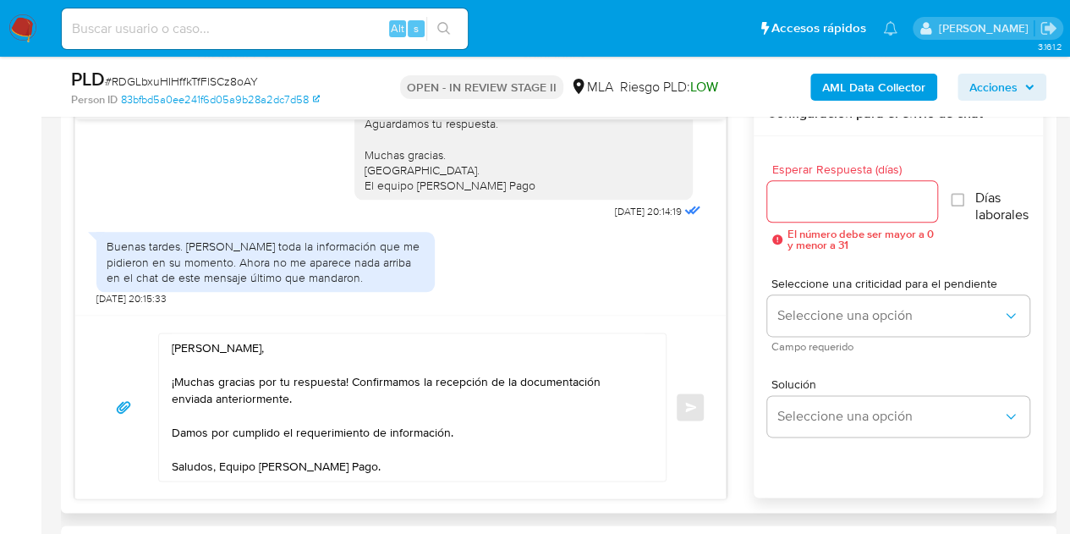
click at [873, 213] on div at bounding box center [852, 201] width 171 height 41
click at [868, 209] on input "Esperar Respuesta (días)" at bounding box center [852, 201] width 171 height 22
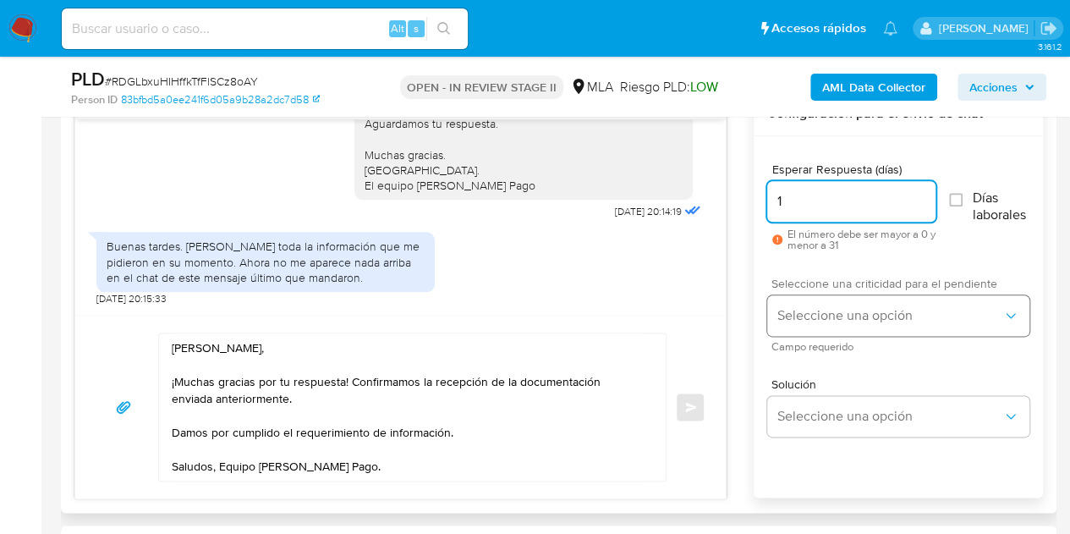
type input "1"
click at [829, 300] on button "Seleccione una opción" at bounding box center [898, 315] width 262 height 41
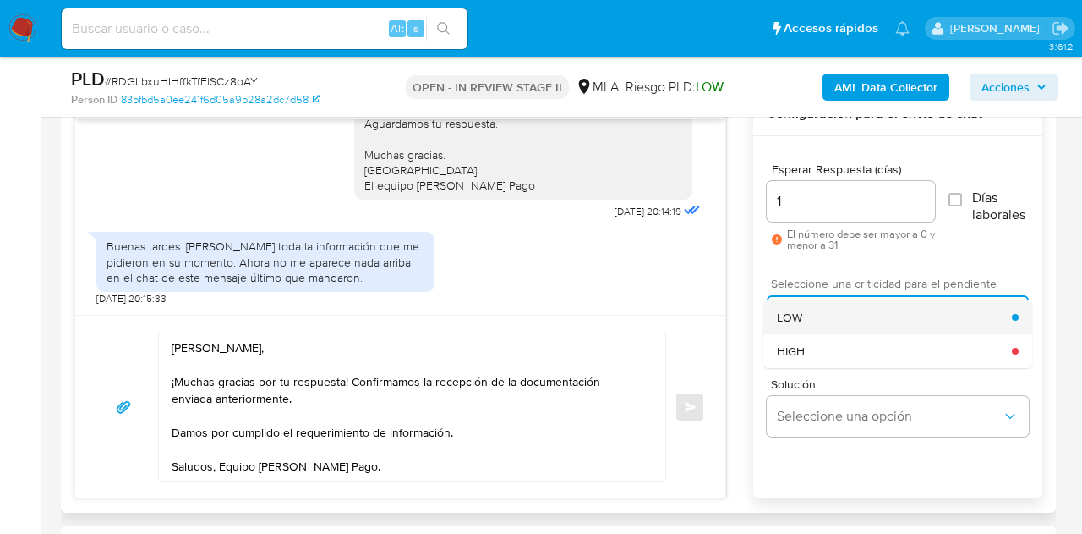
click at [828, 312] on div "LOW" at bounding box center [894, 317] width 235 height 34
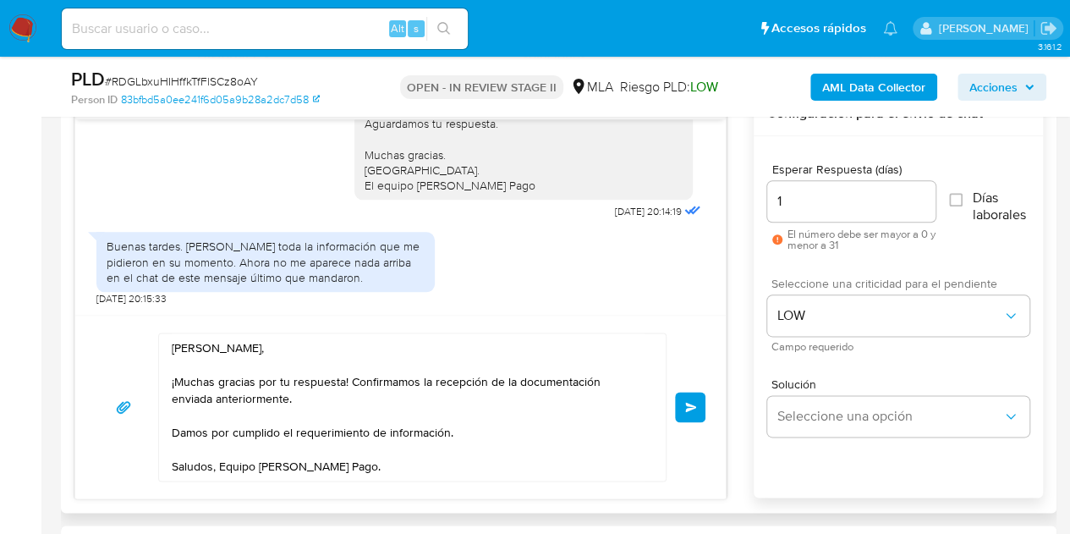
click at [723, 353] on div "Hola Rodrigo Martin, ¡Muchas gracias por tu respuesta! Confirmamos la recepción…" at bounding box center [400, 406] width 650 height 183
click at [690, 403] on span "Enviar" at bounding box center [691, 407] width 12 height 10
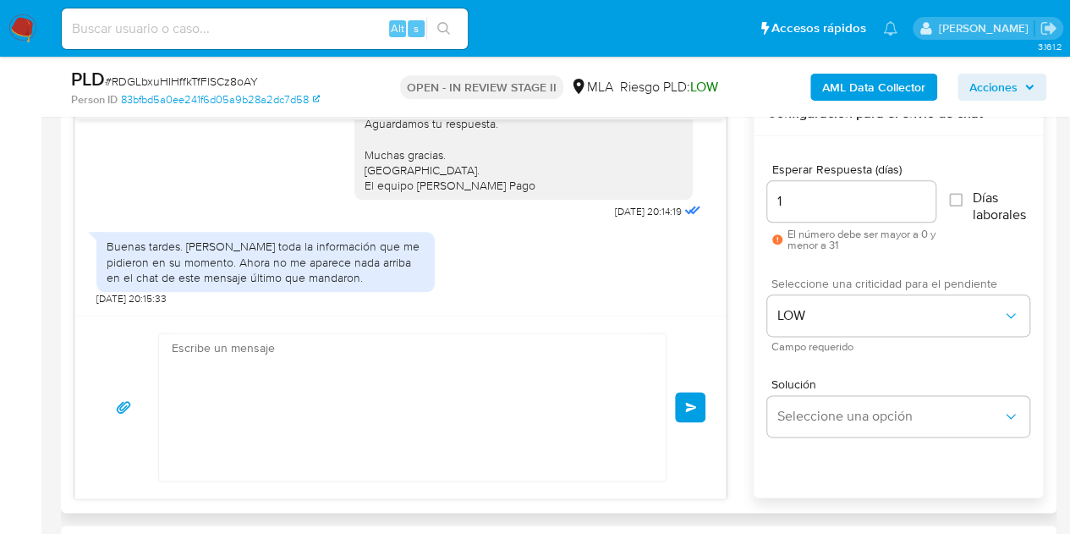
scroll to position [432, 0]
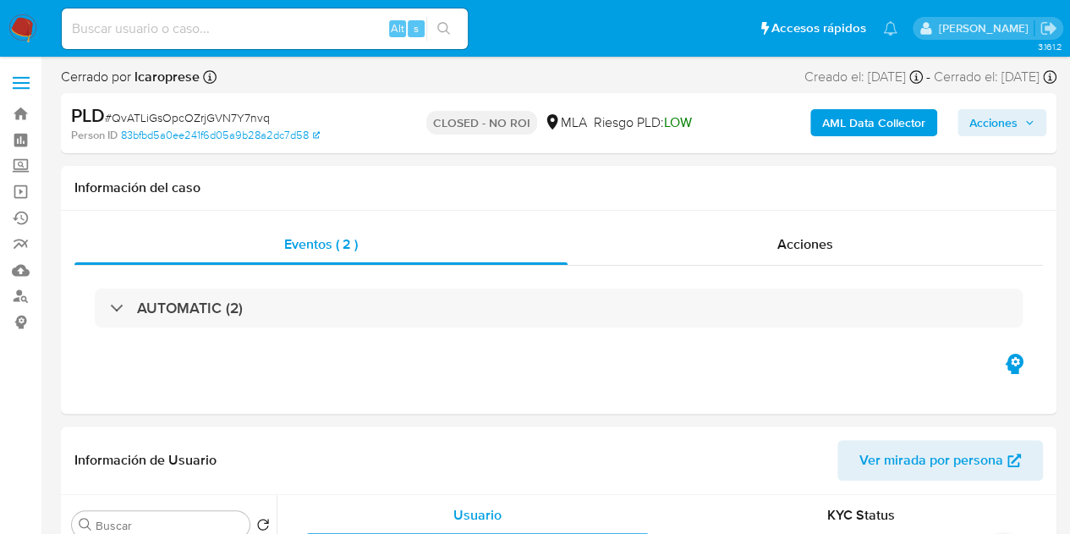
select select "10"
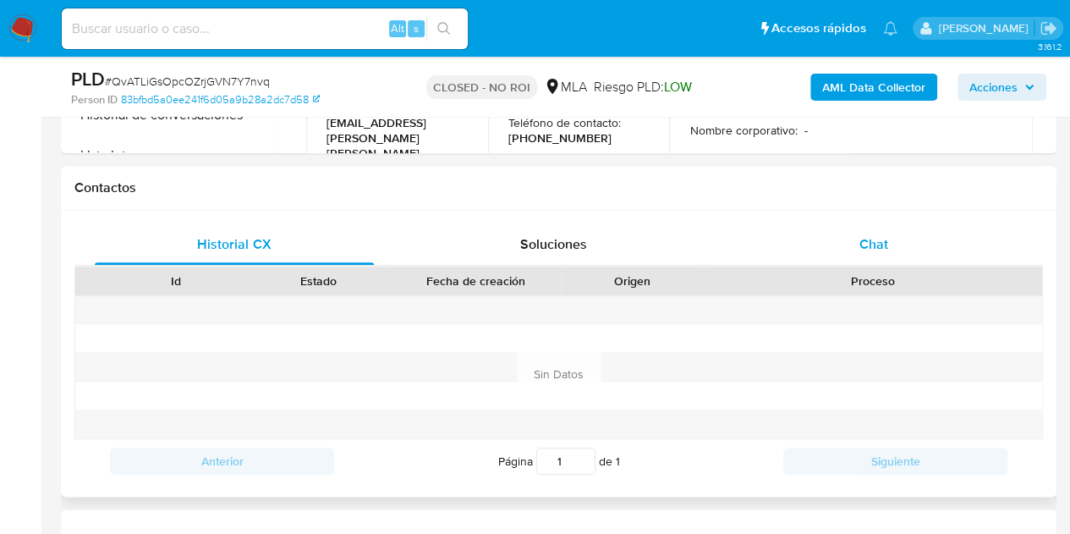
scroll to position [717, 0]
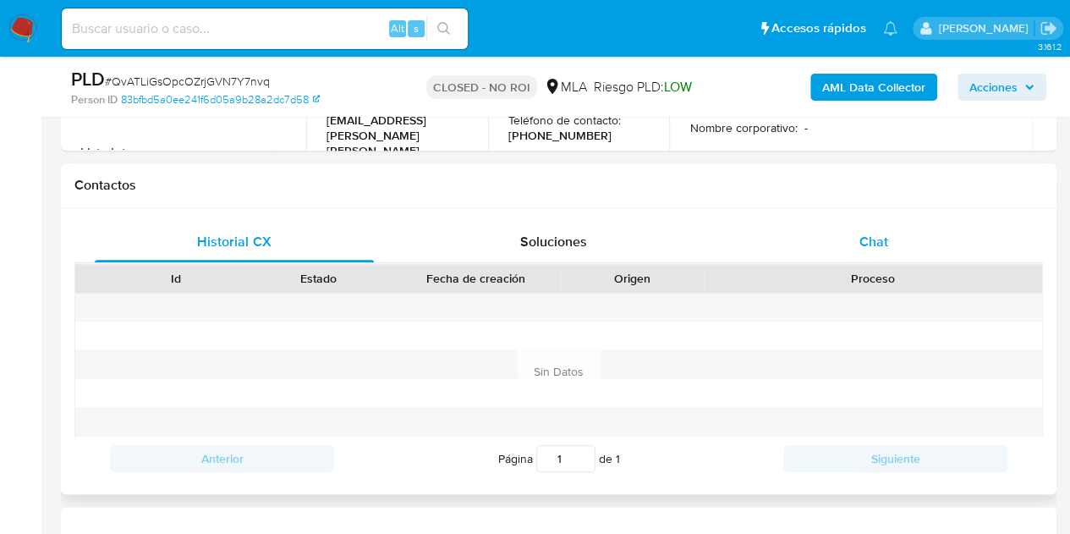
click at [879, 234] on span "Chat" at bounding box center [873, 241] width 29 height 19
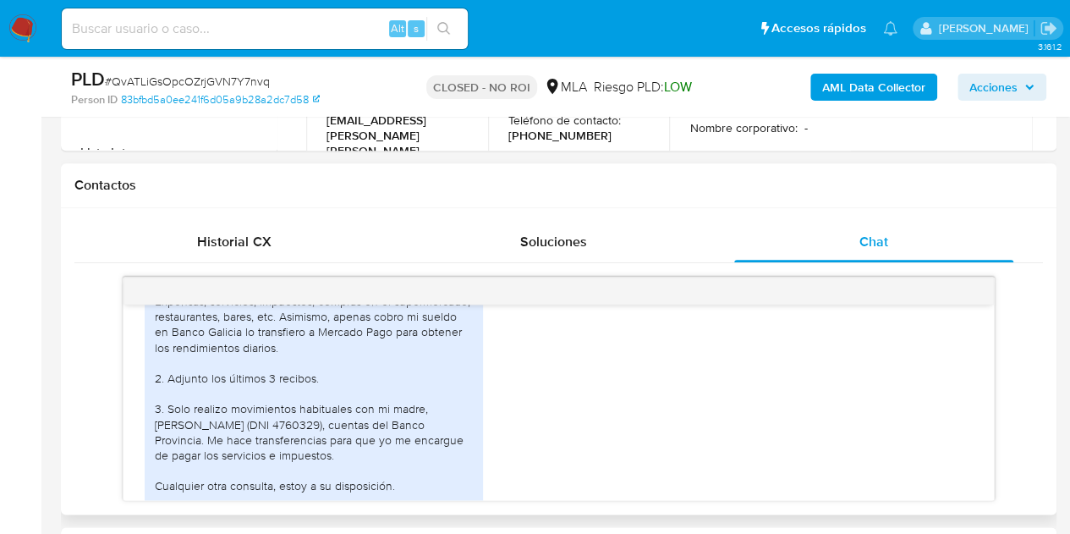
scroll to position [1048, 0]
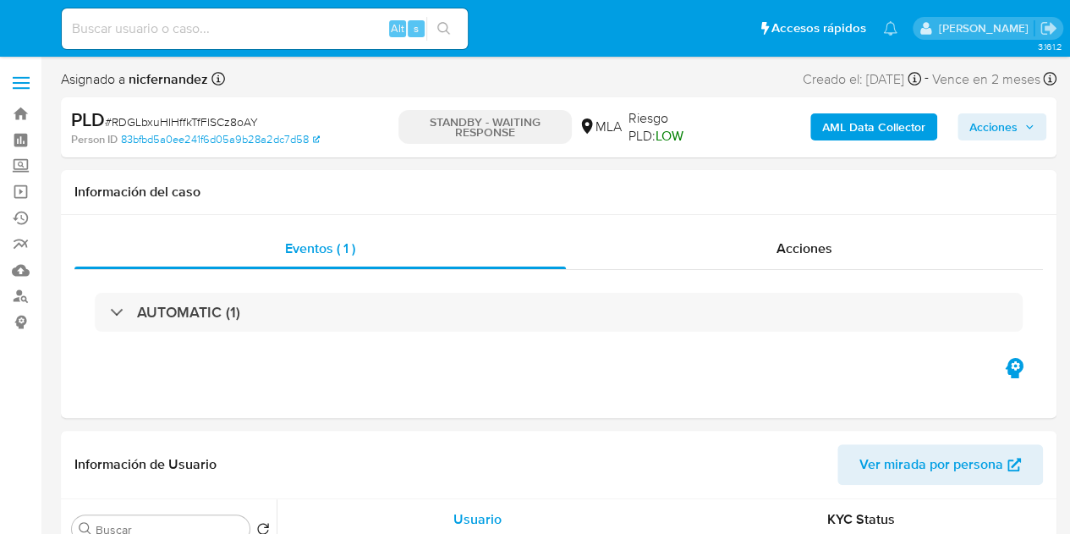
select select "10"
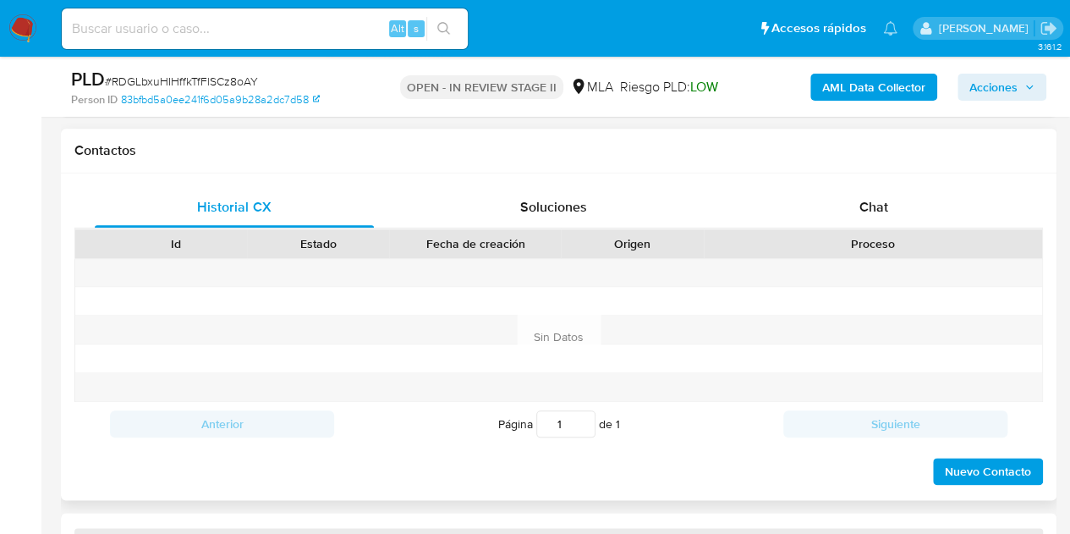
scroll to position [786, 0]
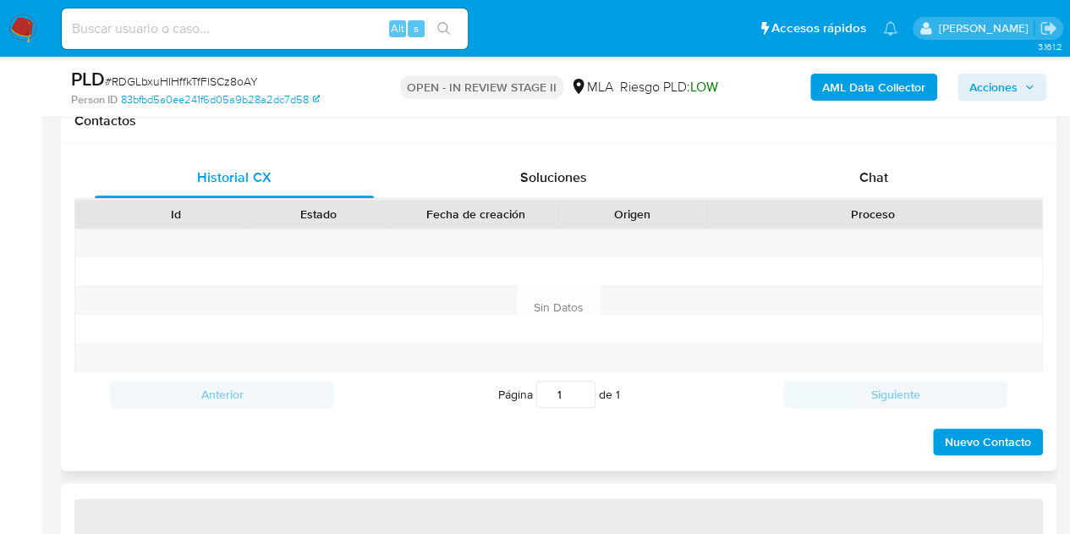
select select "10"
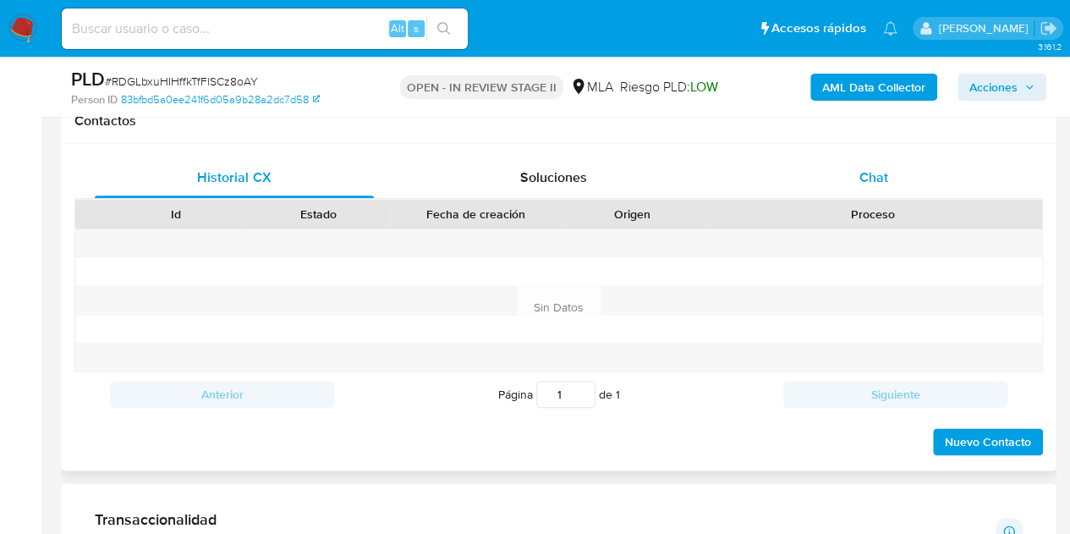
click at [849, 183] on div "Chat" at bounding box center [873, 177] width 279 height 41
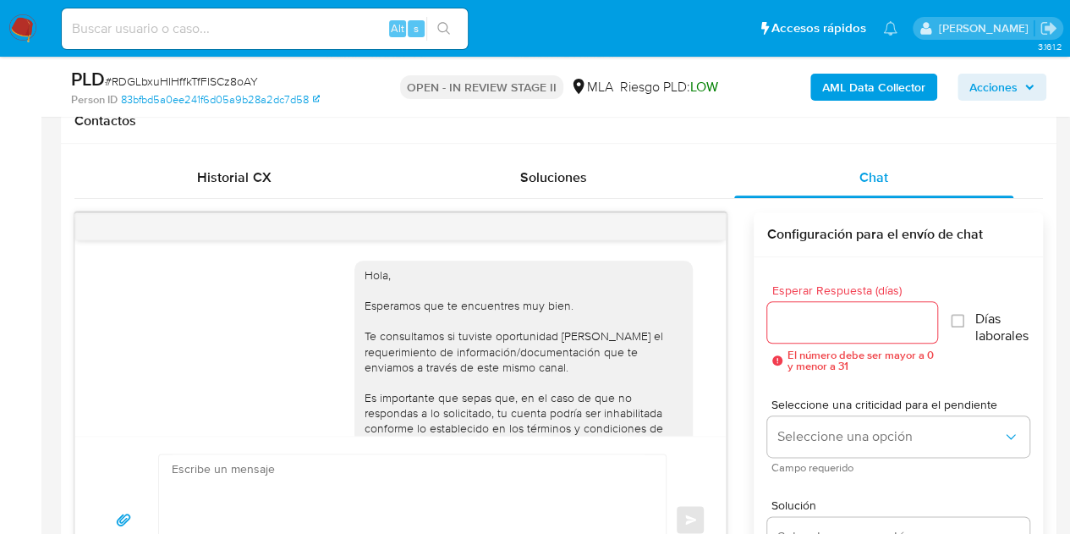
scroll to position [432, 0]
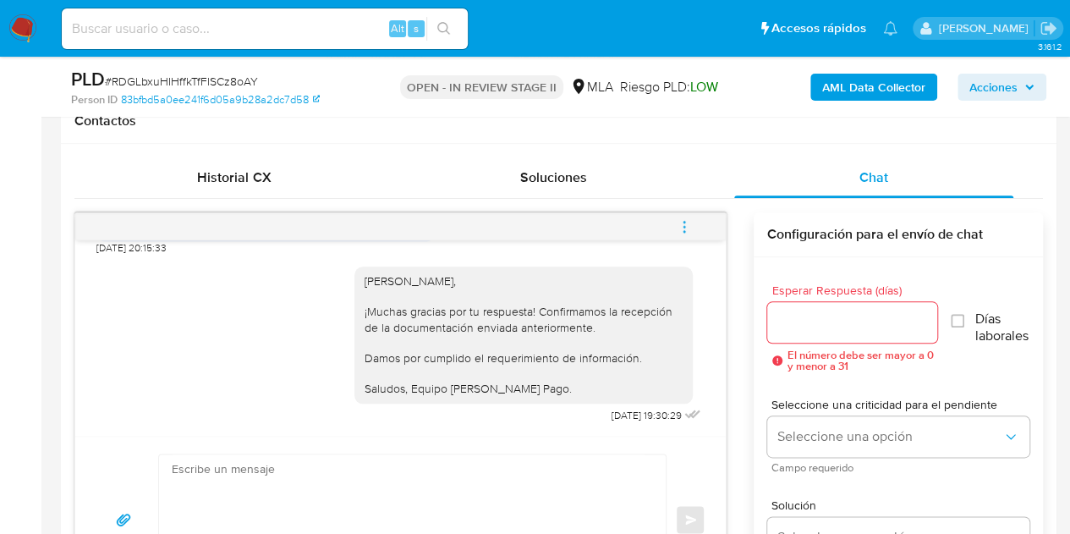
click at [687, 223] on icon "menu-action" at bounding box center [683, 226] width 15 height 15
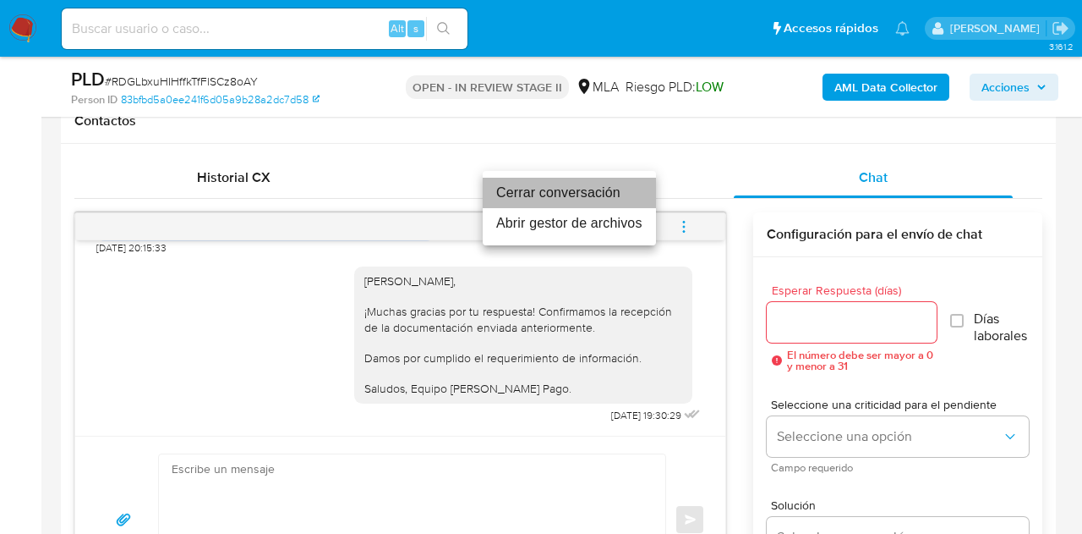
click at [593, 192] on li "Cerrar conversación" at bounding box center [569, 193] width 173 height 30
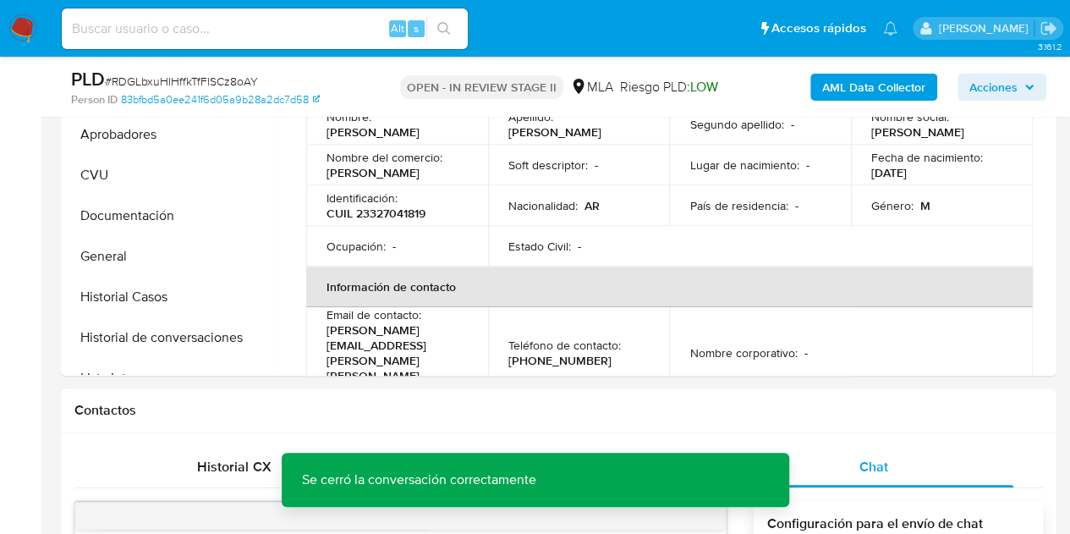
scroll to position [362, 0]
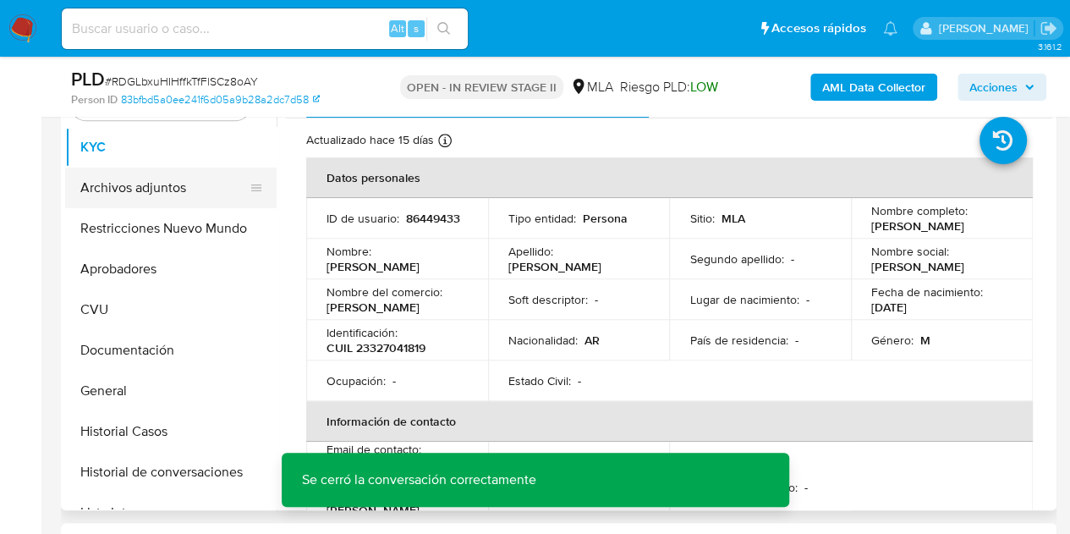
click at [167, 189] on button "Archivos adjuntos" at bounding box center [164, 187] width 198 height 41
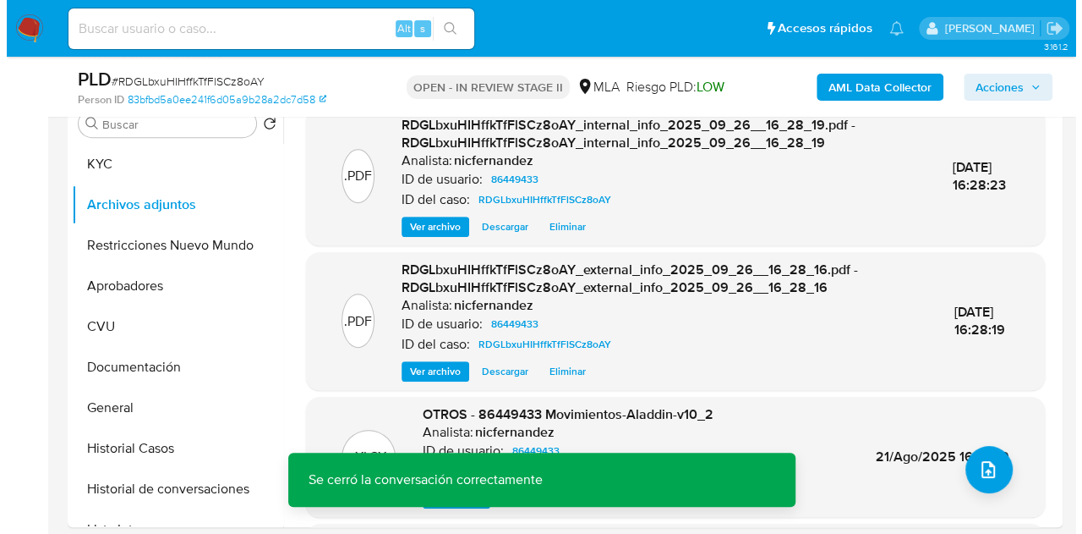
scroll to position [342, 0]
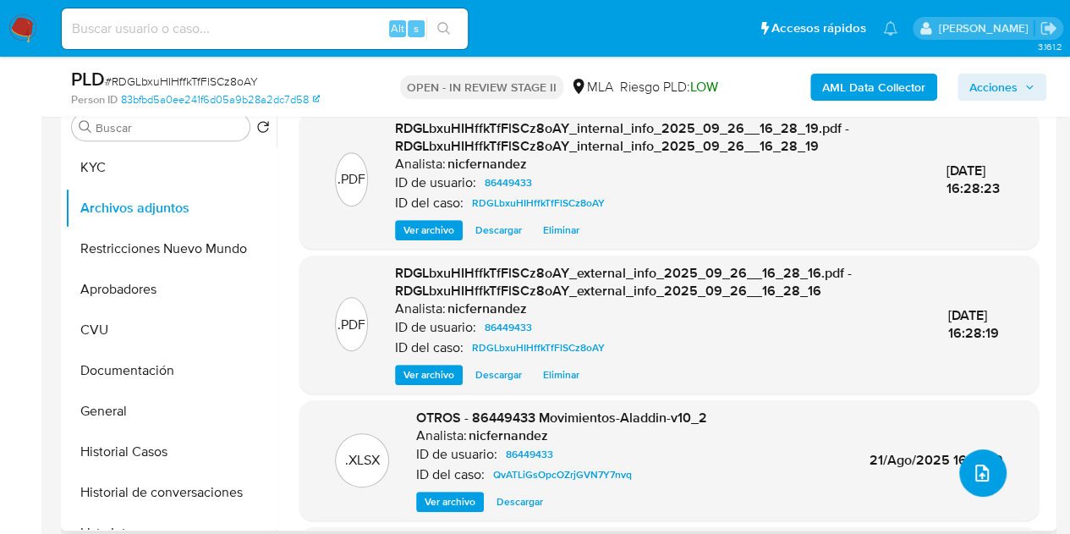
click at [980, 451] on button "upload-file" at bounding box center [982, 472] width 47 height 47
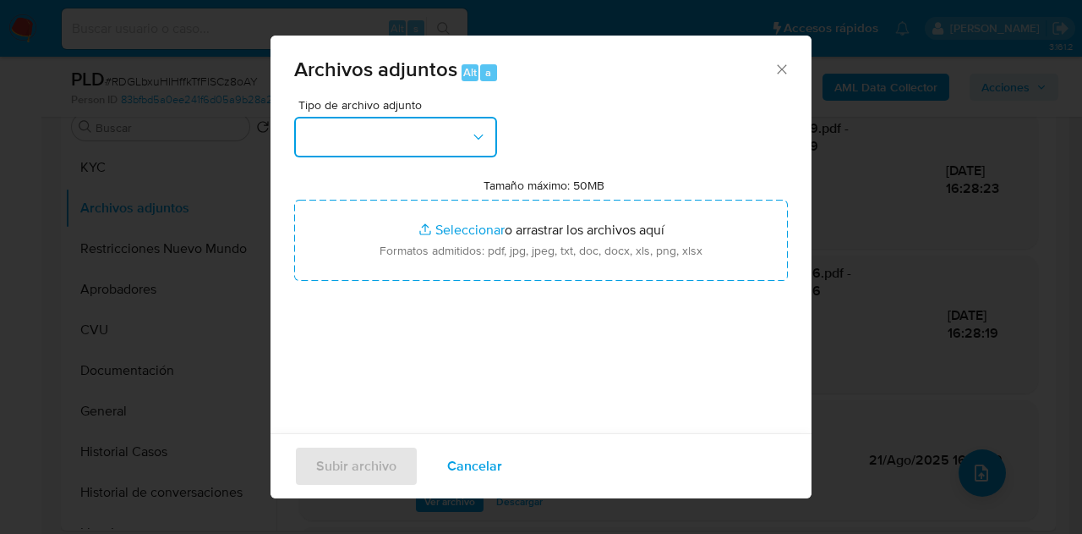
click at [487, 130] on button "button" at bounding box center [395, 137] width 203 height 41
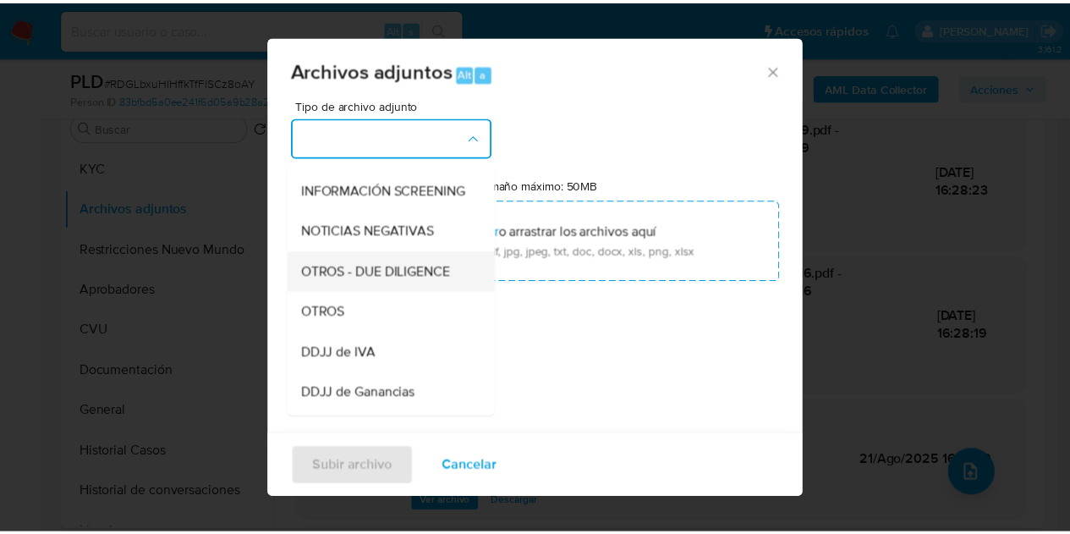
scroll to position [217, 0]
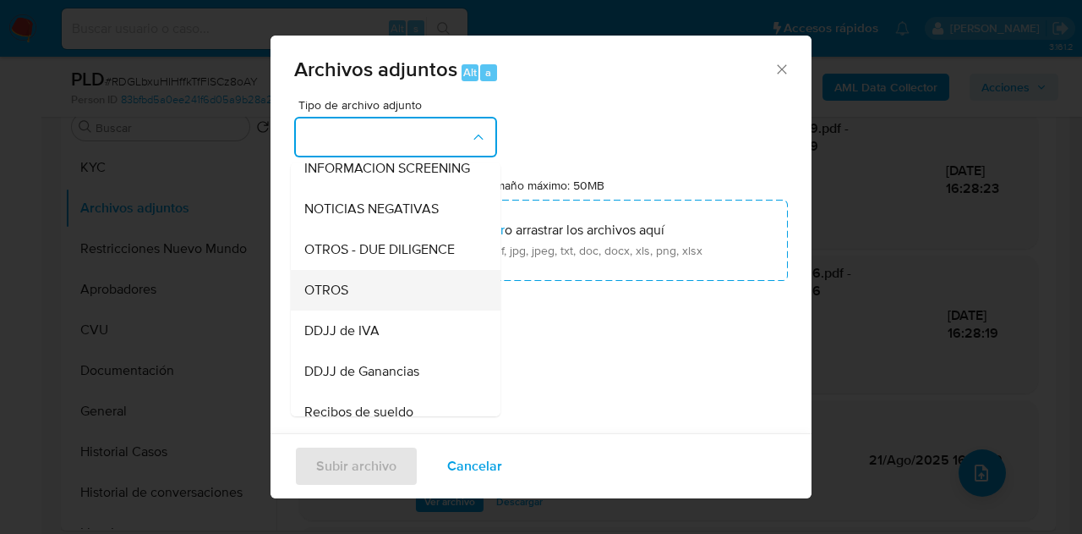
click at [387, 309] on div "OTROS" at bounding box center [390, 290] width 172 height 41
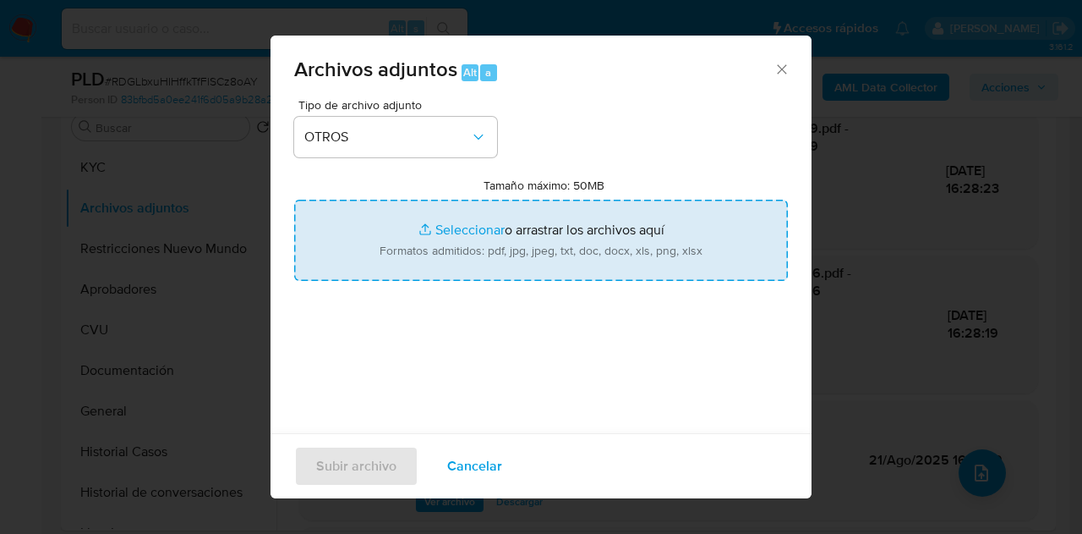
click at [432, 254] on input "Tamaño máximo: 50MB Seleccionar archivos" at bounding box center [541, 240] width 494 height 81
type input "C:\fakepath\Caselog NO ROI RDGLbxuHIHffkTfFlSCz8oAY.docx"
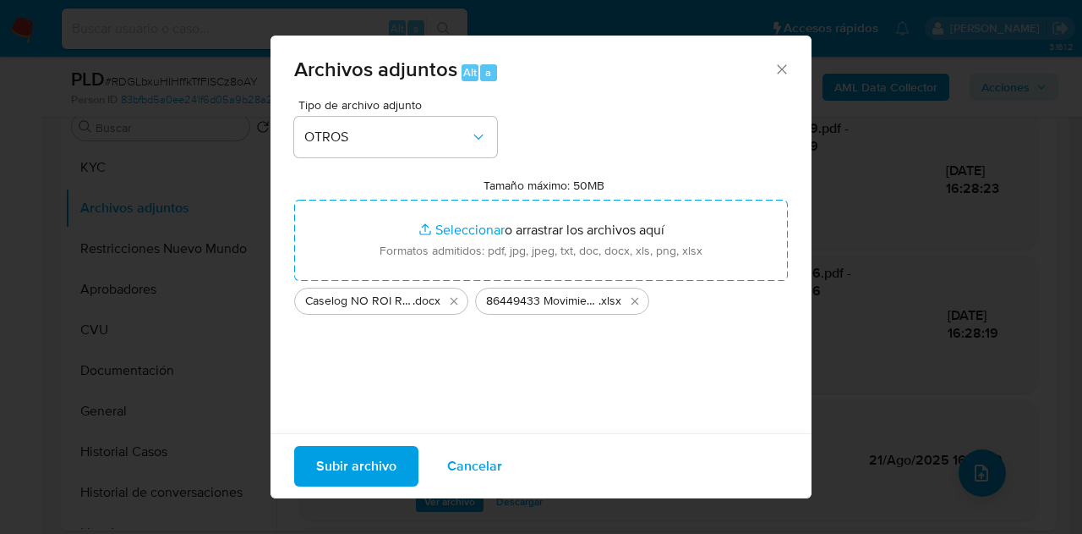
click at [364, 454] on span "Subir archivo" at bounding box center [356, 465] width 80 height 37
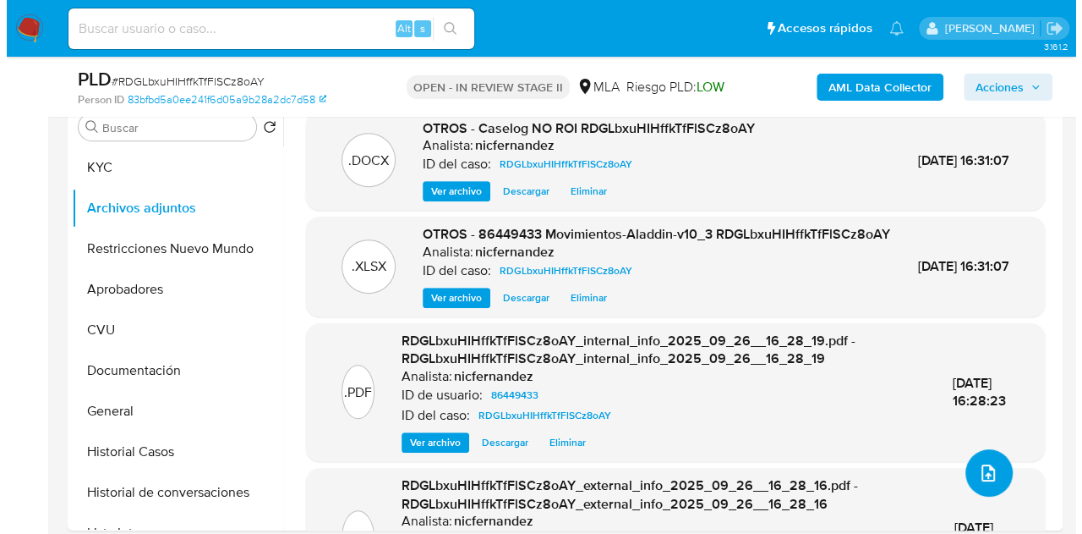
scroll to position [298, 0]
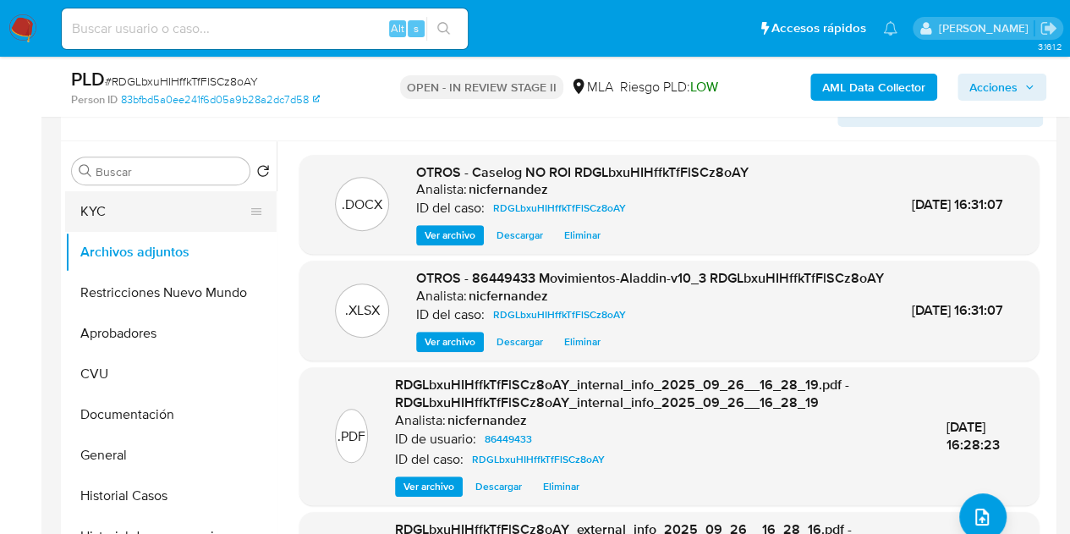
click at [103, 215] on button "KYC" at bounding box center [164, 211] width 198 height 41
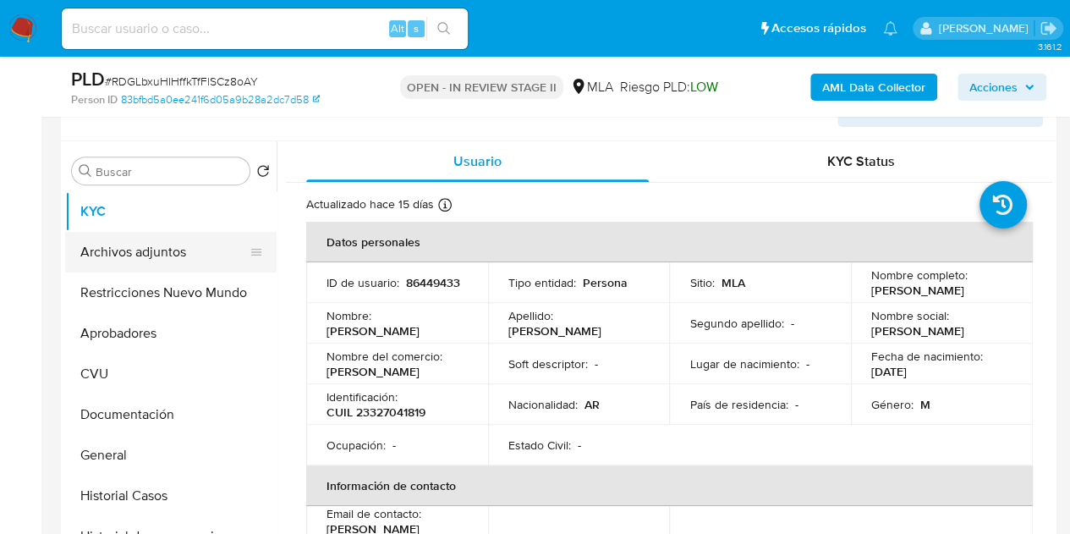
click at [115, 243] on button "Archivos adjuntos" at bounding box center [164, 252] width 198 height 41
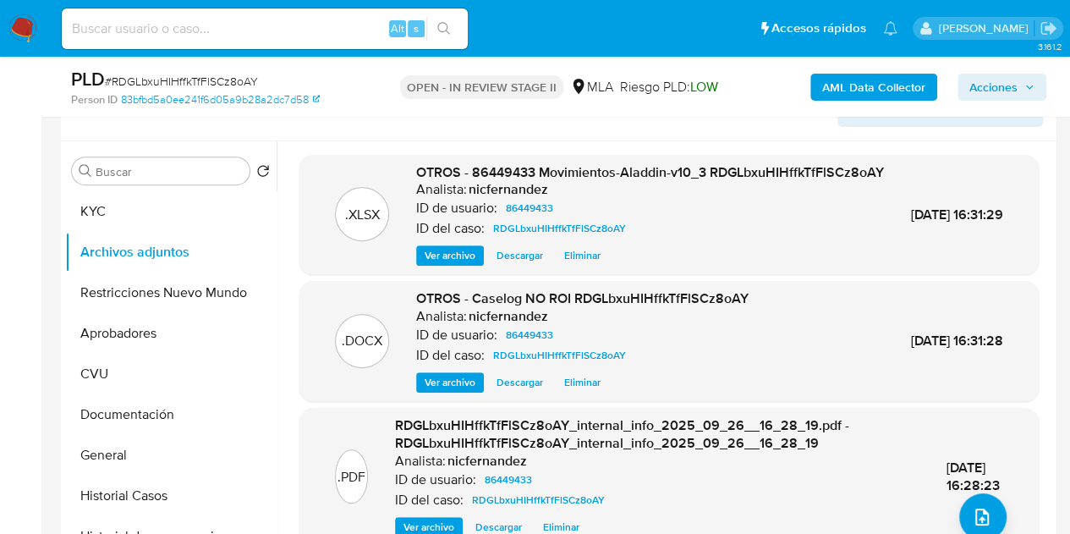
click at [442, 391] on span "Ver archivo" at bounding box center [449, 382] width 51 height 17
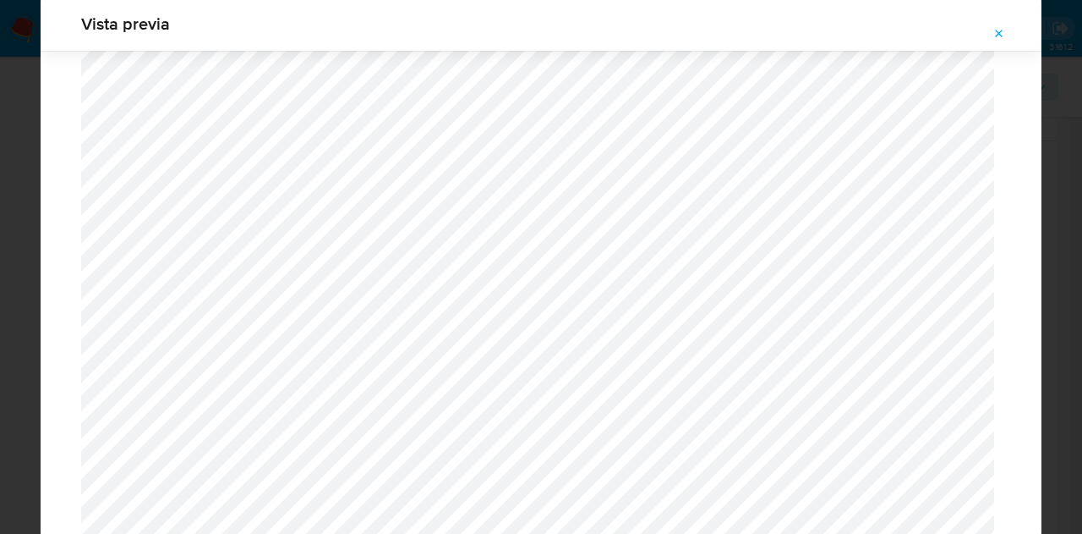
scroll to position [956, 0]
click at [993, 34] on icon "Attachment preview" at bounding box center [1000, 34] width 14 height 14
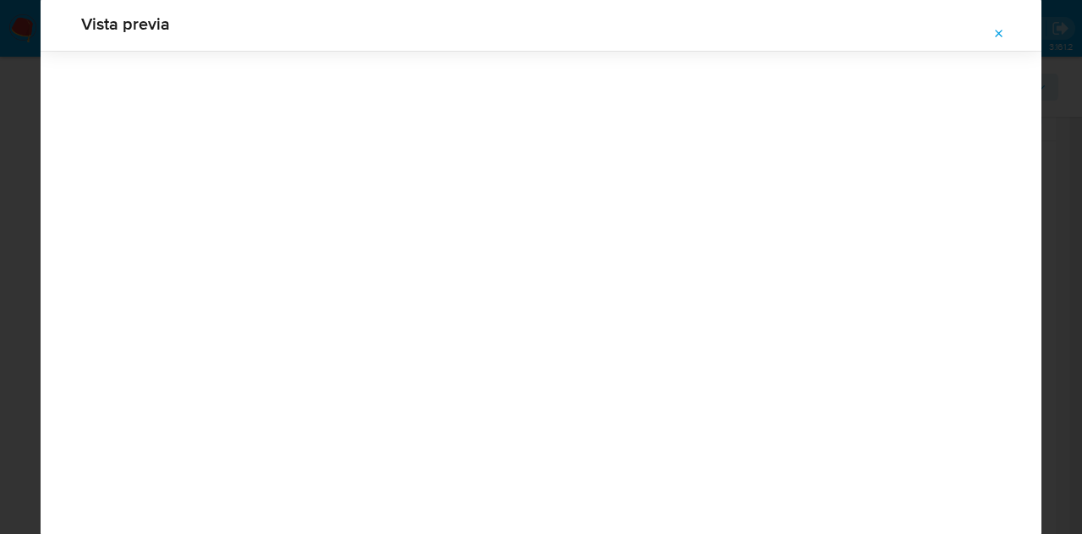
scroll to position [54, 0]
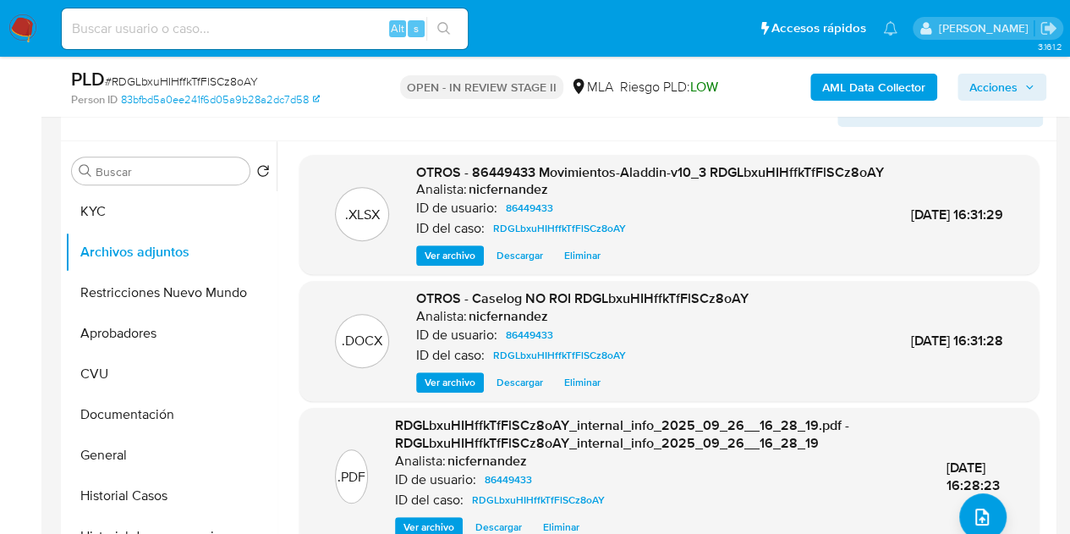
click at [443, 391] on span "Ver archivo" at bounding box center [449, 382] width 51 height 17
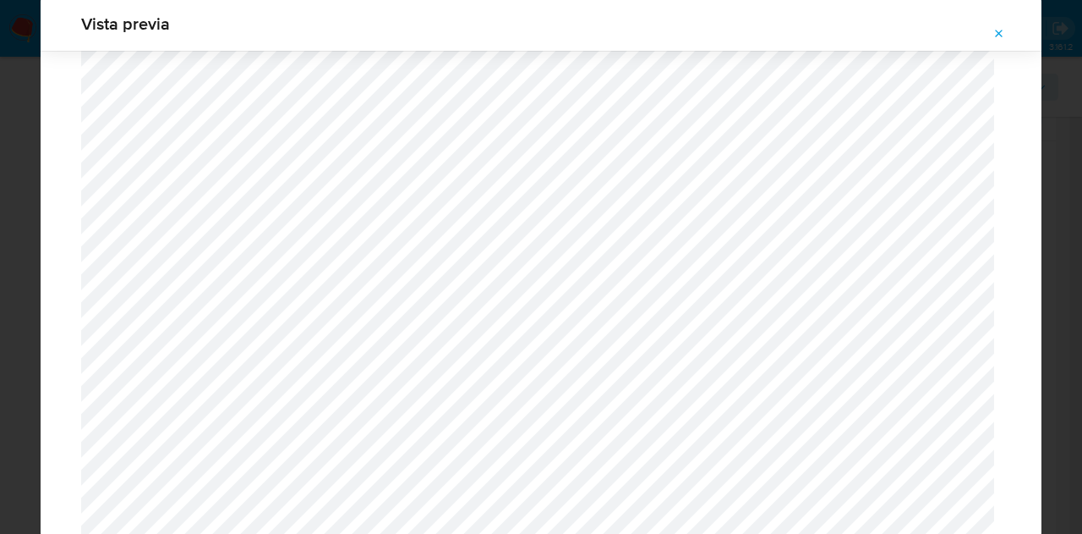
scroll to position [2222, 0]
click at [998, 23] on span "Attachment preview" at bounding box center [1000, 34] width 14 height 24
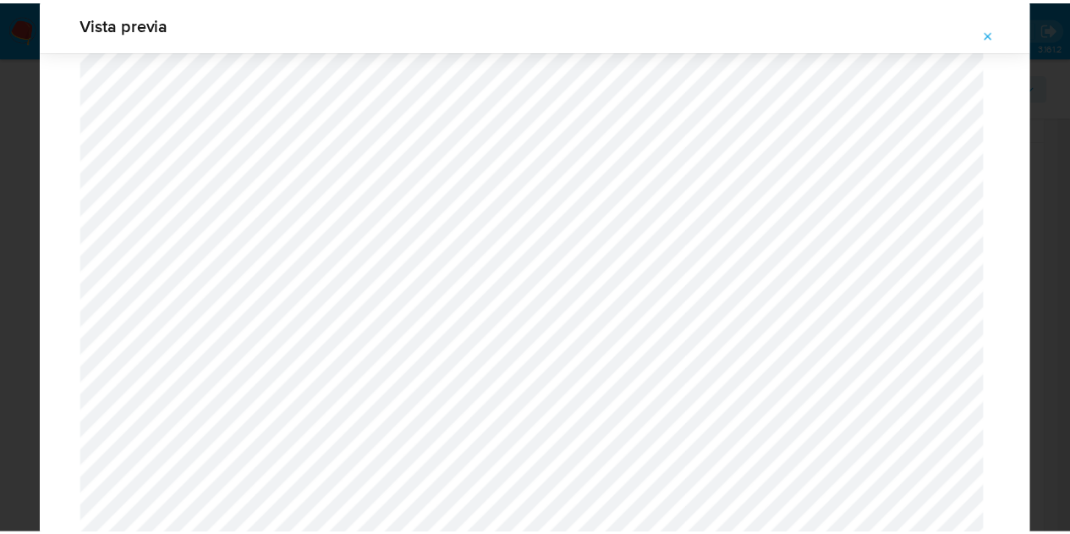
scroll to position [54, 0]
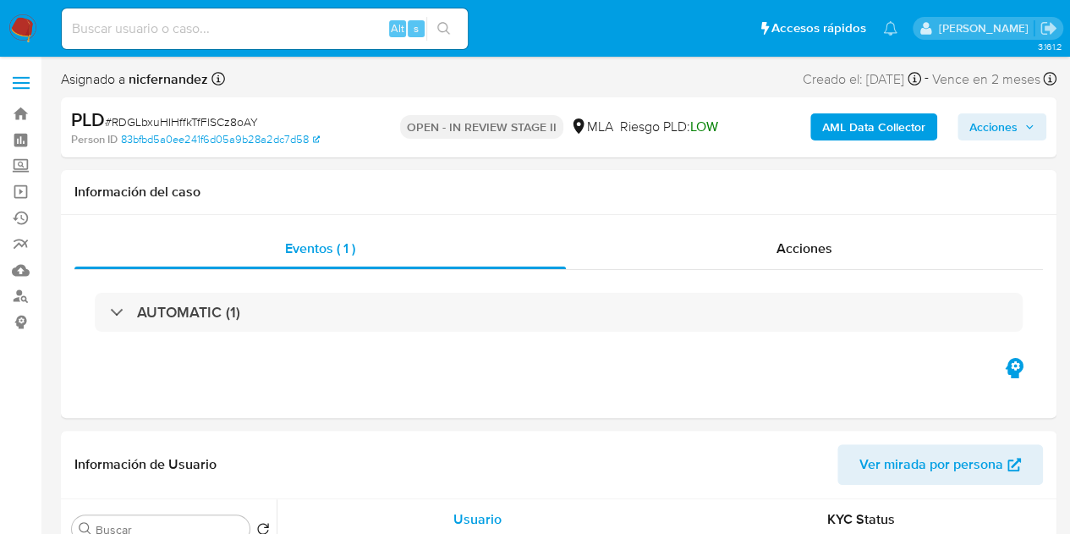
select select "10"
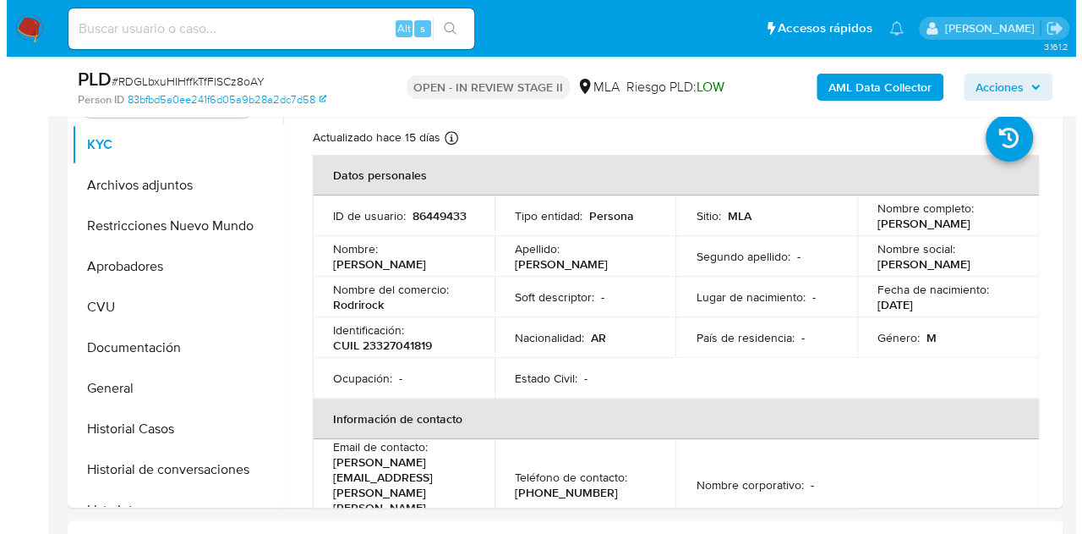
scroll to position [284, 0]
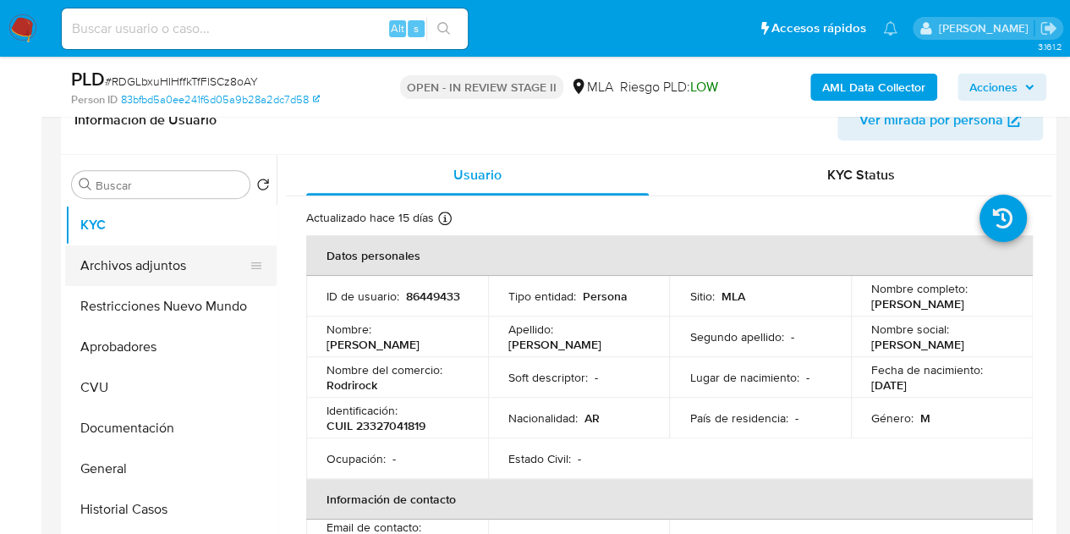
click at [168, 247] on button "Archivos adjuntos" at bounding box center [164, 265] width 198 height 41
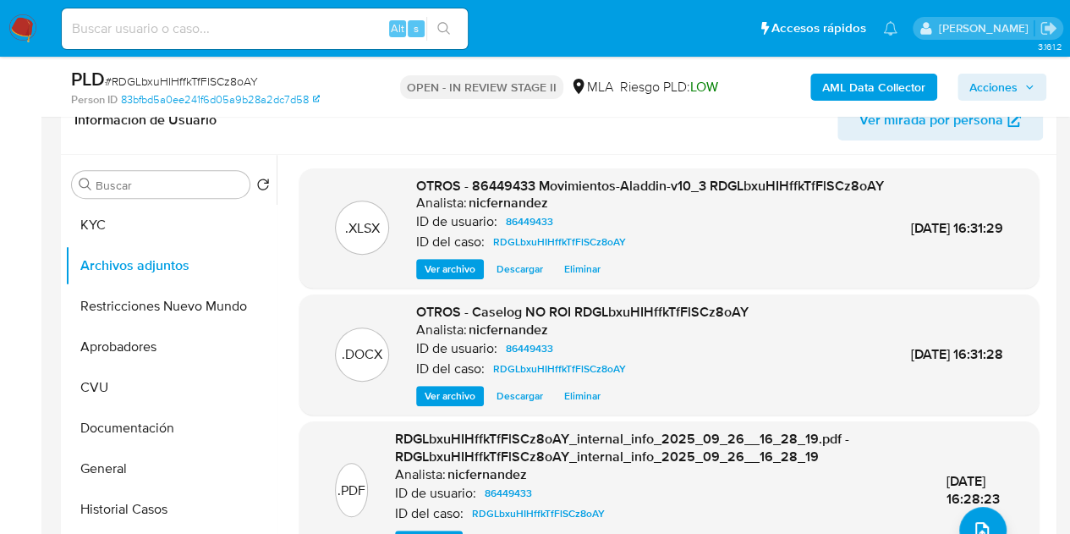
click at [439, 404] on span "Ver archivo" at bounding box center [449, 395] width 51 height 17
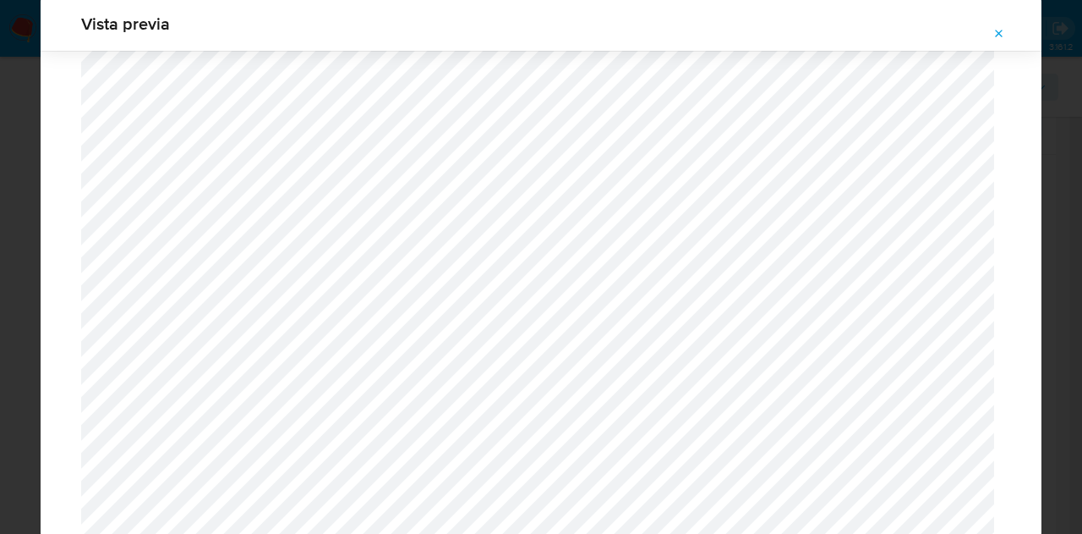
scroll to position [2357, 0]
click at [1003, 34] on icon "Attachment preview" at bounding box center [1000, 34] width 14 height 14
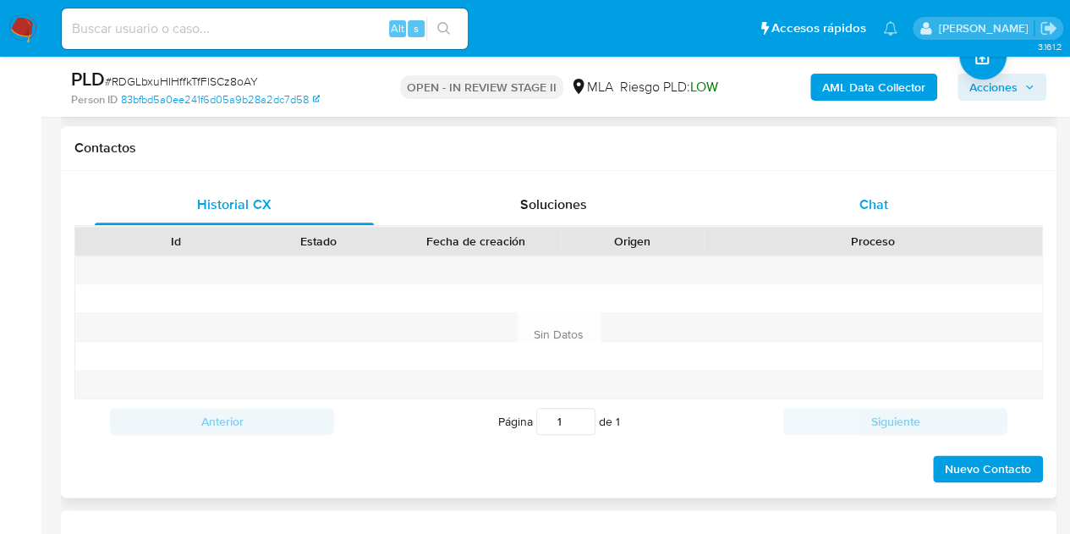
scroll to position [748, 0]
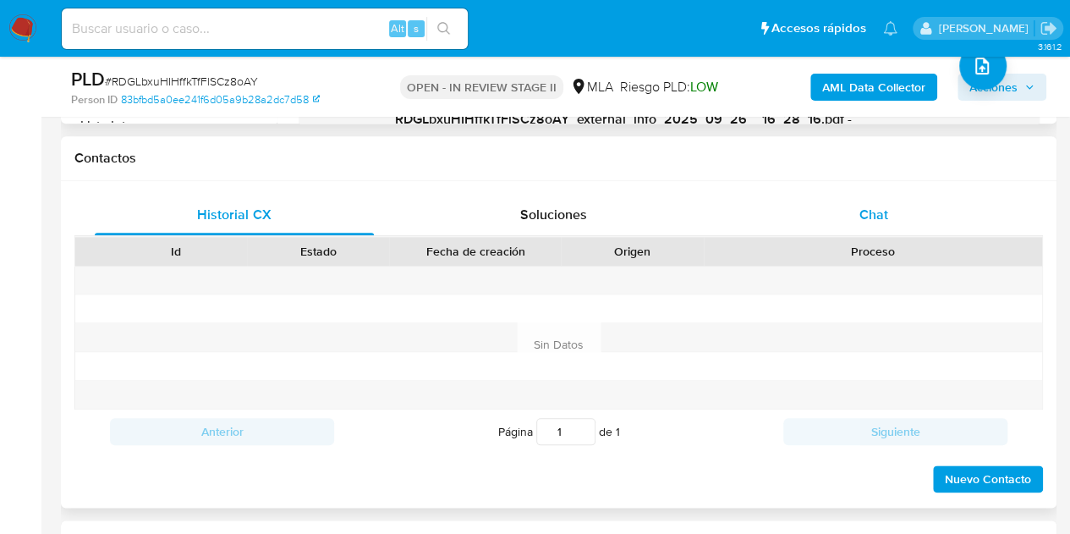
click at [873, 214] on span "Chat" at bounding box center [873, 214] width 29 height 19
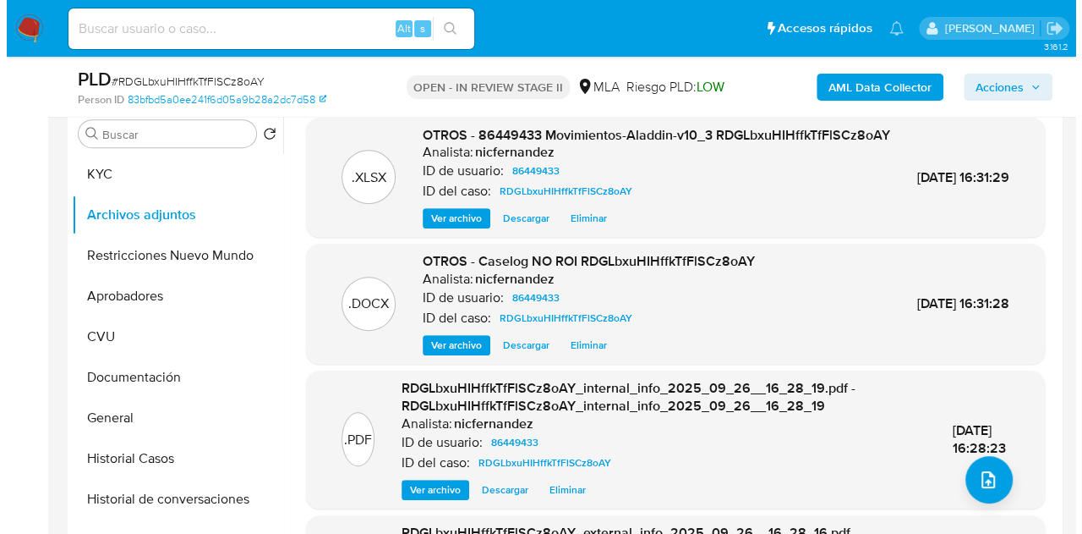
scroll to position [316, 0]
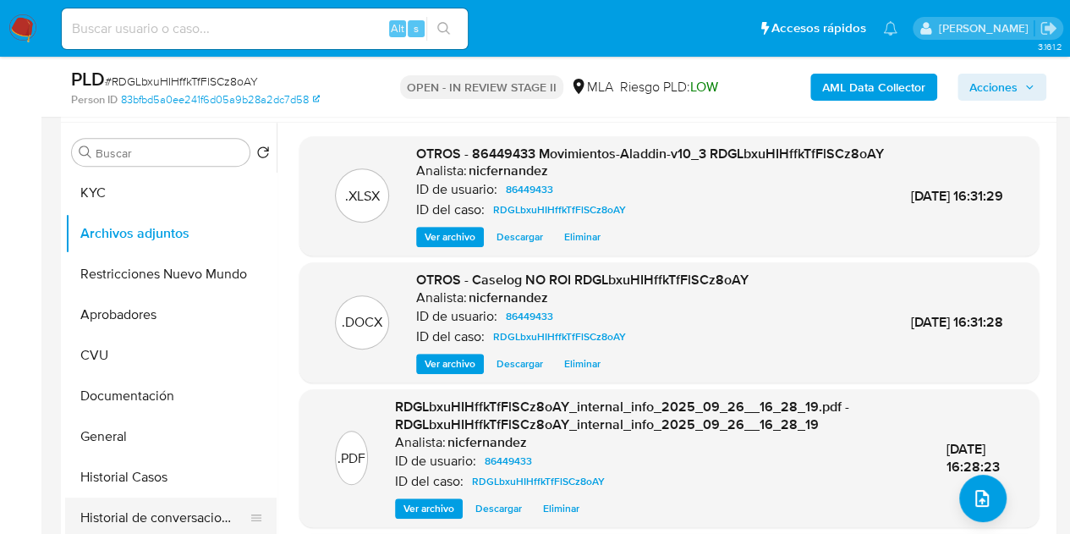
click at [167, 497] on button "Historial de conversaciones" at bounding box center [164, 517] width 198 height 41
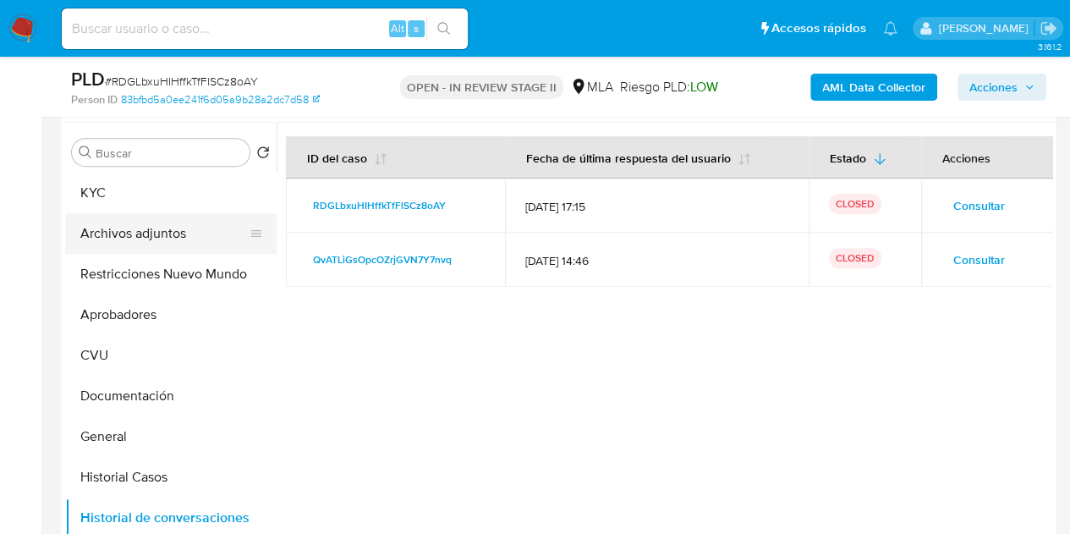
click at [140, 227] on button "Archivos adjuntos" at bounding box center [164, 233] width 198 height 41
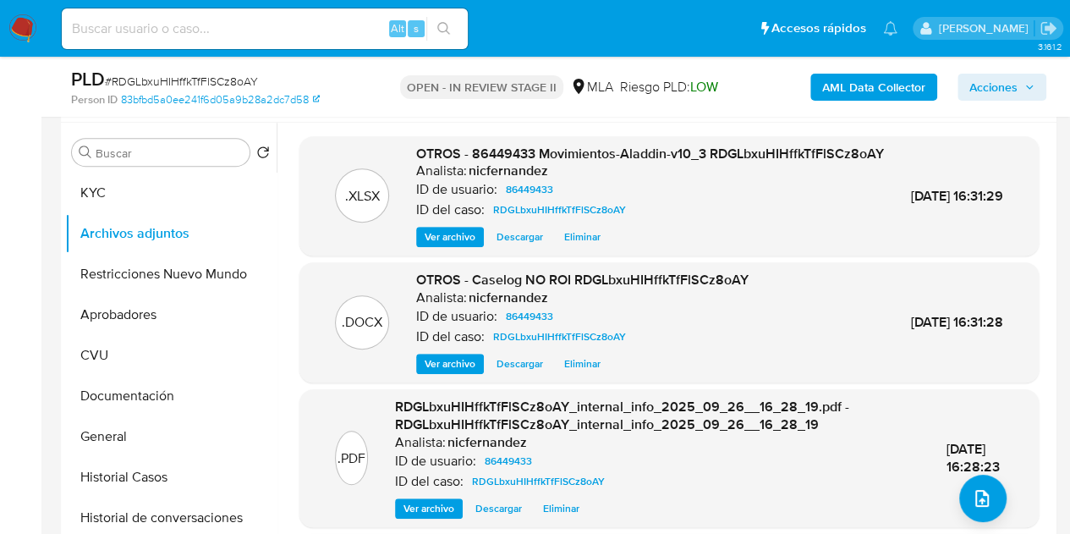
click at [405, 329] on div ".DOCX OTROS - Caselog NO ROI RDGLbxuHIHffkTfFlSCz8oAY Analista: nicfernandez ID…" at bounding box center [669, 322] width 722 height 103
click at [450, 372] on span "Ver archivo" at bounding box center [449, 363] width 51 height 17
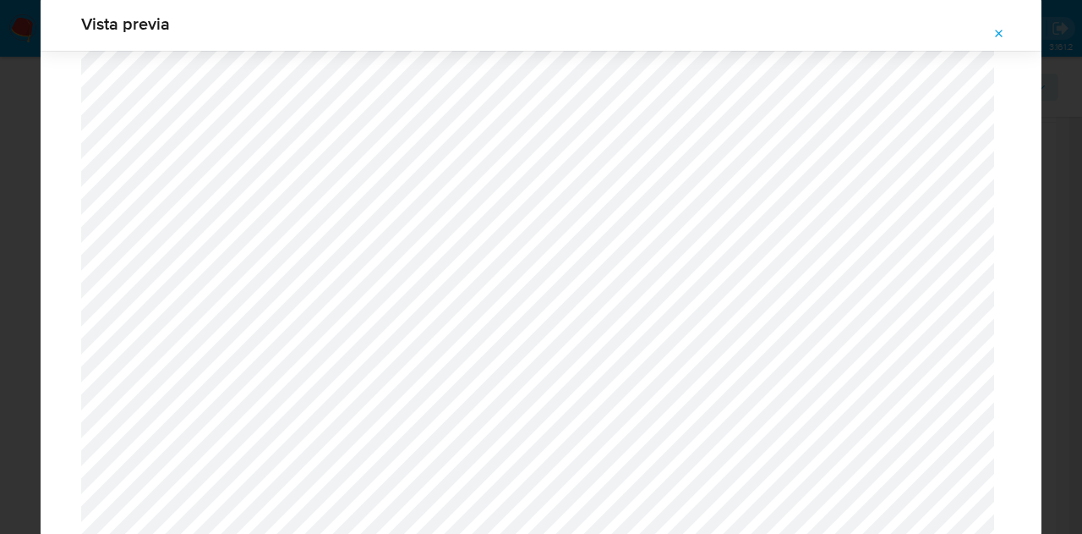
scroll to position [1830, 0]
drag, startPoint x: 1007, startPoint y: 26, endPoint x: 987, endPoint y: 38, distance: 23.5
click at [1008, 28] on button "Attachment preview" at bounding box center [999, 33] width 37 height 27
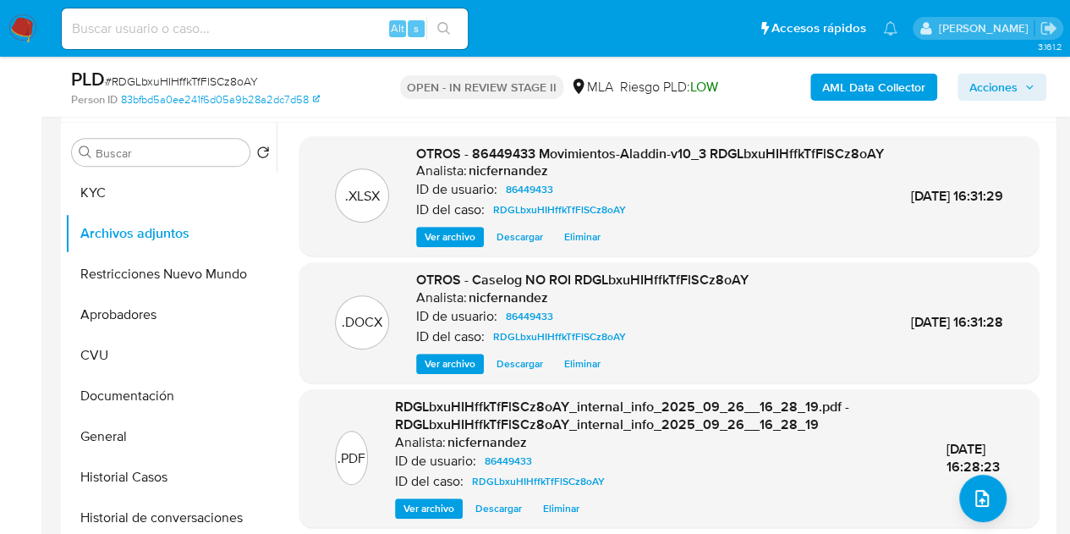
scroll to position [197, 0]
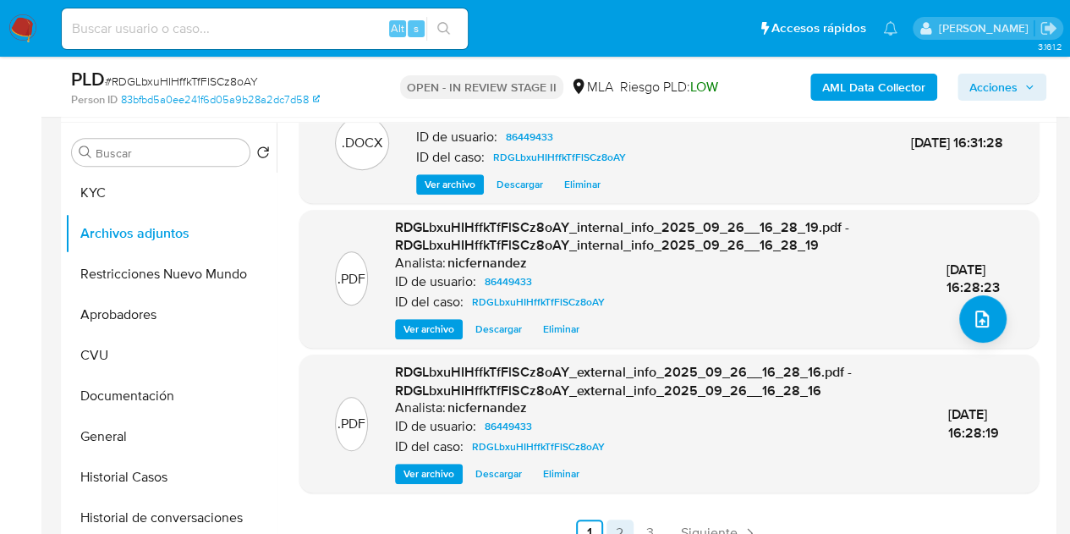
click at [616, 525] on link "2" at bounding box center [619, 532] width 27 height 27
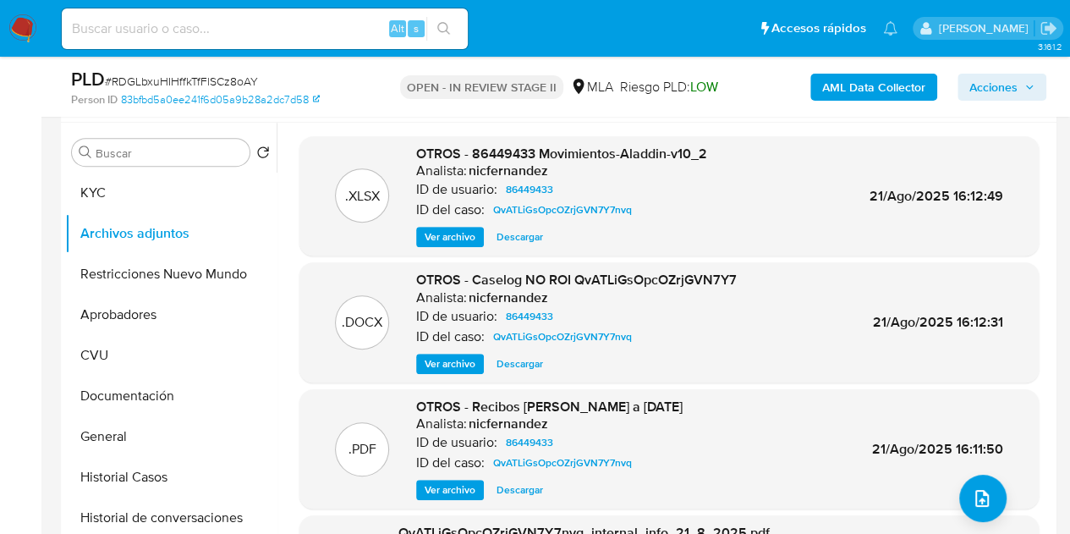
click at [443, 483] on span "Ver archivo" at bounding box center [449, 489] width 51 height 17
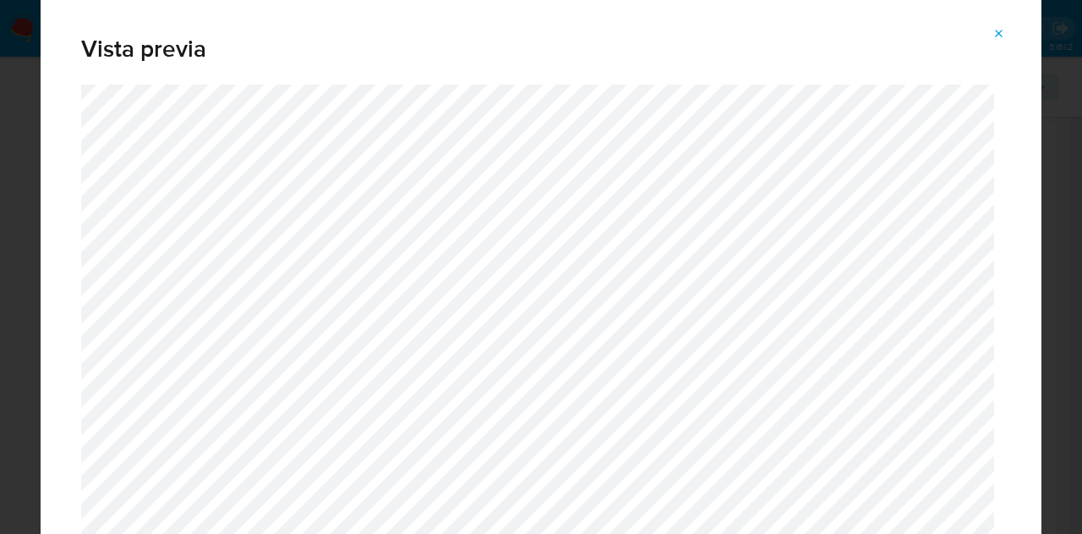
drag, startPoint x: 1007, startPoint y: 31, endPoint x: 997, endPoint y: 38, distance: 12.2
click at [1006, 33] on button "Attachment preview" at bounding box center [999, 33] width 37 height 27
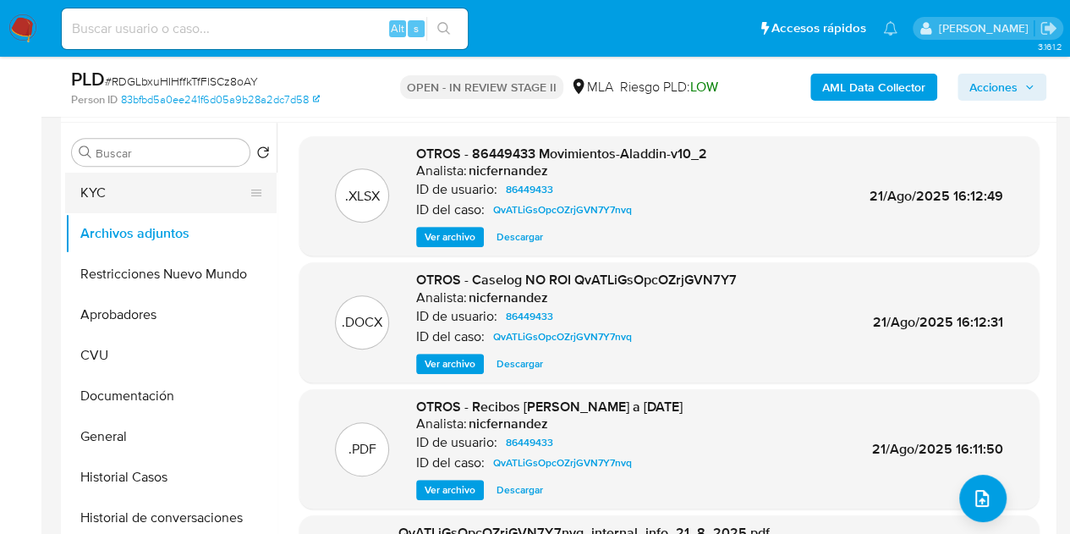
click at [143, 187] on button "KYC" at bounding box center [164, 192] width 198 height 41
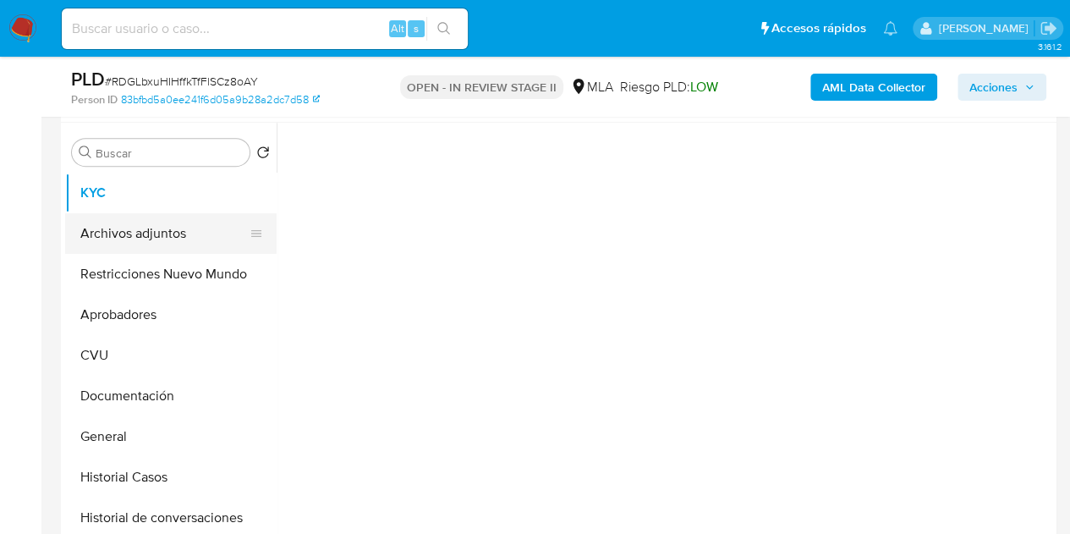
click at [130, 246] on button "Archivos adjuntos" at bounding box center [164, 233] width 198 height 41
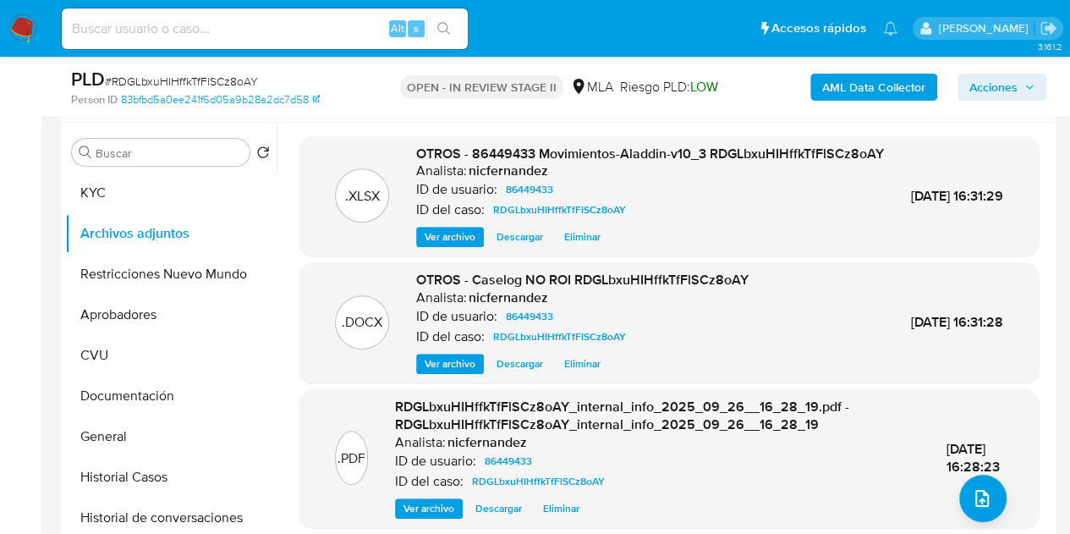
click at [438, 163] on span "OTROS - 86449433 Movimientos-Aladdin-v10_3 RDGLbxuHIHffkTfFlSCz8oAY" at bounding box center [650, 153] width 468 height 19
click at [980, 85] on span "Acciones" at bounding box center [993, 87] width 48 height 27
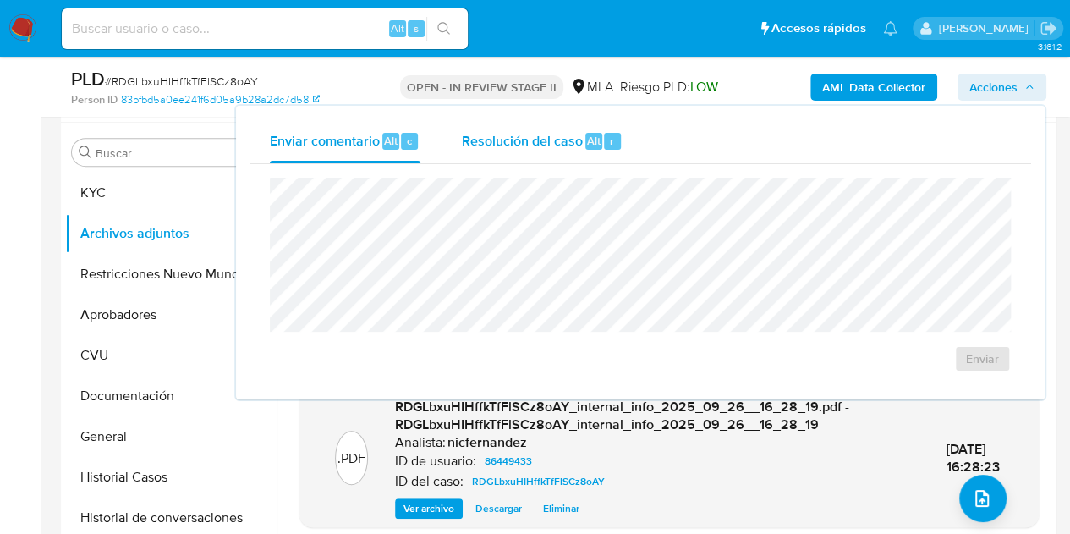
click at [560, 148] on span "Resolución del caso" at bounding box center [521, 139] width 121 height 19
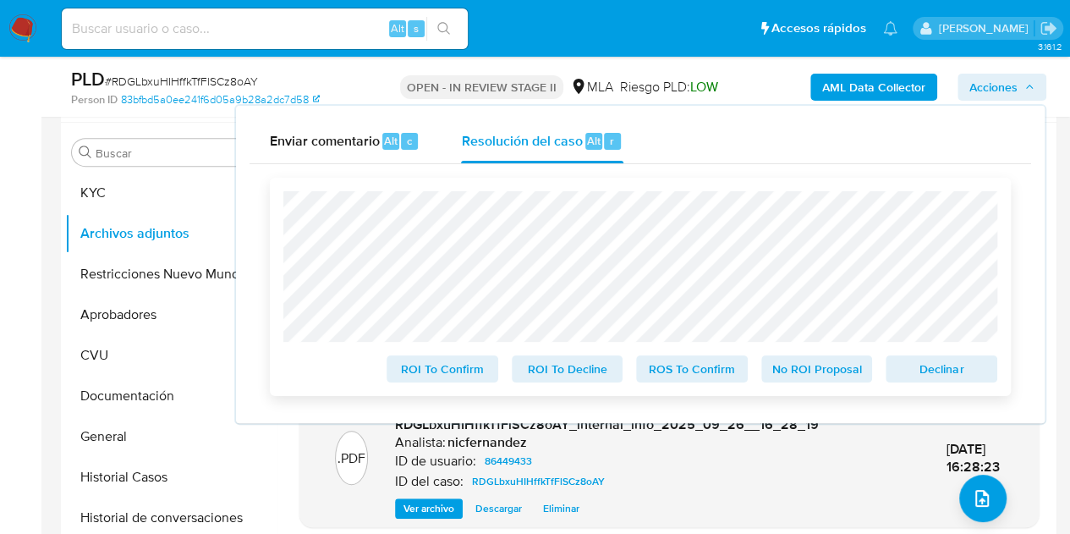
click at [822, 363] on span "No ROI Proposal" at bounding box center [817, 369] width 88 height 24
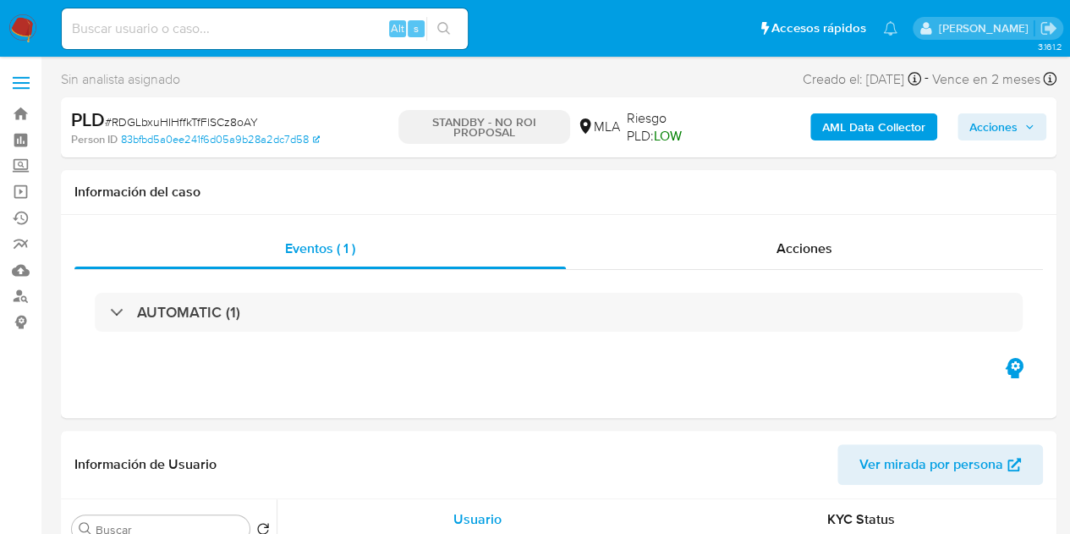
select select "10"
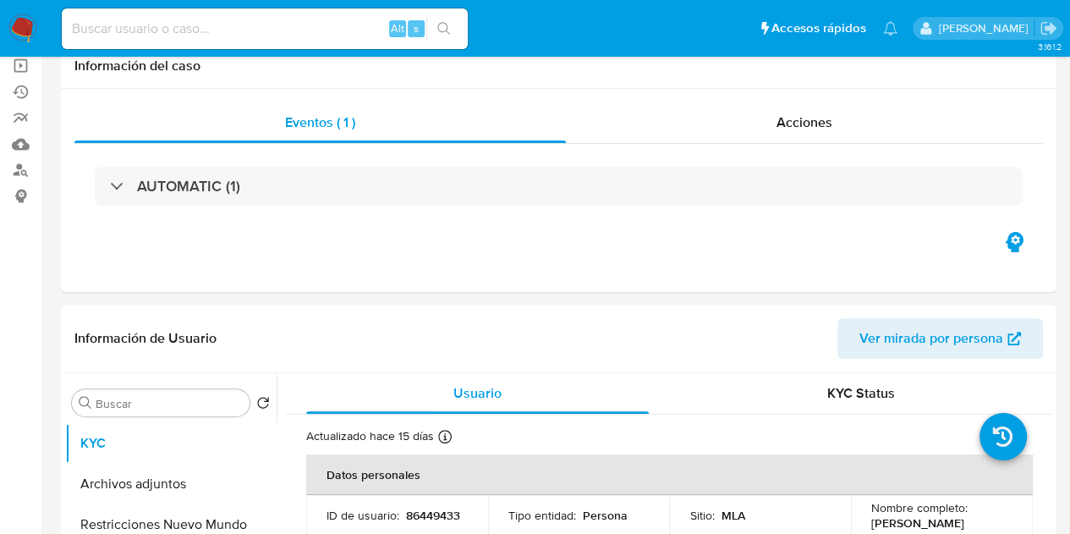
scroll to position [194, 0]
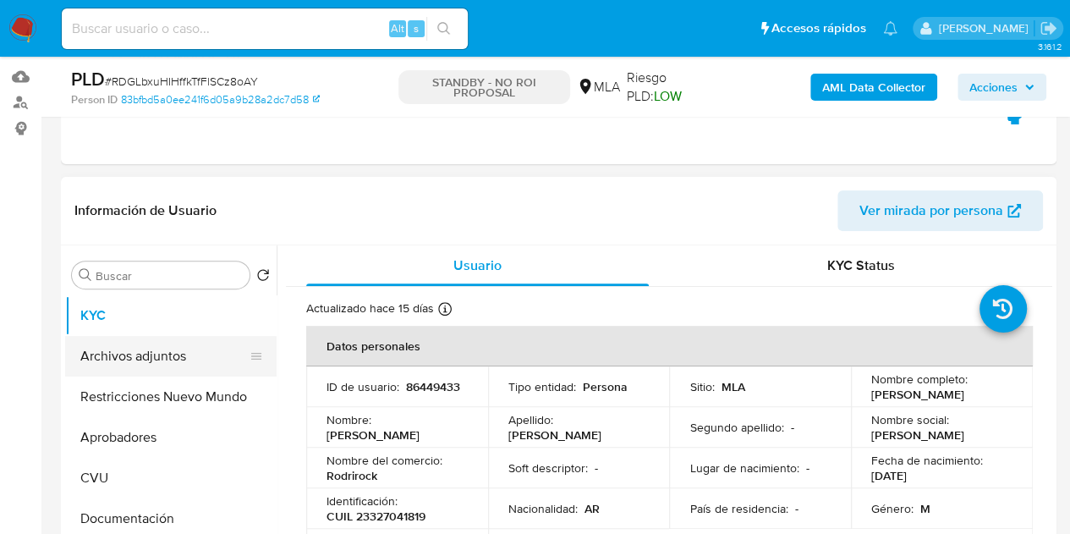
click at [153, 353] on button "Archivos adjuntos" at bounding box center [164, 356] width 198 height 41
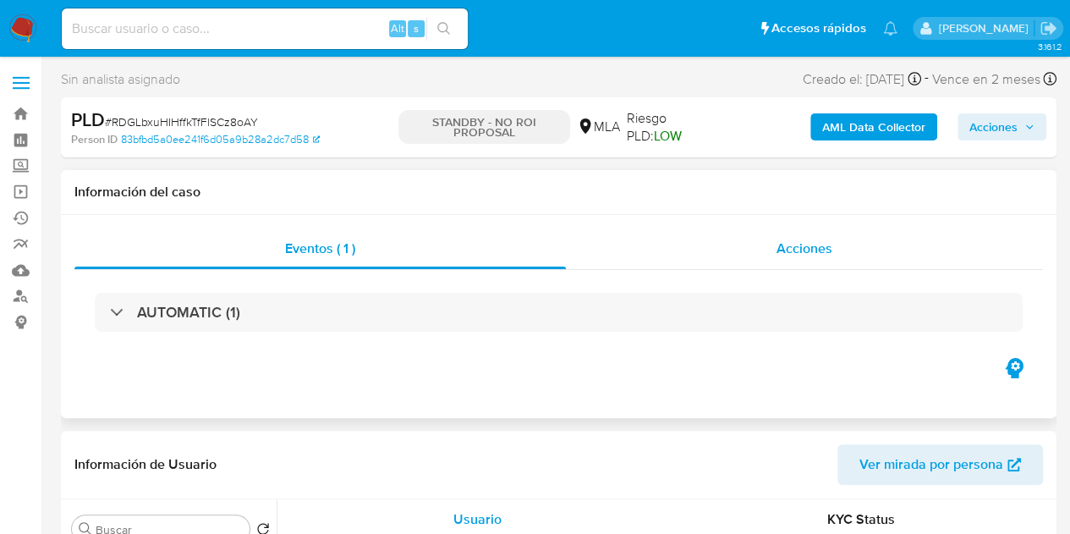
click at [785, 248] on span "Acciones" at bounding box center [804, 247] width 56 height 19
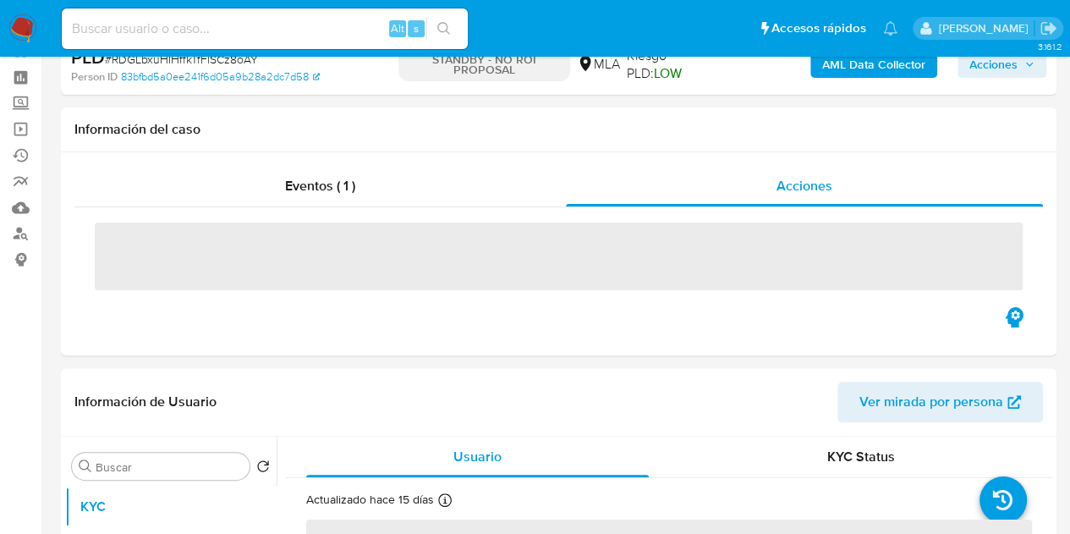
select select "10"
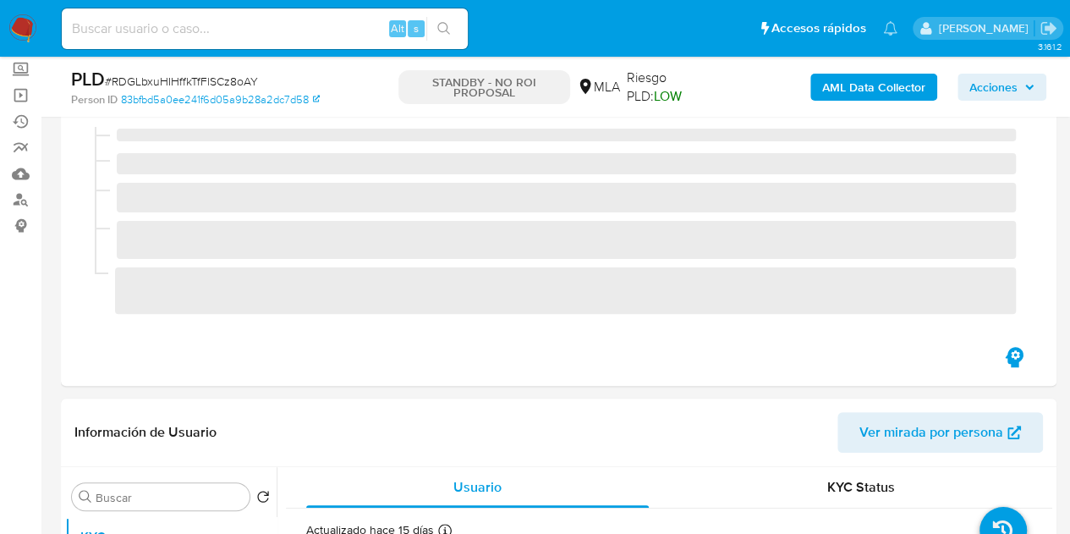
scroll to position [70, 0]
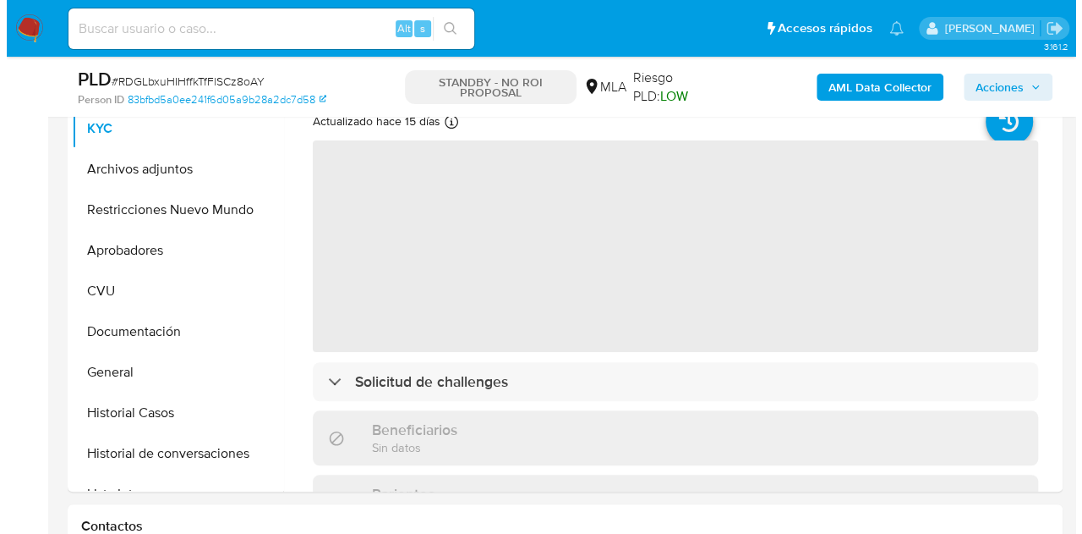
scroll to position [335, 0]
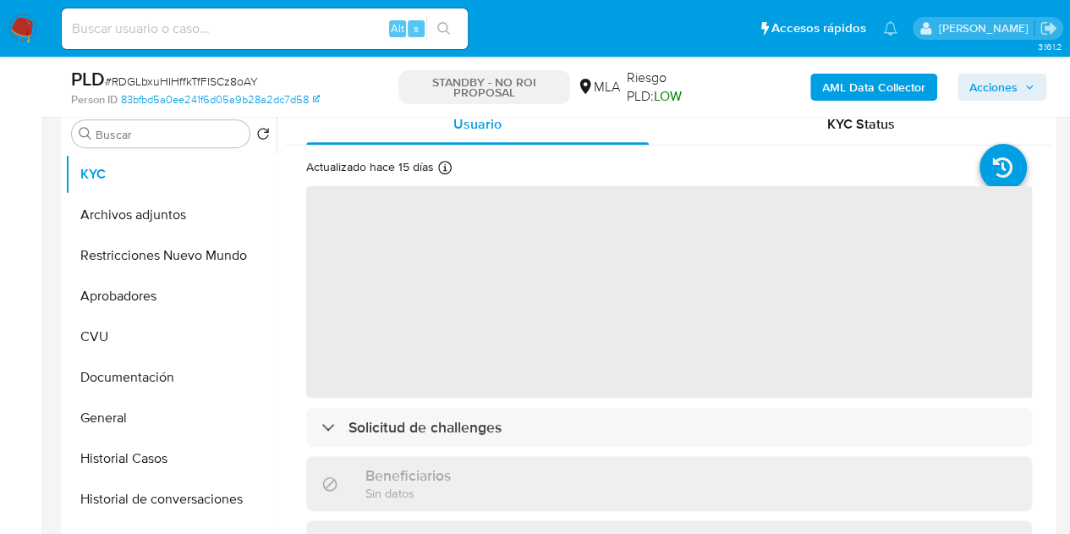
select select "10"
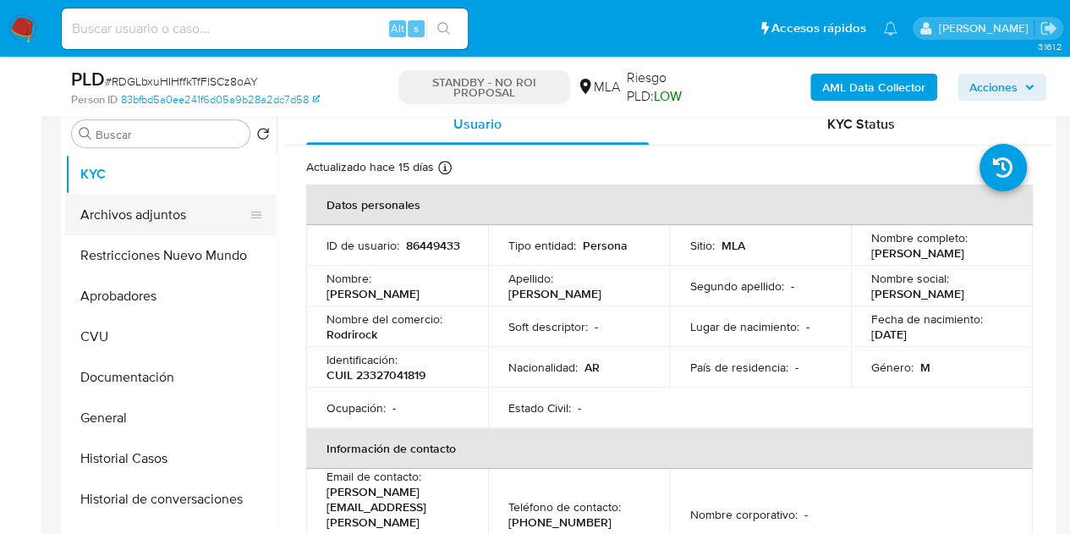
click at [143, 220] on button "Archivos adjuntos" at bounding box center [164, 214] width 198 height 41
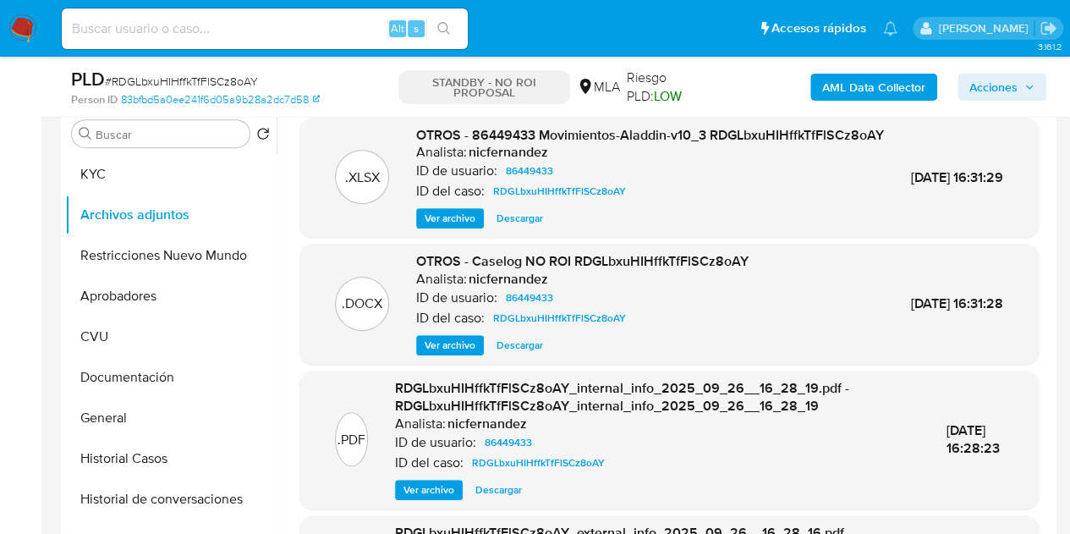
click at [441, 353] on span "Ver archivo" at bounding box center [449, 345] width 51 height 17
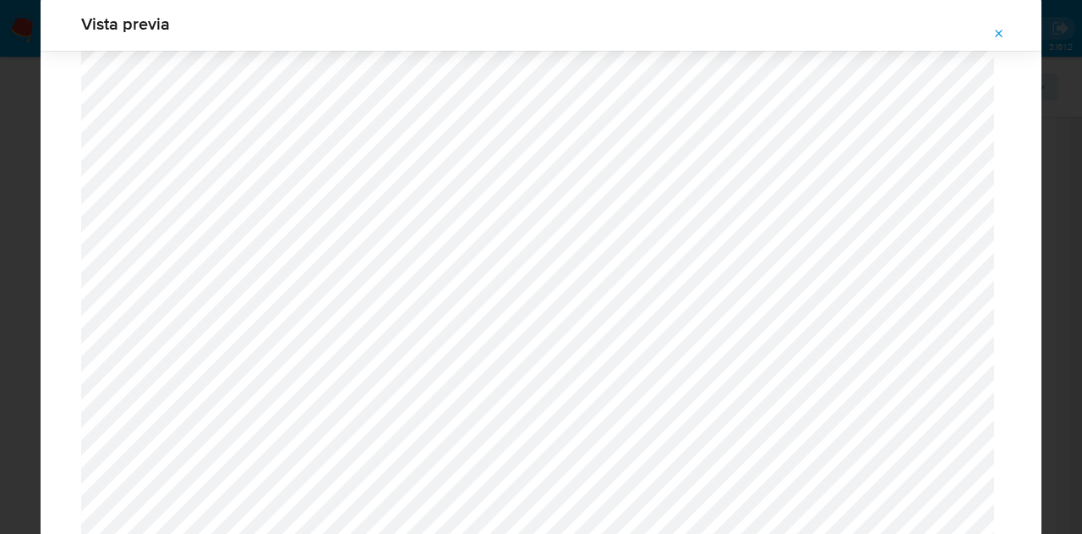
scroll to position [2321, 0]
click at [998, 37] on icon "Attachment preview" at bounding box center [1000, 34] width 14 height 14
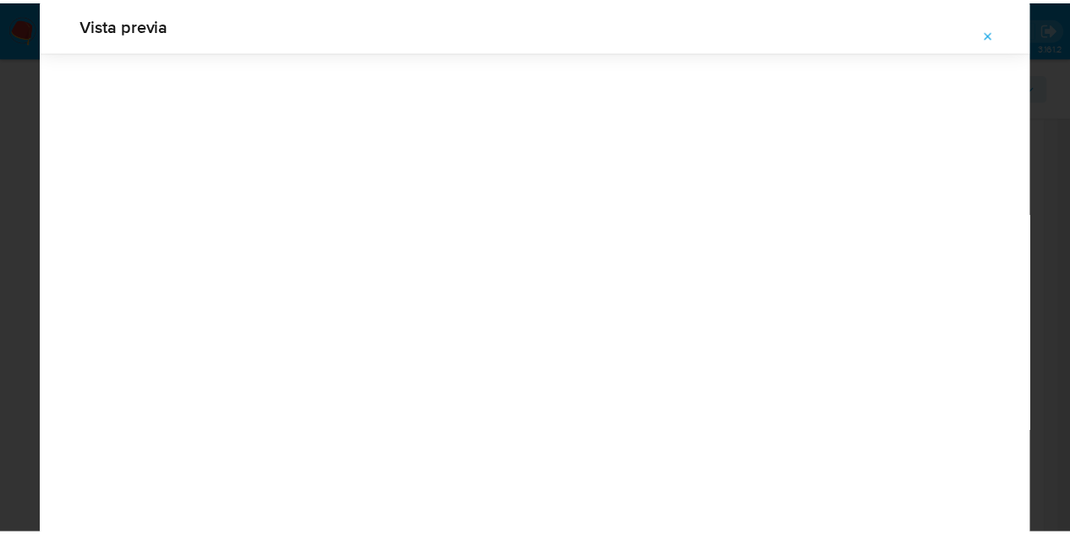
scroll to position [54, 0]
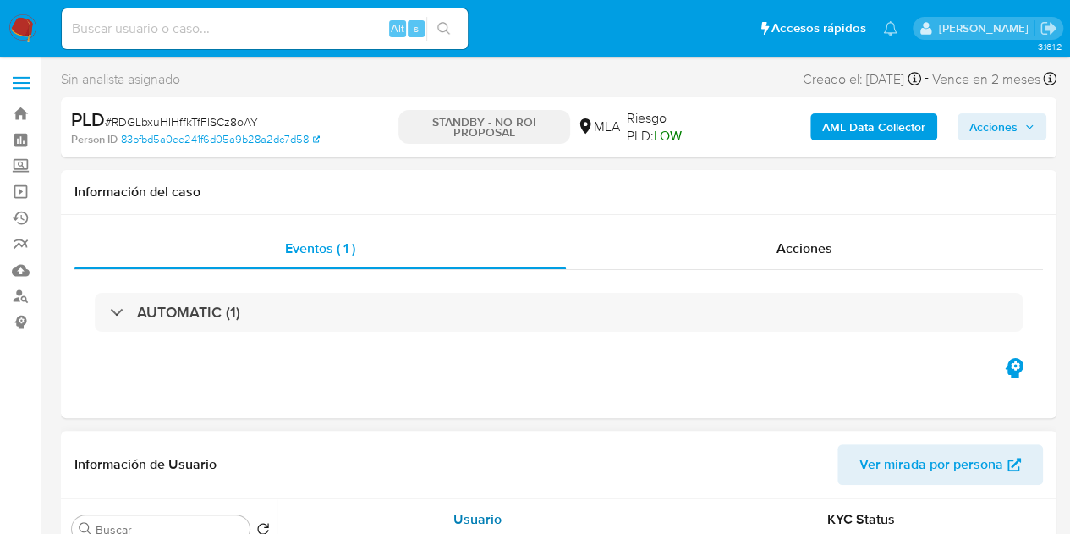
select select "10"
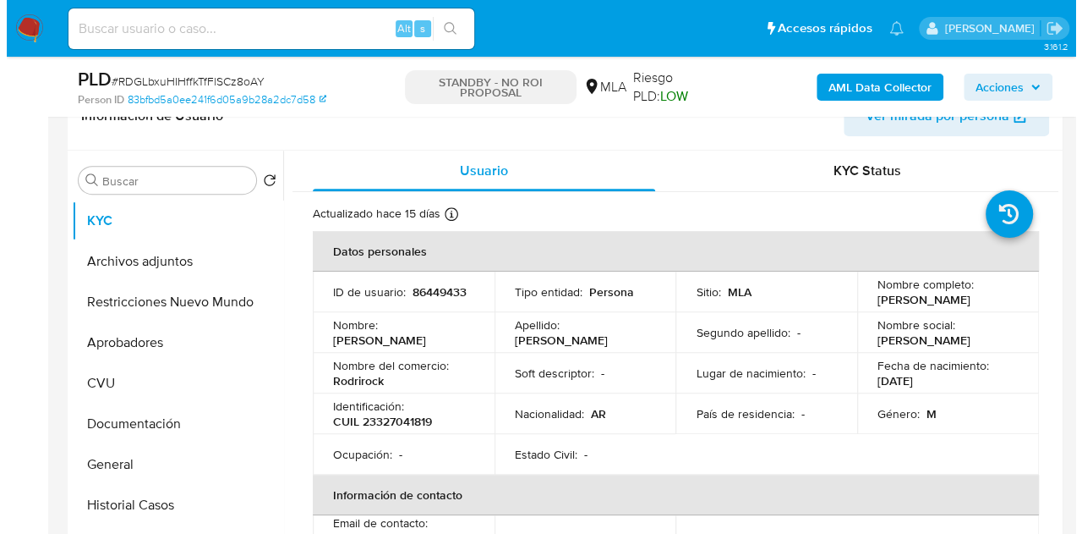
scroll to position [359, 0]
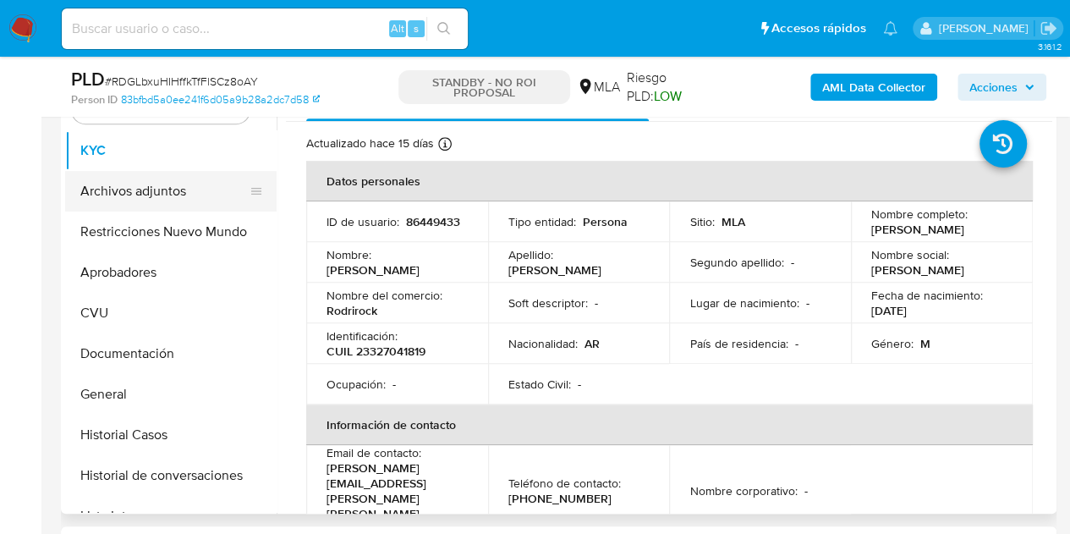
click at [152, 185] on button "Archivos adjuntos" at bounding box center [164, 191] width 198 height 41
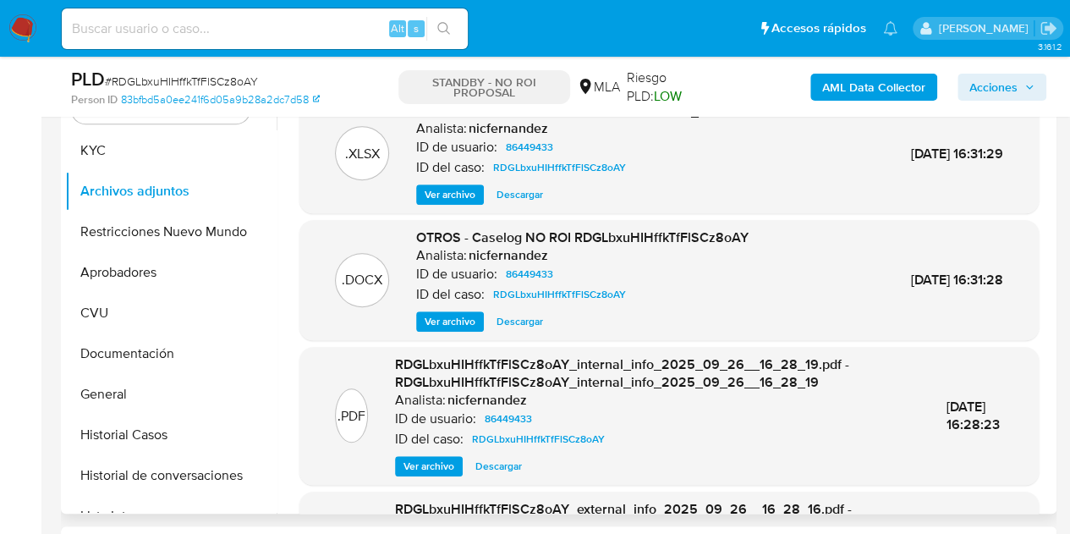
click at [439, 330] on span "Ver archivo" at bounding box center [449, 321] width 51 height 17
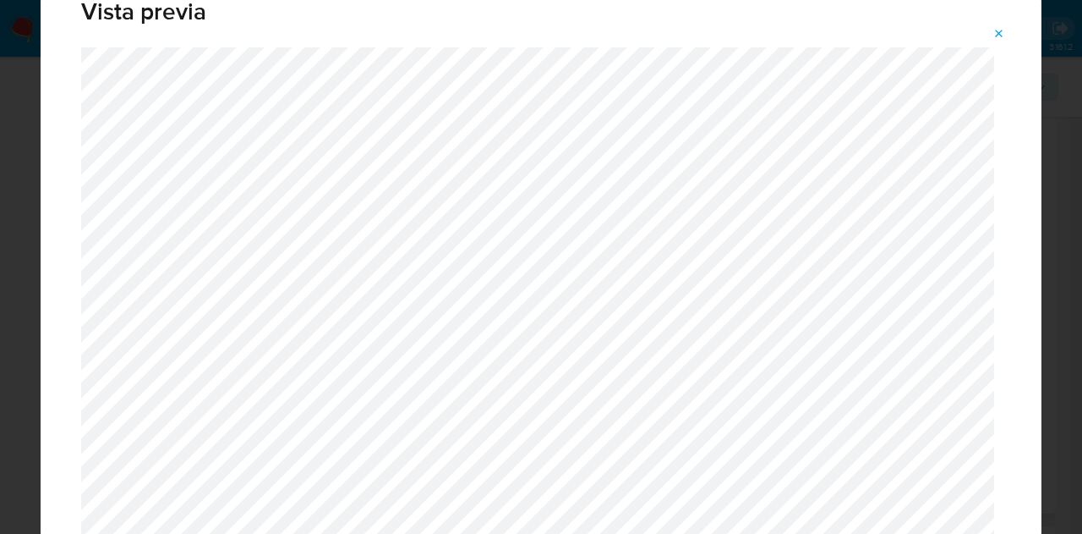
scroll to position [42, 0]
drag, startPoint x: 1003, startPoint y: 310, endPoint x: 1011, endPoint y: 278, distance: 33.2
click at [998, 30] on icon "Attachment preview" at bounding box center [1000, 34] width 14 height 14
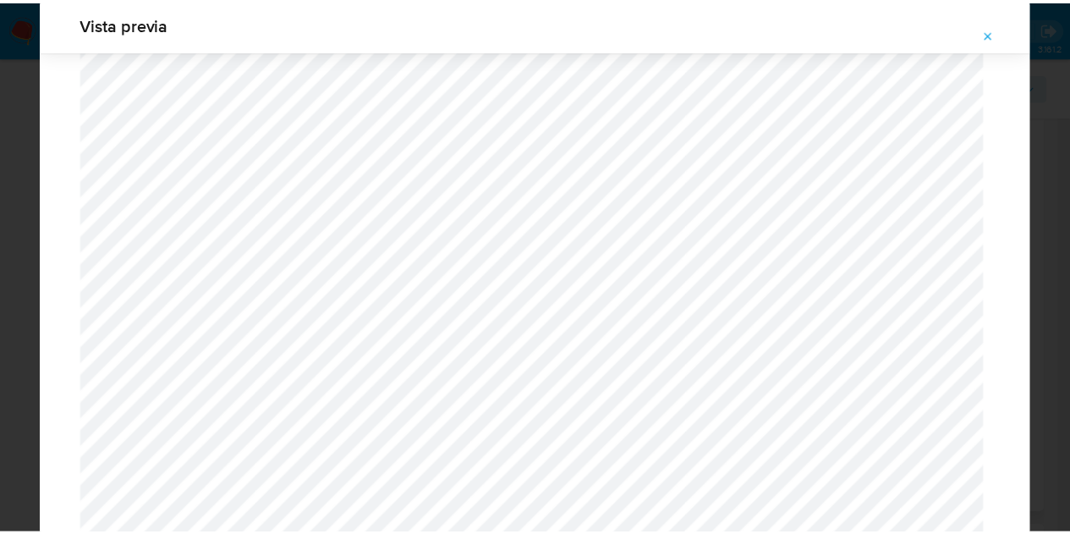
scroll to position [54, 0]
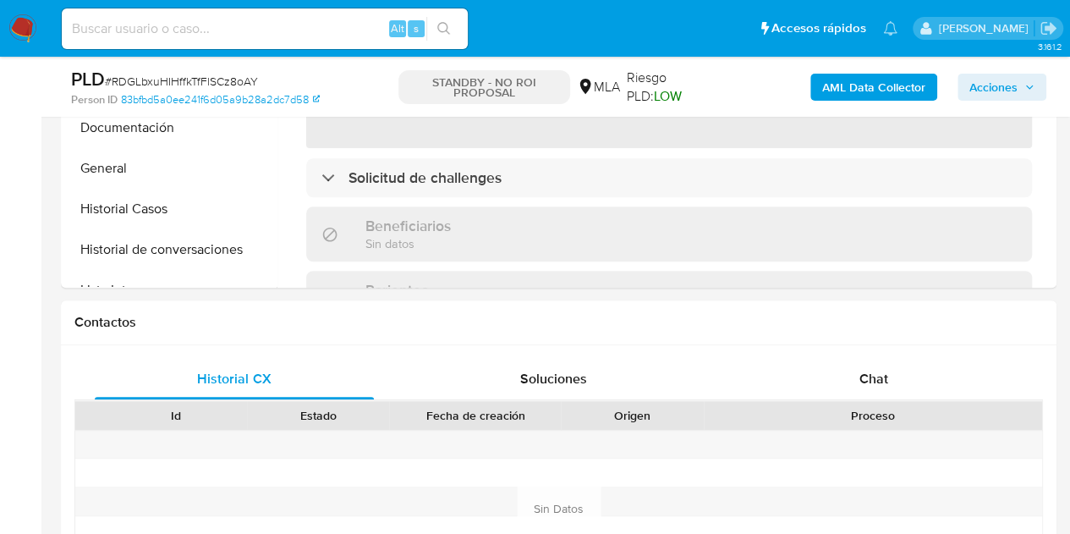
scroll to position [734, 0]
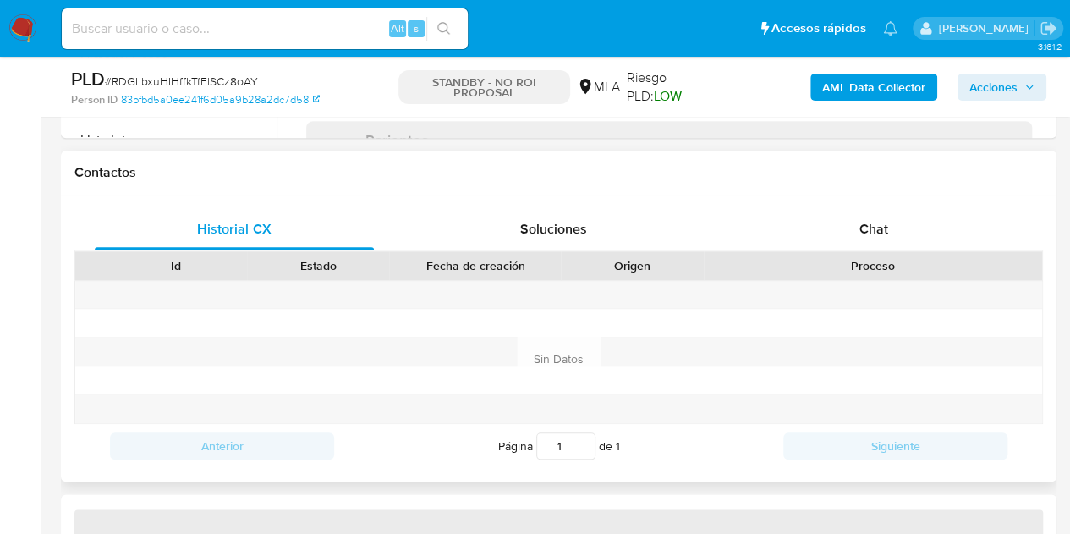
select select "10"
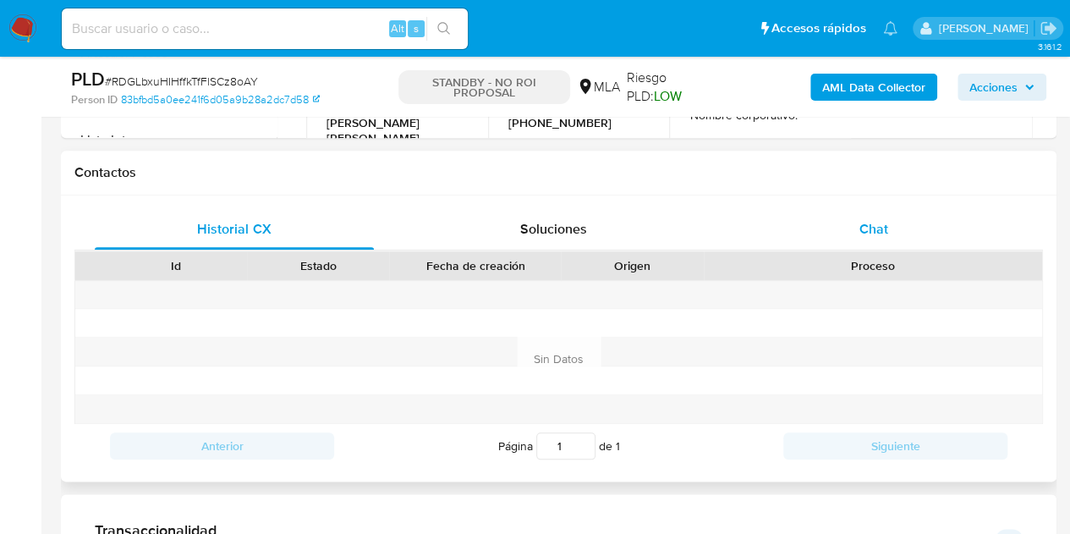
click at [863, 234] on span "Chat" at bounding box center [873, 228] width 29 height 19
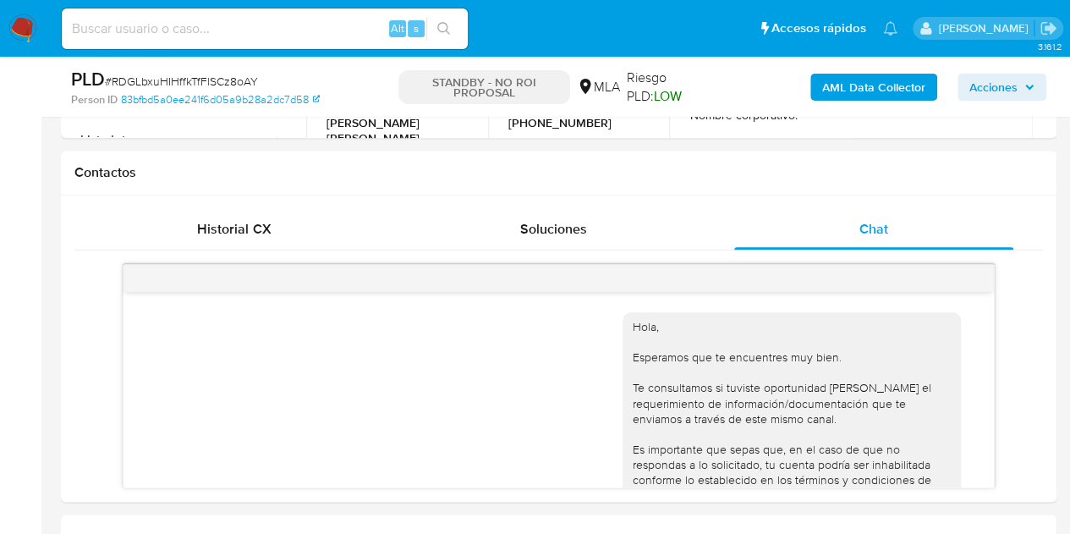
scroll to position [432, 0]
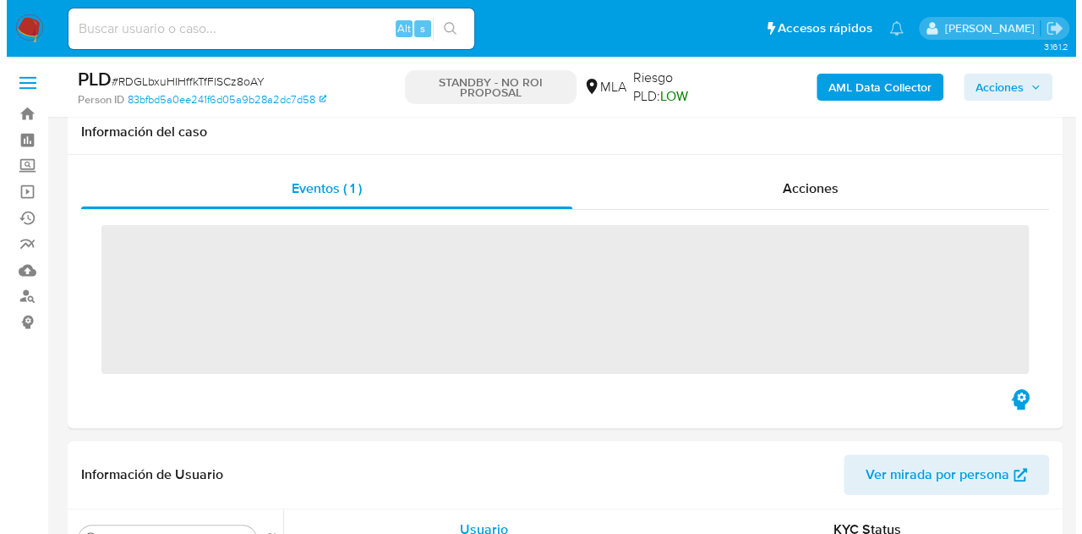
scroll to position [257, 0]
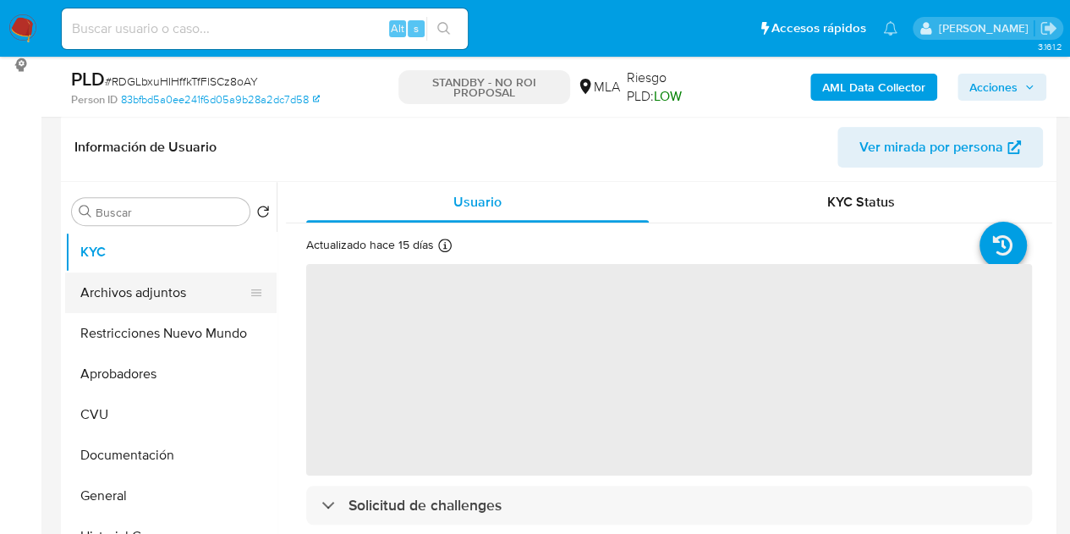
select select "10"
click at [140, 298] on button "Archivos adjuntos" at bounding box center [164, 292] width 198 height 41
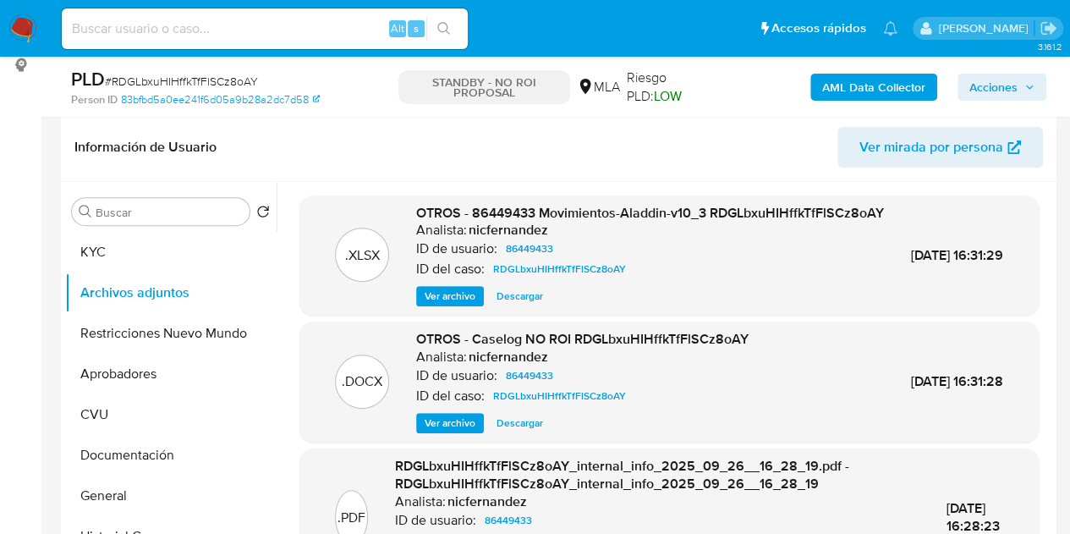
click at [435, 431] on span "Ver archivo" at bounding box center [449, 422] width 51 height 17
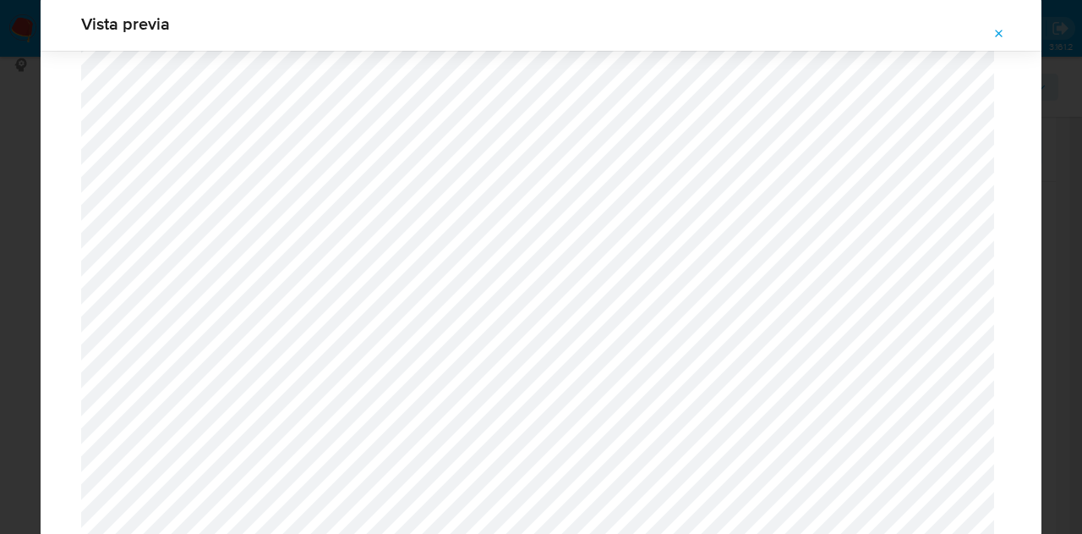
scroll to position [2452, 0]
click at [1004, 34] on icon "Attachment preview" at bounding box center [1000, 34] width 14 height 14
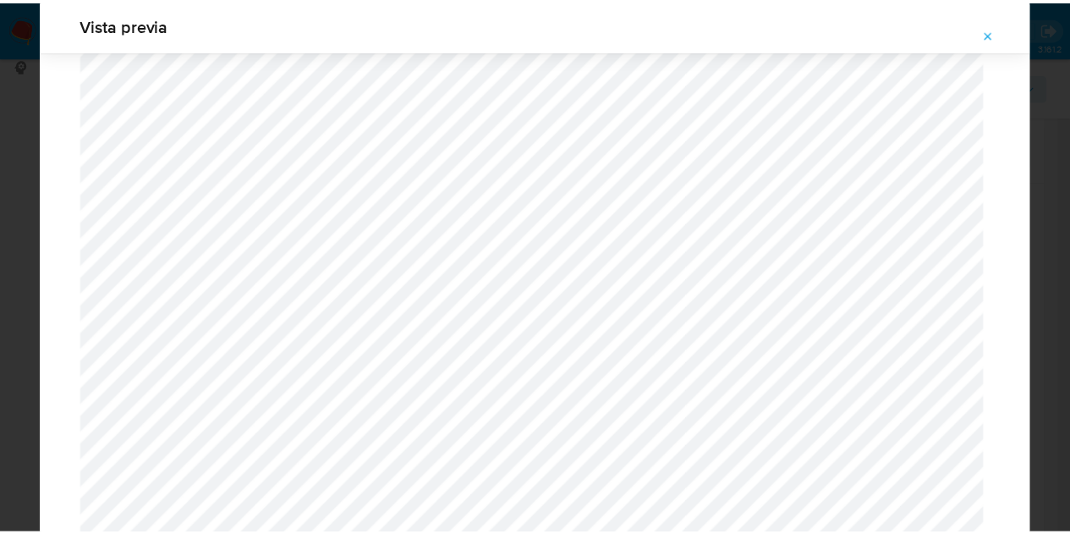
scroll to position [54, 0]
